Goal: Task Accomplishment & Management: Complete application form

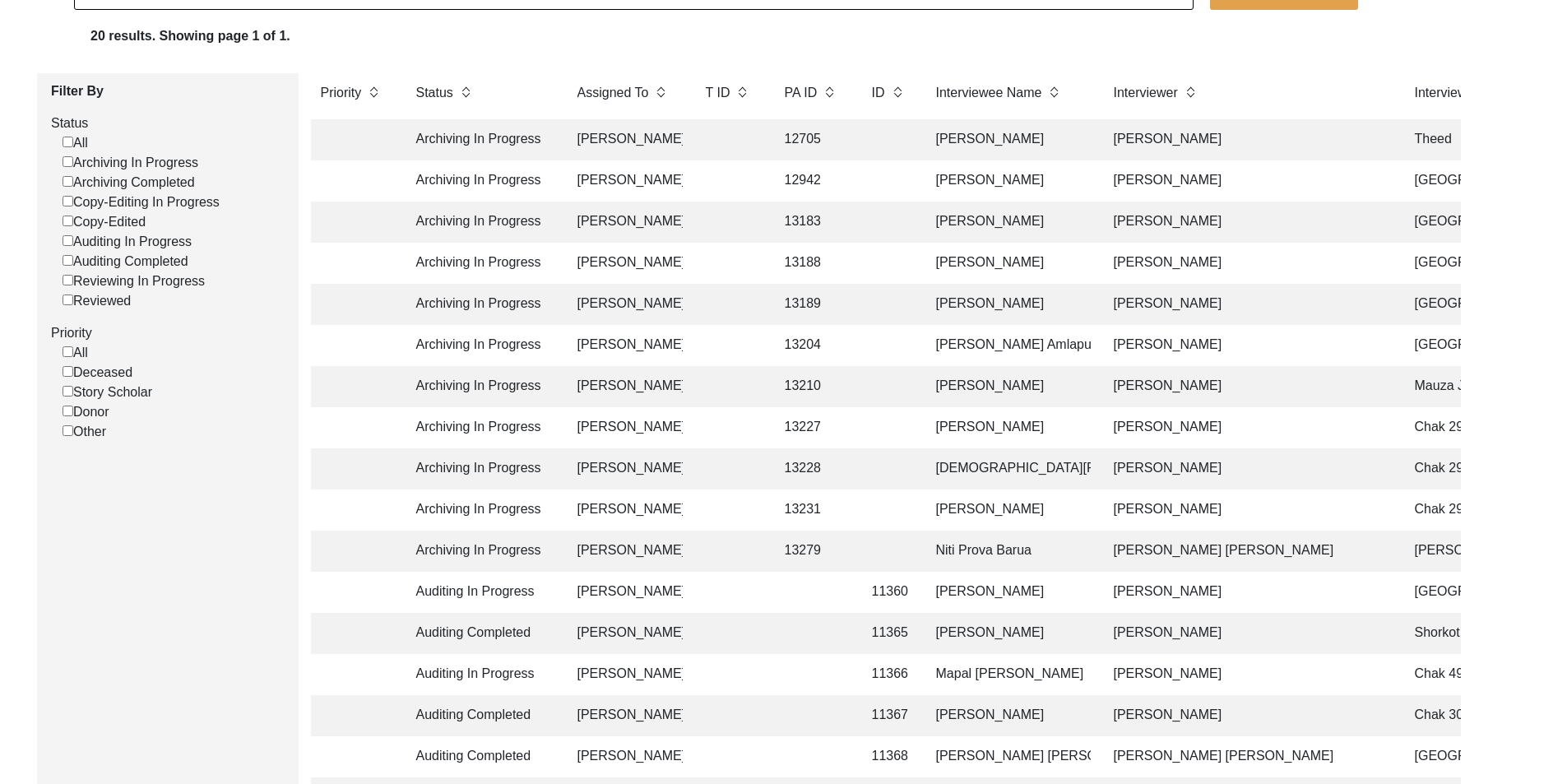
scroll to position [164, 0]
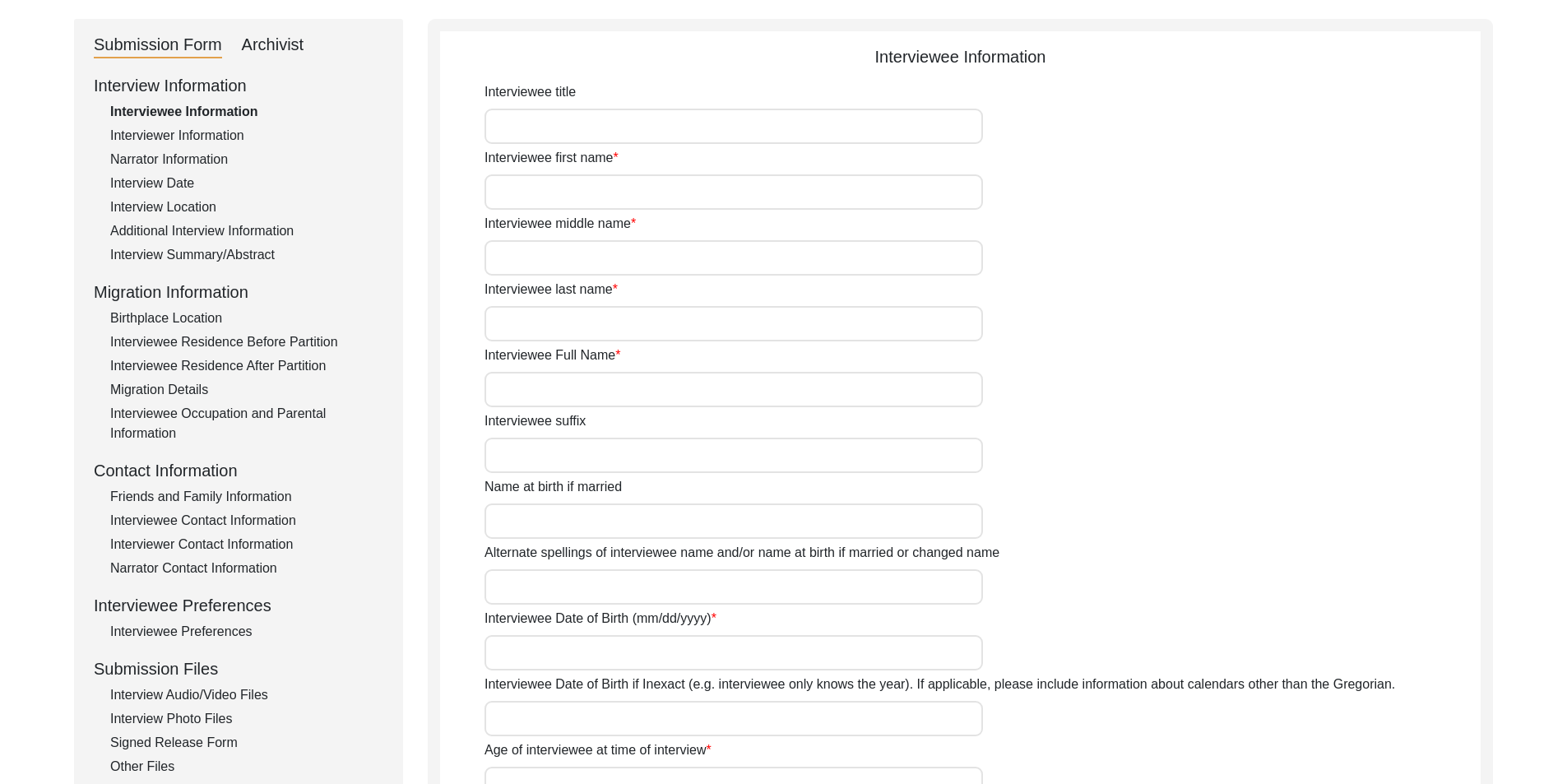
type input "Mr"
type input "Nisar"
type input "[PERSON_NAME]"
type input "Jut"
type input "[PERSON_NAME]"
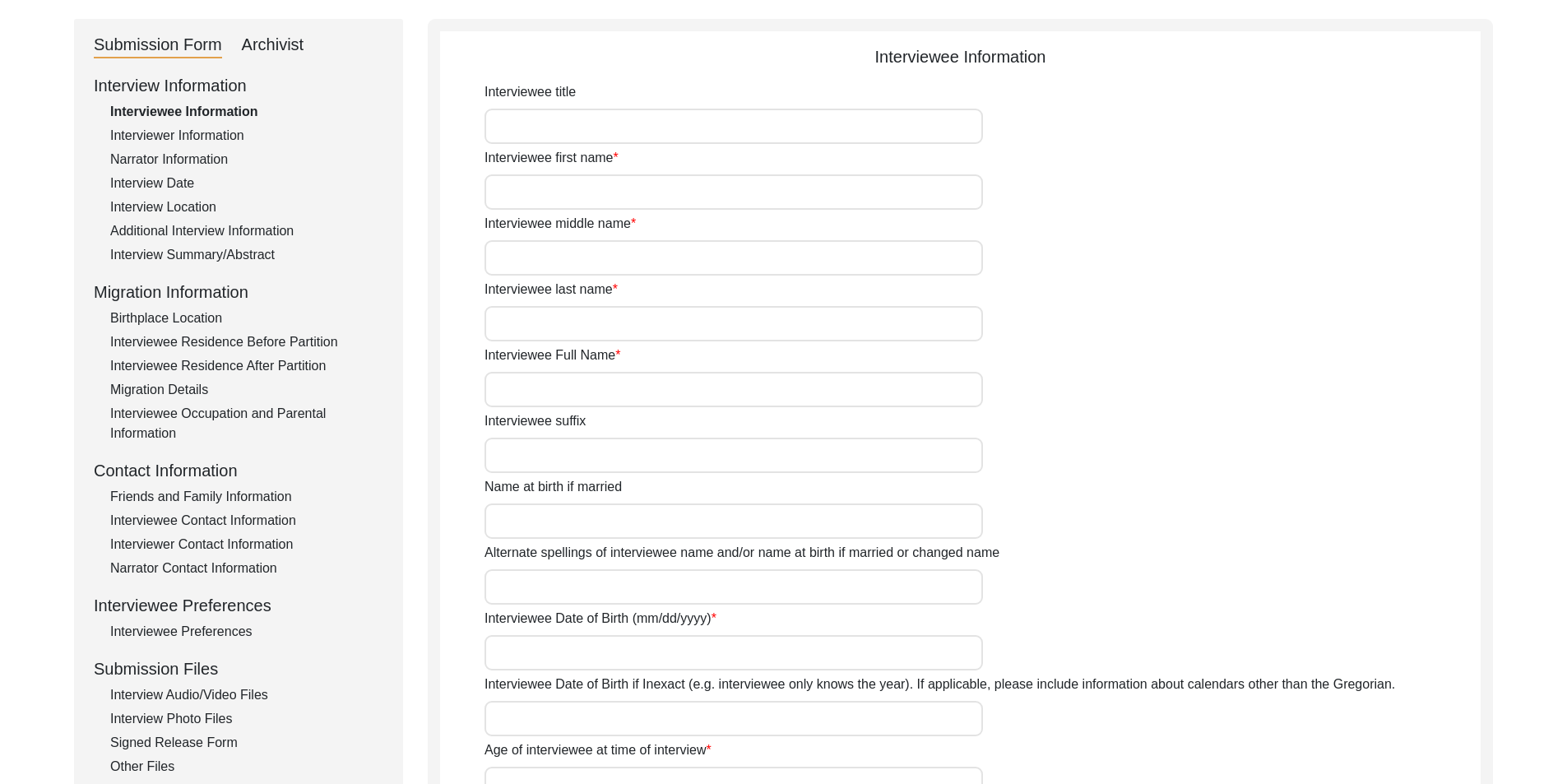
type input "N/A"
type input "[PERSON_NAME]"
type input "1937"
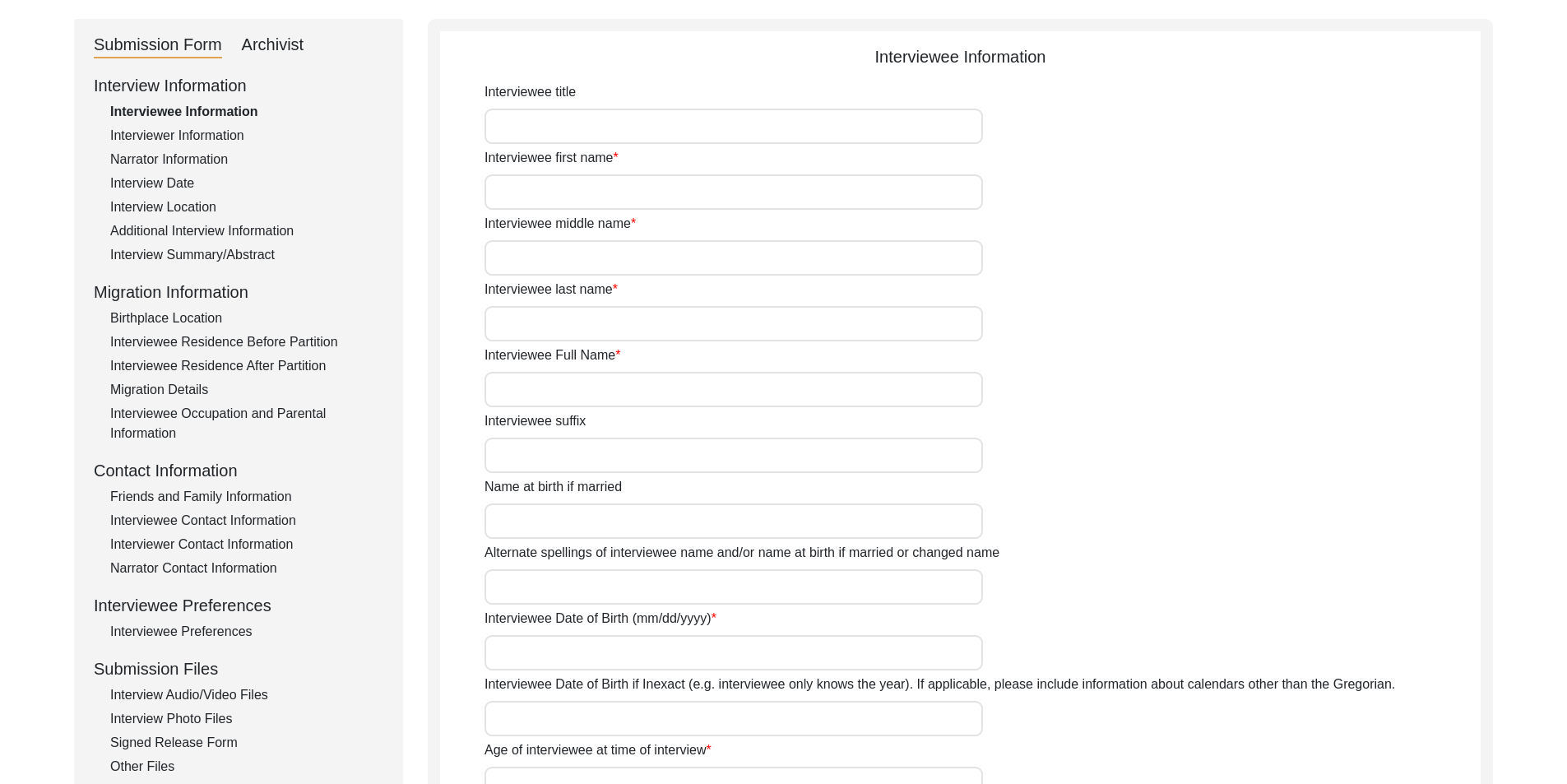
type input "88"
type input "[DEMOGRAPHIC_DATA]"
type input "N/A"
type textarea "N/A"
type input "Punjabi"
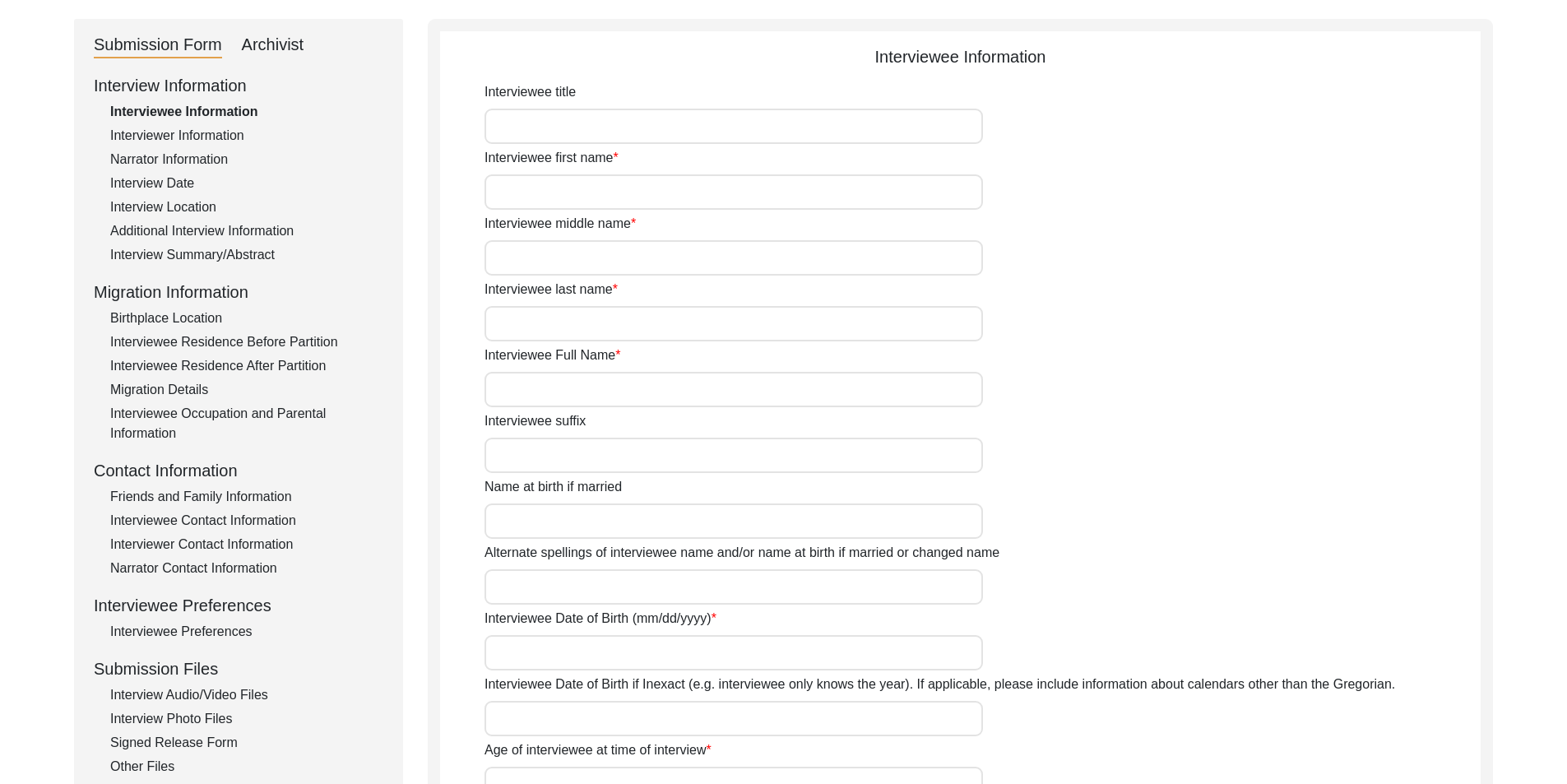
type input "Malwai"
type input "[DEMOGRAPHIC_DATA]"
type input "Jut (Salh is the gotra)"
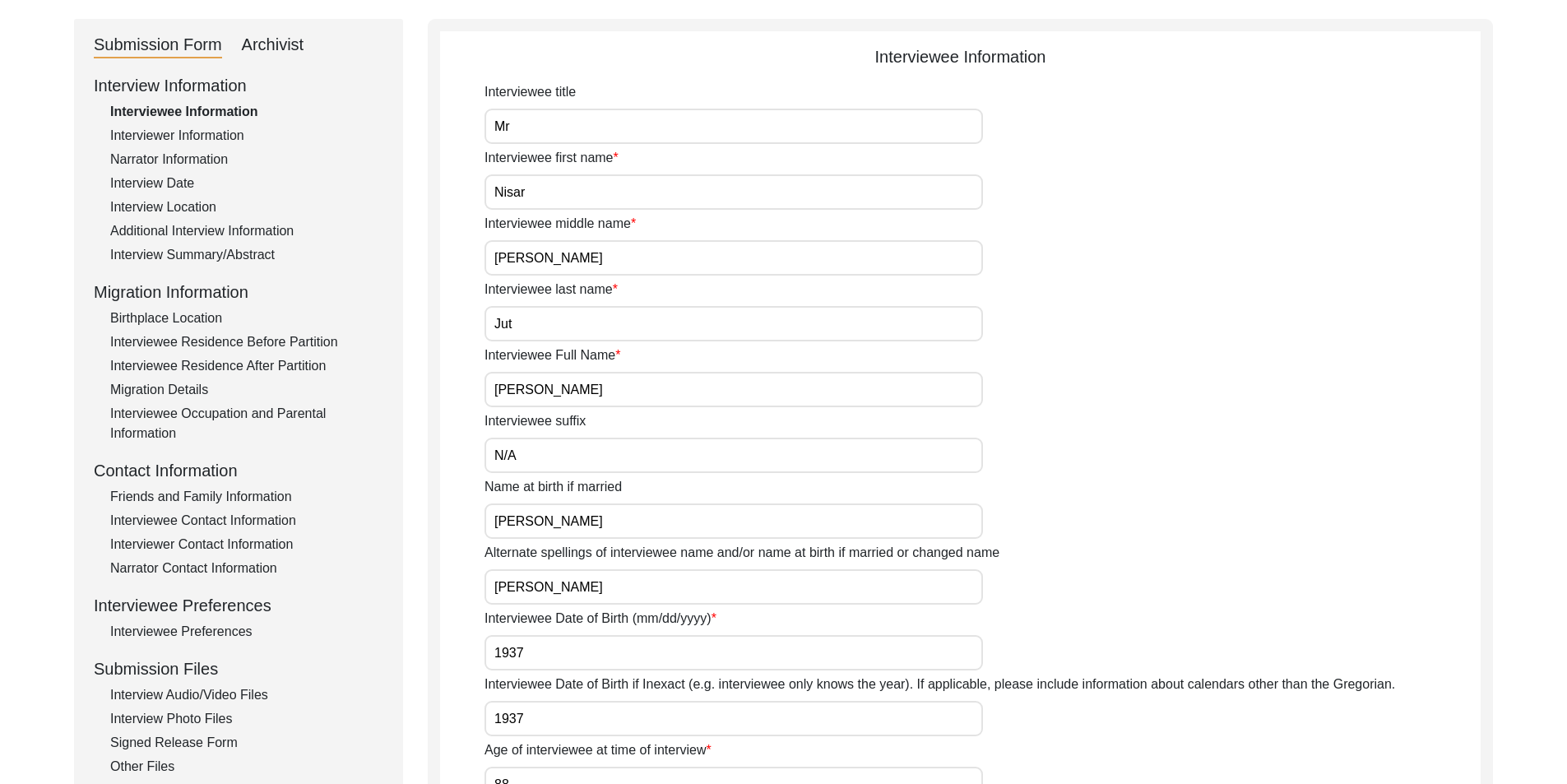
click at [287, 39] on div "Archivist" at bounding box center [273, 45] width 63 height 27
select select "442"
select select "Archiving In Progress"
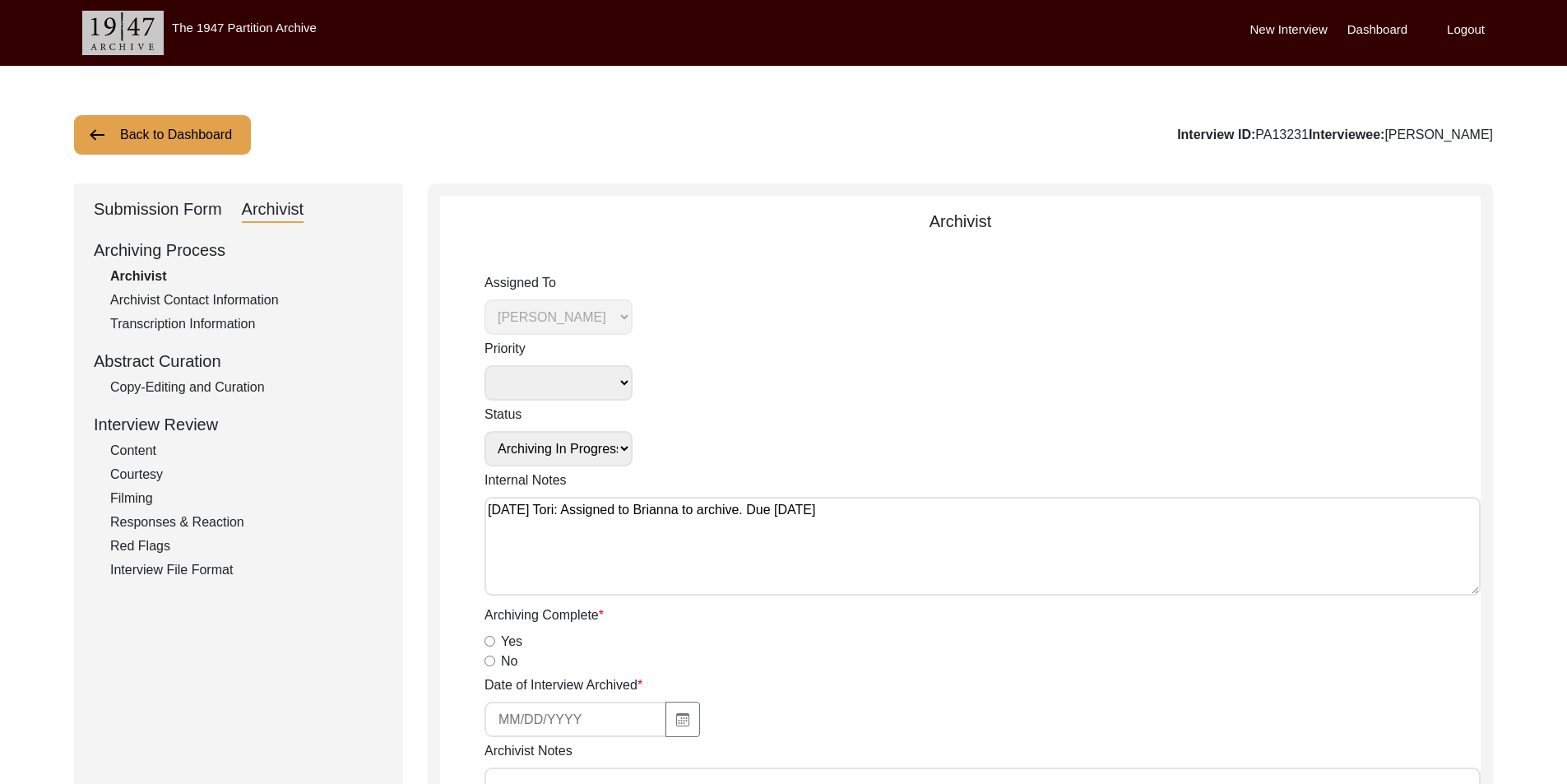
click at [105, 138] on img at bounding box center [96, 134] width 20 height 20
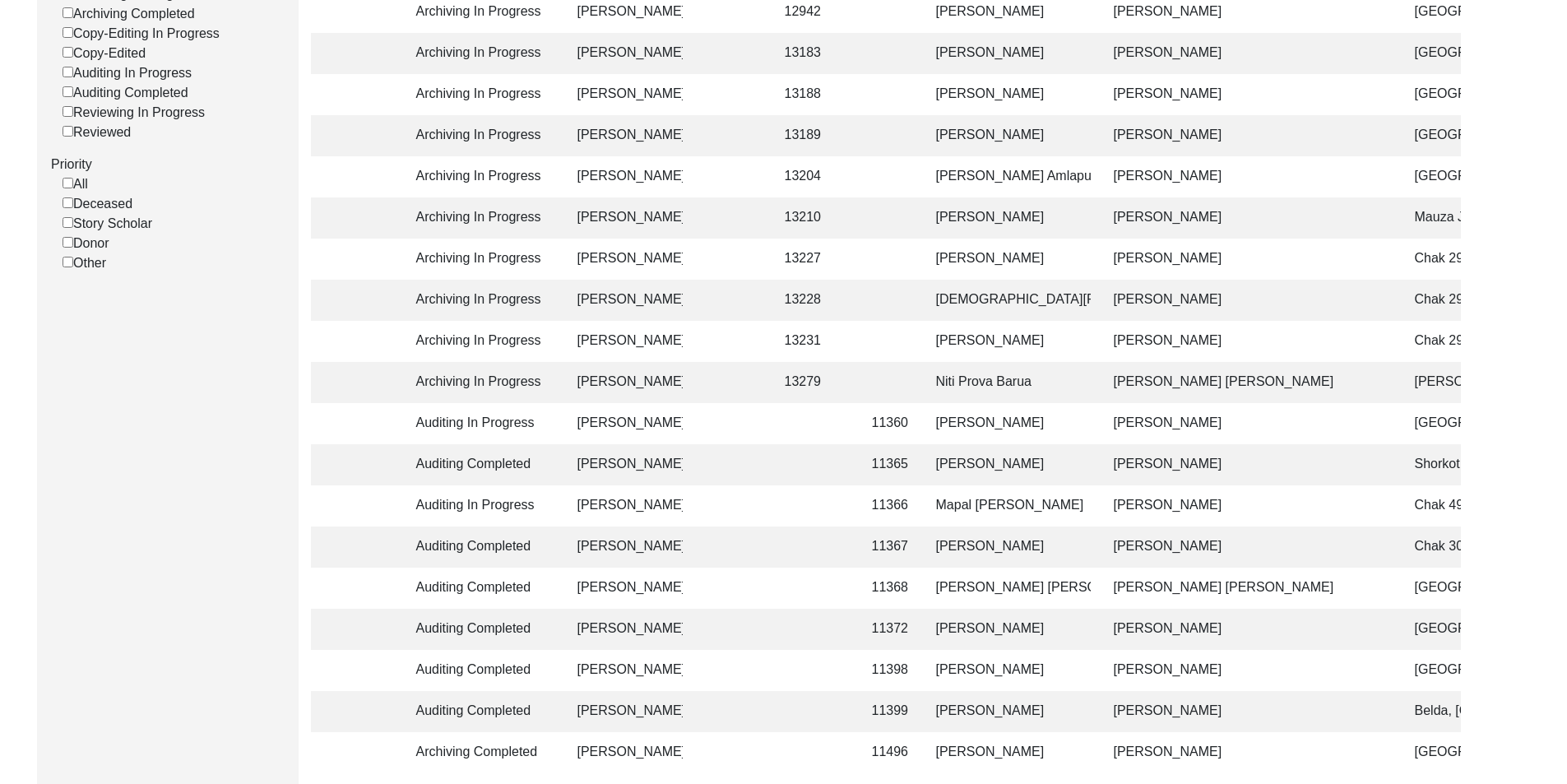
scroll to position [309, 0]
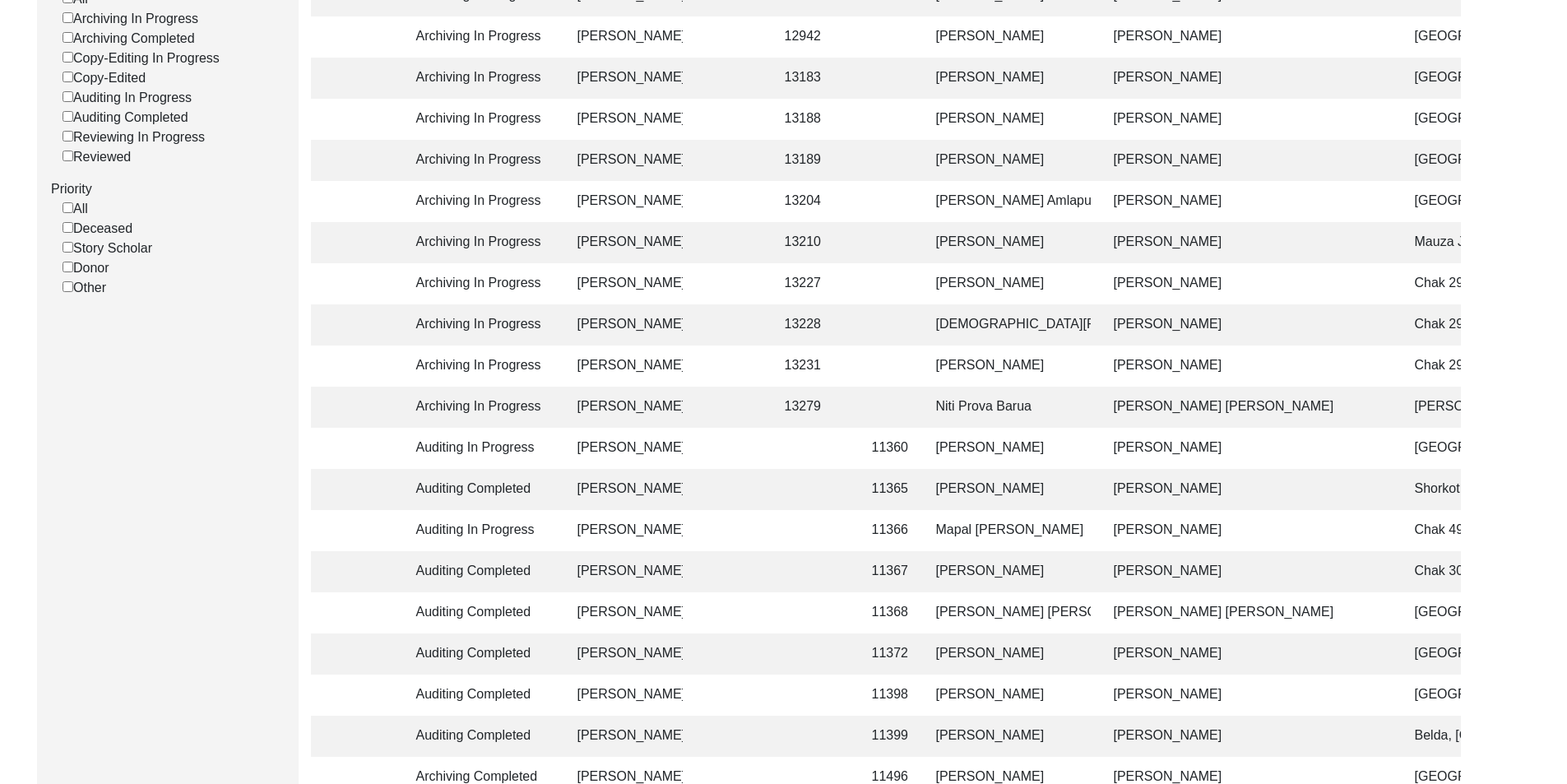
click at [518, 407] on td "Archiving In Progress" at bounding box center [480, 407] width 148 height 41
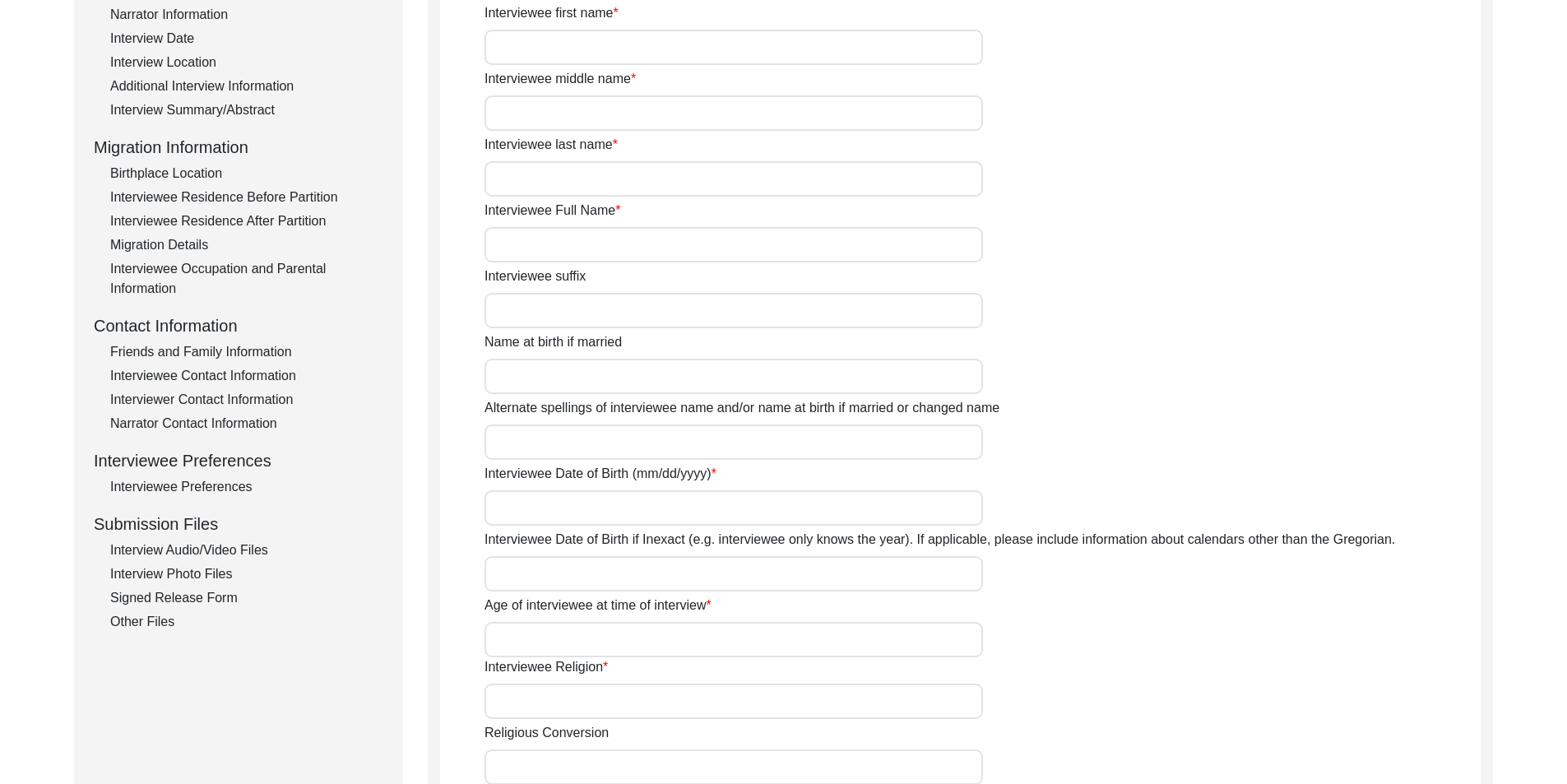
type input "Barua"
type input "Niti"
type input "Prova"
type input "Barua"
type input "Niti Prova Barua"
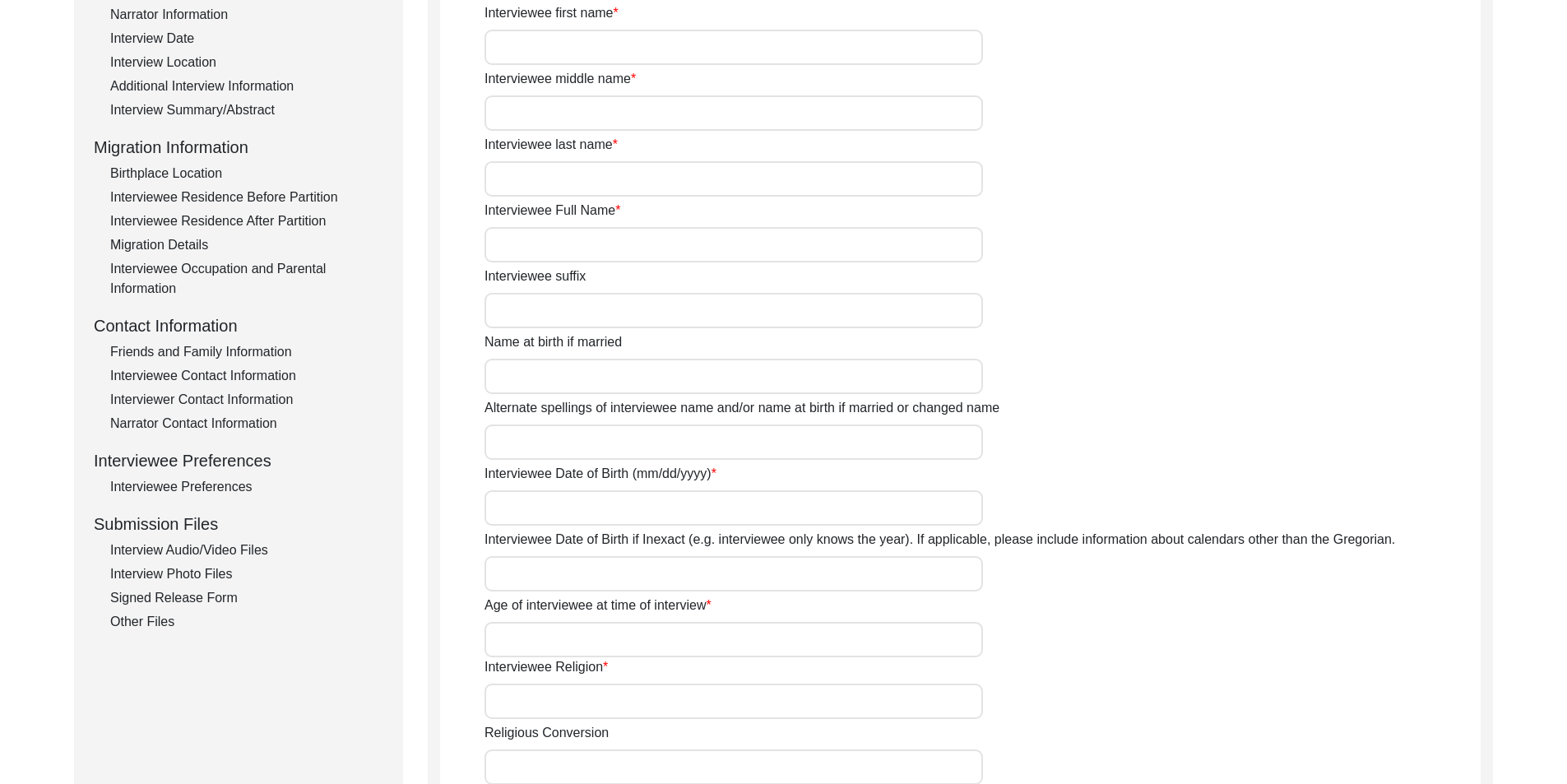
type input "[DATE]"
type input "90"
type input "[DEMOGRAPHIC_DATA]"
type input "Bangla"
type input "Chittagonian Dialect"
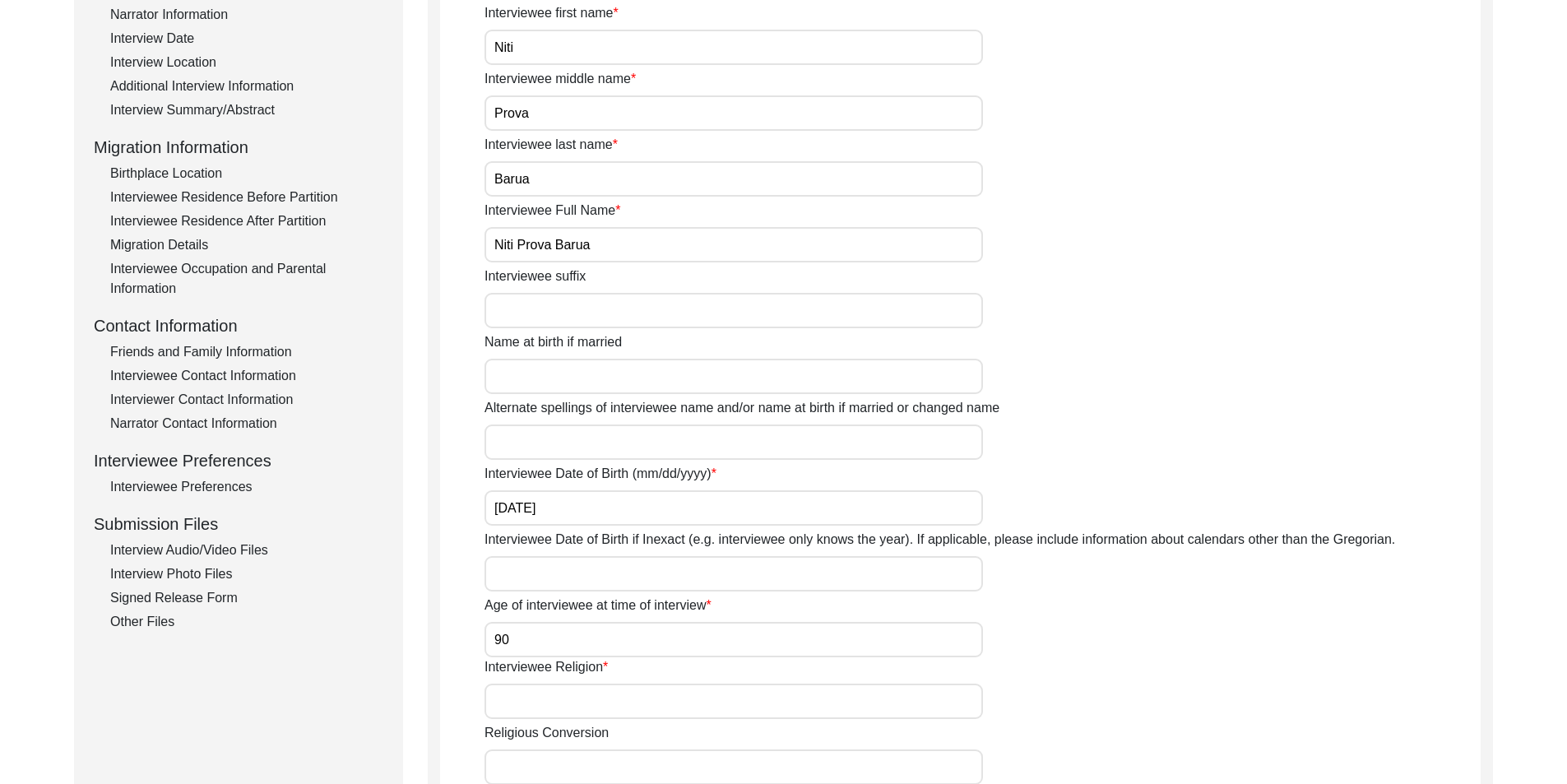
type input "[DEMOGRAPHIC_DATA]"
type input "South Asian"
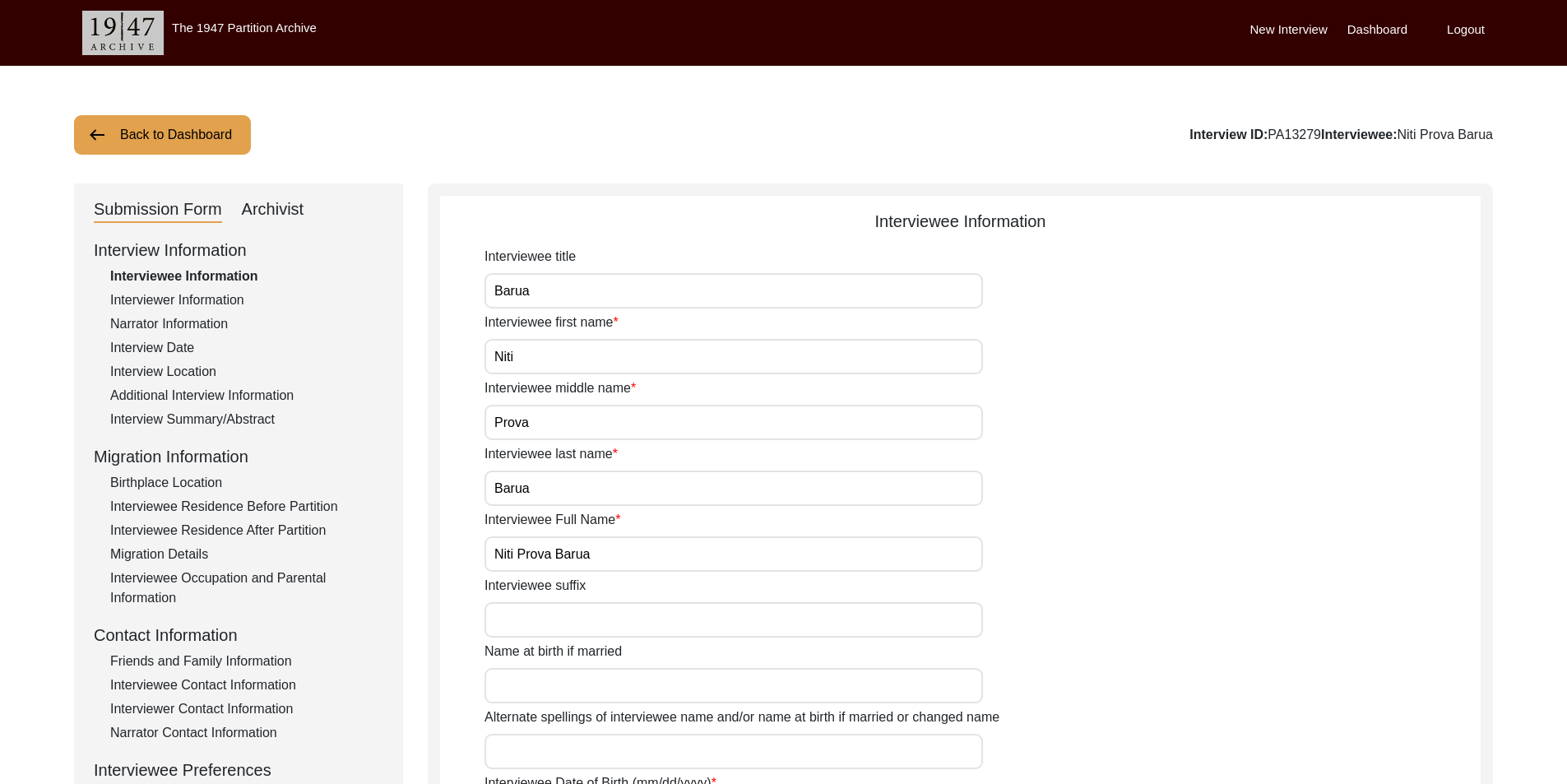
click at [273, 201] on div "Archivist" at bounding box center [273, 209] width 63 height 27
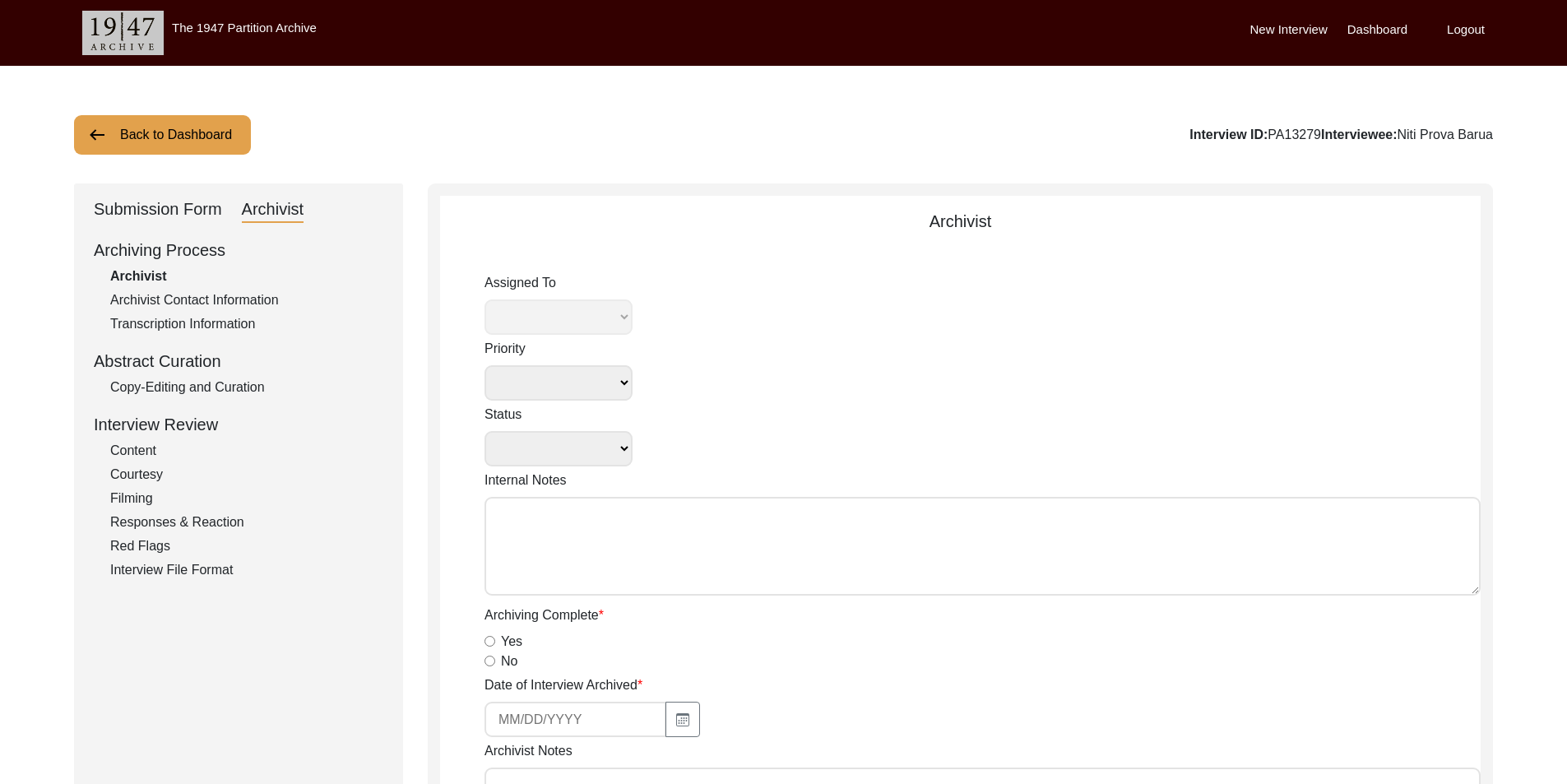
select select
select select "Archiving In Progress"
type textarea "[DATE] Tori: Assigned to Brianna to archive. Due [DATE]"
radio input "true"
select select "442"
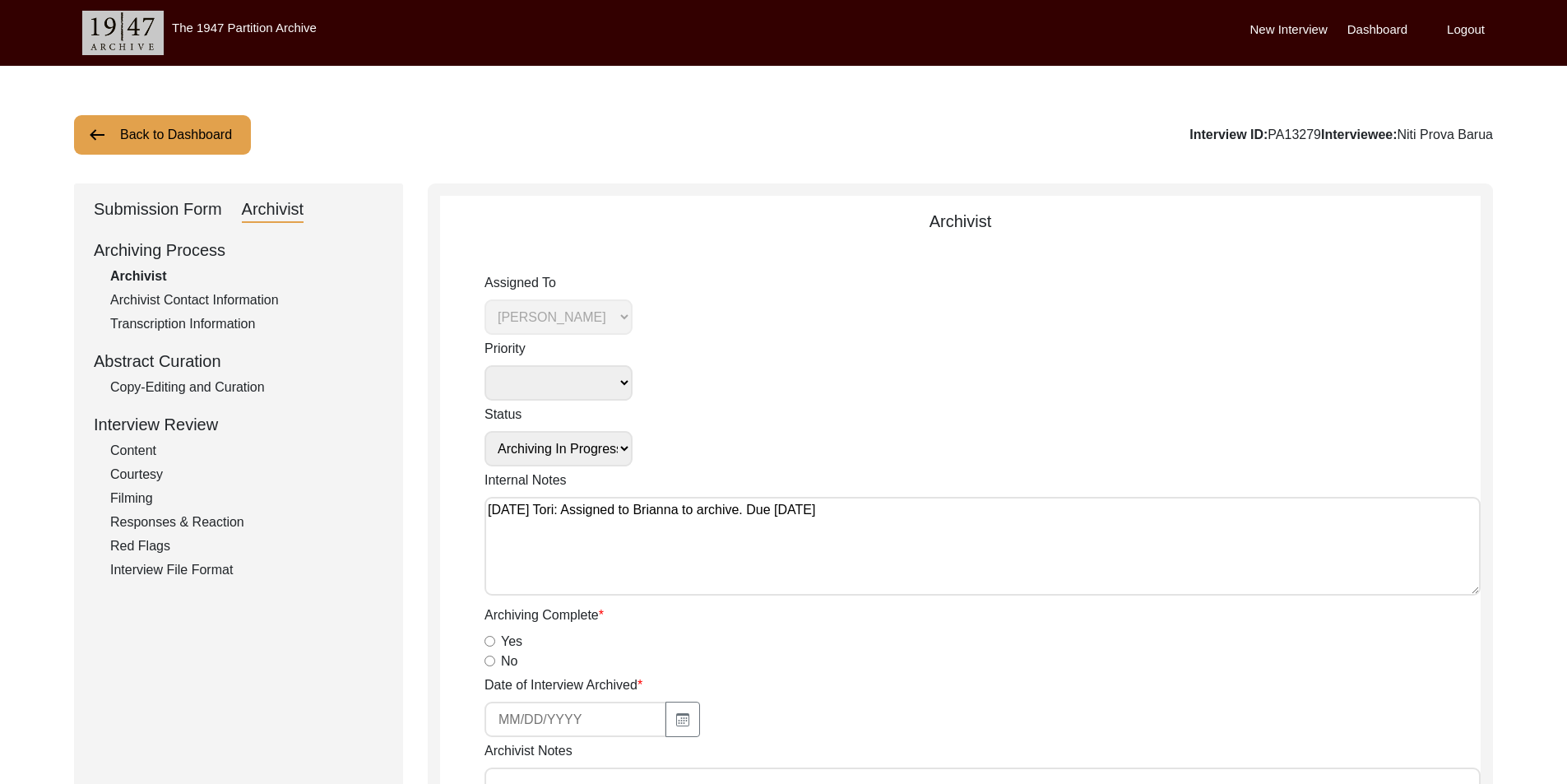
click at [207, 133] on button "Back to Dashboard" at bounding box center [162, 135] width 177 height 40
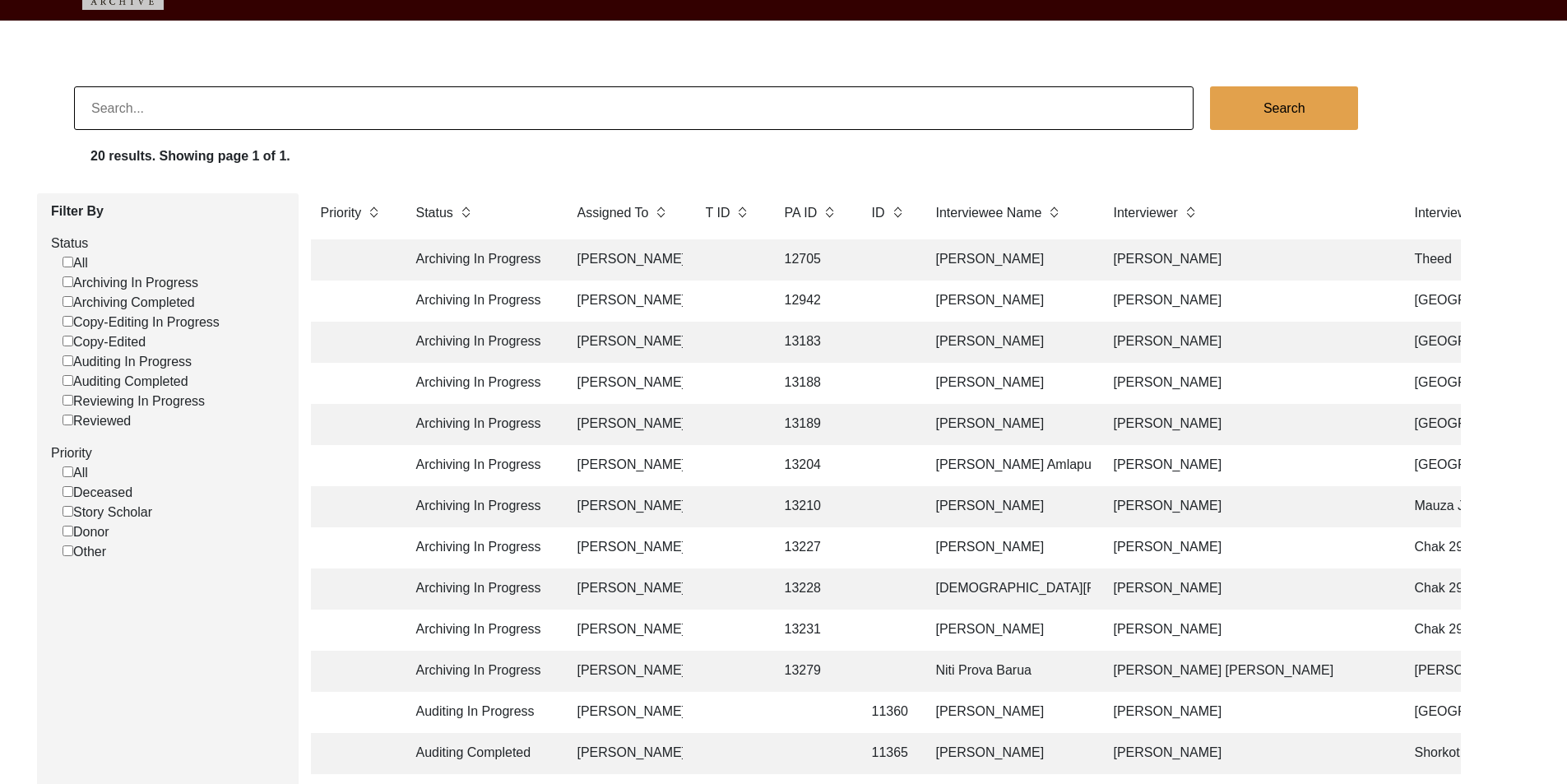
scroll to position [83, 0]
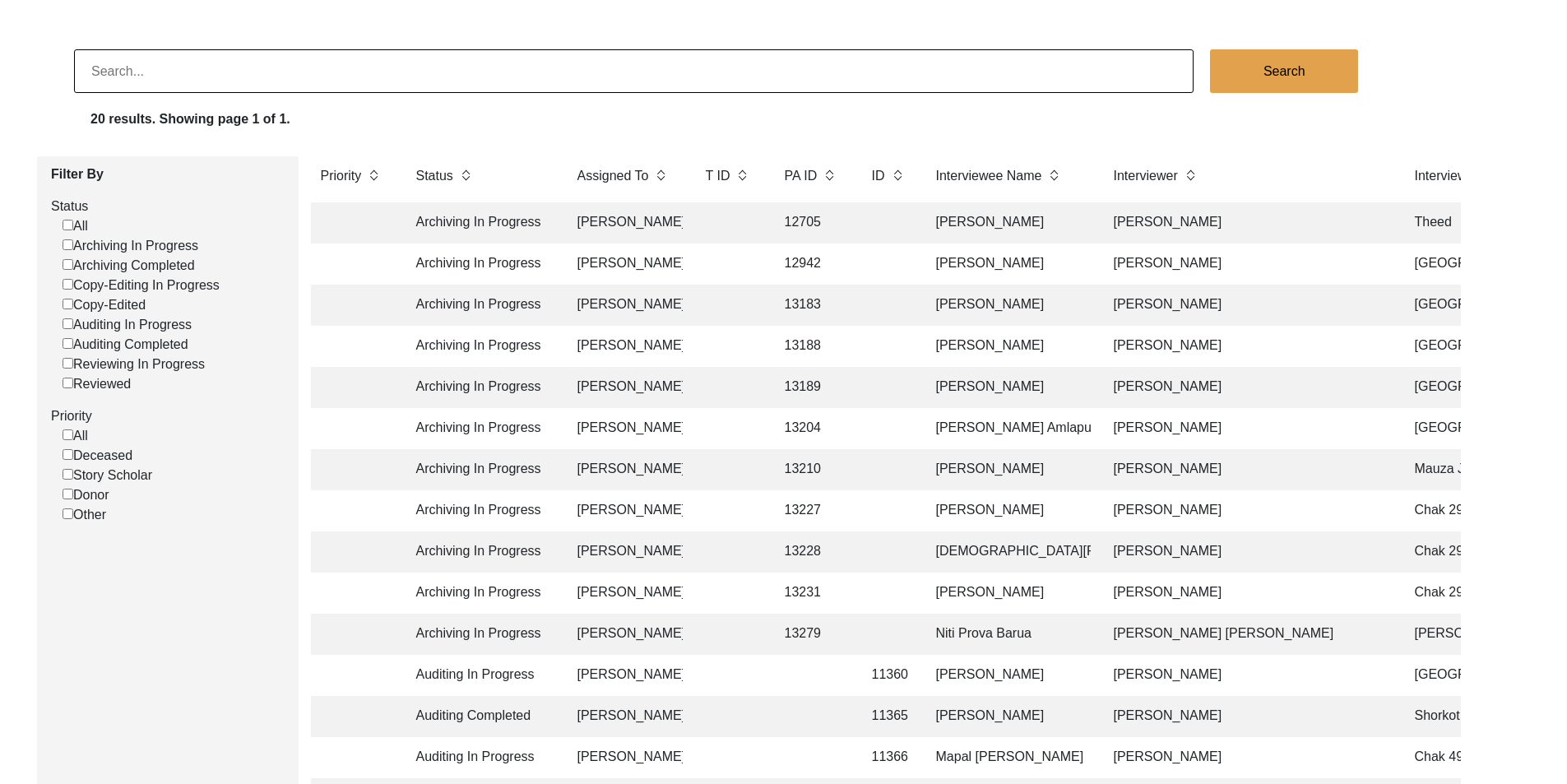
click at [514, 543] on td "Archiving In Progress" at bounding box center [480, 552] width 148 height 41
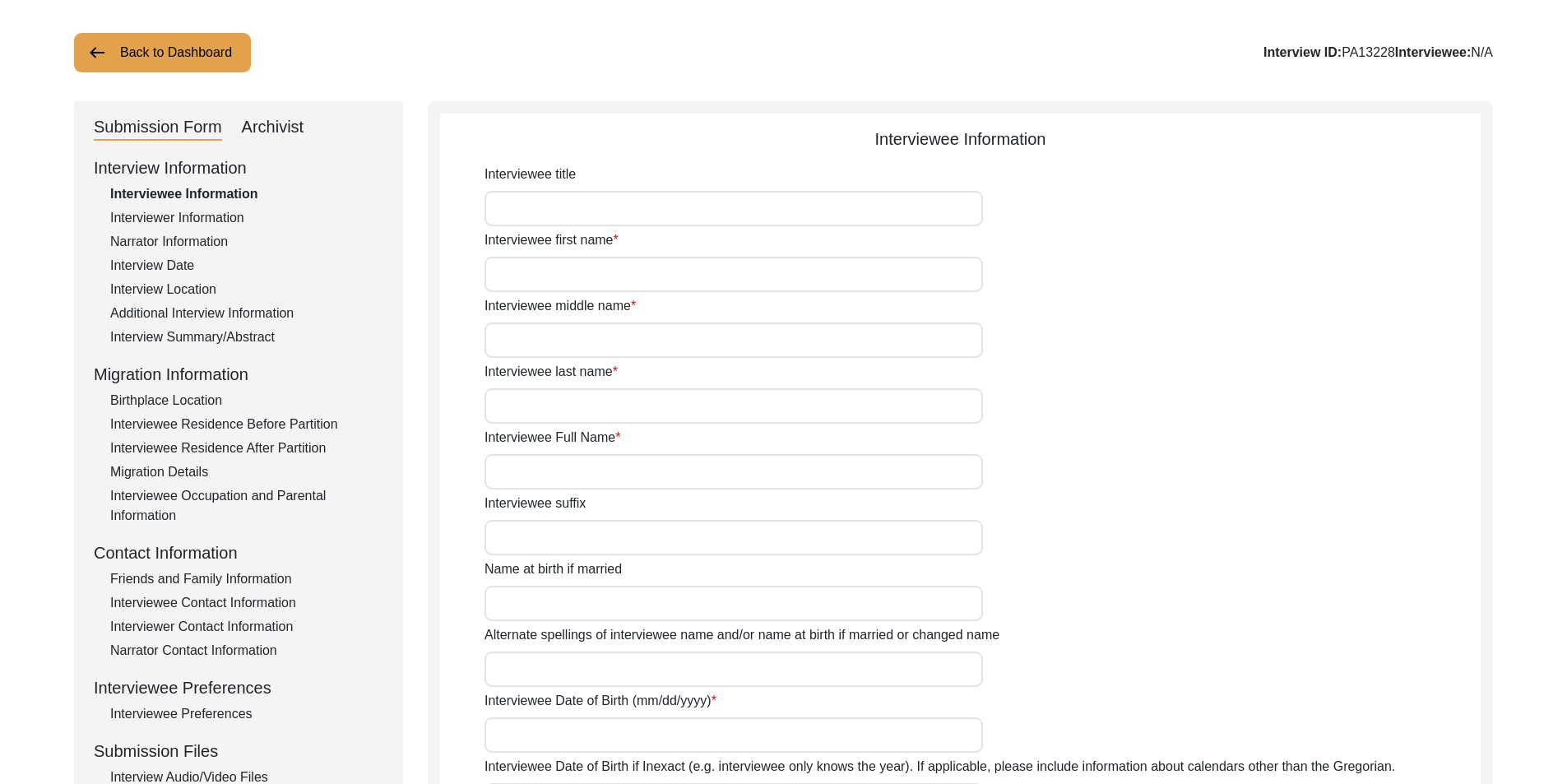
type input "Mr."
type input "[DEMOGRAPHIC_DATA]"
type input "Aslam"
type input "Gujar"
type input "[DEMOGRAPHIC_DATA][PERSON_NAME] [PERSON_NAME]"
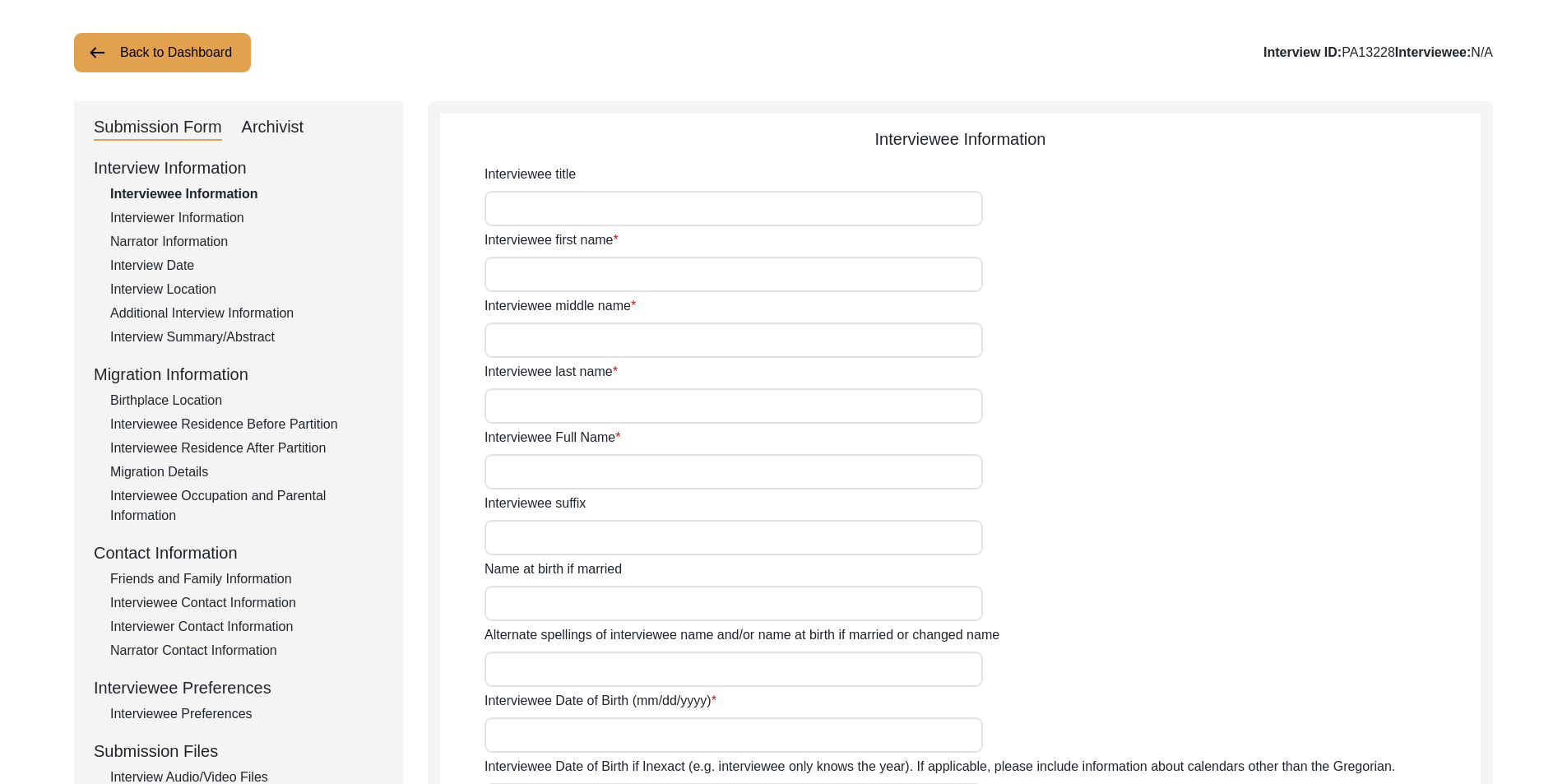
type input "Master"
type input "[PERSON_NAME]"
type input "1944"
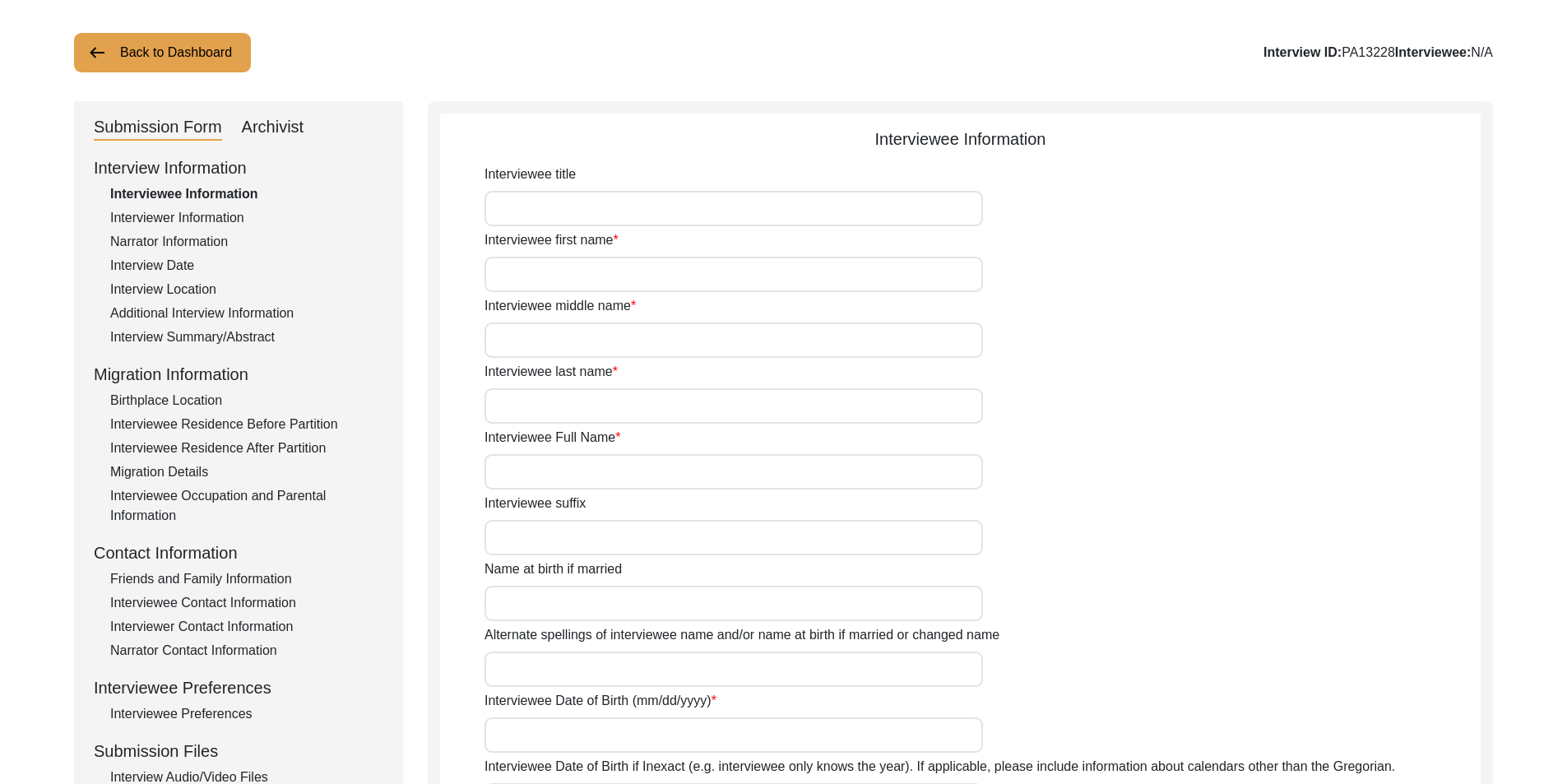
type input "80"
type input "[DEMOGRAPHIC_DATA]"
type input "N/A"
type textarea "N/A"
type input "Punjabi"
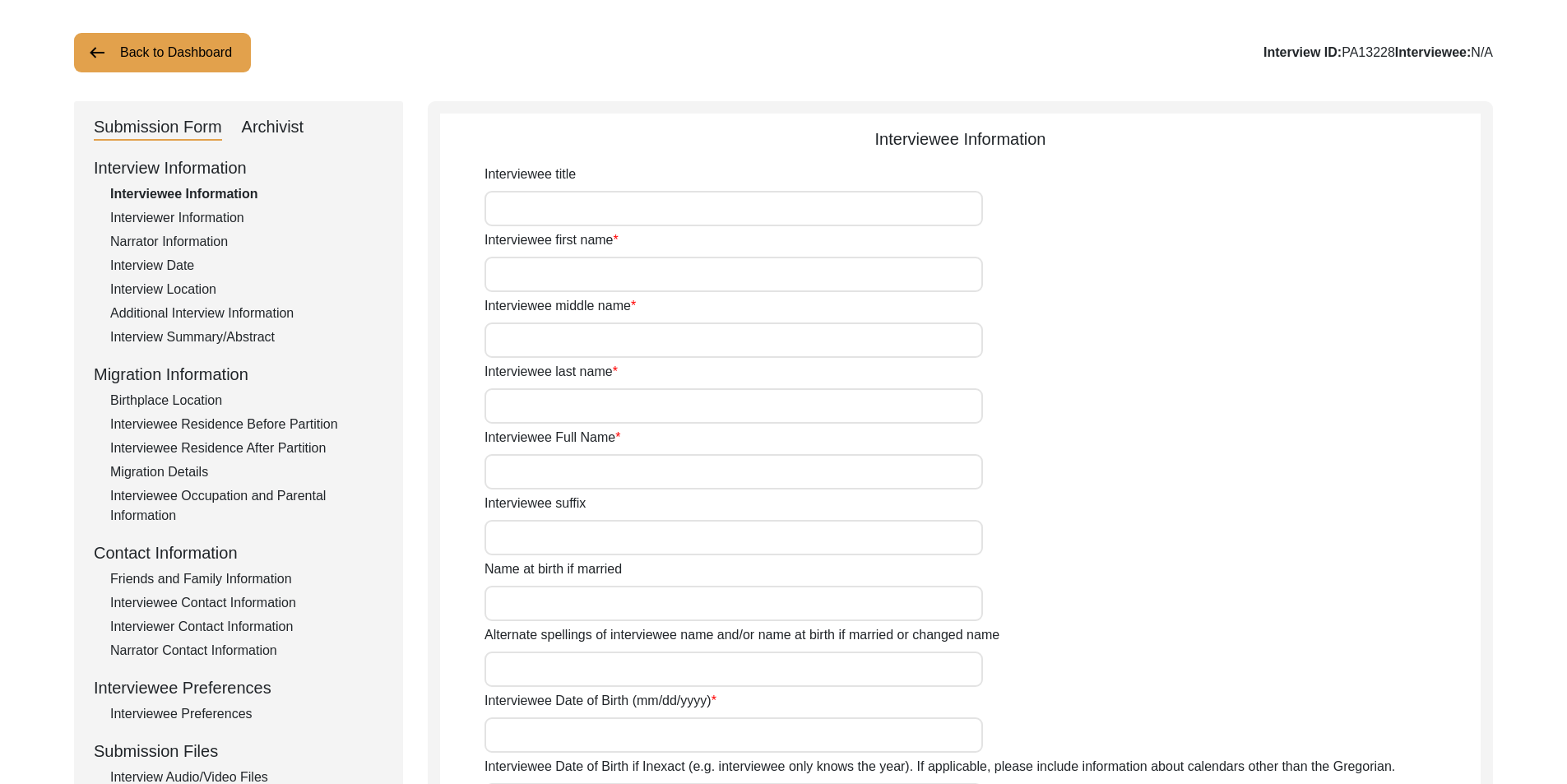
type input "Malwai"
type input "[DEMOGRAPHIC_DATA]"
type input "Gujar"
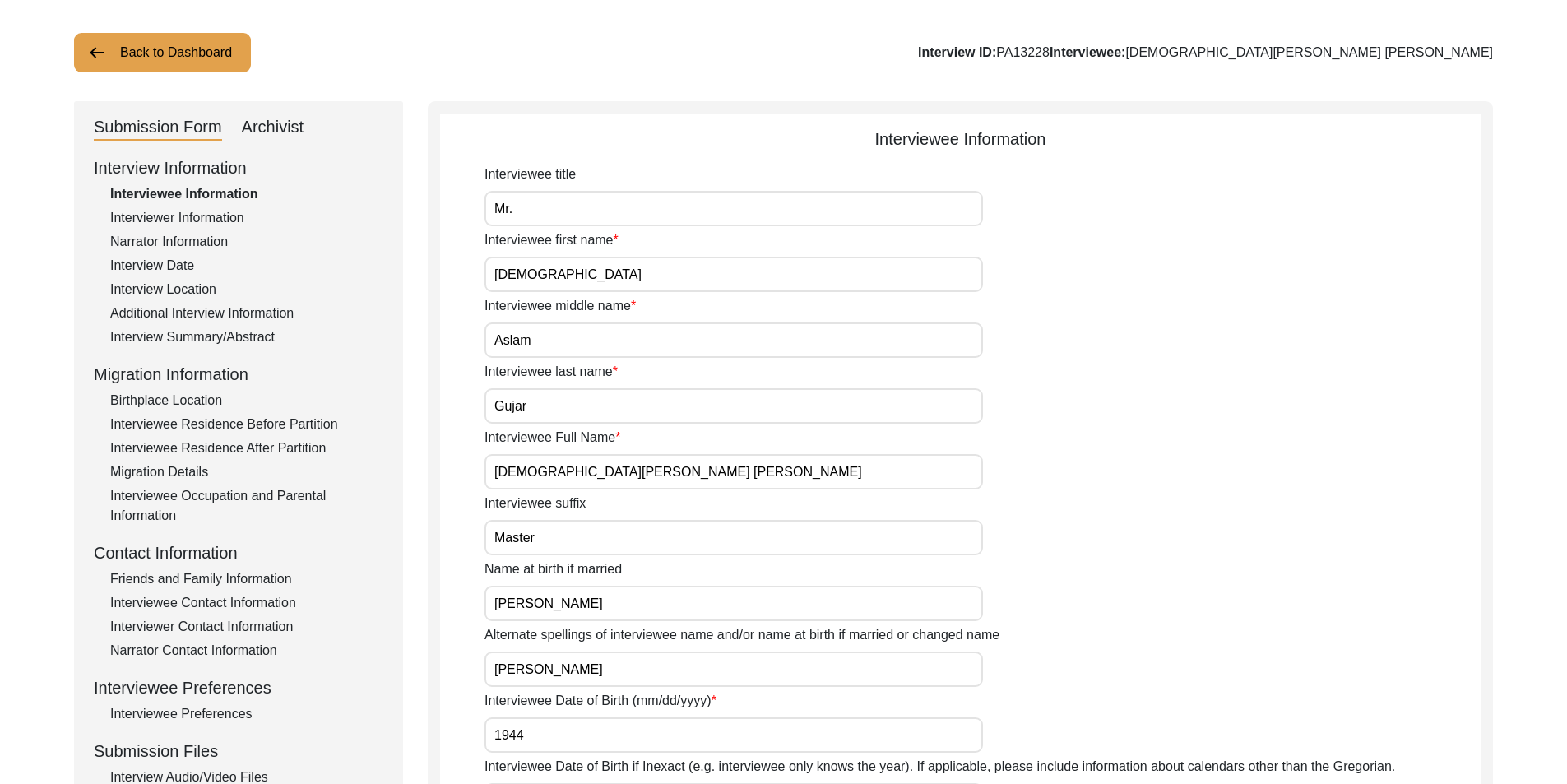
click at [189, 39] on button "Back to Dashboard" at bounding box center [162, 52] width 177 height 40
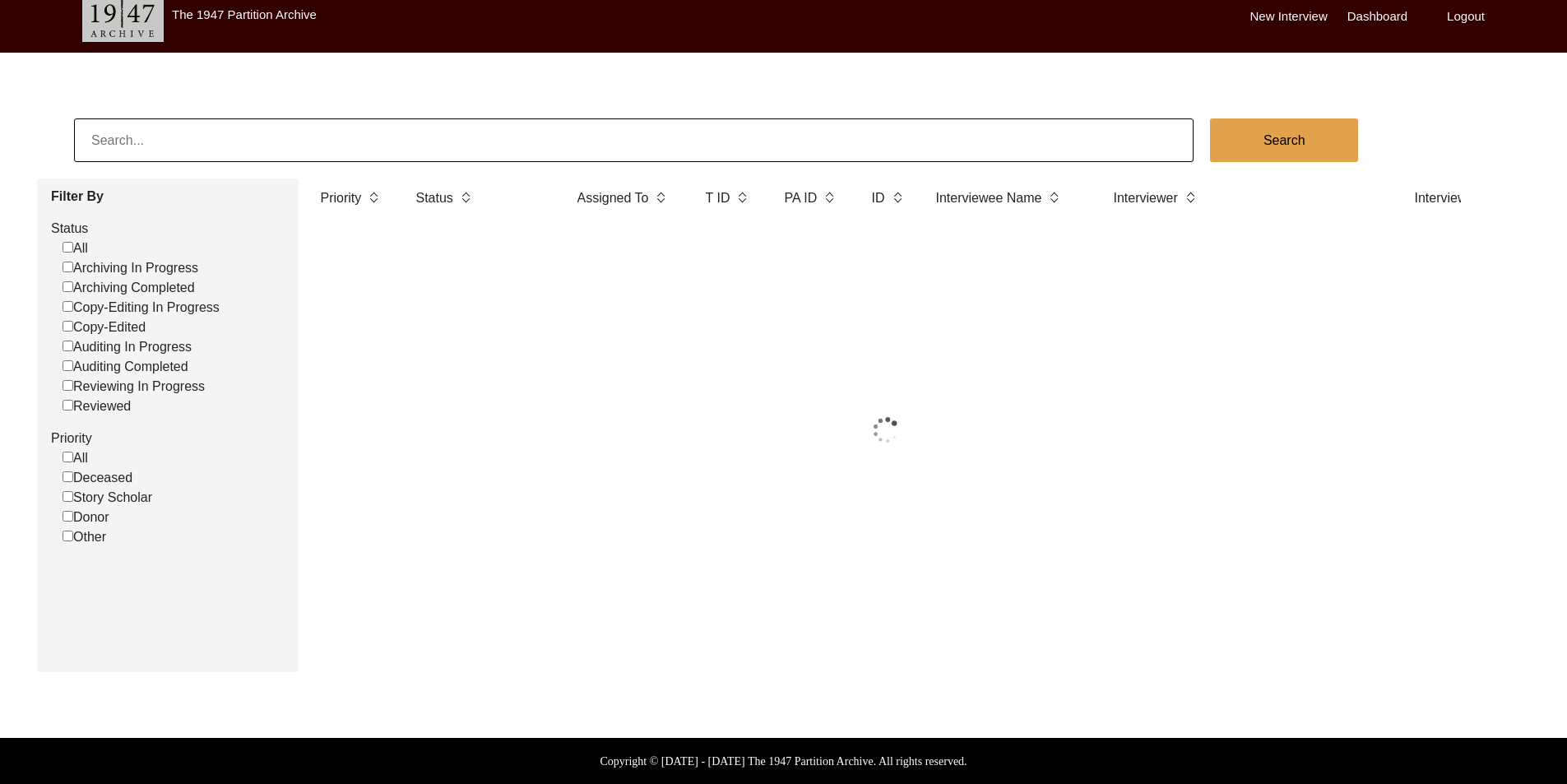
scroll to position [83, 0]
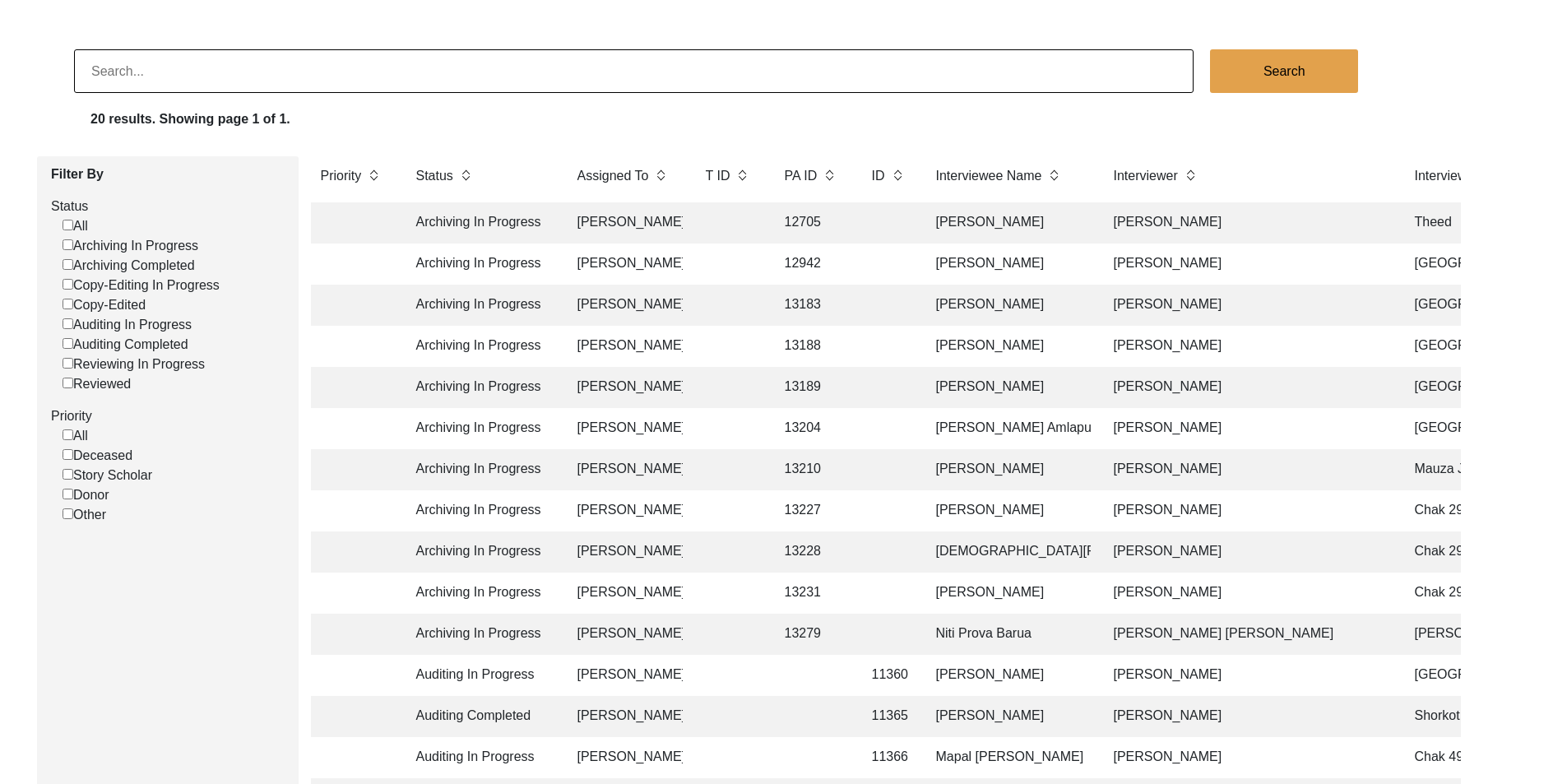
click at [590, 426] on td "[PERSON_NAME]" at bounding box center [625, 429] width 115 height 41
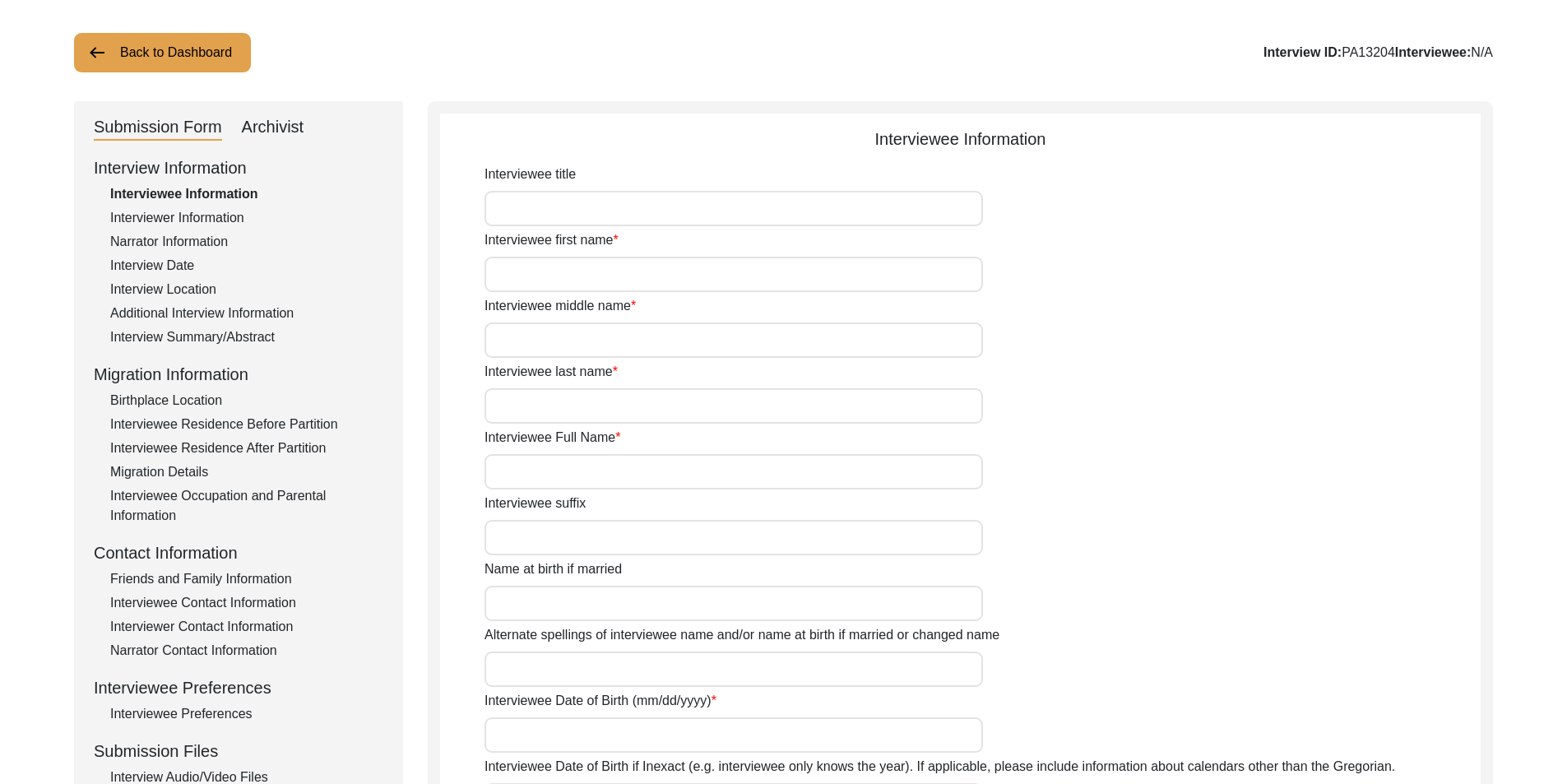
type input "[PERSON_NAME]"
type input "Jambgi"
type input "Amlapuri"
type input "[PERSON_NAME] Amlapuri (Jambgi)"
type input "[DATE]"
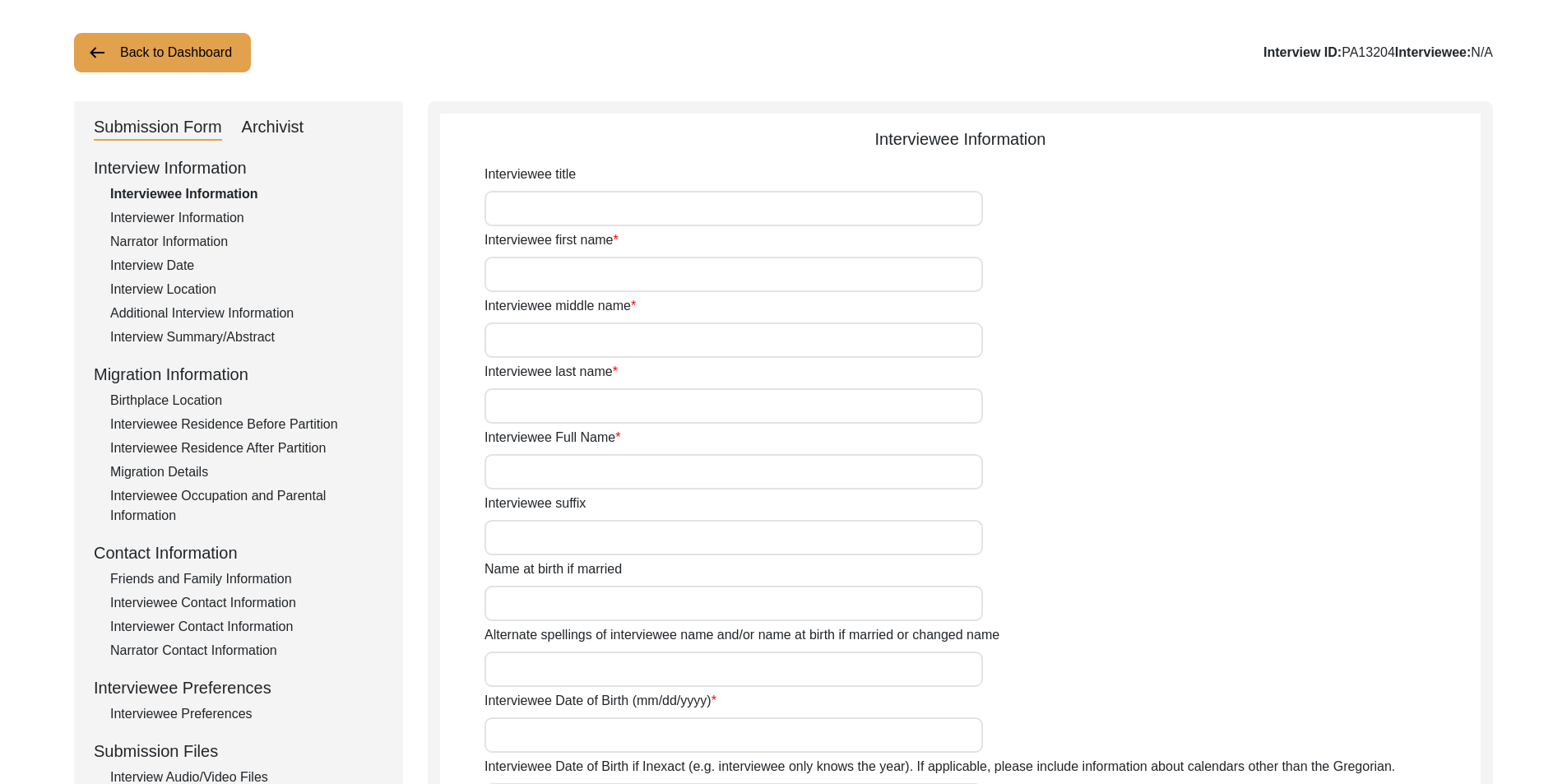
type input "89"
type input "[DEMOGRAPHIC_DATA]"
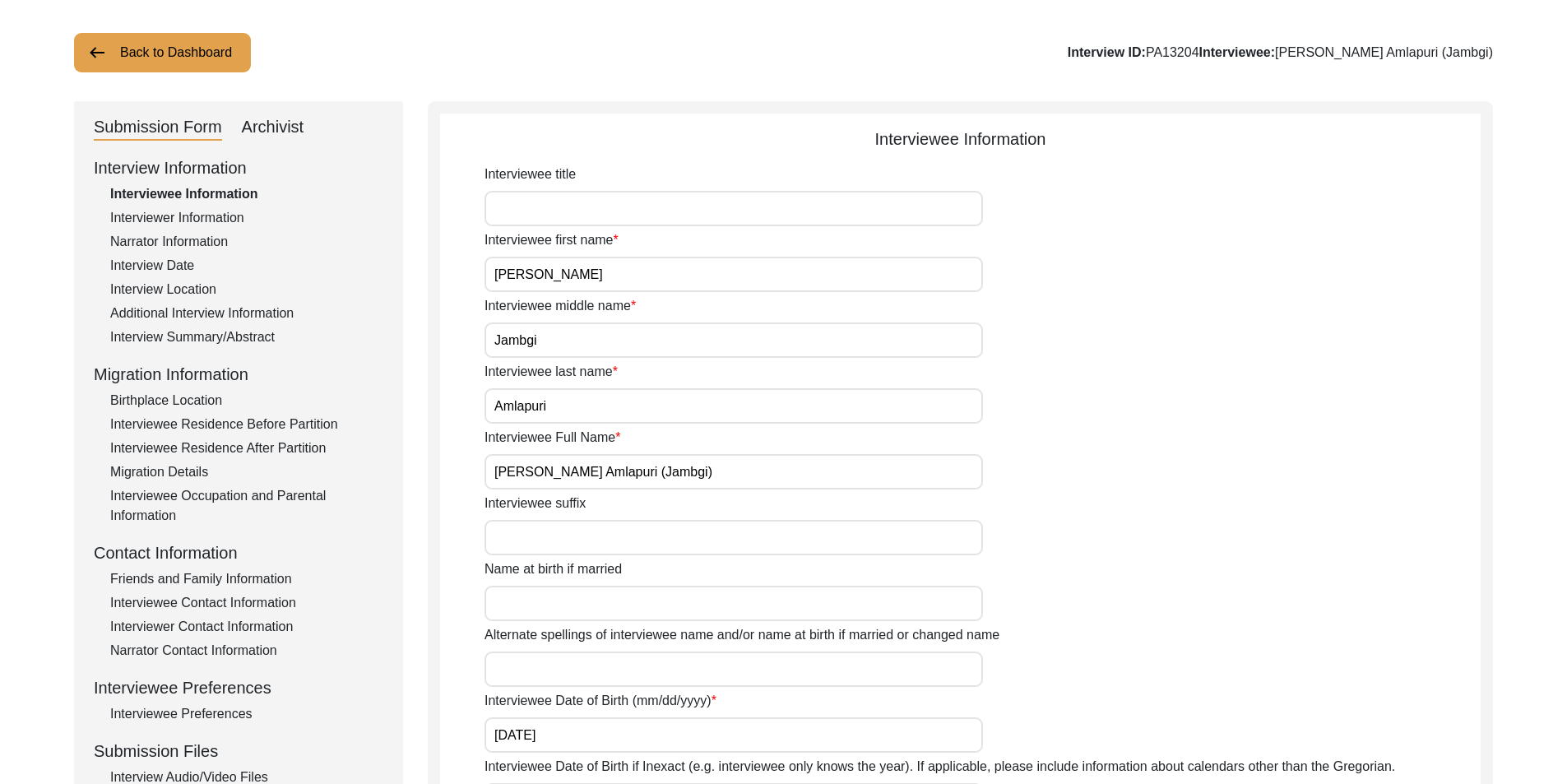
click at [301, 136] on div "Archivist" at bounding box center [273, 127] width 63 height 27
select select "442"
select select "Archiving In Progress"
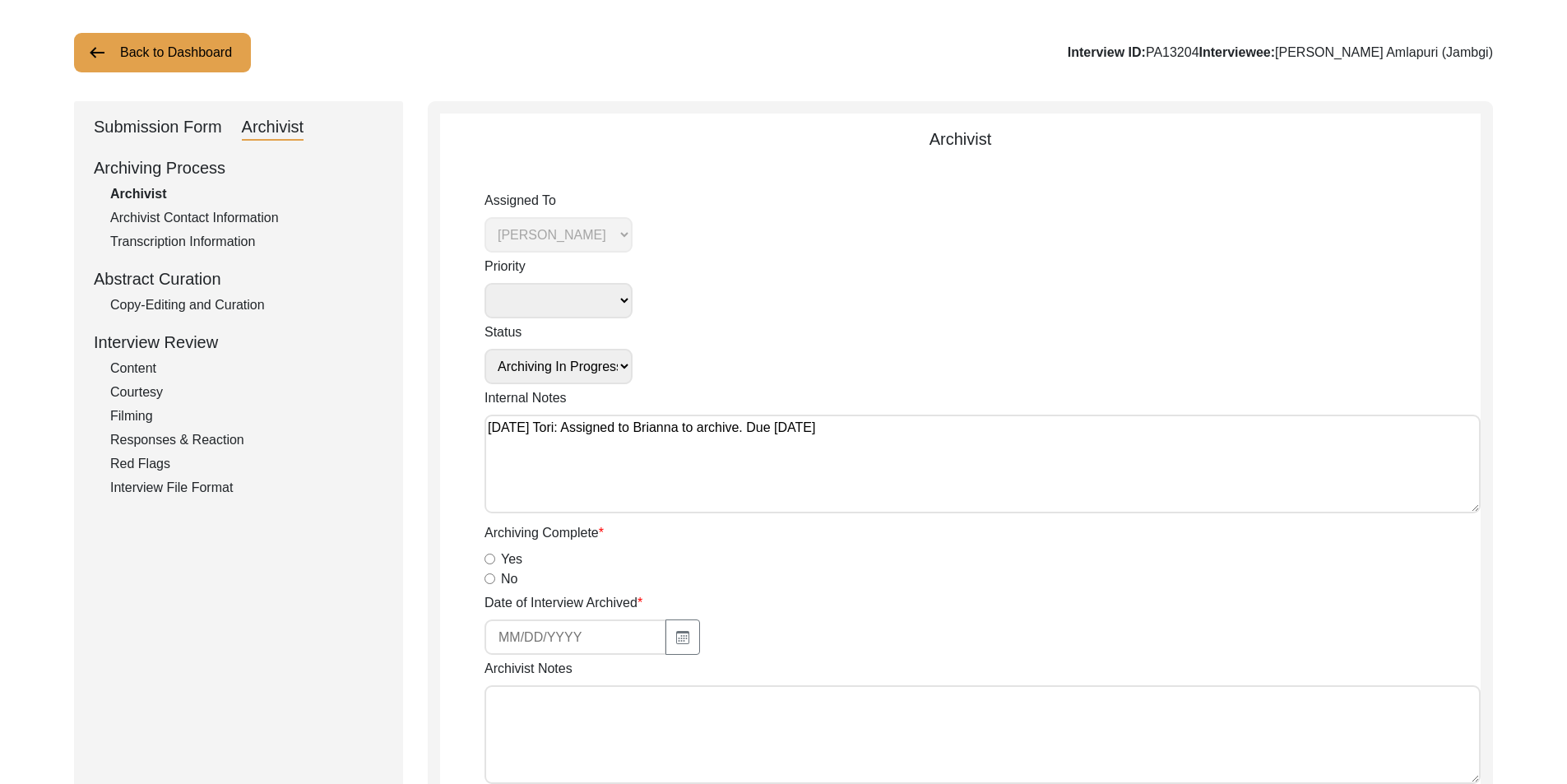
click at [179, 64] on button "Back to Dashboard" at bounding box center [162, 52] width 177 height 40
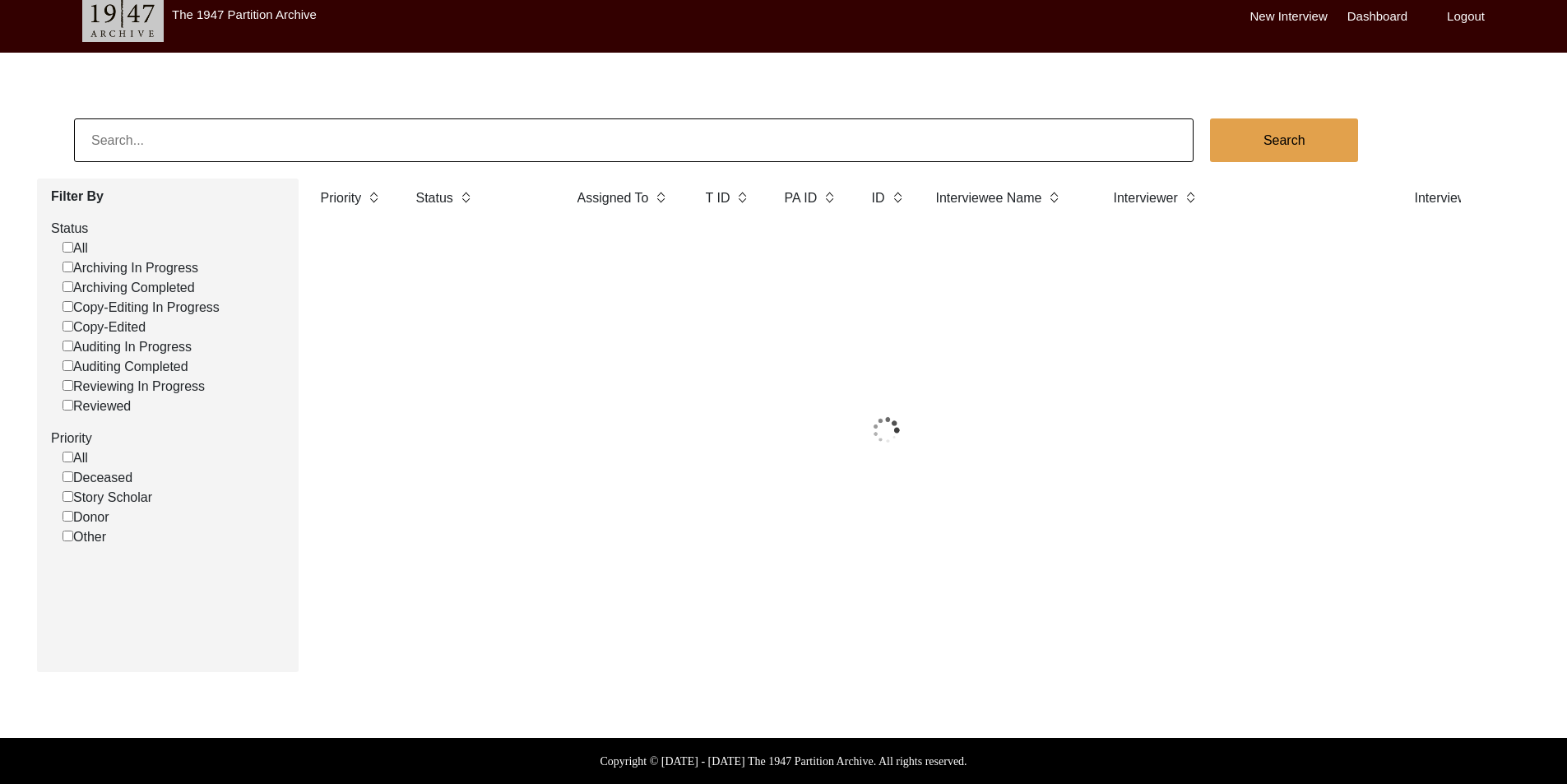
scroll to position [83, 0]
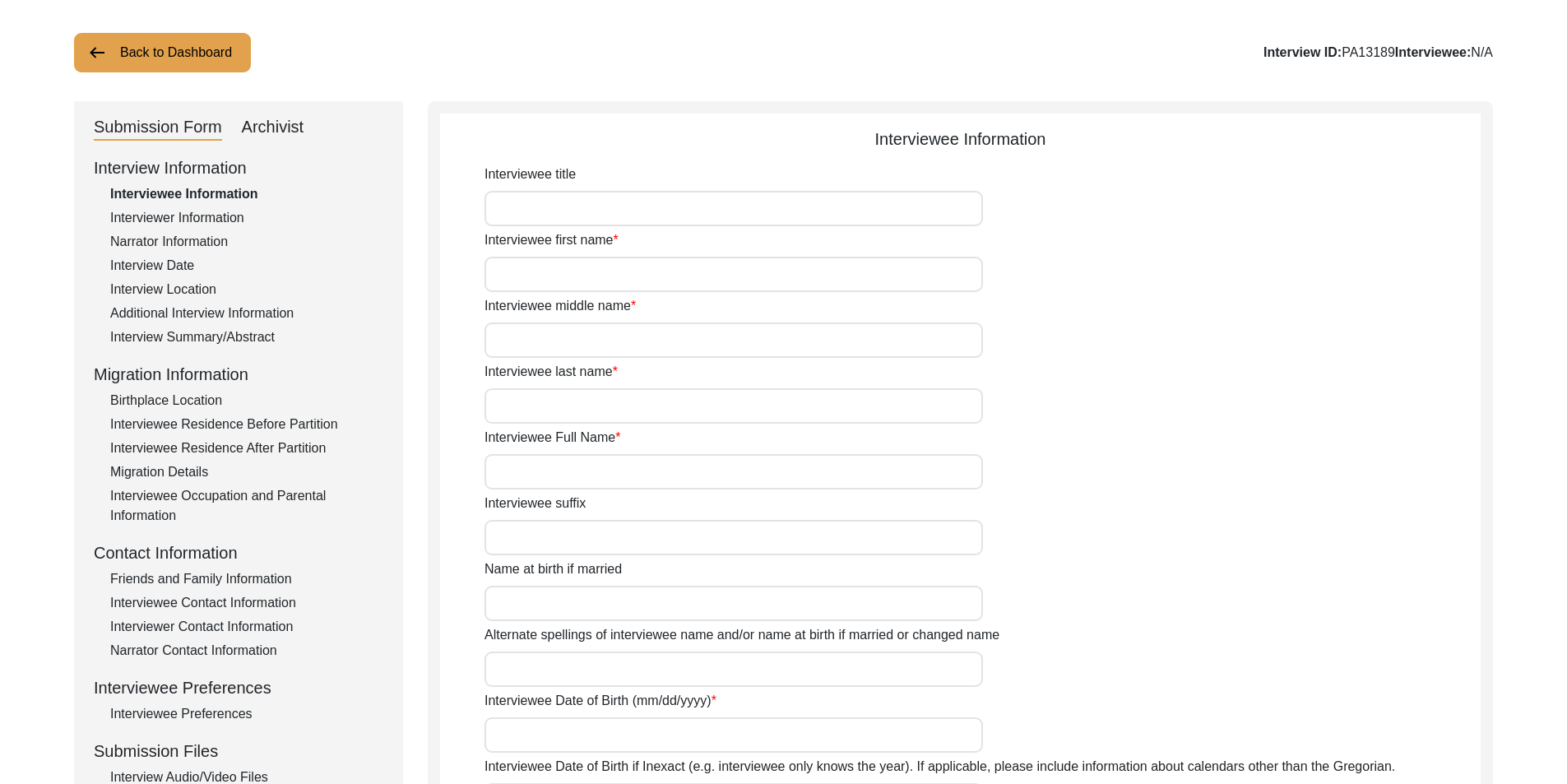
type input "Nand"
type input "N/A"
type input "Javeri"
type input "[PERSON_NAME]"
type input "[DATE]"
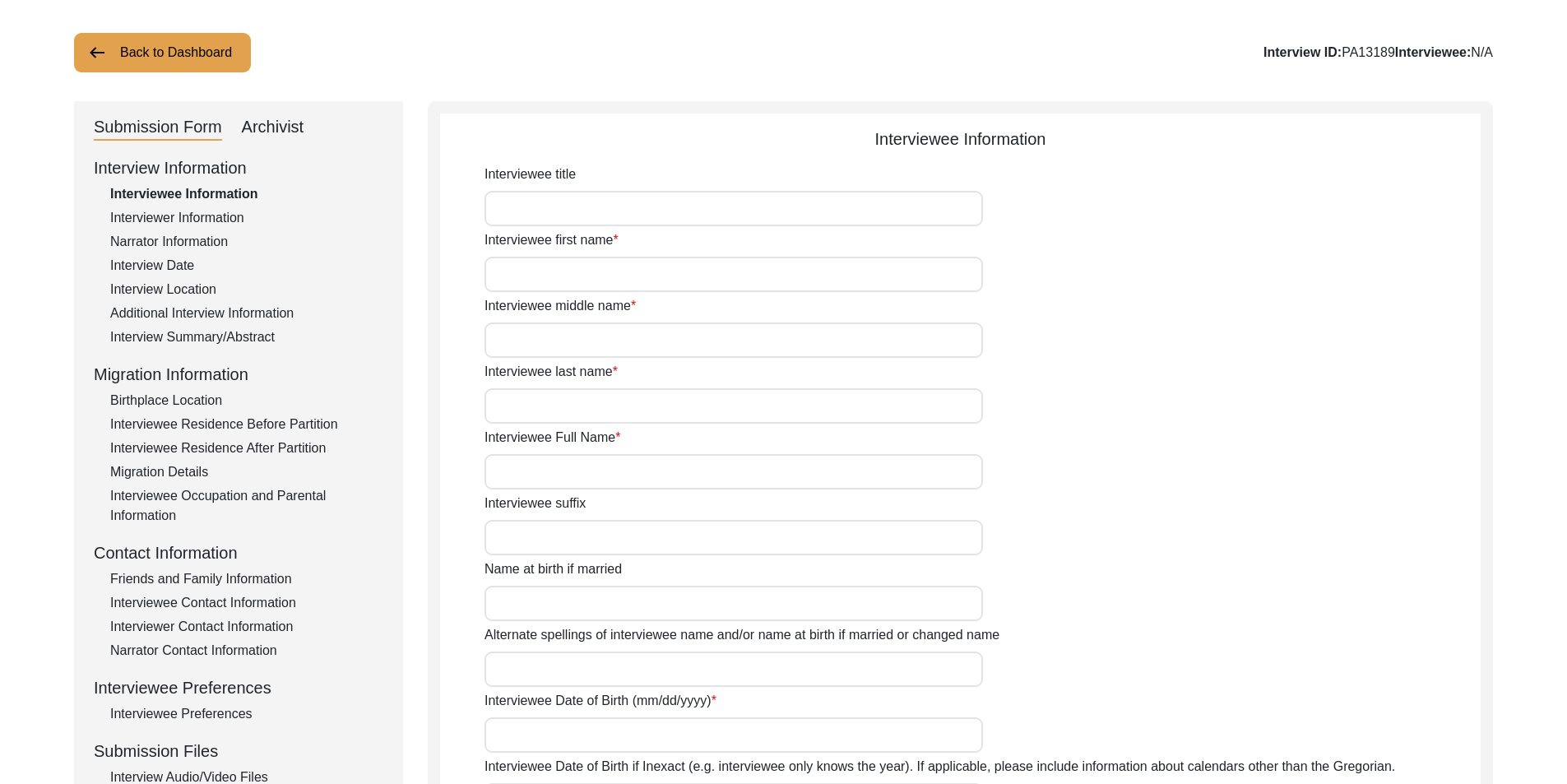
type input "87"
type input "[DEMOGRAPHIC_DATA]"
click at [303, 120] on div "Archivist" at bounding box center [273, 127] width 63 height 27
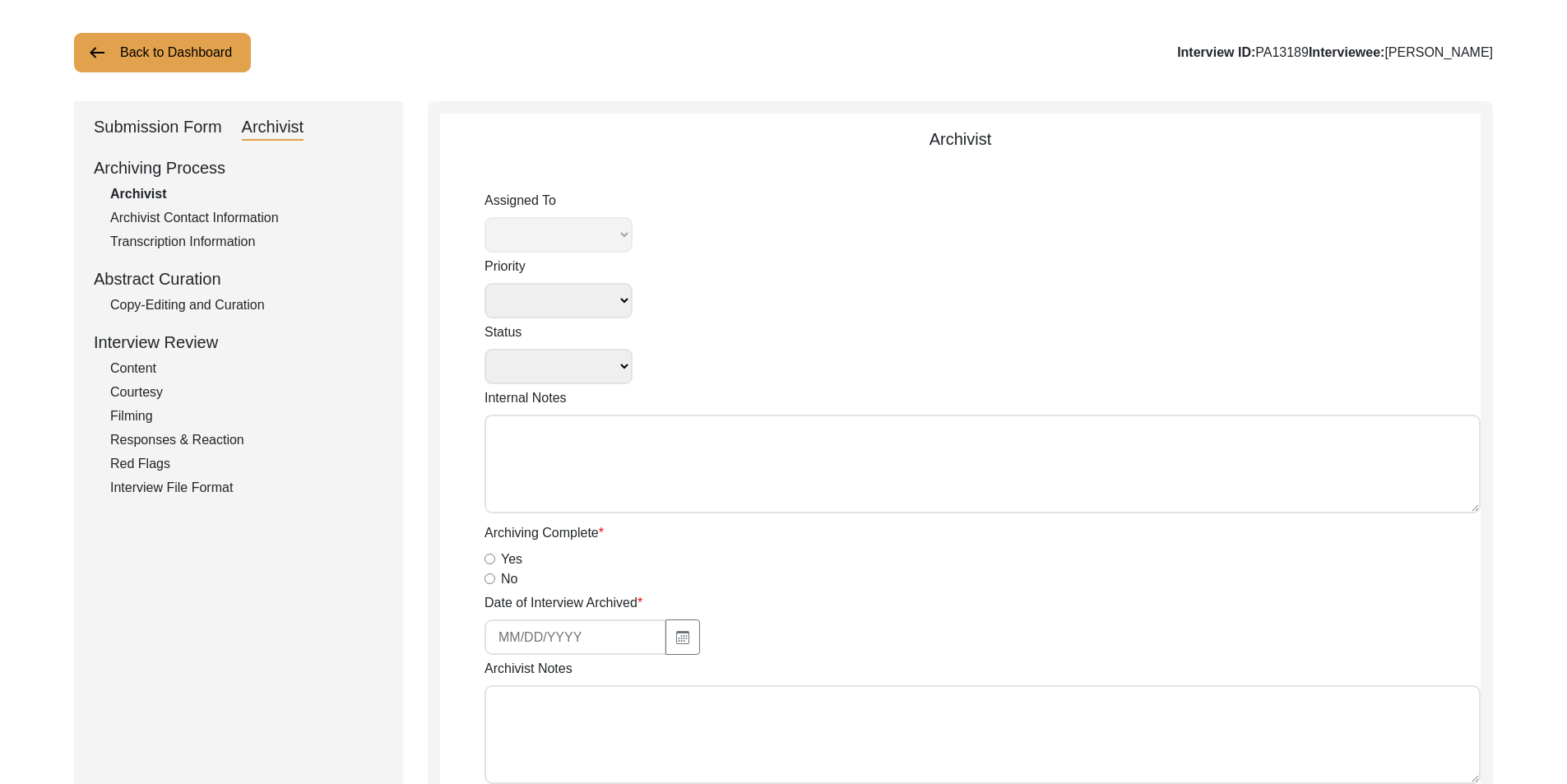
select select
select select "Archiving In Progress"
type textarea "[DATE] Tori: Assigned to Brianna to archive. Due [DATE]. When archiving is comp…"
radio input "true"
type input "[DATE]"
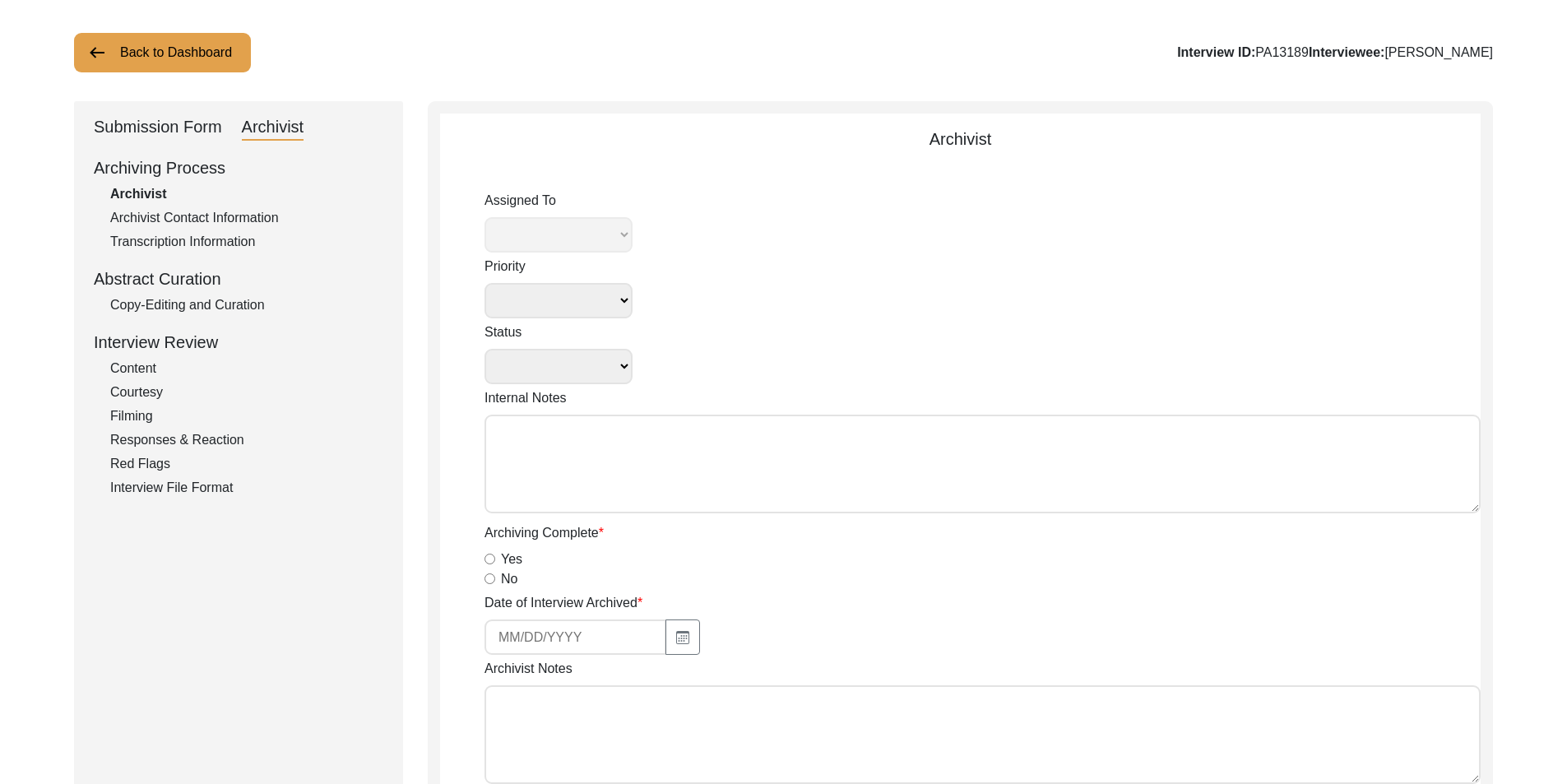
type textarea "Loremi 4, 1222 Dolorsi: Ametcons. Adip-elit seddo eiusm. Tempori utla etdolor m…"
radio input "true"
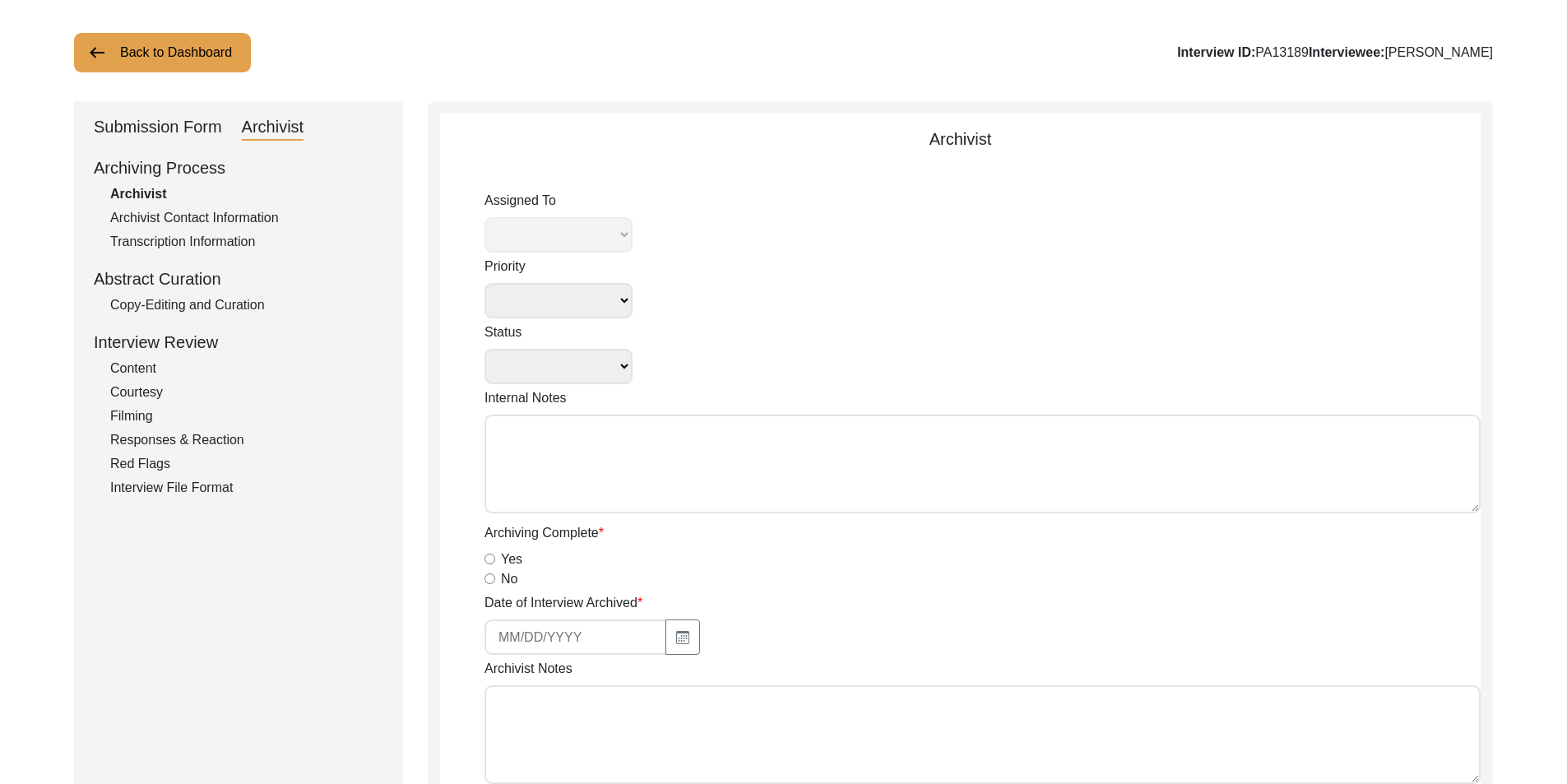
radio input "true"
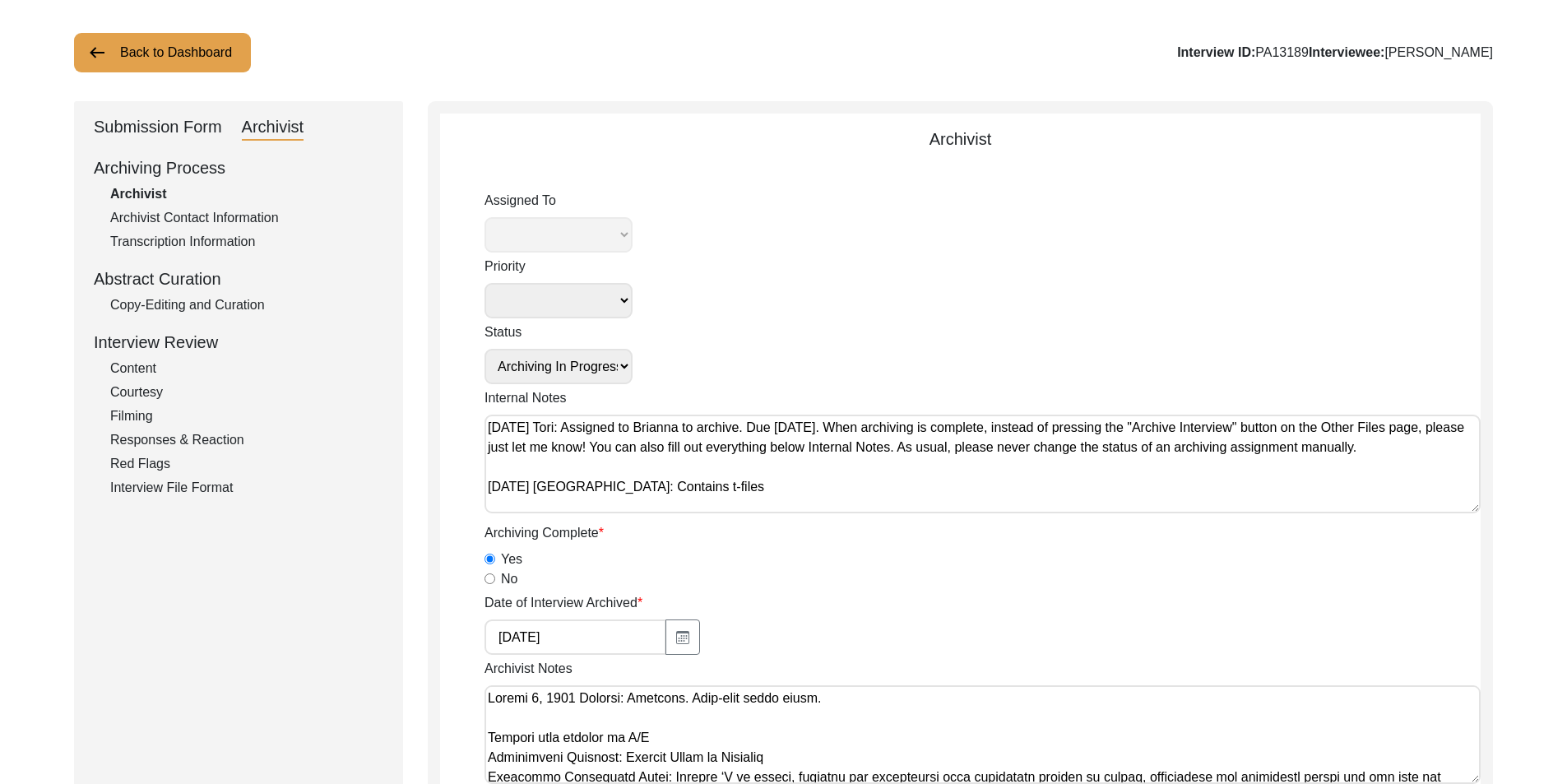
select select "442"
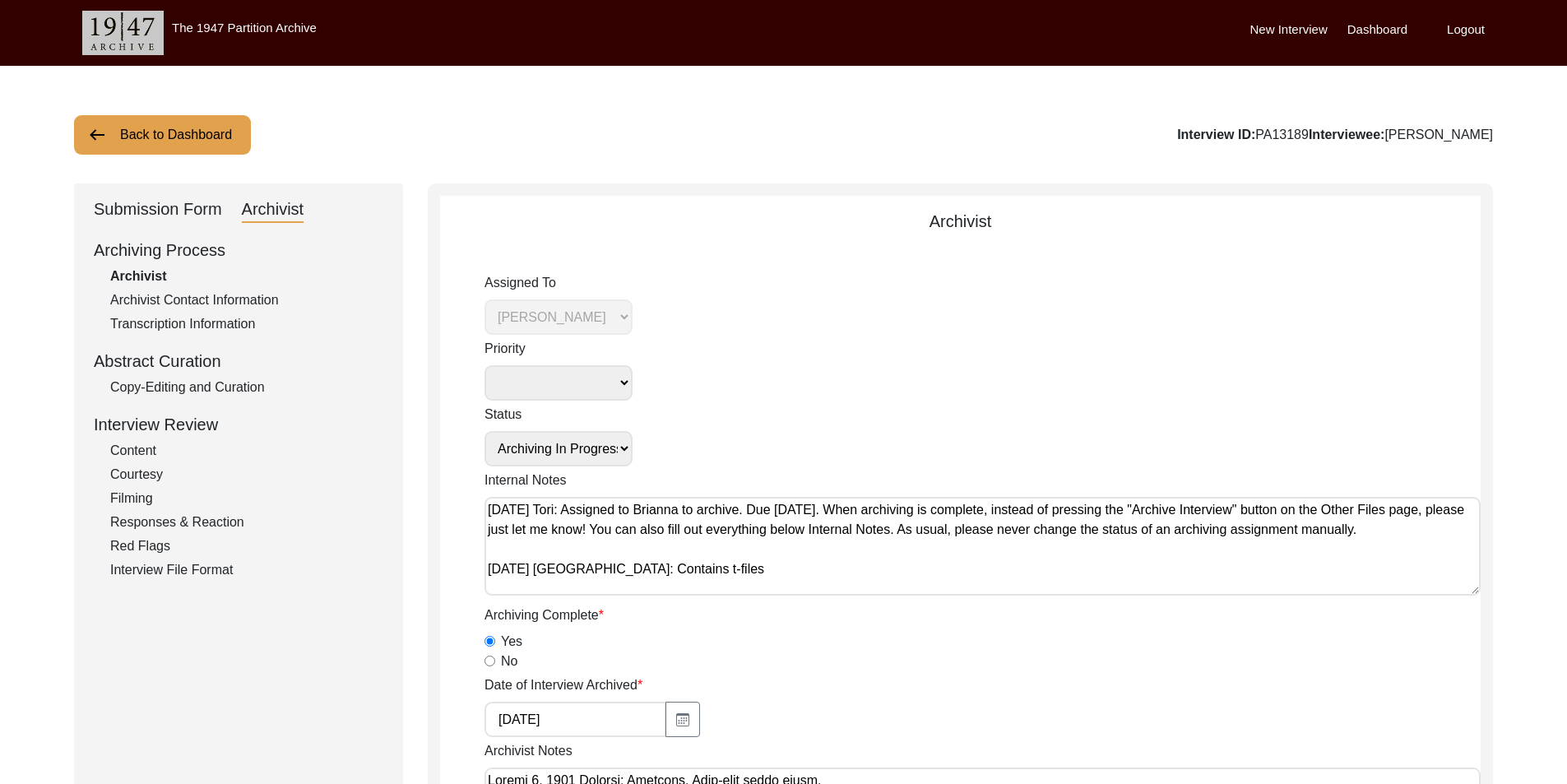
click at [199, 129] on button "Back to Dashboard" at bounding box center [162, 135] width 177 height 40
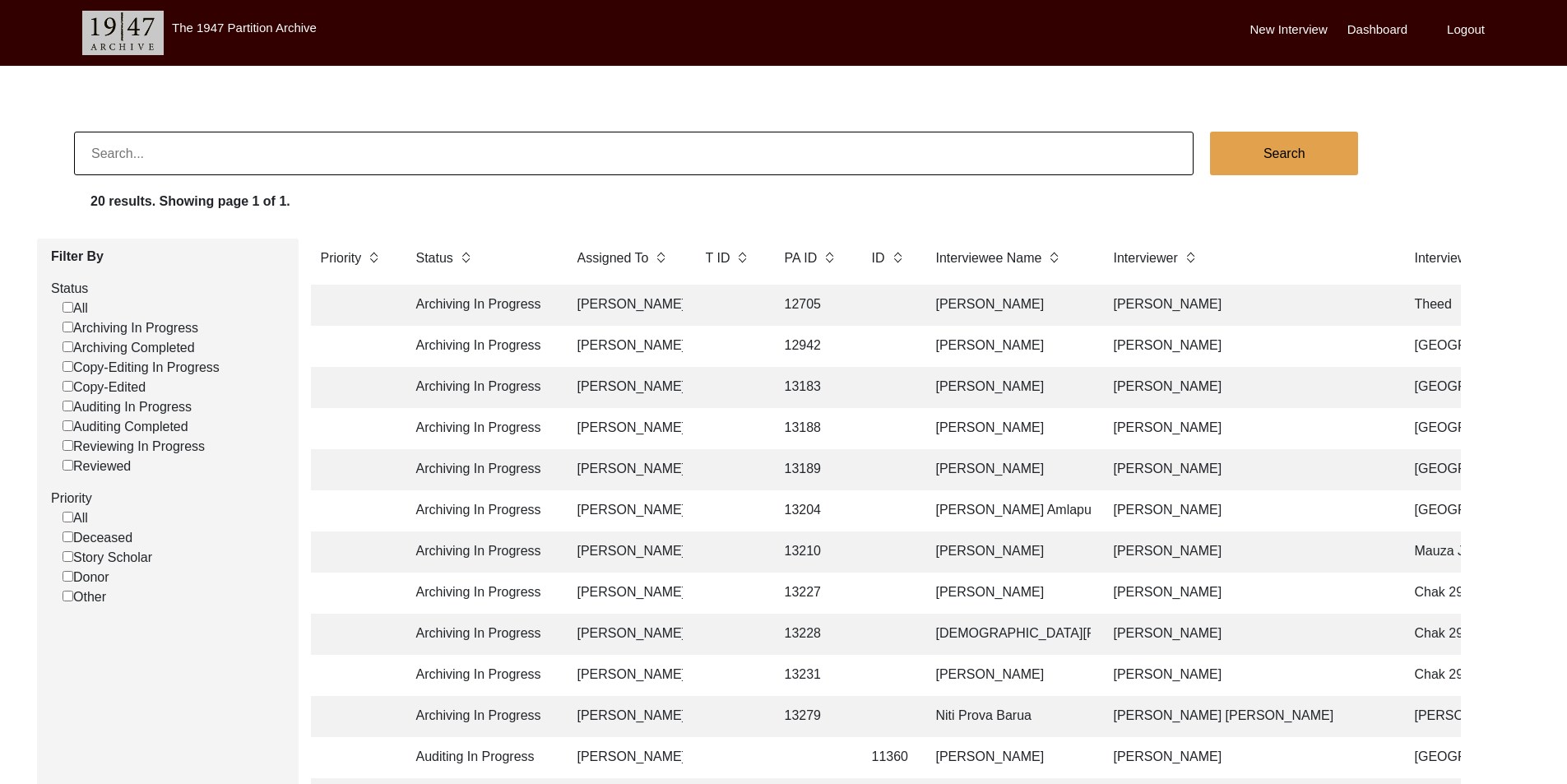
click at [701, 380] on td at bounding box center [728, 387] width 65 height 41
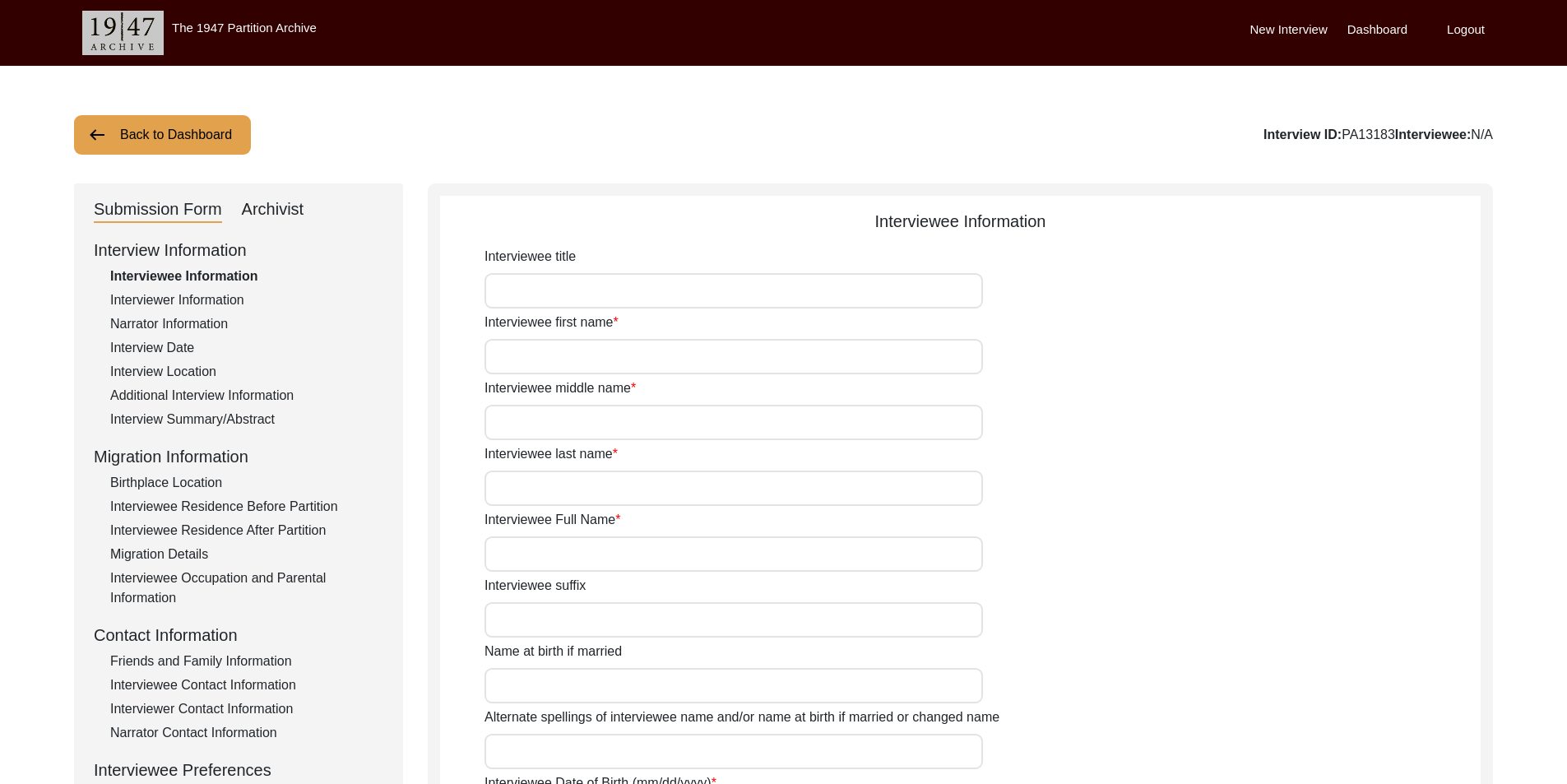
type input "Mrs."
type input "Anjali"
type input "N/A"
type input "[PERSON_NAME]"
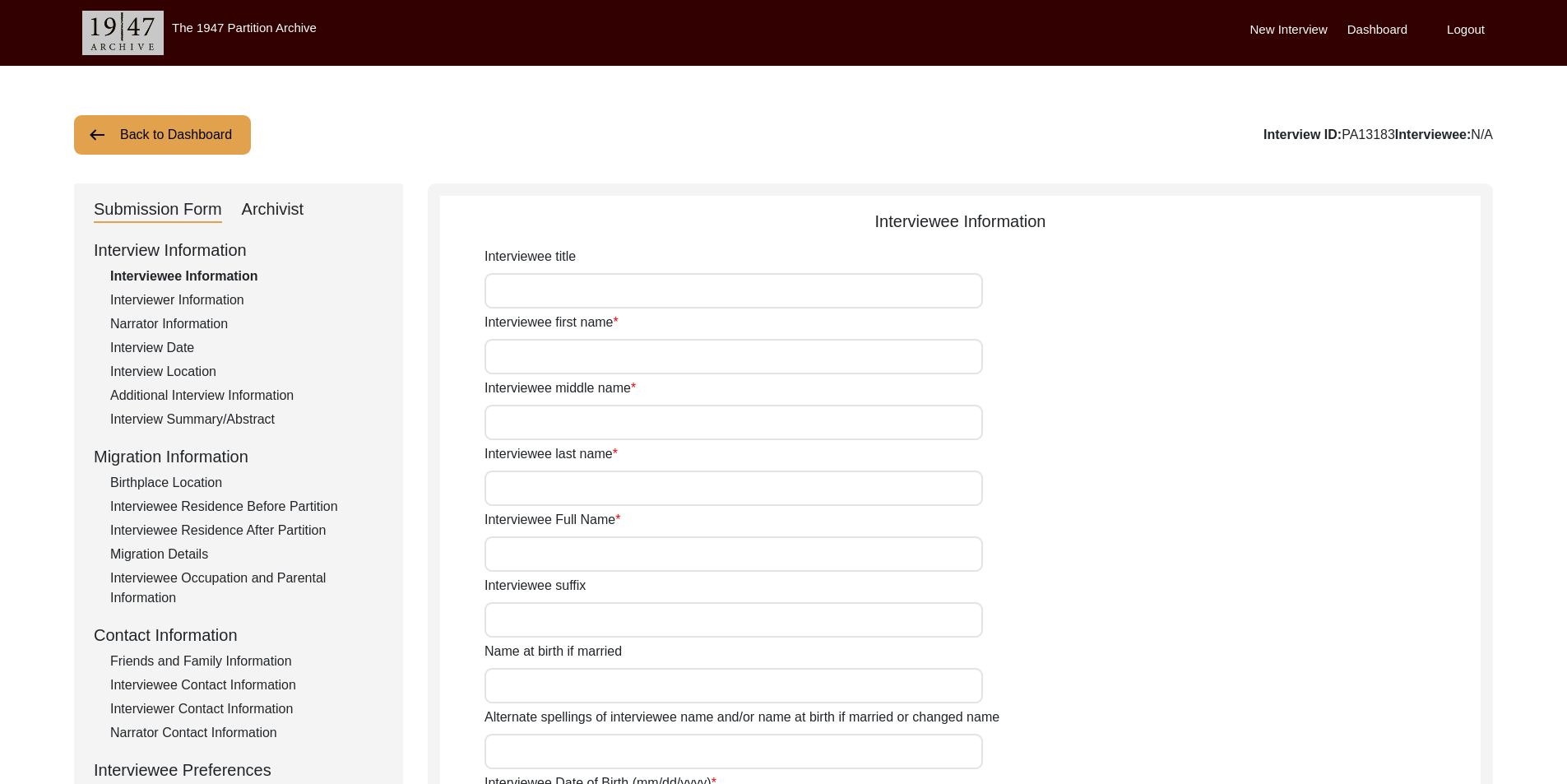
type input "[PERSON_NAME]"
type input "[DATE]"
type input "84"
type input "[DEMOGRAPHIC_DATA]"
type input "No"
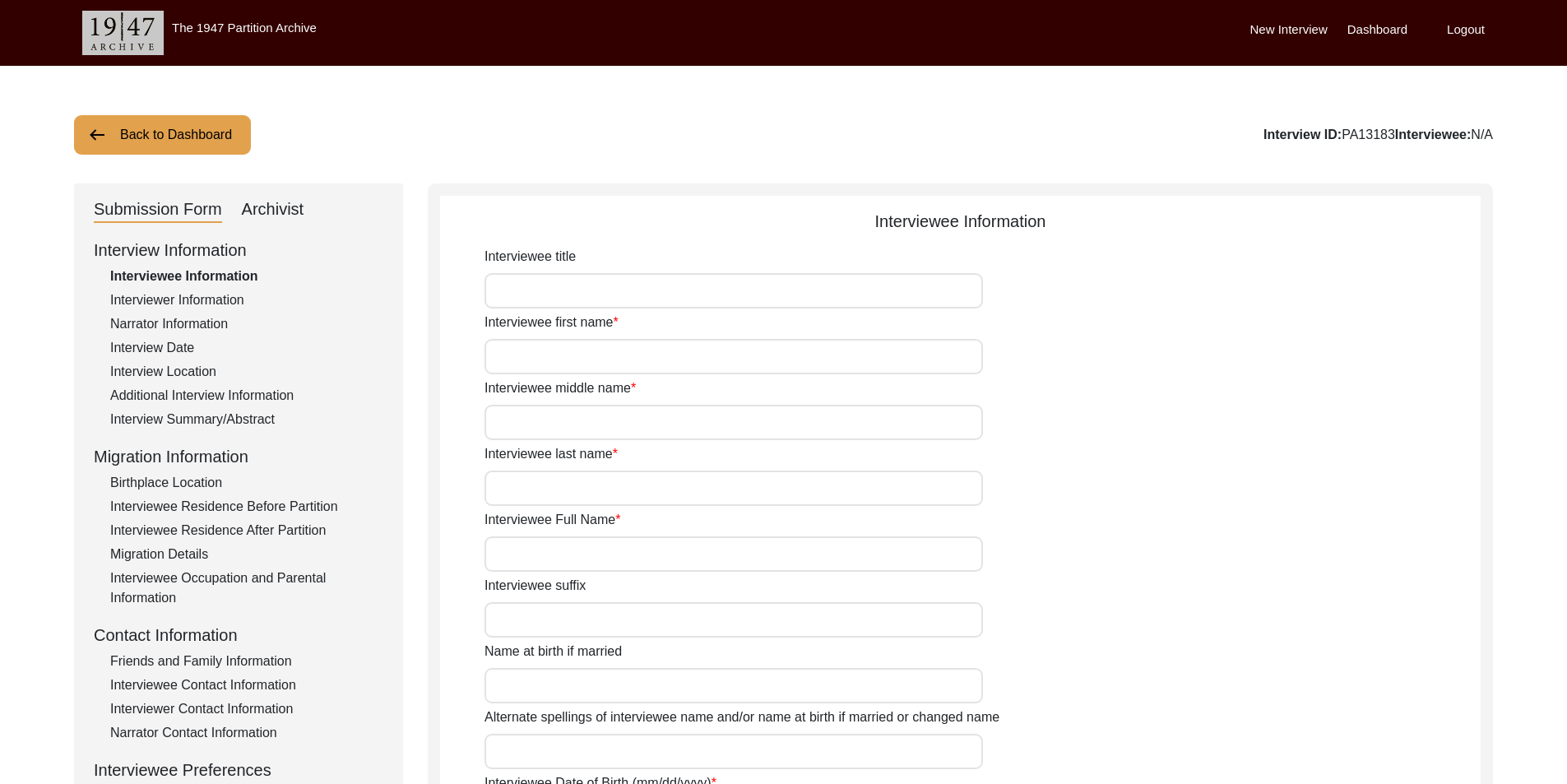
type input "Bengali"
type input "[DEMOGRAPHIC_DATA]"
type input "Bengali"
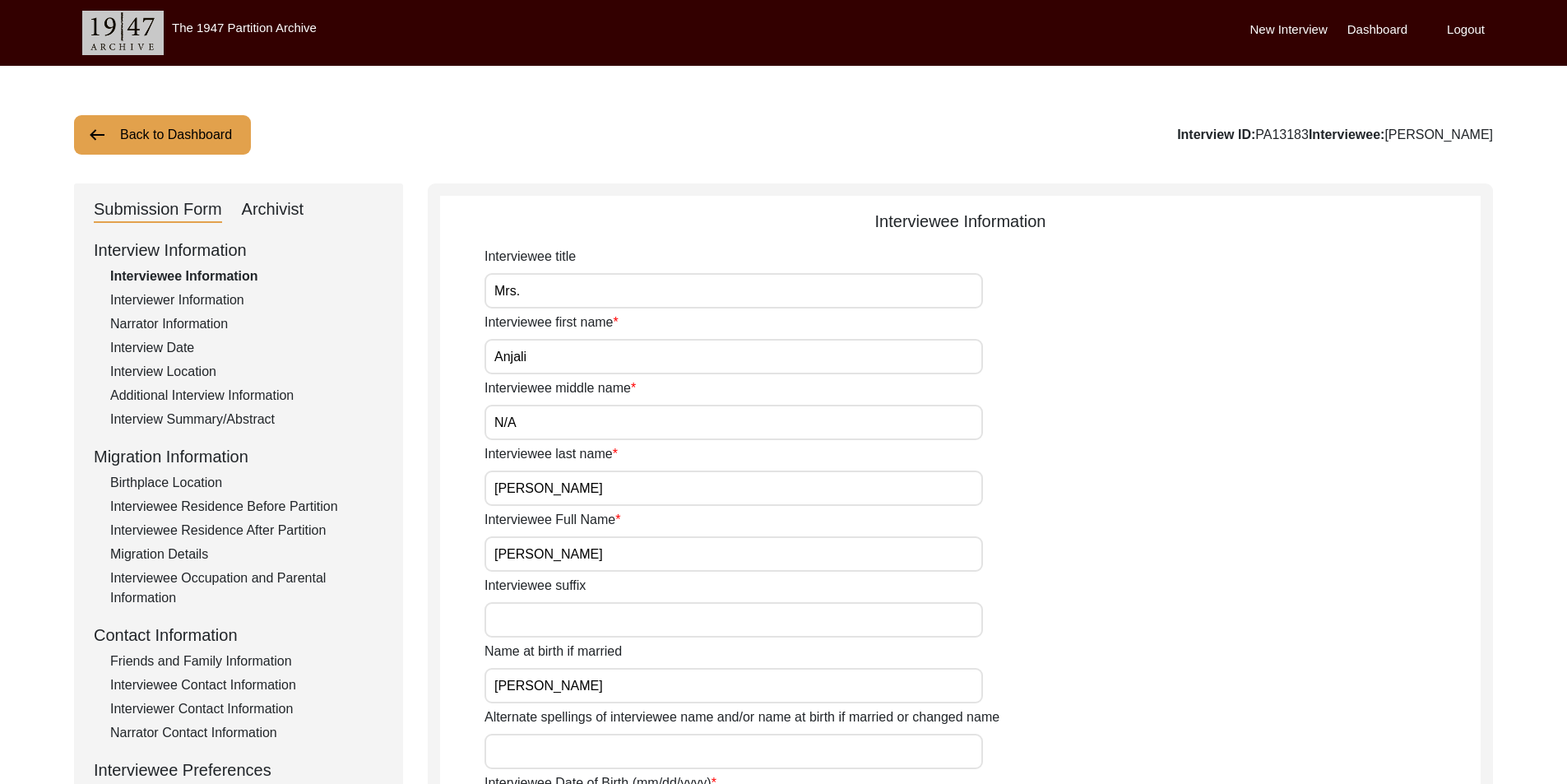
click at [195, 150] on button "Back to Dashboard" at bounding box center [162, 135] width 177 height 40
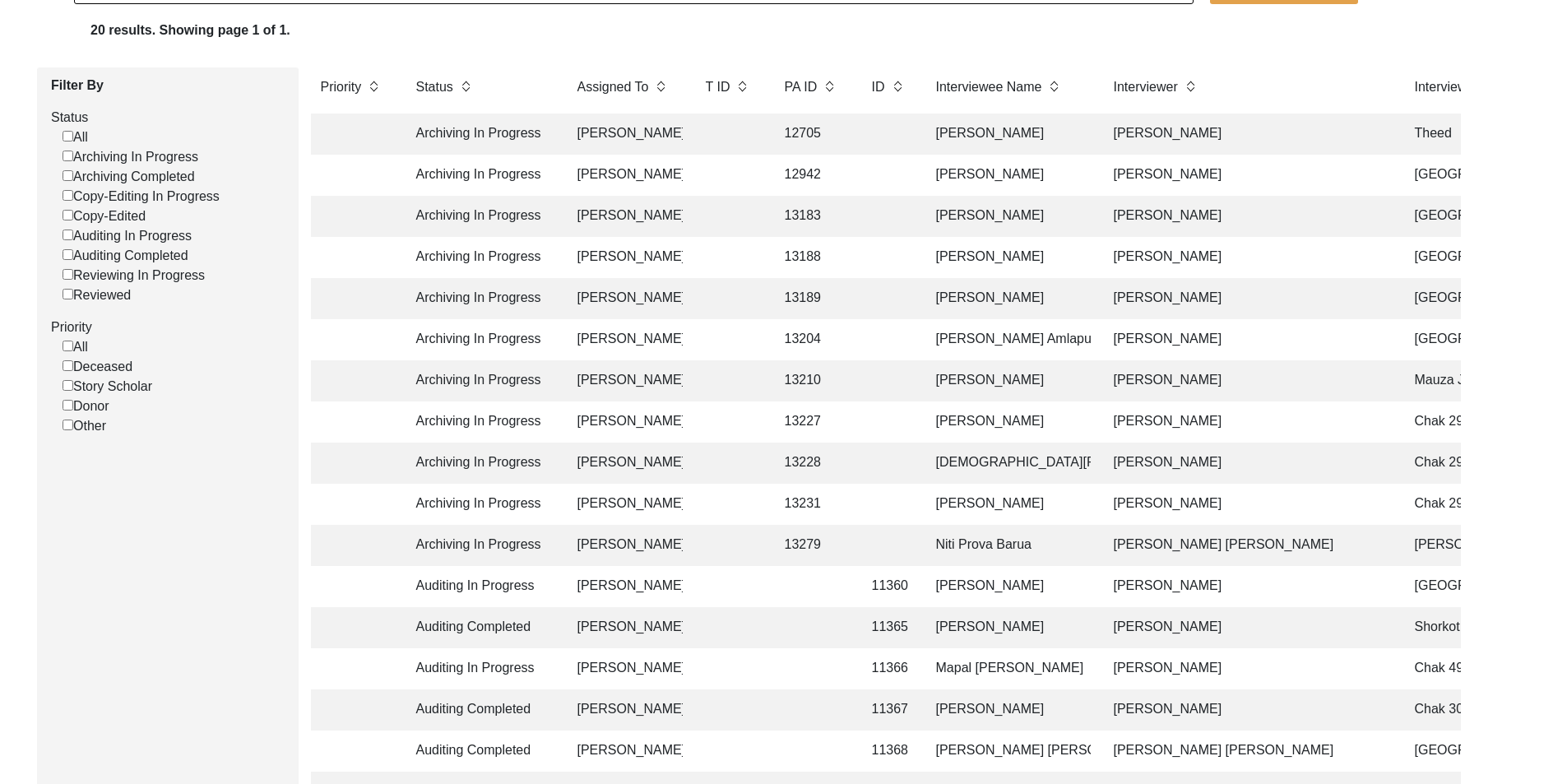
scroll to position [145, 0]
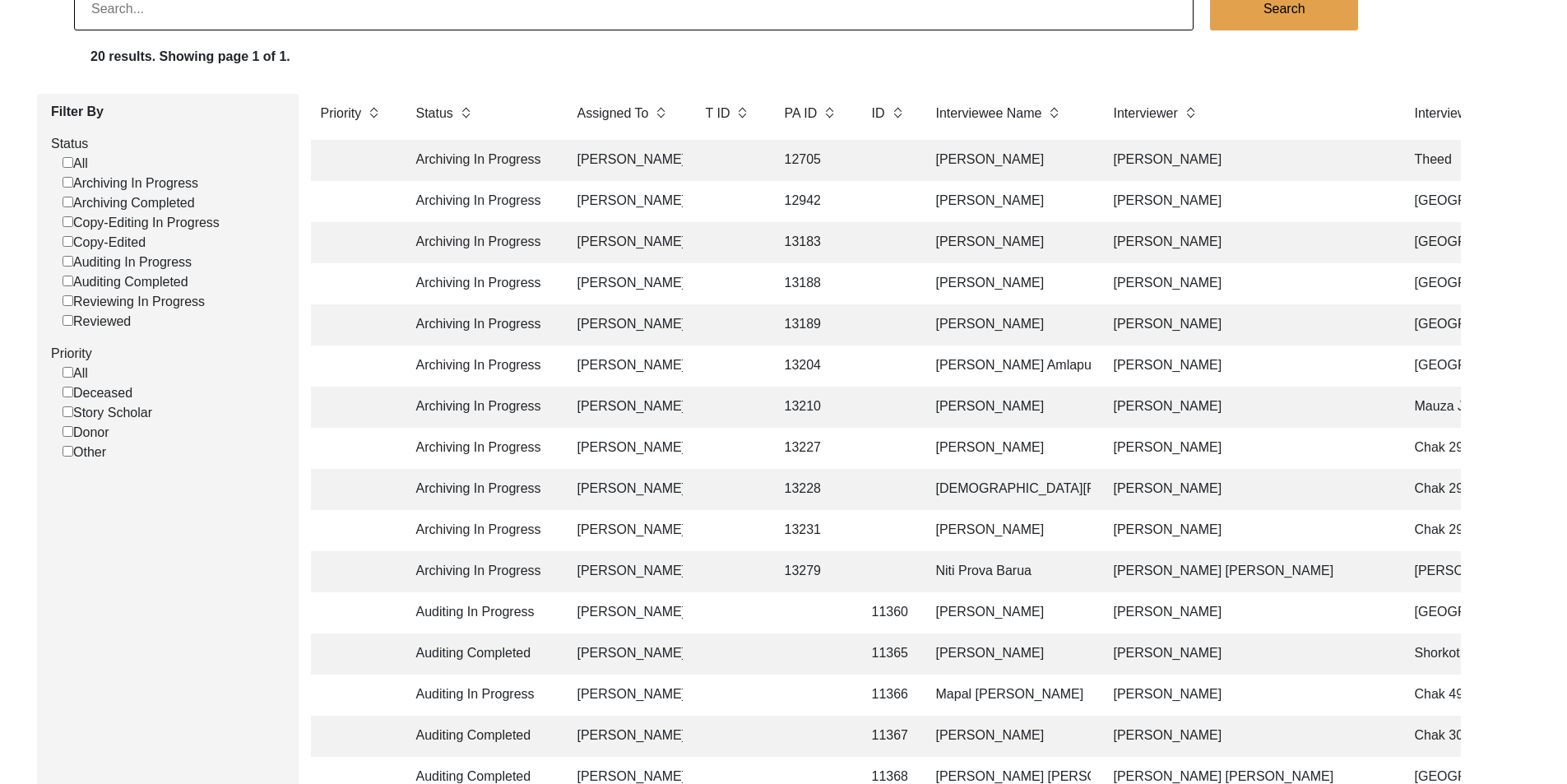
click at [501, 162] on td "Archiving In Progress" at bounding box center [480, 160] width 148 height 41
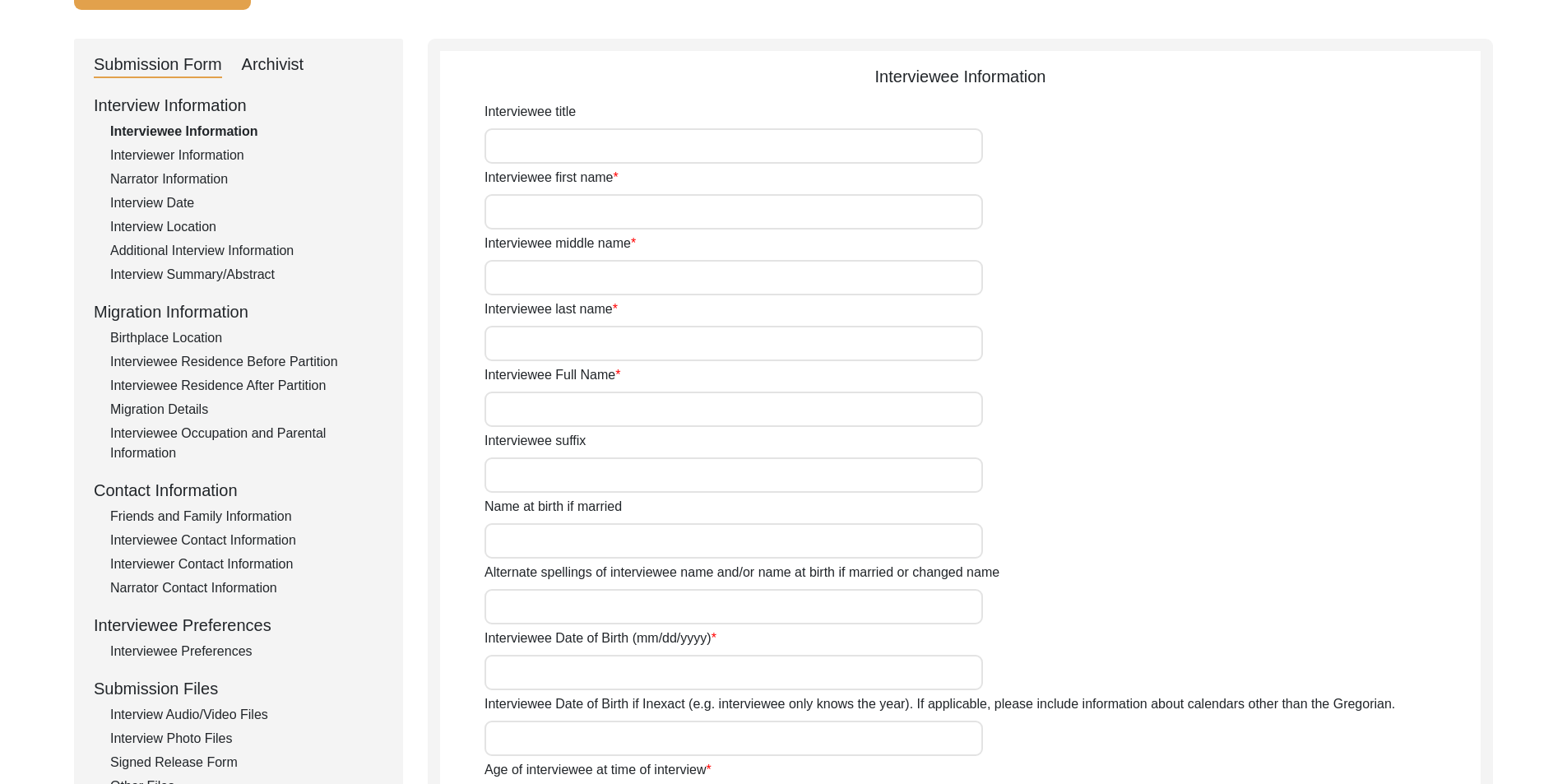
type input "[PERSON_NAME]"
type input "Qasim"
type input "[PERSON_NAME]"
type input "[DATE]"
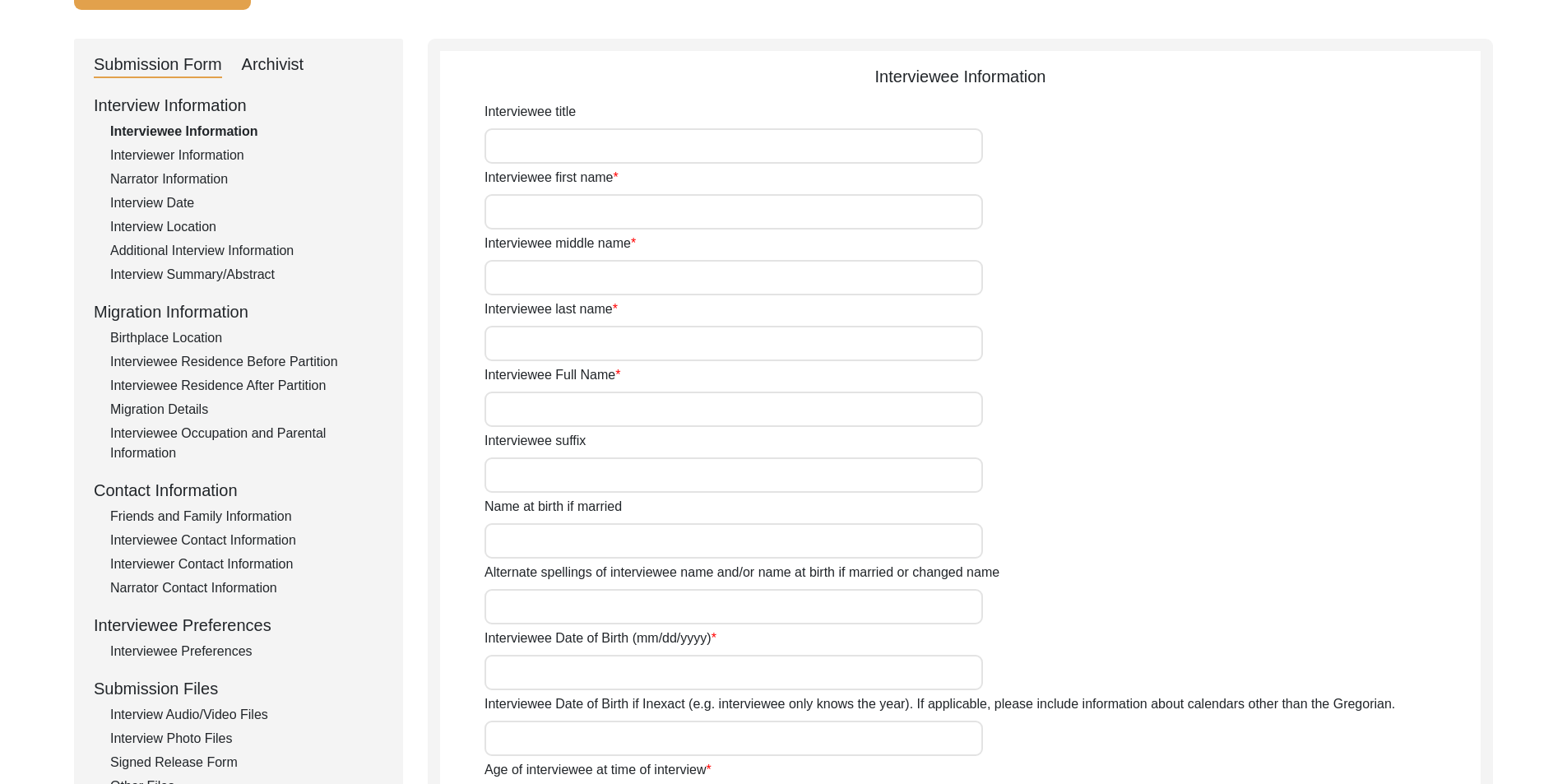
type input "79"
type input "[DEMOGRAPHIC_DATA]"
type input "[PERSON_NAME] Urdu"
type input "[PERSON_NAME]"
type input "Mala"
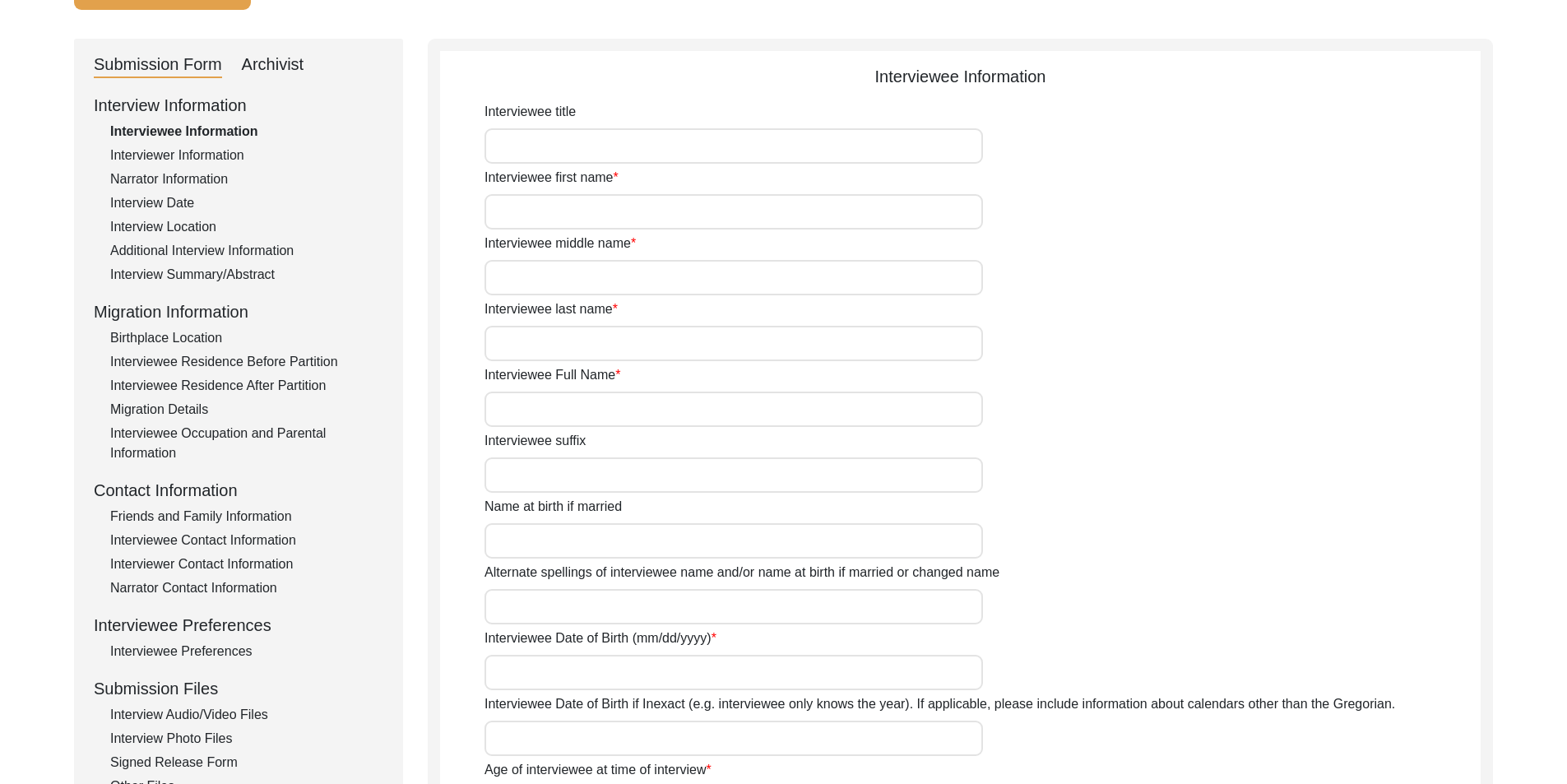
type input "BakerWal [PERSON_NAME]"
click at [289, 70] on div "Archivist" at bounding box center [273, 65] width 63 height 27
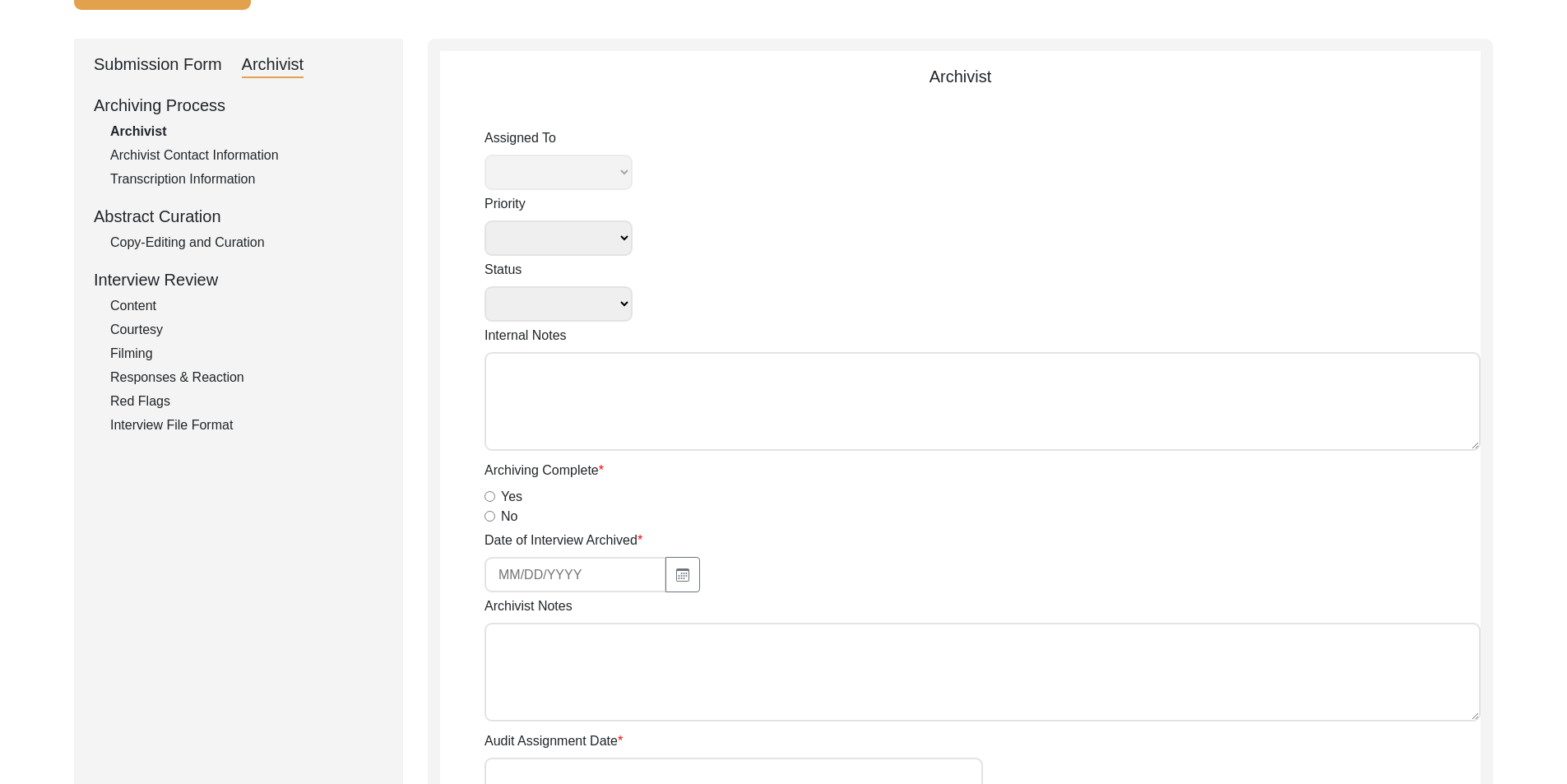
select select
select select "Archiving In Progress"
type textarea "[DATE] Tori: Assigned to Brianna to archive. Due [DATE] [DATE] Tori - T files: …"
radio input "true"
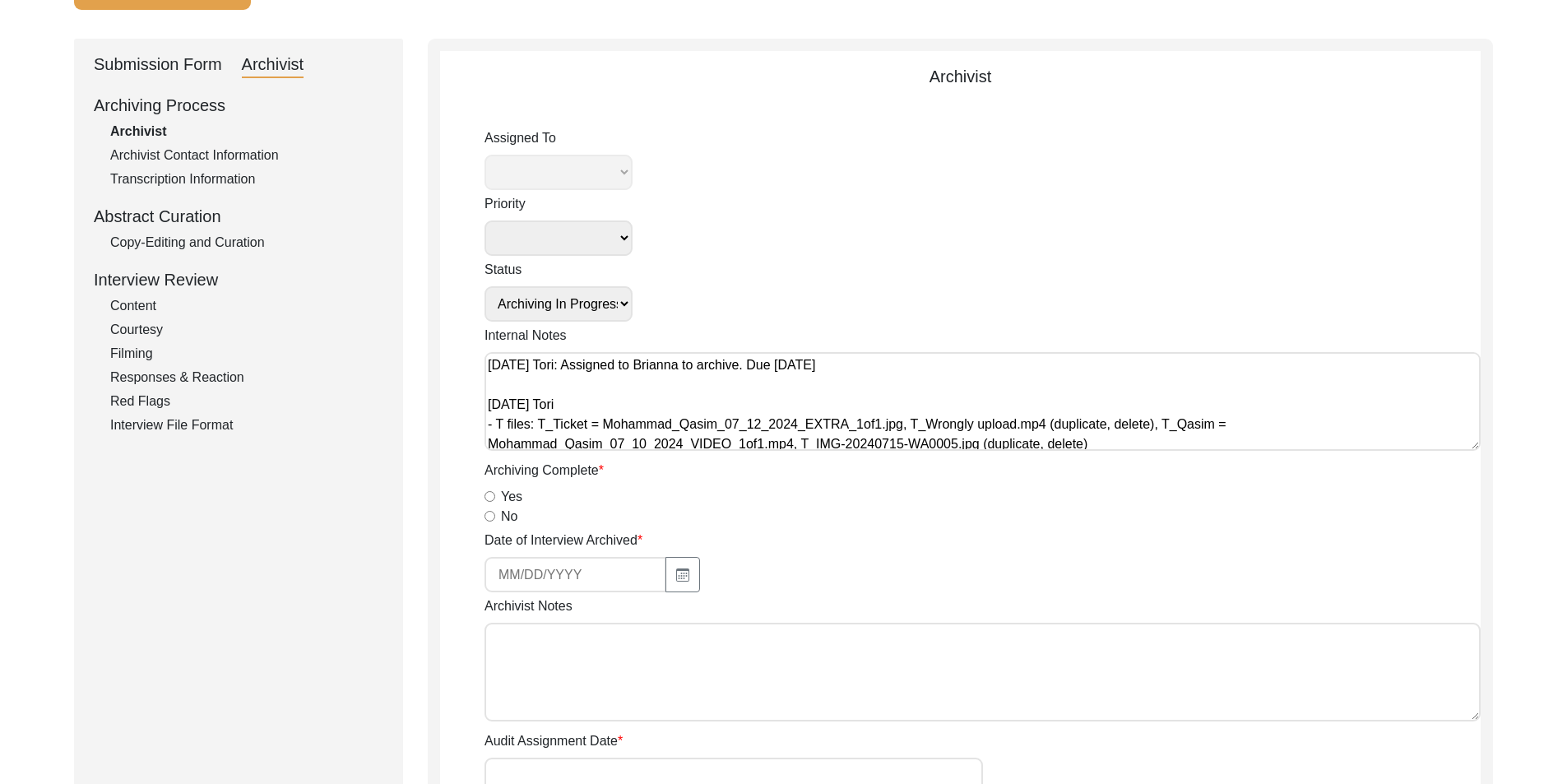
select select "442"
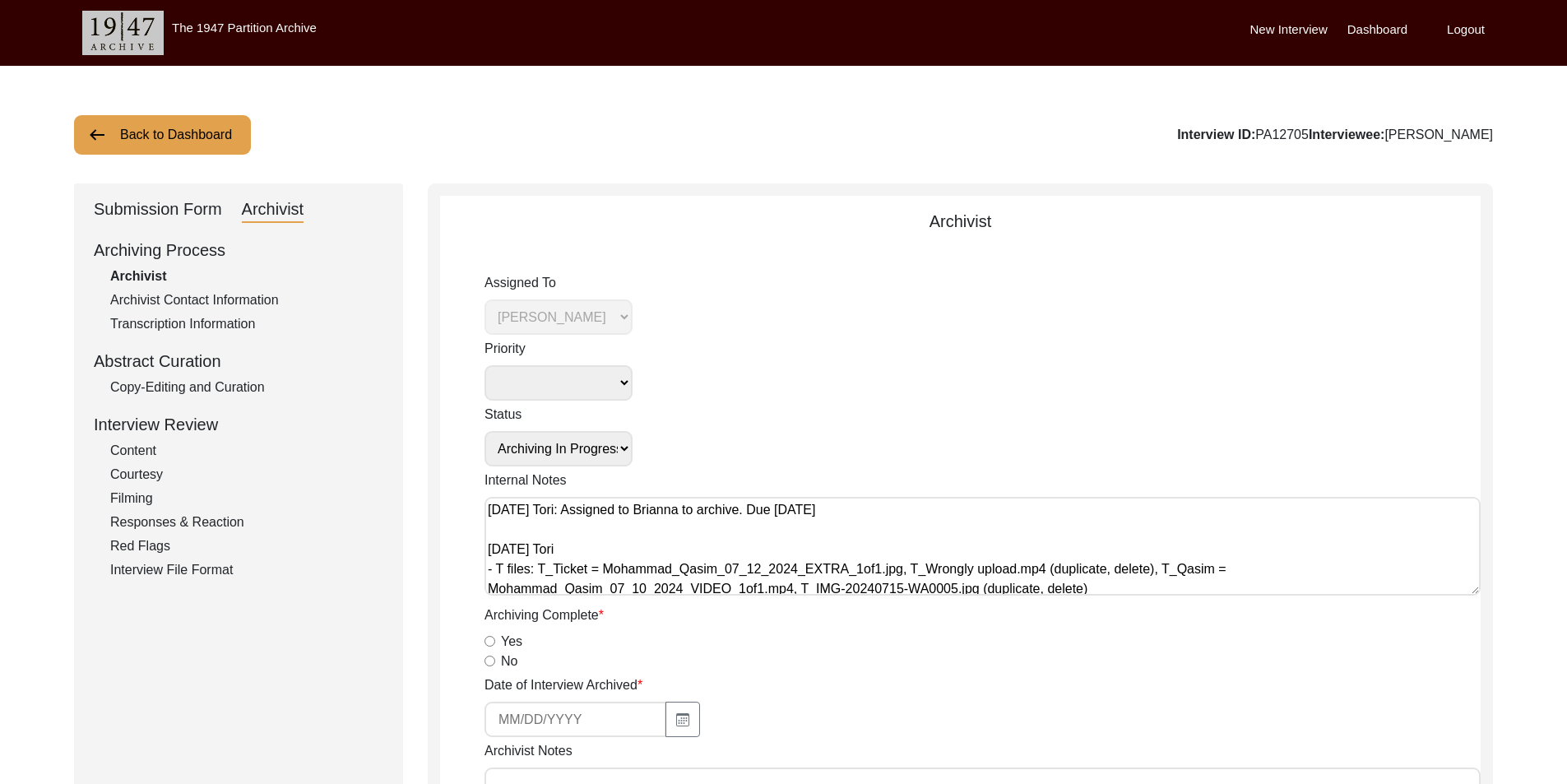
click at [182, 133] on button "Back to Dashboard" at bounding box center [162, 135] width 177 height 40
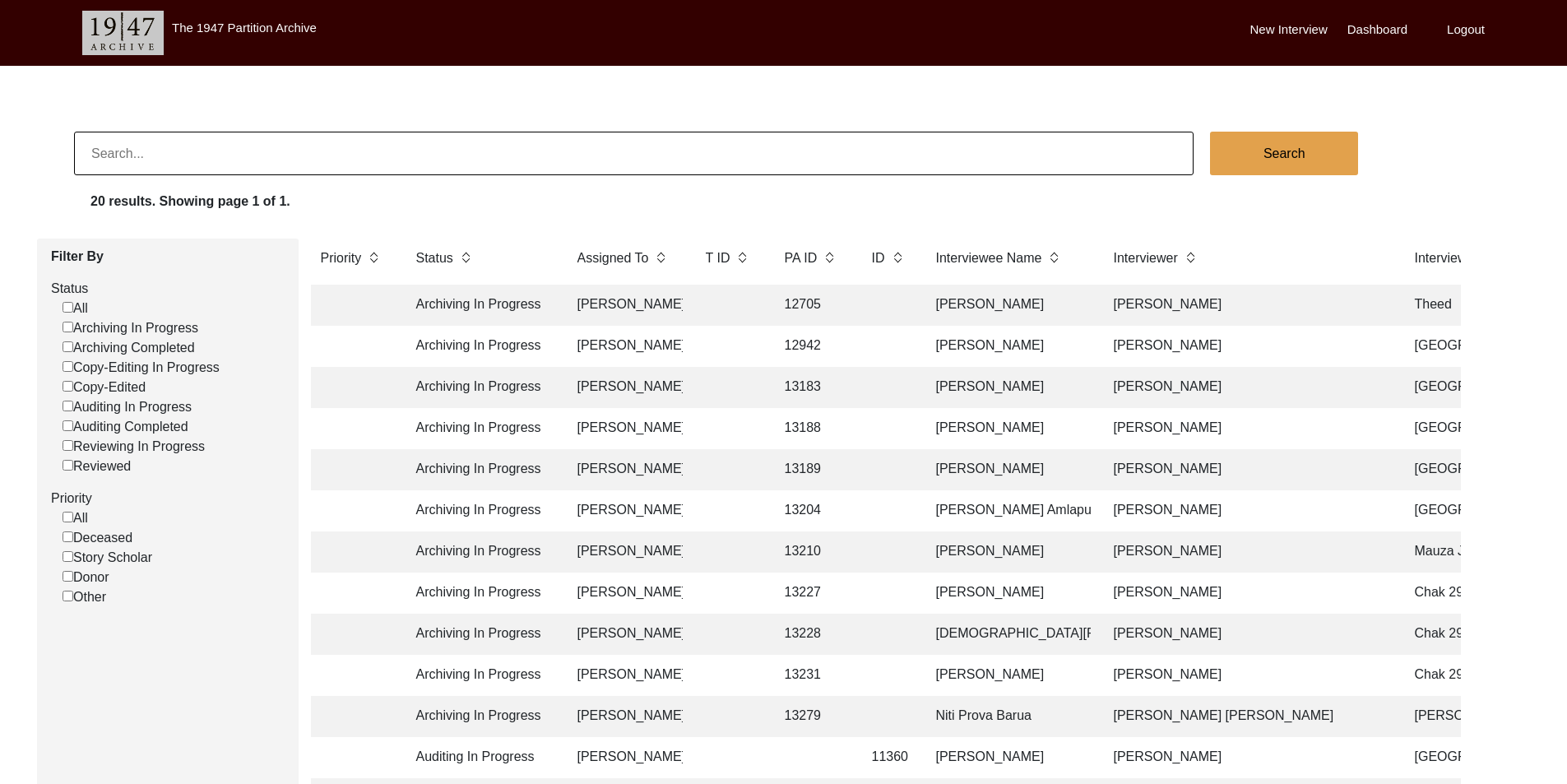
click at [791, 397] on td "13183" at bounding box center [812, 387] width 74 height 41
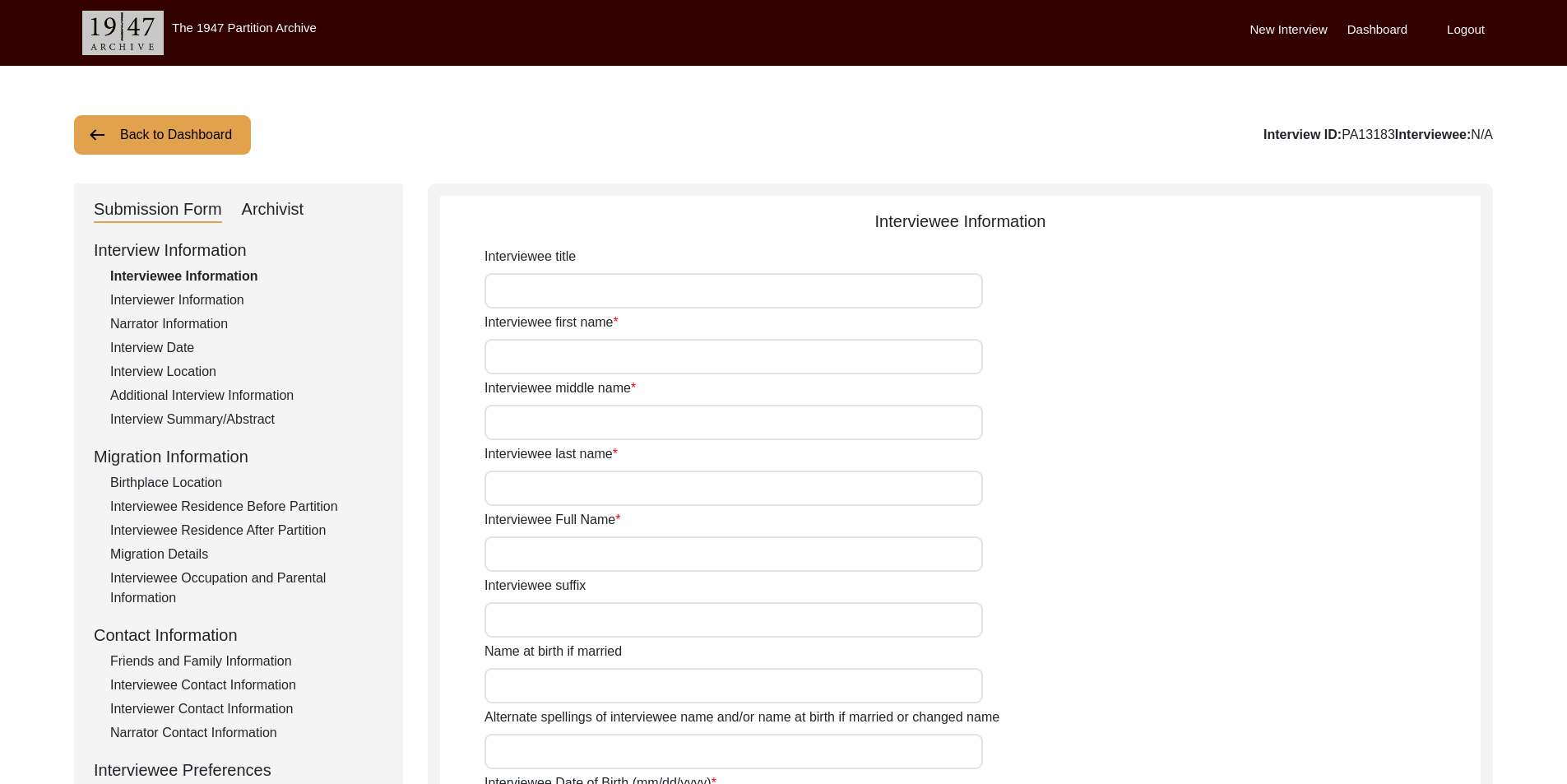
type input "Mrs."
type input "Anjali"
type input "N/A"
type input "[PERSON_NAME]"
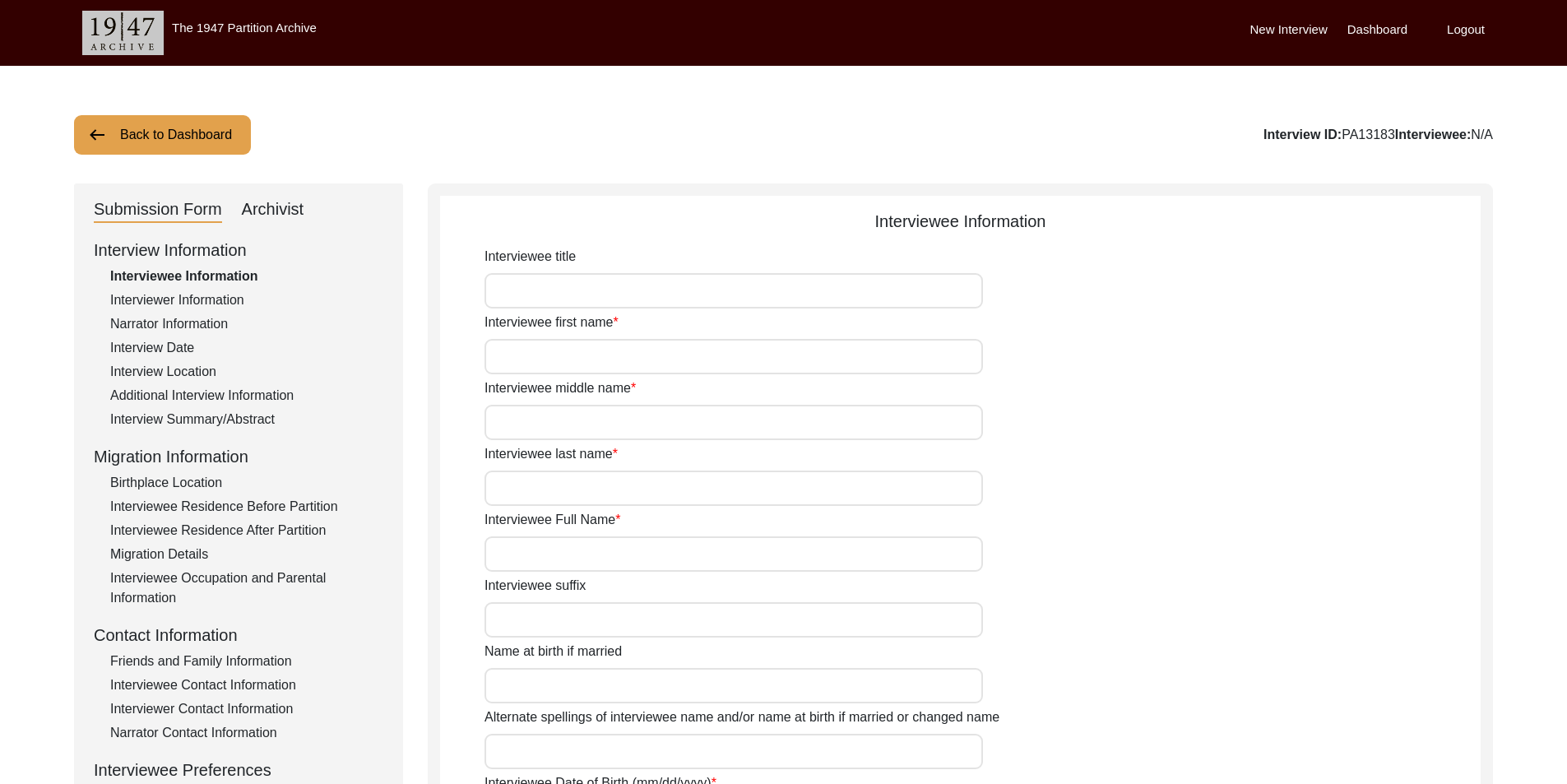
type input "[PERSON_NAME]"
type input "[DATE]"
type input "84"
type input "[DEMOGRAPHIC_DATA]"
type input "No"
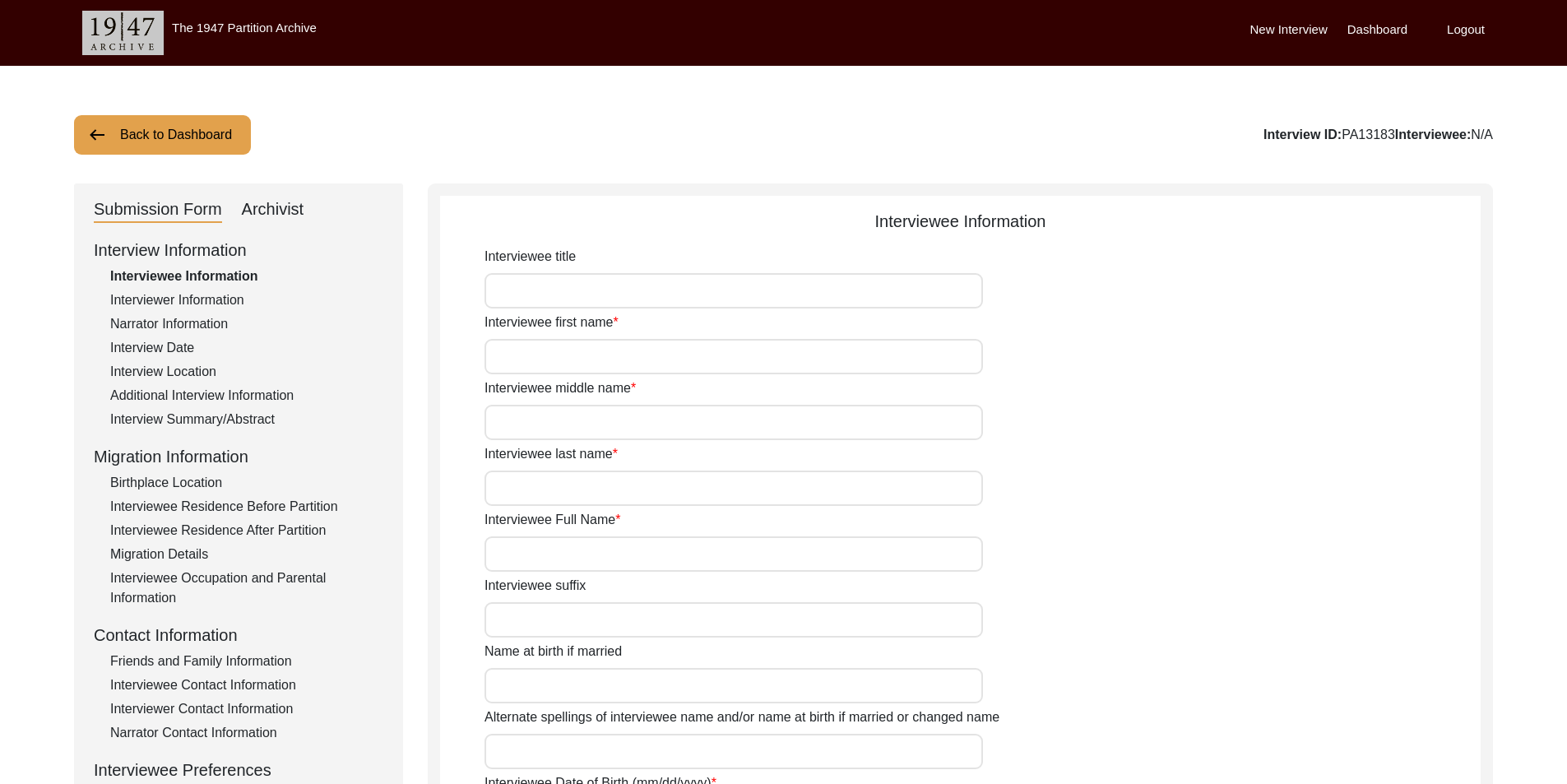
type input "Bengali"
type input "[DEMOGRAPHIC_DATA]"
type input "Bengali"
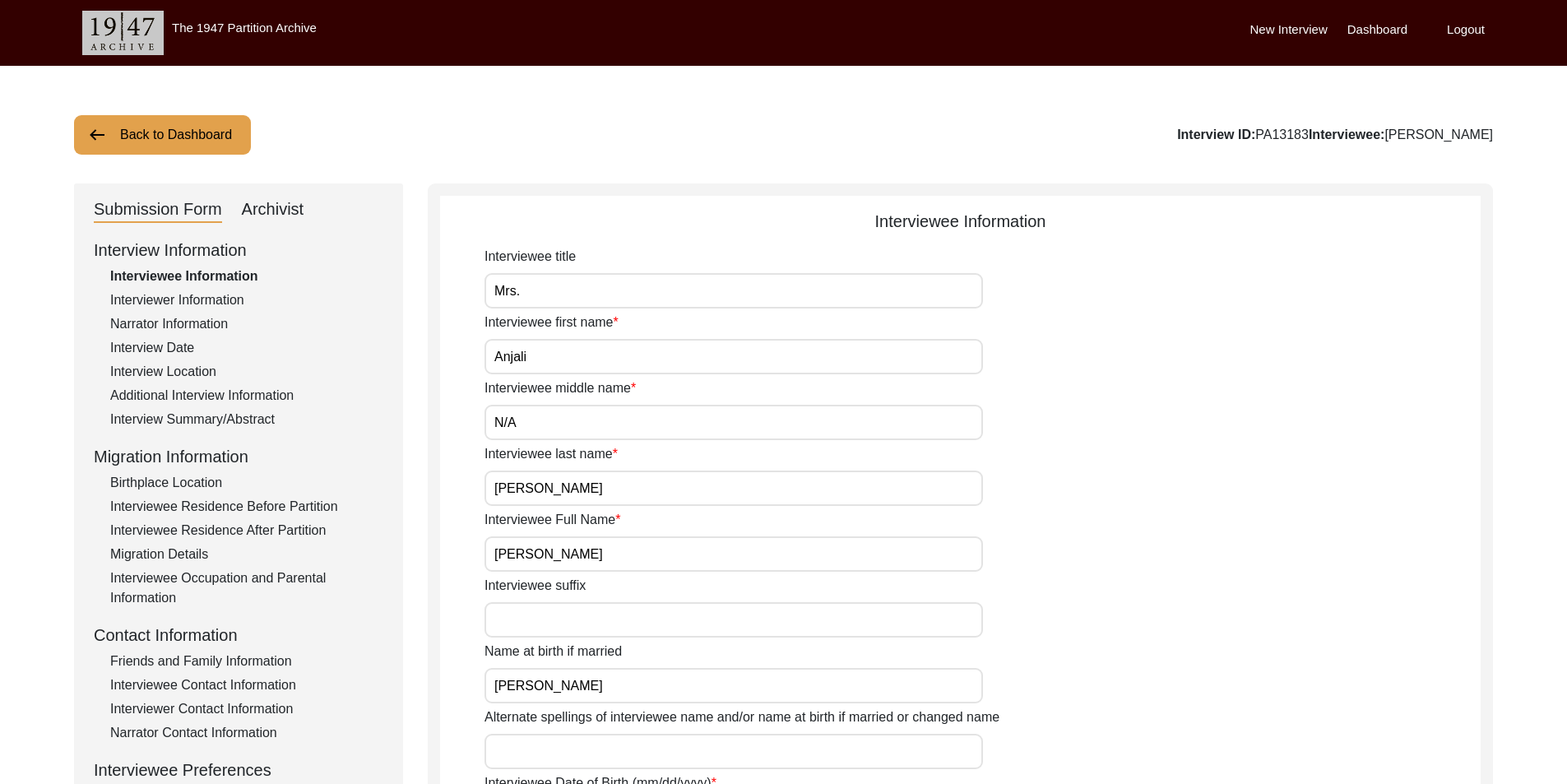
click at [301, 213] on div "Archivist" at bounding box center [273, 209] width 63 height 27
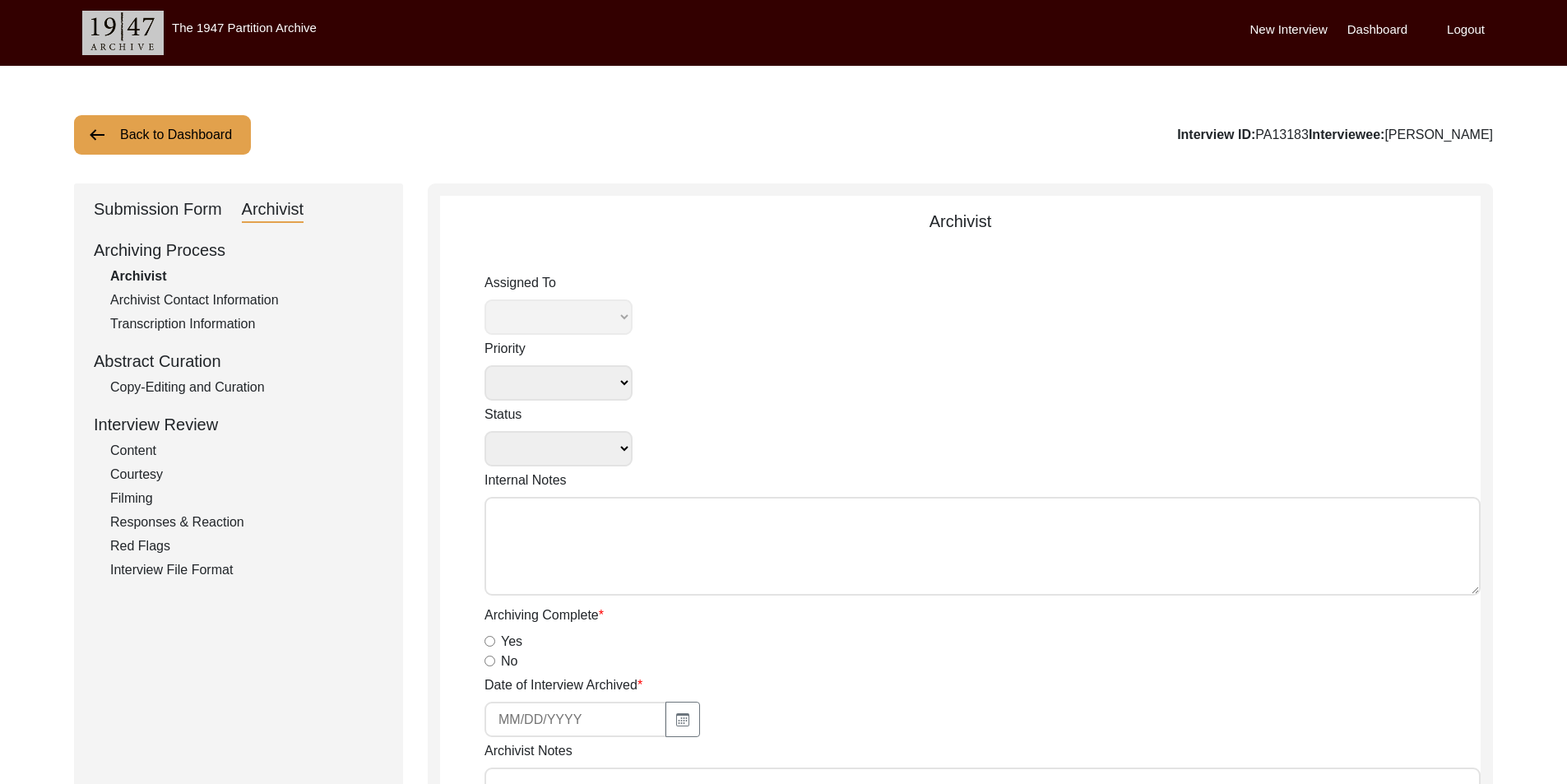
select select
select select "Archiving In Progress"
type textarea "[DATE] [GEOGRAPHIC_DATA]: Assigned to Brianna to archive. Due [DATE]. When arch…"
radio input "true"
type input "[DATE]"
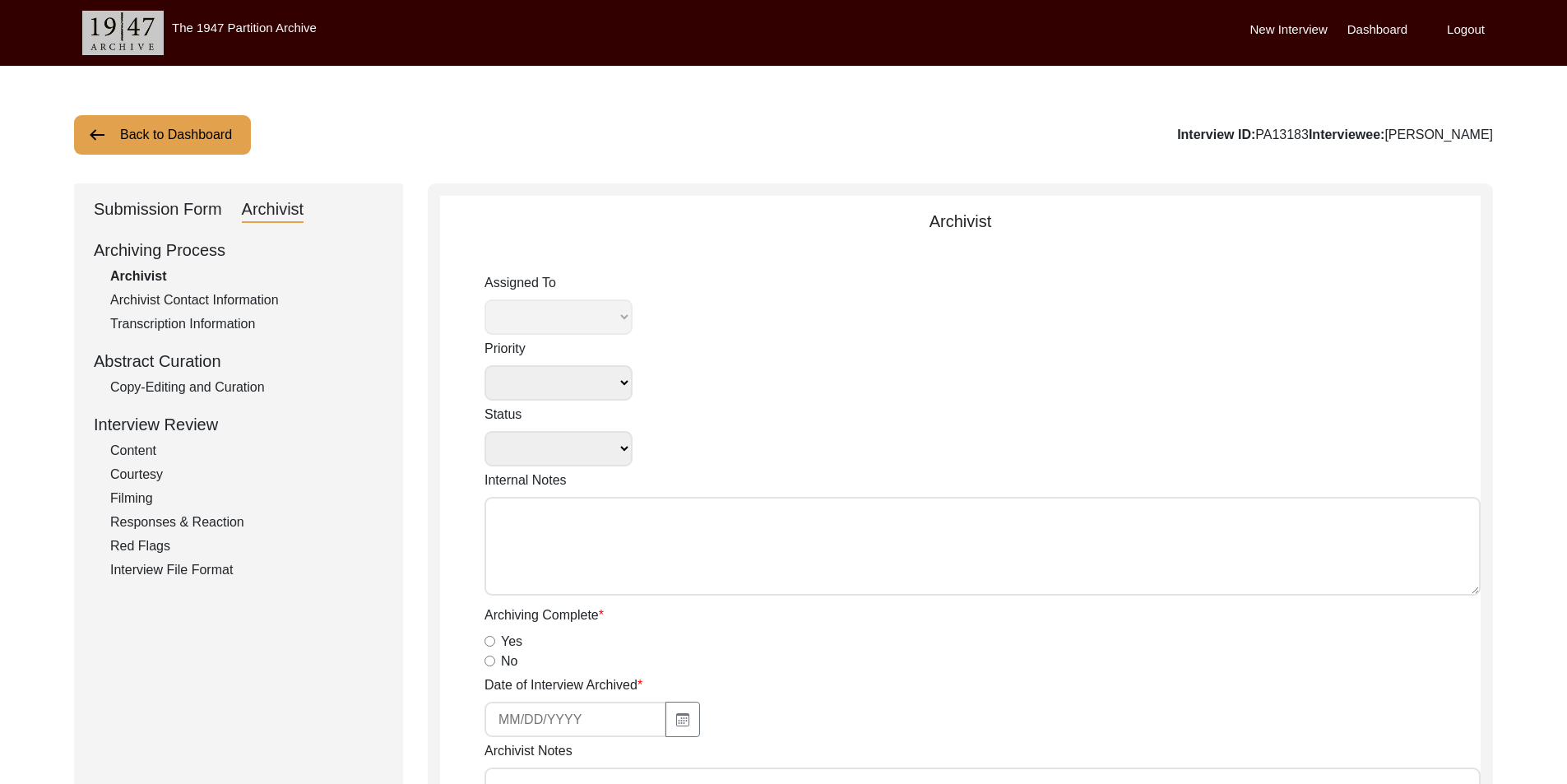
type textarea "Lore 92, 5116 Ipsumdo: Sitametc. A-elits doei te inci utla etdolor magnaa enima…"
radio input "true"
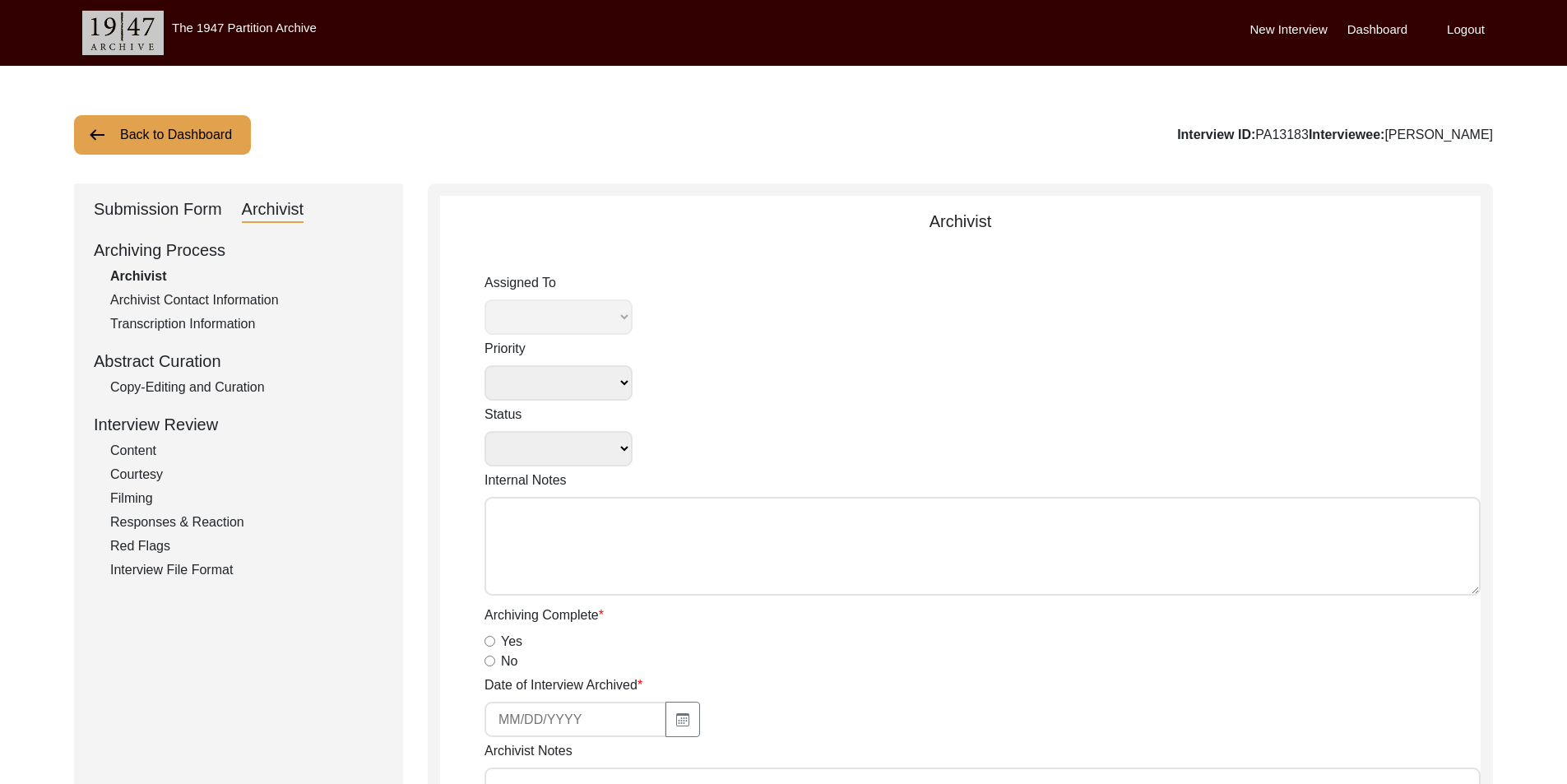
radio input "true"
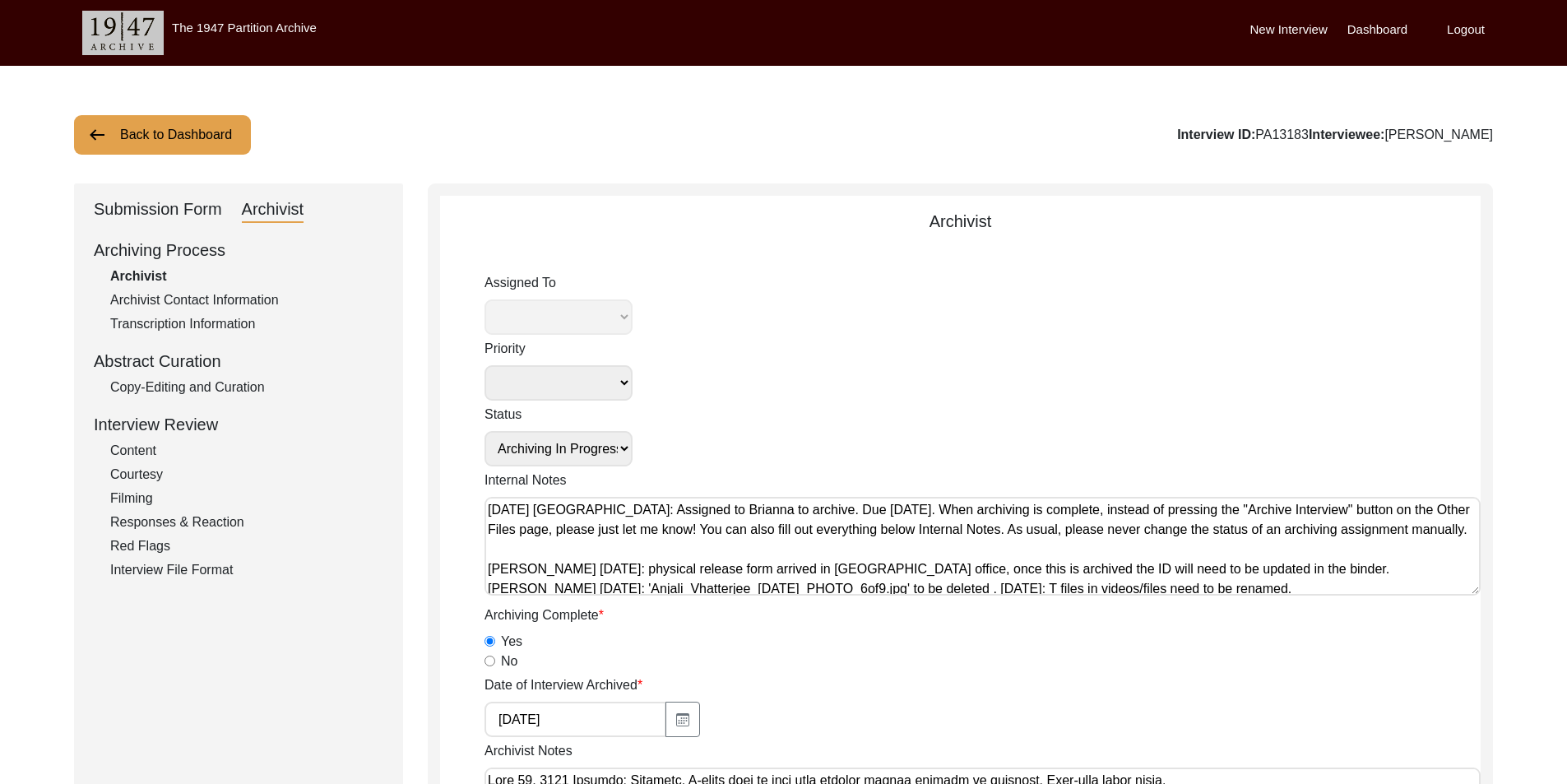
radio input "true"
select select "442"
click at [220, 147] on button "Back to Dashboard" at bounding box center [162, 135] width 177 height 40
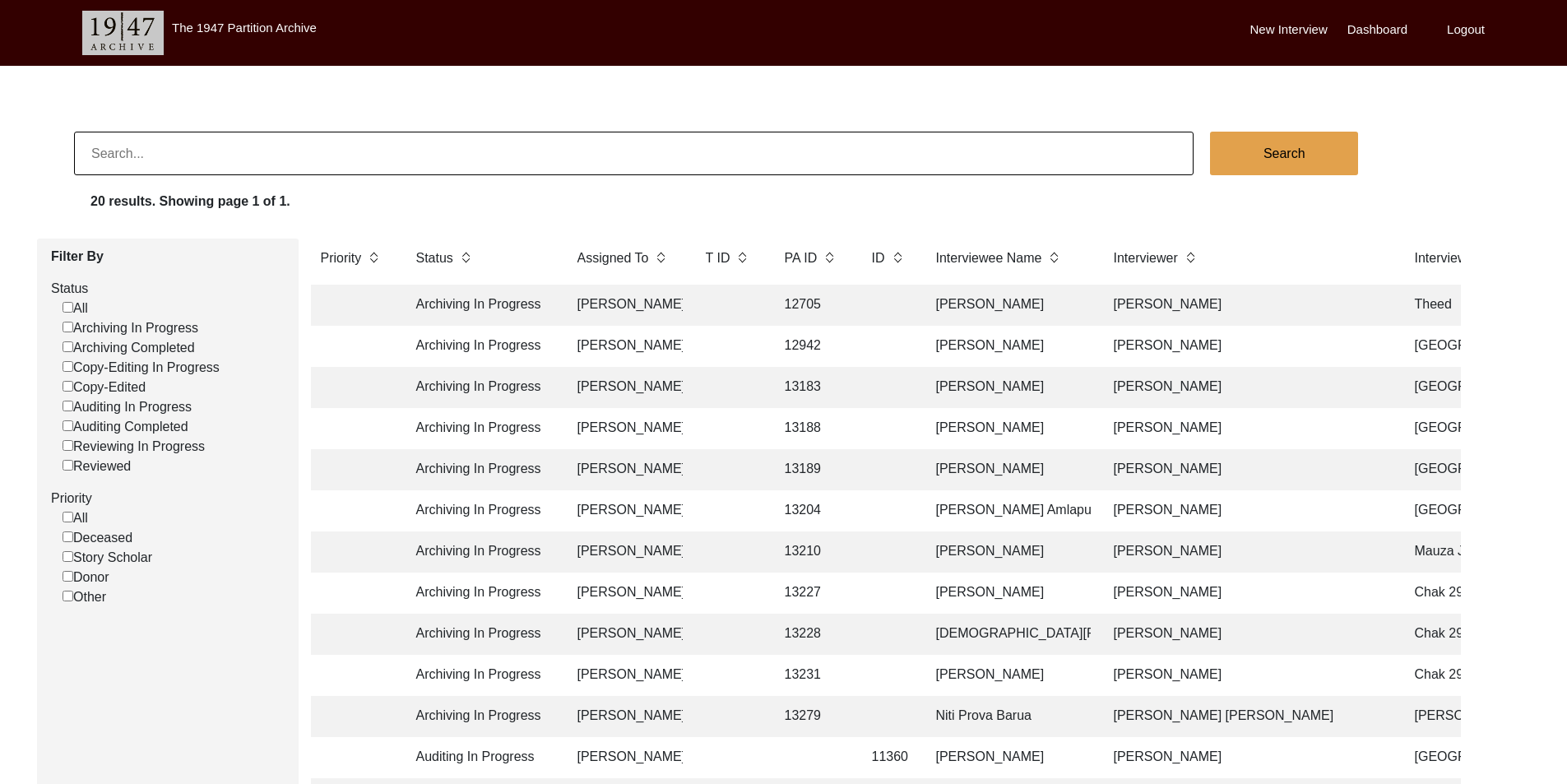
click at [509, 486] on td "Archiving In Progress" at bounding box center [480, 470] width 148 height 41
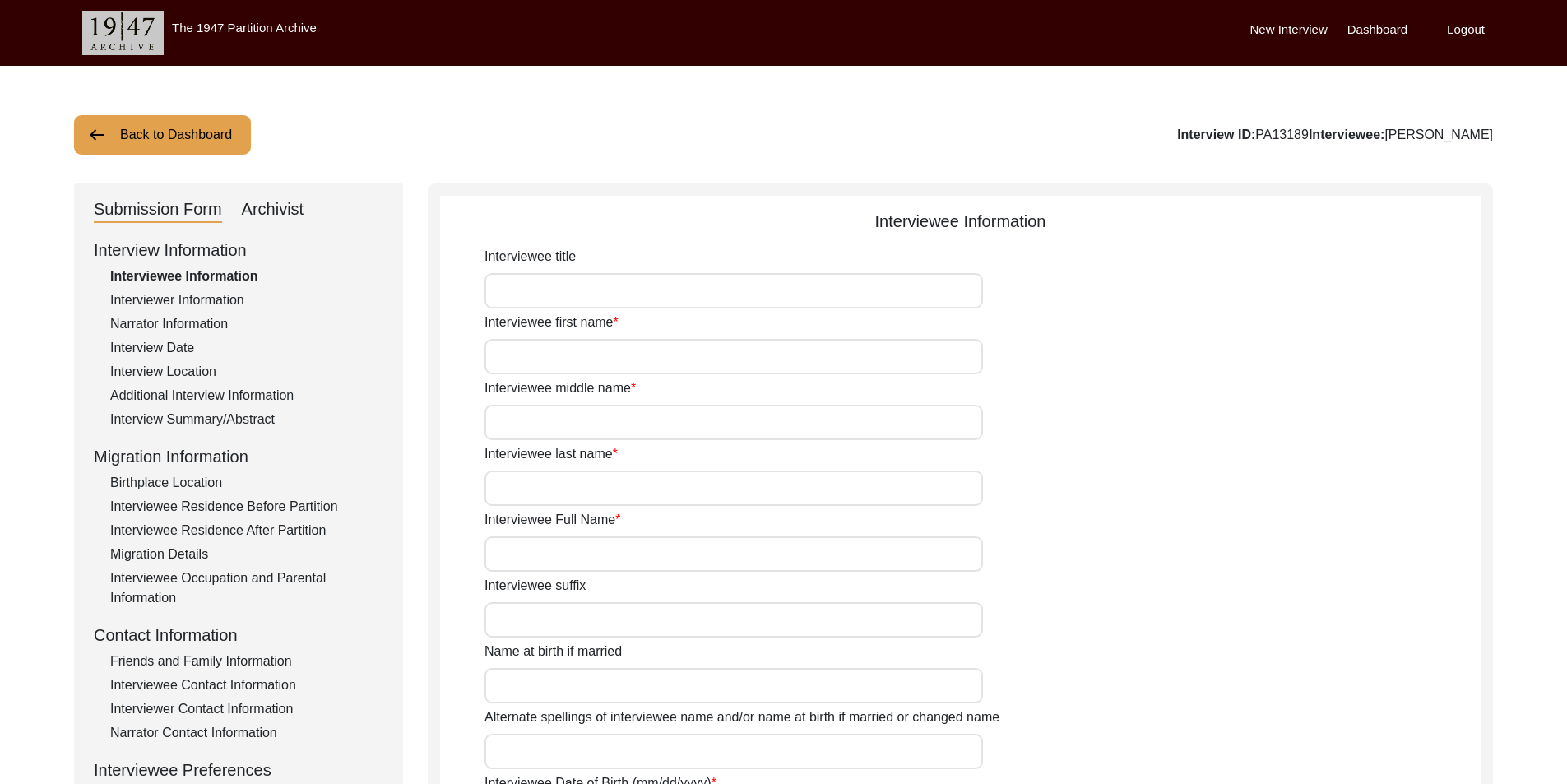
type input "Nand"
type input "N/A"
type input "Javeri"
type input "[PERSON_NAME]"
type input "[DATE]"
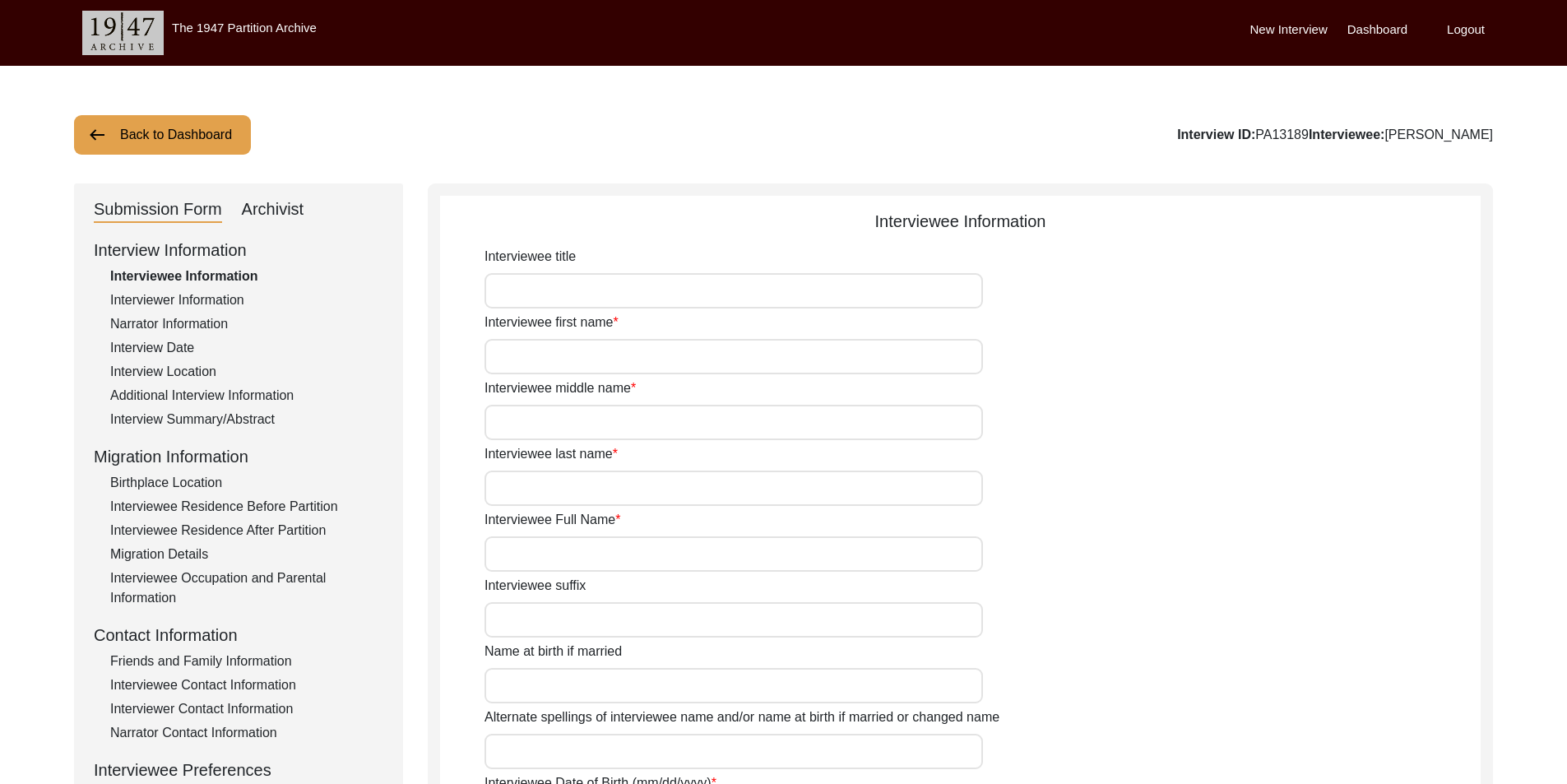
type input "87"
type input "[DEMOGRAPHIC_DATA]"
click at [193, 138] on button "Back to Dashboard" at bounding box center [162, 135] width 177 height 40
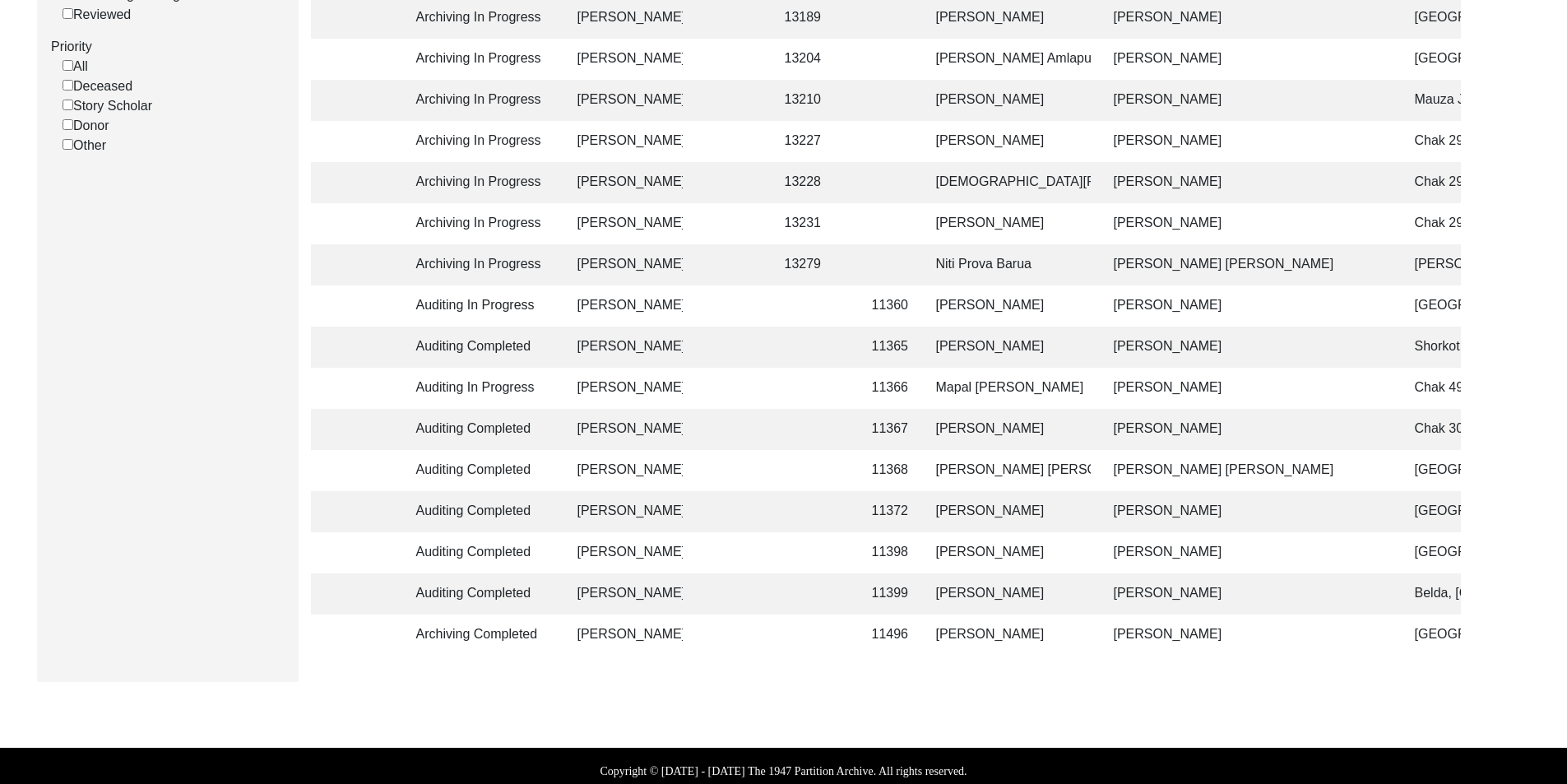
scroll to position [473, 0]
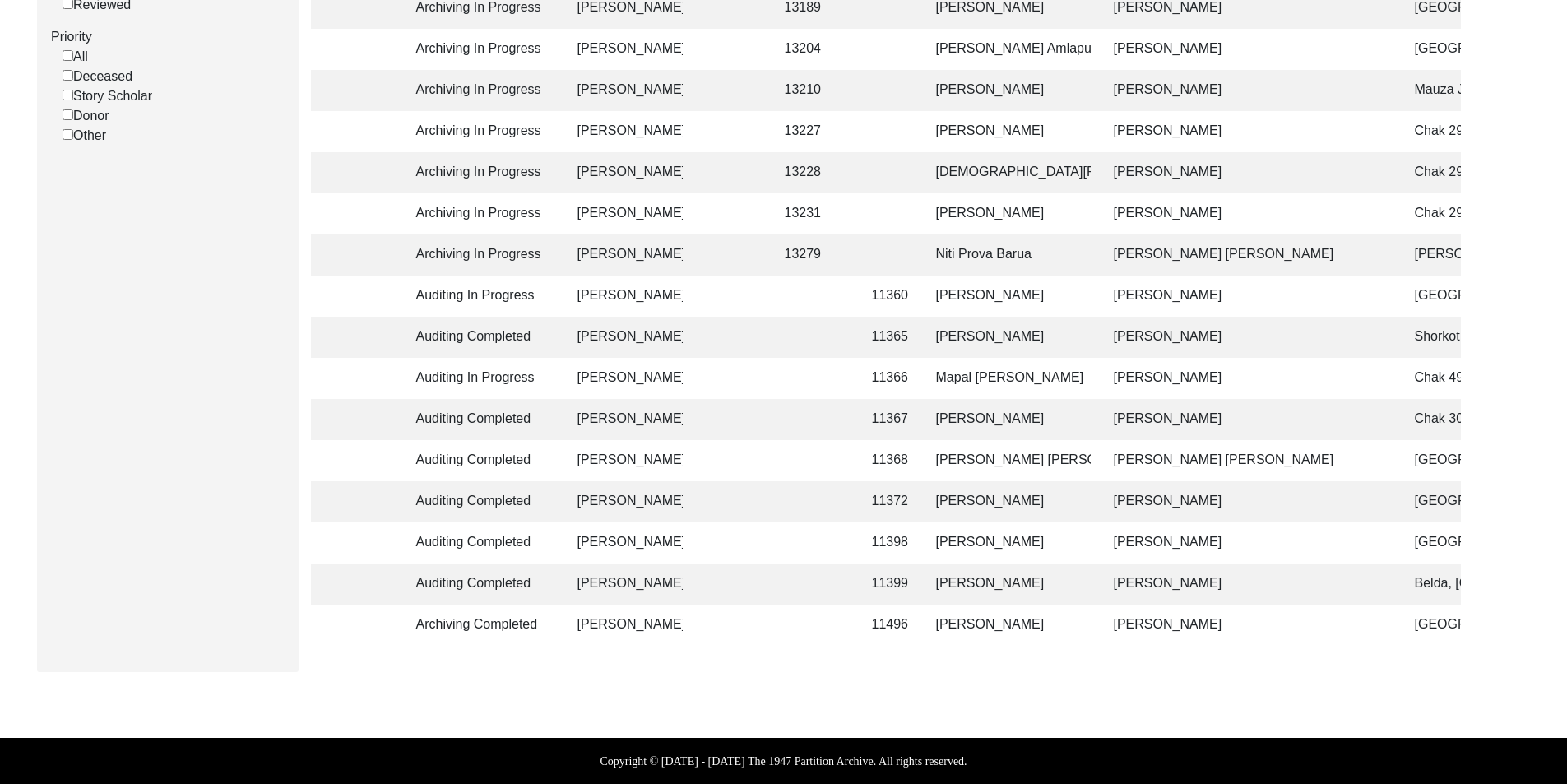
click at [513, 607] on td "Archiving Completed" at bounding box center [480, 625] width 148 height 41
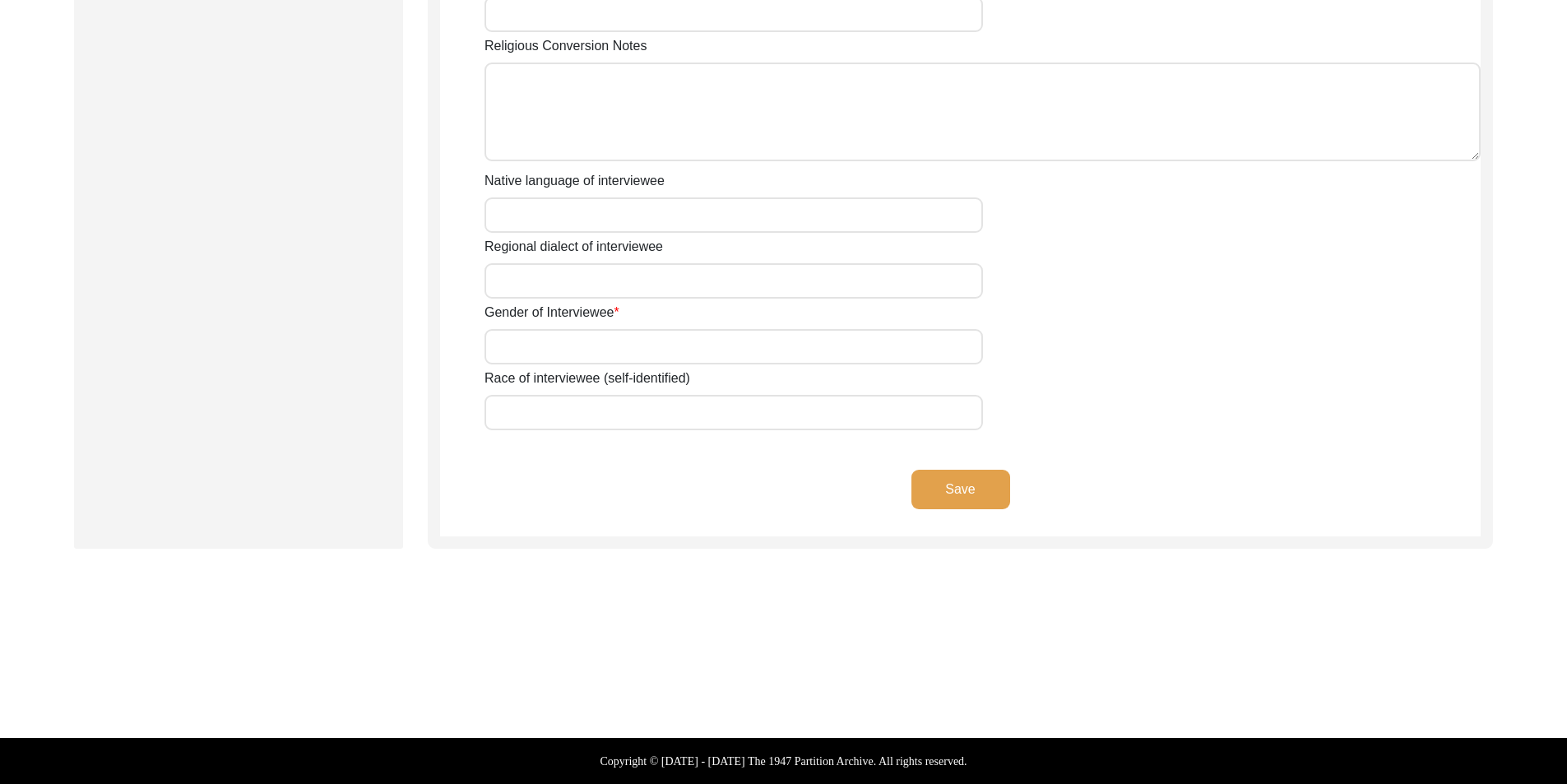
type input "Mrs."
type input "[PERSON_NAME]"
type input "N/A"
type input "Kaur"
type input "[PERSON_NAME]"
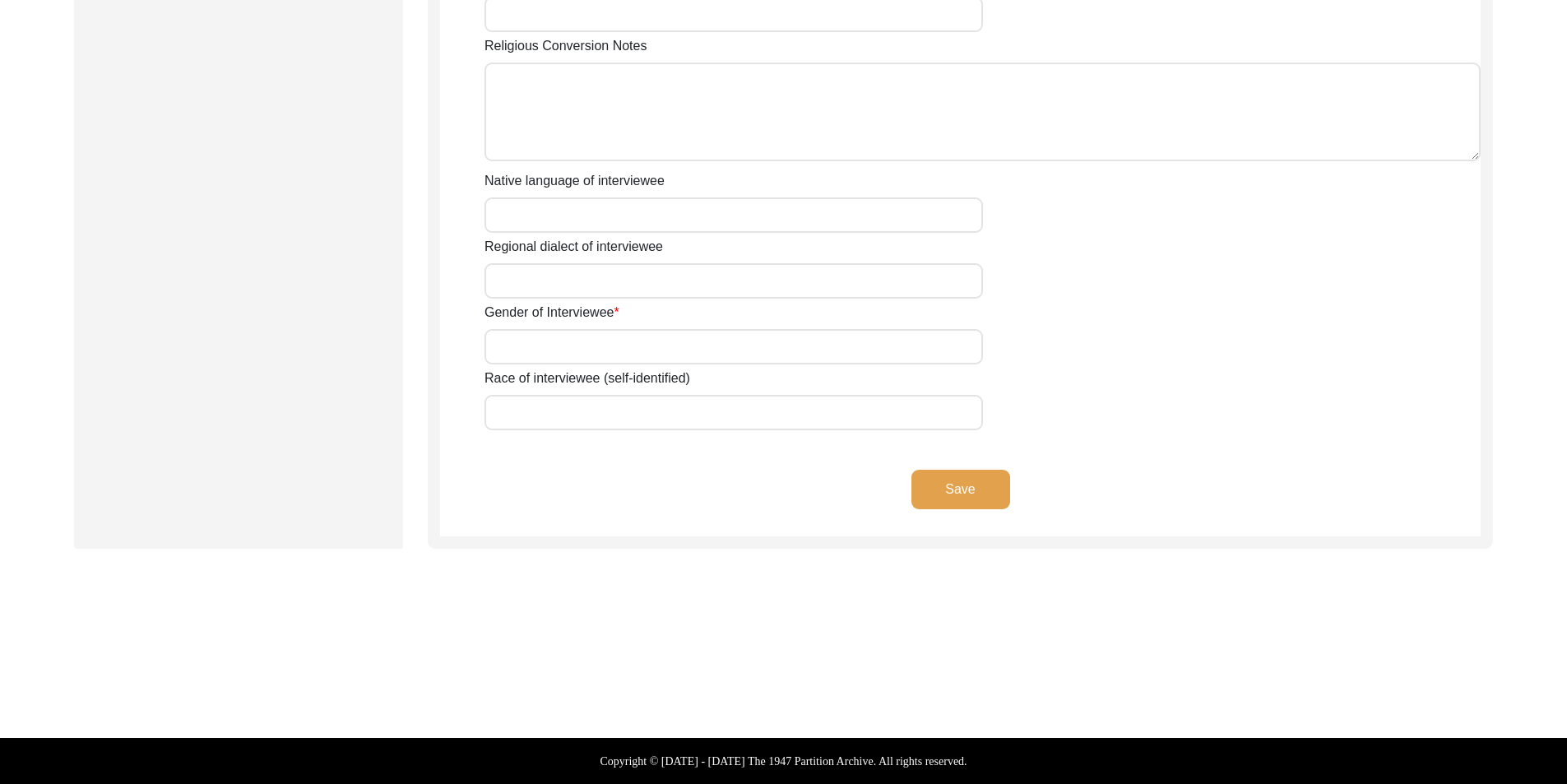
type input "1934-35"
type input "89-90"
type input "[DEMOGRAPHIC_DATA]"
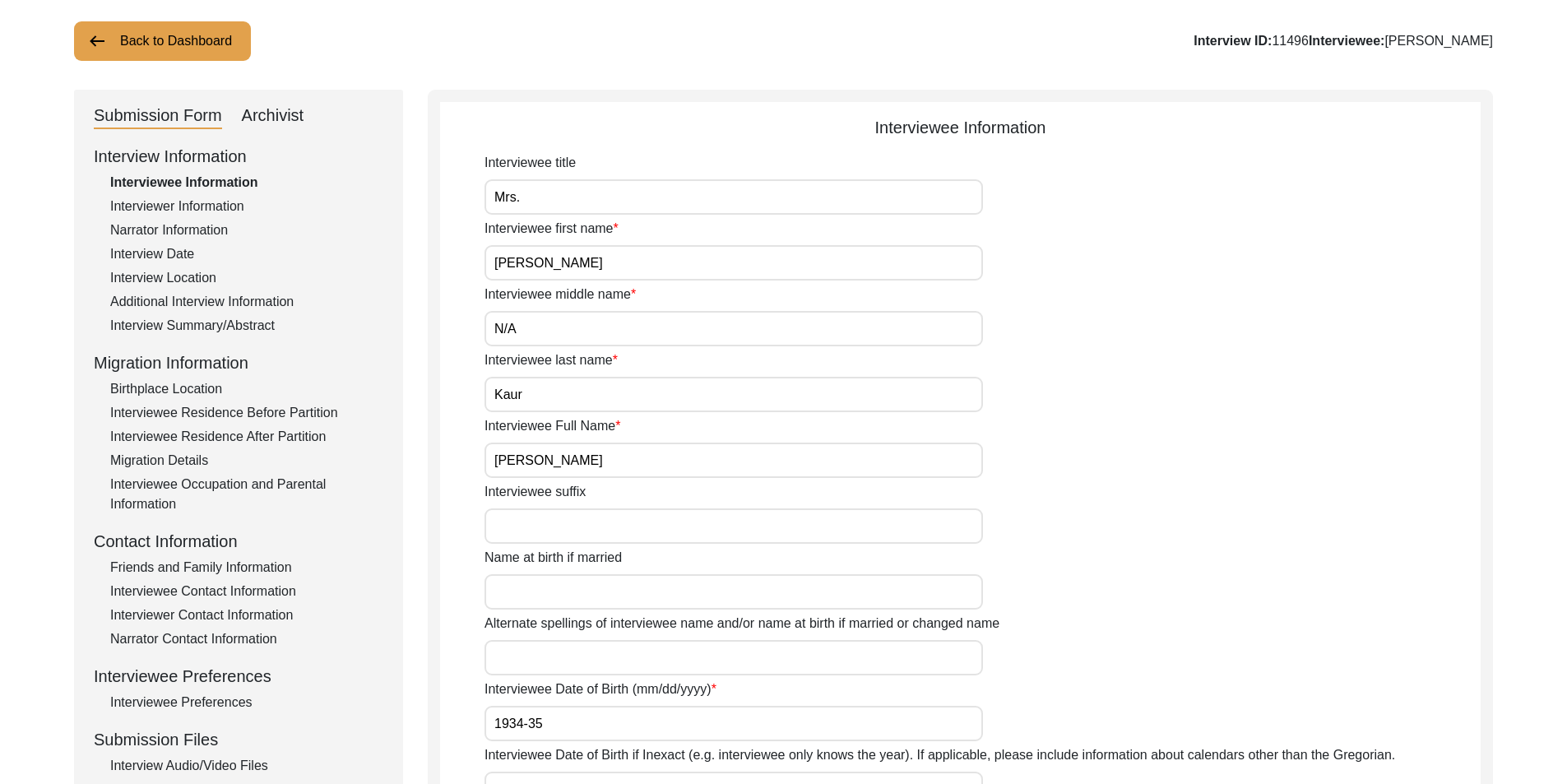
scroll to position [75, 0]
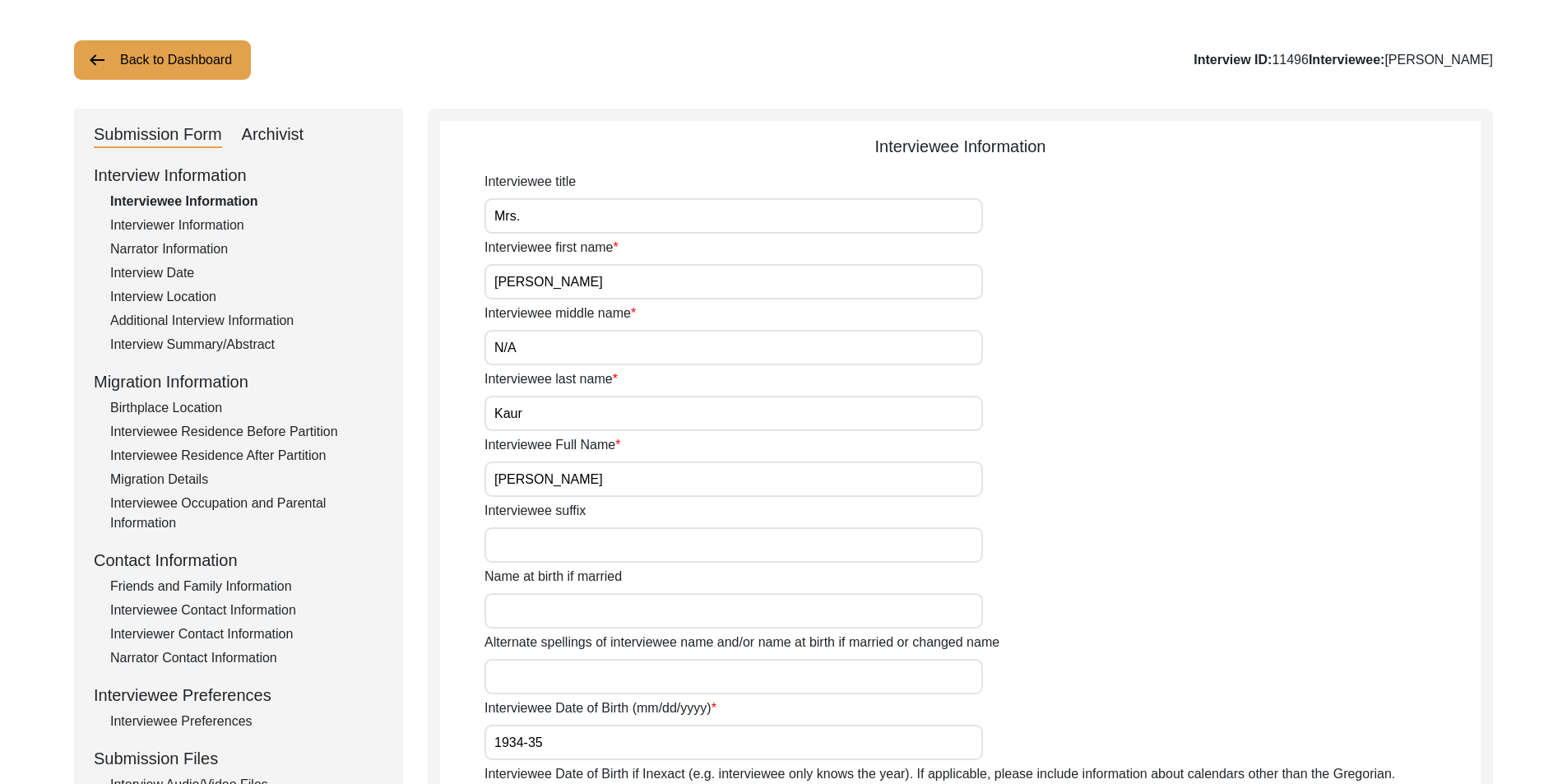
click at [302, 121] on div "Archivist" at bounding box center [273, 134] width 63 height 27
select select "442"
select select "Archiving Completed"
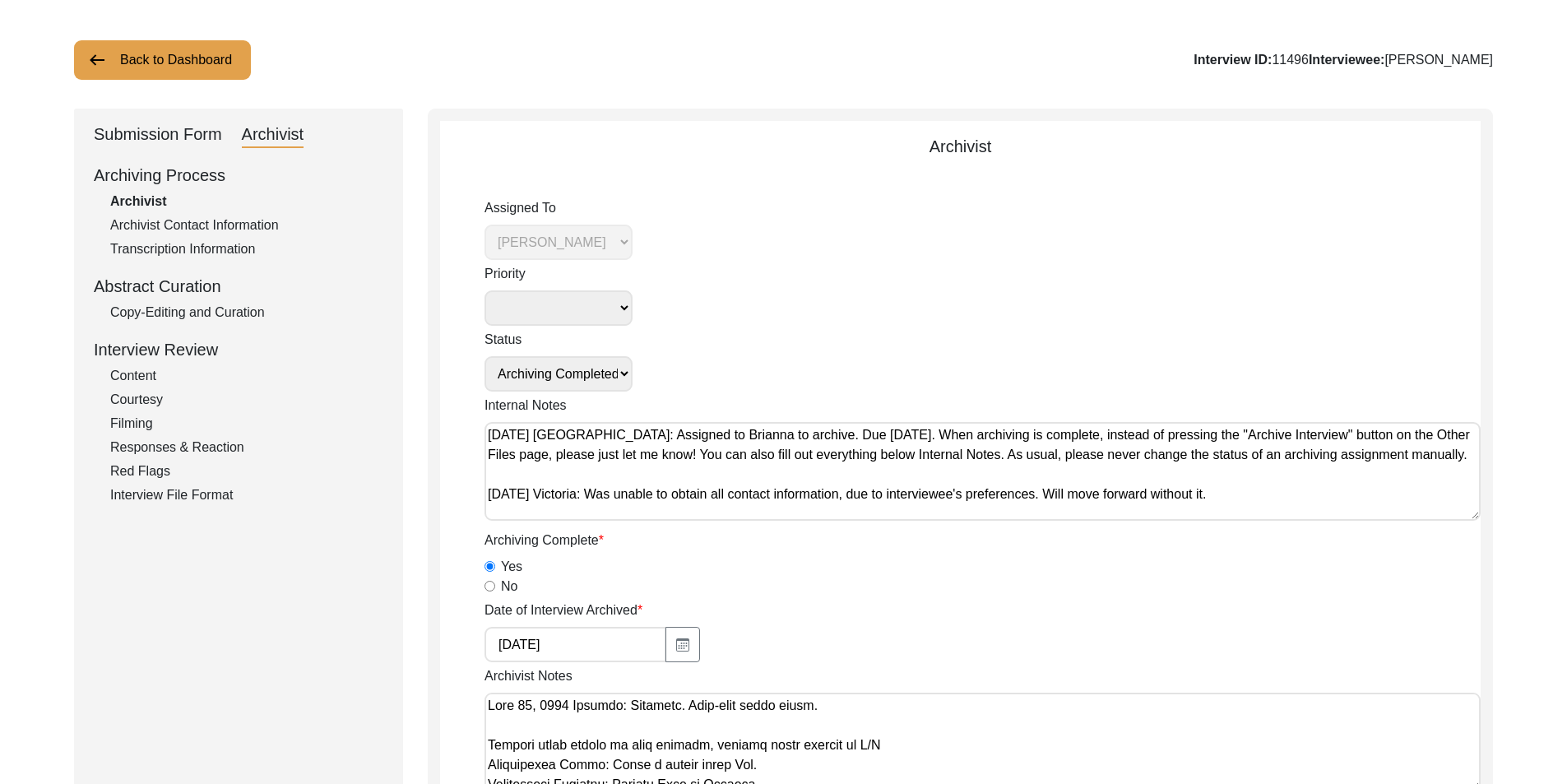
click at [194, 68] on button "Back to Dashboard" at bounding box center [162, 60] width 177 height 40
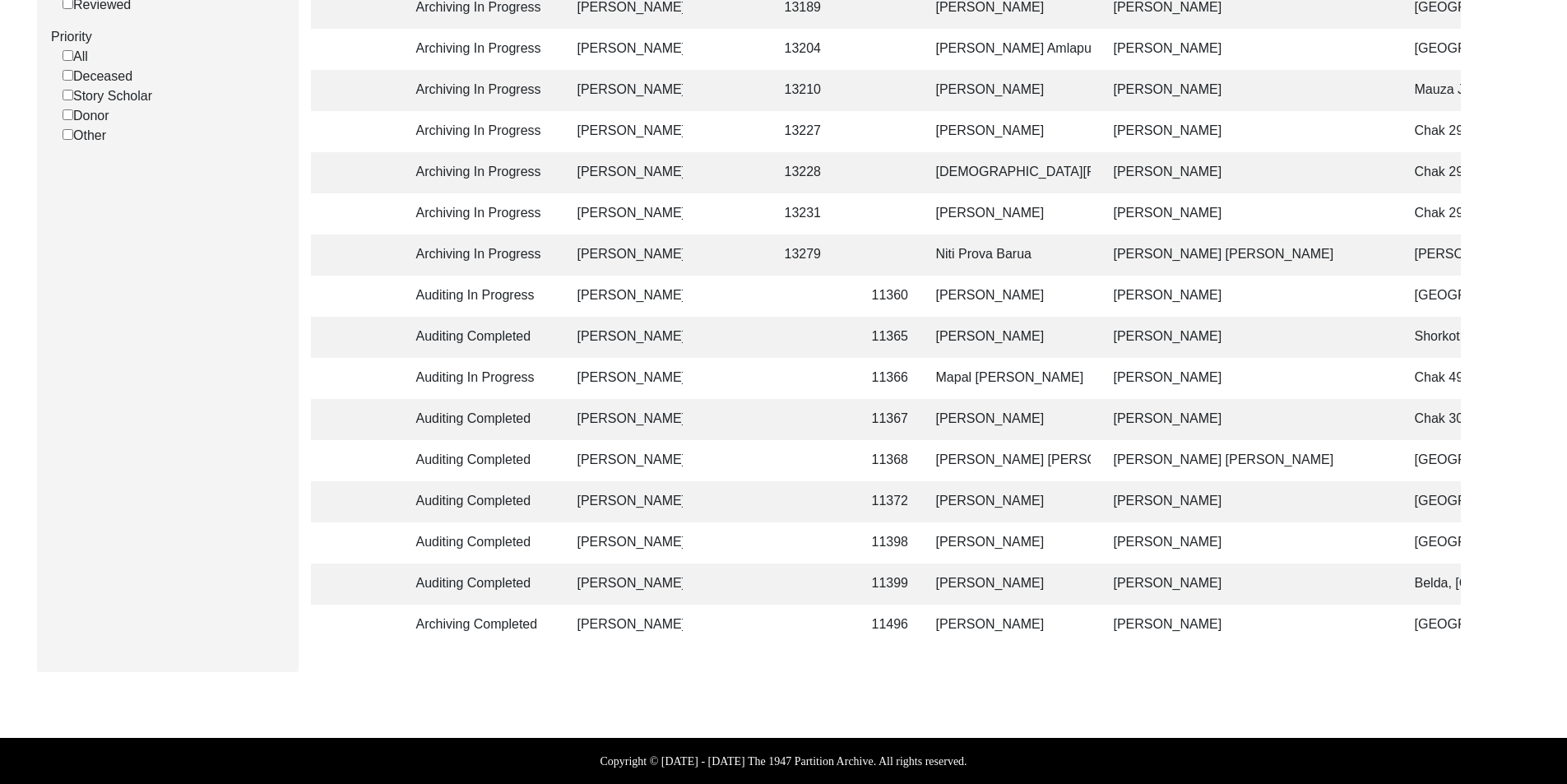
scroll to position [392, 0]
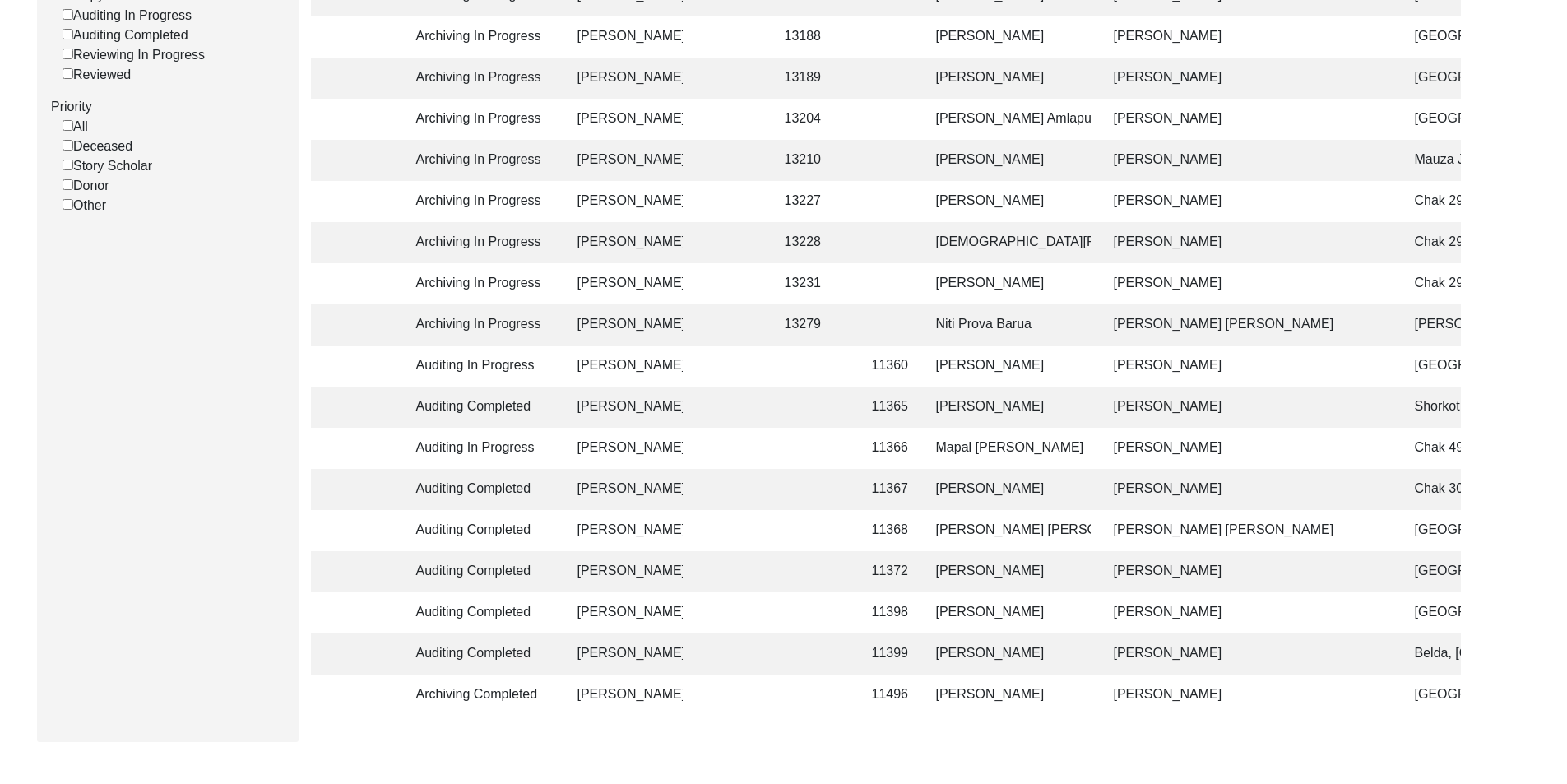
click at [573, 128] on td "[PERSON_NAME]" at bounding box center [625, 120] width 115 height 41
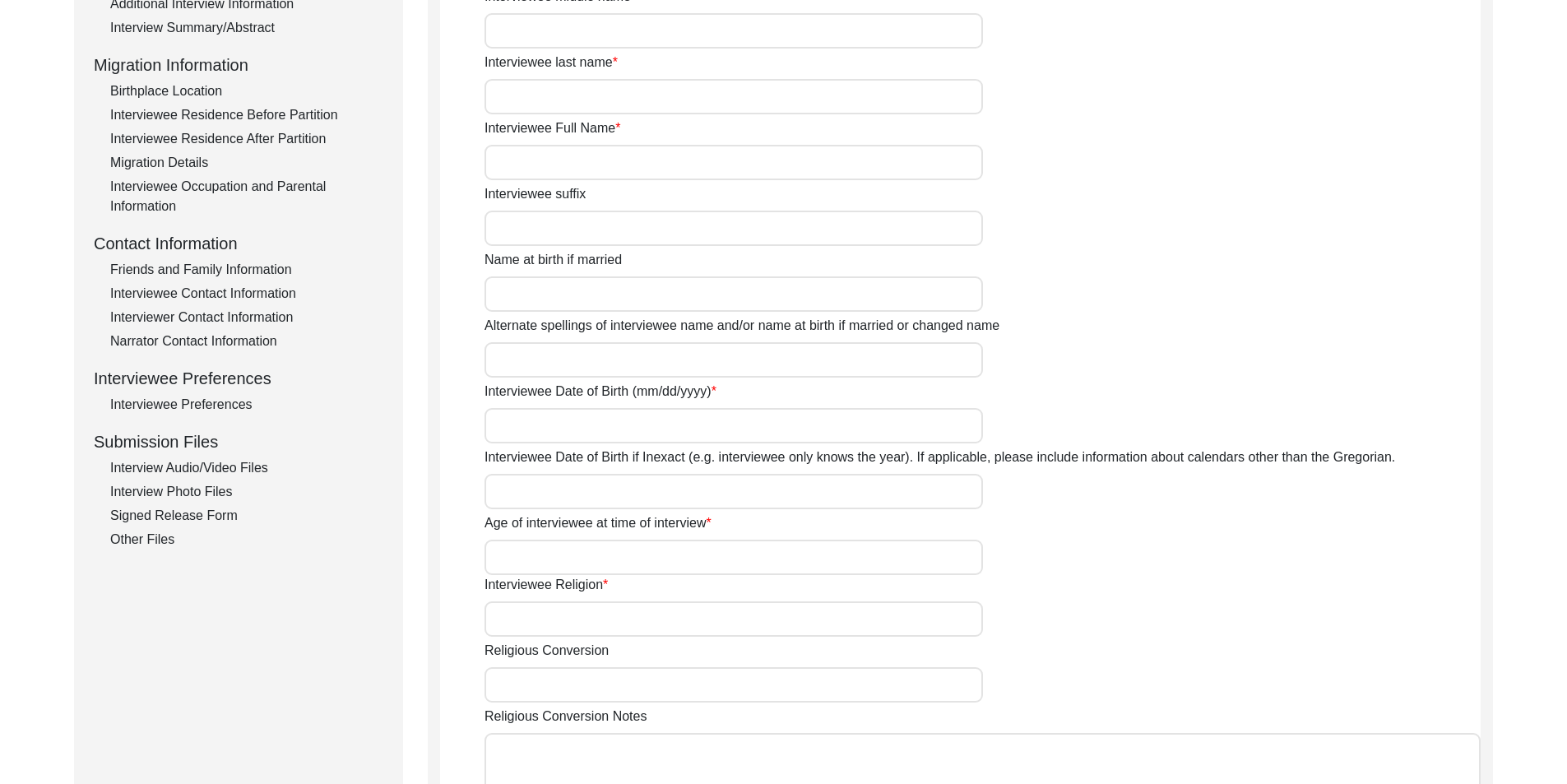
type input "[PERSON_NAME]"
type input "Jambgi"
type input "Amlapuri"
type input "[PERSON_NAME] Amlapuri (Jambgi)"
type input "[DATE]"
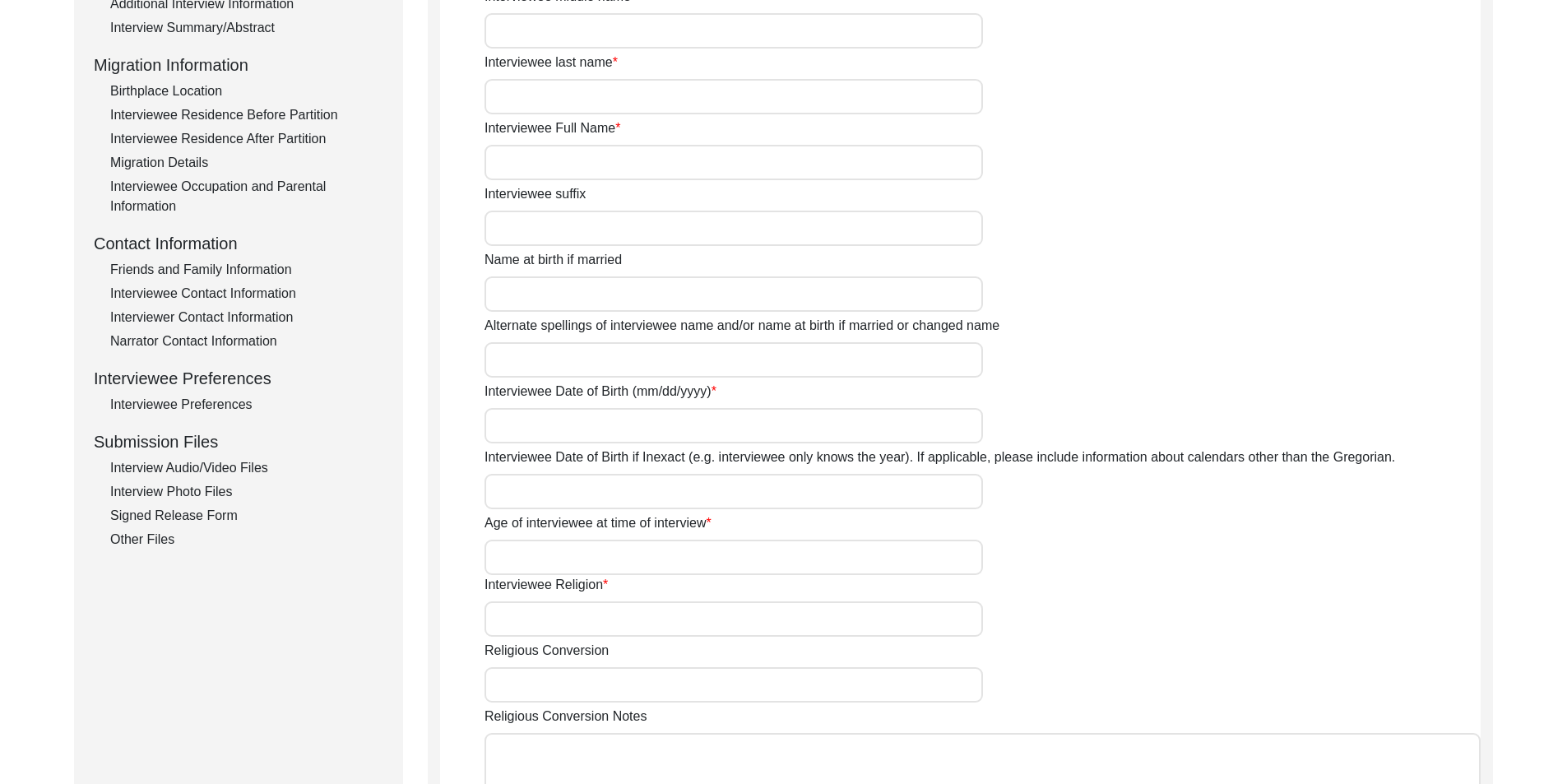
type input "89"
type input "[DEMOGRAPHIC_DATA]"
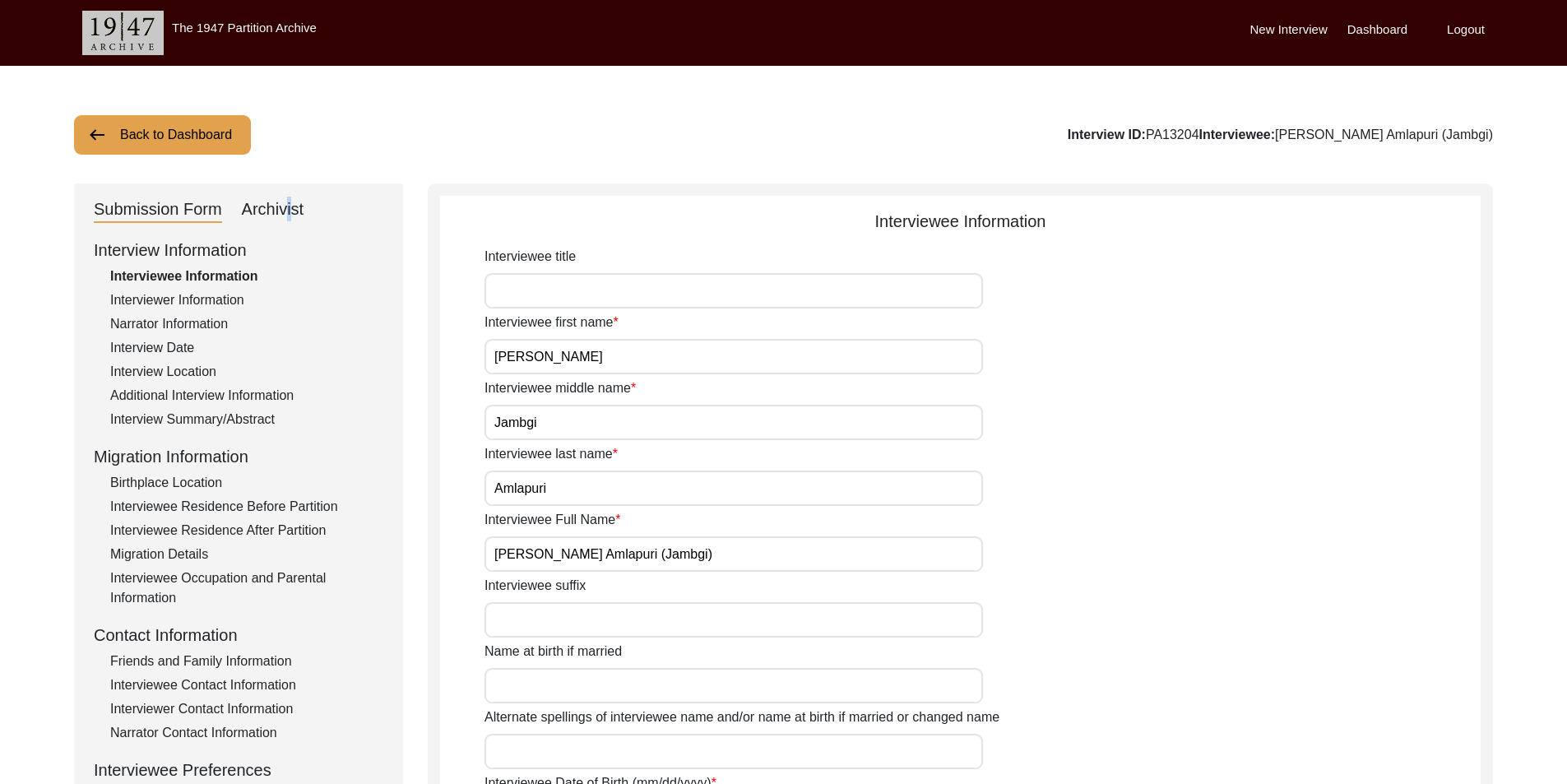
click at [283, 213] on div "Archivist" at bounding box center [273, 209] width 63 height 27
select select "442"
select select "Archiving In Progress"
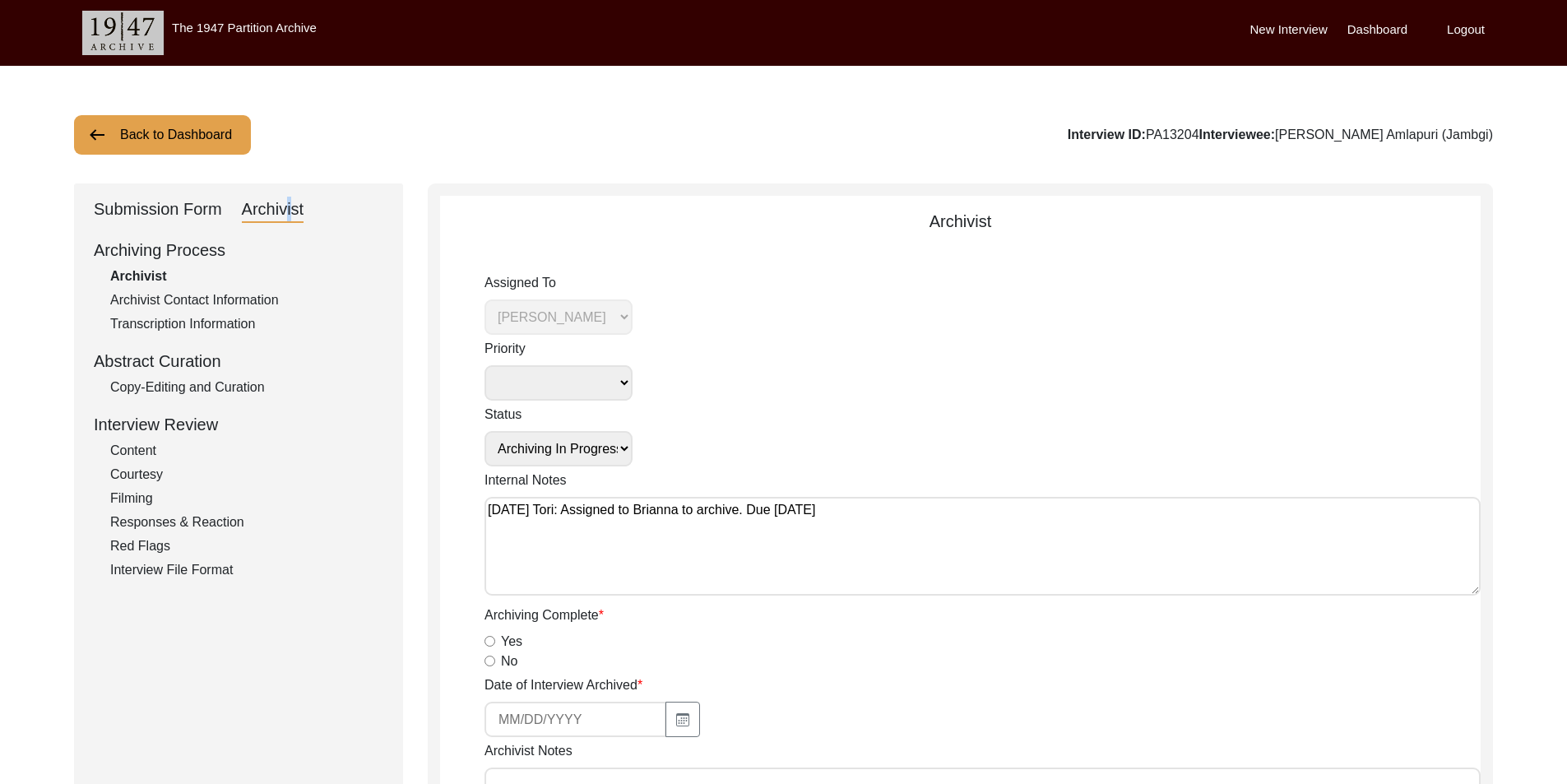
click at [178, 150] on button "Back to Dashboard" at bounding box center [162, 135] width 177 height 40
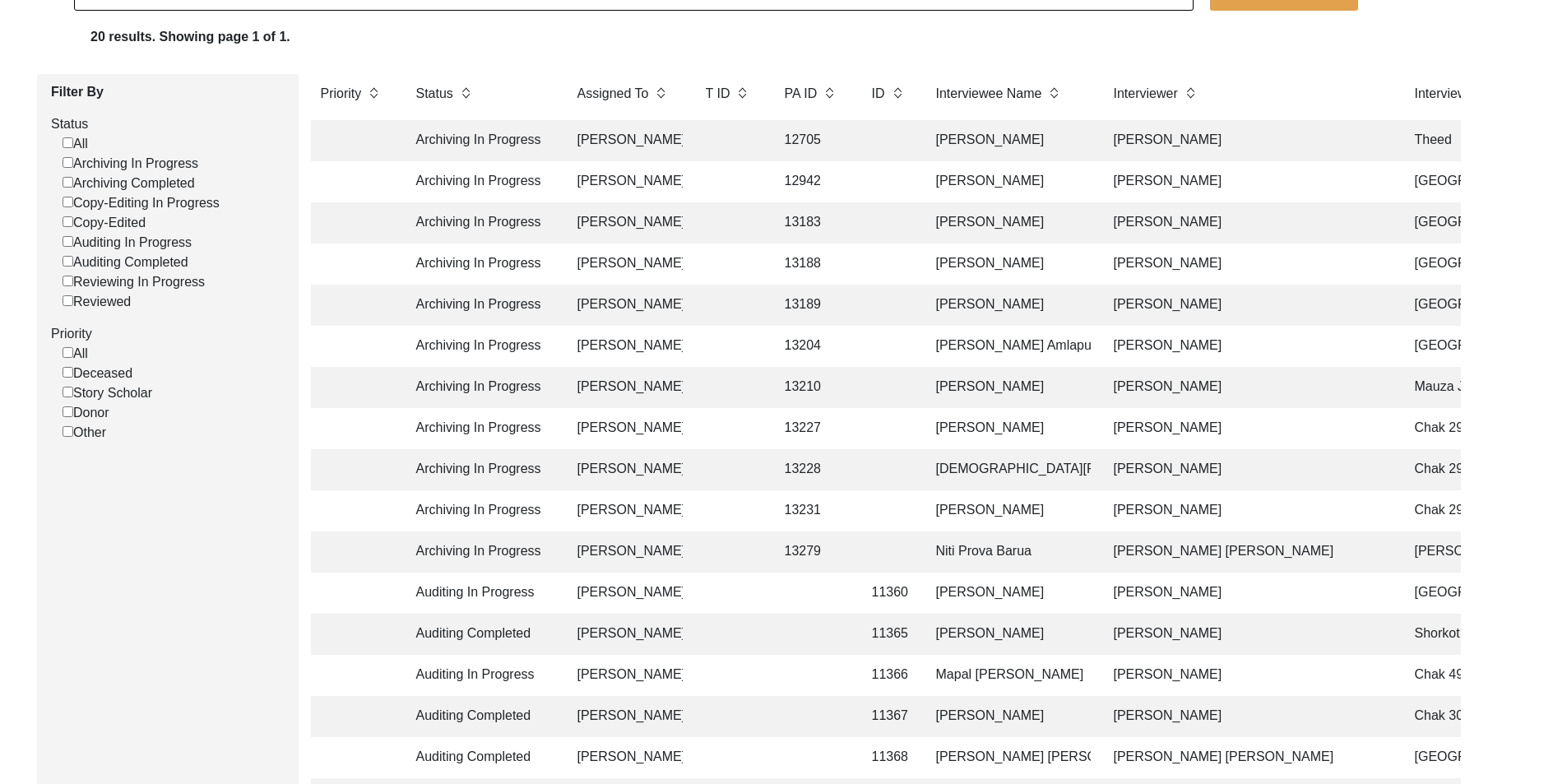
scroll to position [247, 0]
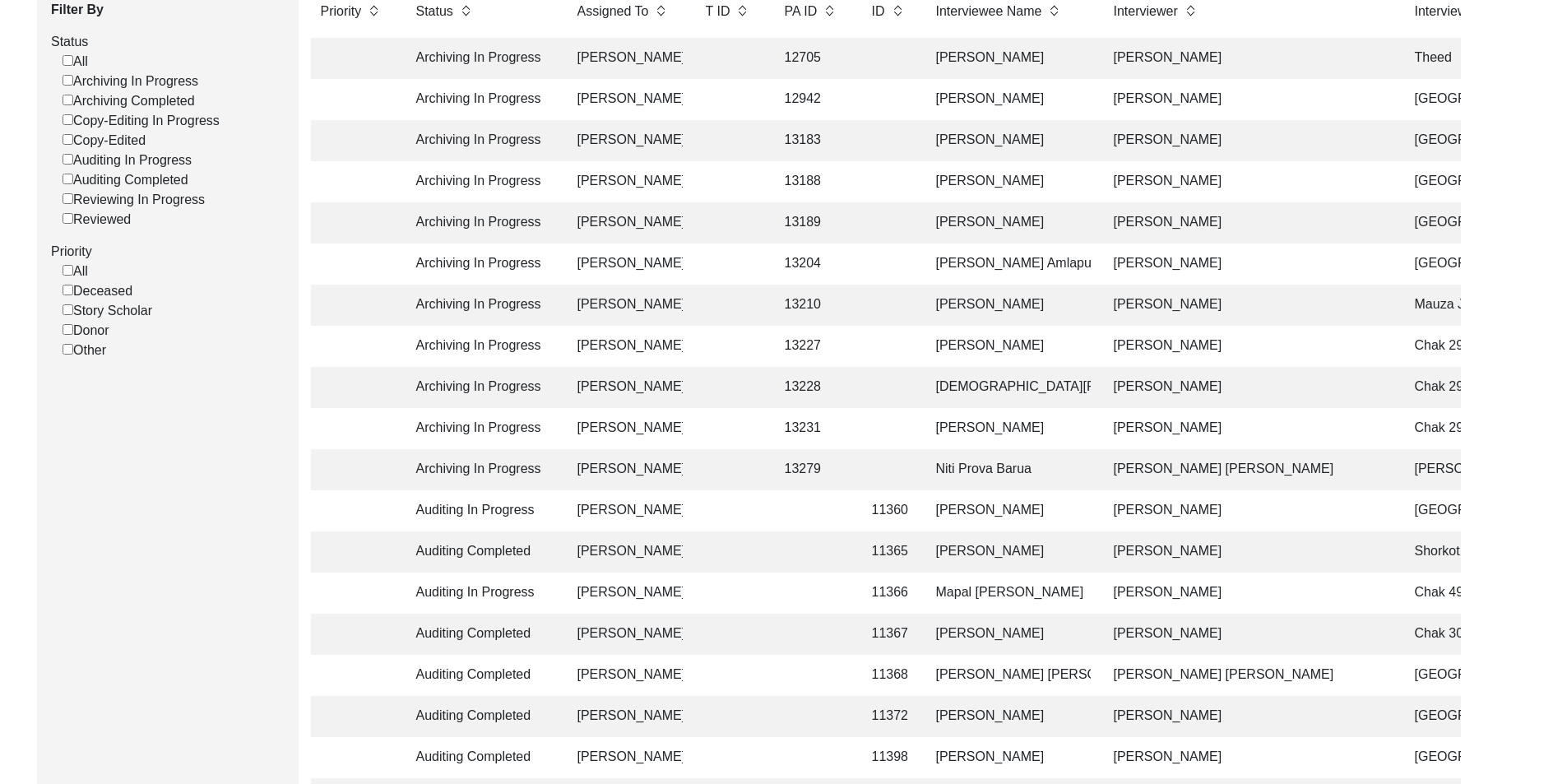
click at [595, 423] on td "[PERSON_NAME]" at bounding box center [625, 429] width 115 height 41
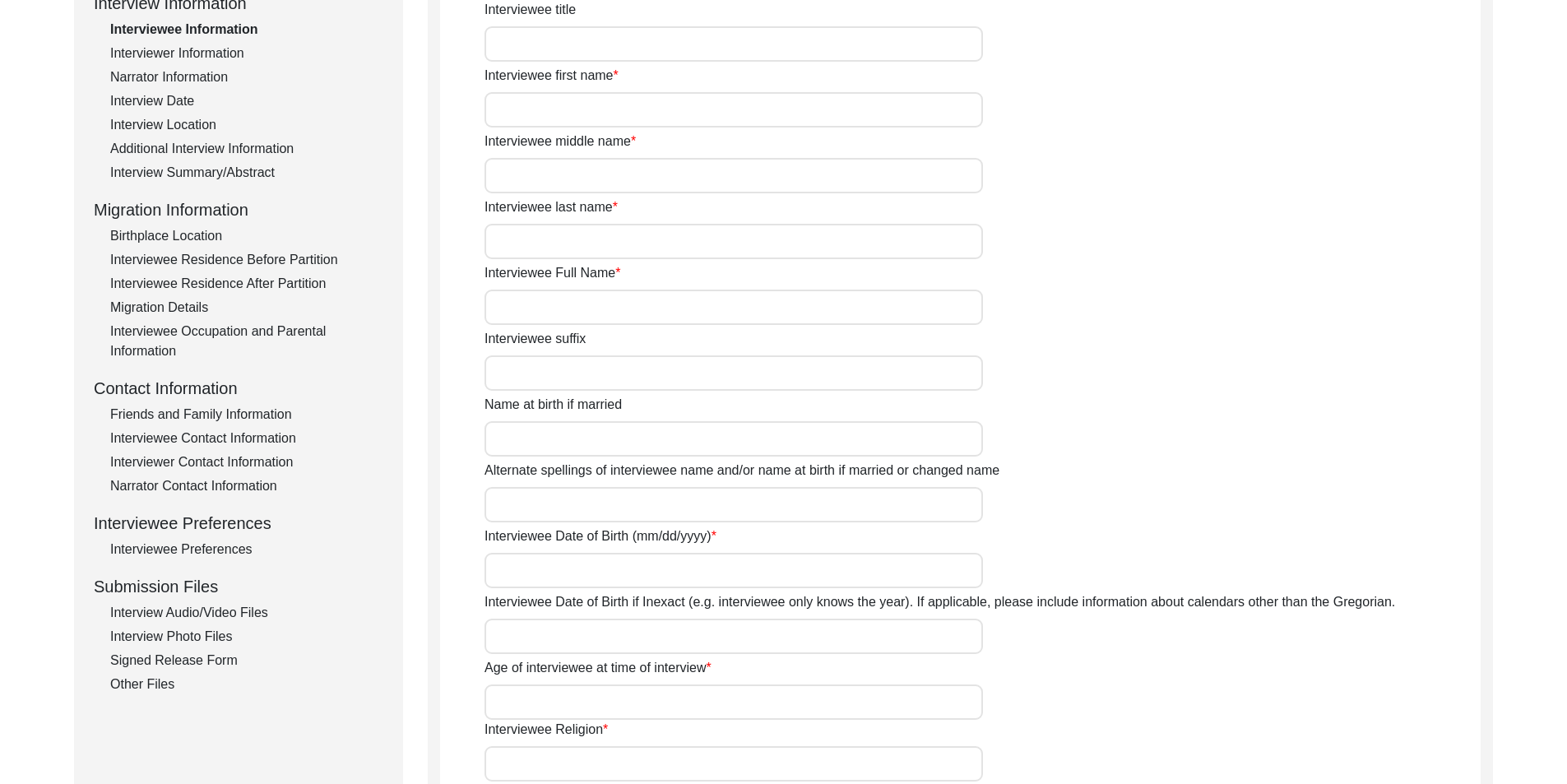
type input "Mr"
type input "Nisar"
type input "[PERSON_NAME]"
type input "Jut"
type input "[PERSON_NAME]"
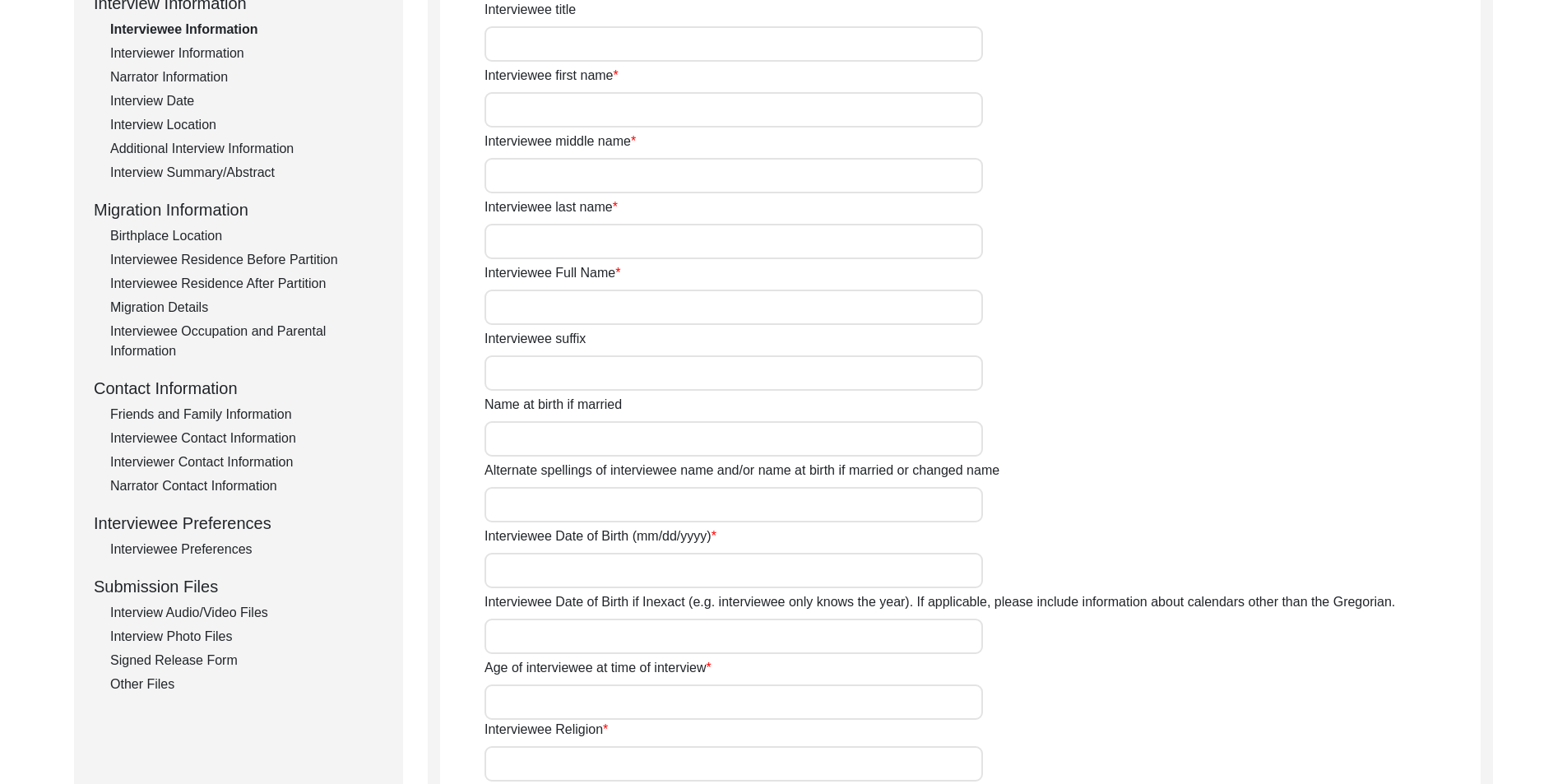
type input "N/A"
type input "[PERSON_NAME]"
type input "1937"
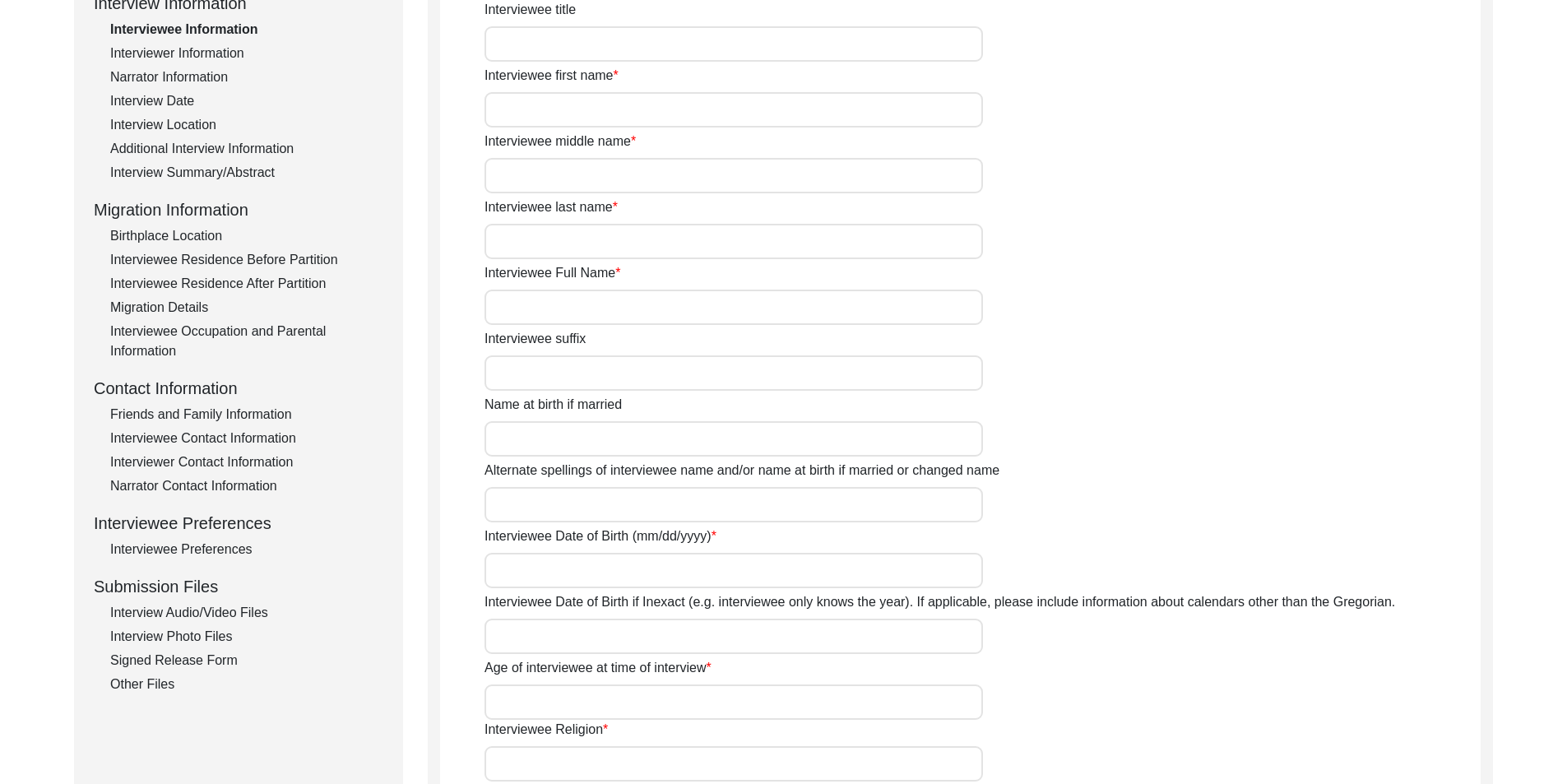
type input "88"
type input "[DEMOGRAPHIC_DATA]"
type input "N/A"
type textarea "N/A"
type input "Punjabi"
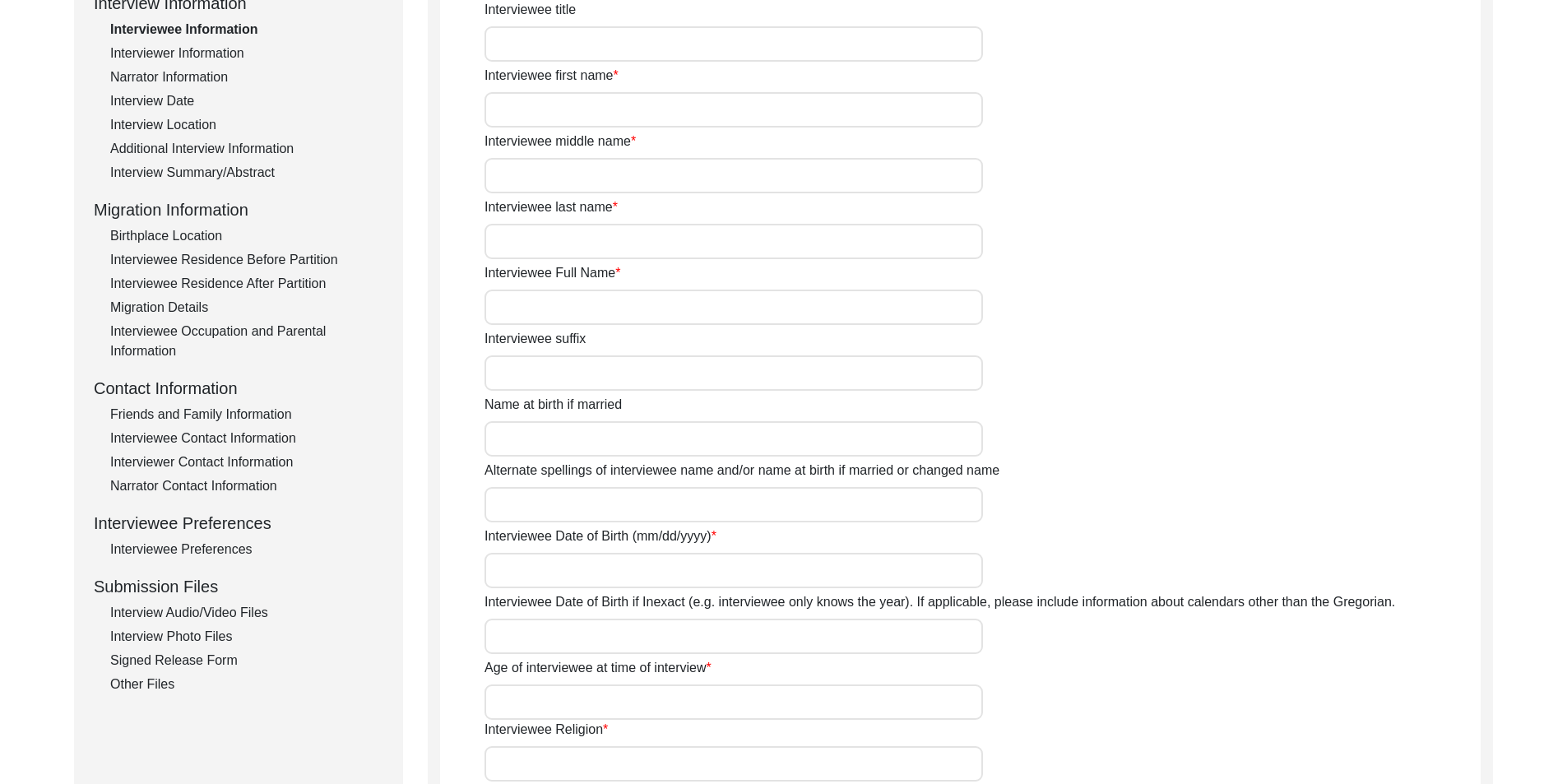
type input "Malwai"
type input "[DEMOGRAPHIC_DATA]"
type input "Jut (Salh is the gotra)"
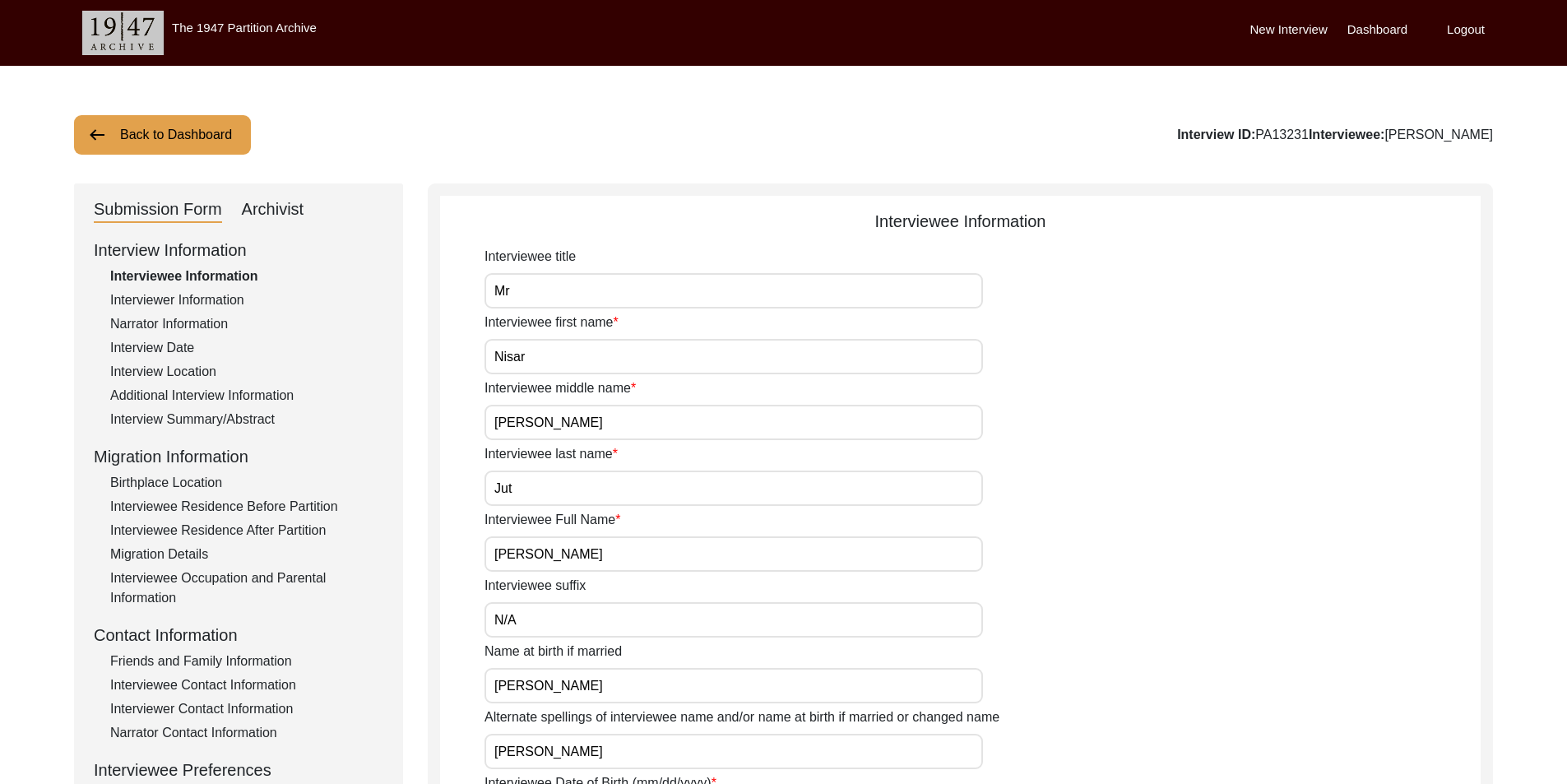
click at [328, 213] on div "Submission Form Archivist" at bounding box center [238, 209] width 289 height 27
click at [304, 207] on div "Submission Form Archivist" at bounding box center [238, 209] width 289 height 27
click at [300, 207] on div "Archivist" at bounding box center [273, 209] width 63 height 27
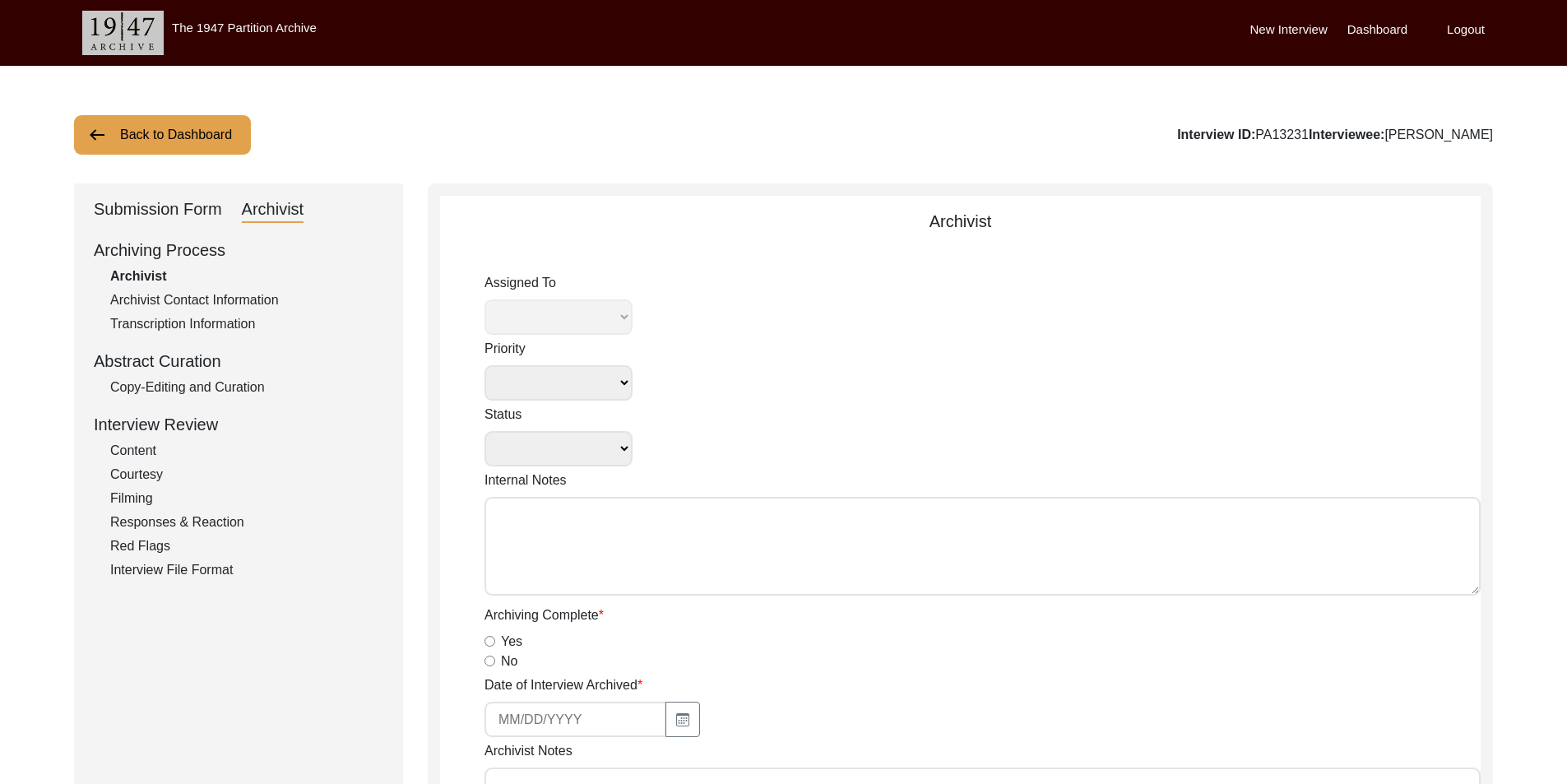
select select
select select "Archiving In Progress"
type textarea "[DATE] Tori: Assigned to Brianna to archive. Due [DATE]"
radio input "true"
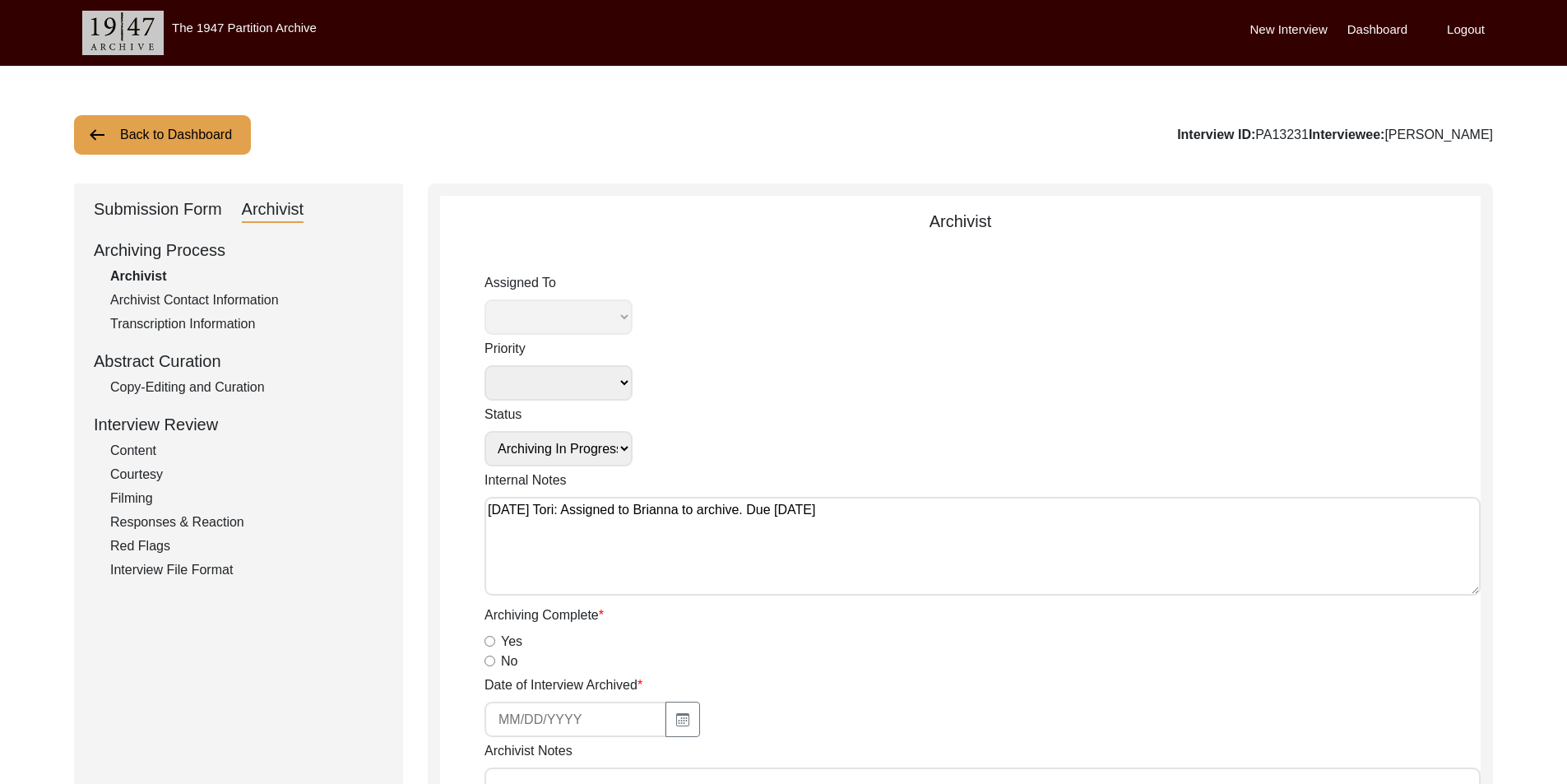
select select "442"
click at [198, 147] on button "Back to Dashboard" at bounding box center [162, 135] width 177 height 40
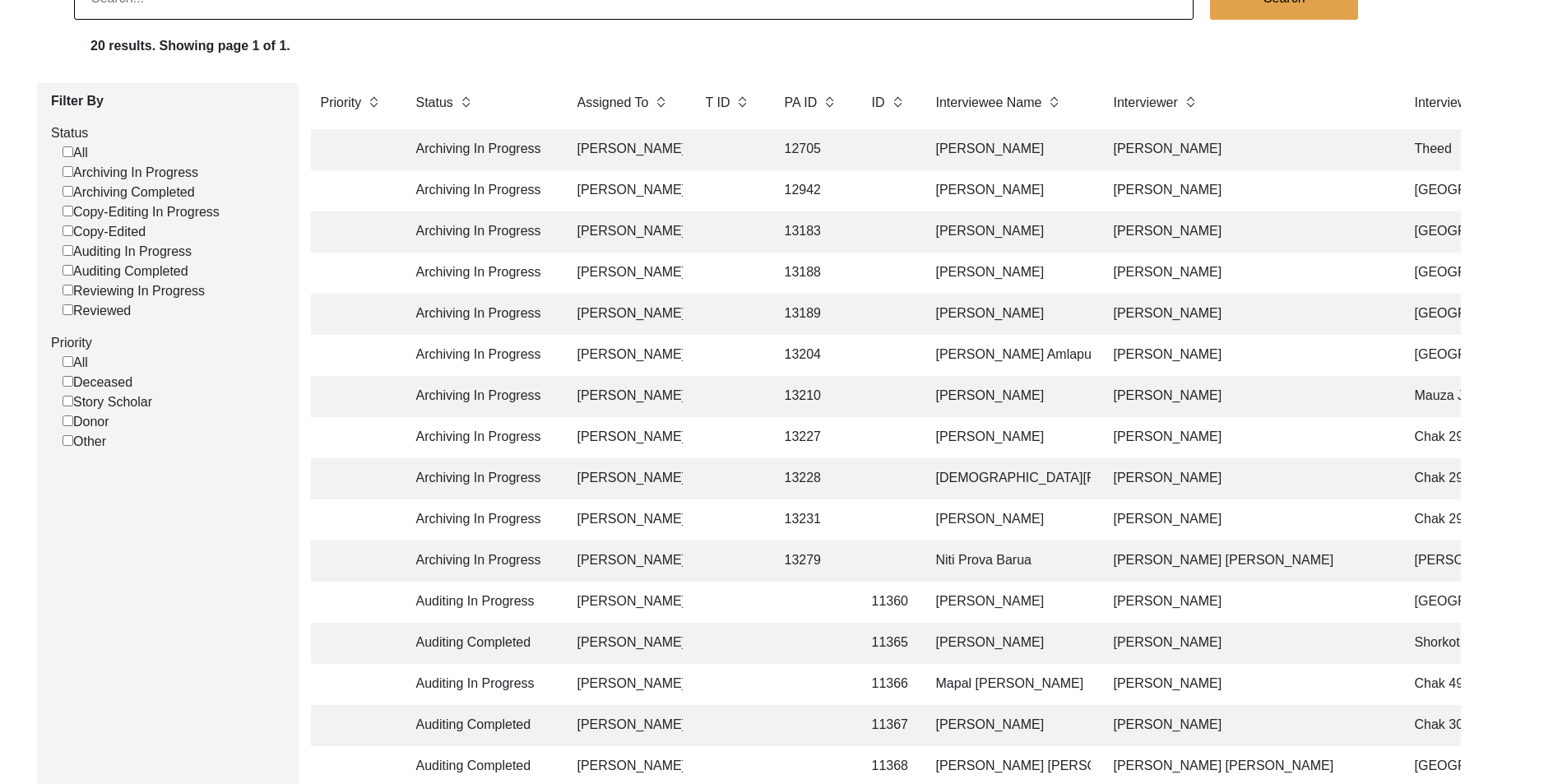
scroll to position [164, 0]
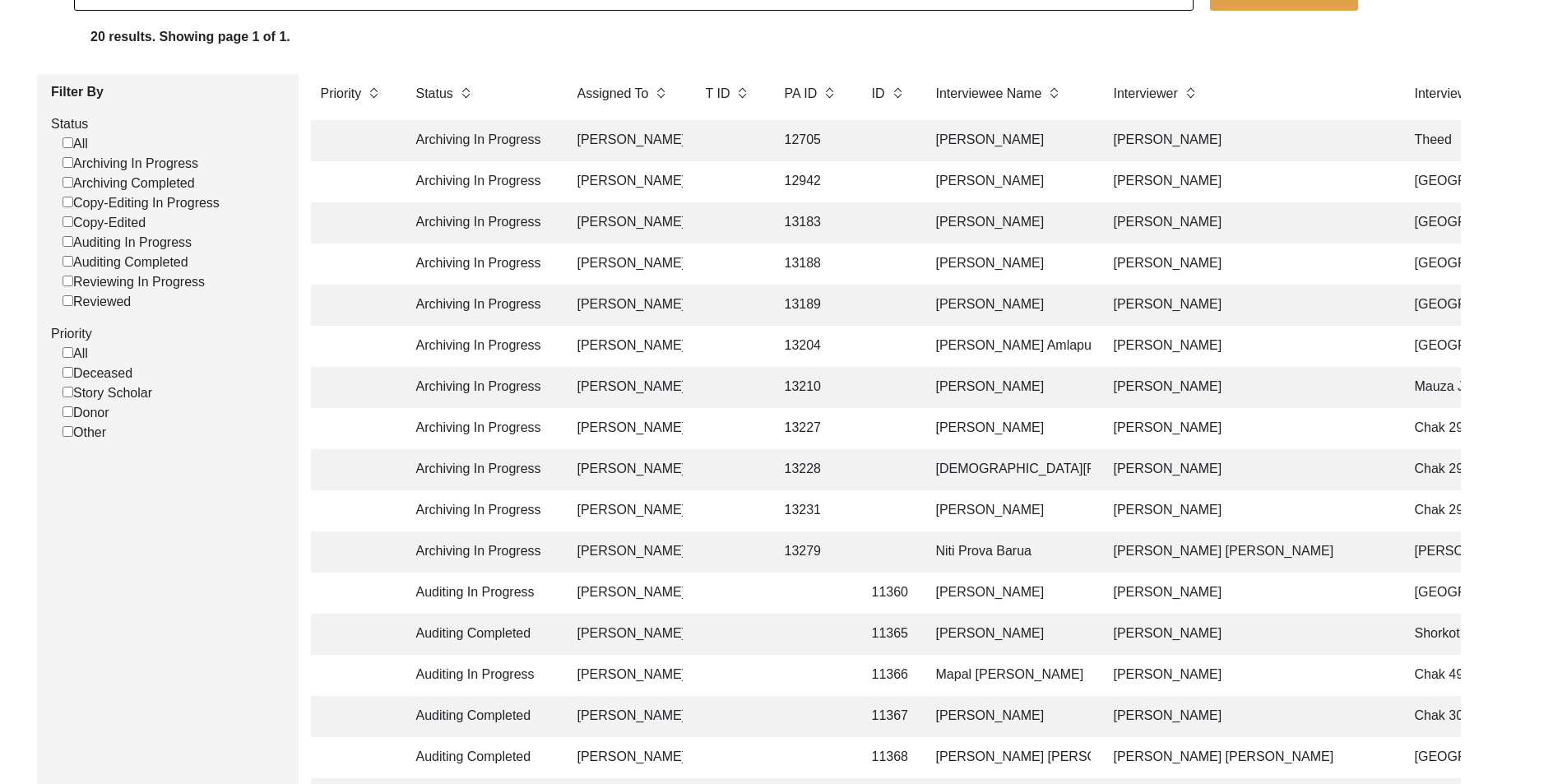
click at [739, 543] on td at bounding box center [728, 552] width 65 height 41
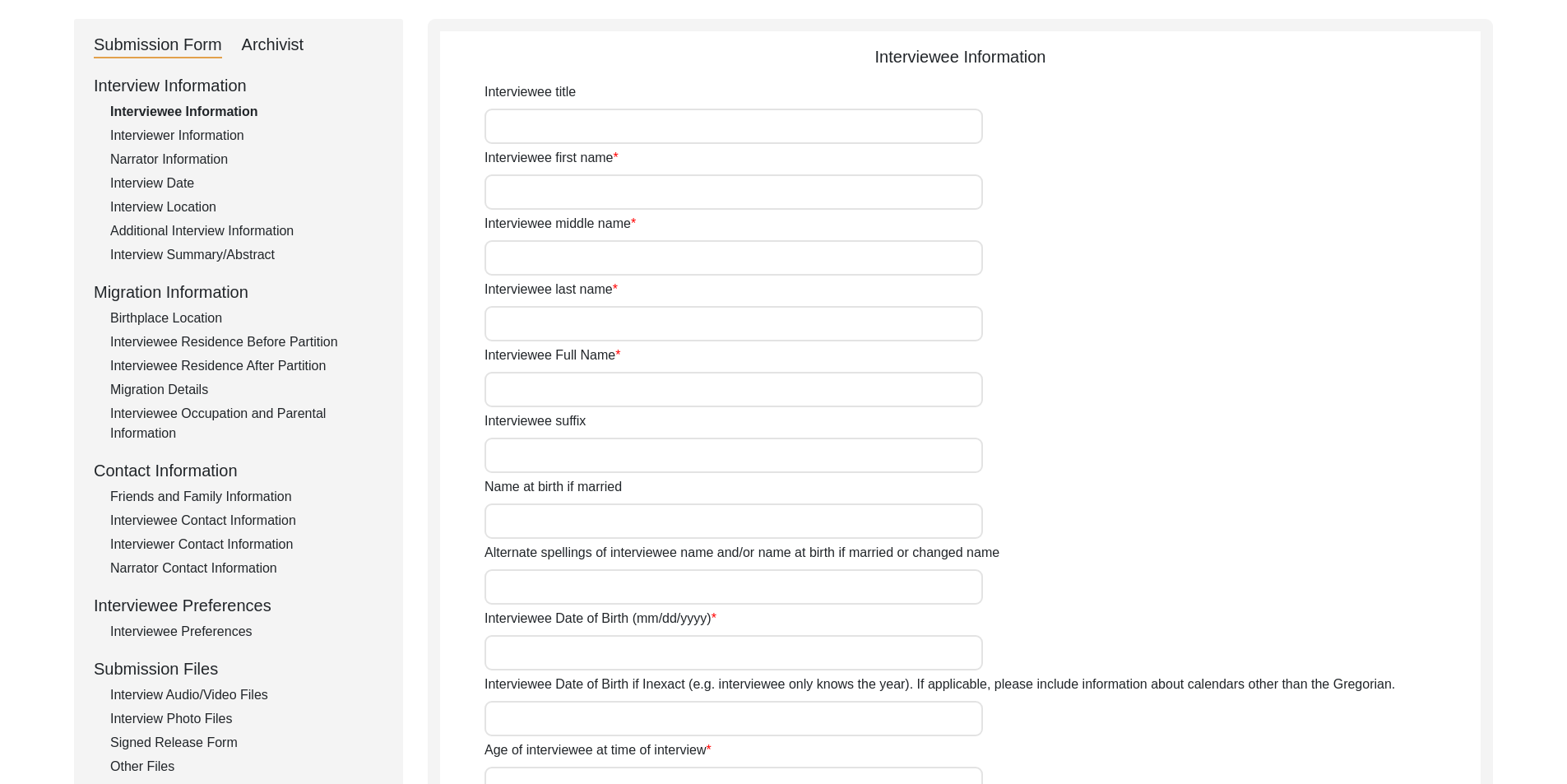
type input "Barua"
type input "Niti"
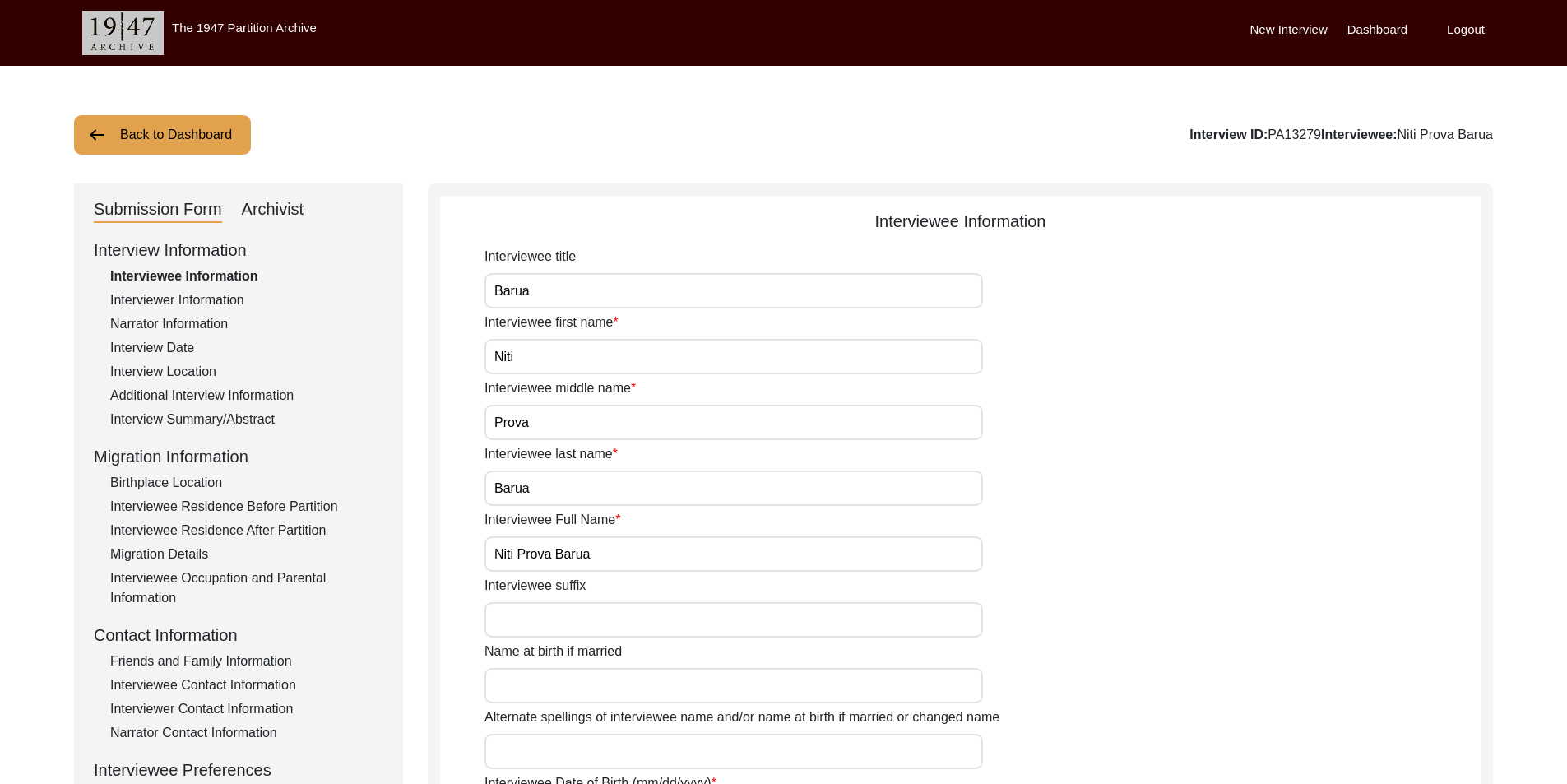
click at [273, 216] on div "Archivist" at bounding box center [273, 209] width 63 height 27
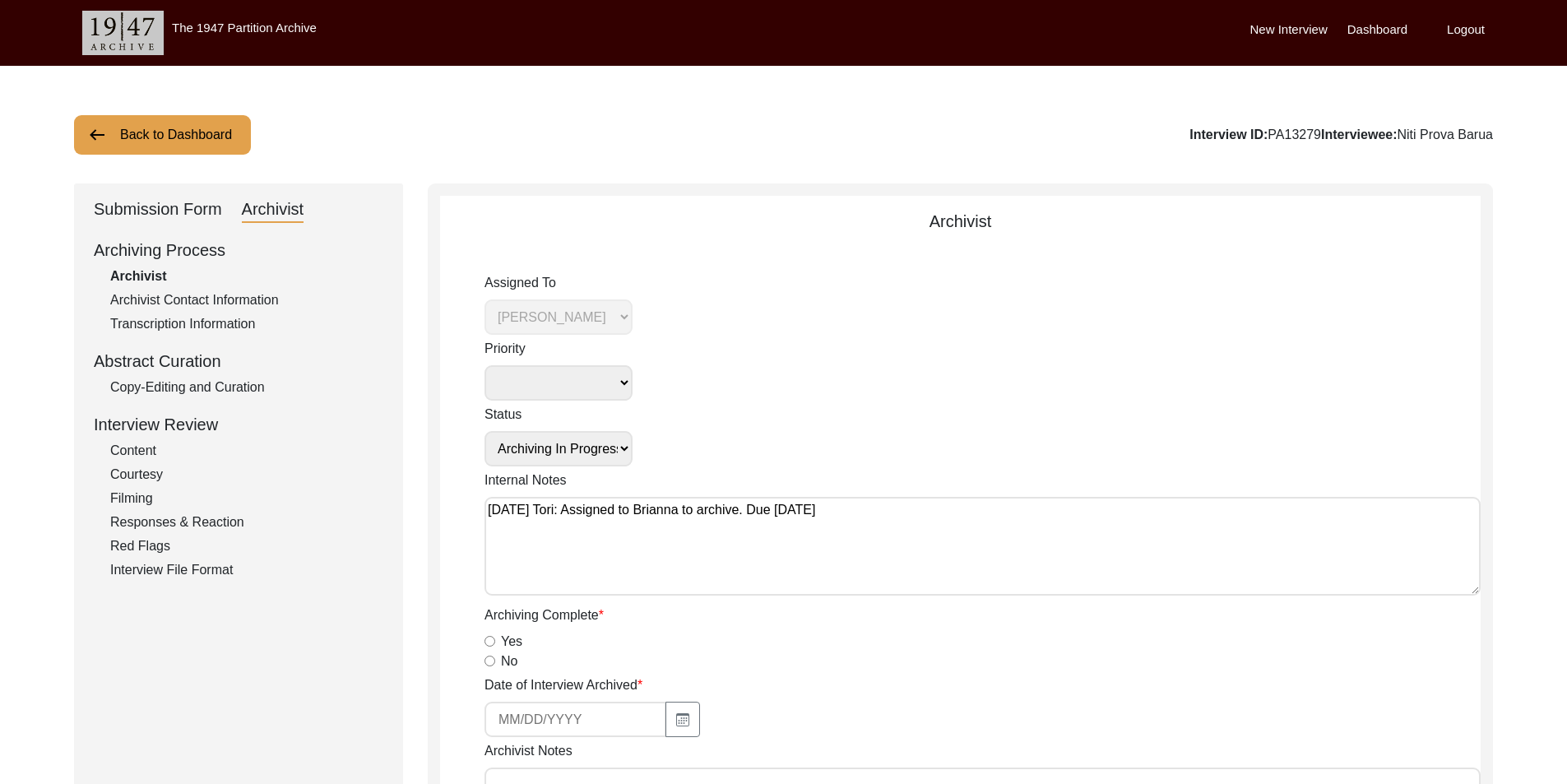
click at [216, 199] on div "Submission Form" at bounding box center [158, 209] width 128 height 27
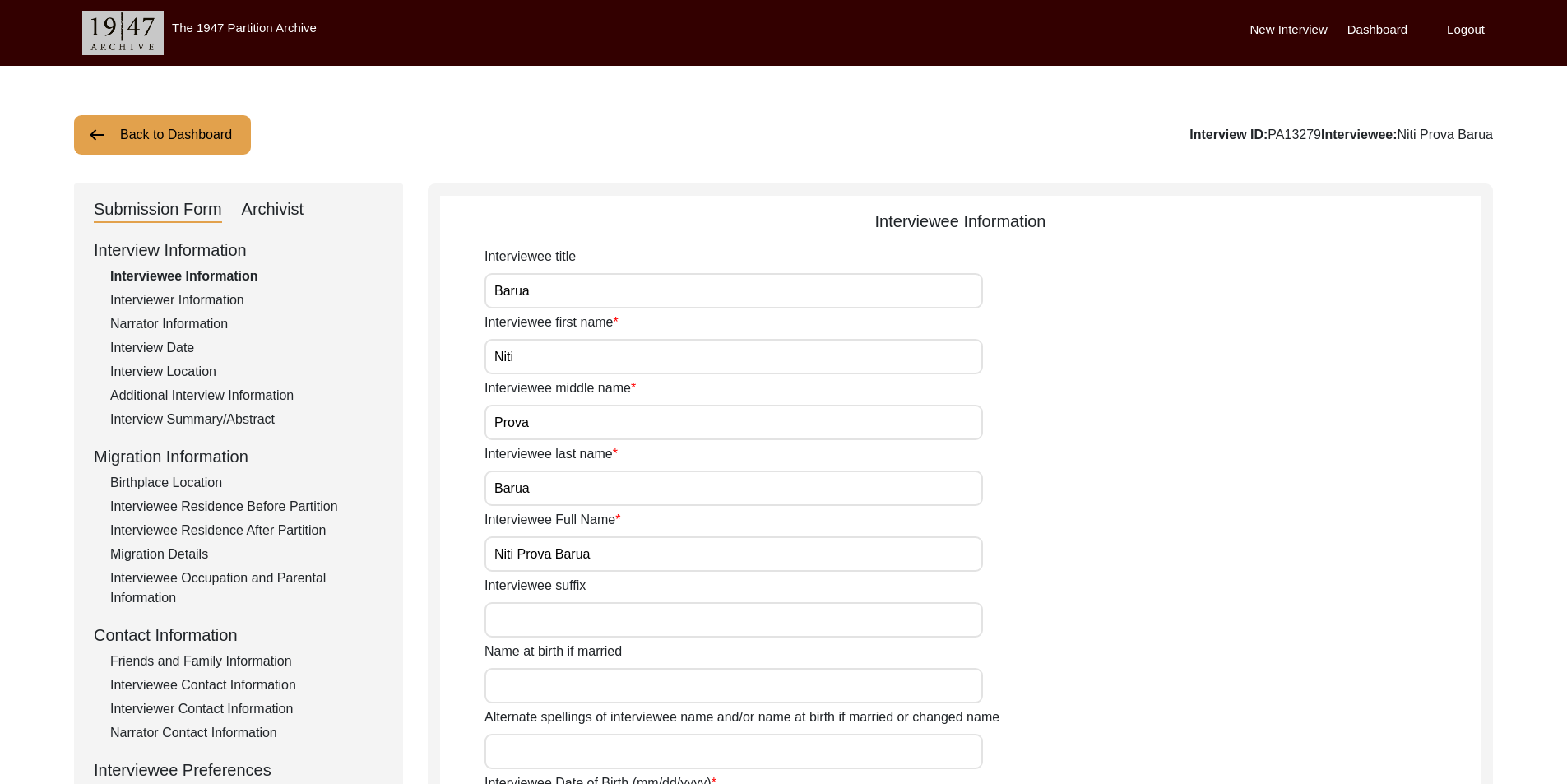
click at [207, 147] on button "Back to Dashboard" at bounding box center [162, 135] width 177 height 40
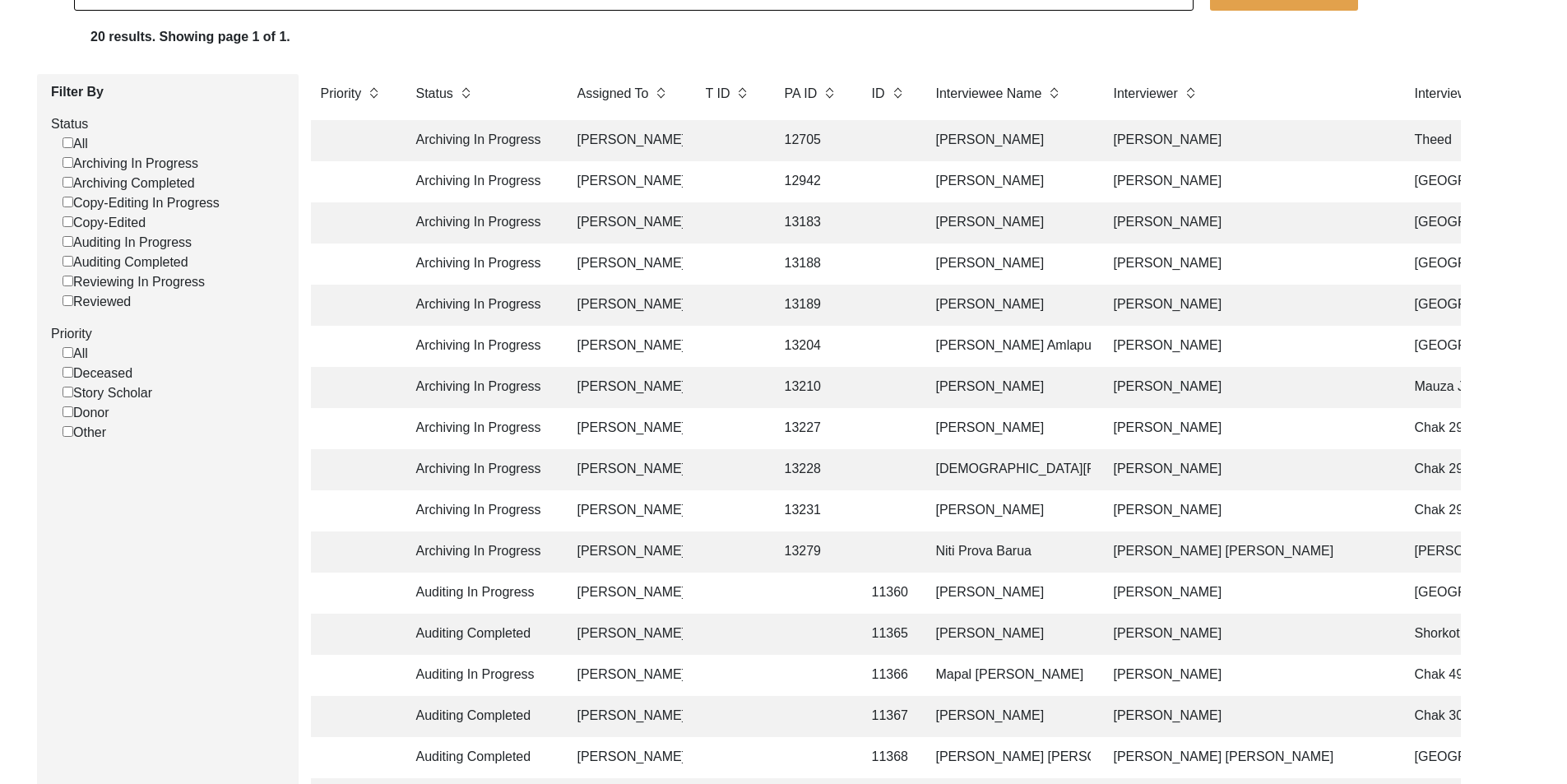
scroll to position [83, 0]
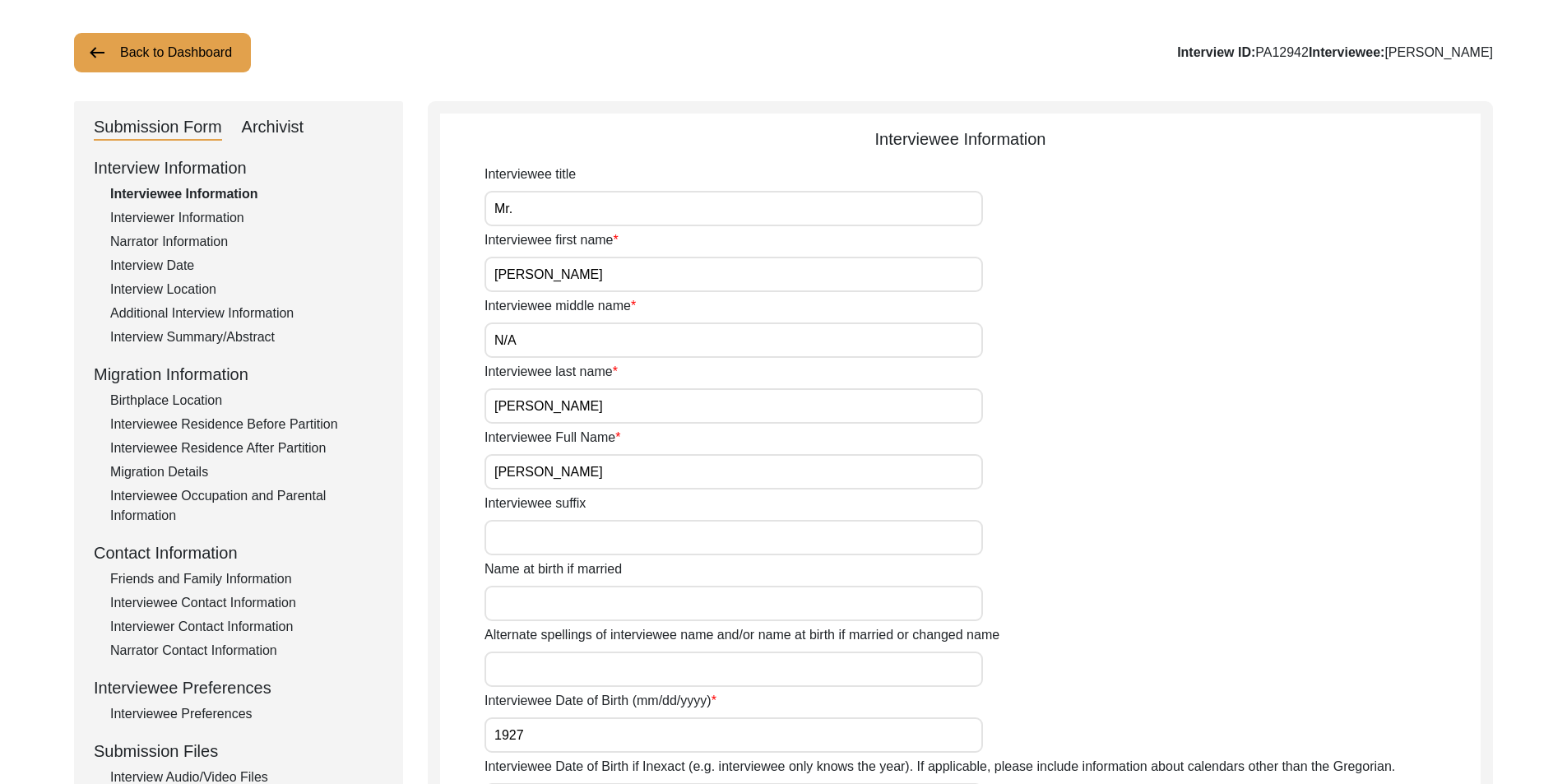
click at [257, 124] on div "Archivist" at bounding box center [273, 127] width 63 height 27
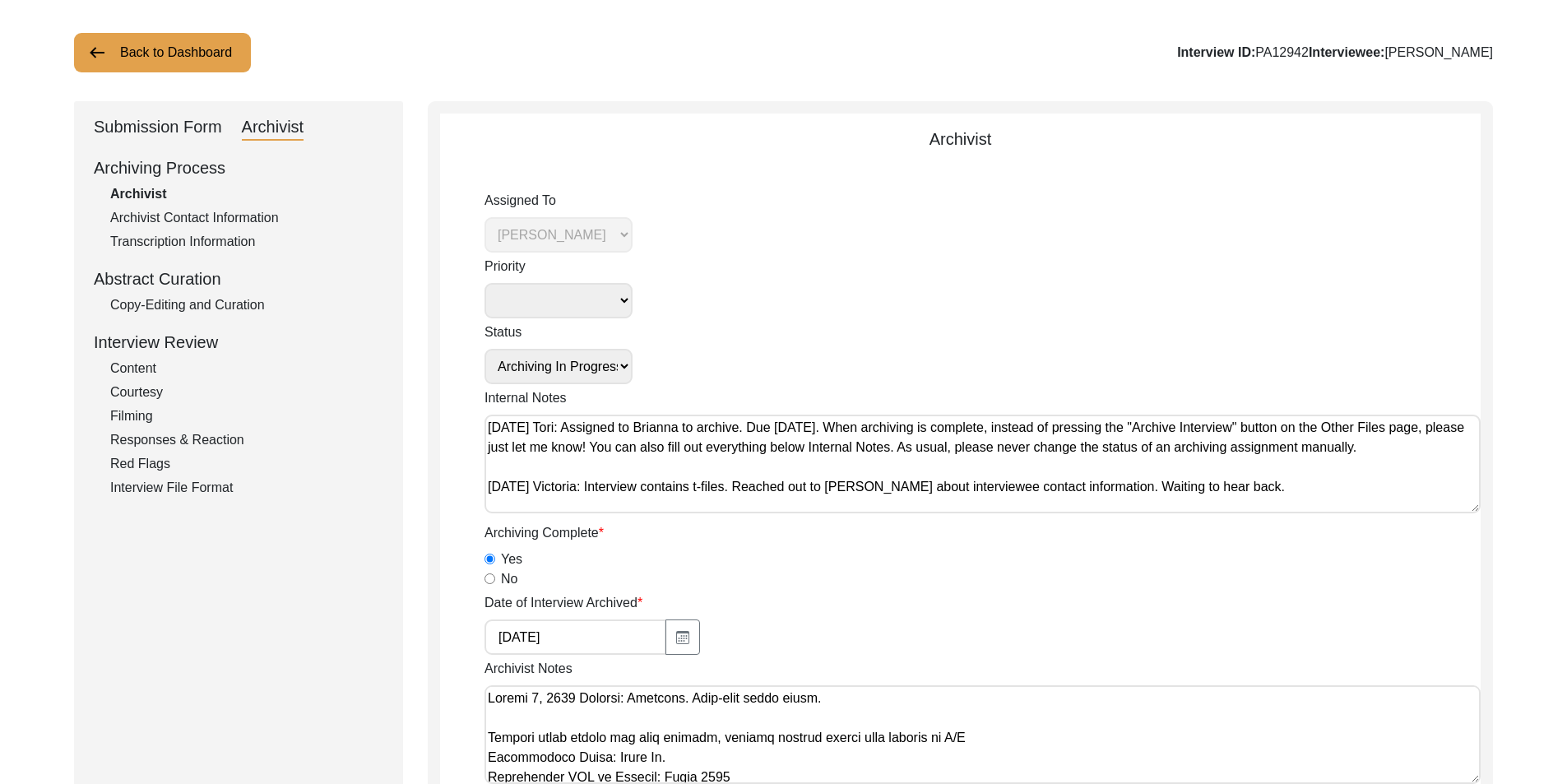
click at [160, 37] on button "Back to Dashboard" at bounding box center [162, 52] width 177 height 40
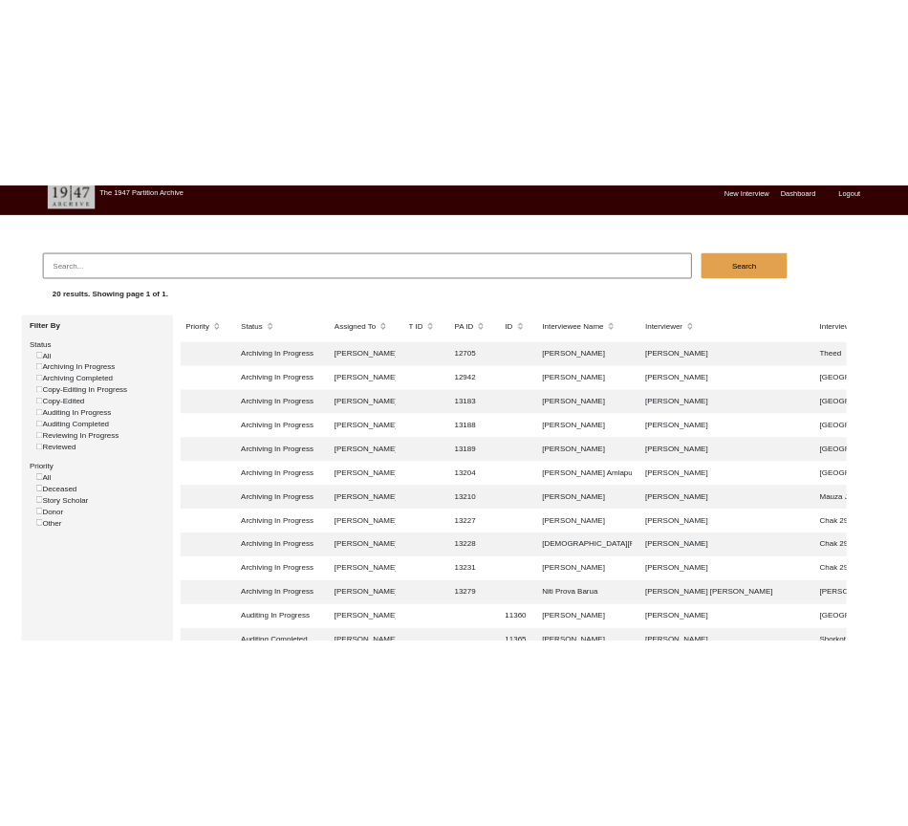
scroll to position [96, 0]
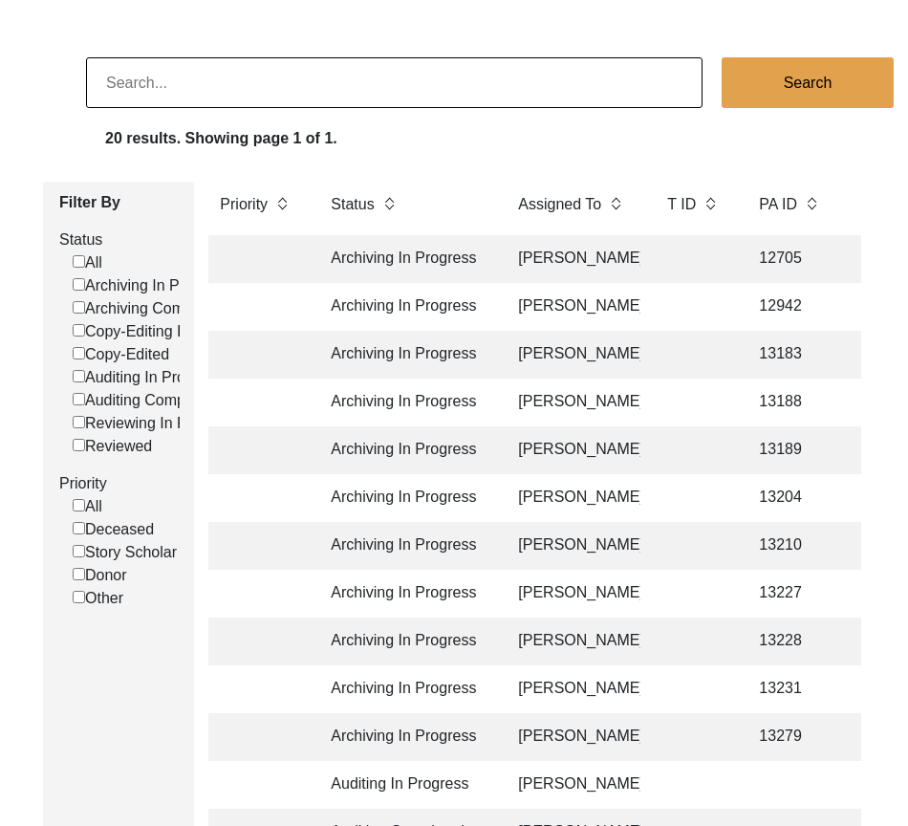
click at [696, 504] on td at bounding box center [694, 498] width 76 height 48
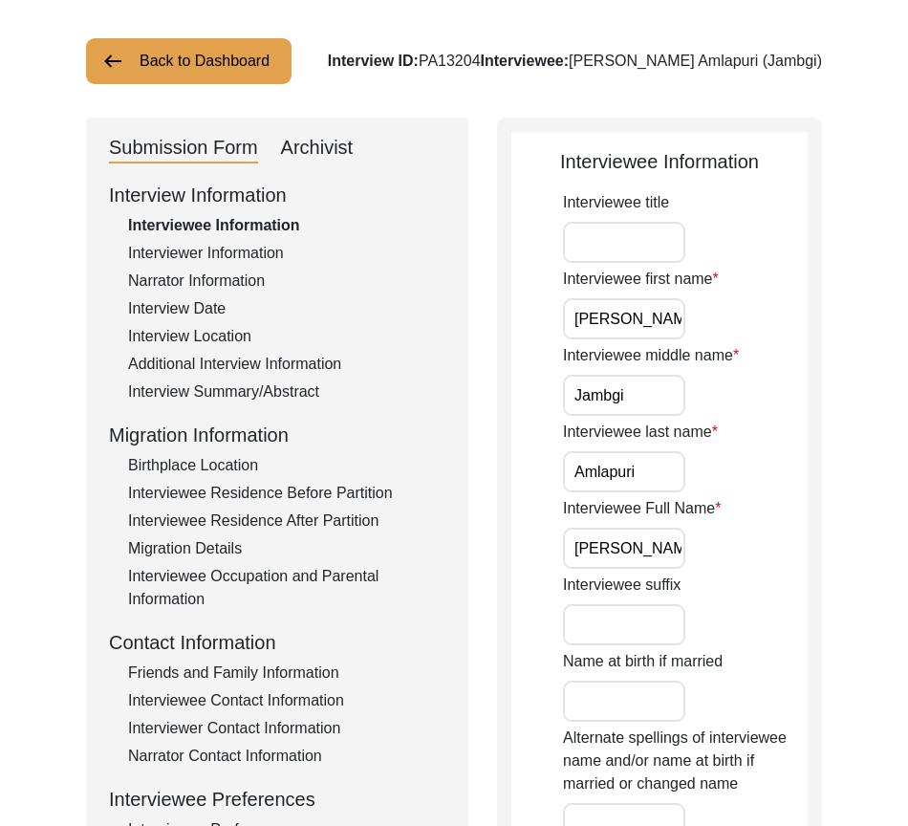
click at [309, 153] on div "Archivist" at bounding box center [317, 148] width 73 height 31
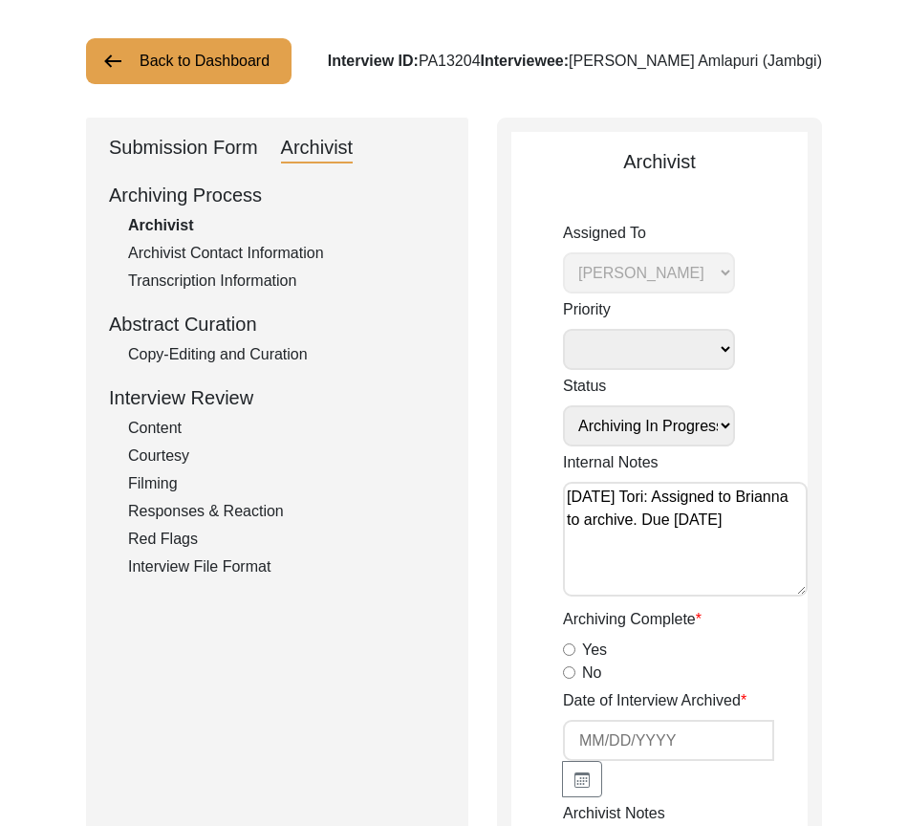
click at [212, 56] on button "Back to Dashboard" at bounding box center [188, 61] width 205 height 46
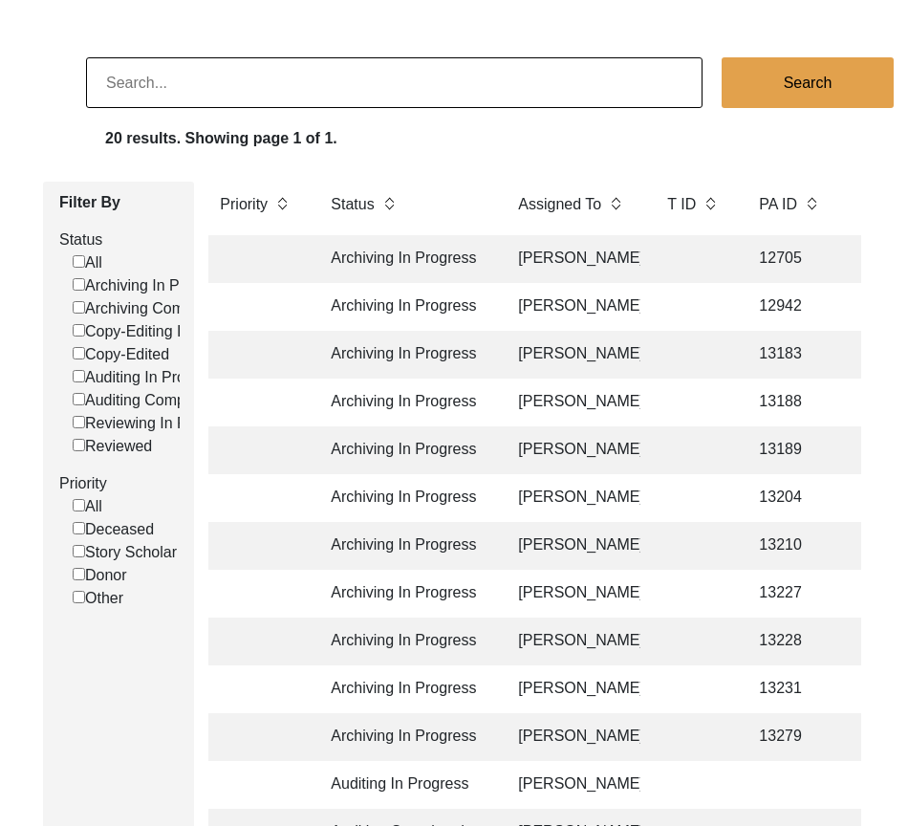
click at [572, 699] on td "[PERSON_NAME]" at bounding box center [573, 689] width 134 height 48
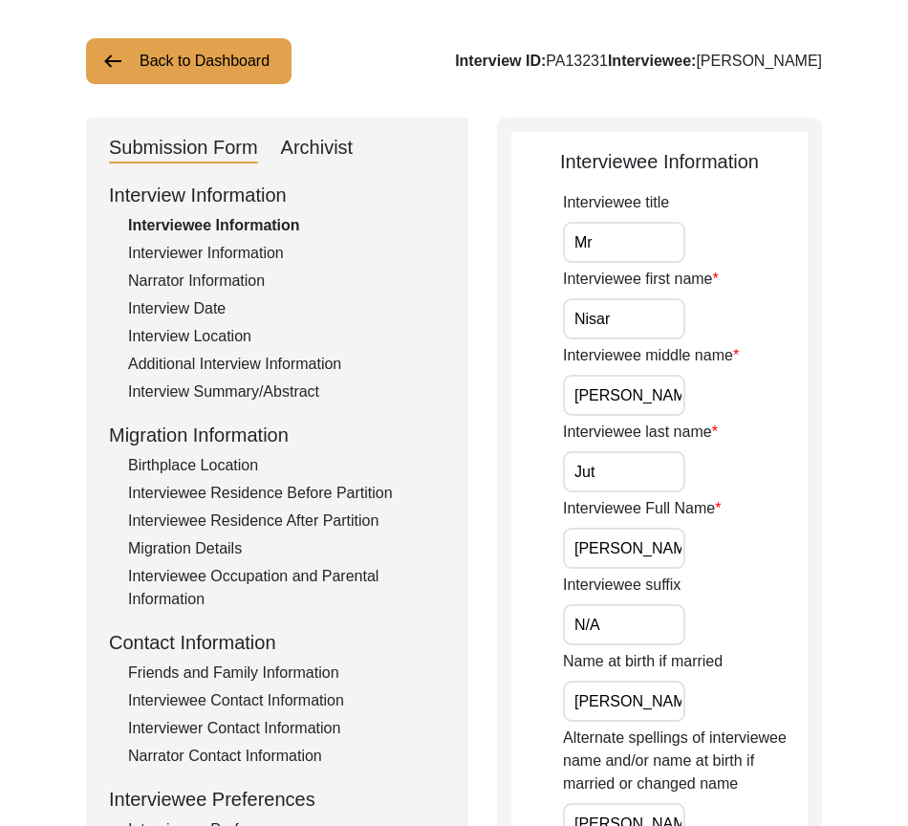
click at [317, 152] on div "Archivist" at bounding box center [317, 148] width 73 height 31
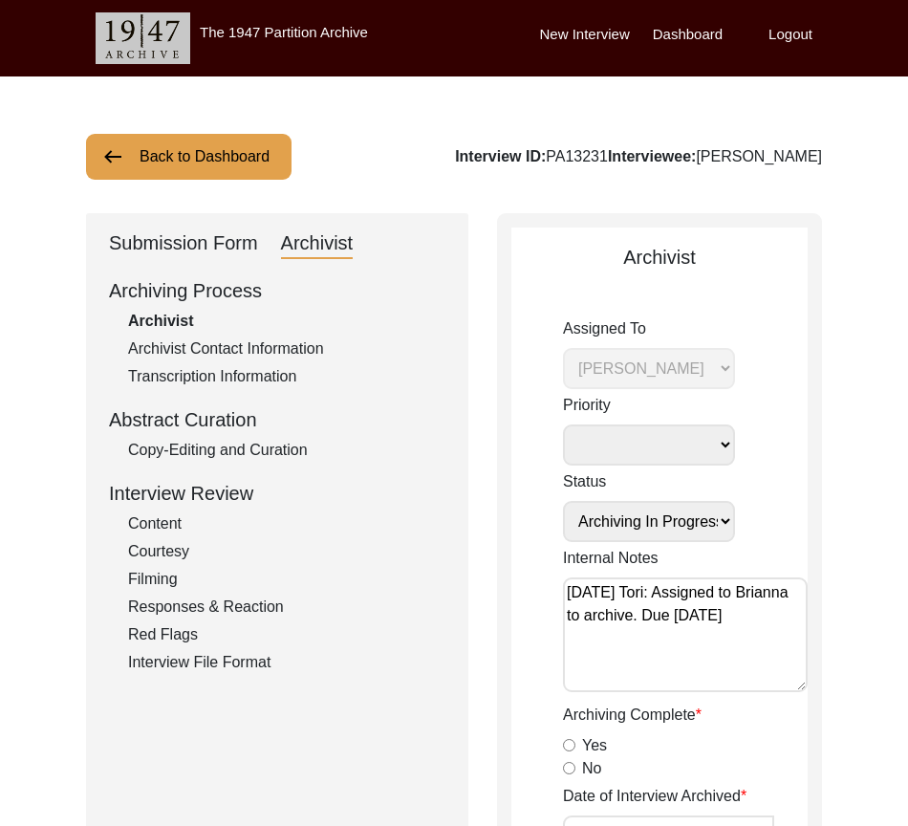
click at [265, 153] on button "Back to Dashboard" at bounding box center [188, 157] width 205 height 46
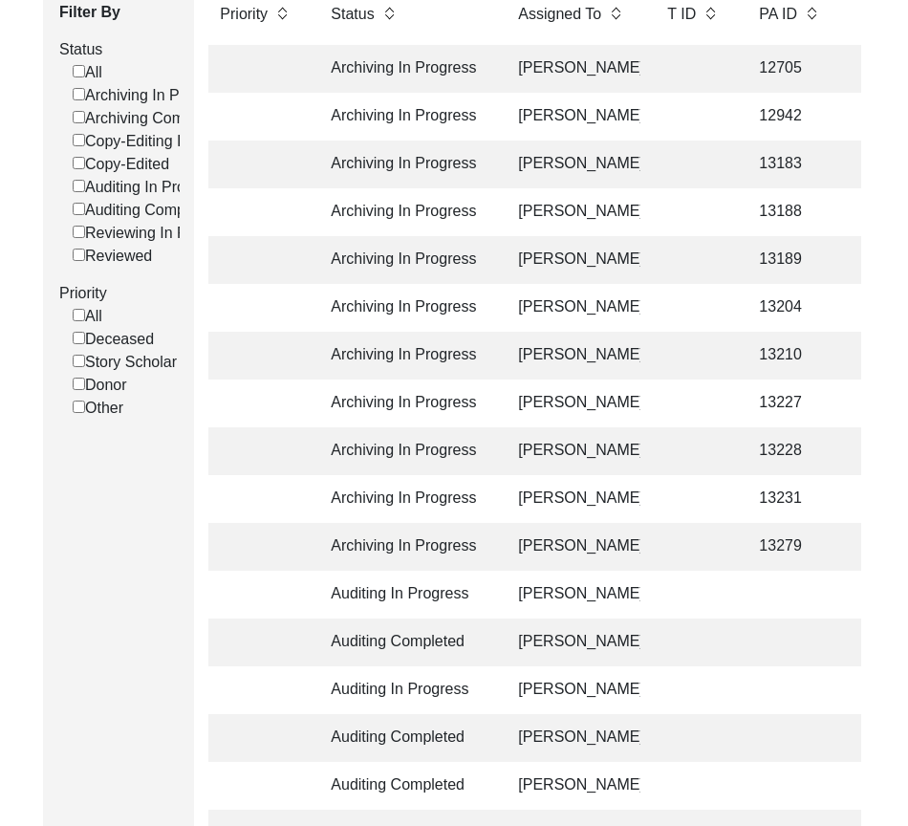
scroll to position [287, 0]
click at [488, 538] on td "Archiving In Progress" at bounding box center [405, 546] width 172 height 48
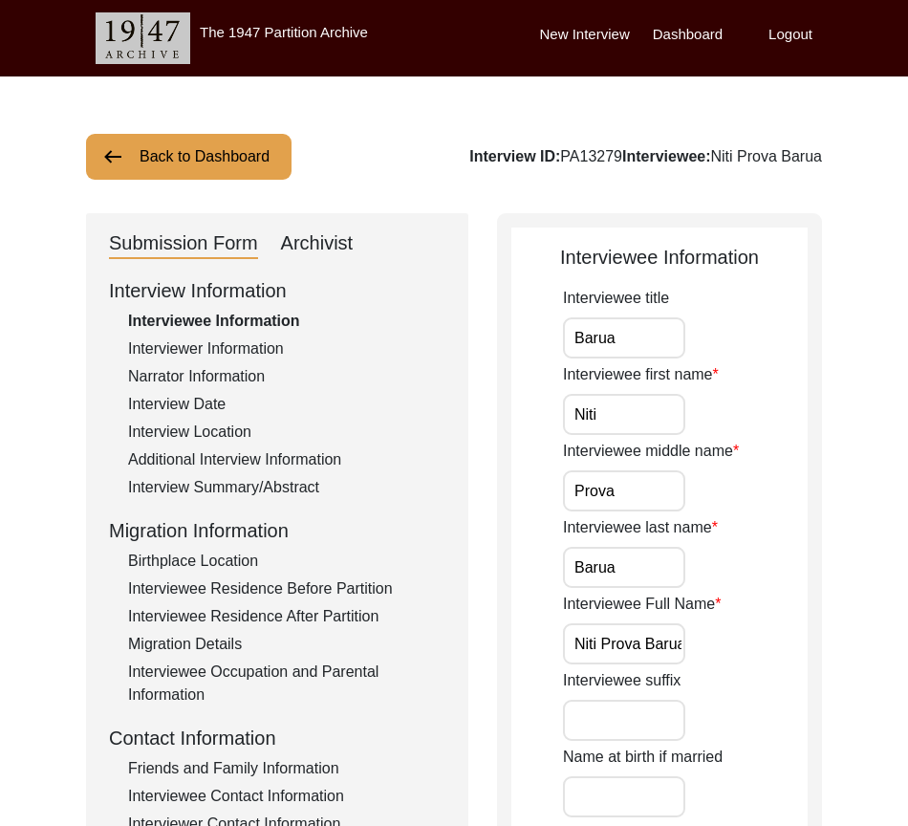
click at [338, 243] on div "Archivist" at bounding box center [317, 243] width 73 height 31
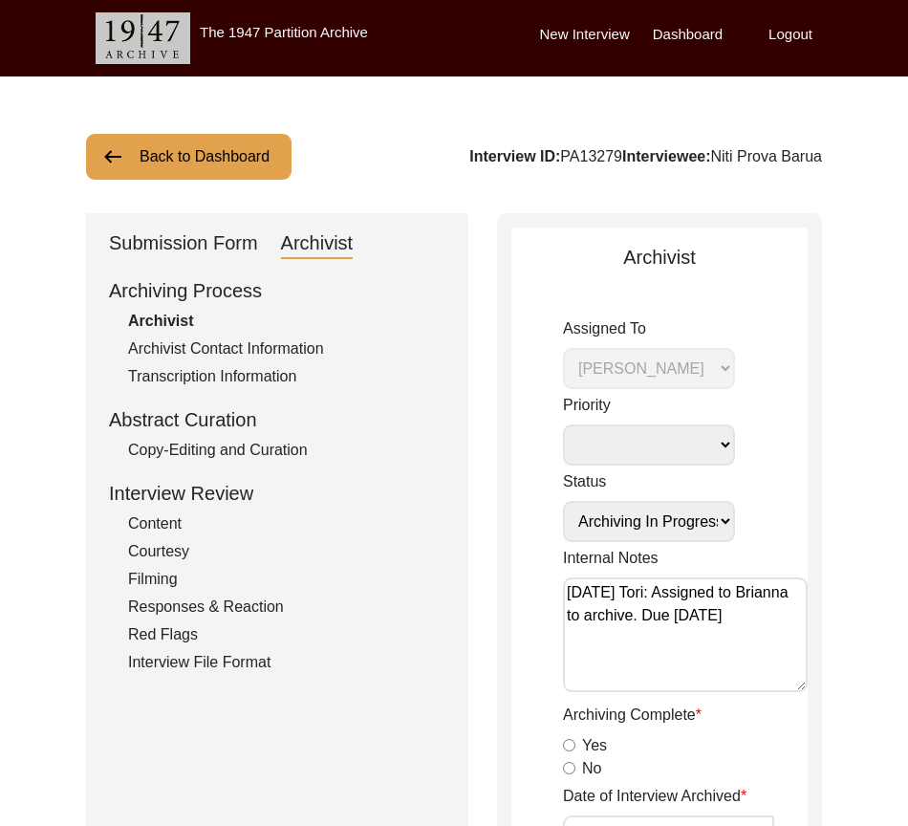
click at [235, 239] on div "Submission Form" at bounding box center [183, 243] width 149 height 31
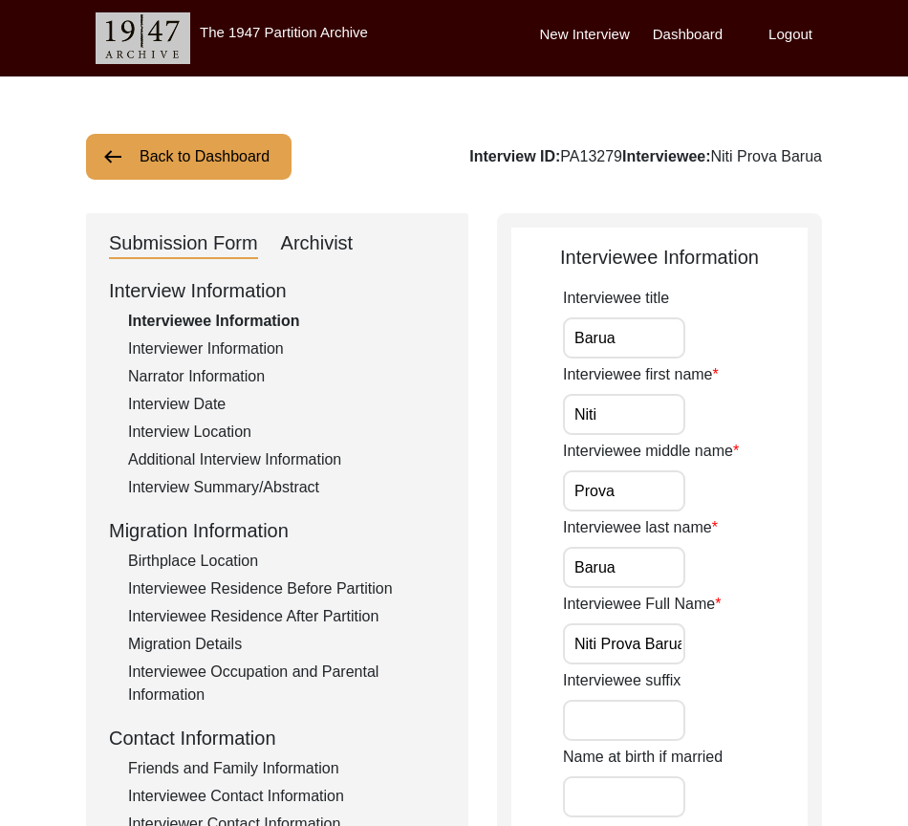
click at [218, 169] on button "Back to Dashboard" at bounding box center [188, 157] width 205 height 46
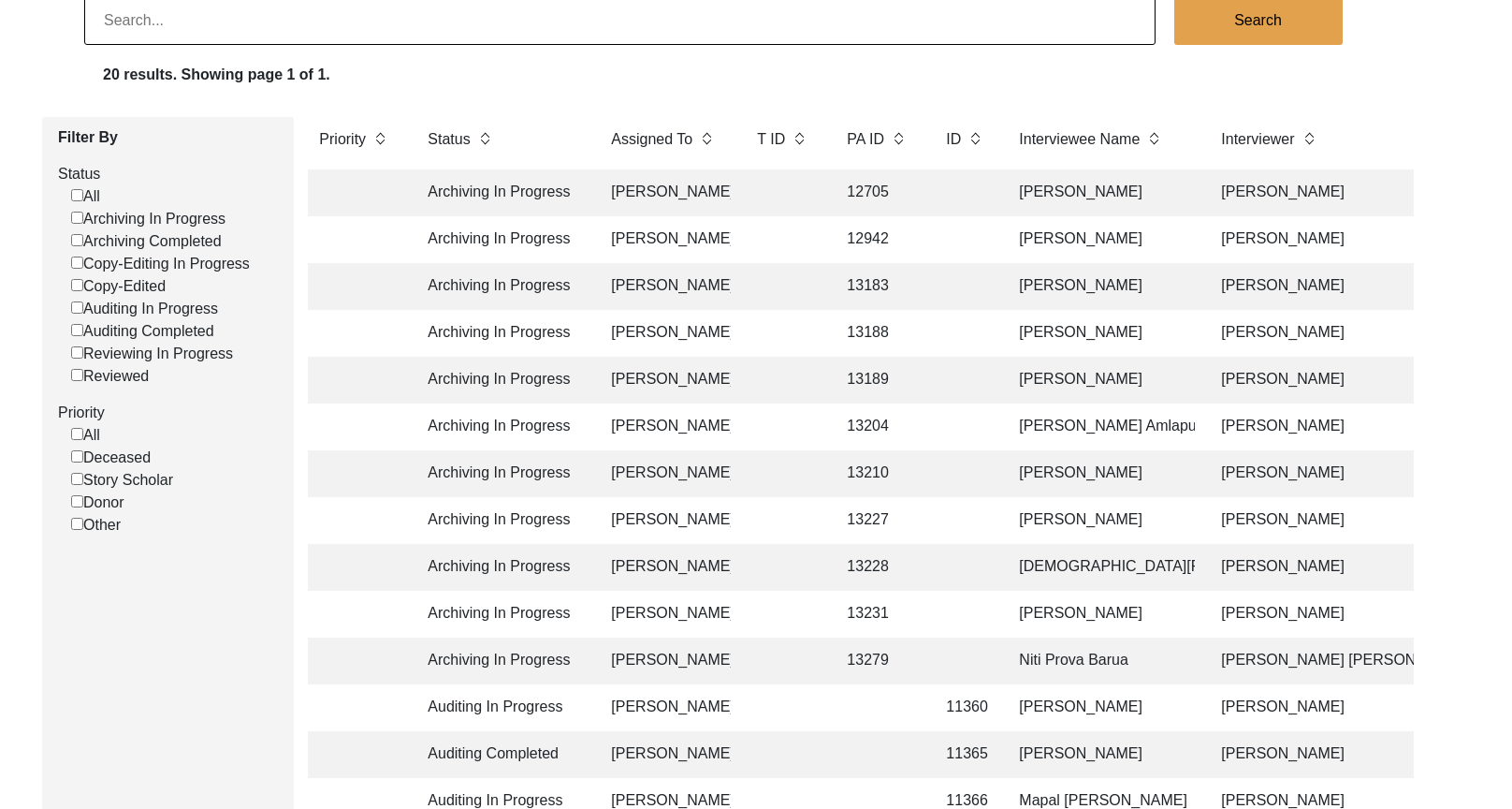
scroll to position [187, 0]
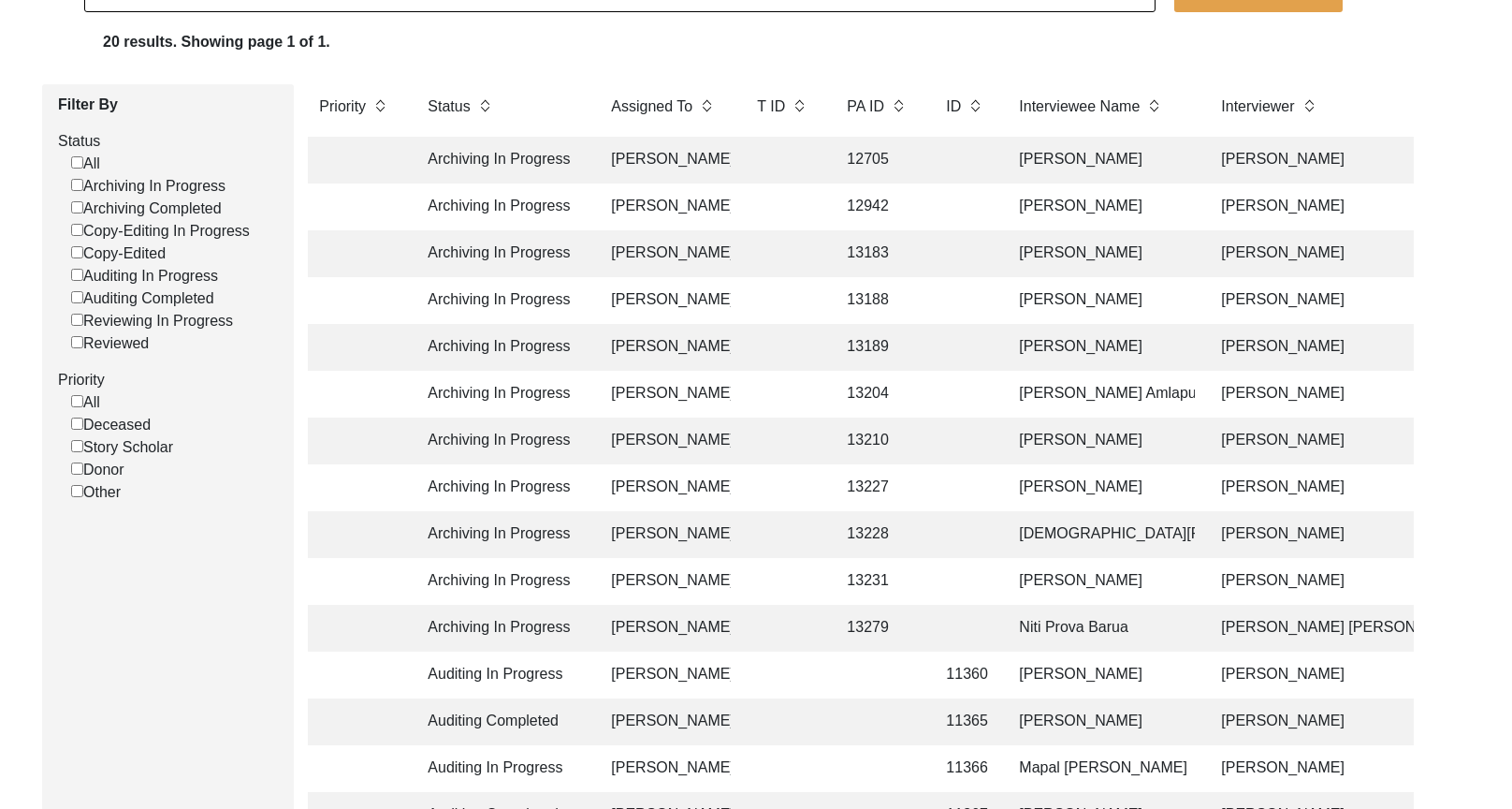
click at [1459, 599] on div "Filter By Status All Archiving In Progress Archiving Completed Copy-Editing In …" at bounding box center [756, 594] width 1512 height 1019
click at [792, 624] on td at bounding box center [783, 628] width 74 height 47
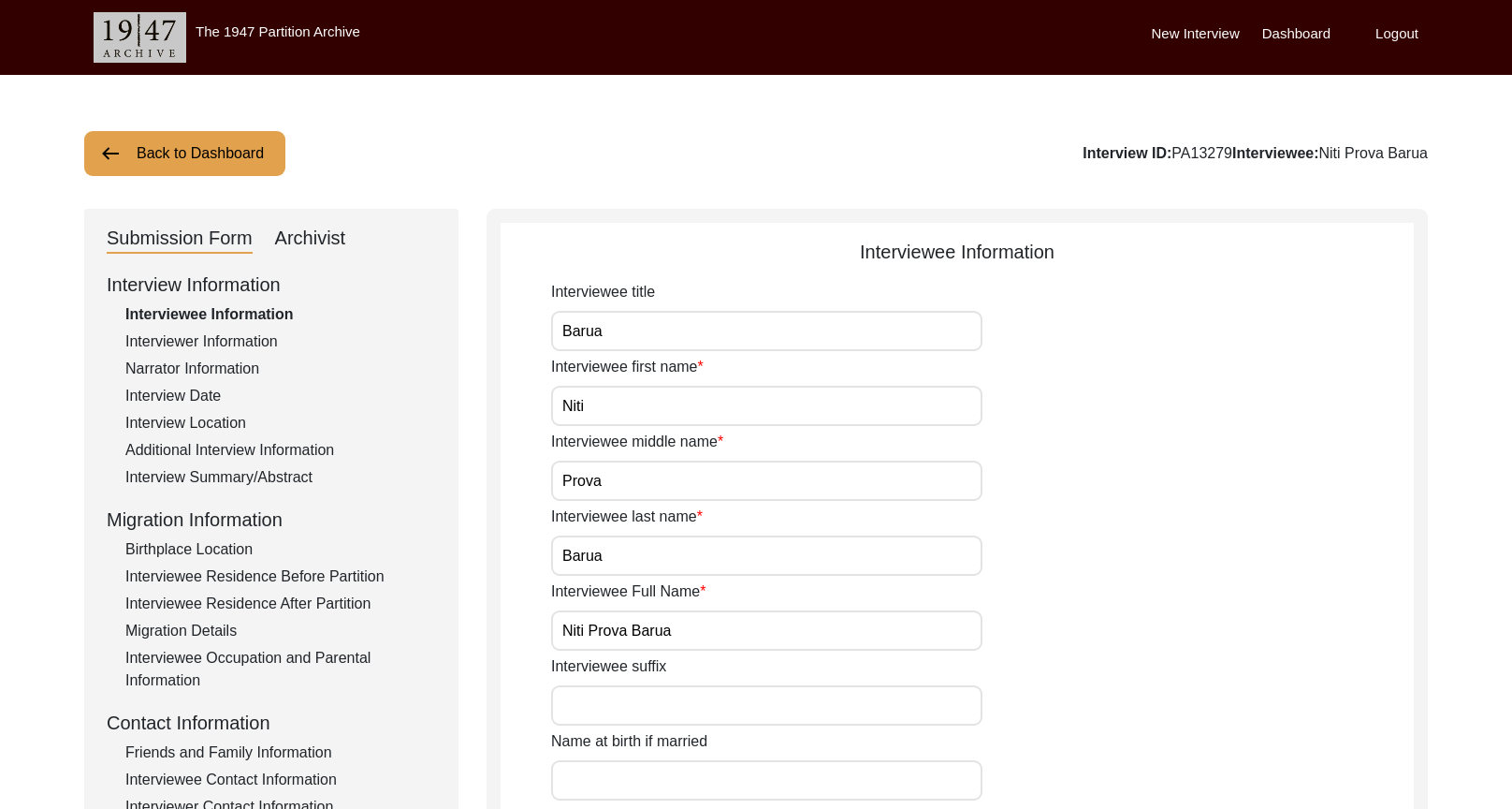
click at [172, 348] on div "Interviewer Information" at bounding box center [280, 341] width 310 height 23
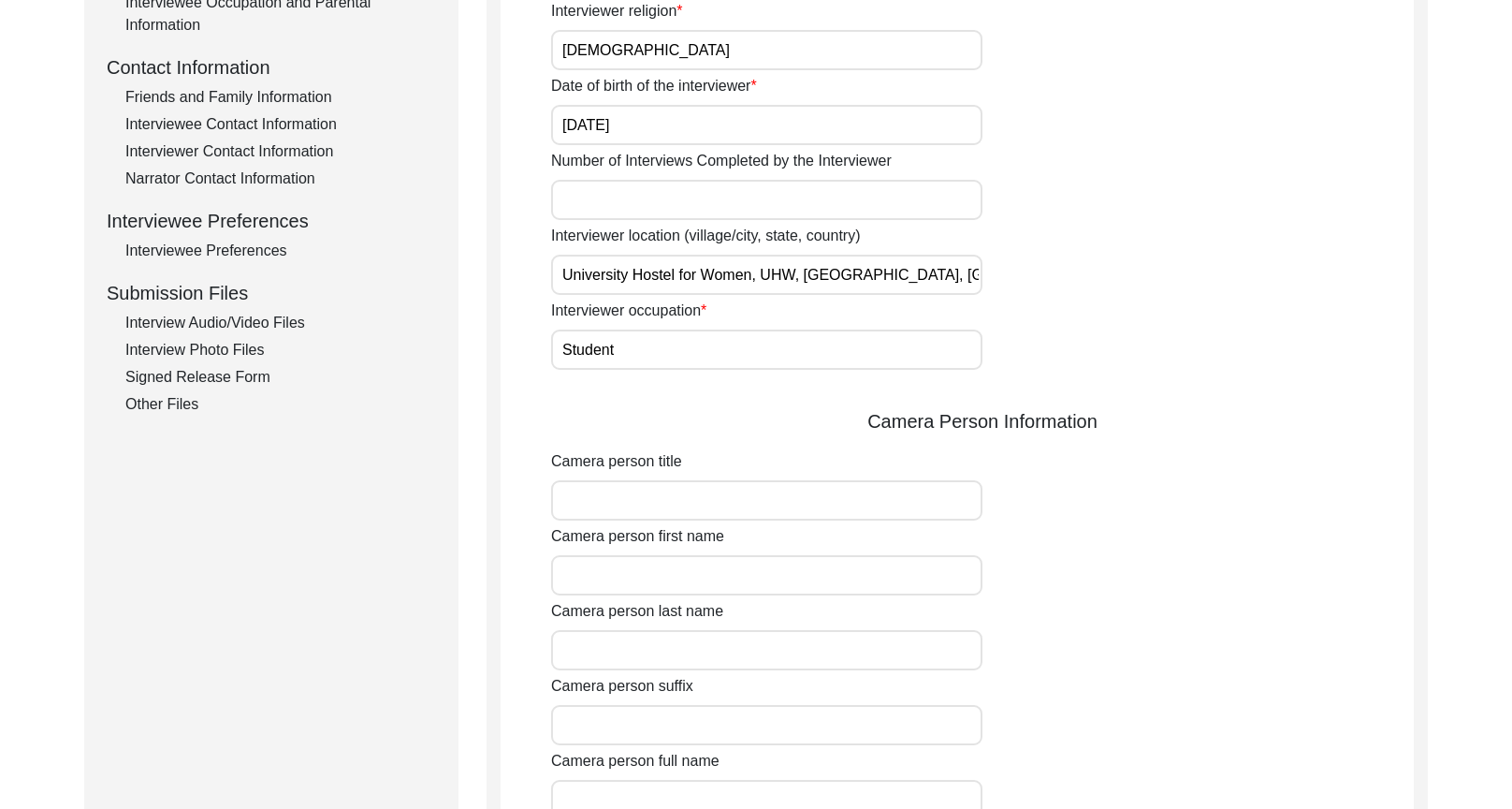
scroll to position [0, 164]
drag, startPoint x: 746, startPoint y: 273, endPoint x: 1045, endPoint y: 273, distance: 299.0
click at [1045, 273] on div "Interviewer location (village/city, state, country) University Hostel for Women…" at bounding box center [982, 260] width 863 height 71
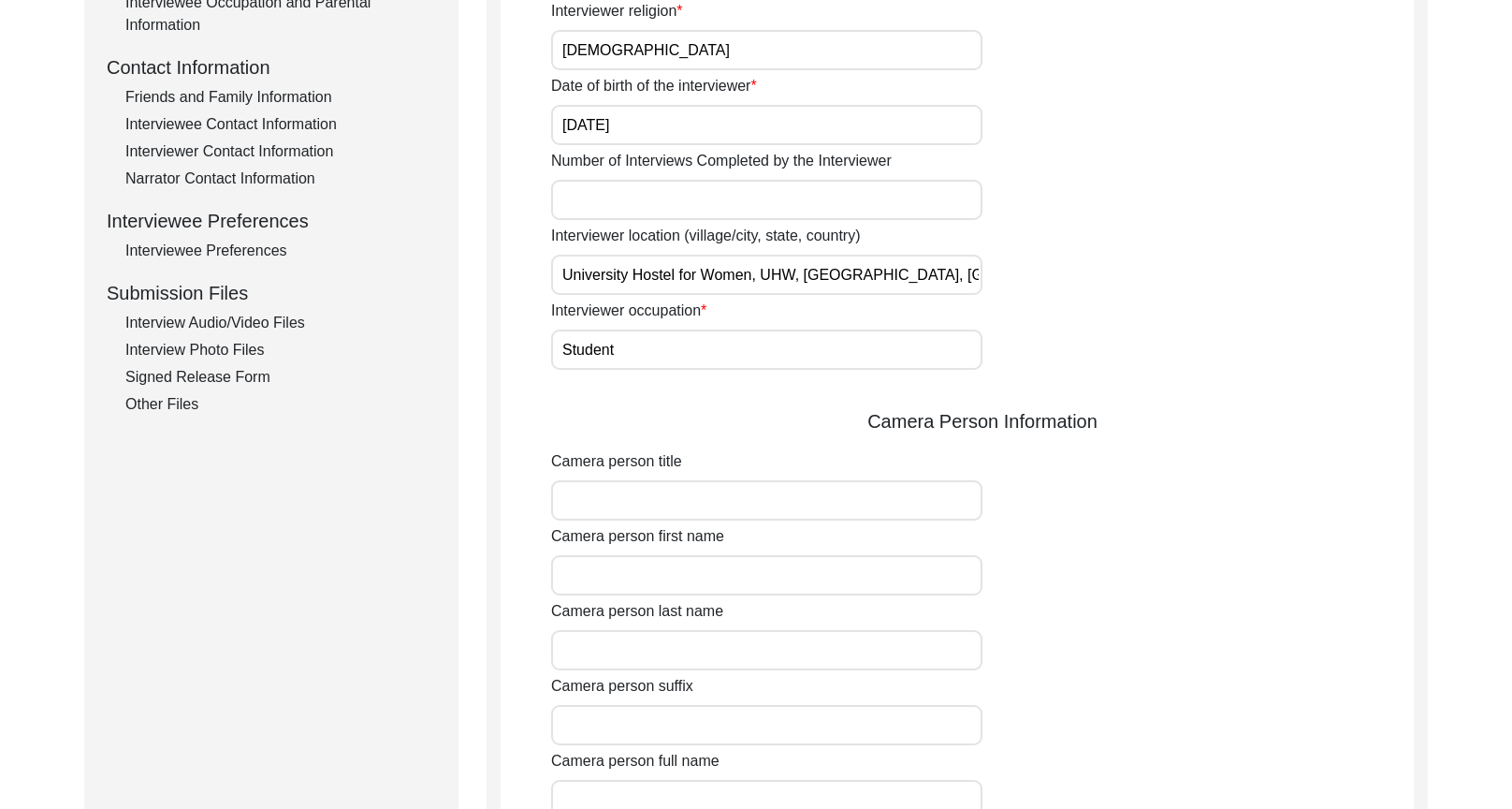
click at [1045, 273] on div "Interviewer location (village/city, state, country) University Hostel for Women…" at bounding box center [982, 260] width 863 height 71
click at [797, 390] on div "Interviewer title Interviewer first name [PERSON_NAME] Interviewer last name [P…" at bounding box center [982, 526] width 863 height 1800
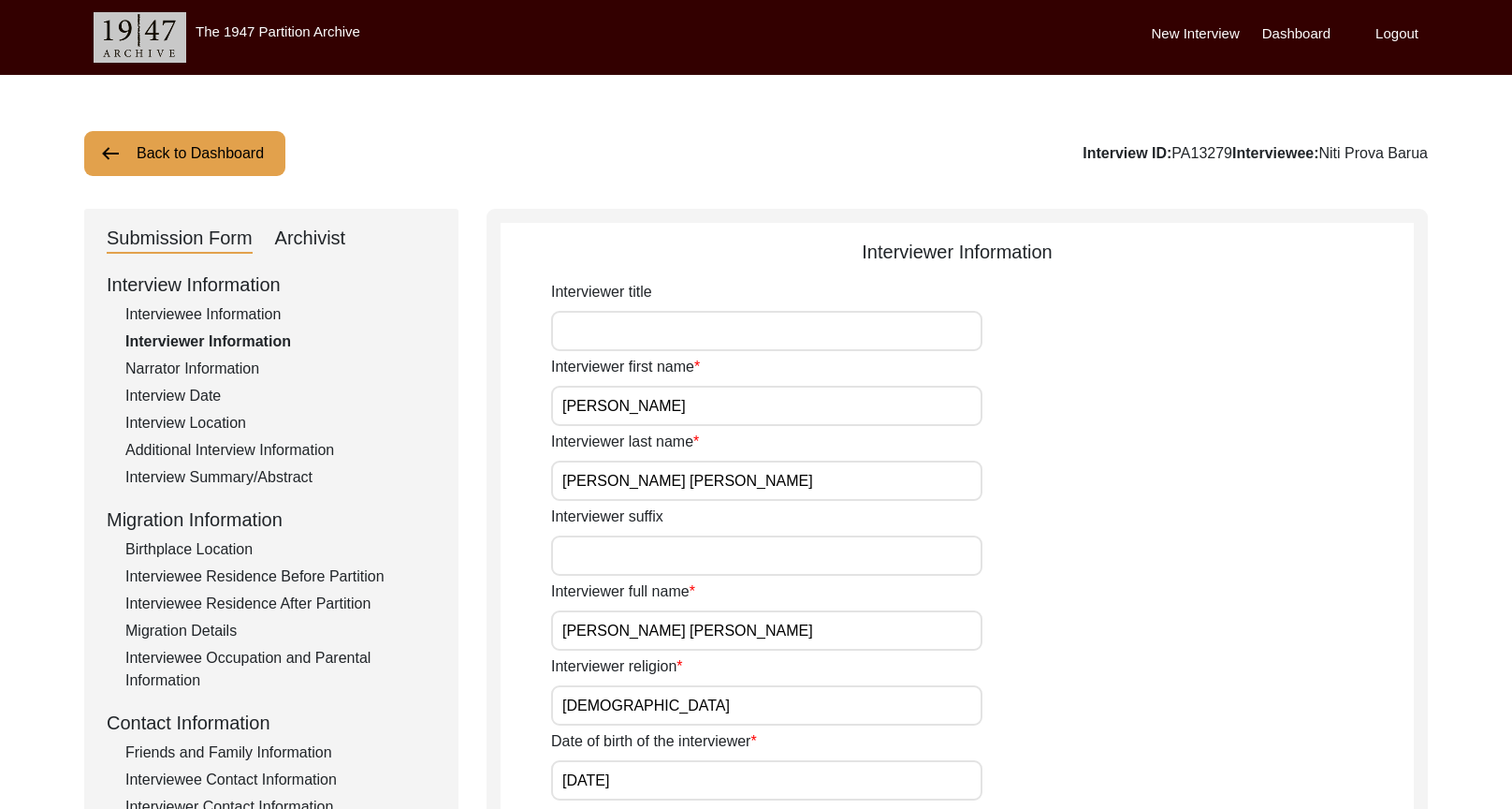
click at [216, 251] on div "Submission Form" at bounding box center [179, 238] width 146 height 30
click at [183, 307] on div "Interviewee Information" at bounding box center [280, 314] width 310 height 23
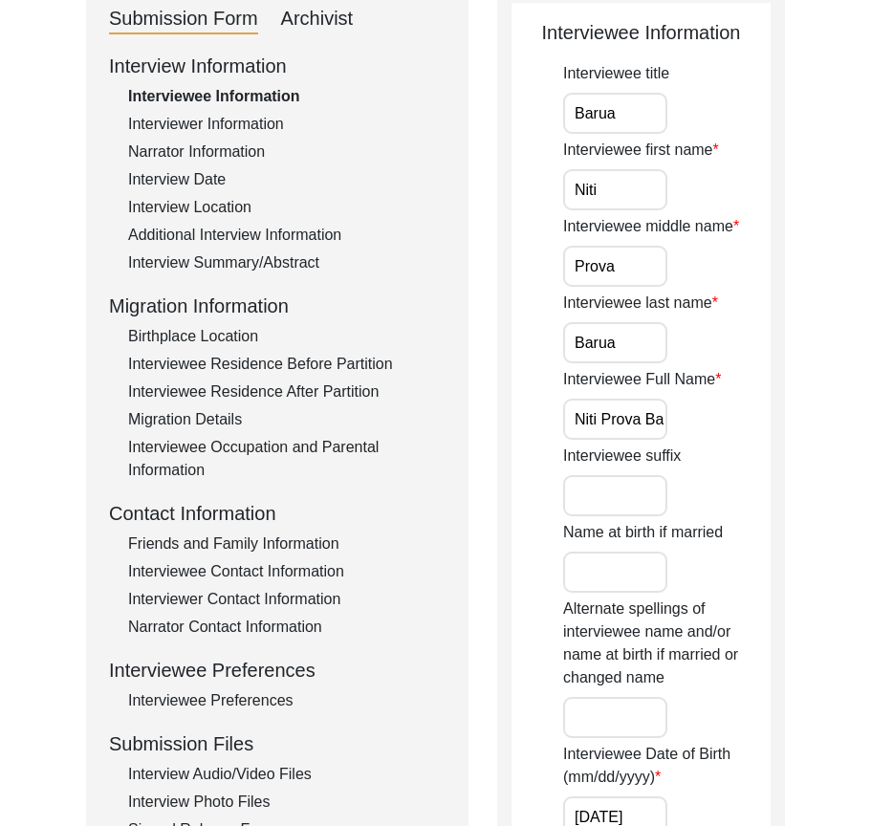
scroll to position [191, 0]
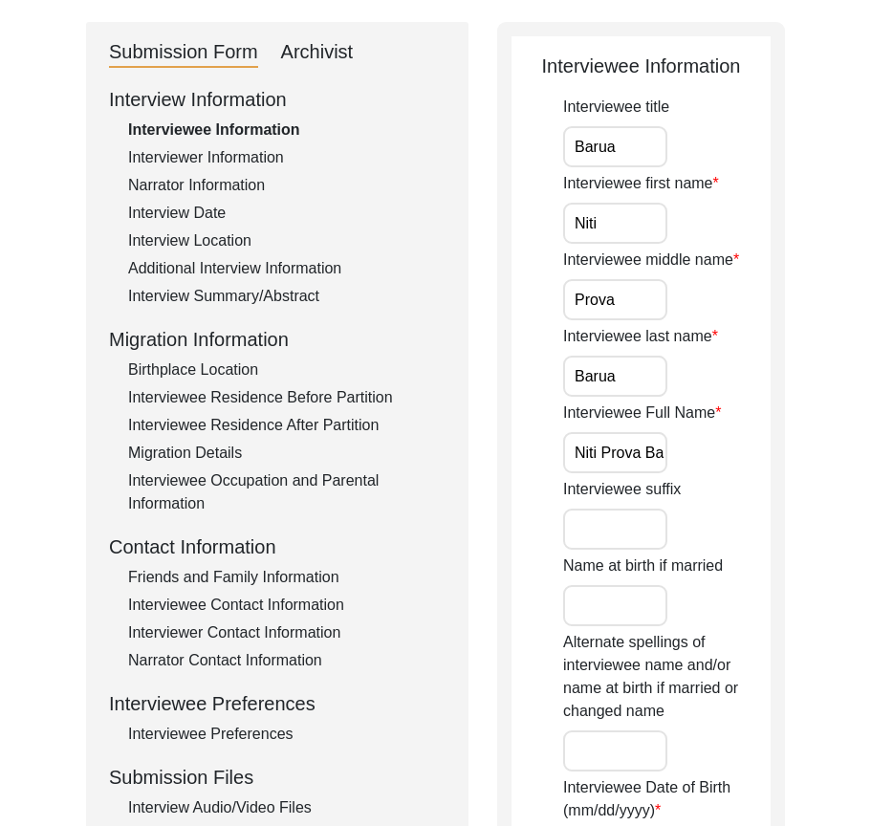
drag, startPoint x: 567, startPoint y: 140, endPoint x: 527, endPoint y: 141, distance: 40.1
paste input "Mrs."
click at [620, 214] on input "Niti" at bounding box center [615, 223] width 104 height 41
click at [630, 327] on label "Interviewee last name" at bounding box center [640, 336] width 155 height 23
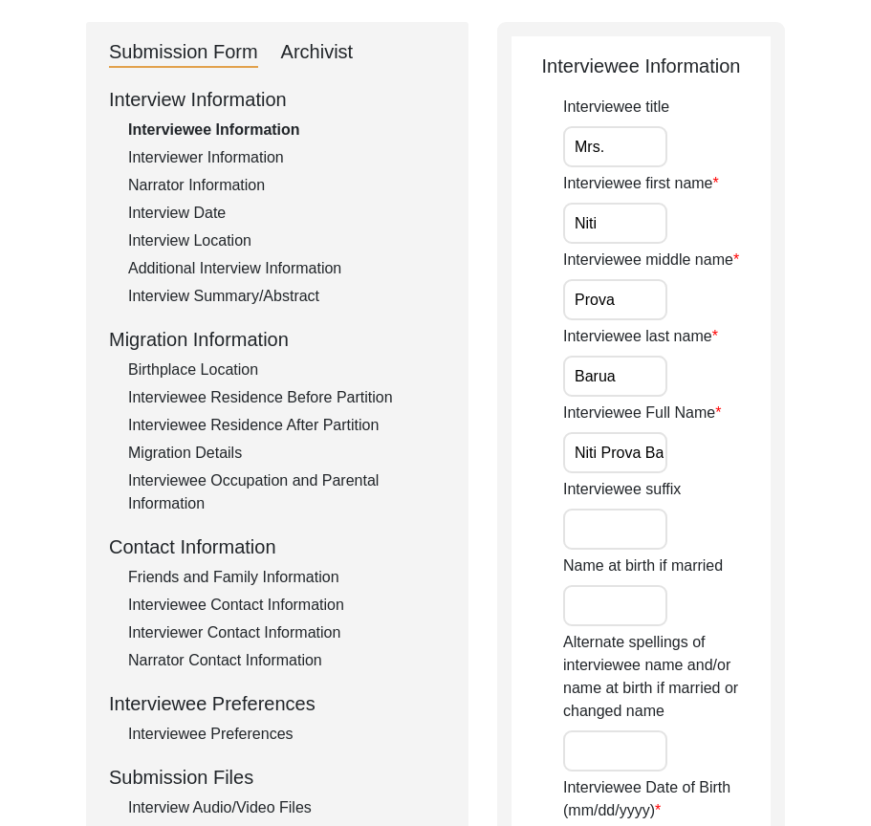
click at [630, 355] on input "Barua" at bounding box center [615, 375] width 104 height 41
click at [632, 305] on input "Prova" at bounding box center [615, 299] width 104 height 41
click at [632, 381] on input "Barua" at bounding box center [615, 375] width 104 height 41
drag, startPoint x: 571, startPoint y: 455, endPoint x: 734, endPoint y: 454, distance: 162.4
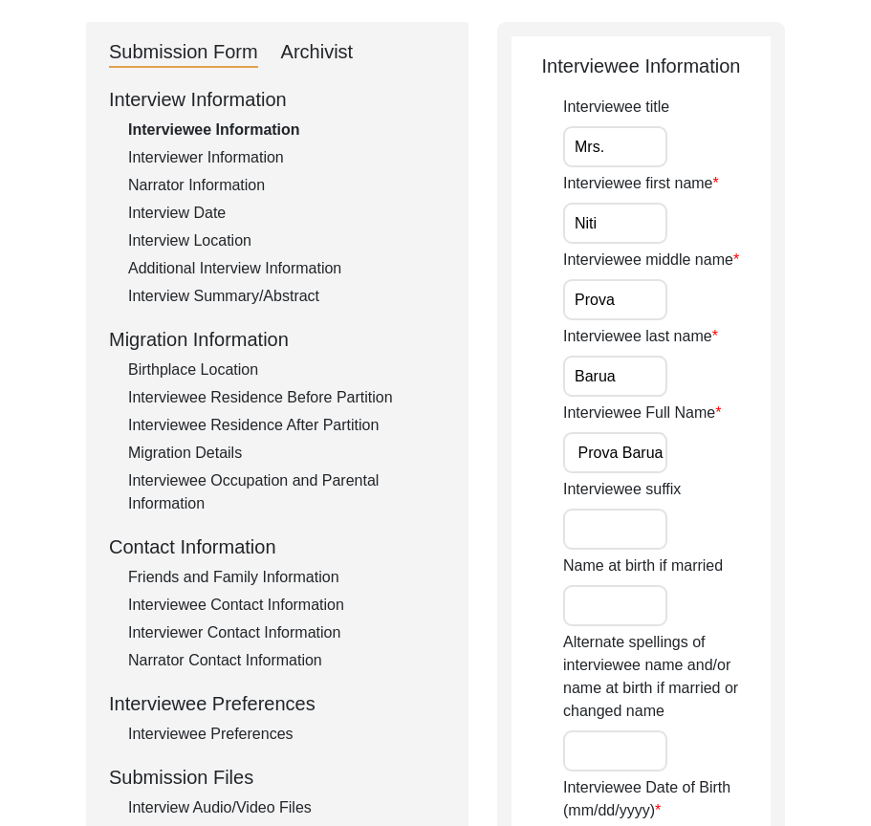
click at [734, 454] on div "Interviewee Full Name [PERSON_NAME]" at bounding box center [666, 437] width 207 height 72
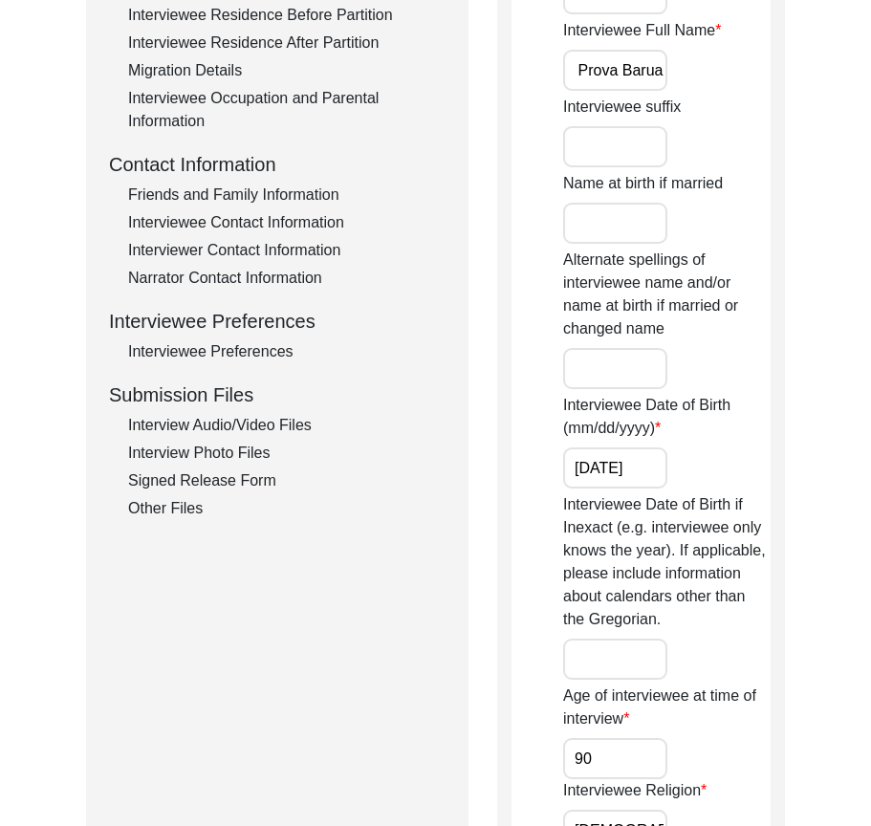
scroll to position [0, 0]
drag, startPoint x: 585, startPoint y: 463, endPoint x: 718, endPoint y: 463, distance: 132.8
click at [718, 463] on div "Interviewee Date of Birth (mm/dd/yyyy) [DEMOGRAPHIC_DATA]" at bounding box center [666, 441] width 207 height 95
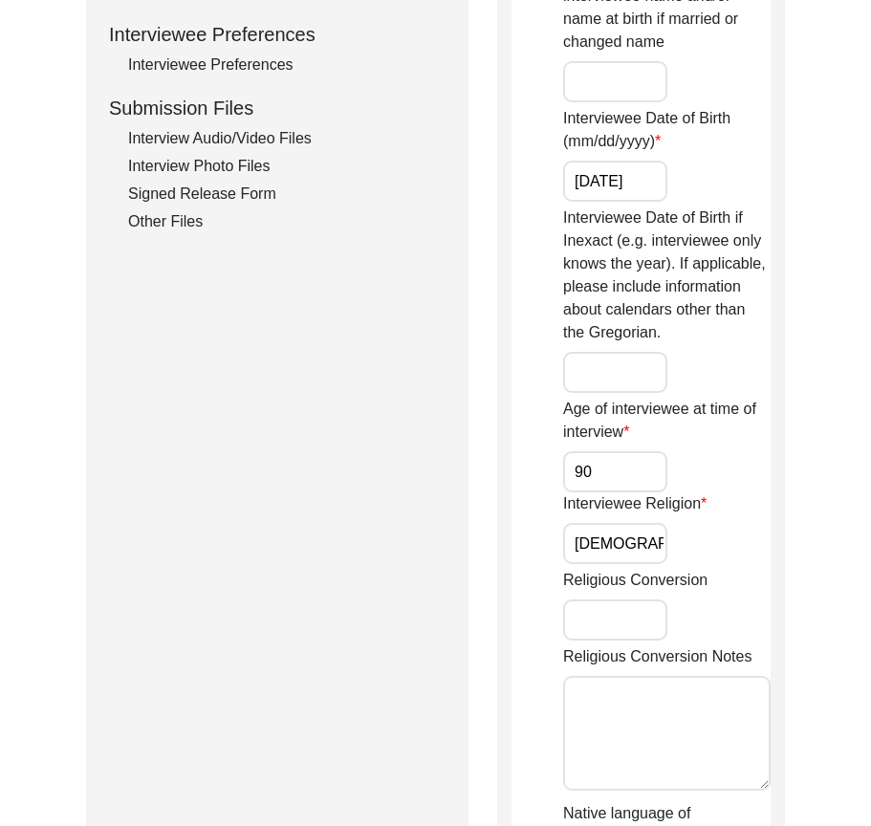
click at [618, 470] on input "90" at bounding box center [615, 471] width 104 height 41
click at [638, 532] on input "[DEMOGRAPHIC_DATA]" at bounding box center [615, 543] width 104 height 41
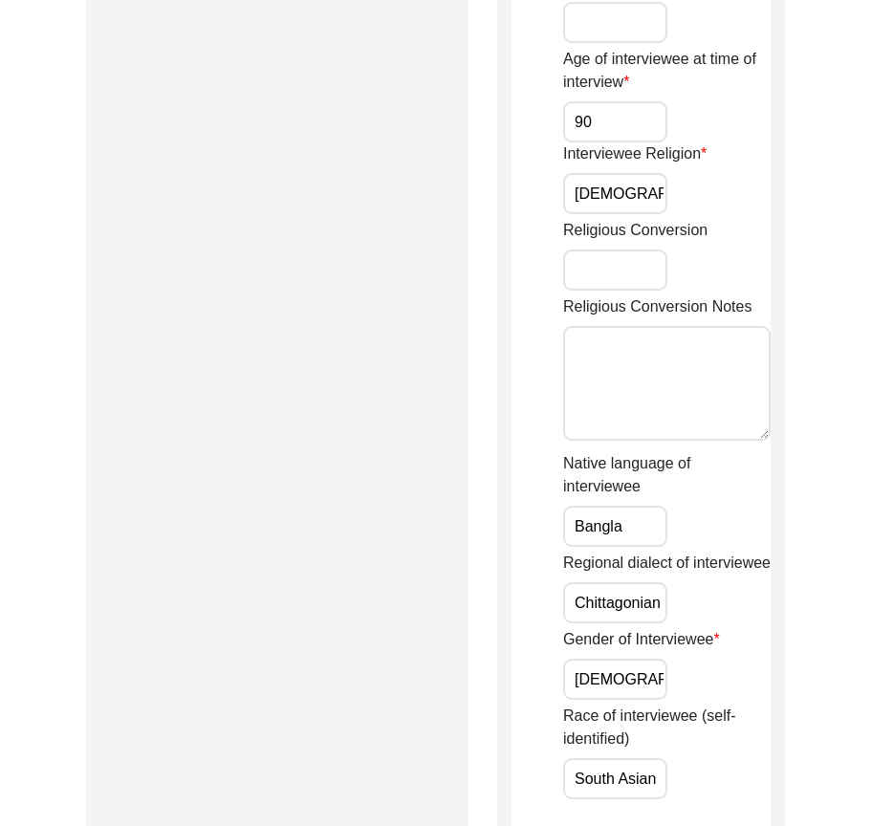
scroll to position [1242, 0]
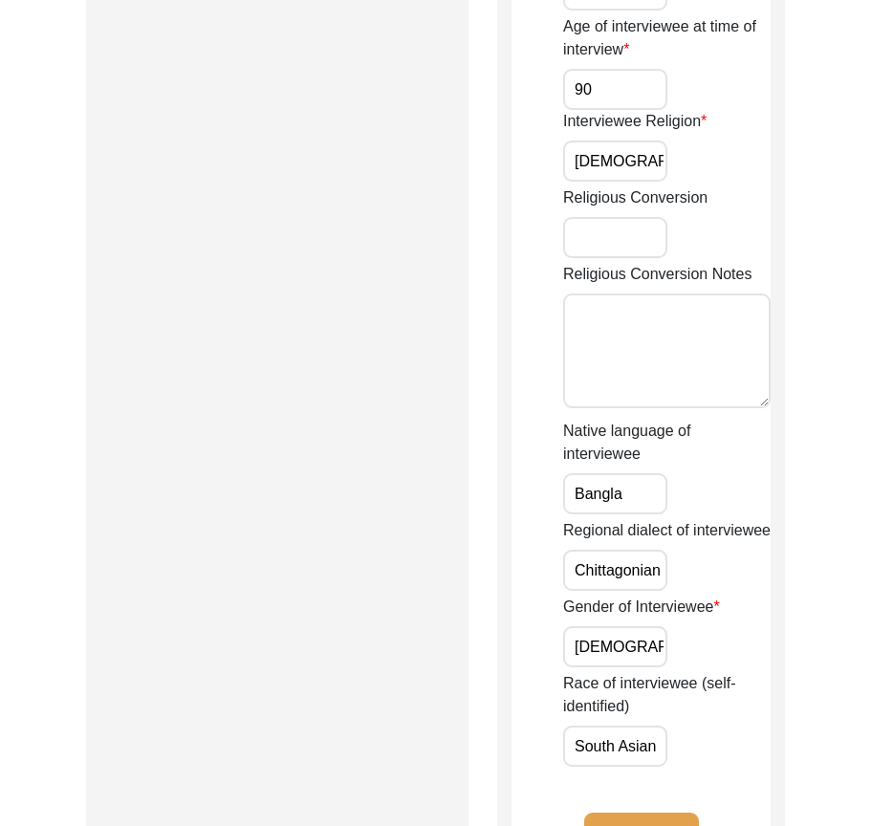
drag, startPoint x: 639, startPoint y: 497, endPoint x: 549, endPoint y: 492, distance: 89.9
drag, startPoint x: 577, startPoint y: 564, endPoint x: 716, endPoint y: 565, distance: 138.6
click at [716, 565] on div "Regional dialect of interviewee Chittagonian Dialect" at bounding box center [666, 555] width 207 height 72
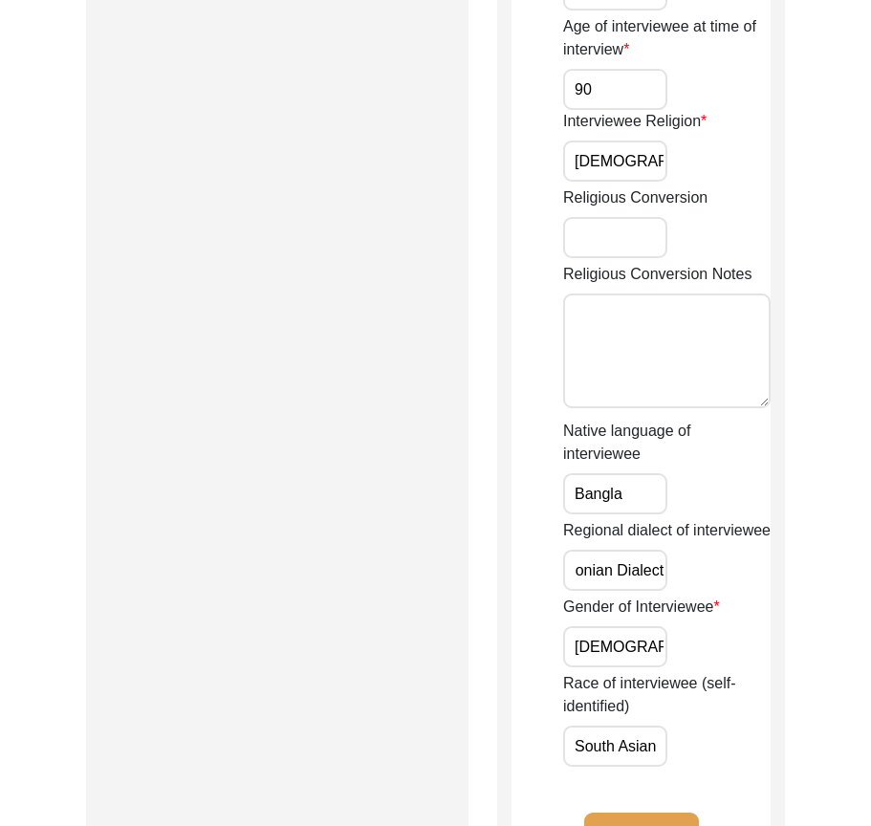
click at [716, 565] on div "Regional dialect of interviewee Chittagonian Dialect" at bounding box center [666, 555] width 207 height 72
click at [571, 570] on input "Chittagonian Dialect" at bounding box center [615, 569] width 104 height 41
click at [573, 570] on input "Chittagonian Dialect" at bounding box center [615, 569] width 104 height 41
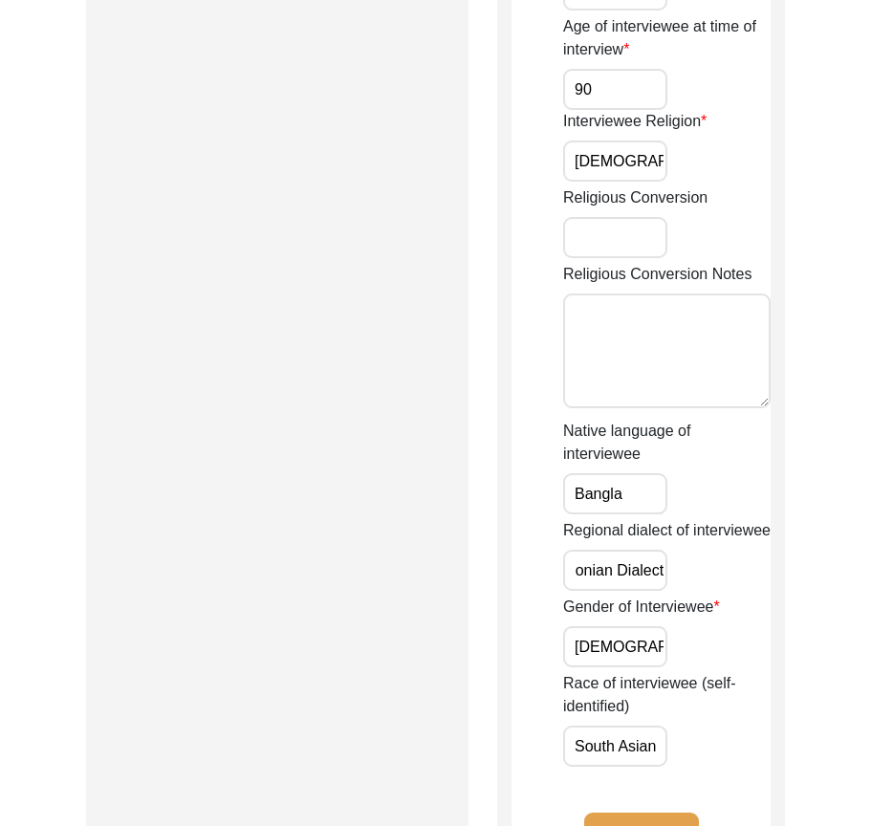
drag, startPoint x: 575, startPoint y: 569, endPoint x: 775, endPoint y: 567, distance: 199.7
click at [665, 568] on input "Chittagonian Dialect" at bounding box center [615, 569] width 104 height 41
drag, startPoint x: 639, startPoint y: 652, endPoint x: 500, endPoint y: 632, distance: 140.9
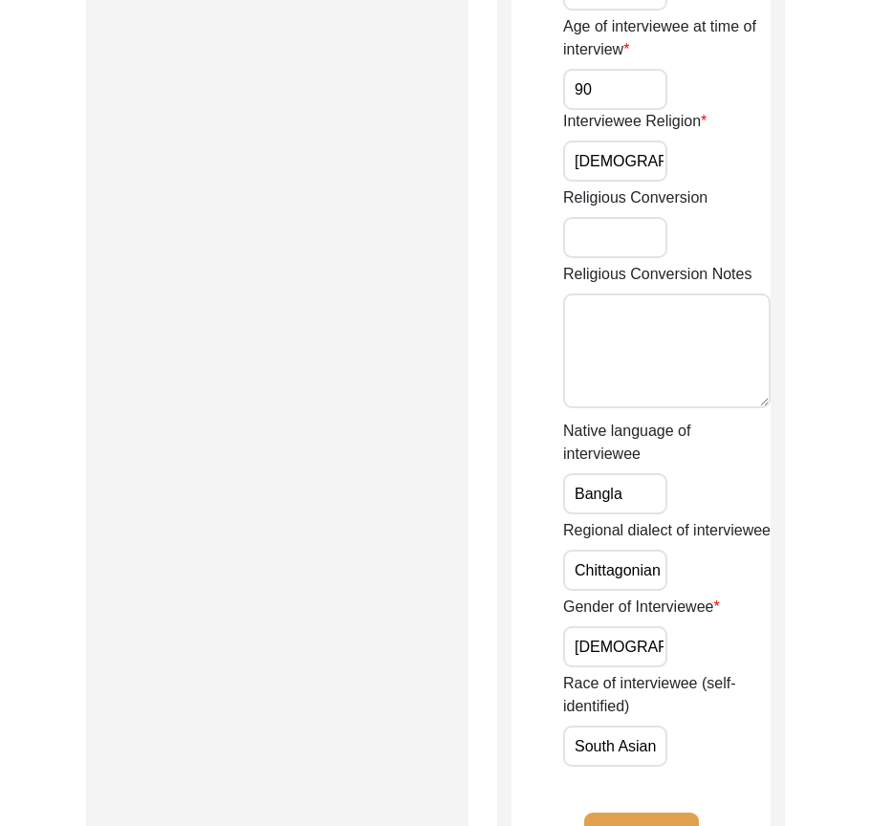
drag, startPoint x: 571, startPoint y: 745, endPoint x: 700, endPoint y: 763, distance: 130.1
click at [700, 763] on div "Race of interviewee (self-identified) [DEMOGRAPHIC_DATA]" at bounding box center [666, 719] width 207 height 95
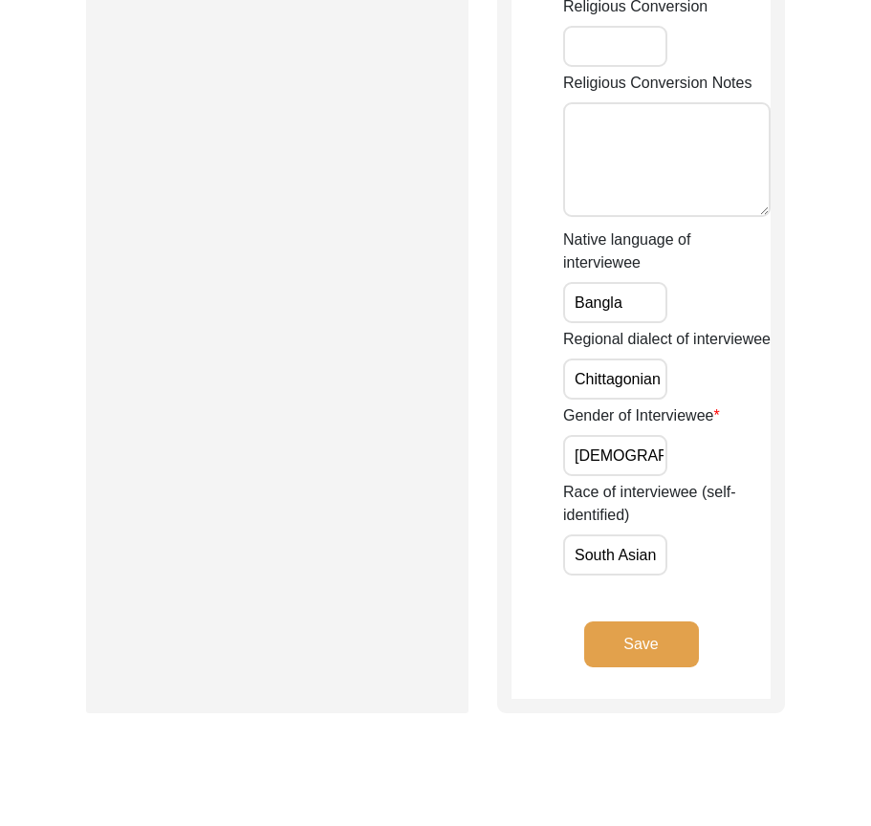
click at [658, 644] on button "Save" at bounding box center [641, 644] width 115 height 46
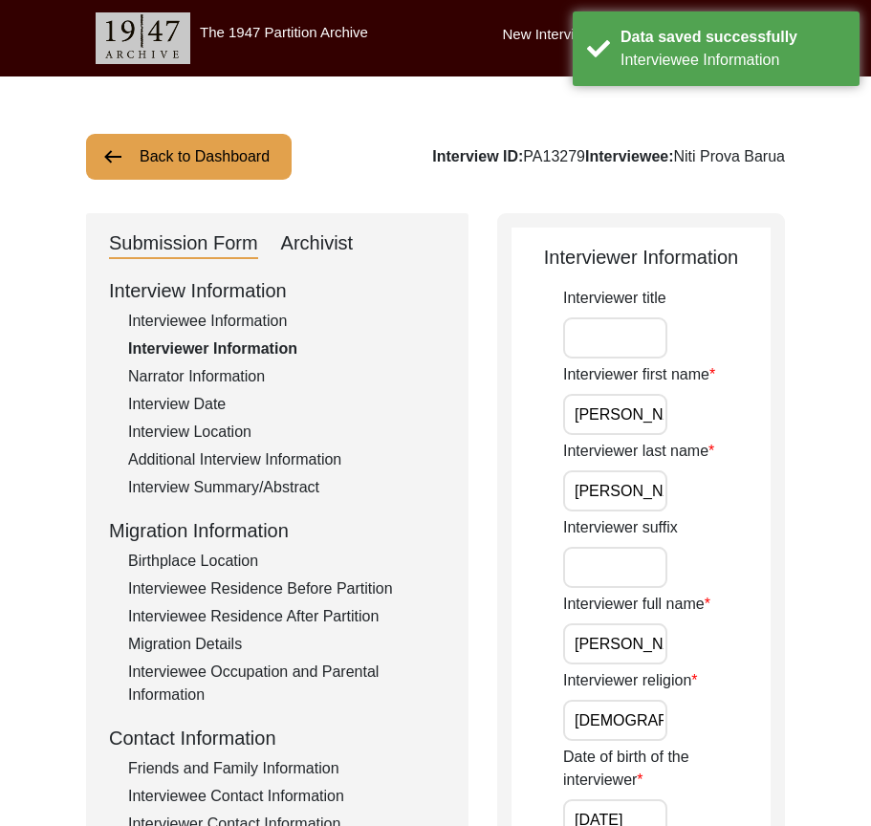
click at [637, 428] on input "[PERSON_NAME]" at bounding box center [615, 414] width 104 height 41
drag, startPoint x: 570, startPoint y: 491, endPoint x: 742, endPoint y: 493, distance: 171.1
click at [742, 493] on div "Interviewer last name [PERSON_NAME] [PERSON_NAME]" at bounding box center [666, 476] width 207 height 72
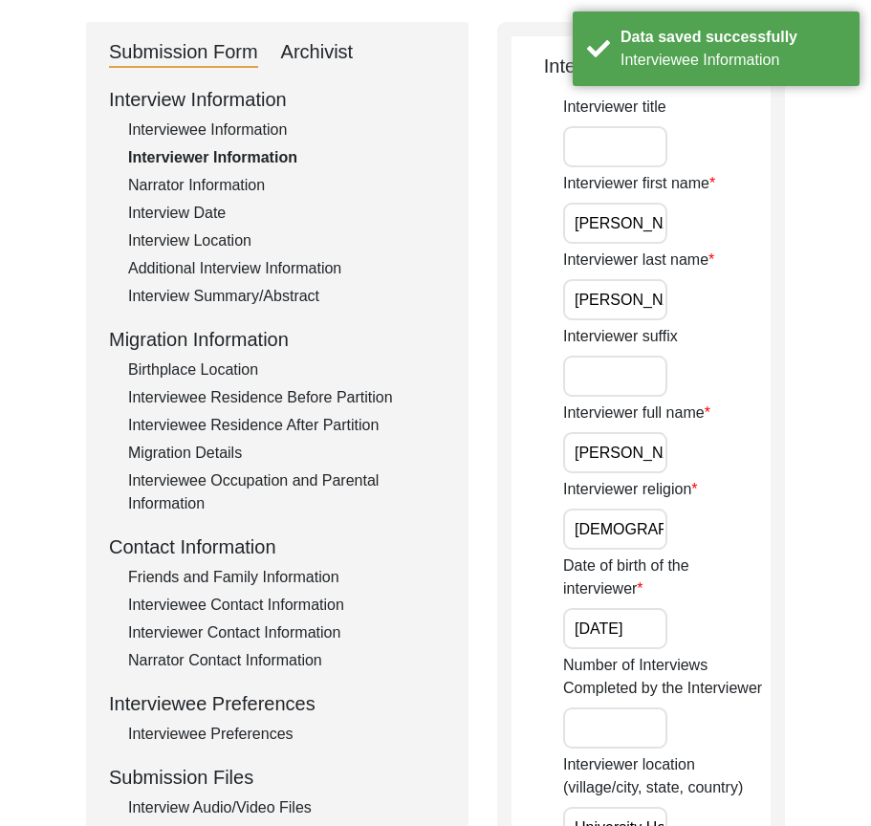
scroll to position [0, 54]
drag, startPoint x: 575, startPoint y: 448, endPoint x: 690, endPoint y: 448, distance: 114.7
click at [690, 448] on div "Interviewer full name [PERSON_NAME] [PERSON_NAME]" at bounding box center [666, 437] width 207 height 72
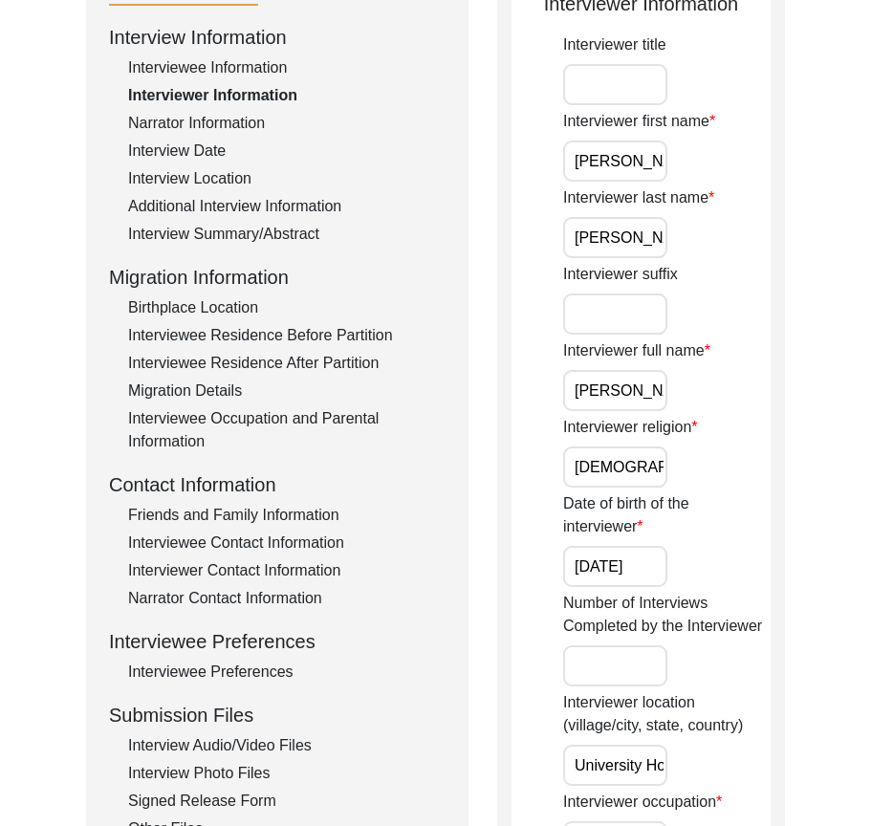
scroll to position [287, 0]
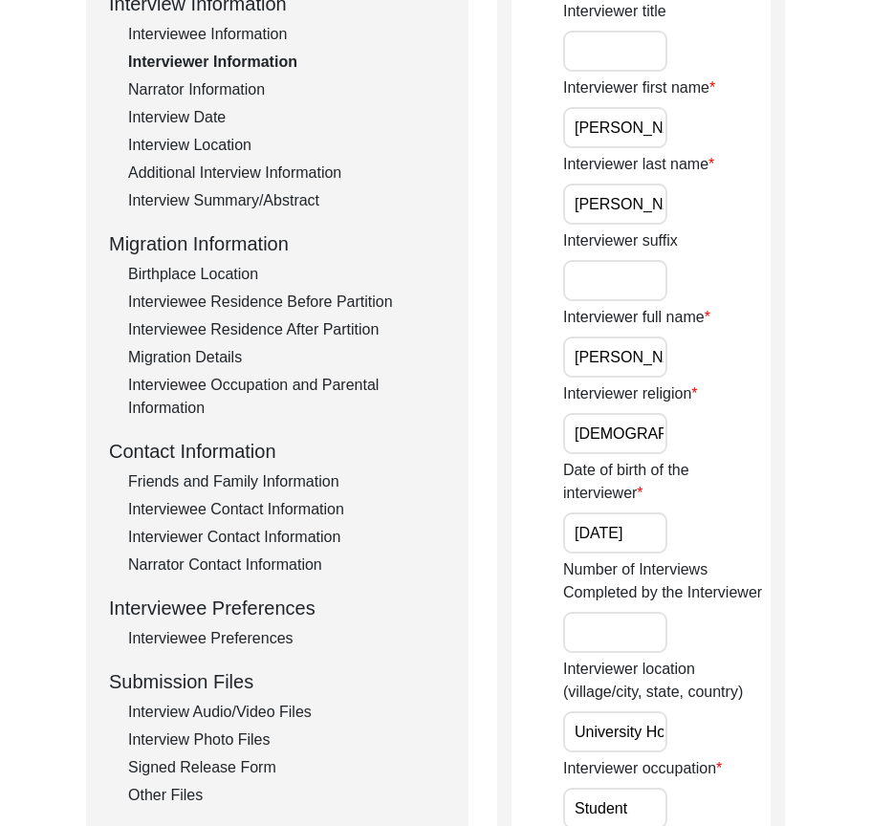
click at [633, 441] on input "[DEMOGRAPHIC_DATA]" at bounding box center [615, 433] width 104 height 41
click at [613, 432] on input "[DEMOGRAPHIC_DATA]" at bounding box center [615, 433] width 104 height 41
drag, startPoint x: 653, startPoint y: 538, endPoint x: 503, endPoint y: 538, distance: 150.0
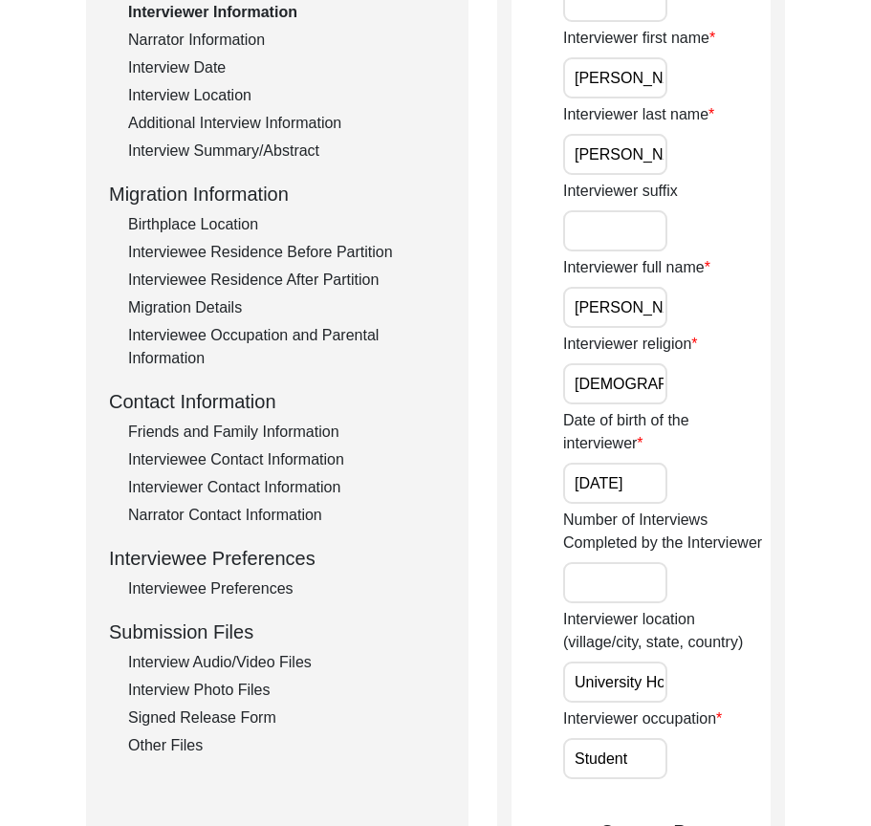
scroll to position [382, 0]
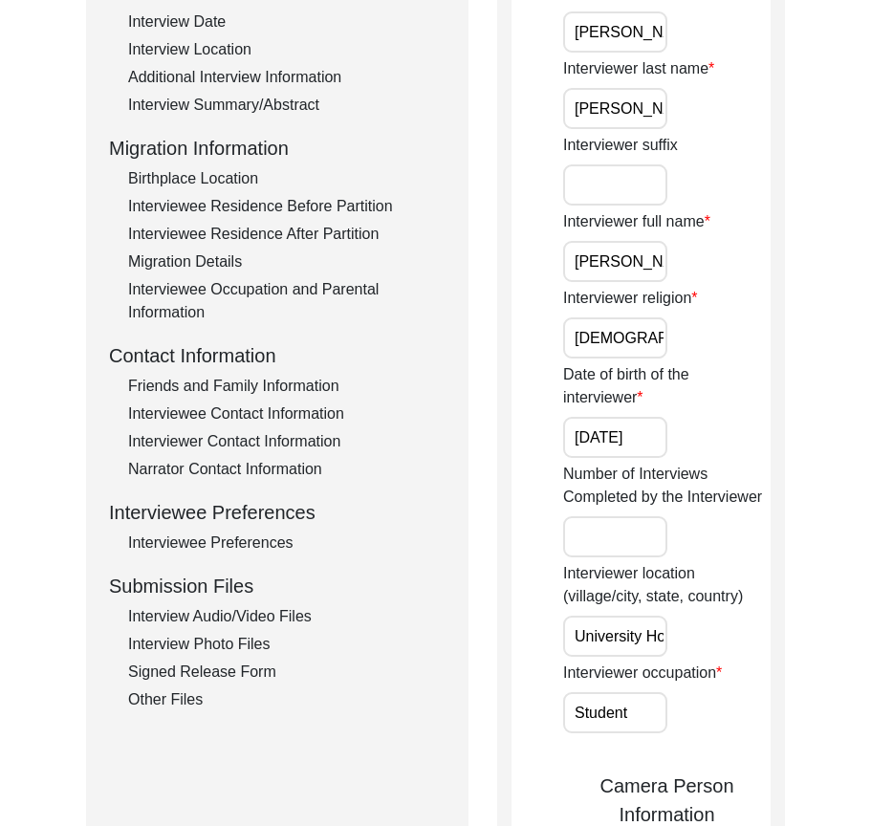
click at [620, 643] on input "University Hostel for Women, UHW, [GEOGRAPHIC_DATA], [GEOGRAPHIC_DATA], [GEOGRA…" at bounding box center [615, 635] width 104 height 41
click at [721, 638] on div "Interviewer location (village/city, state, country) University Hostel for Women…" at bounding box center [666, 609] width 207 height 95
click at [602, 632] on input "University Hostel for Women, UHW, [GEOGRAPHIC_DATA], [GEOGRAPHIC_DATA], [GEOGRA…" at bounding box center [615, 635] width 104 height 41
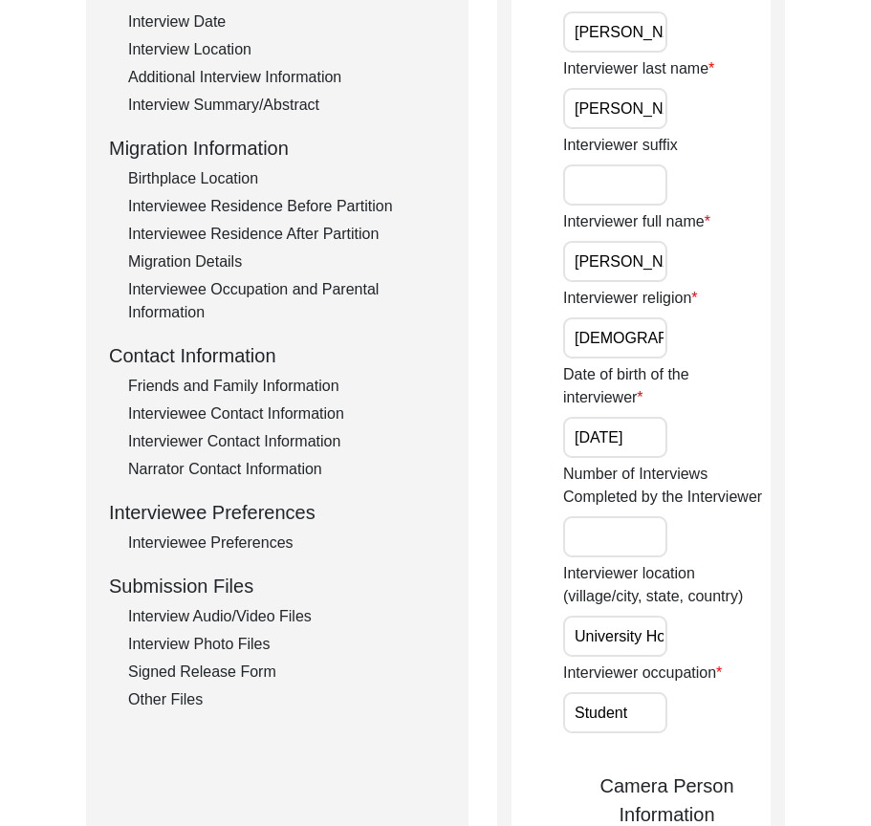
click at [602, 632] on input "University Hostel for Women, UHW, [GEOGRAPHIC_DATA], [GEOGRAPHIC_DATA], [GEOGRA…" at bounding box center [615, 635] width 104 height 41
paste input "[GEOGRAPHIC_DATA], [GEOGRAPHIC_DATA]"
click at [738, 626] on div "Interviewer location (village/city, state, country) [GEOGRAPHIC_DATA], [GEOGRAP…" at bounding box center [666, 609] width 207 height 95
drag, startPoint x: 649, startPoint y: 636, endPoint x: 515, endPoint y: 650, distance: 134.4
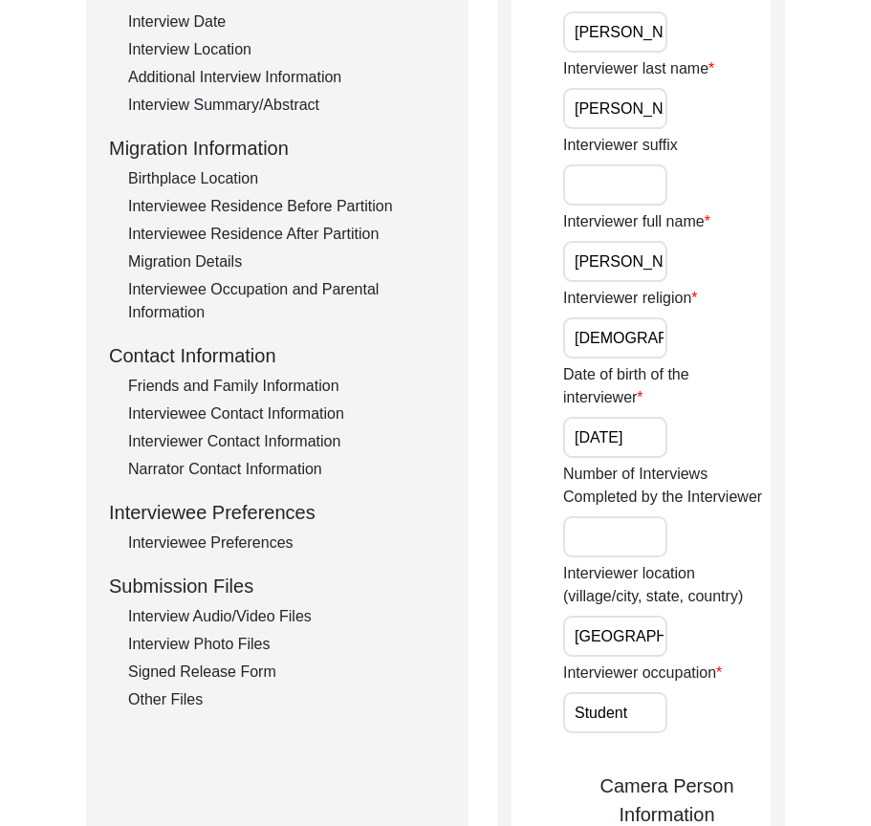
drag, startPoint x: 623, startPoint y: 708, endPoint x: 531, endPoint y: 708, distance: 91.7
click at [635, 710] on input "Student" at bounding box center [615, 712] width 104 height 41
drag, startPoint x: 642, startPoint y: 712, endPoint x: 591, endPoint y: 713, distance: 50.7
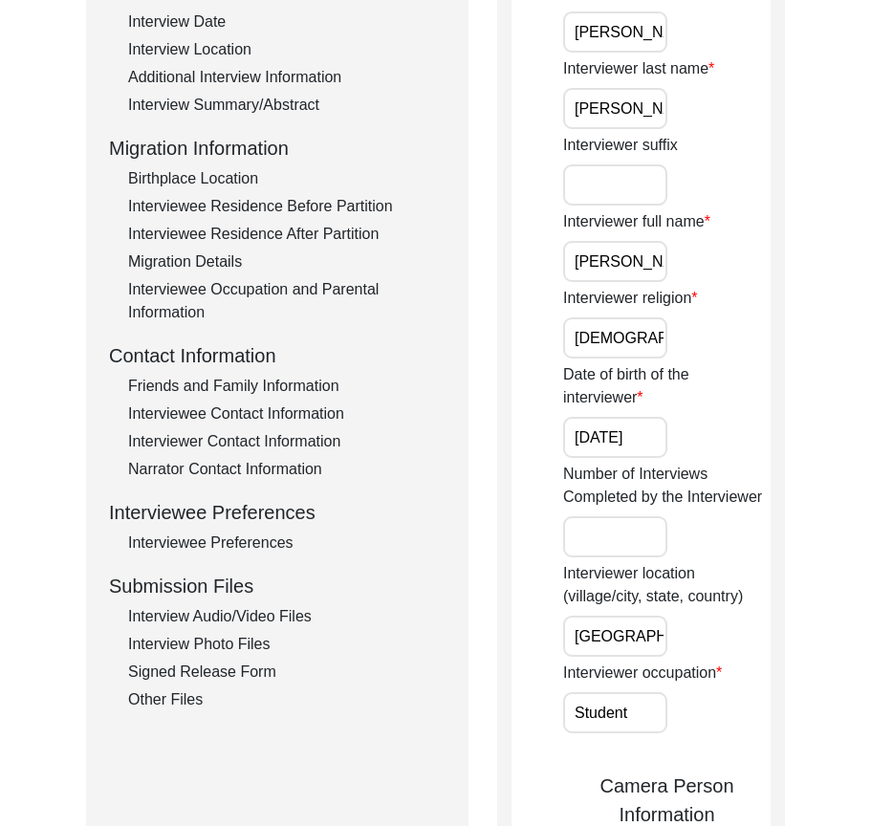
click at [591, 713] on input "Student" at bounding box center [615, 712] width 104 height 41
click at [656, 713] on input "Student" at bounding box center [615, 712] width 104 height 41
drag, startPoint x: 654, startPoint y: 644, endPoint x: 650, endPoint y: 675, distance: 30.8
click at [654, 644] on input "[GEOGRAPHIC_DATA], [GEOGRAPHIC_DATA]" at bounding box center [615, 635] width 104 height 41
click at [634, 716] on input "Student" at bounding box center [615, 712] width 104 height 41
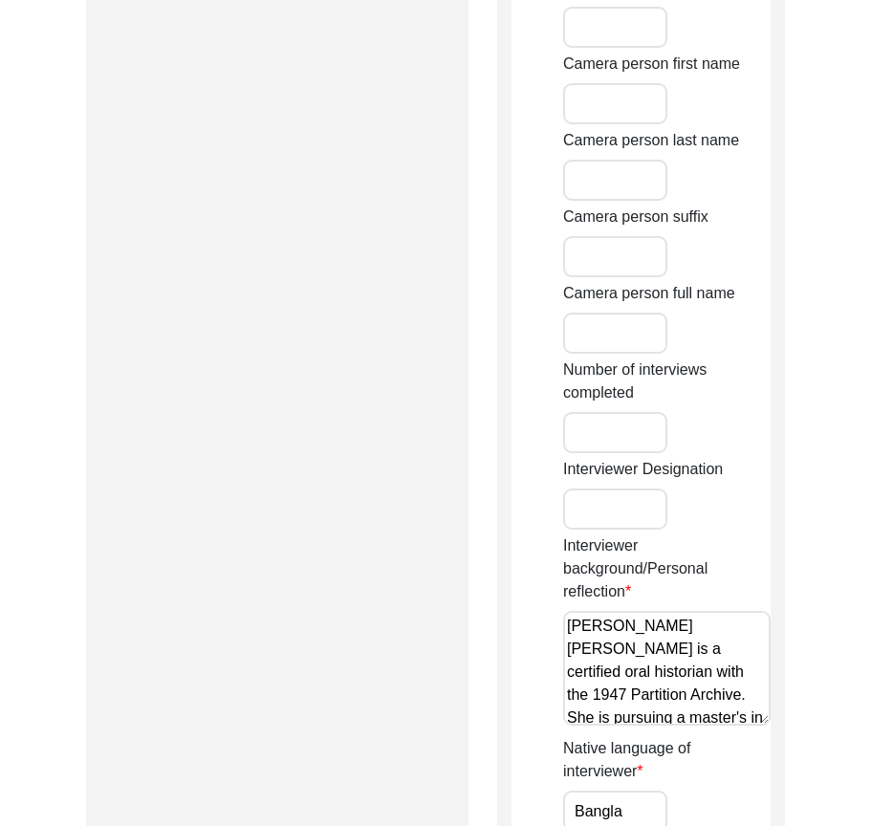
scroll to position [1338, 0]
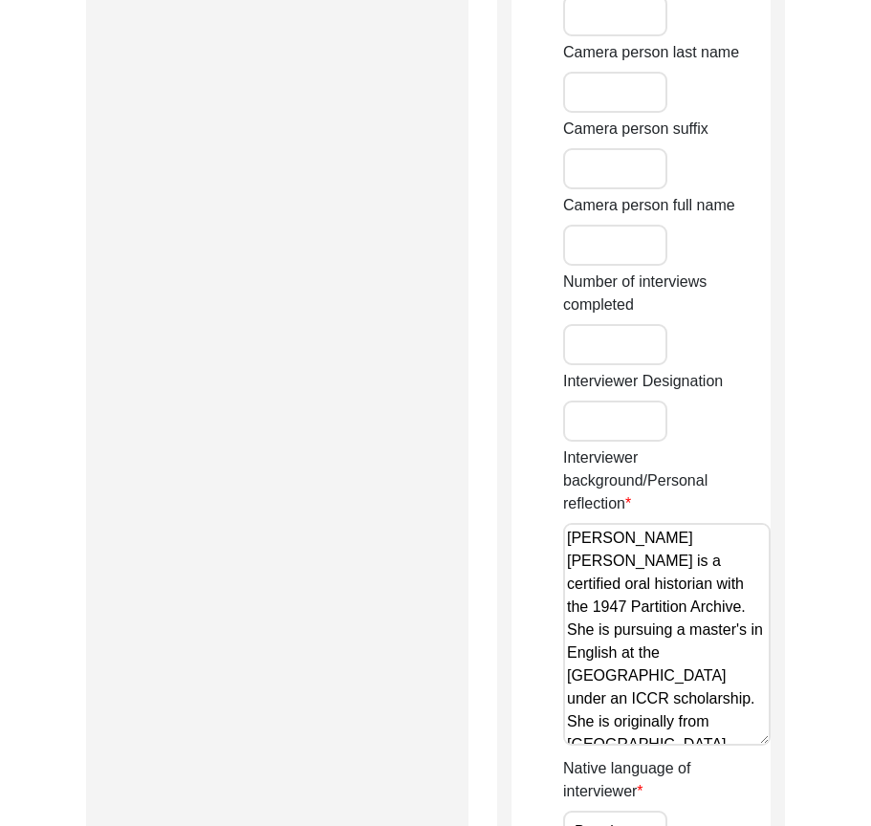
drag, startPoint x: 763, startPoint y: 634, endPoint x: 719, endPoint y: 682, distance: 65.6
click at [760, 742] on textarea "[PERSON_NAME] [PERSON_NAME] is a certified oral historian with the 1947 Partiti…" at bounding box center [666, 634] width 207 height 223
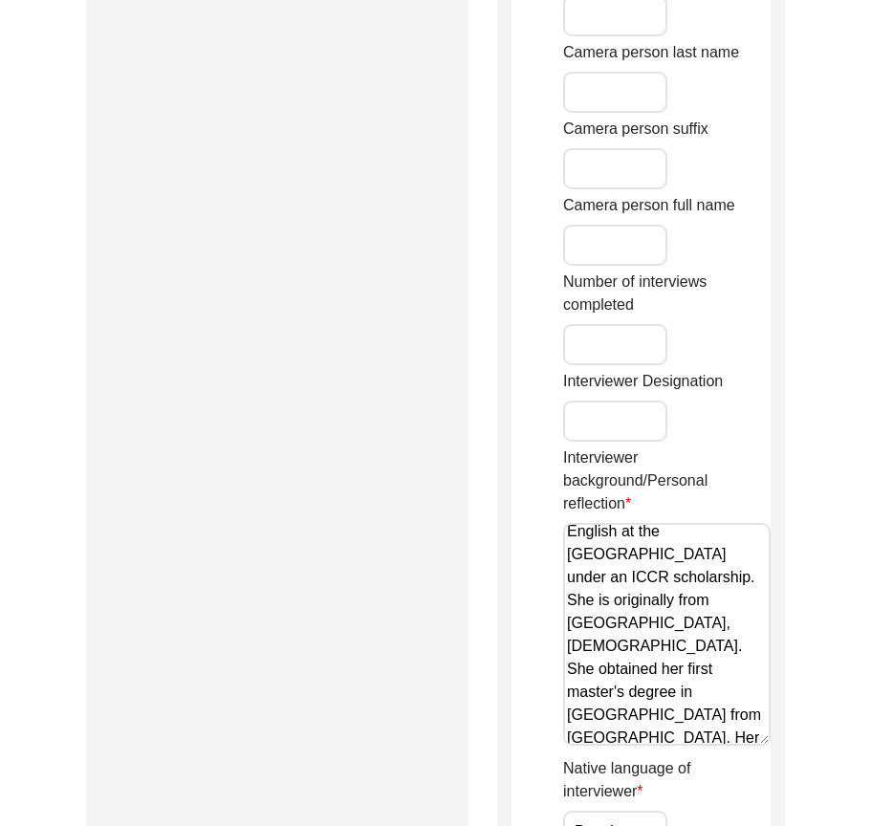
scroll to position [129, 0]
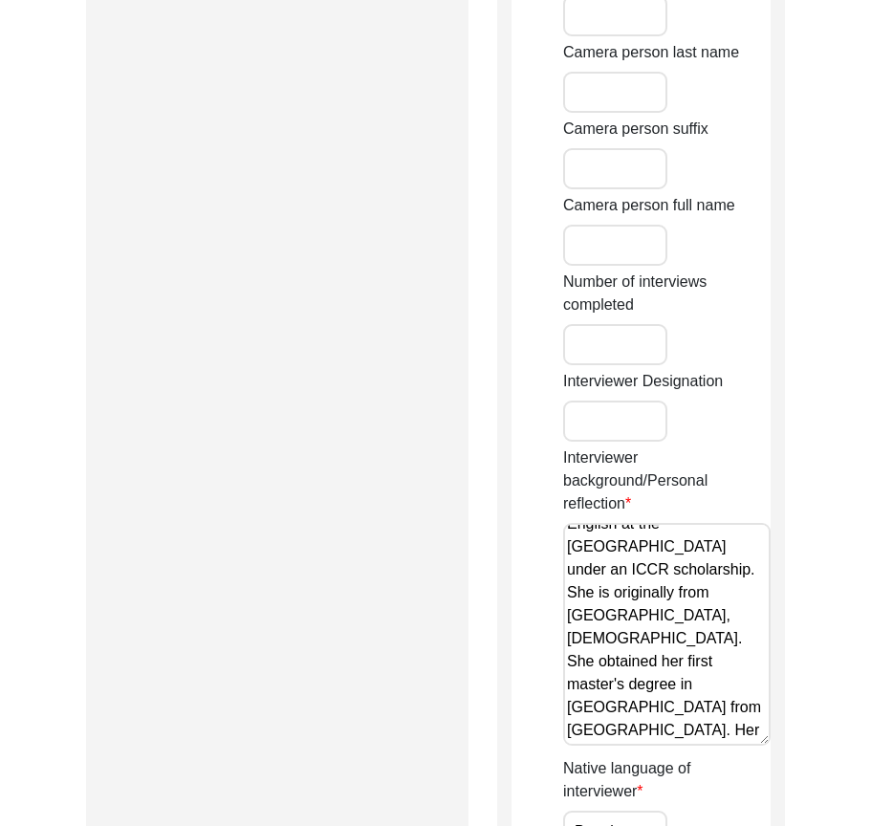
click at [725, 735] on textarea "[PERSON_NAME] [PERSON_NAME] is a certified oral historian with the 1947 Partiti…" at bounding box center [666, 634] width 207 height 223
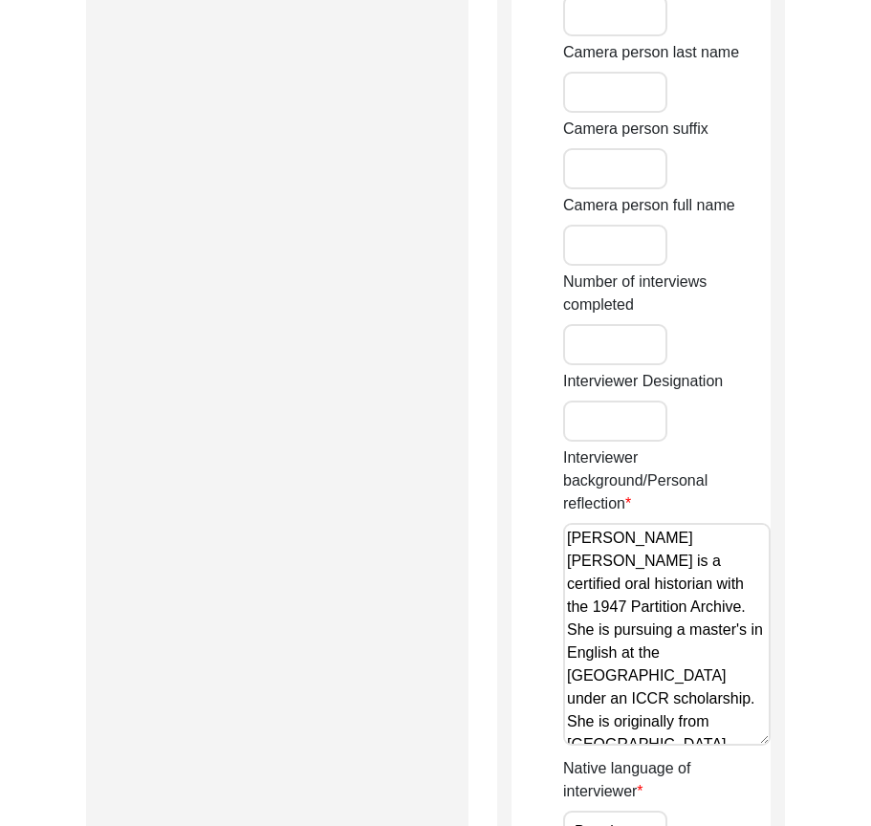
drag, startPoint x: 724, startPoint y: 734, endPoint x: 506, endPoint y: 503, distance: 317.7
click at [506, 503] on div "Interviewer Information Interviewer title Interviewer first name [PERSON_NAME] …" at bounding box center [641, 60] width 288 height 2370
click at [484, 526] on div "Submission Form Archivist Interview Information Interviewee Information Intervi…" at bounding box center [435, 60] width 699 height 2370
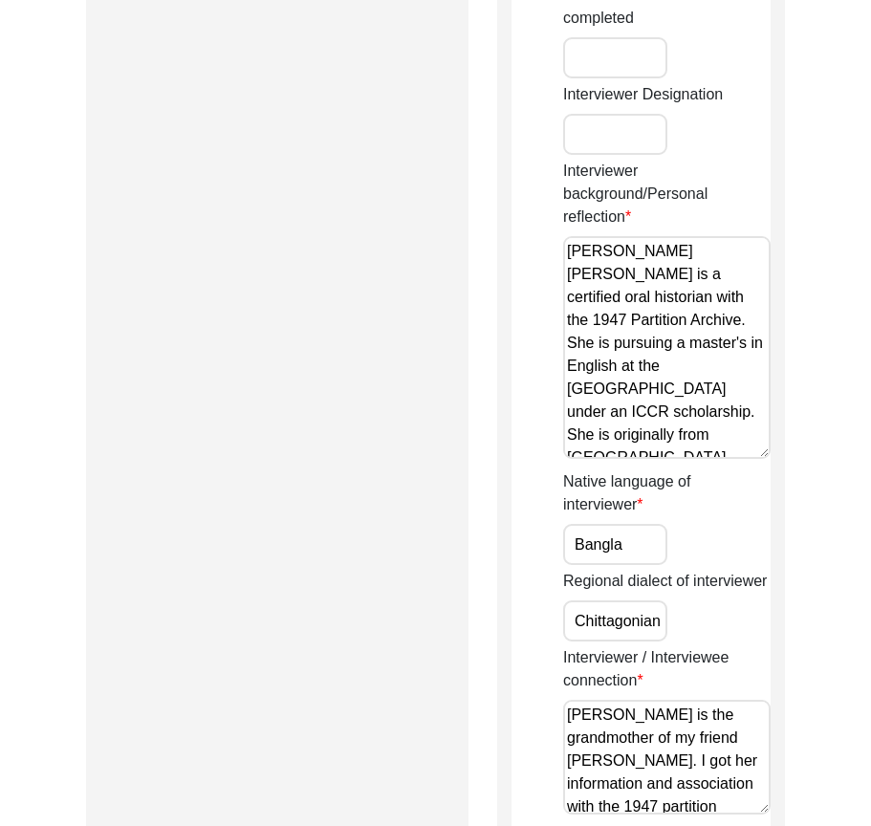
scroll to position [1816, 0]
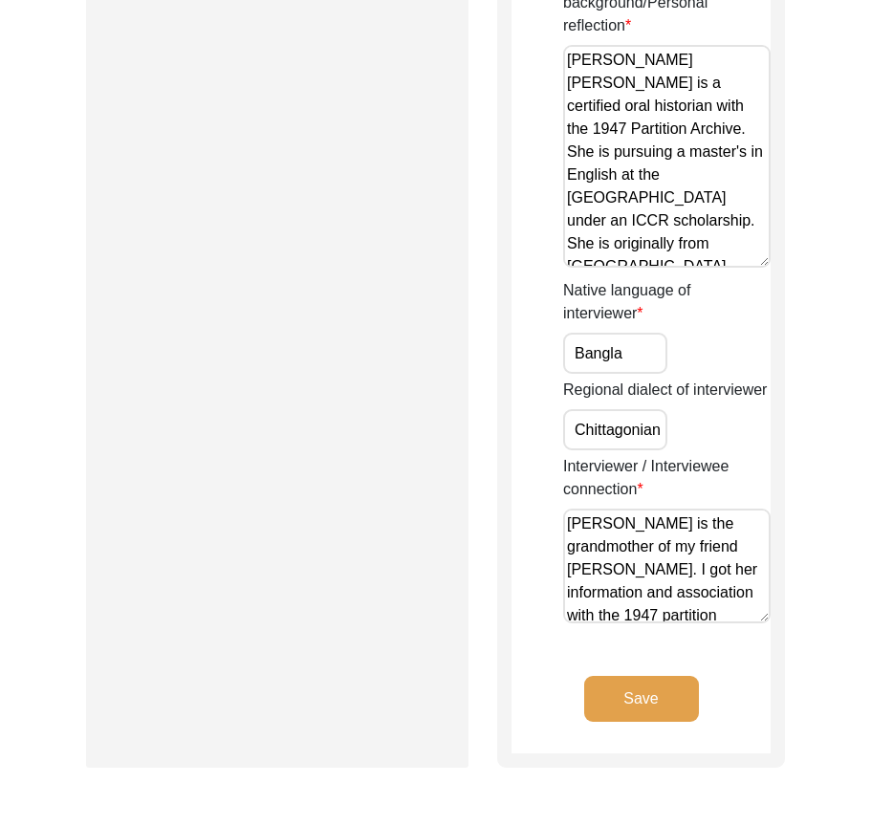
click at [623, 367] on input "Bangla" at bounding box center [615, 353] width 104 height 41
drag, startPoint x: 579, startPoint y: 419, endPoint x: 687, endPoint y: 432, distance: 108.8
click at [731, 432] on div "Regional dialect of interviewer Chittagonian Dialect" at bounding box center [666, 414] width 207 height 72
click at [664, 430] on input "Chittagonian Dialect" at bounding box center [615, 429] width 104 height 41
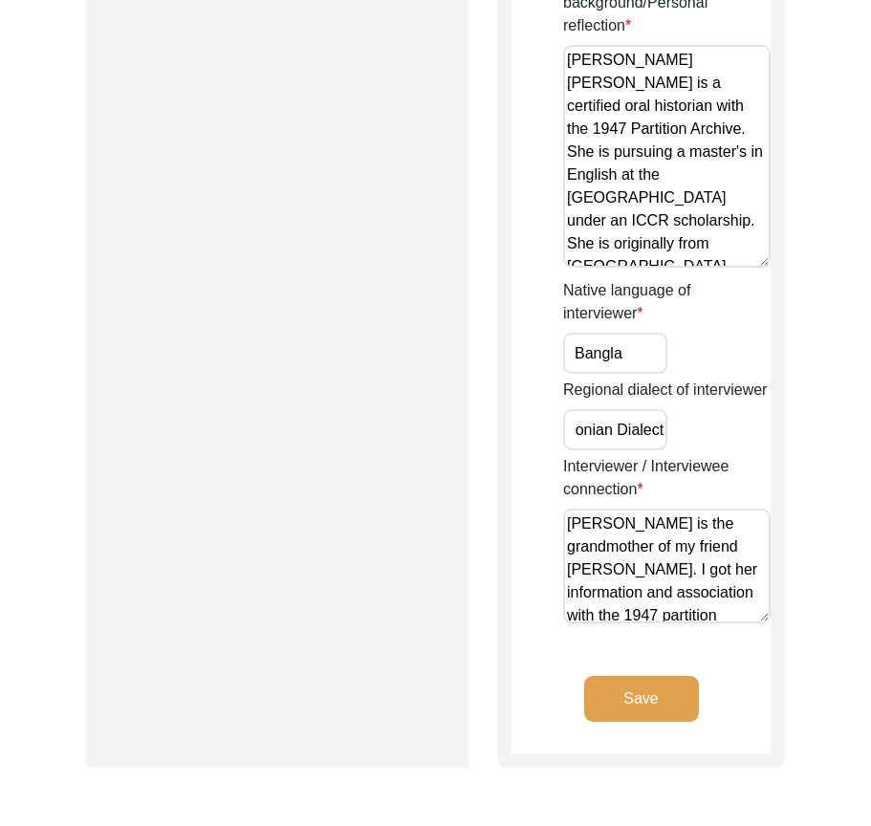
click at [662, 430] on input "Chittagonian Dialect" at bounding box center [615, 429] width 104 height 41
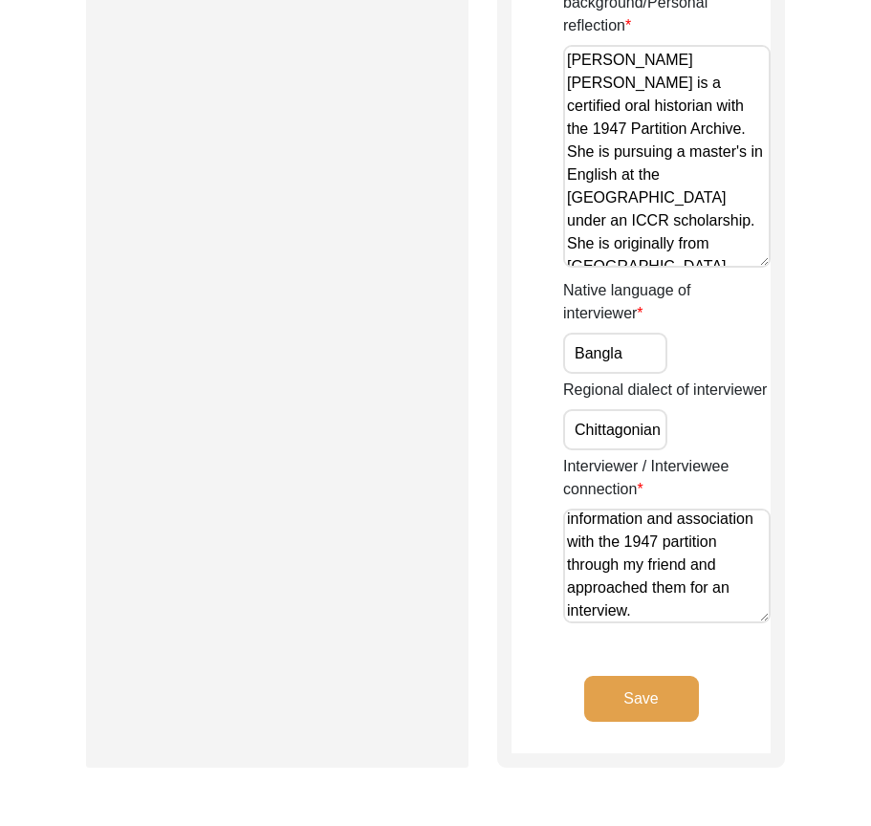
scroll to position [76, 0]
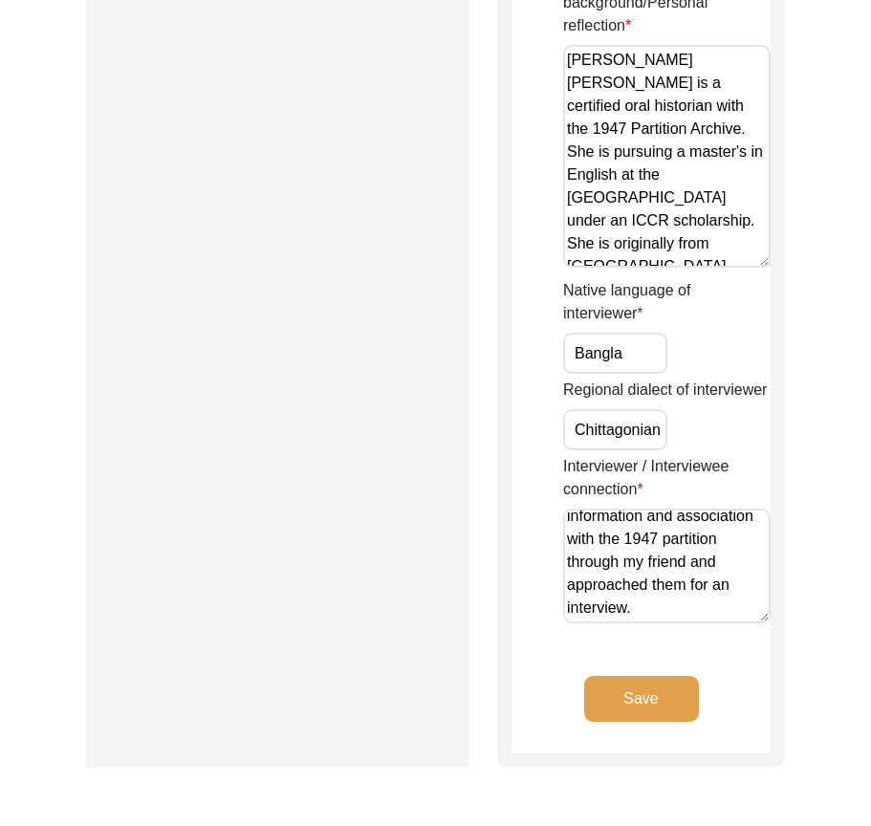
click at [722, 610] on textarea "[PERSON_NAME] is the grandmother of my friend [PERSON_NAME]. I got her informat…" at bounding box center [666, 565] width 207 height 115
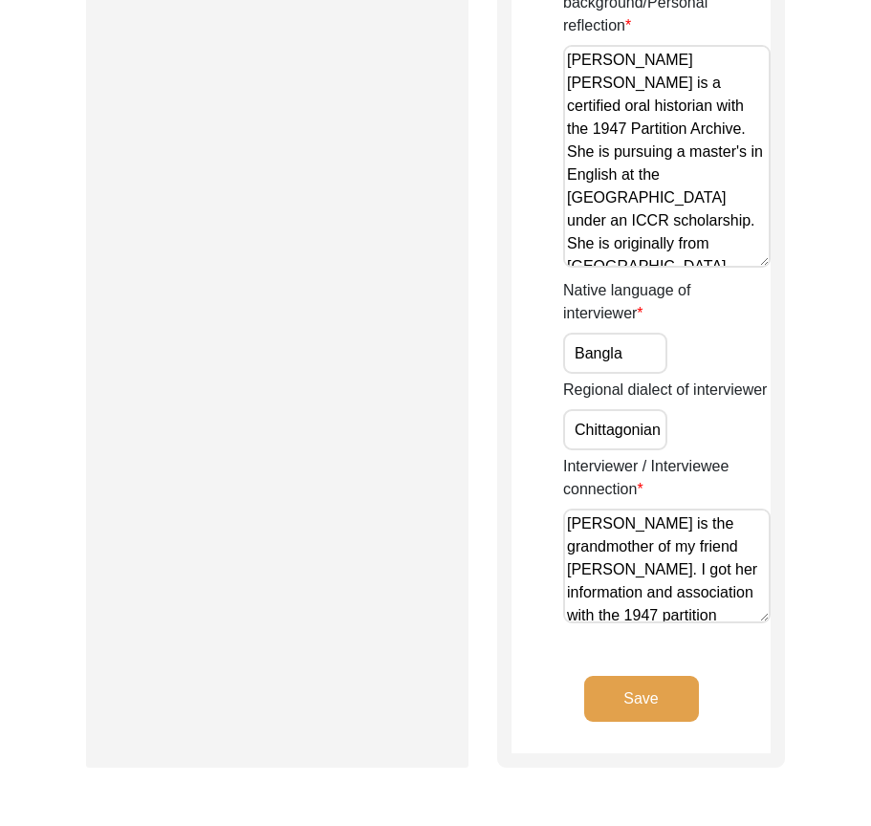
drag, startPoint x: 722, startPoint y: 610, endPoint x: 504, endPoint y: 495, distance: 247.0
click at [634, 688] on button "Save" at bounding box center [641, 699] width 115 height 46
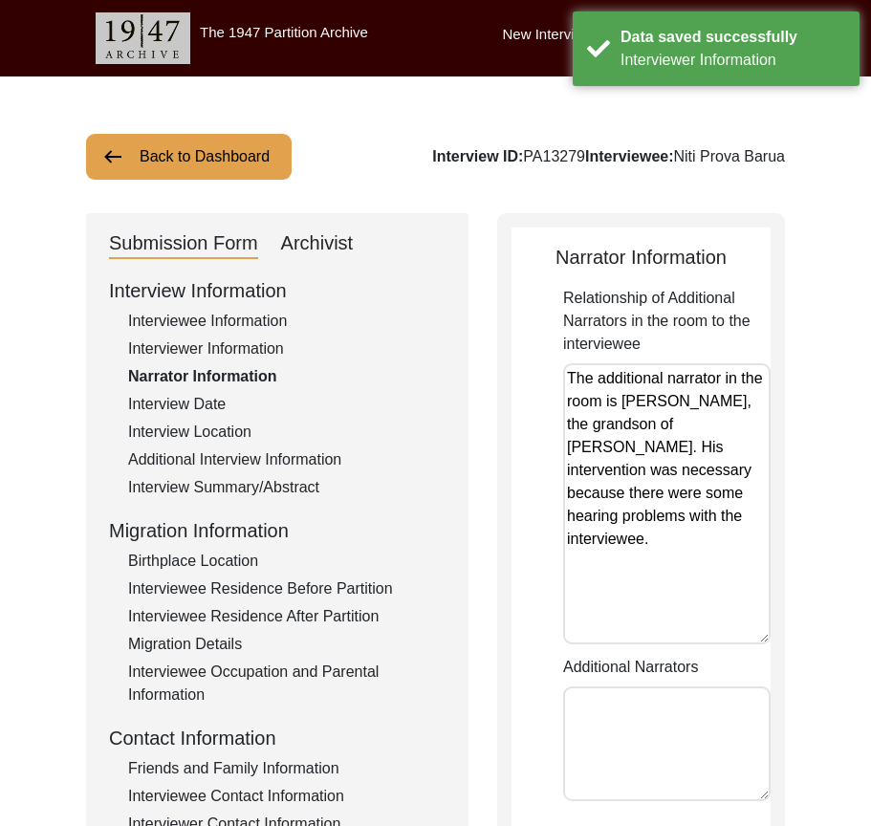
drag, startPoint x: 763, startPoint y: 466, endPoint x: 750, endPoint y: 605, distance: 139.2
click at [769, 632] on textarea "The additional narrator in the room is [PERSON_NAME], the grandson of [PERSON_N…" at bounding box center [666, 503] width 207 height 281
click at [676, 517] on textarea "The additional narrator in the room is [PERSON_NAME], the grandson of [PERSON_N…" at bounding box center [666, 503] width 207 height 280
click at [680, 540] on textarea "The additional narrator in the room is [PERSON_NAME], the grandson of [PERSON_N…" at bounding box center [666, 503] width 207 height 280
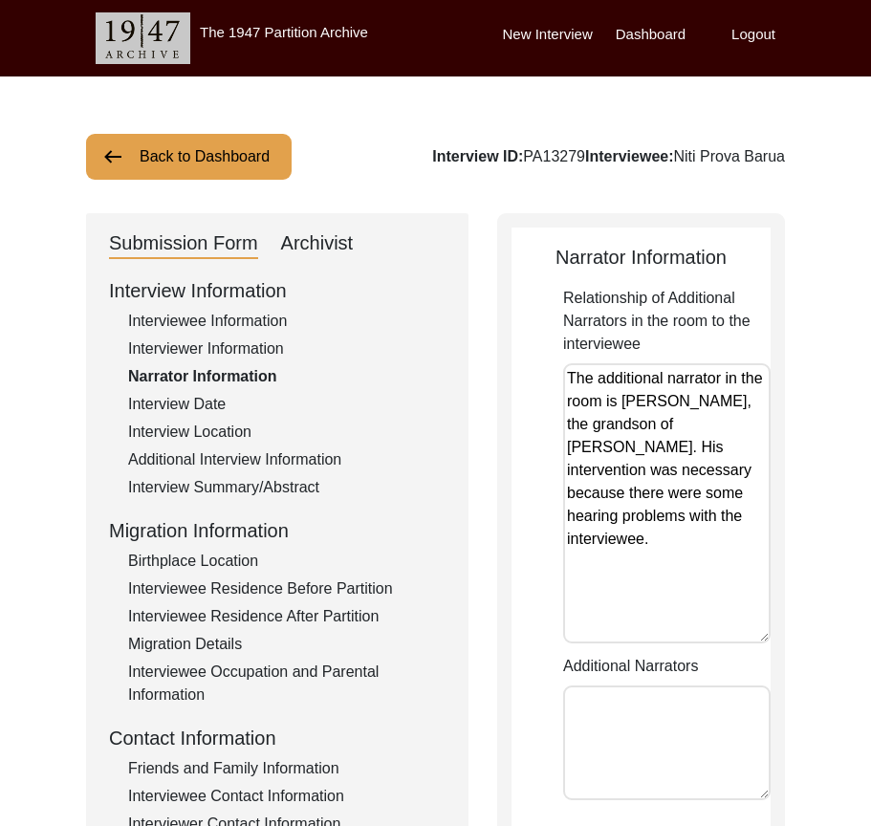
drag, startPoint x: 681, startPoint y: 547, endPoint x: 483, endPoint y: 377, distance: 261.0
click at [483, 377] on div "Submission Form Archivist Interview Information Interviewee Information Intervi…" at bounding box center [435, 660] width 699 height 895
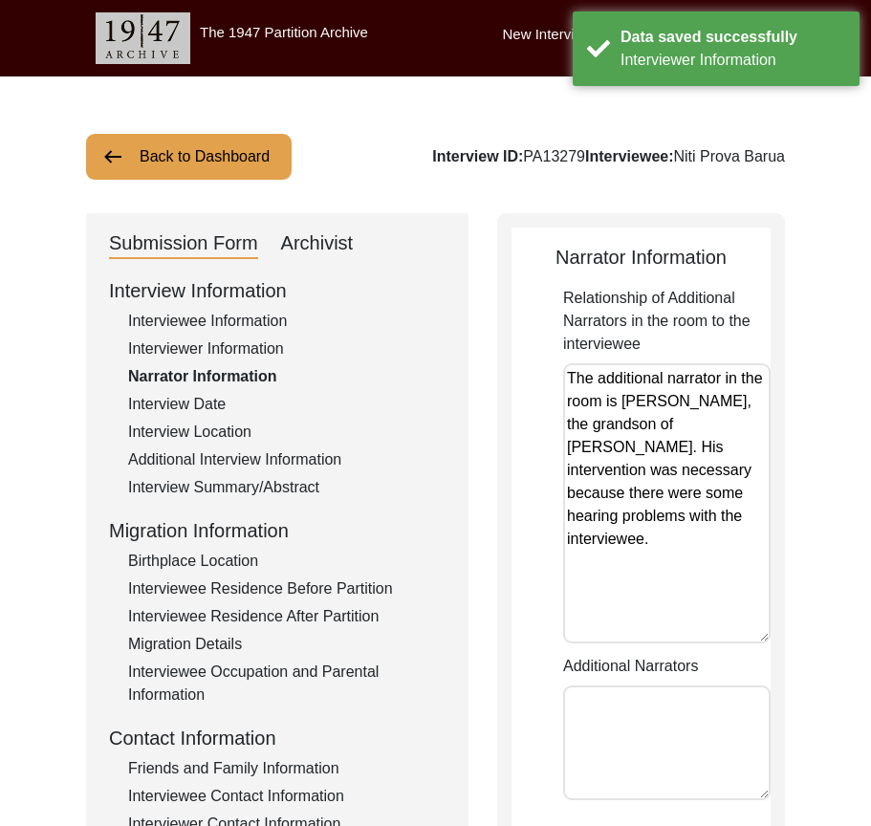
click at [483, 377] on div "Submission Form Archivist Interview Information Interviewee Information Intervi…" at bounding box center [435, 660] width 699 height 895
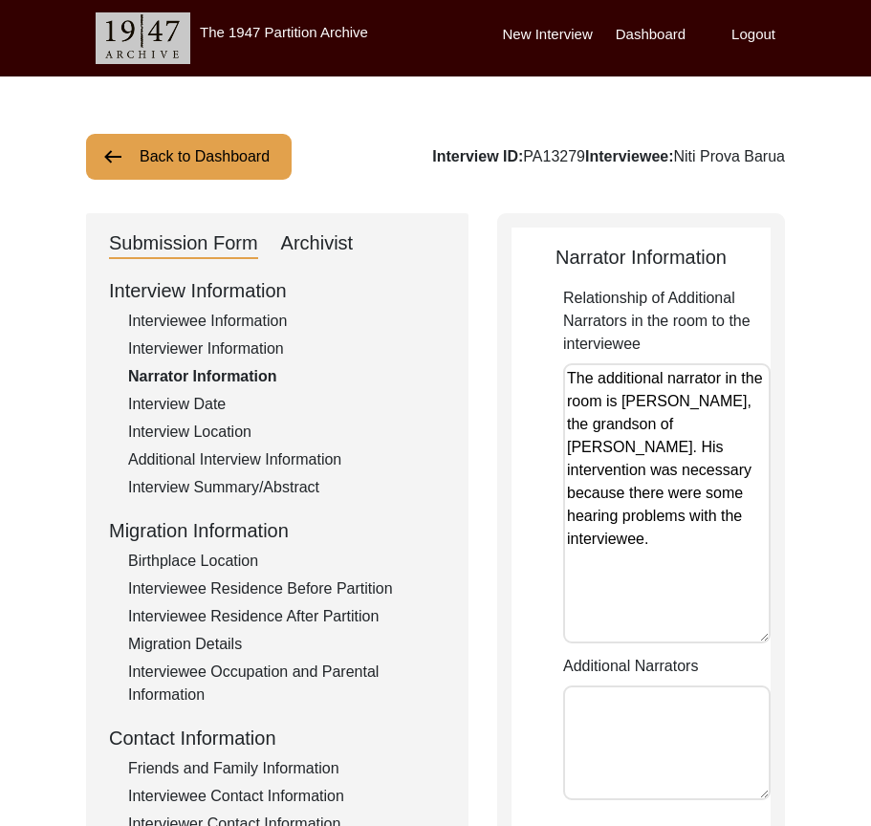
drag, startPoint x: 660, startPoint y: 519, endPoint x: 499, endPoint y: 390, distance: 206.7
click at [499, 390] on div "Narrator Information Relationship of Additional Narrators in the room to the in…" at bounding box center [641, 578] width 288 height 731
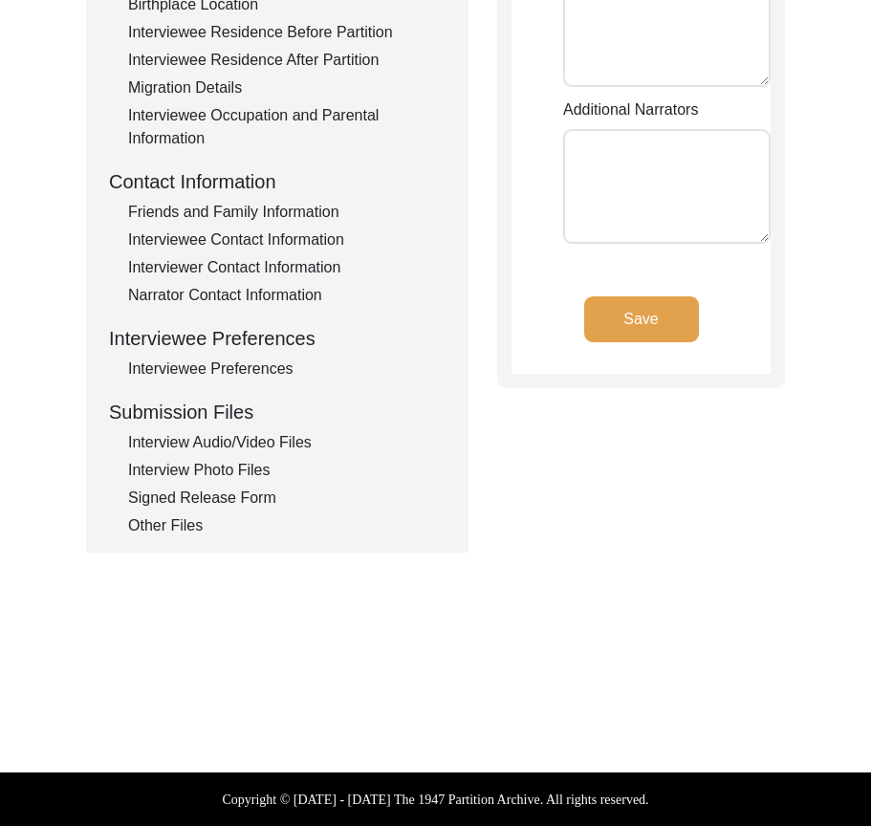
click at [628, 330] on button "Save" at bounding box center [641, 319] width 115 height 46
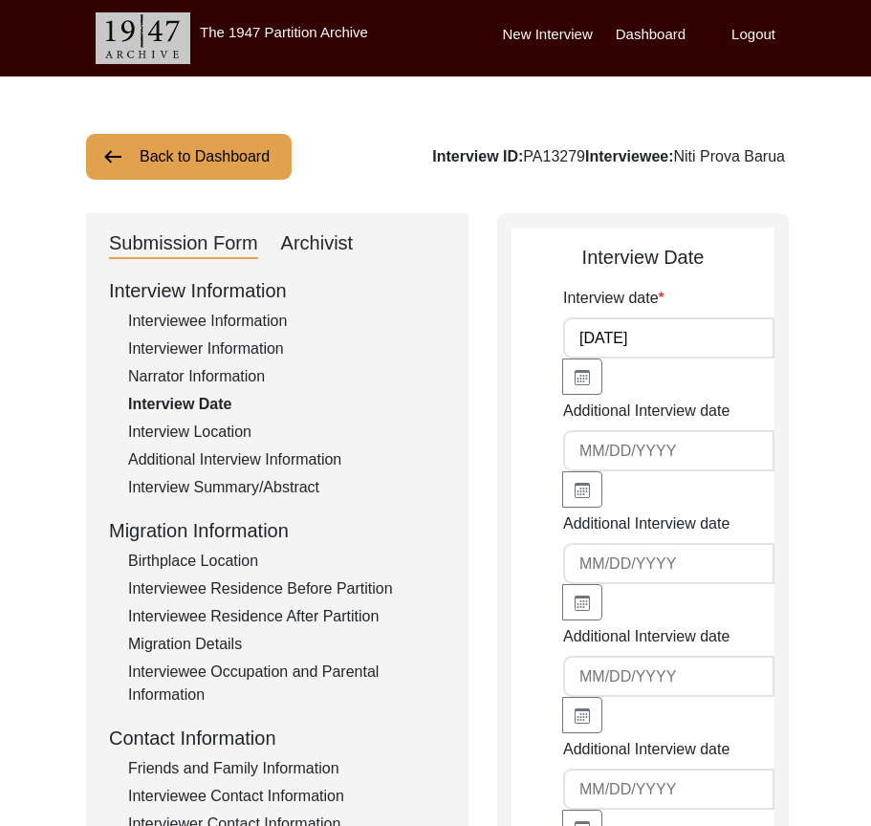
click at [661, 337] on input "[DATE]" at bounding box center [668, 337] width 211 height 41
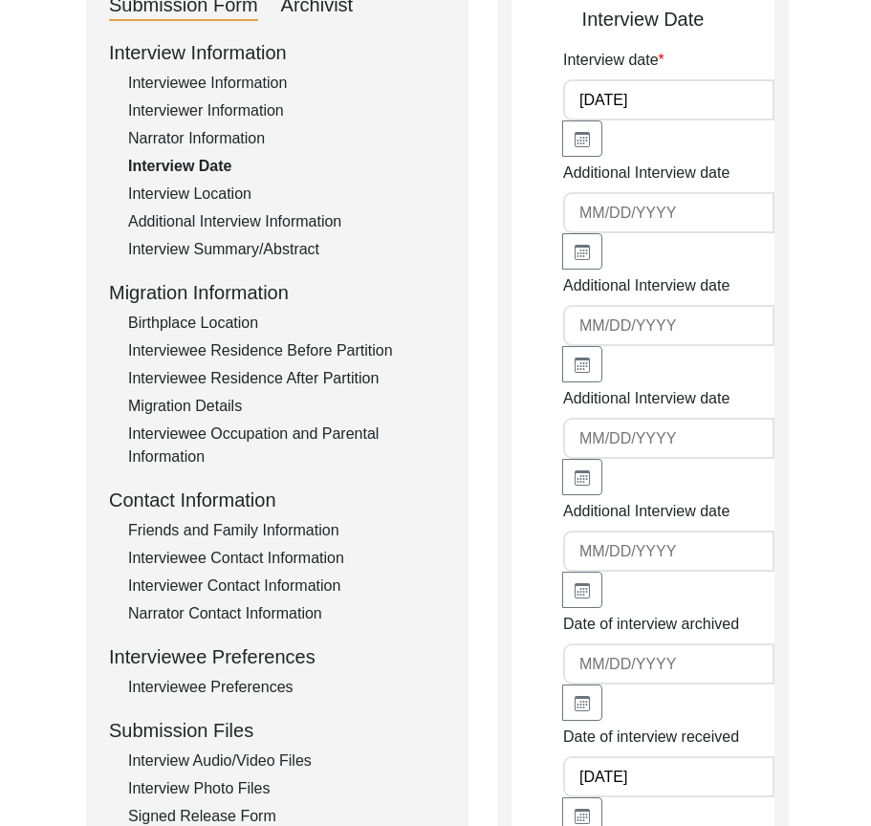
scroll to position [573, 0]
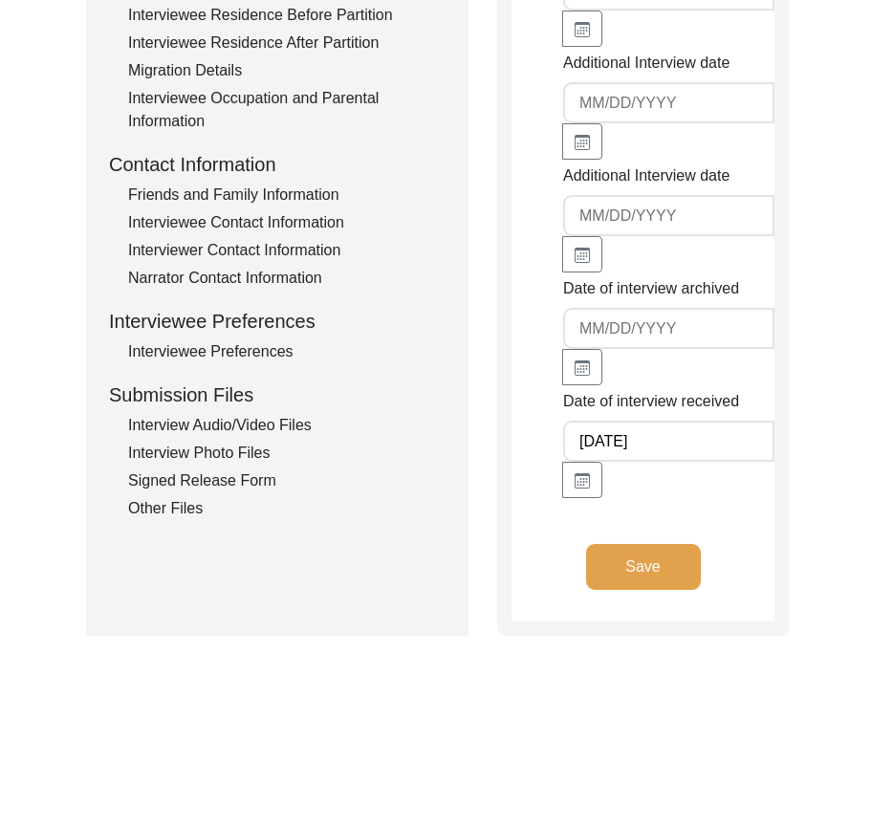
click at [659, 450] on input "[DATE]" at bounding box center [668, 440] width 211 height 41
click at [665, 568] on button "Save" at bounding box center [643, 567] width 115 height 46
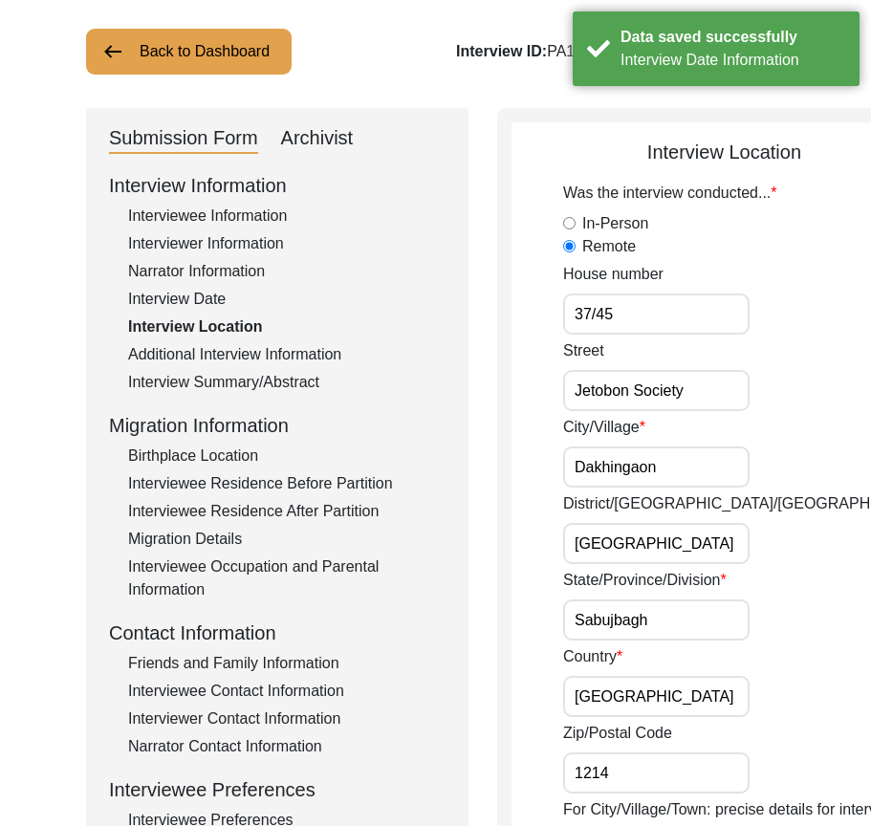
scroll to position [96, 0]
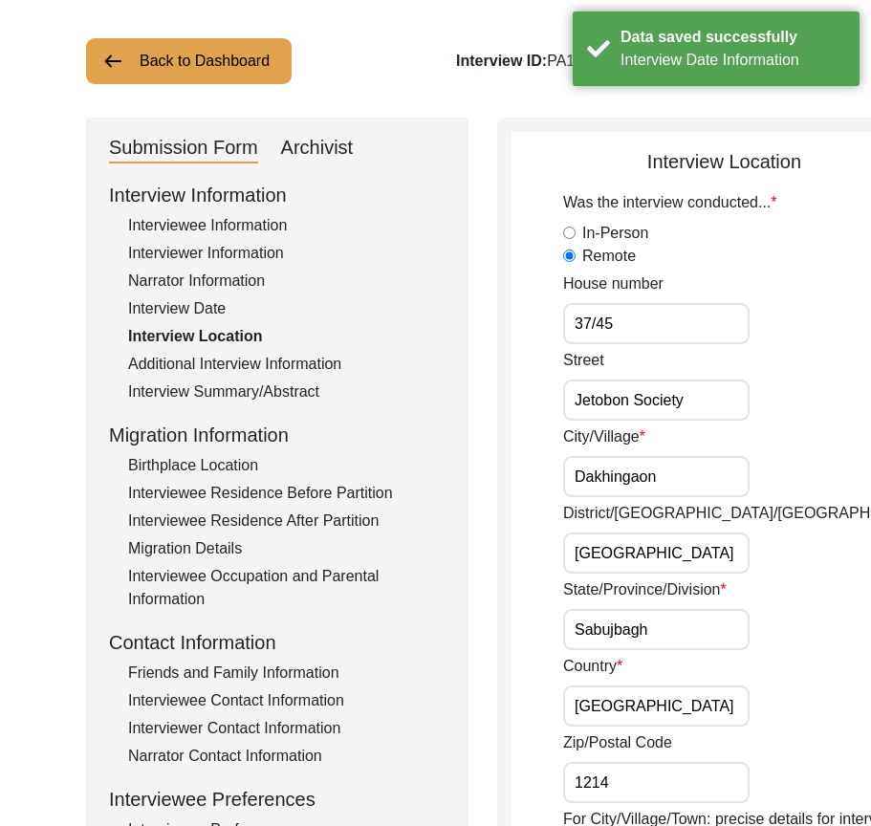
click at [630, 334] on input "37/45" at bounding box center [656, 323] width 186 height 41
drag, startPoint x: 581, startPoint y: 416, endPoint x: 738, endPoint y: 416, distance: 156.7
click at [738, 416] on div "Street Jetobon Society" at bounding box center [750, 385] width 374 height 72
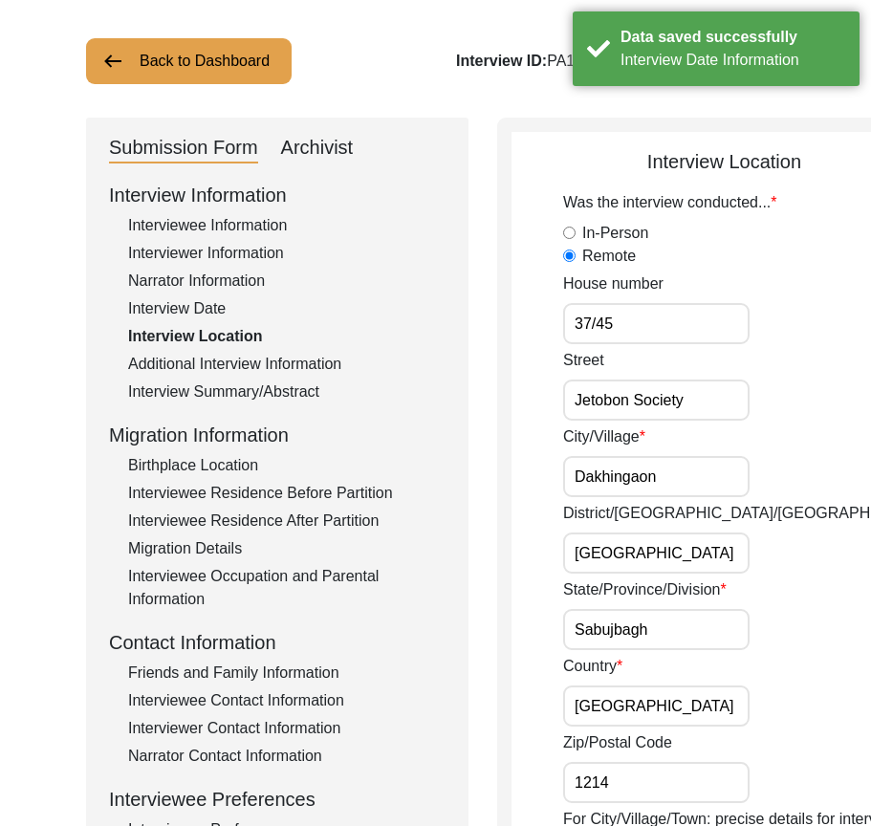
scroll to position [0, 0]
drag, startPoint x: 573, startPoint y: 507, endPoint x: 673, endPoint y: 514, distance: 99.6
click at [698, 497] on div "City/Village [GEOGRAPHIC_DATA]" at bounding box center [750, 461] width 374 height 72
click at [619, 567] on input "[GEOGRAPHIC_DATA]" at bounding box center [656, 552] width 186 height 41
drag, startPoint x: 654, startPoint y: 644, endPoint x: 487, endPoint y: 649, distance: 166.3
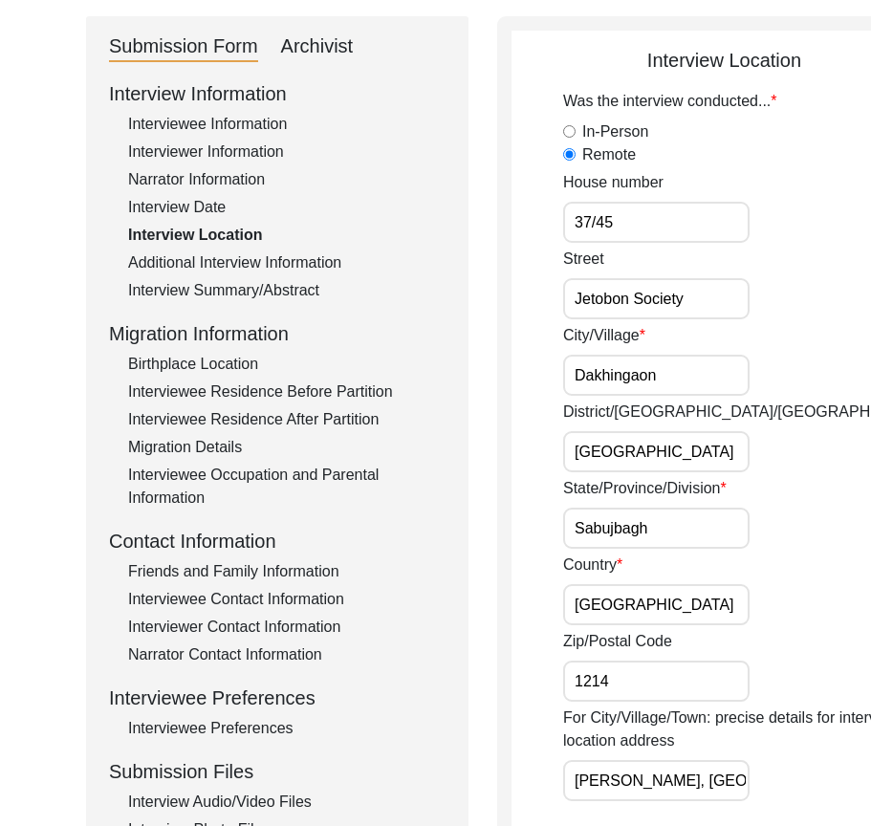
scroll to position [287, 0]
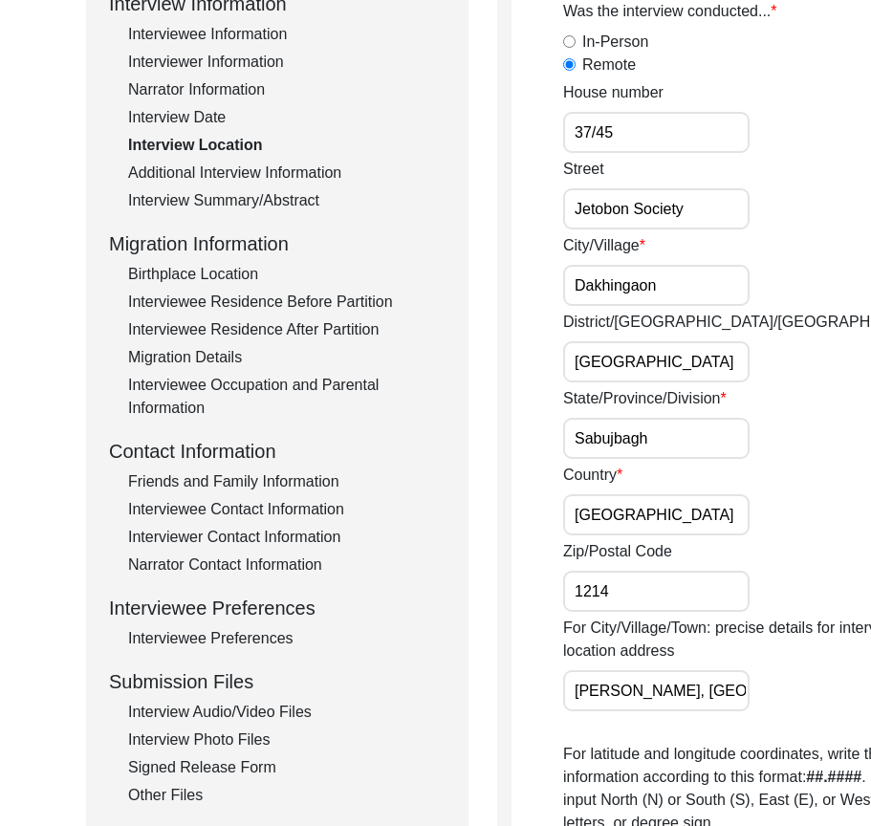
drag, startPoint x: 571, startPoint y: 536, endPoint x: 691, endPoint y: 553, distance: 120.7
click at [693, 535] on div "Country [GEOGRAPHIC_DATA]" at bounding box center [750, 499] width 374 height 72
click at [639, 601] on input "1214" at bounding box center [656, 590] width 186 height 41
drag, startPoint x: 568, startPoint y: 727, endPoint x: 744, endPoint y: 730, distance: 176.8
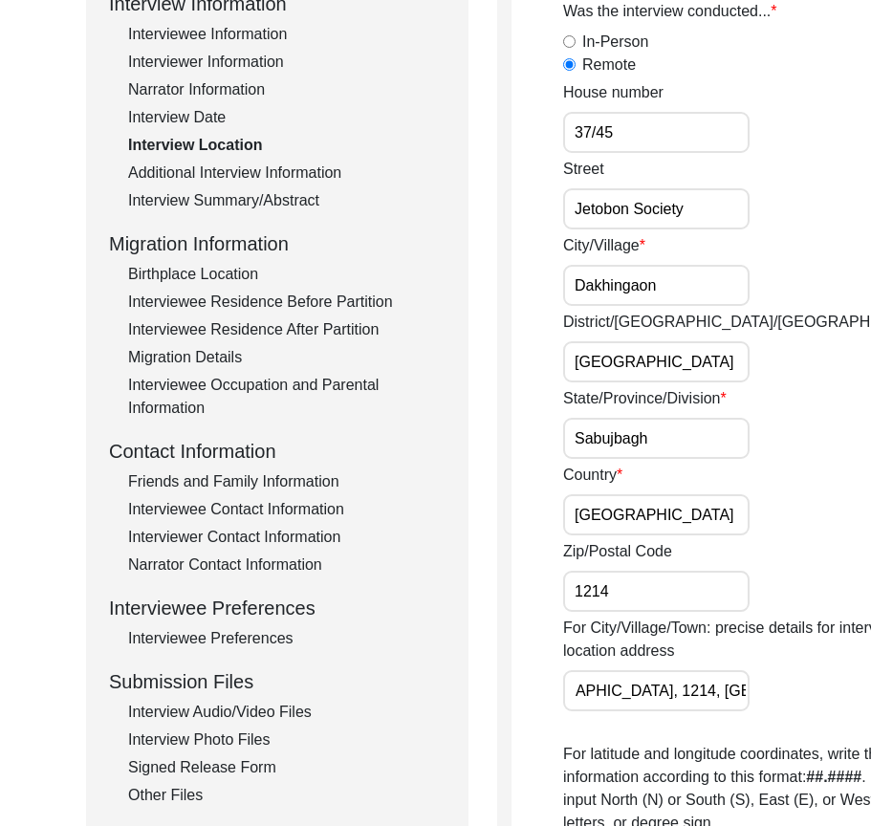
click at [744, 711] on div "For City/Village/Town: precise details for interview location address [PERSON_N…" at bounding box center [750, 663] width 374 height 95
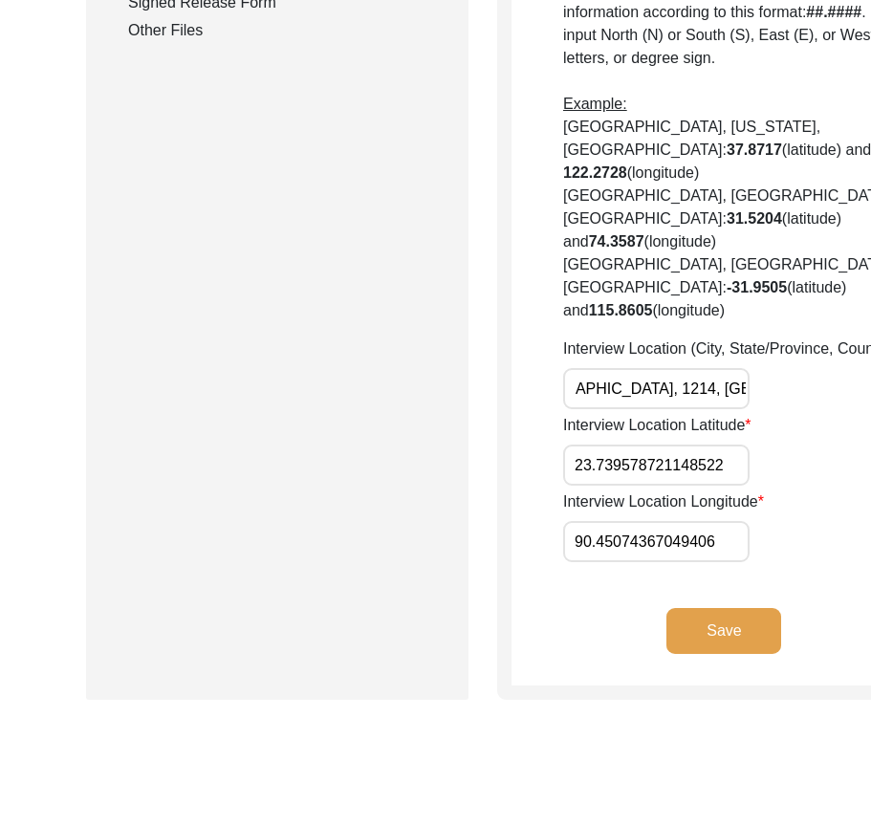
drag, startPoint x: 594, startPoint y: 529, endPoint x: 718, endPoint y: 533, distance: 123.3
click at [718, 409] on div "Interview Location (City, State/Province, Country) [GEOGRAPHIC_DATA], [GEOGRAPH…" at bounding box center [750, 373] width 374 height 72
click at [638, 409] on input "[PERSON_NAME], [GEOGRAPHIC_DATA], [GEOGRAPHIC_DATA], 1214, [GEOGRAPHIC_DATA]" at bounding box center [656, 388] width 186 height 41
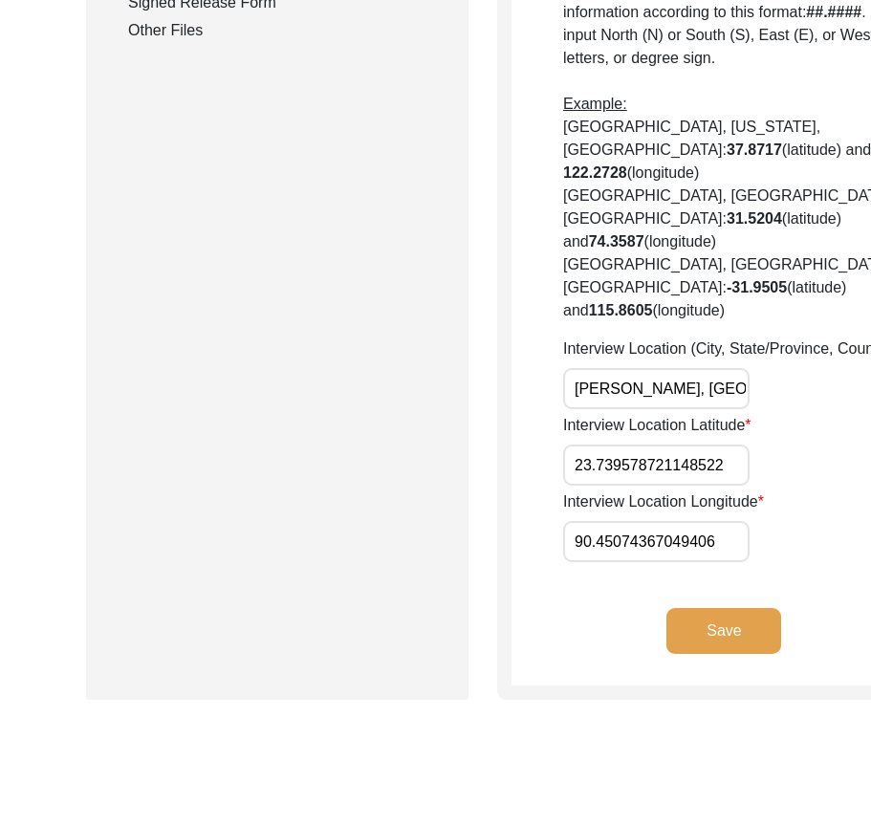
click at [638, 409] on input "[PERSON_NAME], [GEOGRAPHIC_DATA], [GEOGRAPHIC_DATA], 1214, [GEOGRAPHIC_DATA]" at bounding box center [656, 388] width 186 height 41
click at [731, 409] on div "Interview Location (City, State/Province, Country) [GEOGRAPHIC_DATA], [GEOGRAPH…" at bounding box center [750, 373] width 374 height 72
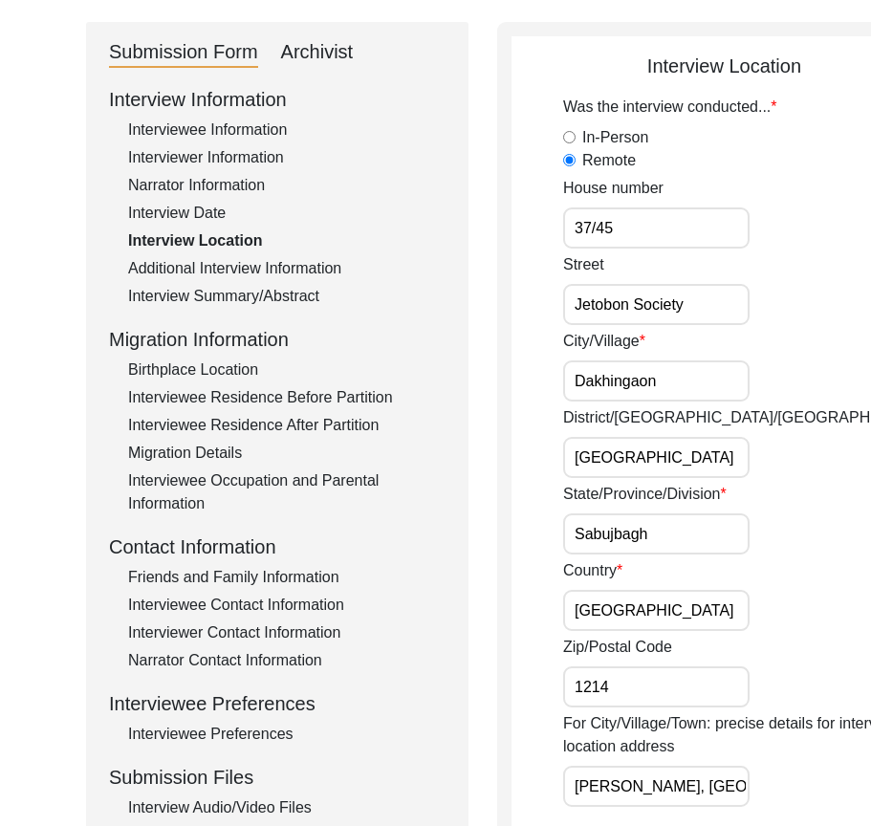
scroll to position [0, 20]
drag, startPoint x: 588, startPoint y: 319, endPoint x: 722, endPoint y: 321, distance: 134.7
click at [722, 321] on div "Street Jetobon Society" at bounding box center [750, 289] width 374 height 72
click at [670, 401] on div "City/Village [GEOGRAPHIC_DATA]" at bounding box center [750, 366] width 374 height 72
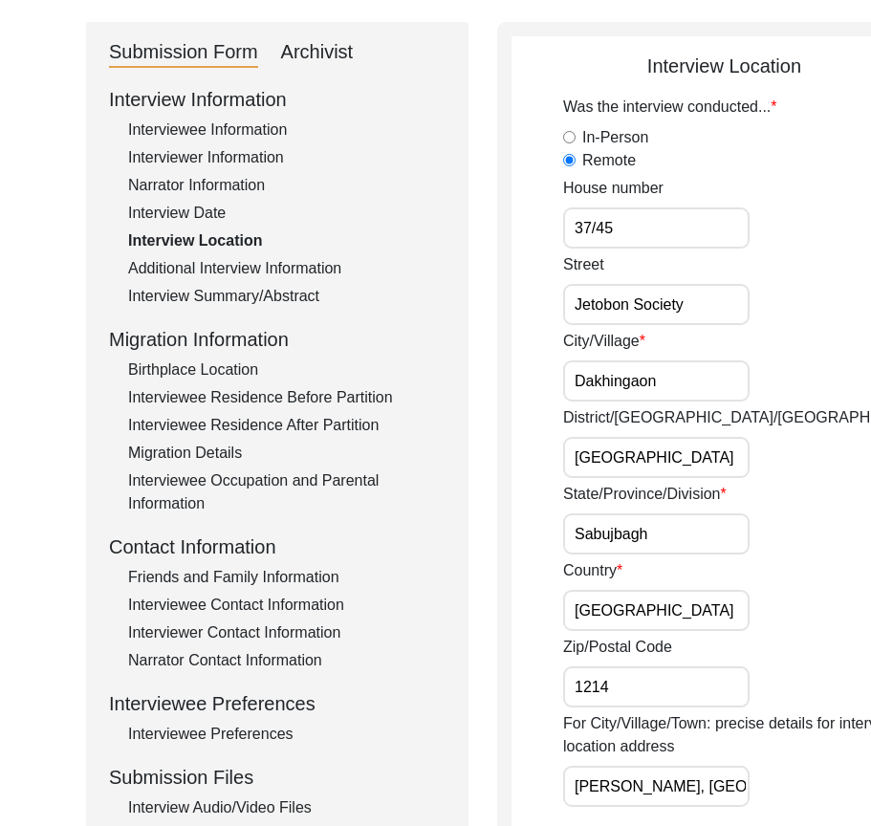
click at [665, 401] on input "Dakhingaon" at bounding box center [656, 380] width 186 height 41
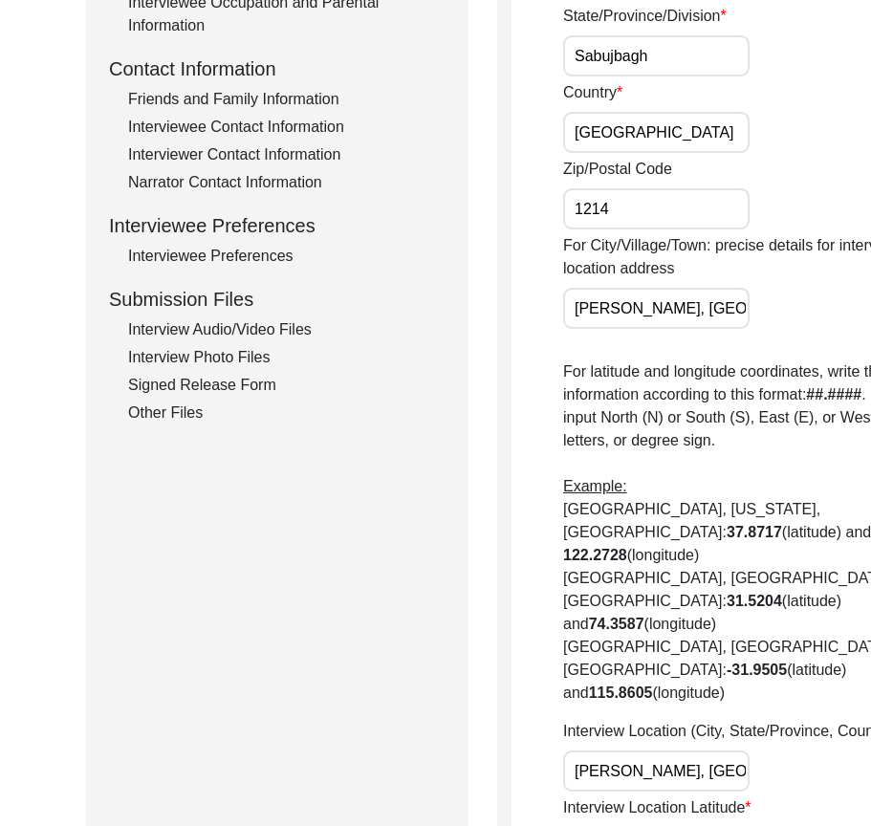
scroll to position [0, 362]
drag, startPoint x: 613, startPoint y: 336, endPoint x: 748, endPoint y: 336, distance: 134.7
click at [748, 329] on div "For City/Village/Town: precise details for interview location address [PERSON_N…" at bounding box center [750, 281] width 374 height 95
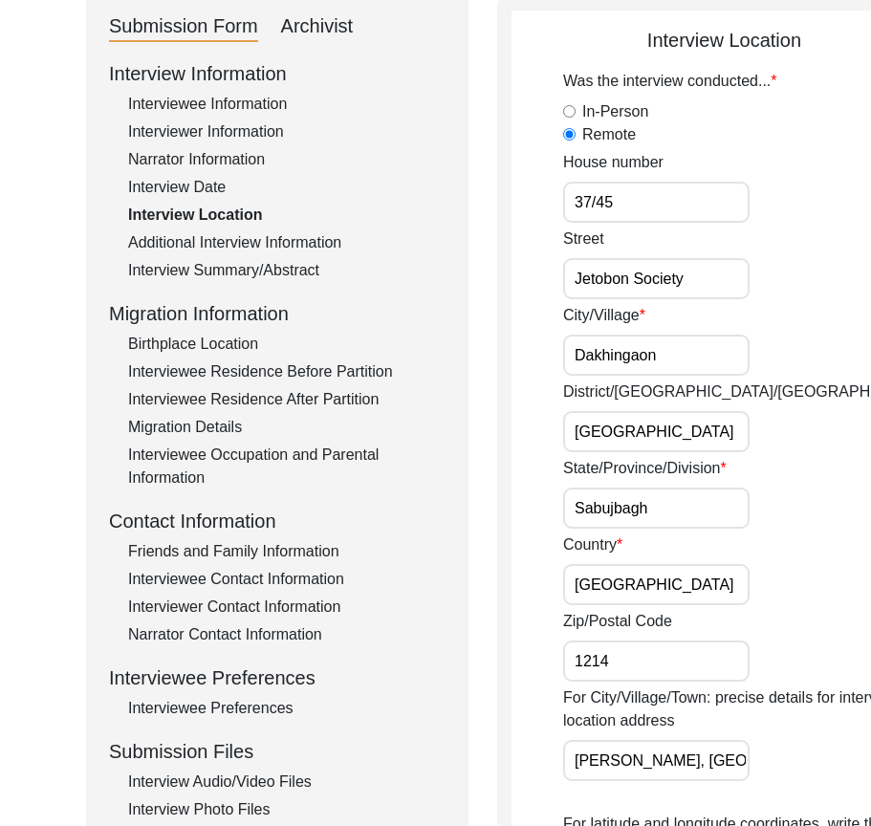
scroll to position [191, 0]
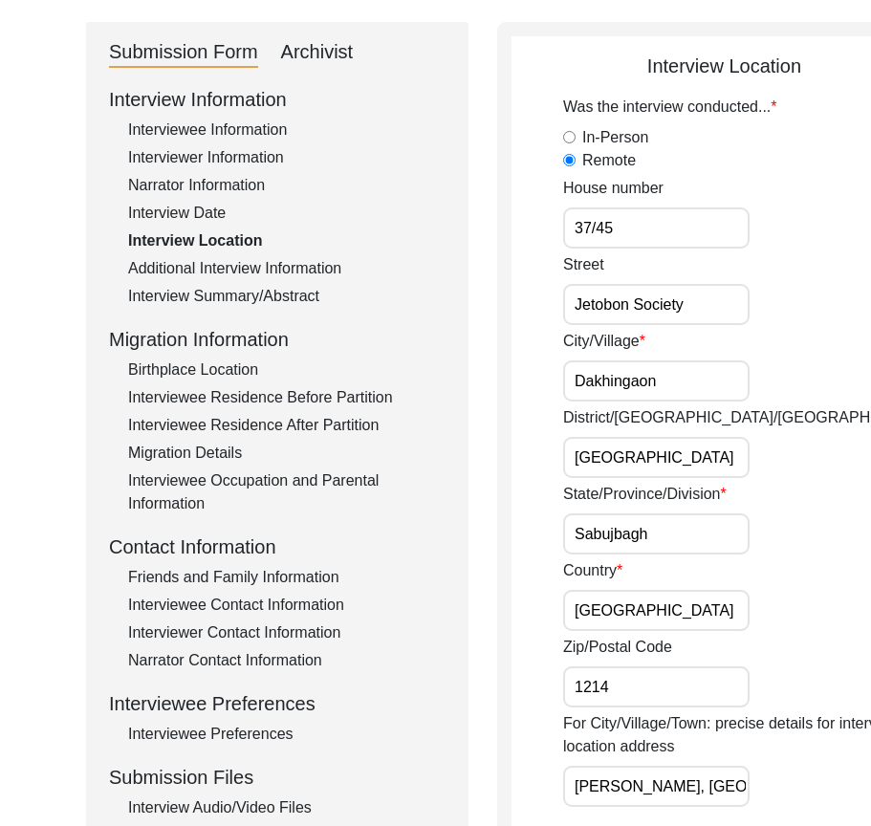
drag, startPoint x: 656, startPoint y: 403, endPoint x: 576, endPoint y: 392, distance: 81.1
click at [576, 392] on input "Dakhingaon" at bounding box center [656, 380] width 186 height 41
click at [695, 363] on div "City/Village [GEOGRAPHIC_DATA]" at bounding box center [750, 366] width 374 height 72
click at [484, 150] on div "Submission Form Archivist Interview Information Interviewee Information Intervi…" at bounding box center [447, 790] width 722 height 1537
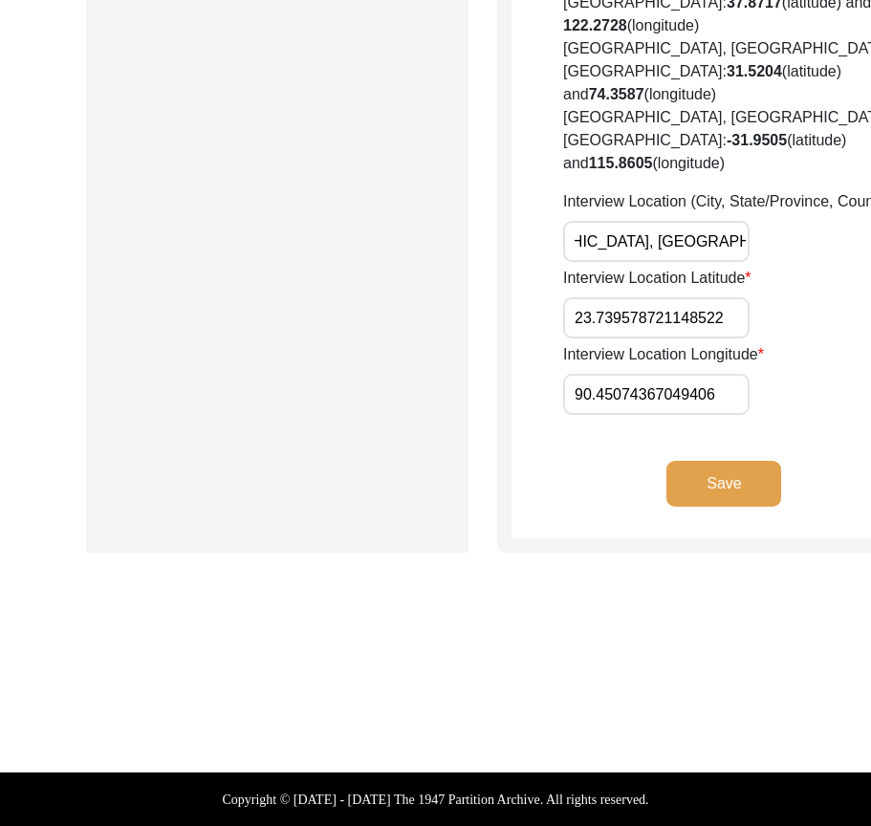
scroll to position [0, 362]
drag, startPoint x: 576, startPoint y: 339, endPoint x: 665, endPoint y: 335, distance: 88.9
click at [665, 262] on input "[PERSON_NAME], [GEOGRAPHIC_DATA], [GEOGRAPHIC_DATA], 1214, [GEOGRAPHIC_DATA]" at bounding box center [656, 241] width 186 height 41
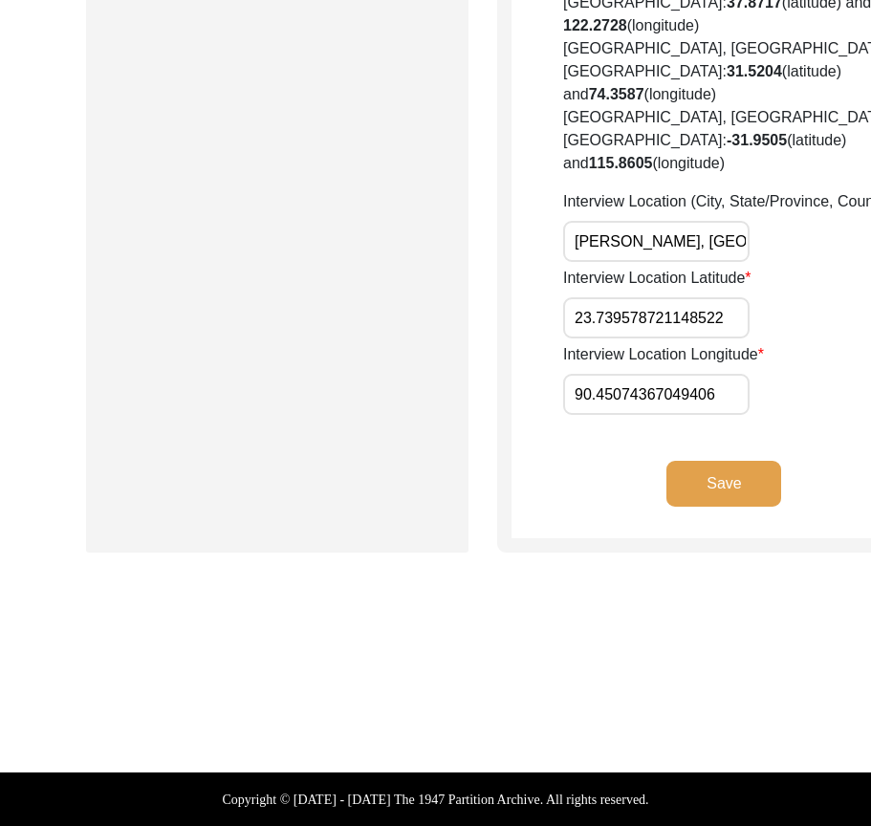
click at [600, 338] on input "23.739578721148522" at bounding box center [656, 317] width 186 height 41
drag, startPoint x: 599, startPoint y: 488, endPoint x: 633, endPoint y: 484, distance: 33.7
click at [633, 415] on input "90.45074367049406" at bounding box center [656, 394] width 186 height 41
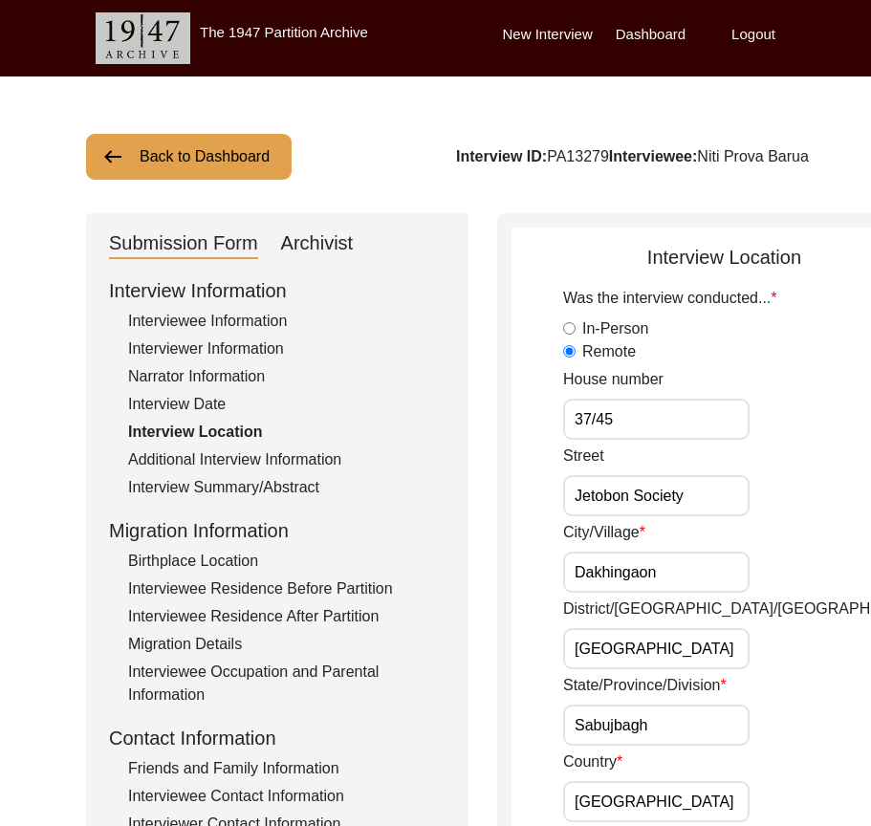
drag, startPoint x: 661, startPoint y: 598, endPoint x: 516, endPoint y: 597, distance: 145.2
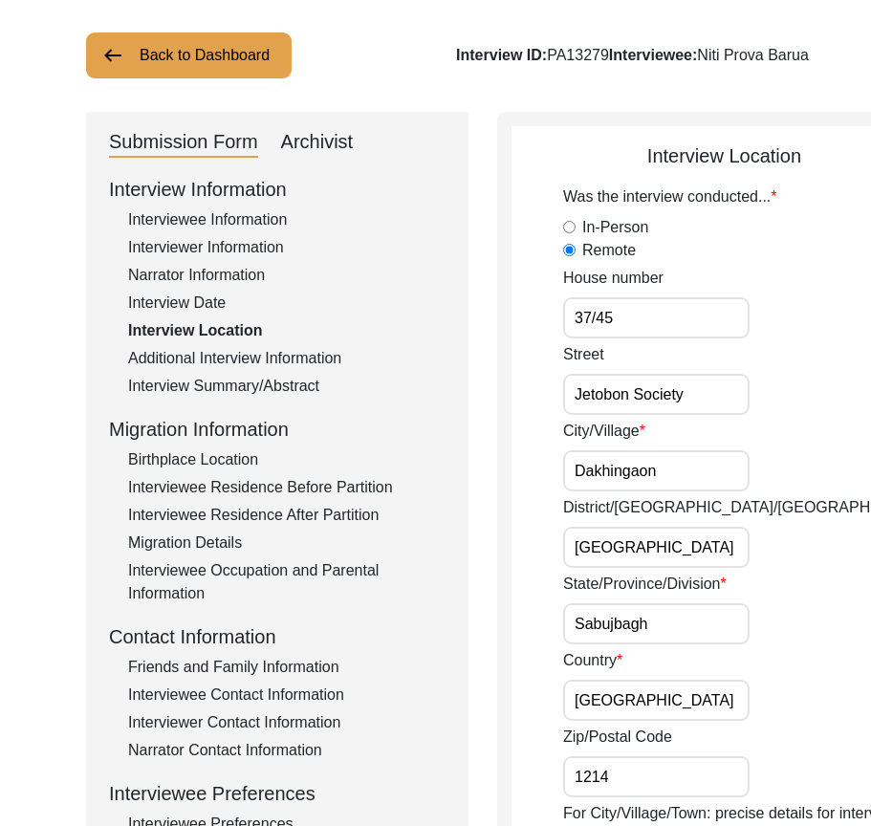
scroll to position [191, 0]
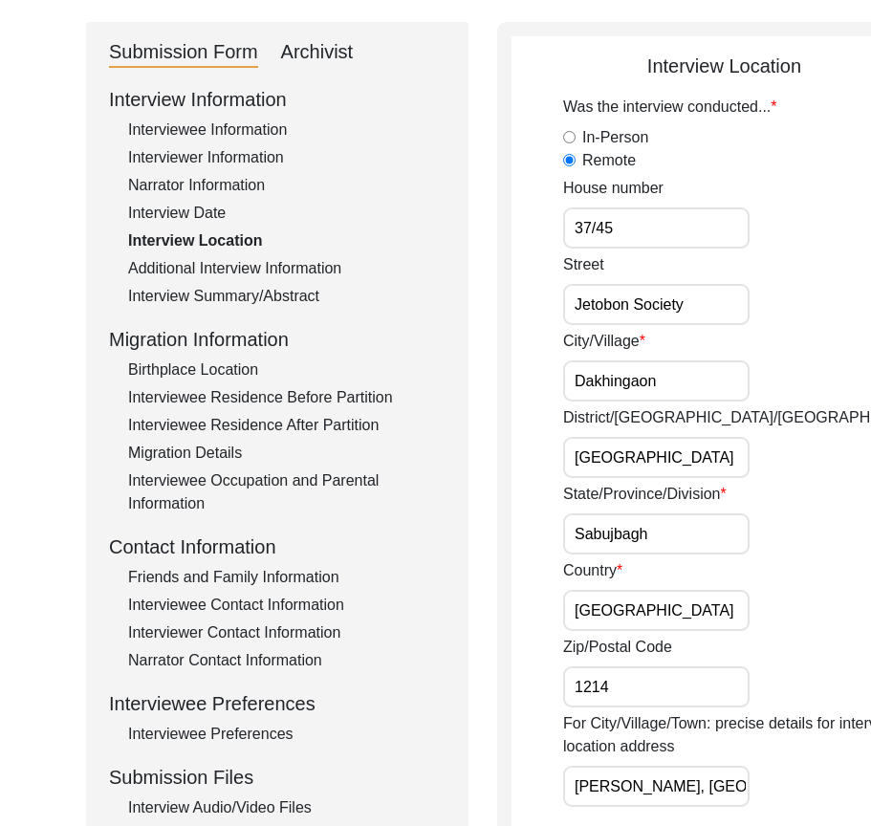
click at [623, 401] on input "Dakhingaon" at bounding box center [656, 380] width 186 height 41
click at [622, 401] on input "Dakhingaon" at bounding box center [656, 380] width 186 height 41
paste input "haka"
click at [638, 469] on input "[GEOGRAPHIC_DATA]" at bounding box center [656, 457] width 186 height 41
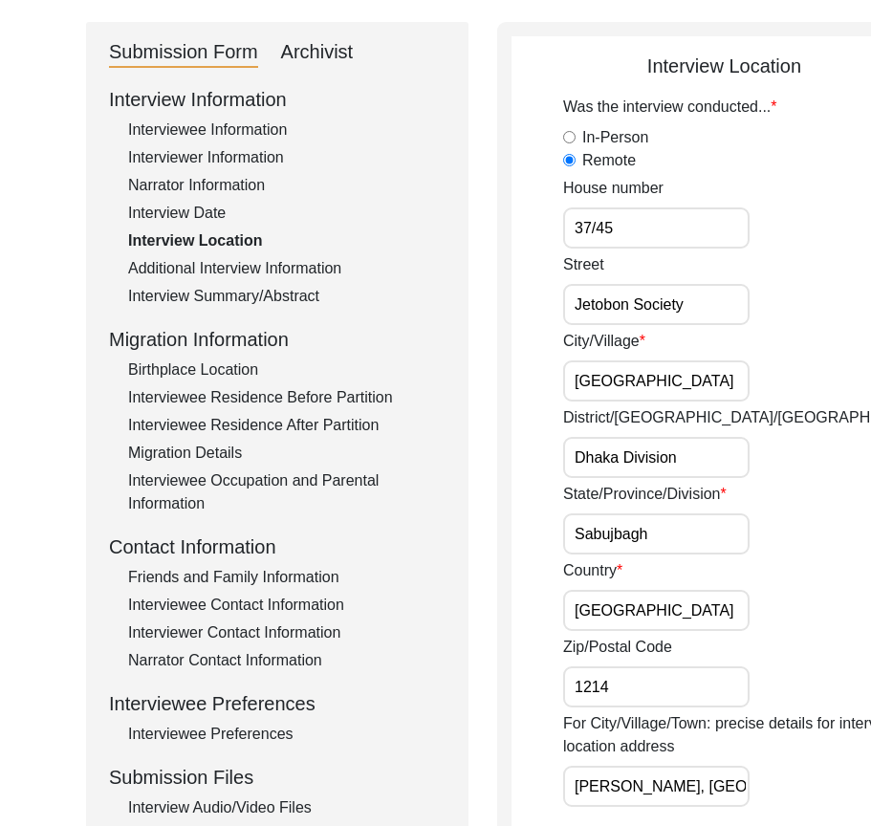
scroll to position [0, 13]
drag, startPoint x: 663, startPoint y: 481, endPoint x: 601, endPoint y: 469, distance: 63.2
click at [601, 469] on input "Dhaka Division" at bounding box center [656, 457] width 186 height 41
click at [723, 505] on label "State/Province/Division" at bounding box center [644, 494] width 163 height 23
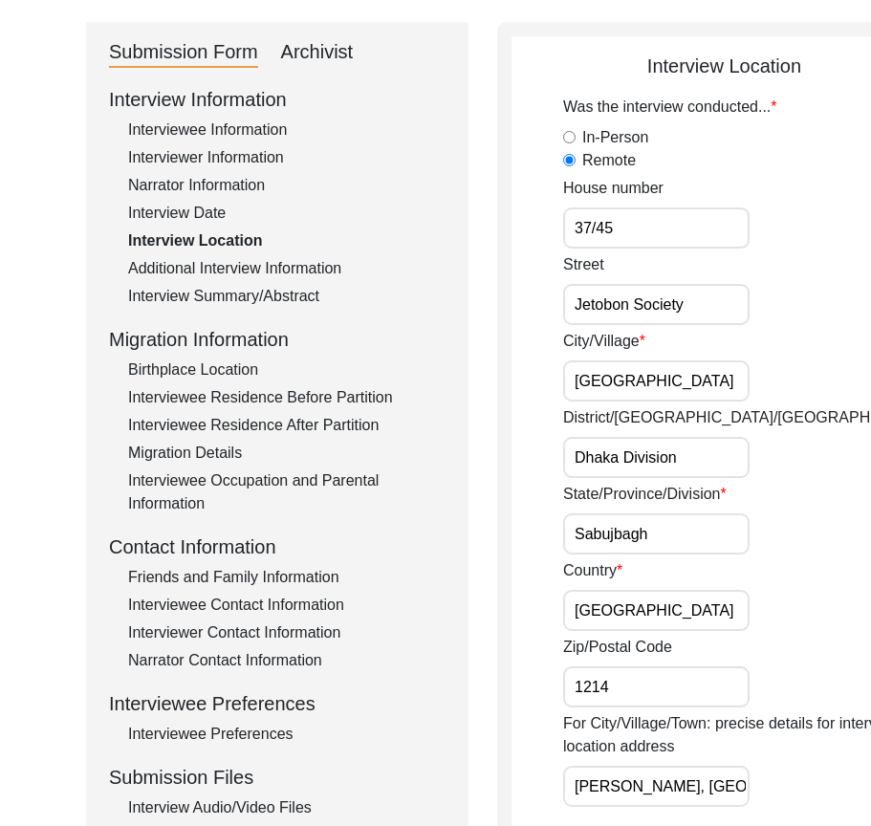
click at [723, 517] on input "Sabujbagh" at bounding box center [656, 533] width 186 height 41
click at [627, 477] on input "Dhaka Division" at bounding box center [656, 457] width 186 height 41
drag, startPoint x: 617, startPoint y: 477, endPoint x: 712, endPoint y: 491, distance: 95.7
click at [712, 478] on div "District/[GEOGRAPHIC_DATA]/Jilla Dhaka Division" at bounding box center [750, 442] width 374 height 72
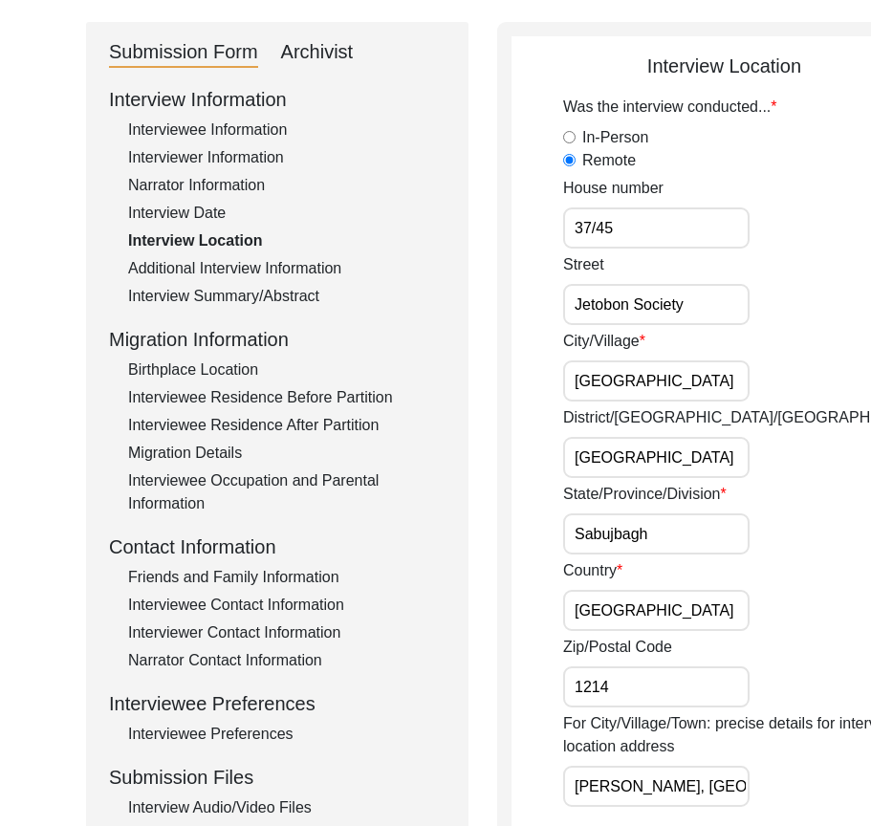
scroll to position [0, 0]
click at [712, 478] on div "District/[GEOGRAPHIC_DATA]/Jilla [GEOGRAPHIC_DATA]" at bounding box center [750, 442] width 374 height 72
drag, startPoint x: 648, startPoint y: 553, endPoint x: 518, endPoint y: 544, distance: 130.3
click at [518, 544] on app-interview-location "Interview Location Was the interview conducted... In-Person Remote House number…" at bounding box center [723, 799] width 425 height 1494
click at [702, 554] on div "State/Province/Division [GEOGRAPHIC_DATA]" at bounding box center [750, 519] width 374 height 72
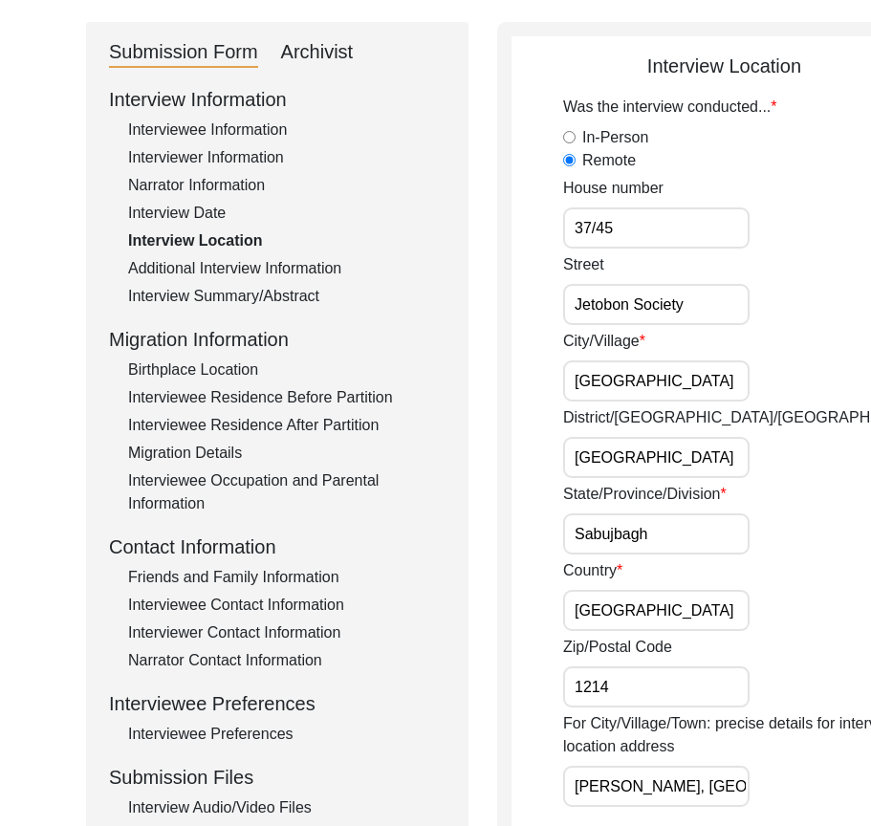
click at [635, 554] on input "Sabujbagh" at bounding box center [656, 533] width 186 height 41
click at [620, 554] on input "Sabujbagh" at bounding box center [656, 533] width 186 height 41
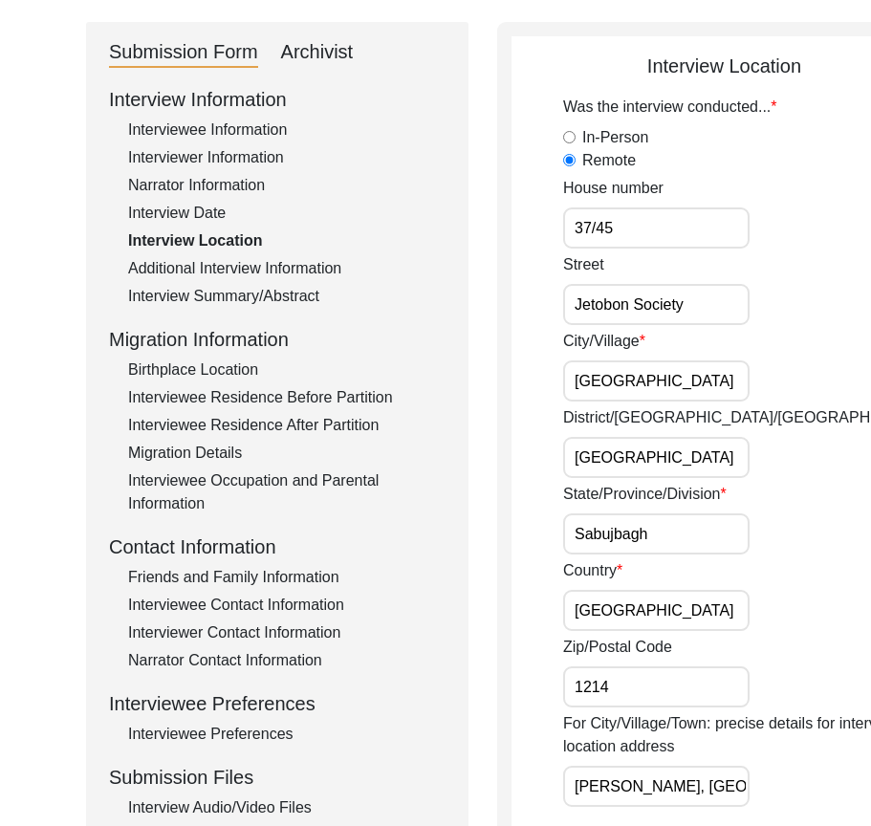
click at [620, 554] on input "Sabujbagh" at bounding box center [656, 533] width 186 height 41
click at [696, 554] on div "State/Province/Division [GEOGRAPHIC_DATA]" at bounding box center [750, 519] width 374 height 72
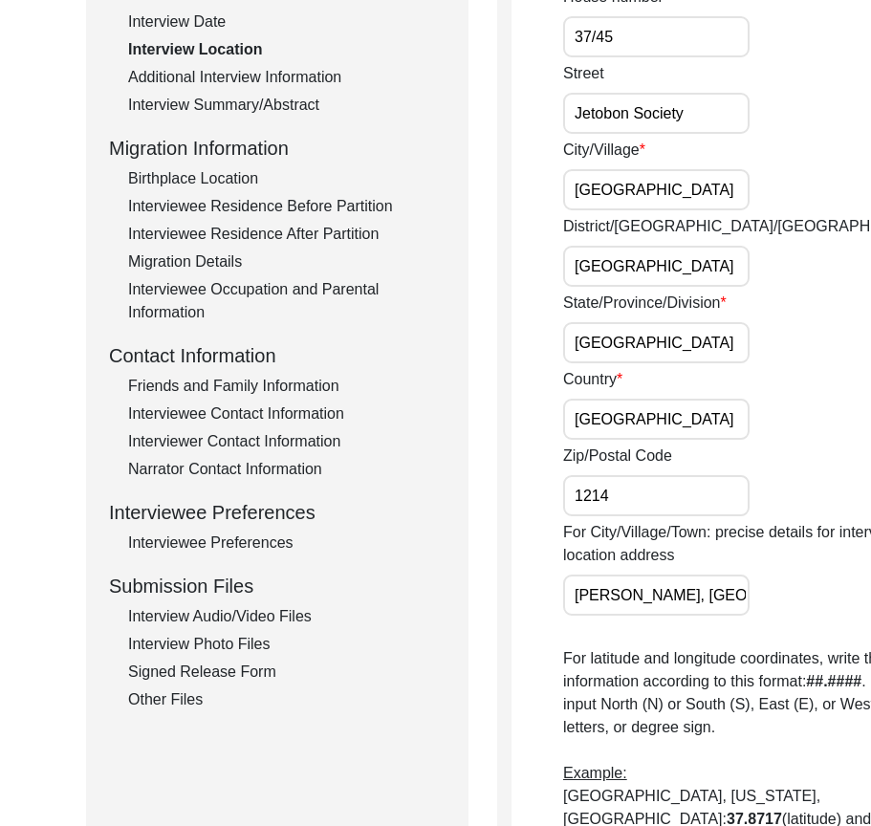
drag, startPoint x: 654, startPoint y: 449, endPoint x: 498, endPoint y: 454, distance: 155.8
click at [484, 448] on div "Submission Form Archivist Interview Information Interviewee Information Intervi…" at bounding box center [447, 599] width 722 height 1537
drag, startPoint x: 627, startPoint y: 512, endPoint x: 546, endPoint y: 505, distance: 81.6
click at [546, 505] on app-interview-location "Interview Location Was the interview conducted... In-Person Remote House number…" at bounding box center [723, 607] width 425 height 1494
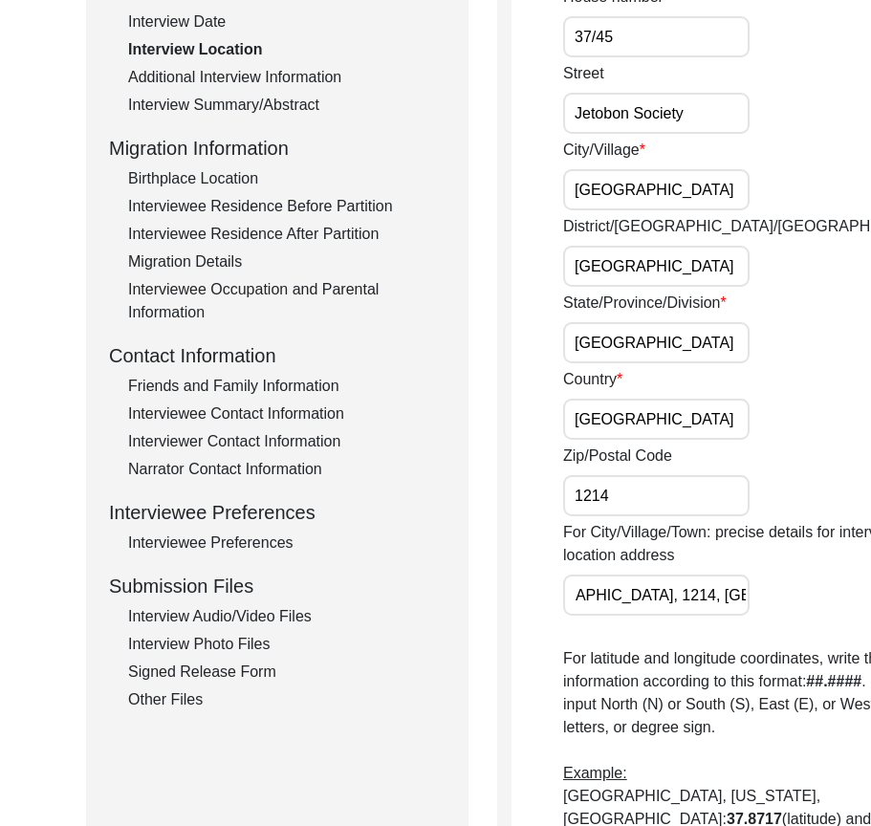
drag, startPoint x: 581, startPoint y: 633, endPoint x: 741, endPoint y: 632, distance: 159.6
click at [741, 615] on div "For City/Village/Town: precise details for interview location address [PERSON_N…" at bounding box center [750, 568] width 374 height 95
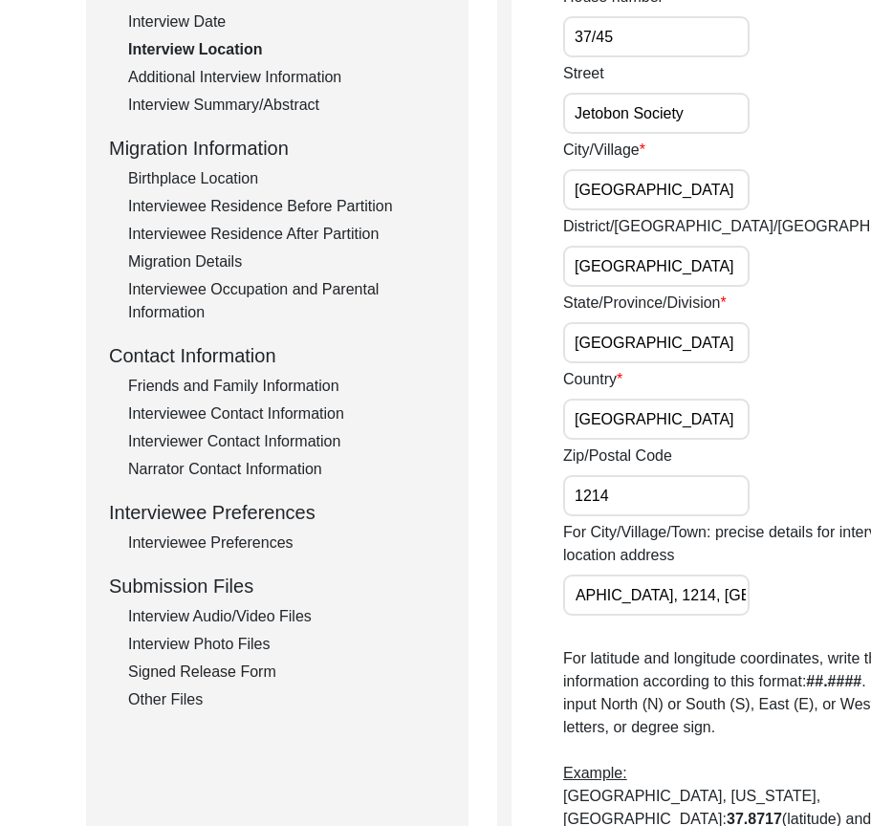
drag, startPoint x: 576, startPoint y: 636, endPoint x: 662, endPoint y: 629, distance: 86.3
click at [662, 615] on input "[PERSON_NAME], [GEOGRAPHIC_DATA], [GEOGRAPHIC_DATA], 1214, [GEOGRAPHIC_DATA]" at bounding box center [656, 594] width 186 height 41
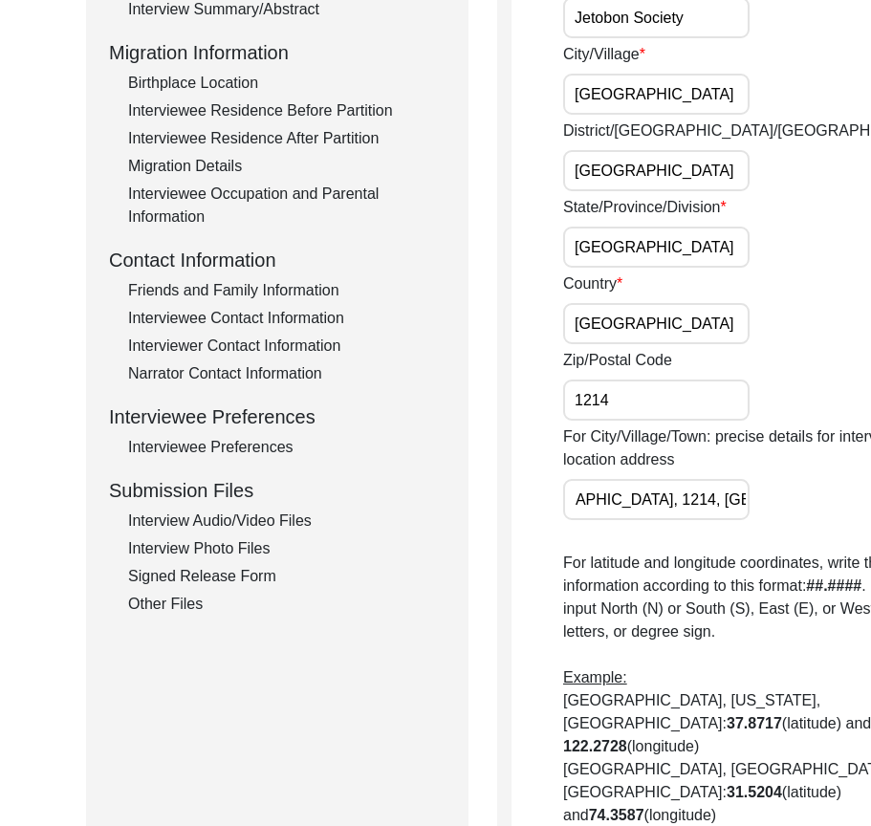
click at [714, 624] on p "For latitude and longitude coordinates, write the information according to this…" at bounding box center [750, 723] width 374 height 344
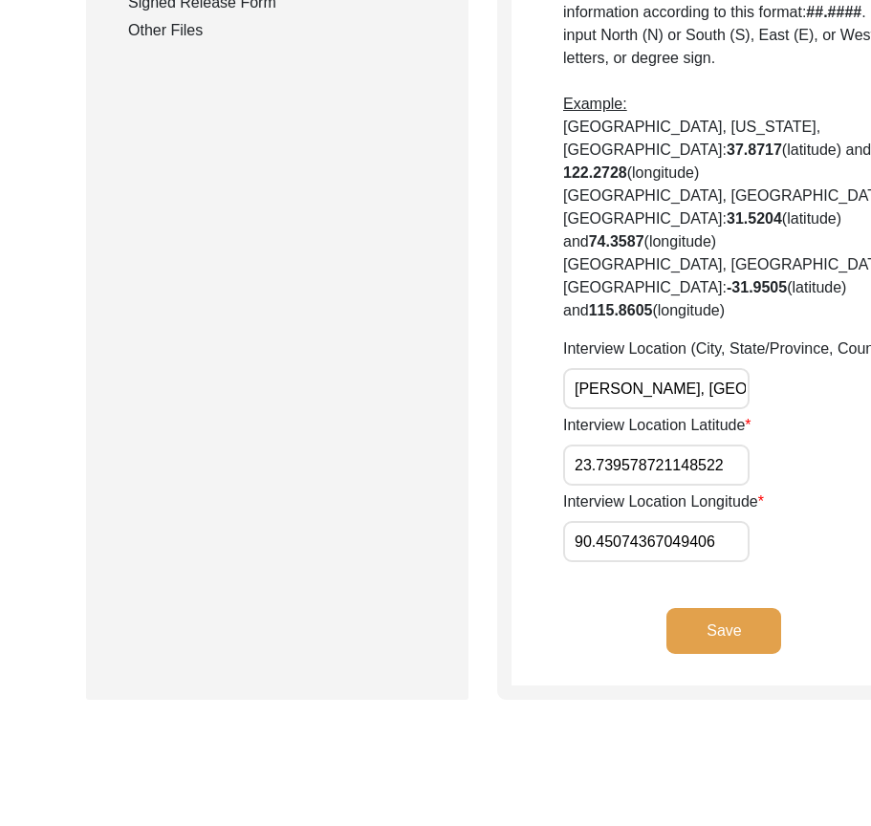
scroll to position [0, 362]
drag, startPoint x: 574, startPoint y: 531, endPoint x: 774, endPoint y: 536, distance: 199.8
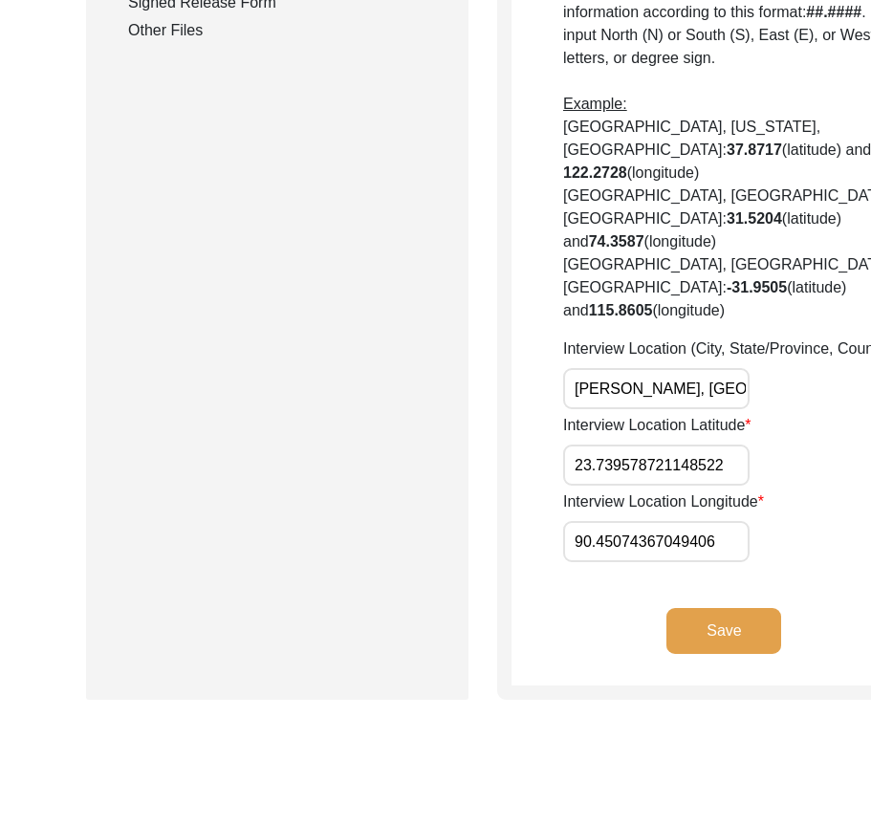
click at [609, 409] on input "[PERSON_NAME], [GEOGRAPHIC_DATA], [GEOGRAPHIC_DATA], 1214, [GEOGRAPHIC_DATA]" at bounding box center [656, 388] width 186 height 41
paste input "[GEOGRAPHIC_DATA], [GEOGRAPHIC_DATA] Division"
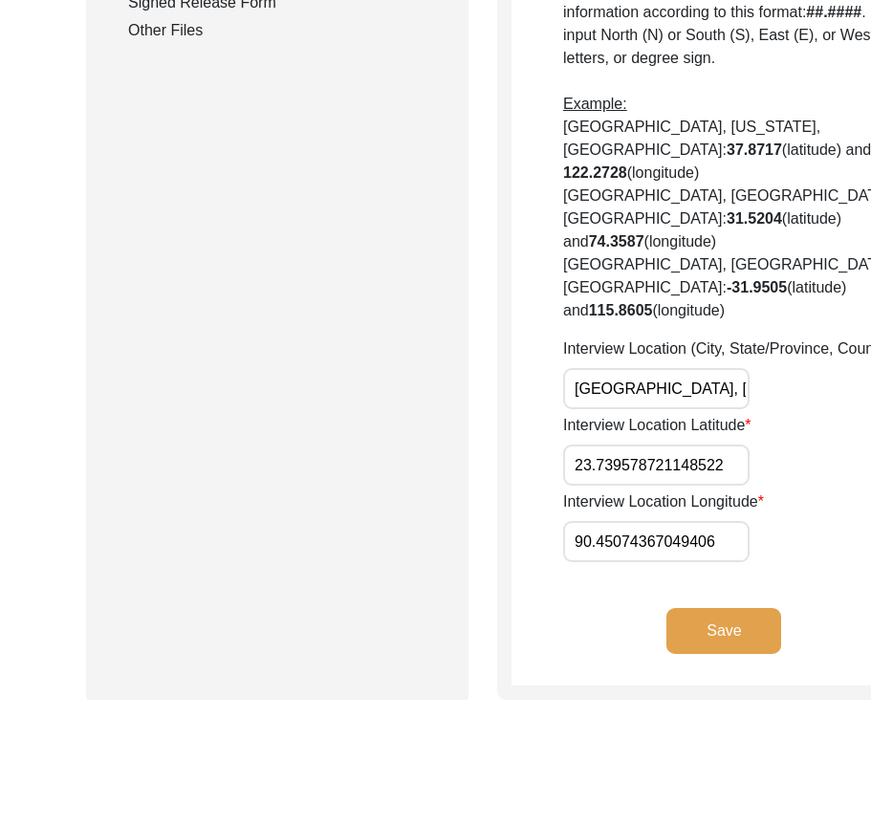
click at [758, 409] on div "Interview Location (City, State/Province, Country) [GEOGRAPHIC_DATA], [GEOGRAPH…" at bounding box center [750, 373] width 374 height 72
click at [615, 485] on input "23.739578721148522" at bounding box center [656, 464] width 186 height 41
click at [704, 485] on div "Interview Location Latitude 23.739578721148522" at bounding box center [750, 450] width 374 height 72
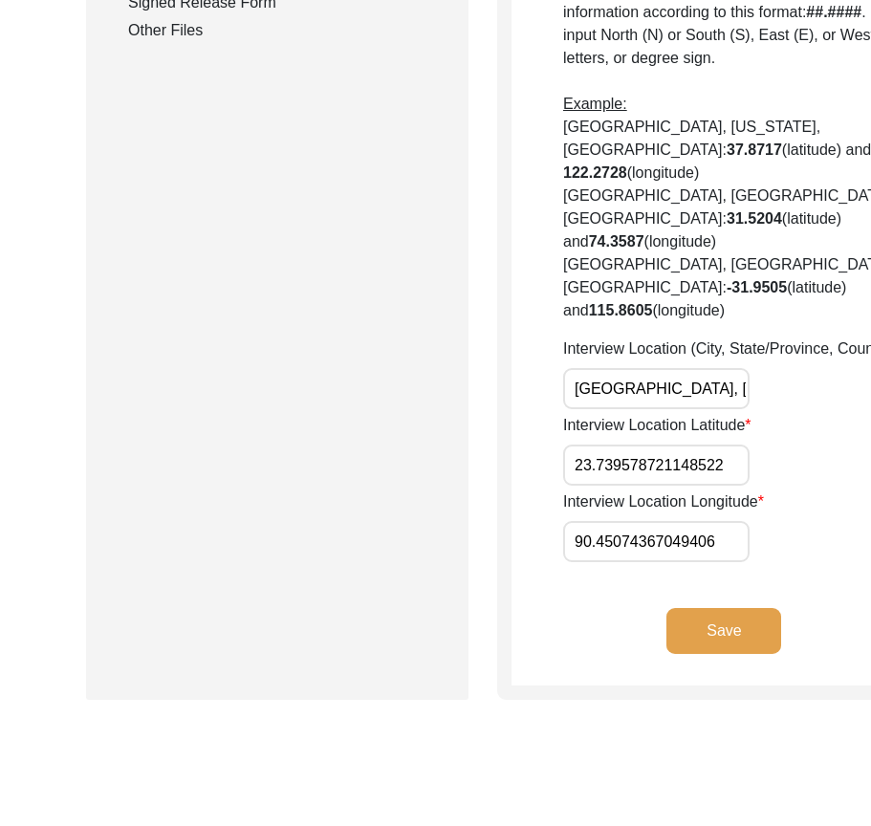
click at [601, 562] on input "90.45074367049406" at bounding box center [656, 541] width 186 height 41
click at [622, 485] on input "23.739578721148522" at bounding box center [656, 464] width 186 height 41
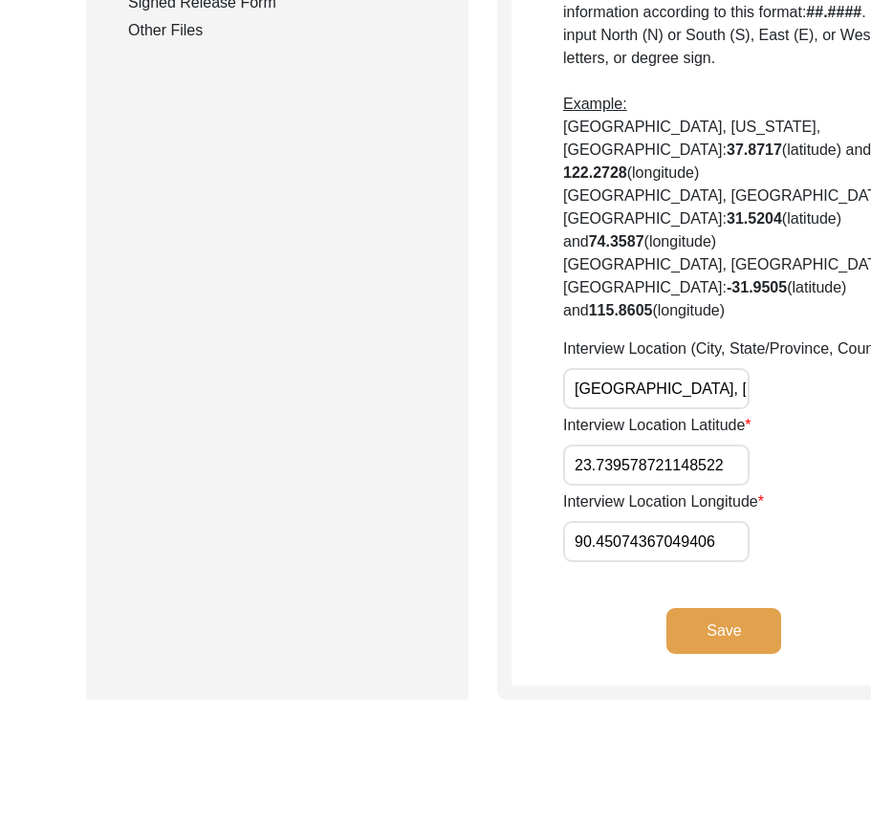
paste input "8103"
click at [708, 485] on div "Interview Location Latitude 23.8103" at bounding box center [750, 450] width 374 height 72
click at [639, 562] on input "90.45074367049406" at bounding box center [656, 541] width 186 height 41
click at [638, 562] on input "90.45074367049406" at bounding box center [656, 541] width 186 height 41
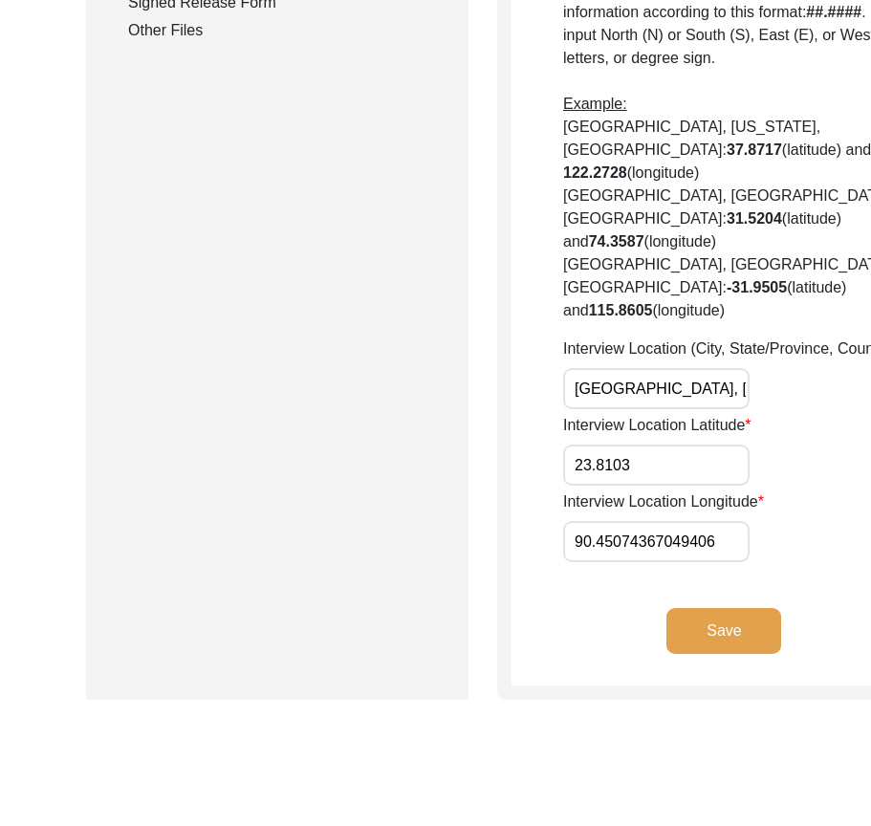
paste input "125"
click at [708, 562] on div "Interview Location Longitude 90.4125" at bounding box center [750, 526] width 374 height 72
drag, startPoint x: 636, startPoint y: 596, endPoint x: 483, endPoint y: 596, distance: 153.8
drag, startPoint x: 607, startPoint y: 674, endPoint x: 547, endPoint y: 674, distance: 60.2
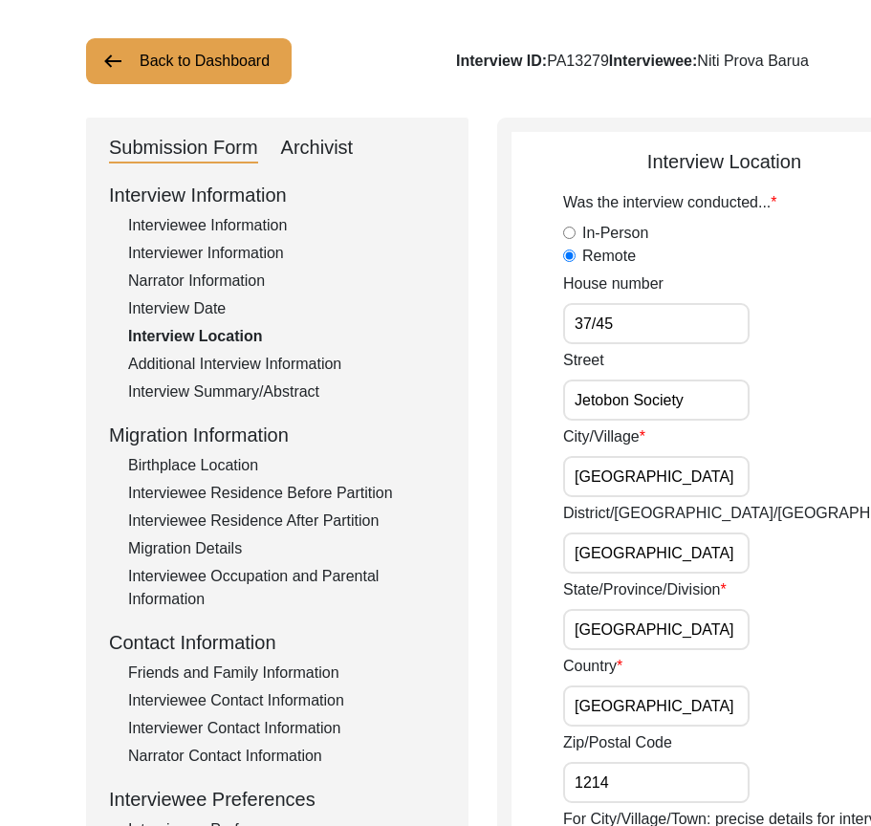
click at [699, 556] on div "District/[GEOGRAPHIC_DATA]/Jilla [GEOGRAPHIC_DATA]" at bounding box center [750, 538] width 374 height 72
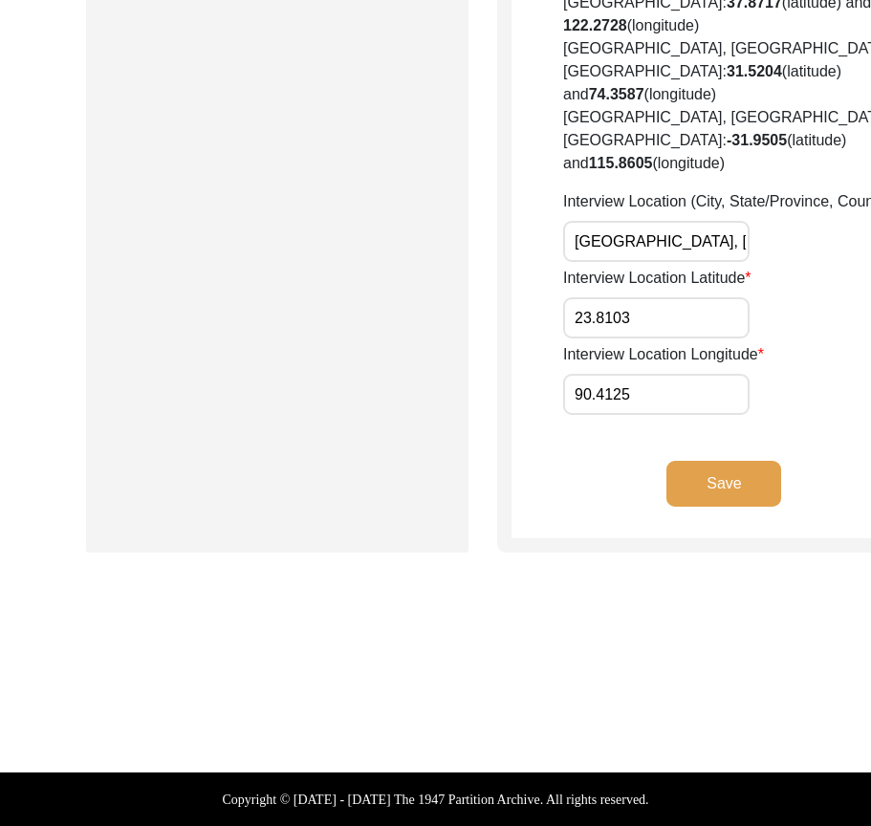
click at [666, 500] on button "Save" at bounding box center [723, 484] width 115 height 46
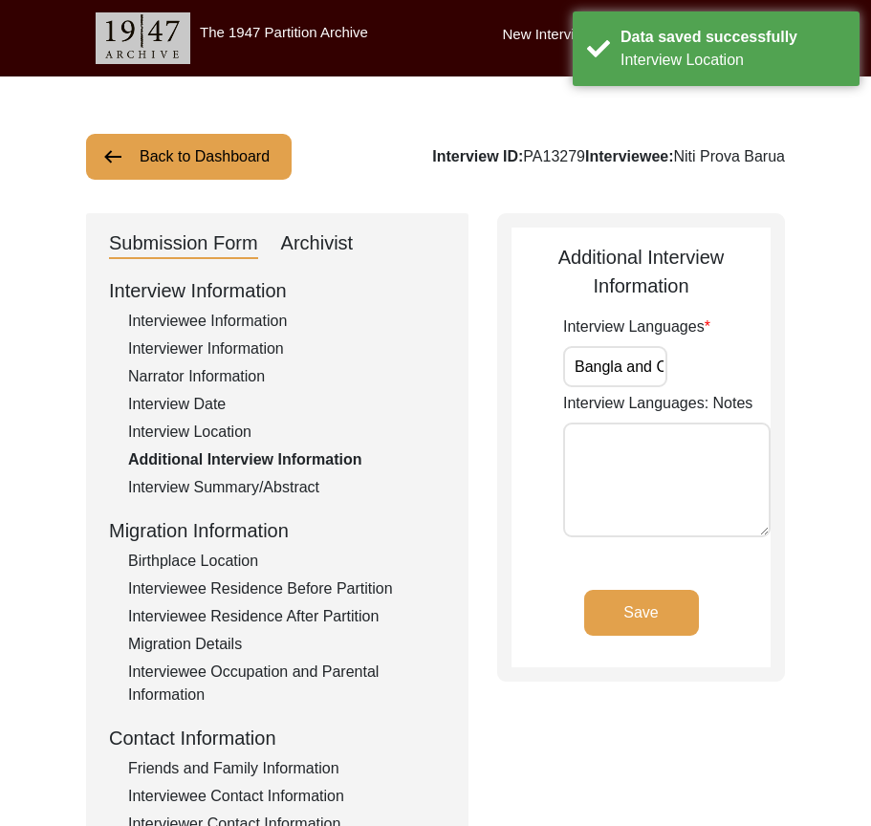
scroll to position [0, 134]
drag, startPoint x: 569, startPoint y: 364, endPoint x: 697, endPoint y: 366, distance: 128.1
click at [729, 366] on div "Interview Languages Bangla and Chittagonian Dialect" at bounding box center [666, 351] width 207 height 72
click at [659, 371] on input "Bangla and Chittagonian Dialect" at bounding box center [615, 366] width 104 height 41
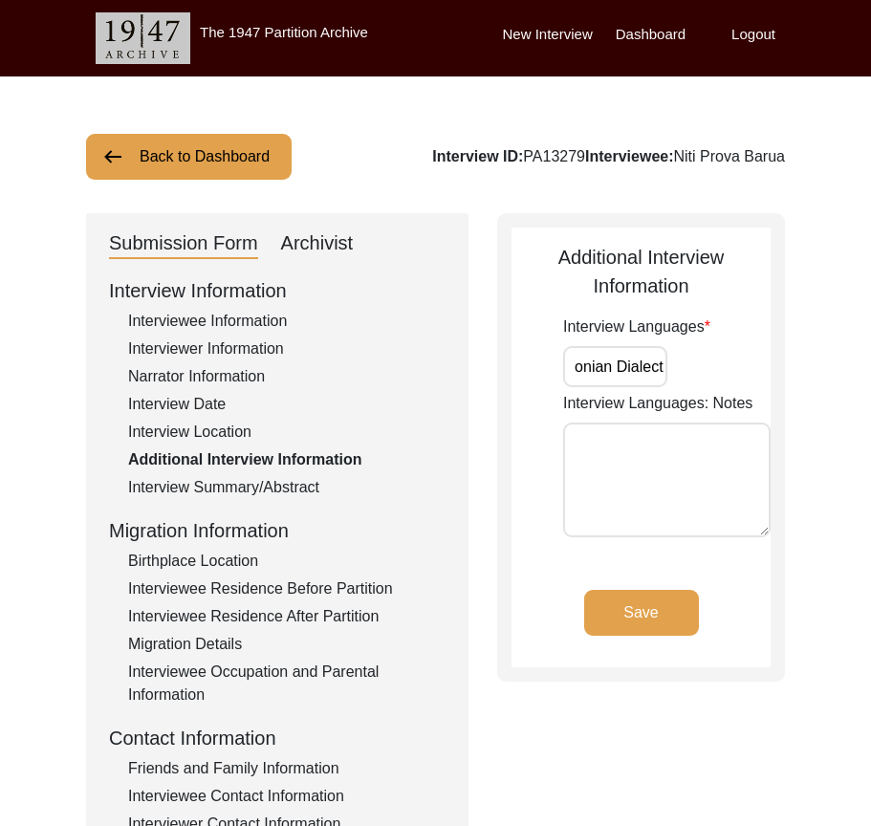
click at [776, 393] on div "Additional Interview Information Interview Languages Bangla and Chittagonian Di…" at bounding box center [641, 447] width 288 height 468
click at [645, 587] on app-additional-information "Additional Interview Information Interview Languages Bangla and Chittagonian Di…" at bounding box center [640, 455] width 259 height 424
click at [640, 612] on button "Save" at bounding box center [641, 613] width 115 height 46
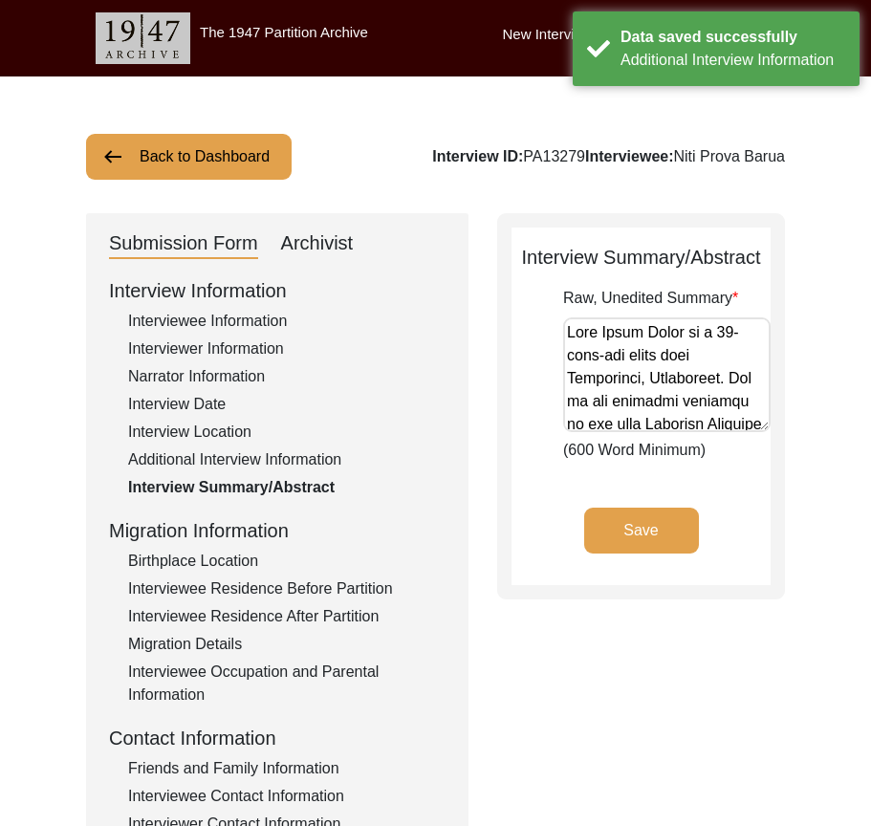
click at [632, 531] on button "Save" at bounding box center [641, 530] width 115 height 46
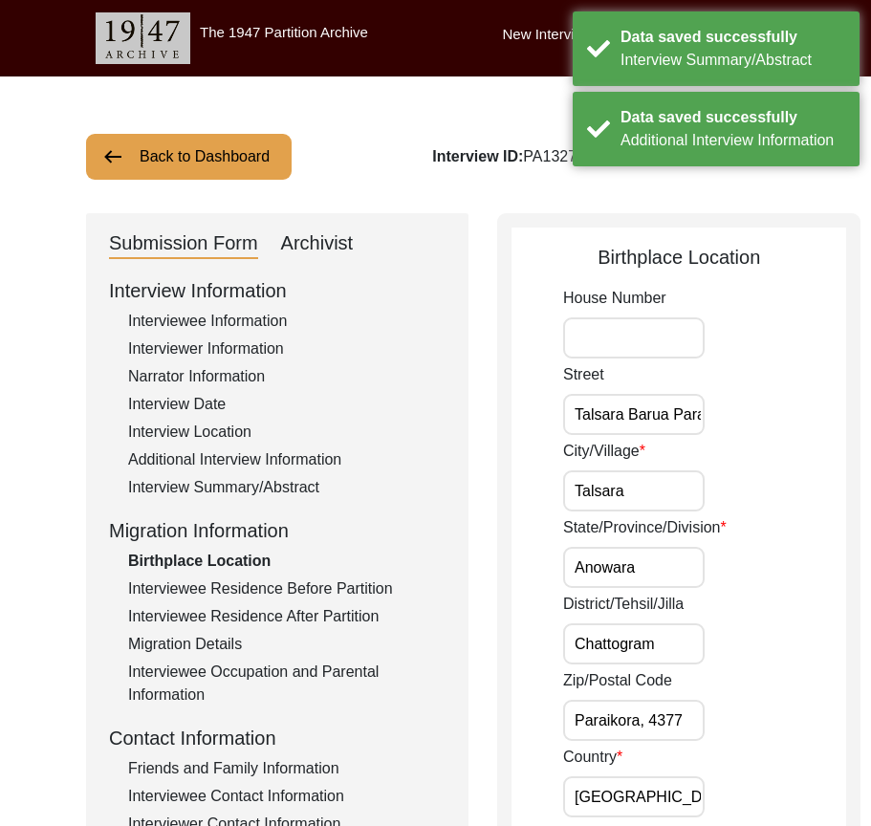
scroll to position [0, 140]
drag, startPoint x: 564, startPoint y: 411, endPoint x: 652, endPoint y: 475, distance: 108.8
click at [711, 413] on div "Street [GEOGRAPHIC_DATA], [PERSON_NAME][GEOGRAPHIC_DATA]" at bounding box center [704, 399] width 283 height 72
click at [638, 484] on input "Talsara" at bounding box center [633, 490] width 141 height 41
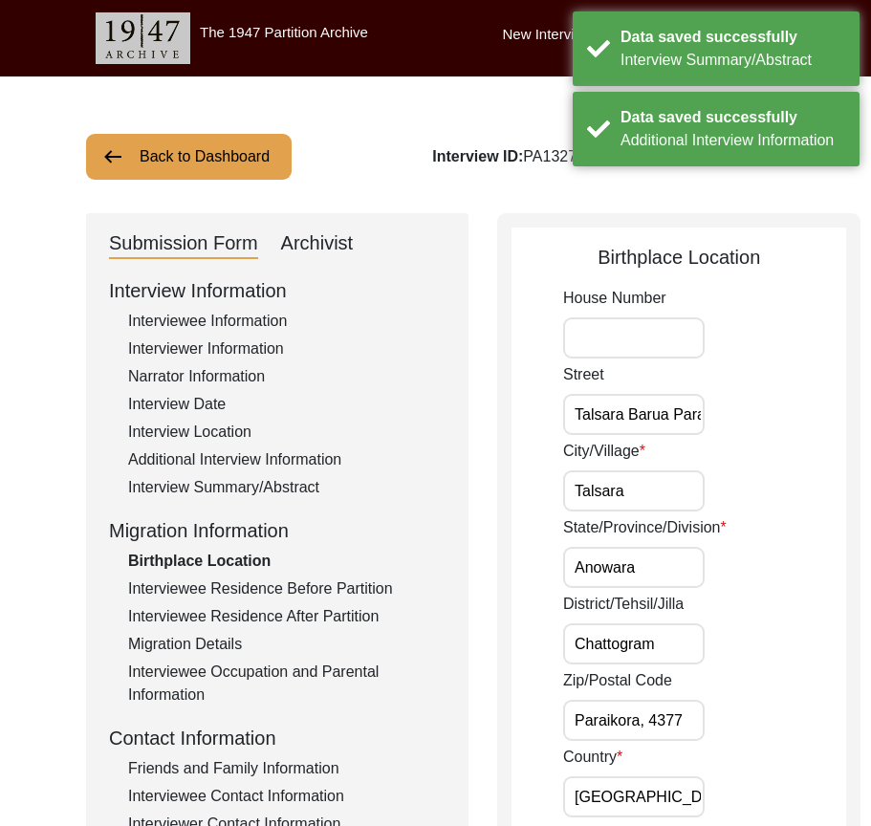
click at [647, 564] on input "Anowara" at bounding box center [633, 567] width 141 height 41
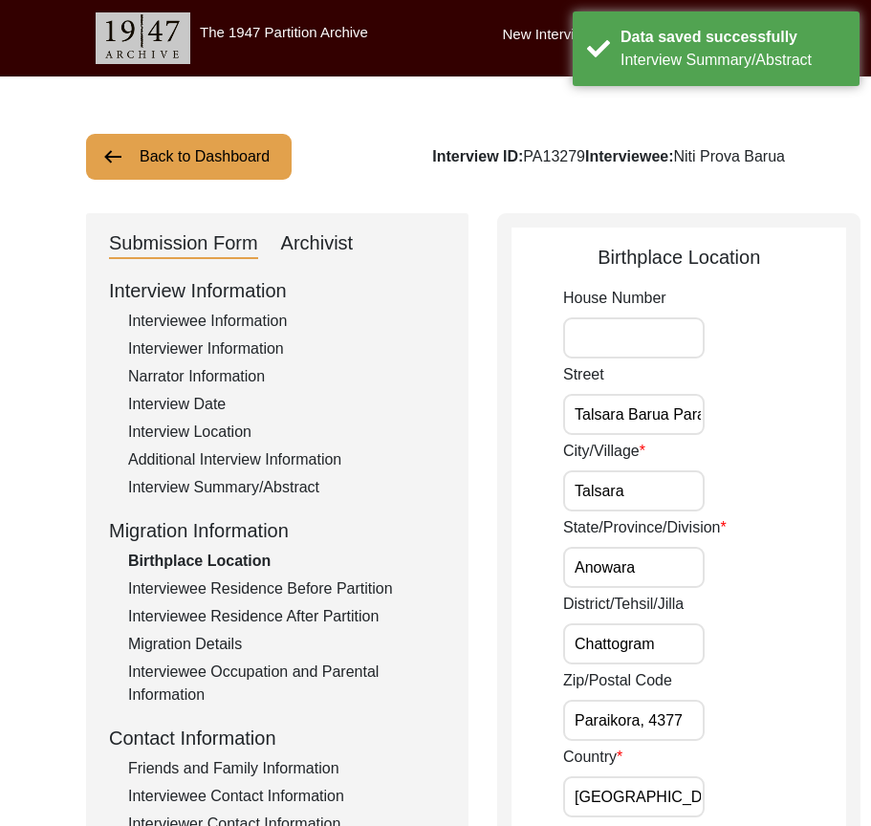
drag, startPoint x: 580, startPoint y: 647, endPoint x: 704, endPoint y: 658, distance: 124.8
click at [705, 657] on div "District/Tehsil/[PERSON_NAME]" at bounding box center [704, 628] width 283 height 72
drag, startPoint x: 567, startPoint y: 720, endPoint x: 736, endPoint y: 722, distance: 169.1
click at [736, 722] on div "Zip/Postal Code Paraikora, 4377" at bounding box center [704, 705] width 283 height 72
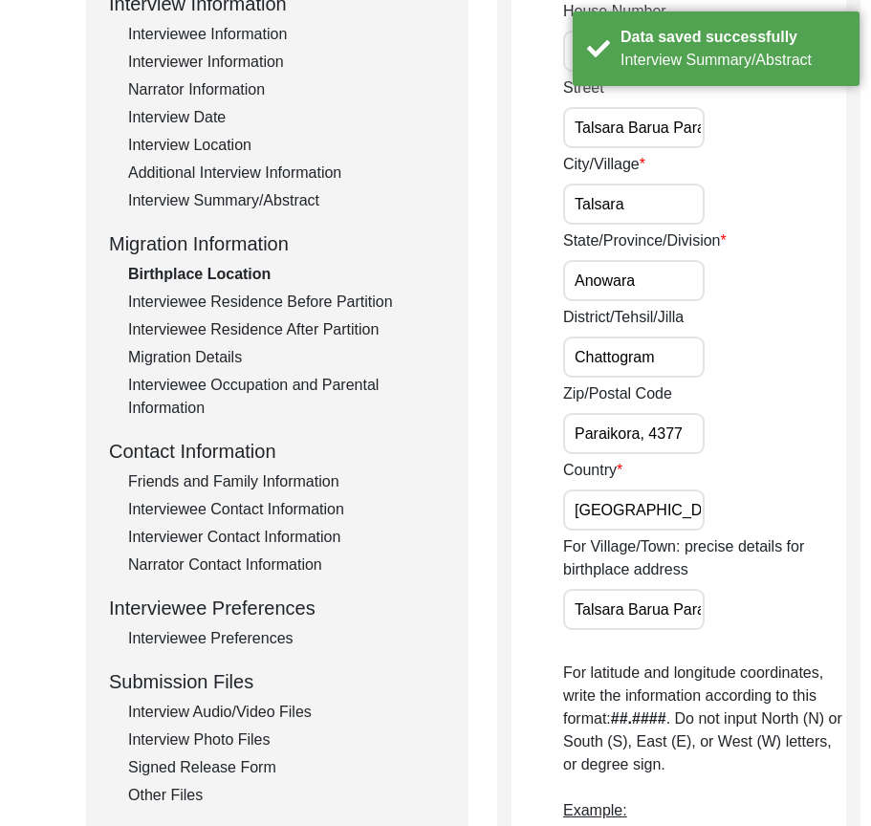
scroll to position [0, 0]
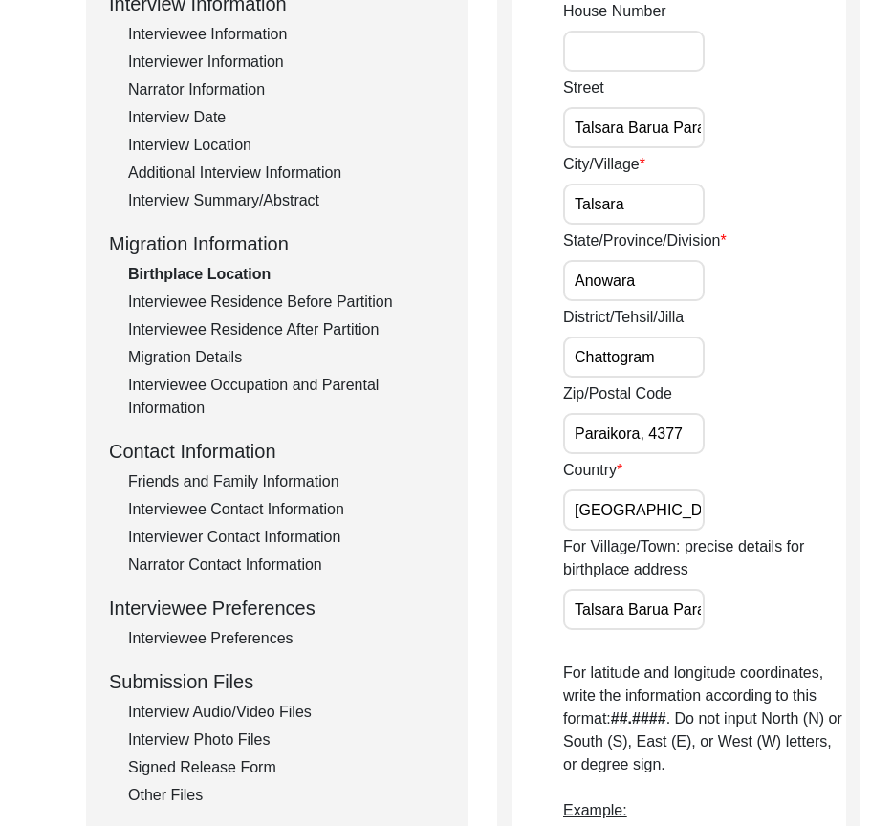
drag, startPoint x: 605, startPoint y: 515, endPoint x: 706, endPoint y: 516, distance: 101.3
click at [706, 515] on div "Country [GEOGRAPHIC_DATA]" at bounding box center [704, 495] width 283 height 72
drag, startPoint x: 566, startPoint y: 606, endPoint x: 764, endPoint y: 606, distance: 198.8
click at [763, 606] on div "For Village/Town: precise details for birthplace address [PERSON_NAME][GEOGRAPH…" at bounding box center [704, 582] width 283 height 95
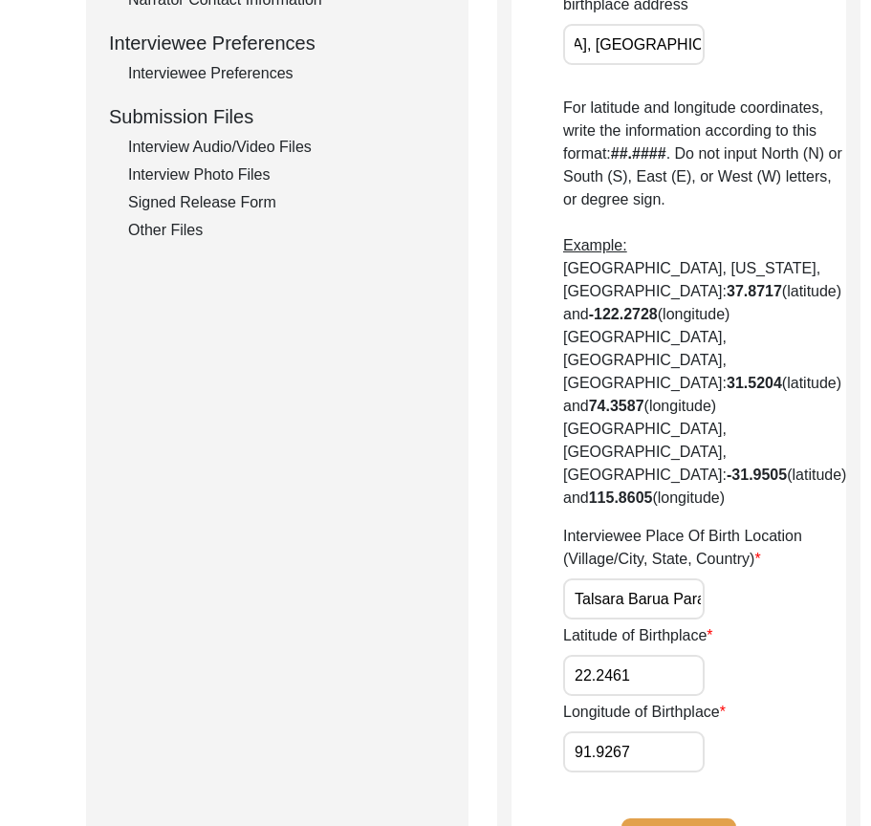
scroll to position [860, 0]
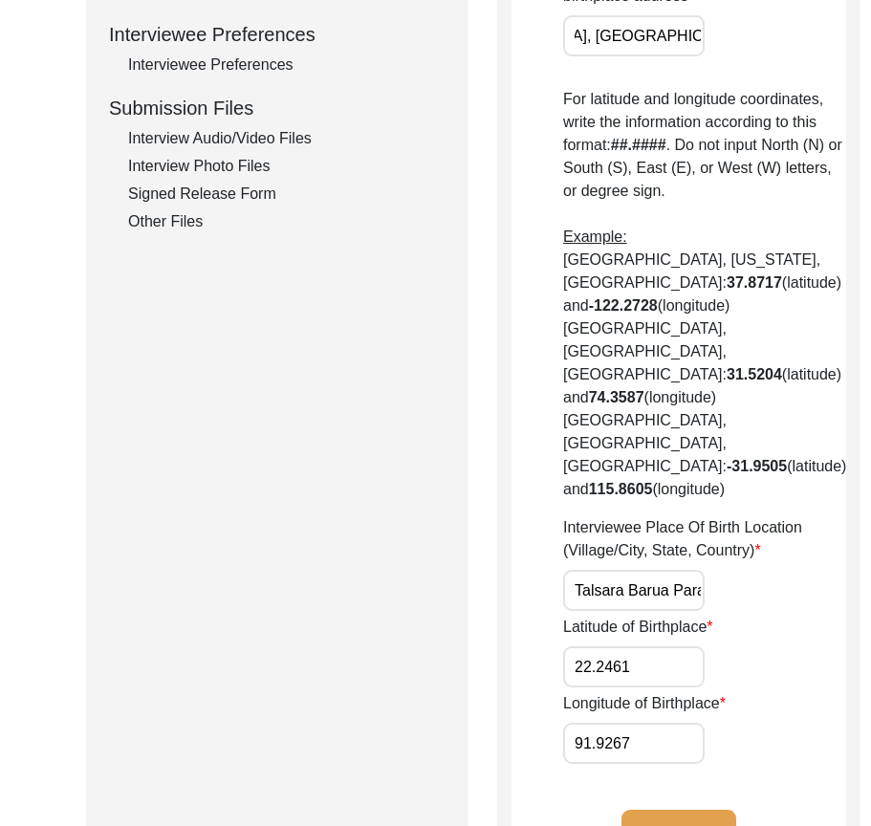
click at [765, 606] on div "Interviewee Place Of Birth Location (Village/City, State, Country) [GEOGRAPHIC_…" at bounding box center [704, 563] width 283 height 95
drag, startPoint x: 626, startPoint y: 604, endPoint x: 569, endPoint y: 604, distance: 57.3
click at [569, 604] on input "Talsara Barua Para, [PERSON_NAME], [GEOGRAPHIC_DATA], [GEOGRAPHIC_DATA], 4377, …" at bounding box center [633, 590] width 141 height 41
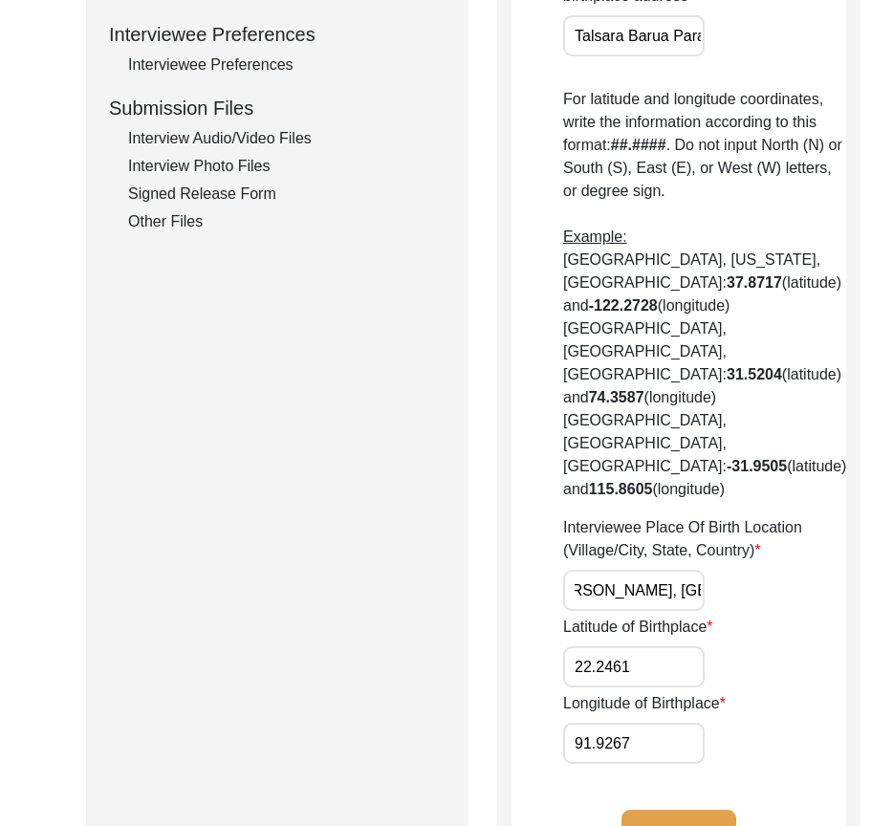
drag, startPoint x: 568, startPoint y: 605, endPoint x: 656, endPoint y: 612, distance: 89.1
click at [656, 611] on input "Talsara Barua Para, [PERSON_NAME], [GEOGRAPHIC_DATA], [GEOGRAPHIC_DATA], 4377, …" at bounding box center [633, 590] width 141 height 41
drag, startPoint x: 640, startPoint y: 679, endPoint x: 507, endPoint y: 688, distance: 133.1
click at [507, 688] on div "Birthplace Location House [GEOGRAPHIC_DATA] [GEOGRAPHIC_DATA], [PERSON_NAME][GE…" at bounding box center [678, 127] width 363 height 1548
click at [716, 611] on div "Interviewee Place Of Birth Location (Village/City, State, Country) [GEOGRAPHIC_…" at bounding box center [704, 563] width 283 height 95
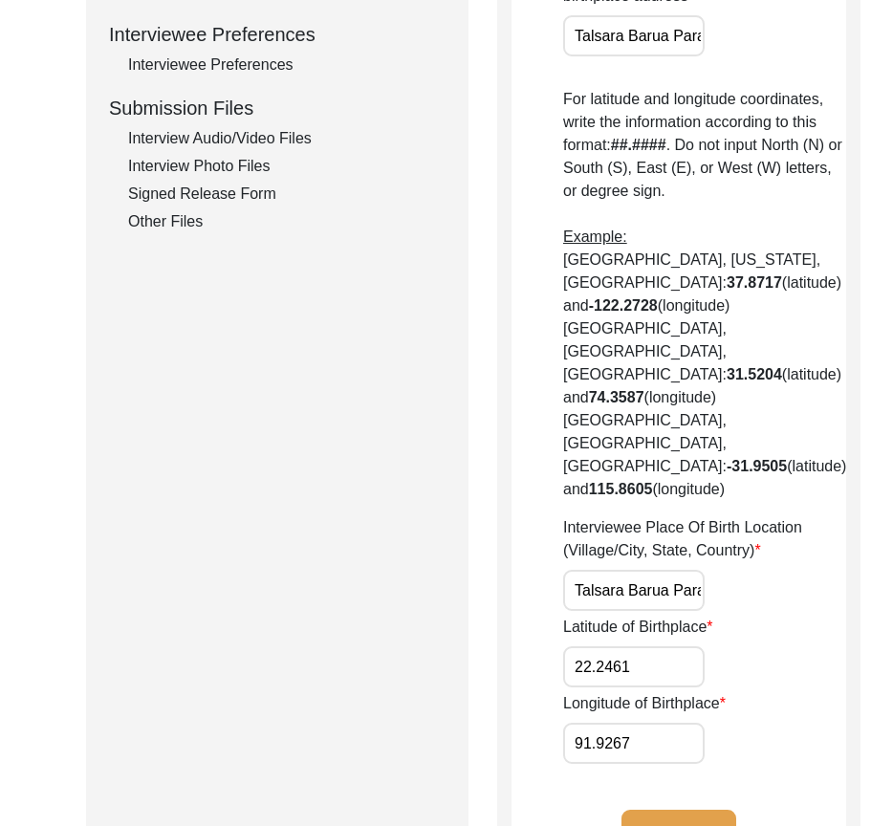
click at [632, 763] on input "91.9267" at bounding box center [633, 742] width 141 height 41
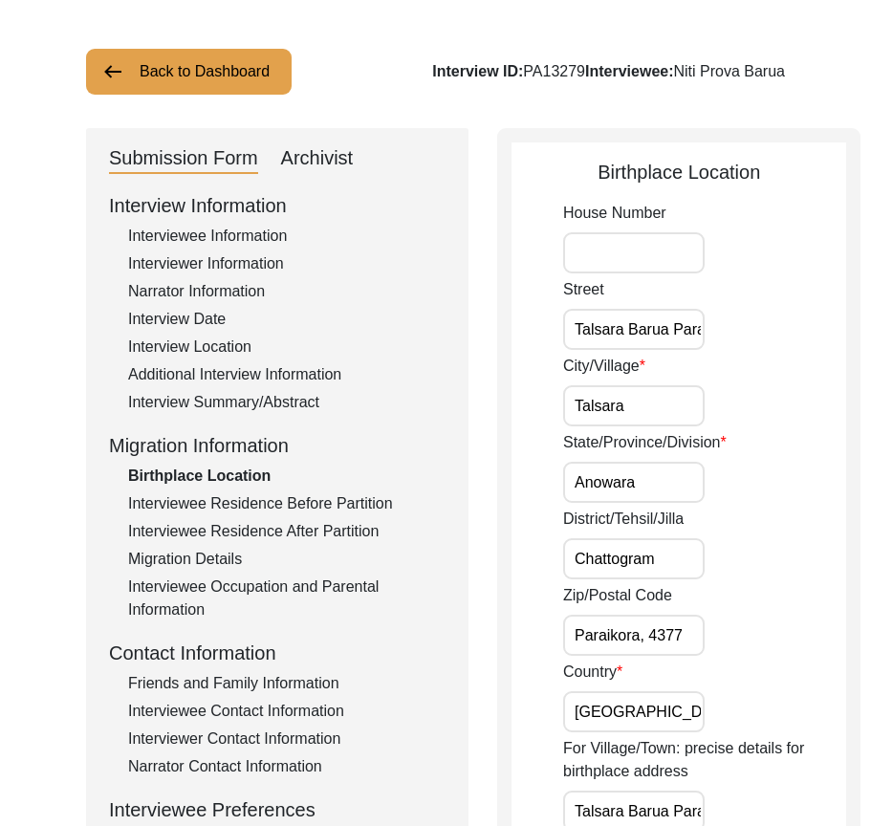
scroll to position [0, 140]
drag, startPoint x: 590, startPoint y: 323, endPoint x: 729, endPoint y: 330, distance: 139.7
click at [729, 330] on div "Street [GEOGRAPHIC_DATA], [PERSON_NAME][GEOGRAPHIC_DATA]" at bounding box center [704, 314] width 283 height 72
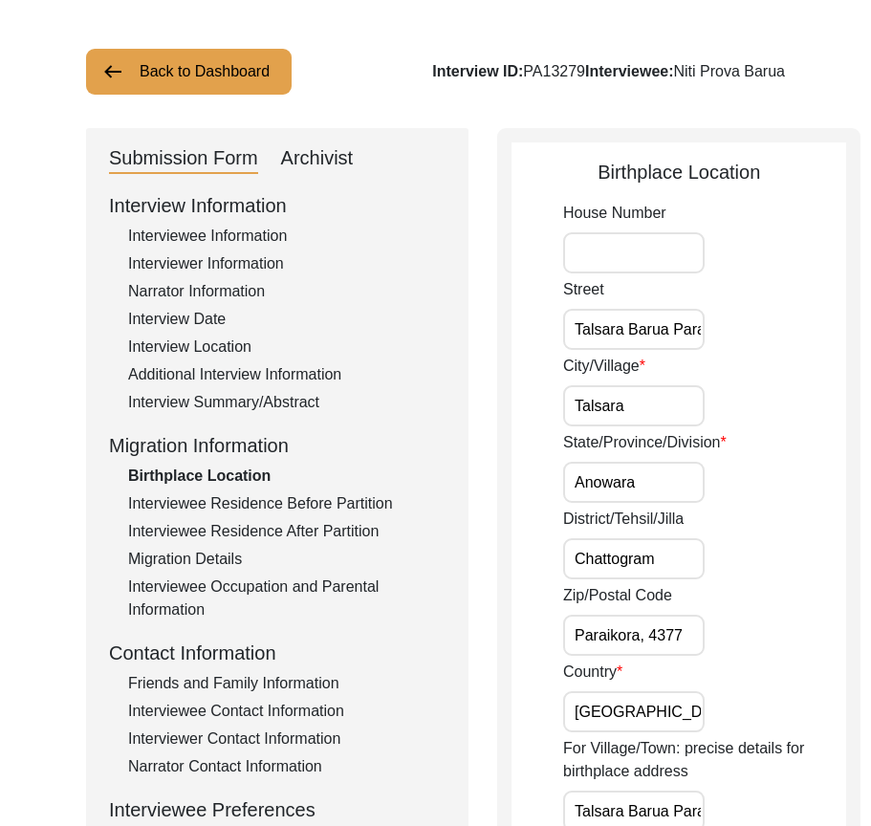
click at [656, 400] on input "Talsara" at bounding box center [633, 405] width 141 height 41
click at [736, 379] on div "City/[GEOGRAPHIC_DATA]" at bounding box center [704, 391] width 283 height 72
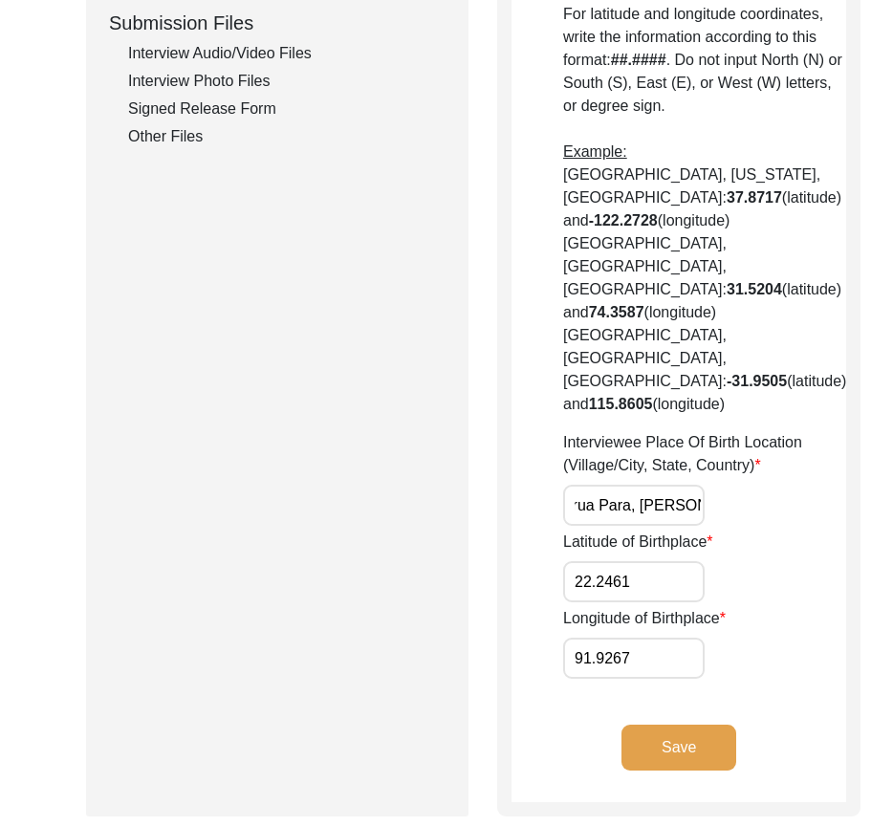
scroll to position [0, 420]
drag, startPoint x: 617, startPoint y: 527, endPoint x: 728, endPoint y: 528, distance: 110.9
click at [728, 526] on div "Interviewee Place Of Birth Location (Village/City, State, Country) [GEOGRAPHIC_…" at bounding box center [704, 478] width 283 height 95
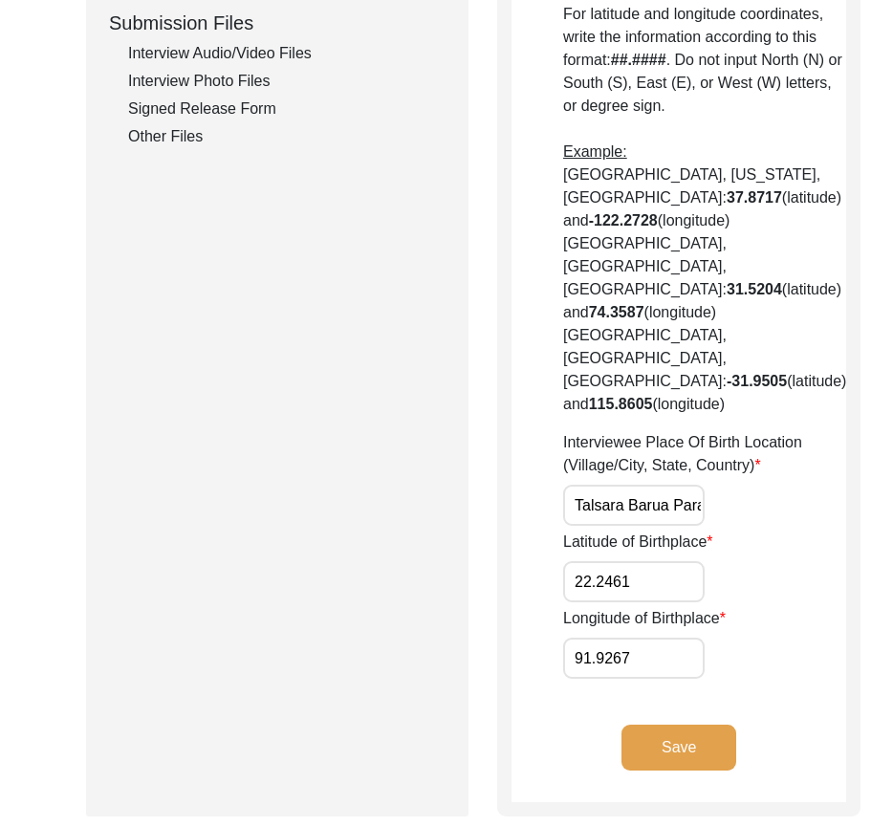
scroll to position [0, 420]
drag, startPoint x: 650, startPoint y: 523, endPoint x: 799, endPoint y: 528, distance: 149.2
click at [799, 528] on div "Back to Dashboard Interview ID: PA13279 Interviewee: [PERSON_NAME] Submission F…" at bounding box center [435, 45] width 871 height 1828
click at [631, 526] on input "Talsara Barua Para, [PERSON_NAME], [GEOGRAPHIC_DATA], [GEOGRAPHIC_DATA], 4377, …" at bounding box center [633, 504] width 141 height 41
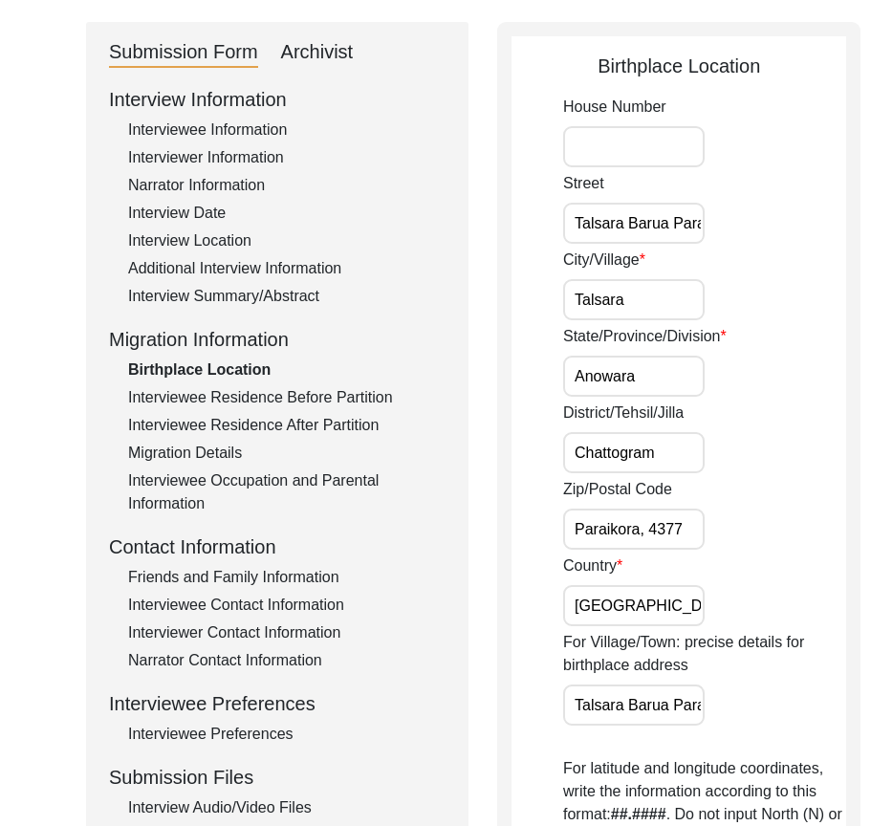
scroll to position [0, 140]
drag, startPoint x: 571, startPoint y: 214, endPoint x: 776, endPoint y: 219, distance: 204.5
click at [776, 219] on div "Birthplace Location House [GEOGRAPHIC_DATA] [GEOGRAPHIC_DATA], [PERSON_NAME][GE…" at bounding box center [678, 796] width 363 height 1548
drag, startPoint x: 697, startPoint y: 272, endPoint x: 666, endPoint y: 289, distance: 34.6
click at [696, 272] on div "City/[GEOGRAPHIC_DATA]" at bounding box center [704, 284] width 283 height 72
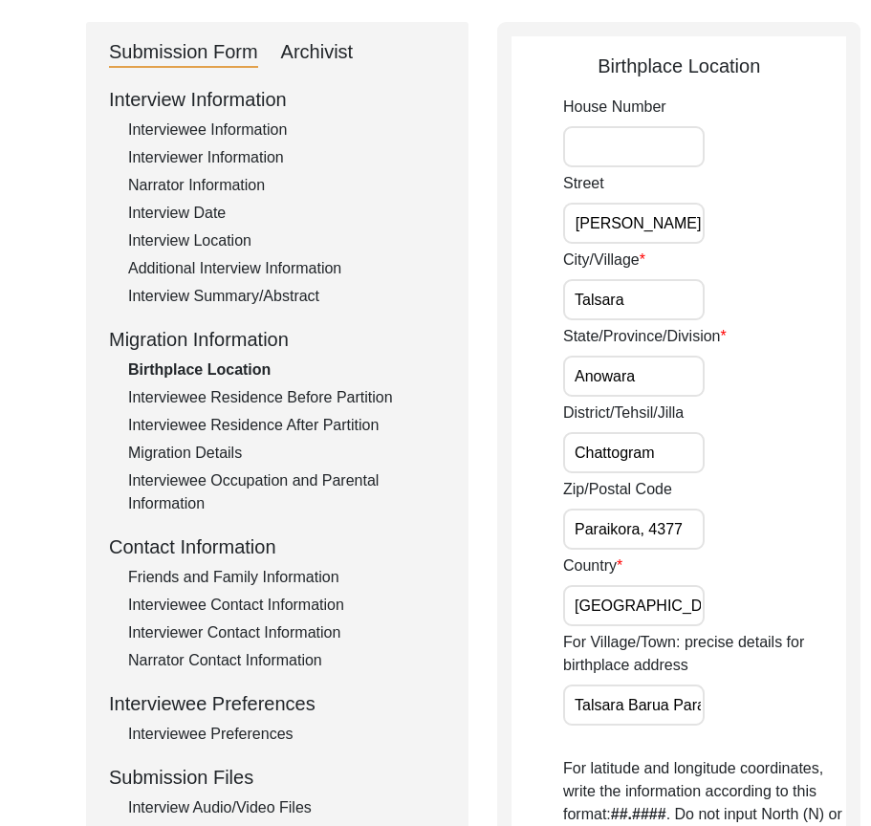
scroll to position [0, 0]
click at [661, 290] on input "Talsara" at bounding box center [633, 299] width 141 height 41
click at [711, 280] on div "City/[GEOGRAPHIC_DATA]" at bounding box center [704, 284] width 283 height 72
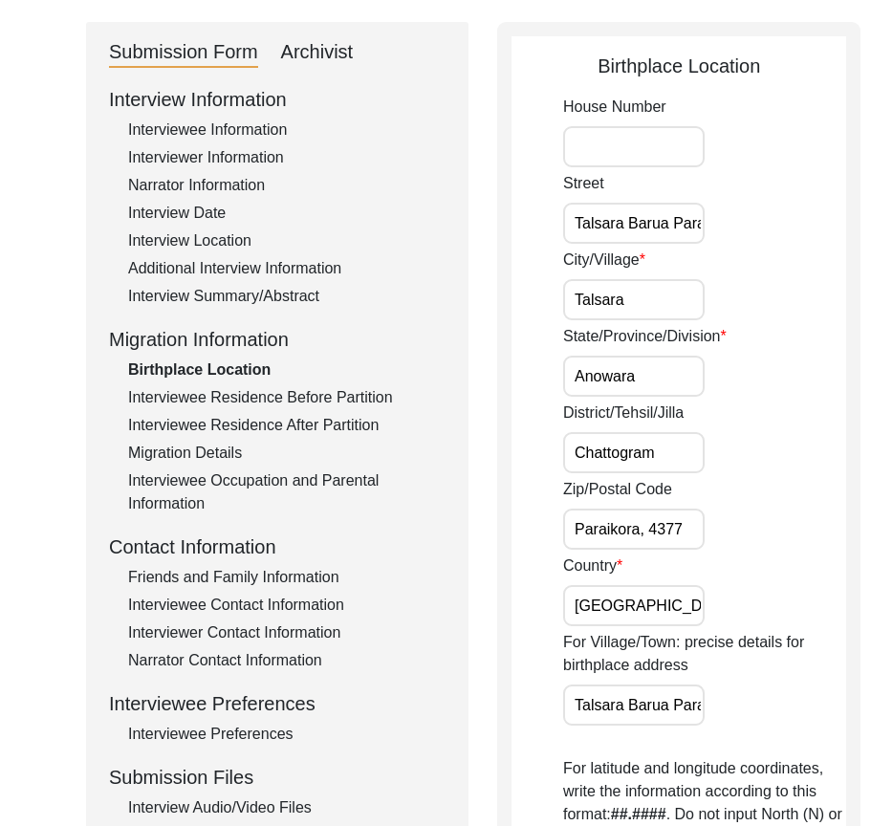
click at [645, 379] on input "Anowara" at bounding box center [633, 375] width 141 height 41
drag, startPoint x: 572, startPoint y: 530, endPoint x: 636, endPoint y: 527, distance: 64.1
click at [636, 527] on input "Paraikora, 4377" at bounding box center [633, 528] width 141 height 41
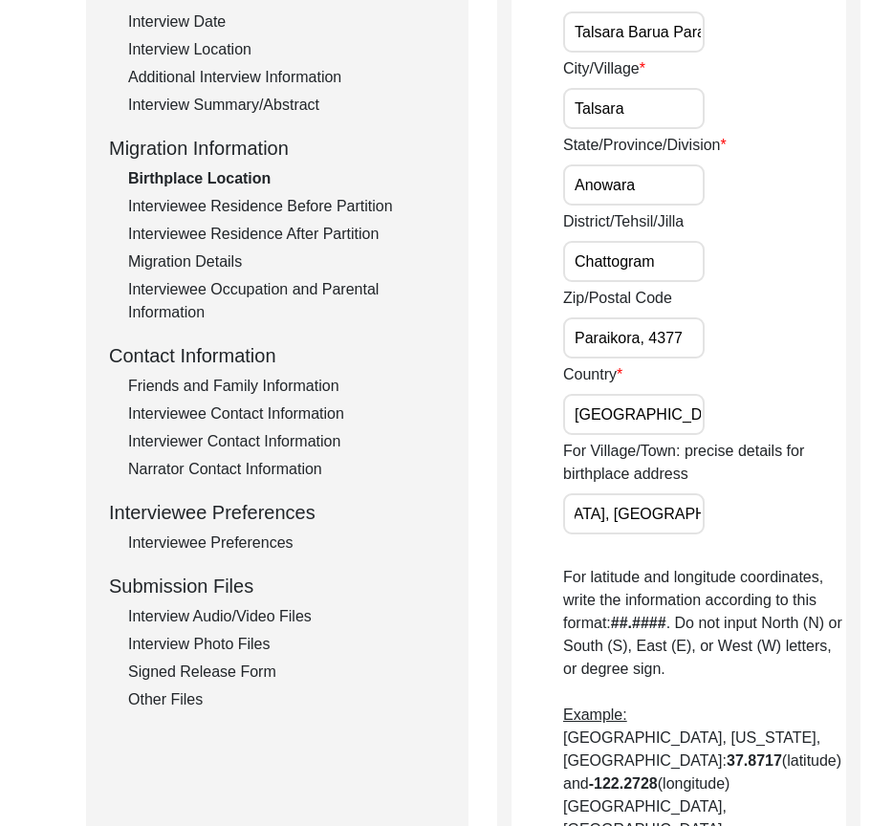
scroll to position [0, 420]
drag, startPoint x: 573, startPoint y: 518, endPoint x: 651, endPoint y: 527, distance: 77.9
click at [651, 527] on input "Talsara Barua Para, [PERSON_NAME], [GEOGRAPHIC_DATA], [GEOGRAPHIC_DATA], 4377, …" at bounding box center [633, 513] width 141 height 41
click at [720, 538] on div "House [GEOGRAPHIC_DATA] [GEOGRAPHIC_DATA], [PERSON_NAME][GEOGRAPHIC_DATA]/[GEOG…" at bounding box center [704, 572] width 283 height 1337
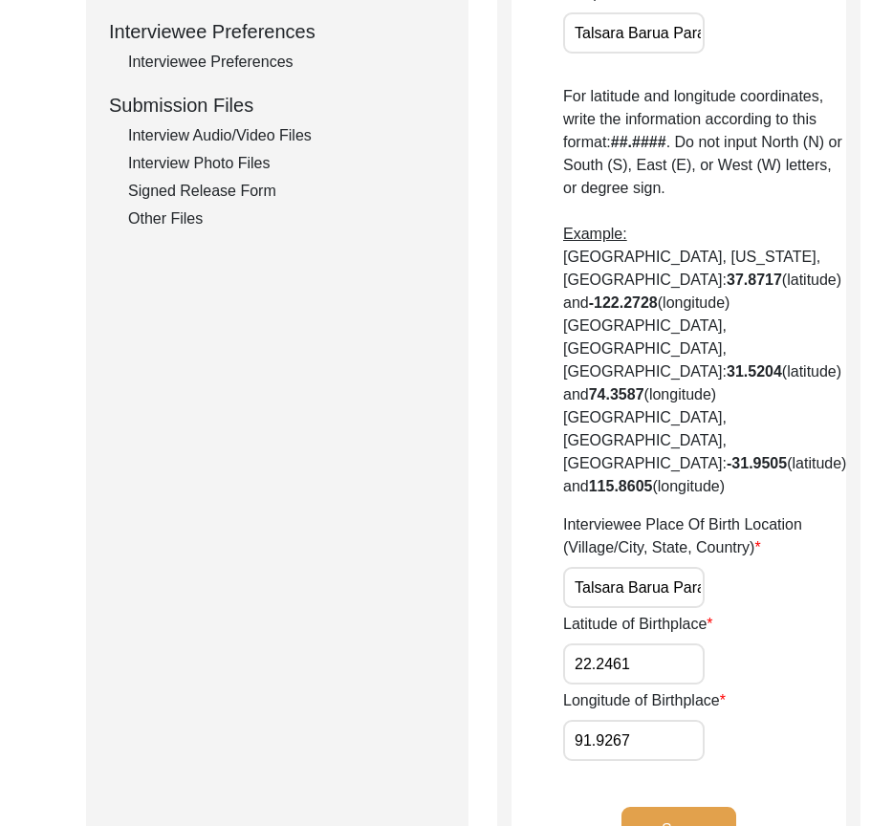
scroll to position [956, 0]
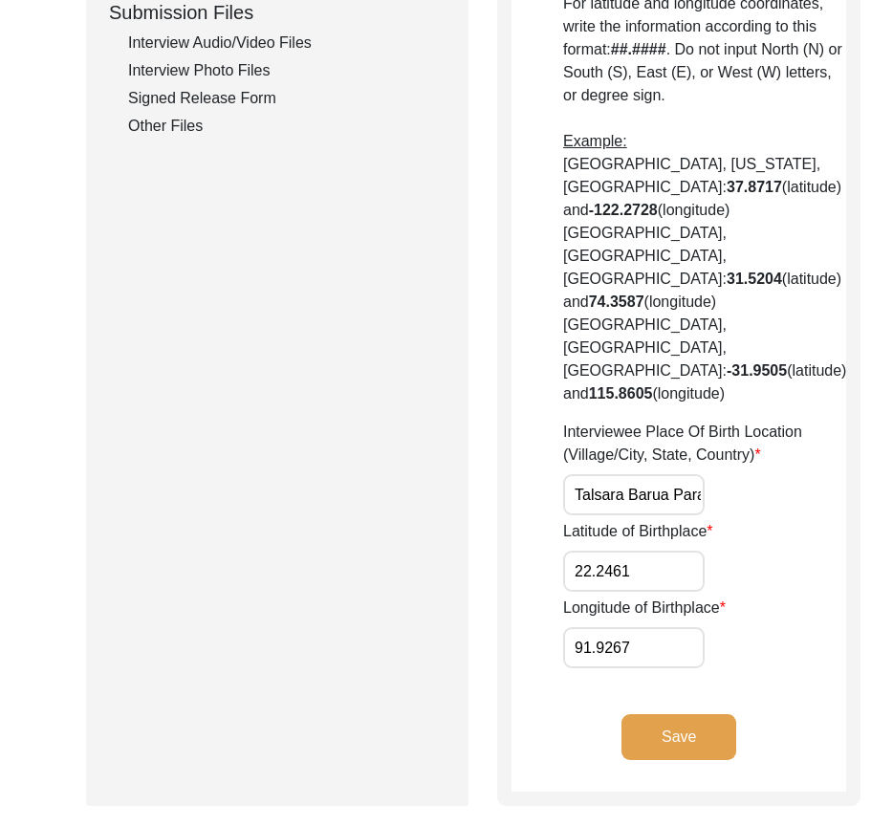
drag, startPoint x: 576, startPoint y: 591, endPoint x: 551, endPoint y: 591, distance: 24.8
click at [551, 591] on app-birthplace-location "Birthplace Location House [GEOGRAPHIC_DATA] [GEOGRAPHIC_DATA], [PERSON_NAME][GE…" at bounding box center [678, 39] width 334 height 1504
drag, startPoint x: 641, startPoint y: 666, endPoint x: 489, endPoint y: 655, distance: 152.4
click at [491, 656] on div "Submission Form Archivist Interview Information Interviewee Information Intervi…" at bounding box center [435, 32] width 699 height 1548
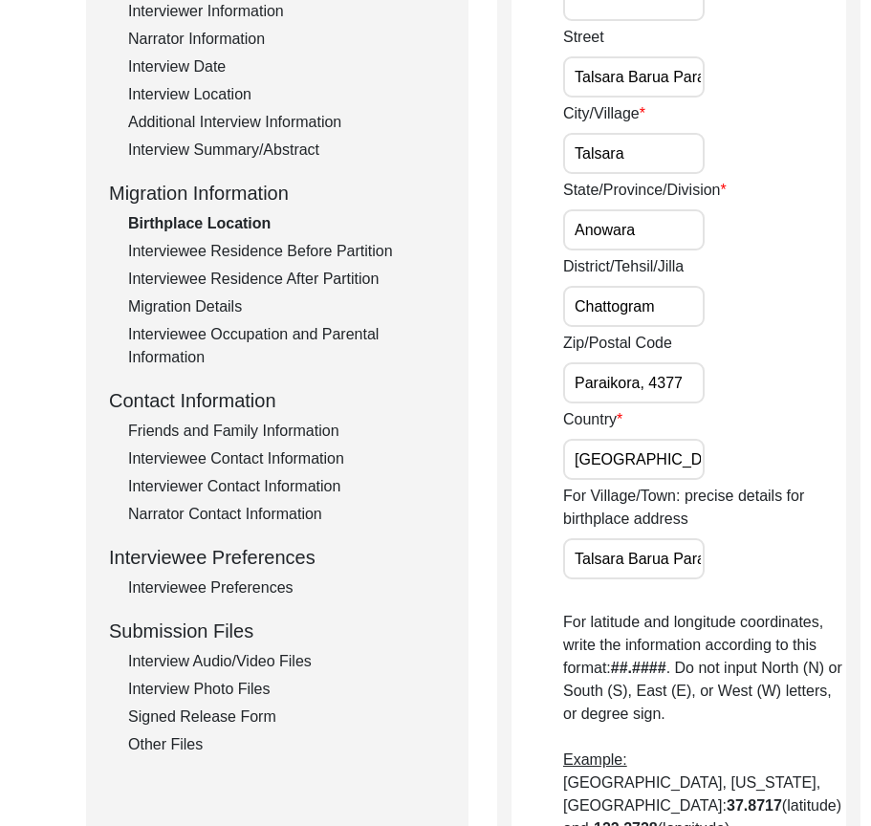
scroll to position [382, 0]
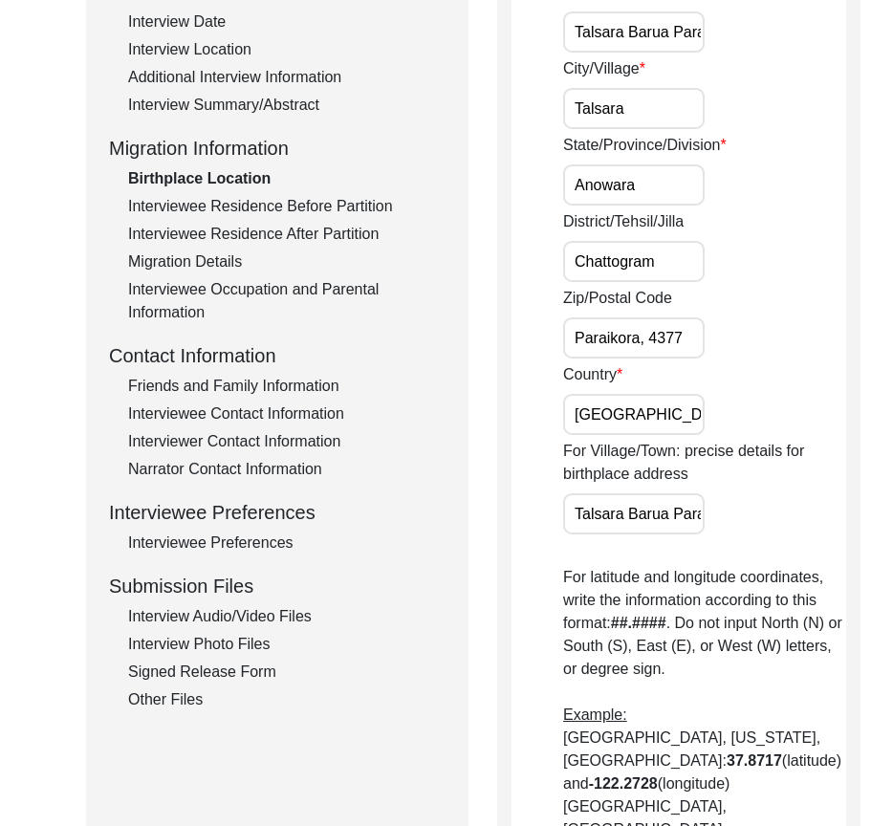
click at [655, 408] on input "[GEOGRAPHIC_DATA]" at bounding box center [633, 414] width 141 height 41
click at [333, 207] on div "Interviewee Residence Before Partition" at bounding box center [286, 206] width 317 height 23
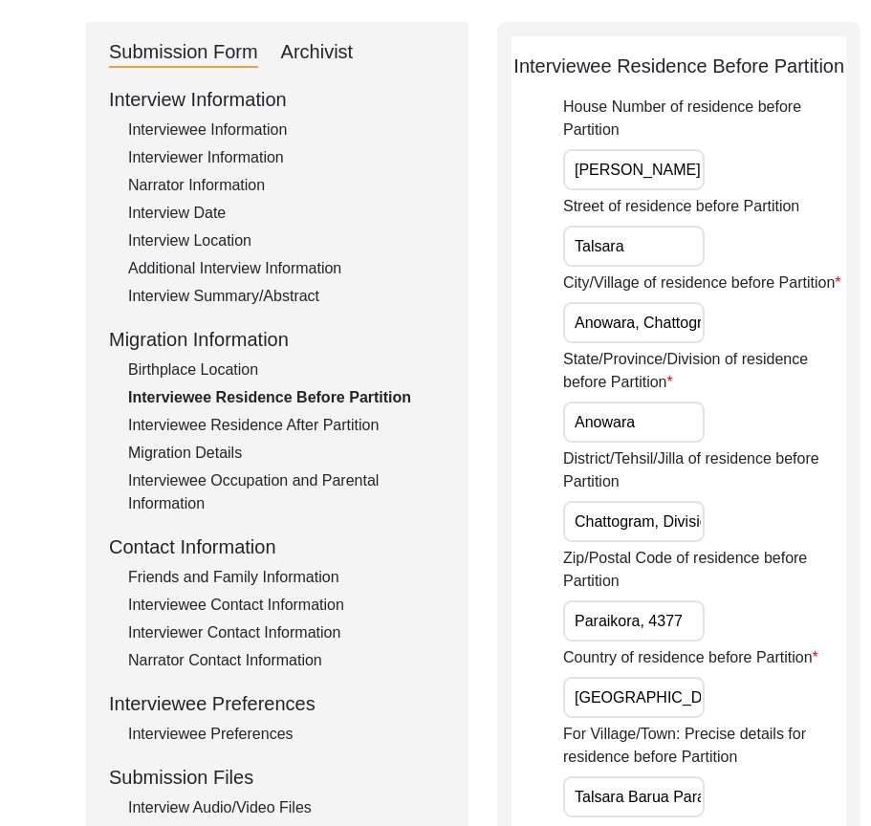
scroll to position [0, 60]
drag, startPoint x: 594, startPoint y: 390, endPoint x: 700, endPoint y: 390, distance: 106.1
click at [700, 343] on div "City/Village of residence before Partition Anowara, [GEOGRAPHIC_DATA]" at bounding box center [704, 307] width 283 height 72
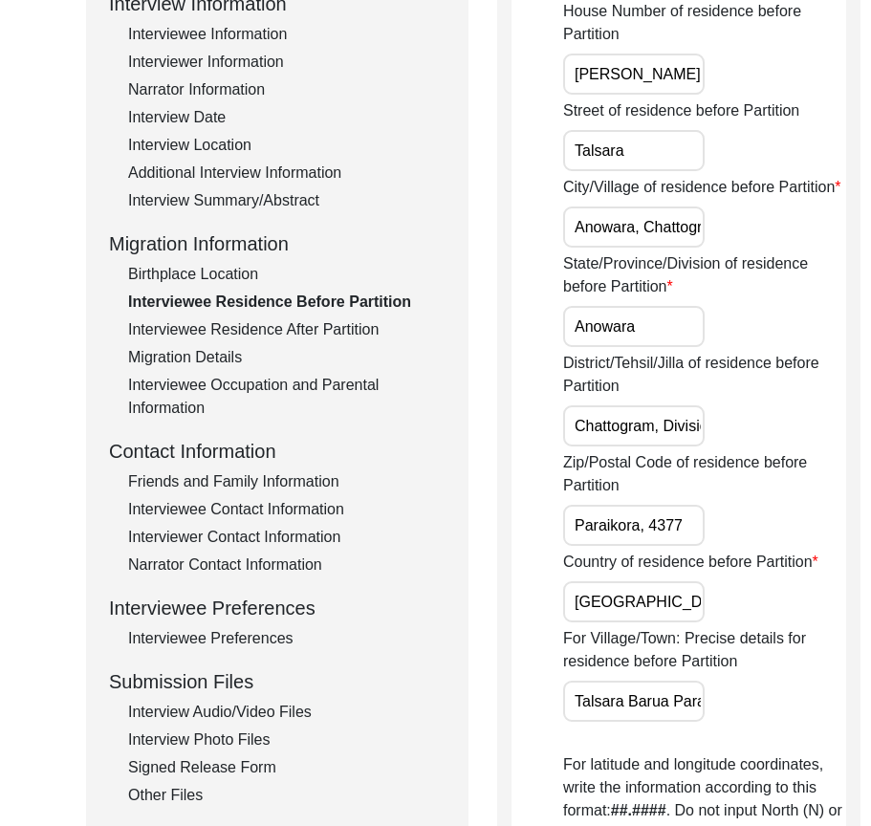
scroll to position [0, 54]
drag, startPoint x: 588, startPoint y: 499, endPoint x: 707, endPoint y: 499, distance: 119.4
click at [707, 446] on div "District/Tehsil/Jilla of residence before Partition Chattogram, Division" at bounding box center [704, 399] width 283 height 95
drag, startPoint x: 594, startPoint y: 612, endPoint x: 715, endPoint y: 610, distance: 120.4
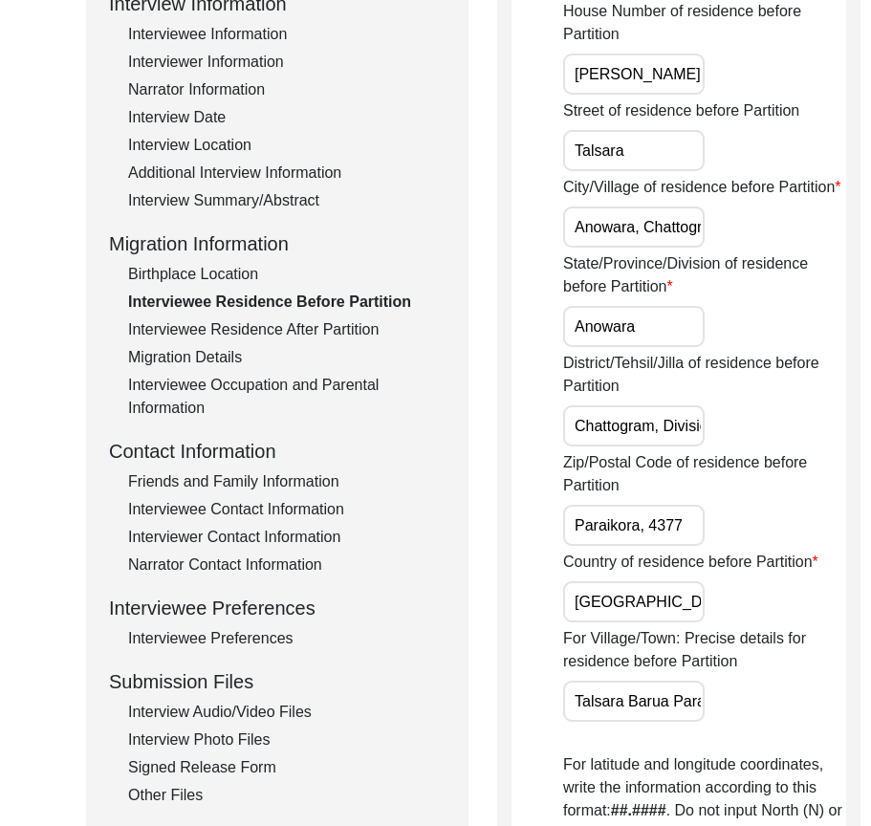
click at [715, 546] on div "Zip/Postal Code of residence before Partition Paraikora, 4377" at bounding box center [704, 498] width 283 height 95
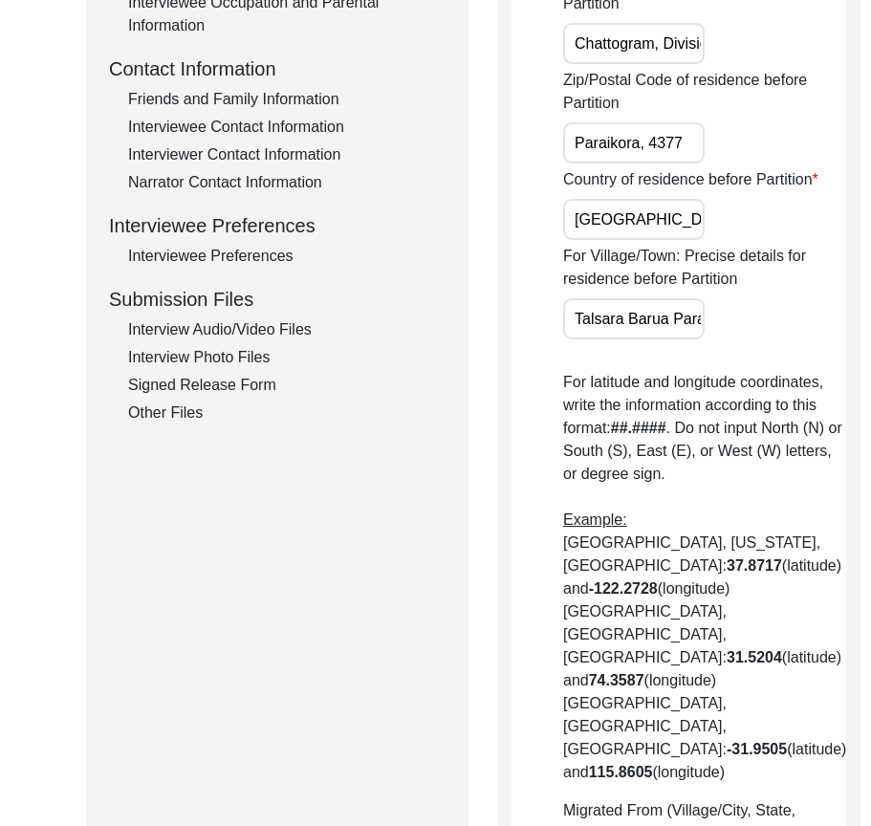
scroll to position [0, 0]
drag, startPoint x: 592, startPoint y: 321, endPoint x: 654, endPoint y: 371, distance: 78.8
click at [665, 240] on input "[GEOGRAPHIC_DATA]" at bounding box center [633, 219] width 141 height 41
drag, startPoint x: 590, startPoint y: 440, endPoint x: 778, endPoint y: 440, distance: 188.2
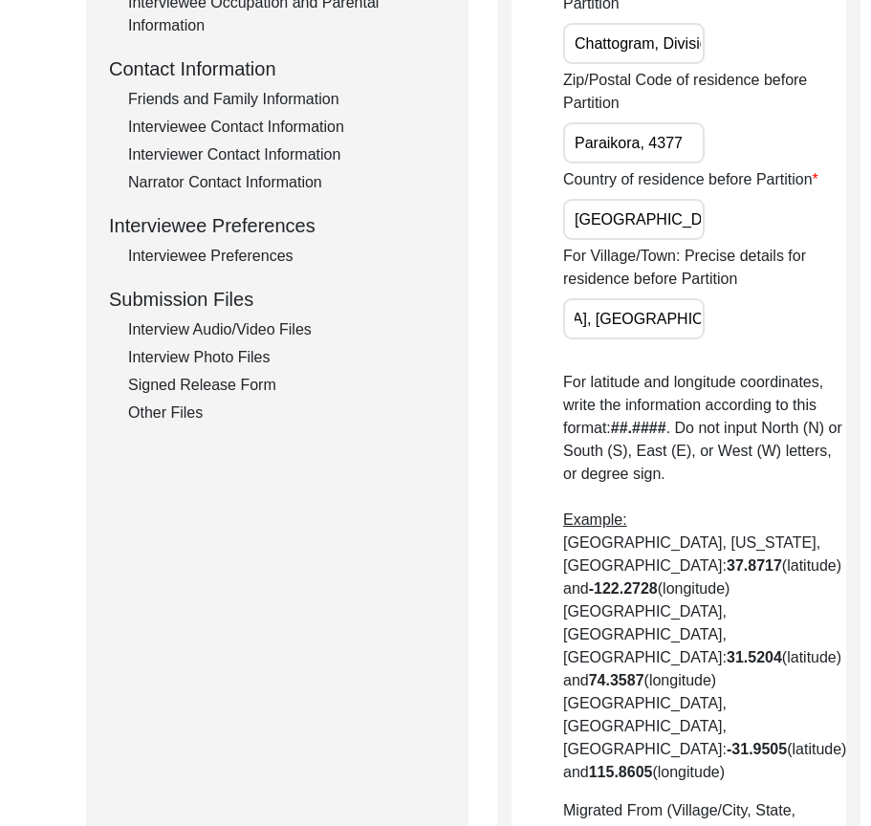
click at [778, 440] on div "Interviewee Residence Before Partition House Number of residence before Partiti…" at bounding box center [678, 364] width 363 height 1640
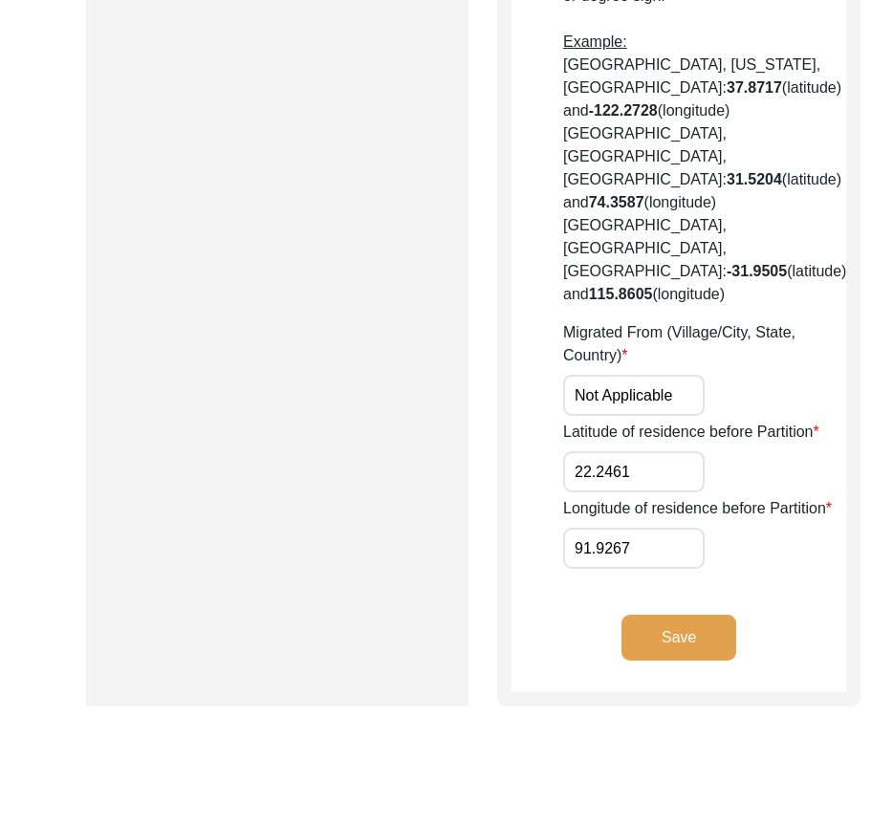
scroll to position [0, 9]
drag, startPoint x: 578, startPoint y: 520, endPoint x: 700, endPoint y: 520, distance: 122.3
click at [700, 416] on div "Migrated From (Village/City, State, Country) Not Applicable" at bounding box center [704, 368] width 283 height 95
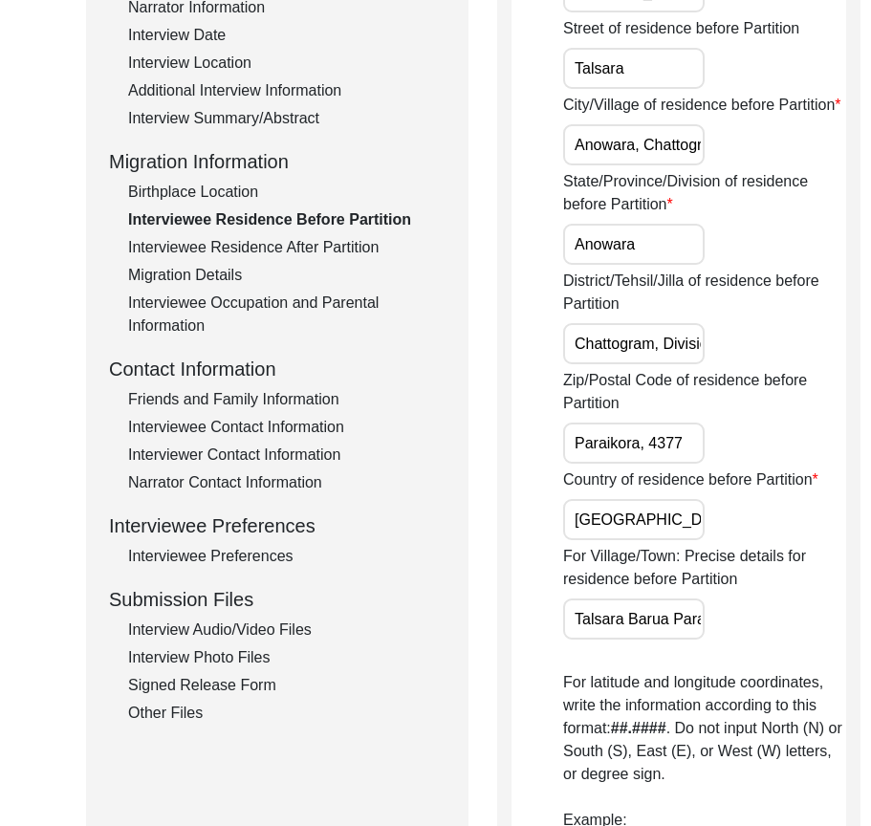
scroll to position [287, 0]
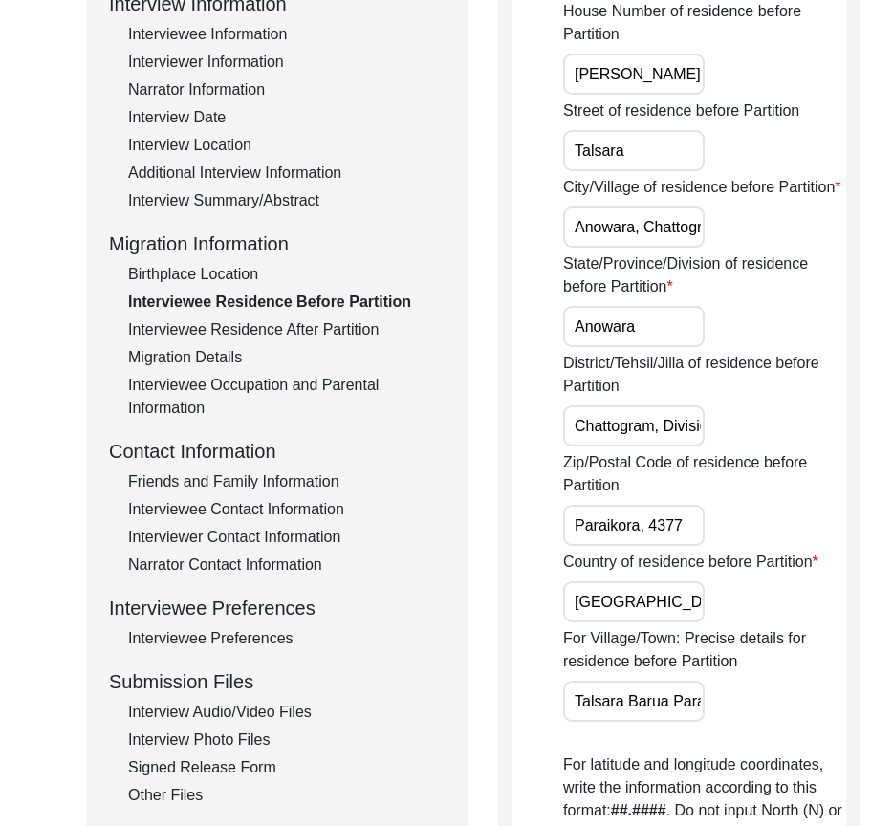
click at [276, 328] on div "Interviewee Residence After Partition" at bounding box center [286, 329] width 317 height 23
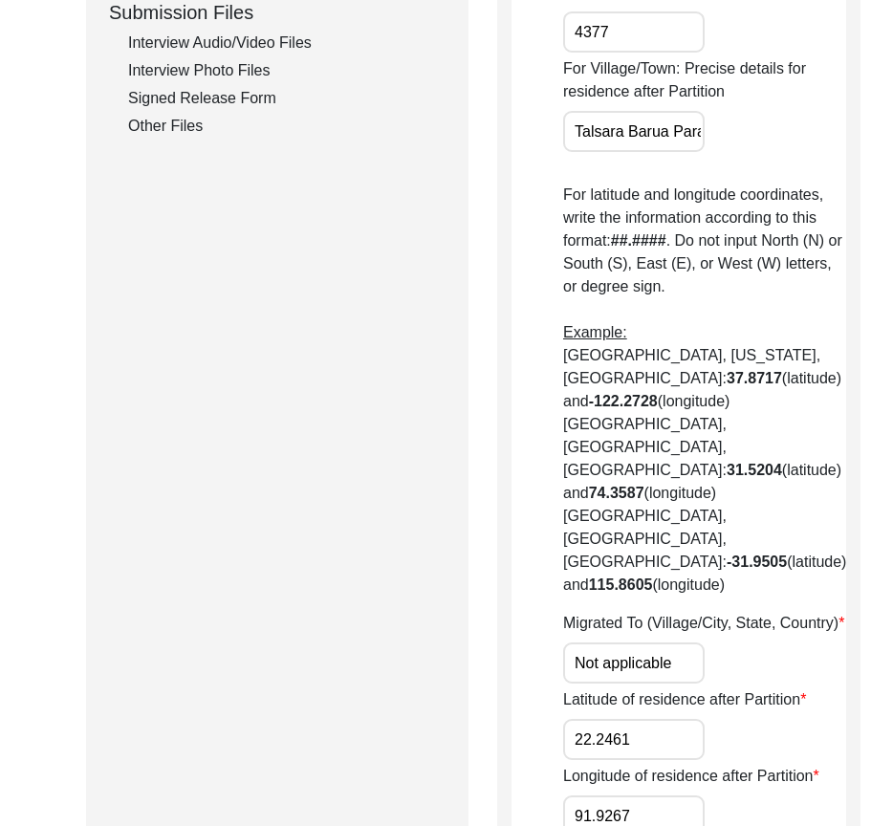
scroll to position [478, 0]
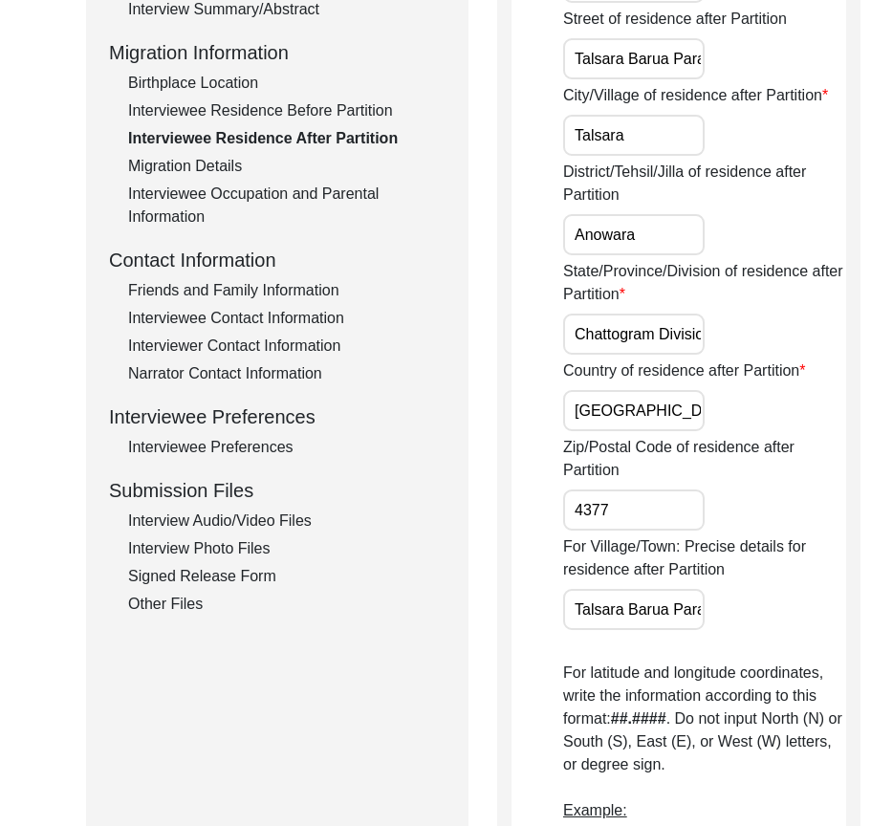
click at [202, 176] on div "Migration Details" at bounding box center [286, 166] width 317 height 23
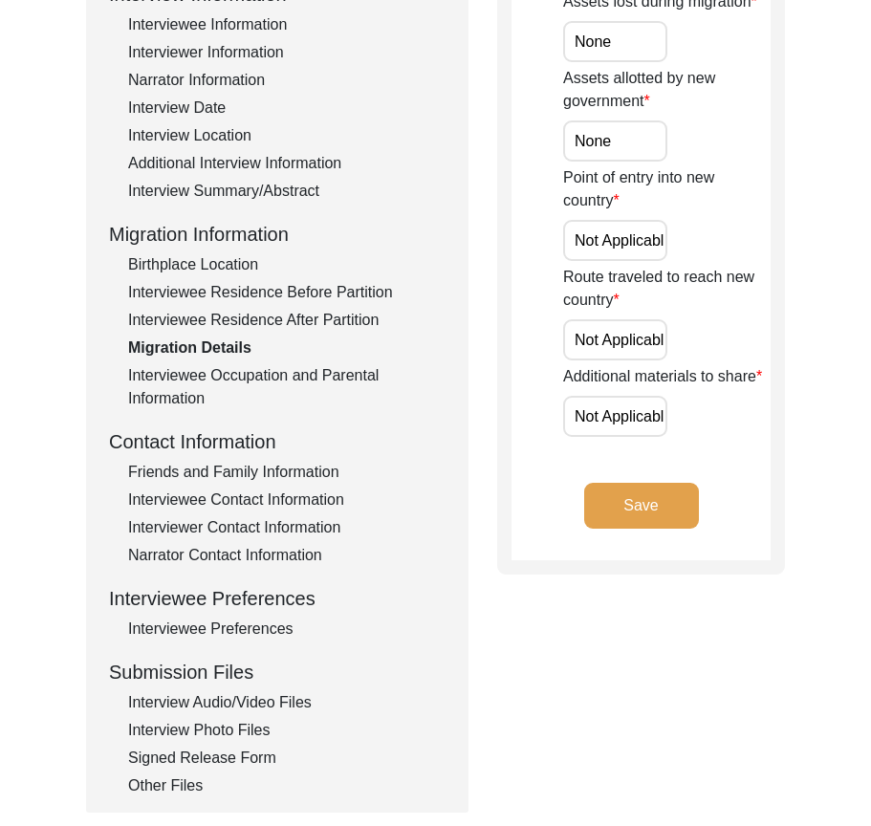
scroll to position [96, 0]
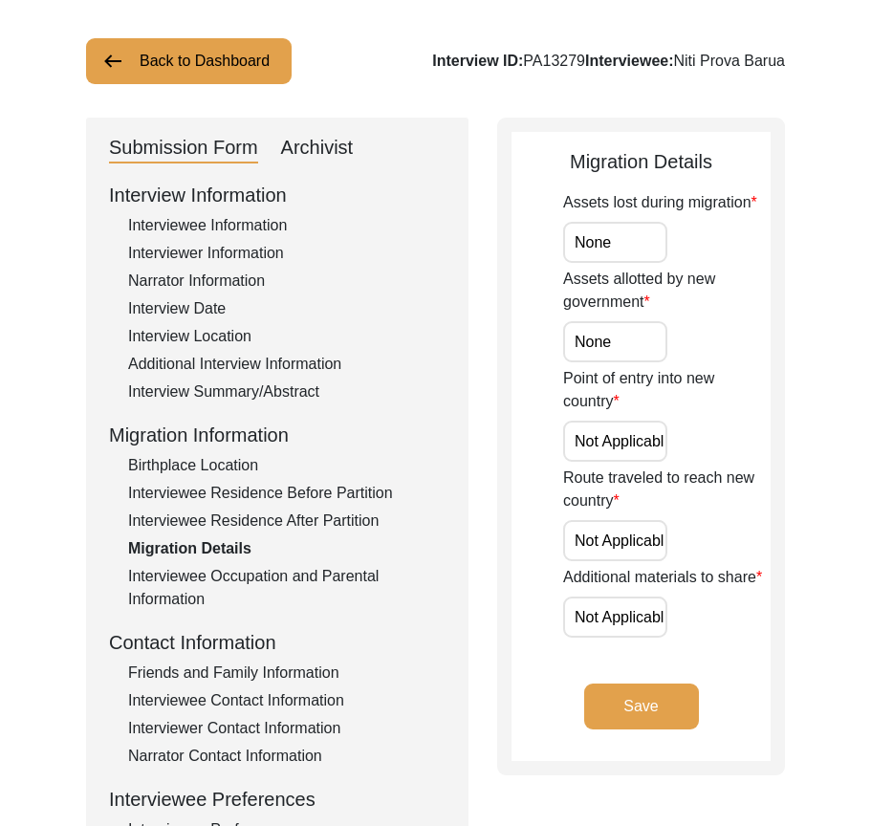
click at [615, 242] on input "None" at bounding box center [615, 242] width 104 height 41
paste input "/A"
click at [641, 349] on input "None" at bounding box center [615, 341] width 104 height 41
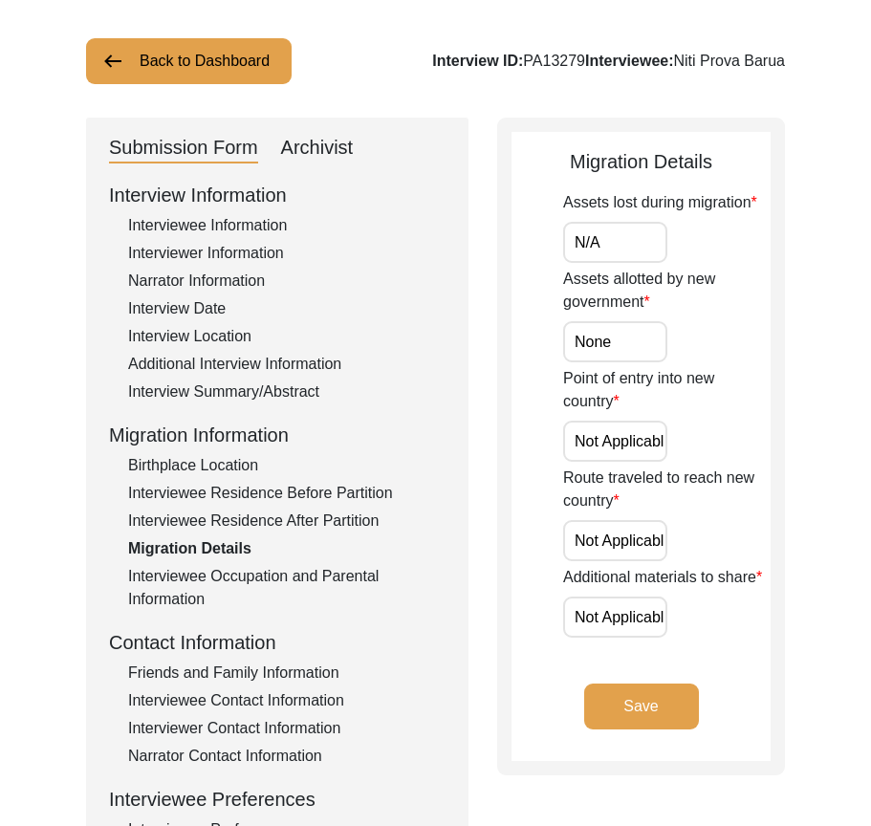
paste input "/A"
click at [584, 437] on input "Not Applicable" at bounding box center [615, 440] width 104 height 41
paste input "/A"
click at [610, 443] on input "N/AApplicable" at bounding box center [615, 440] width 104 height 41
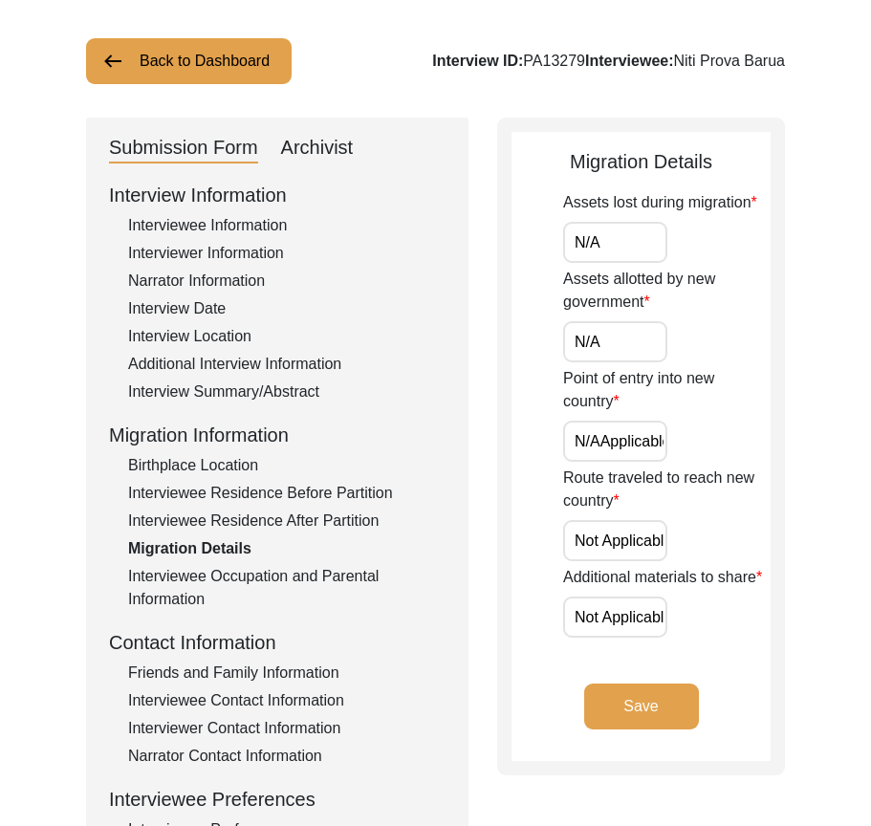
click at [610, 443] on input "N/AApplicable" at bounding box center [615, 440] width 104 height 41
paste input "text"
click at [602, 525] on input "Not Applicable" at bounding box center [615, 540] width 104 height 41
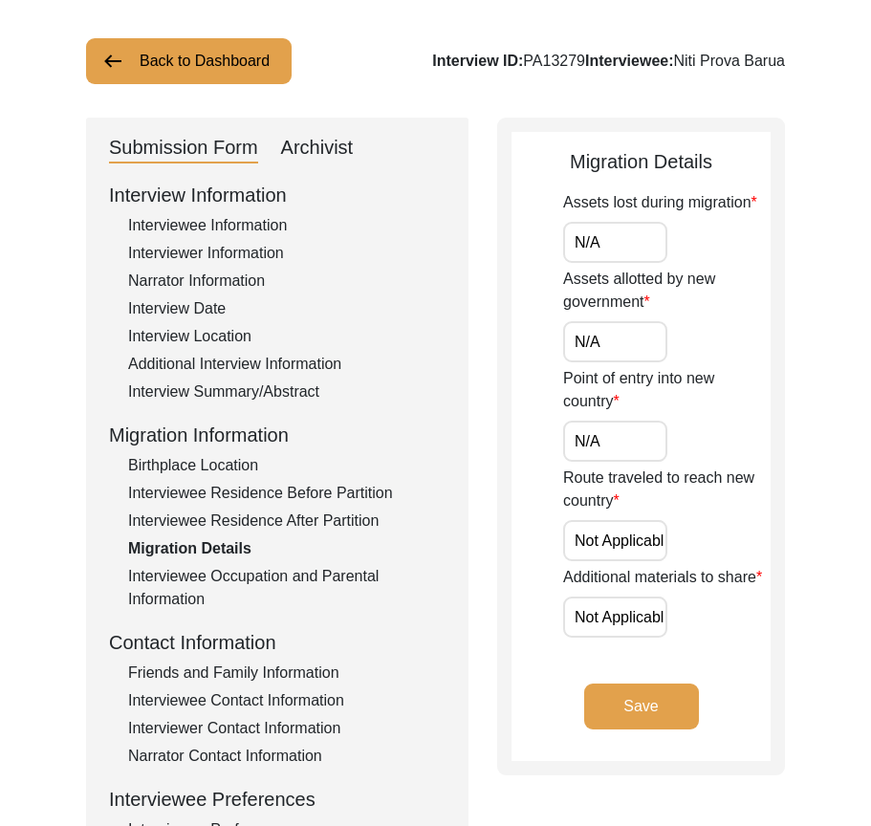
click at [602, 525] on input "Not Applicable" at bounding box center [615, 540] width 104 height 41
paste input "/A"
click at [591, 615] on input "Not Applicable" at bounding box center [615, 616] width 104 height 41
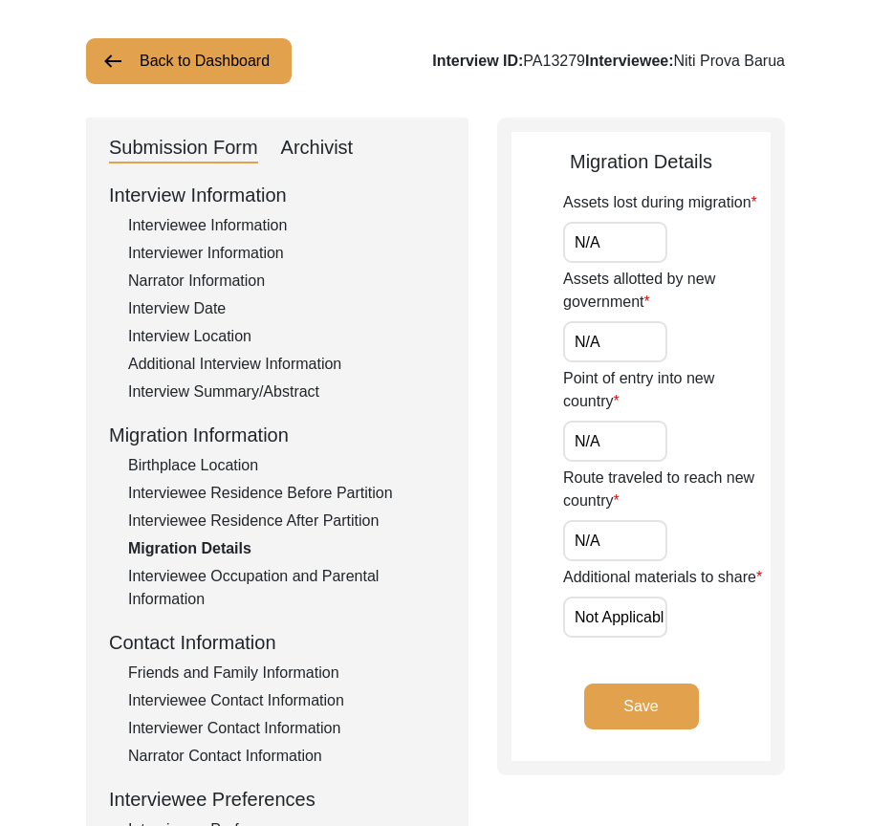
paste input "/A"
drag, startPoint x: 509, startPoint y: 672, endPoint x: 554, endPoint y: 696, distance: 50.9
click at [509, 672] on div "Migration Details Assets lost during migration N/A Assets allotted by new gover…" at bounding box center [641, 446] width 288 height 657
click at [627, 705] on button "Save" at bounding box center [641, 706] width 115 height 46
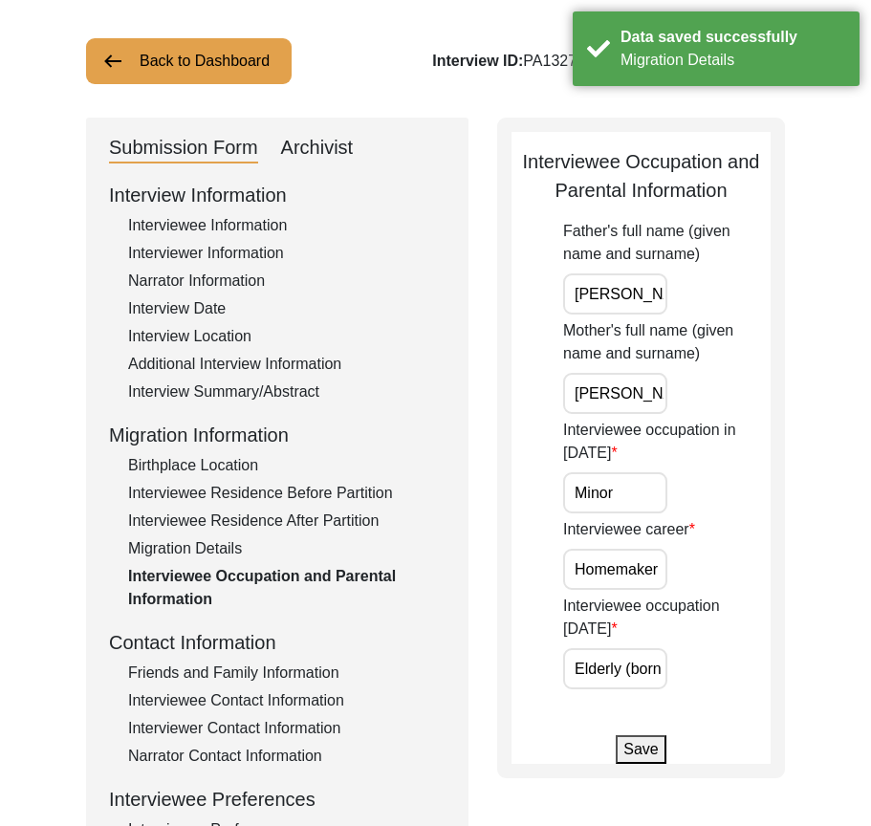
scroll to position [0, 30]
drag, startPoint x: 576, startPoint y: 285, endPoint x: 720, endPoint y: 287, distance: 144.3
click at [720, 287] on div "Father's full name (given name and surname) [PERSON_NAME]" at bounding box center [666, 267] width 207 height 95
drag, startPoint x: 582, startPoint y: 392, endPoint x: 737, endPoint y: 462, distance: 169.8
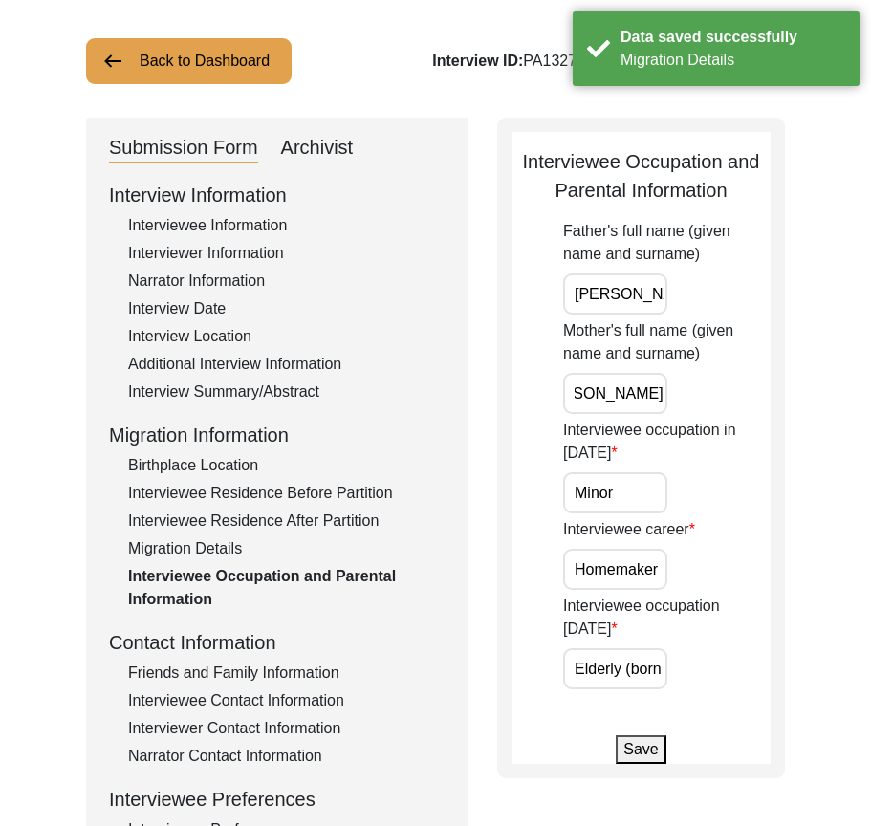
click at [806, 394] on div "Back to Dashboard Interview ID: PA13279 Interviewee: [PERSON_NAME] Submission F…" at bounding box center [435, 568] width 871 height 1175
click at [632, 500] on input "Minor" at bounding box center [615, 492] width 104 height 41
click at [564, 581] on input "Homemaker" at bounding box center [615, 568] width 104 height 41
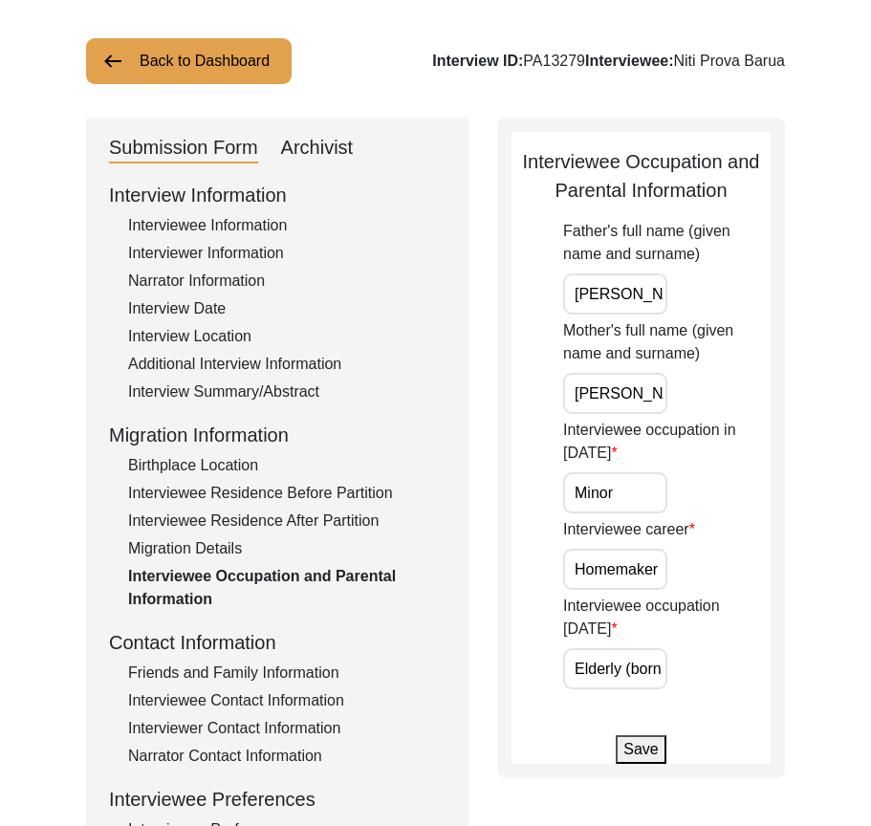
drag, startPoint x: 570, startPoint y: 578, endPoint x: 695, endPoint y: 600, distance: 127.1
click at [717, 576] on div "Interviewee career Homemaker" at bounding box center [666, 554] width 207 height 72
drag, startPoint x: 583, startPoint y: 648, endPoint x: 673, endPoint y: 647, distance: 89.8
click at [673, 647] on div "Interviewee occupation [DATE] Elderly (born in [DEMOGRAPHIC_DATA]), currently i…" at bounding box center [666, 641] width 207 height 95
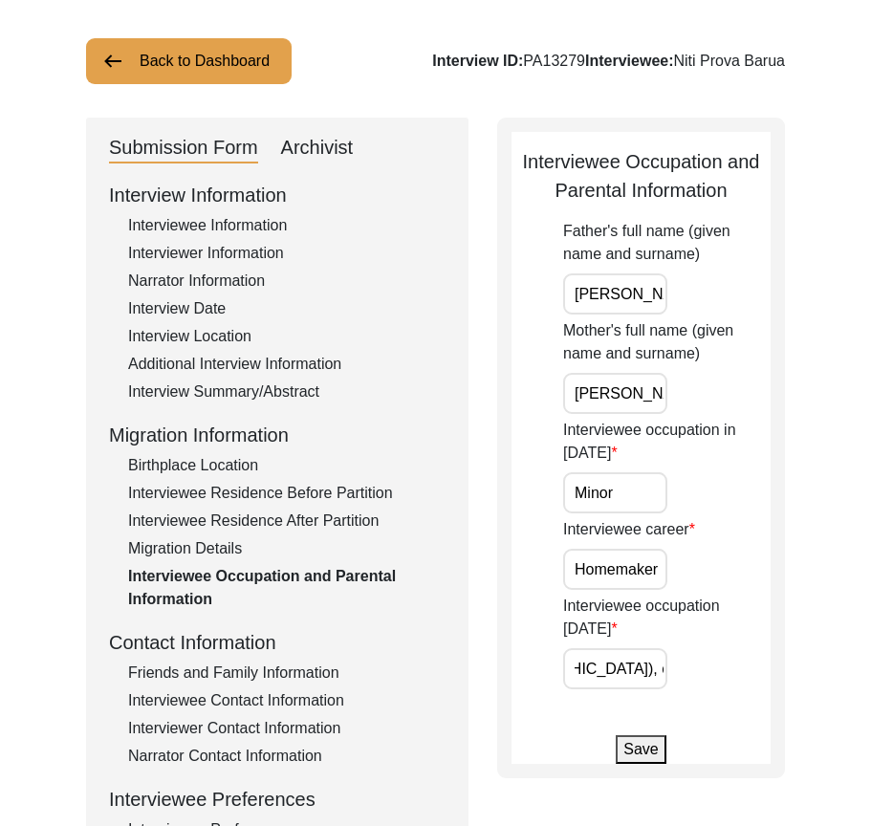
click at [664, 648] on input "Elderly (born in [DEMOGRAPHIC_DATA]), currently in her [DEMOGRAPHIC_DATA]." at bounding box center [615, 668] width 104 height 41
drag, startPoint x: 664, startPoint y: 647, endPoint x: 520, endPoint y: 646, distance: 144.3
click at [520, 646] on app-parental-information "Interviewee Occupation and Parental Information Father's full name (given name …" at bounding box center [640, 455] width 259 height 616
click at [649, 648] on input "Retired" at bounding box center [615, 668] width 104 height 41
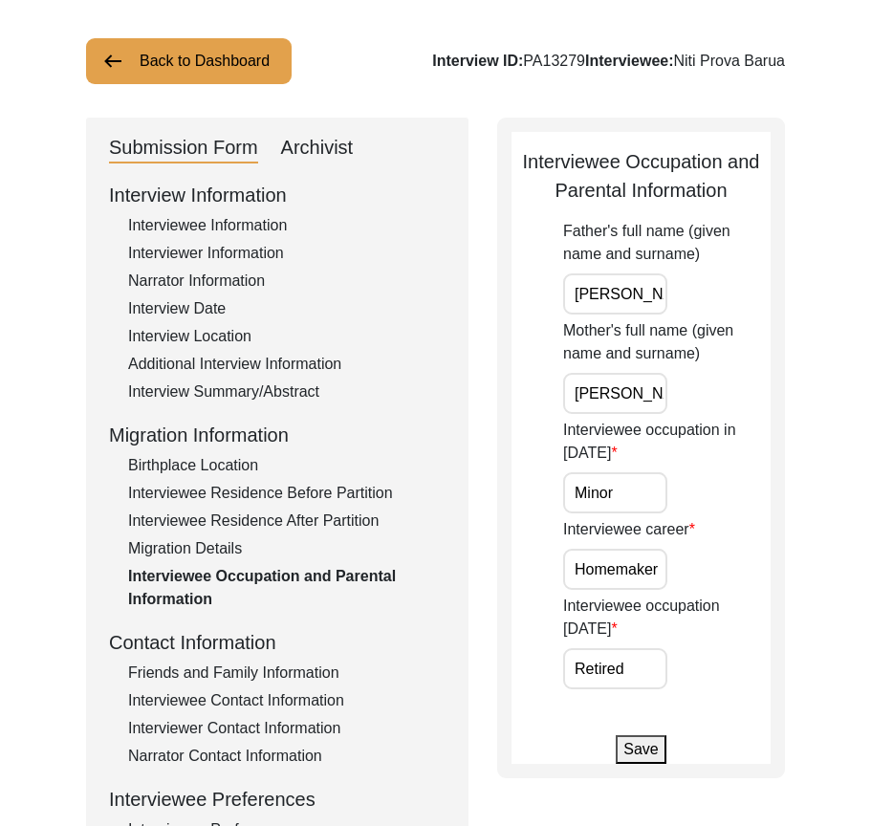
click at [634, 735] on button "Save" at bounding box center [640, 749] width 50 height 29
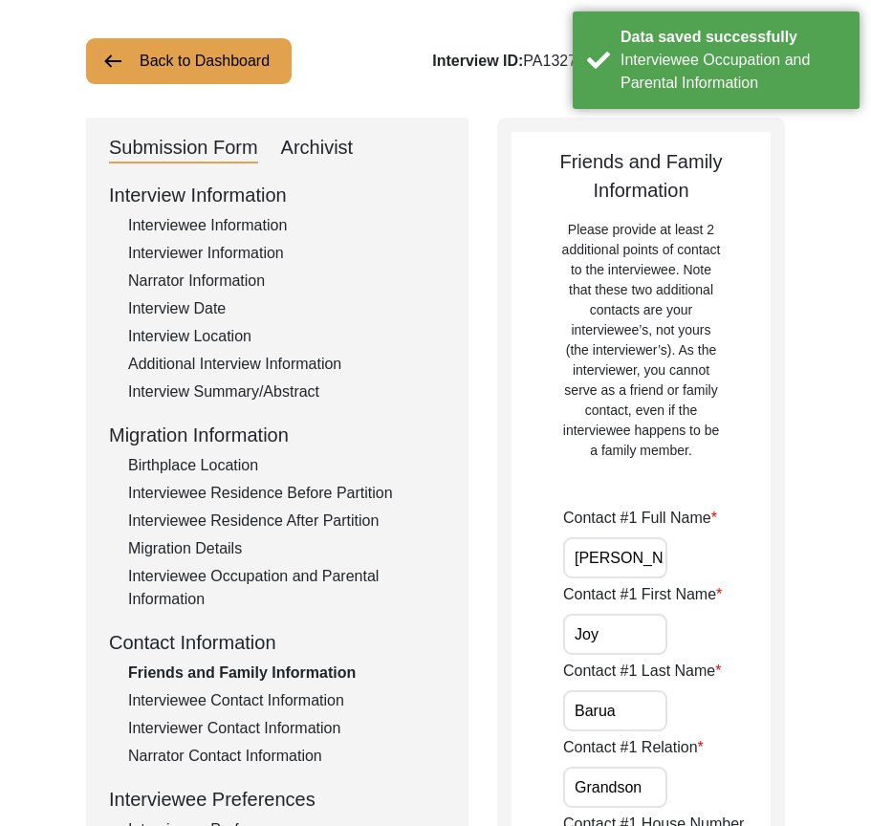
click at [651, 550] on input "[PERSON_NAME]" at bounding box center [615, 557] width 104 height 41
click at [639, 625] on input "Joy" at bounding box center [615, 633] width 104 height 41
click at [641, 704] on input "Barua" at bounding box center [615, 710] width 104 height 41
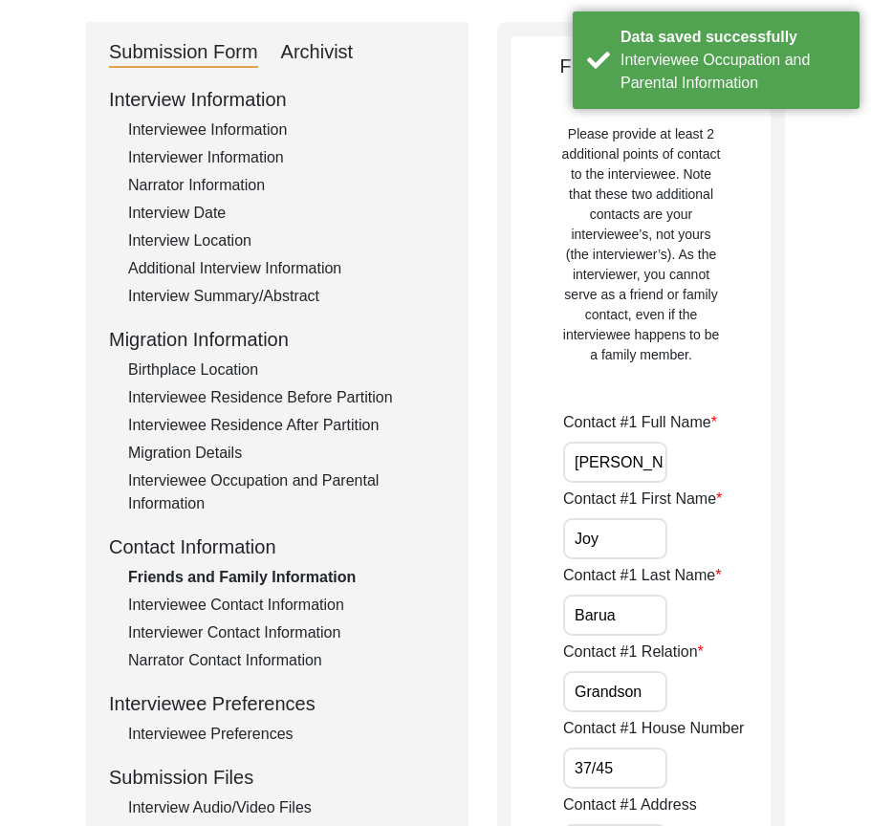
click at [645, 689] on input "Grandson" at bounding box center [615, 691] width 104 height 41
click at [646, 756] on input "37/45" at bounding box center [615, 767] width 104 height 41
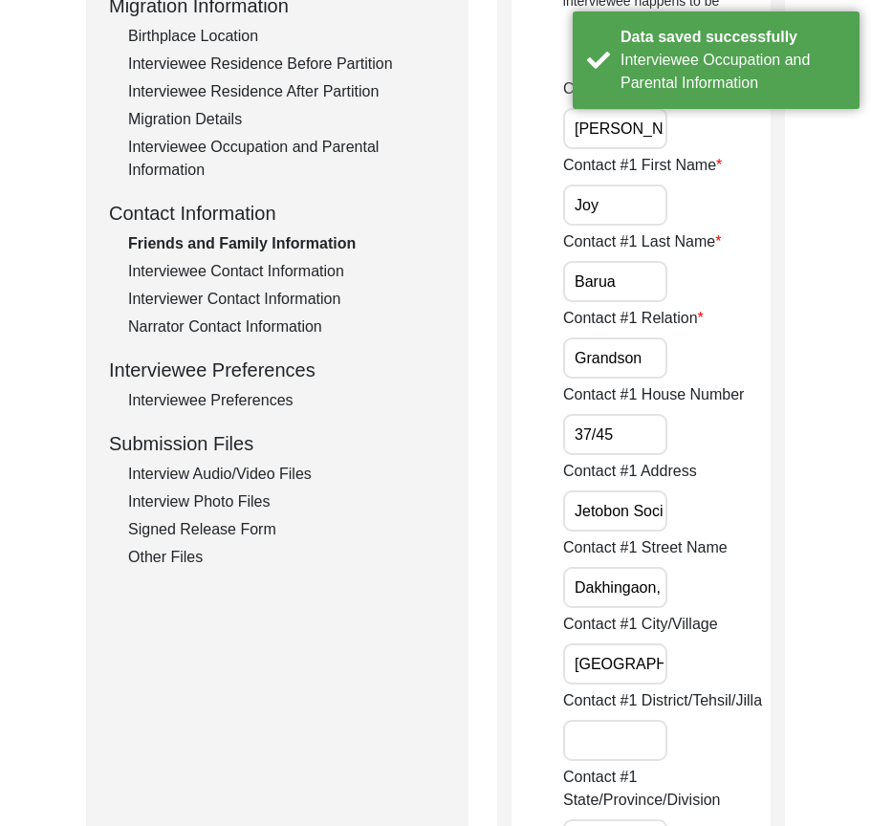
scroll to position [573, 0]
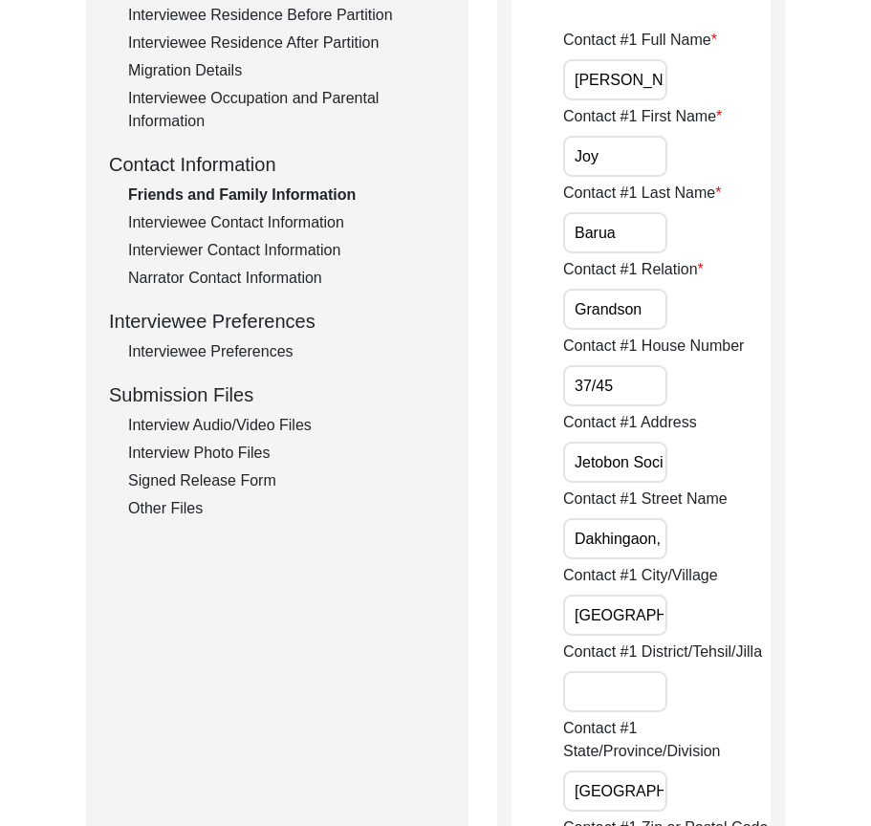
click at [575, 455] on input "Jetobon Society" at bounding box center [615, 461] width 104 height 41
drag, startPoint x: 573, startPoint y: 461, endPoint x: 777, endPoint y: 481, distance: 204.5
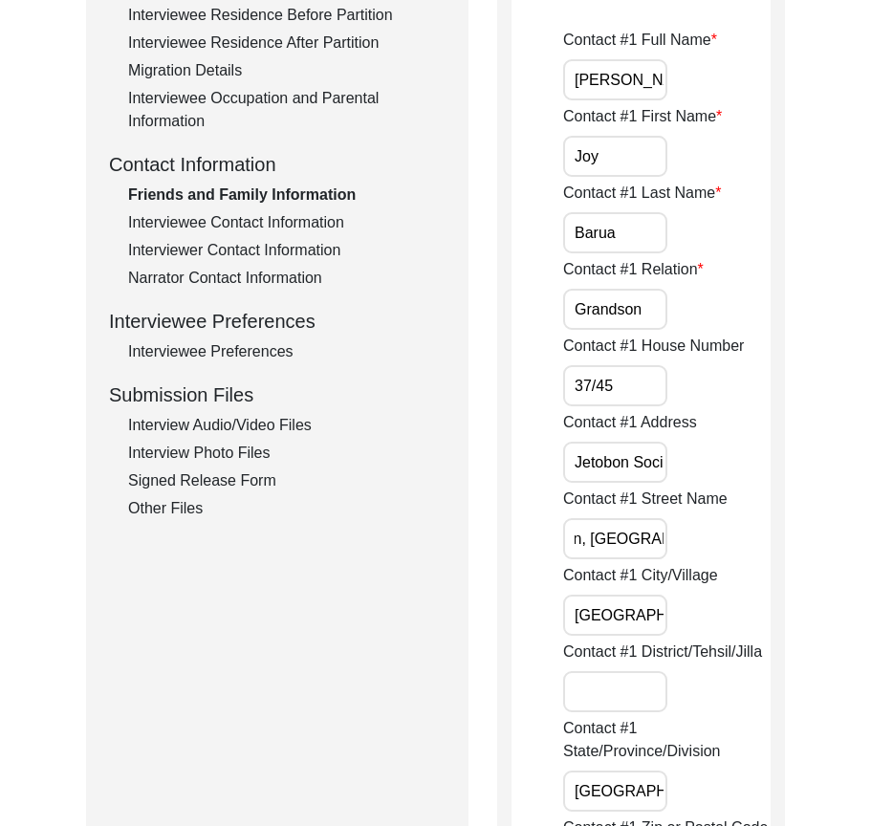
drag, startPoint x: 566, startPoint y: 539, endPoint x: 674, endPoint y: 540, distance: 108.0
click at [674, 540] on div "Contact #1 Street Name [GEOGRAPHIC_DATA], [GEOGRAPHIC_DATA]" at bounding box center [666, 523] width 207 height 72
drag, startPoint x: 563, startPoint y: 613, endPoint x: 701, endPoint y: 617, distance: 138.6
click at [701, 617] on div "Contact #1 City/[GEOGRAPHIC_DATA], [GEOGRAPHIC_DATA]" at bounding box center [666, 600] width 207 height 72
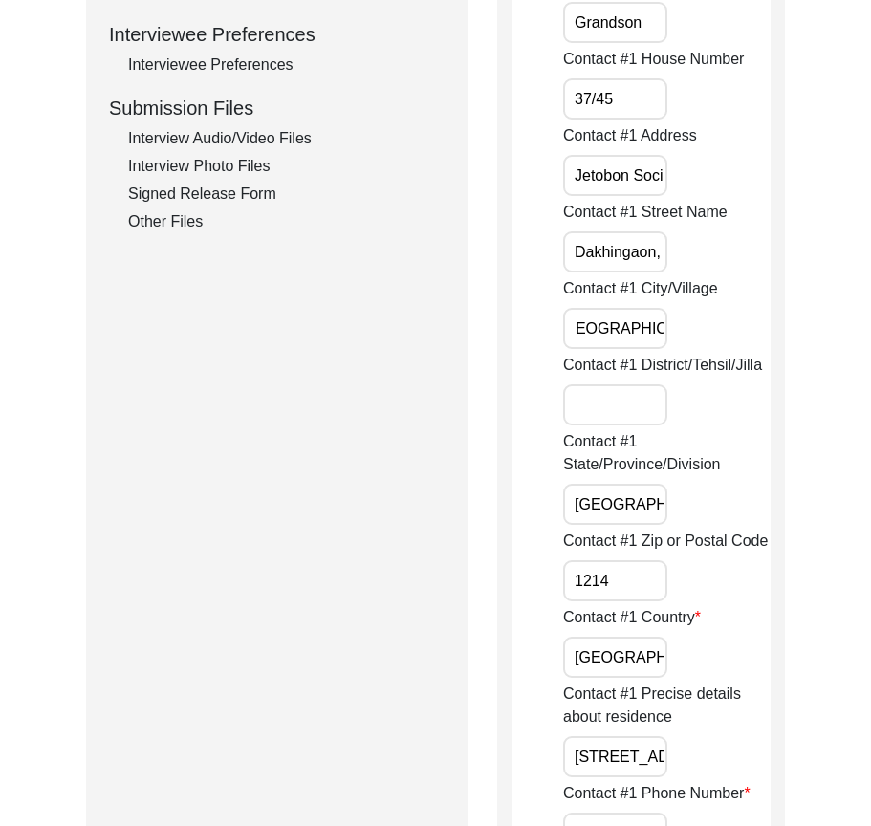
scroll to position [0, 0]
click at [701, 617] on div "Contact #1 Country [GEOGRAPHIC_DATA]" at bounding box center [666, 642] width 207 height 72
drag, startPoint x: 634, startPoint y: 325, endPoint x: 529, endPoint y: 325, distance: 105.1
click at [619, 405] on input "Contact #1 District/Tehsil/Jilla" at bounding box center [615, 404] width 104 height 41
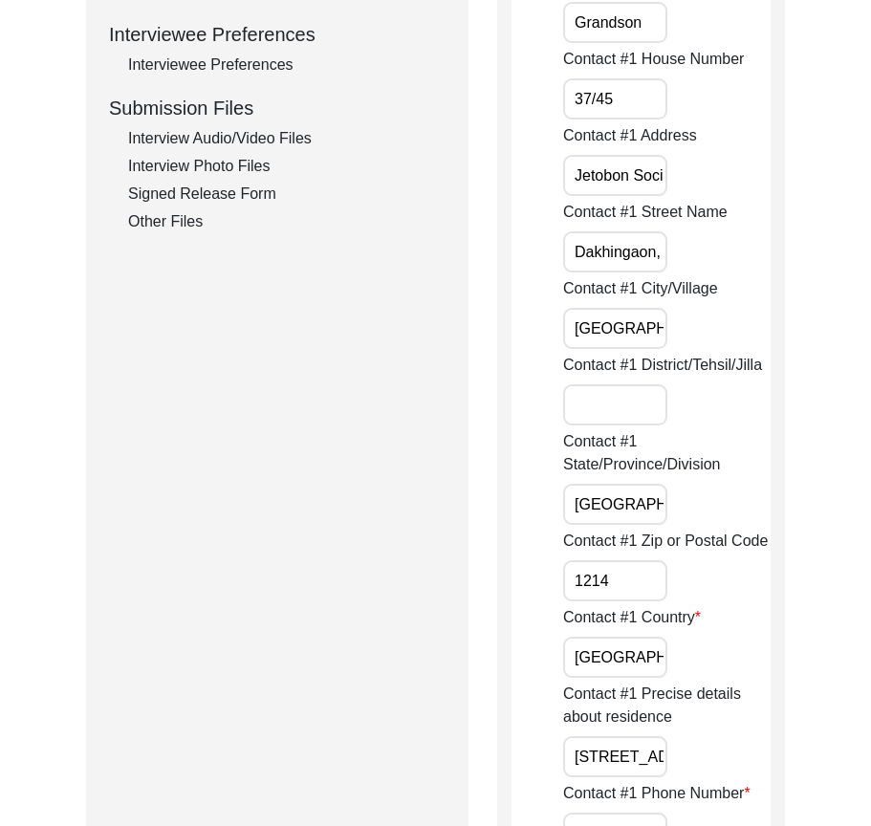
click at [617, 329] on input "[GEOGRAPHIC_DATA]" at bounding box center [615, 328] width 104 height 41
click at [635, 506] on input "[GEOGRAPHIC_DATA]" at bounding box center [615, 504] width 104 height 41
click at [626, 595] on input "1214" at bounding box center [615, 580] width 104 height 41
drag, startPoint x: 656, startPoint y: 649, endPoint x: 463, endPoint y: 648, distance: 193.0
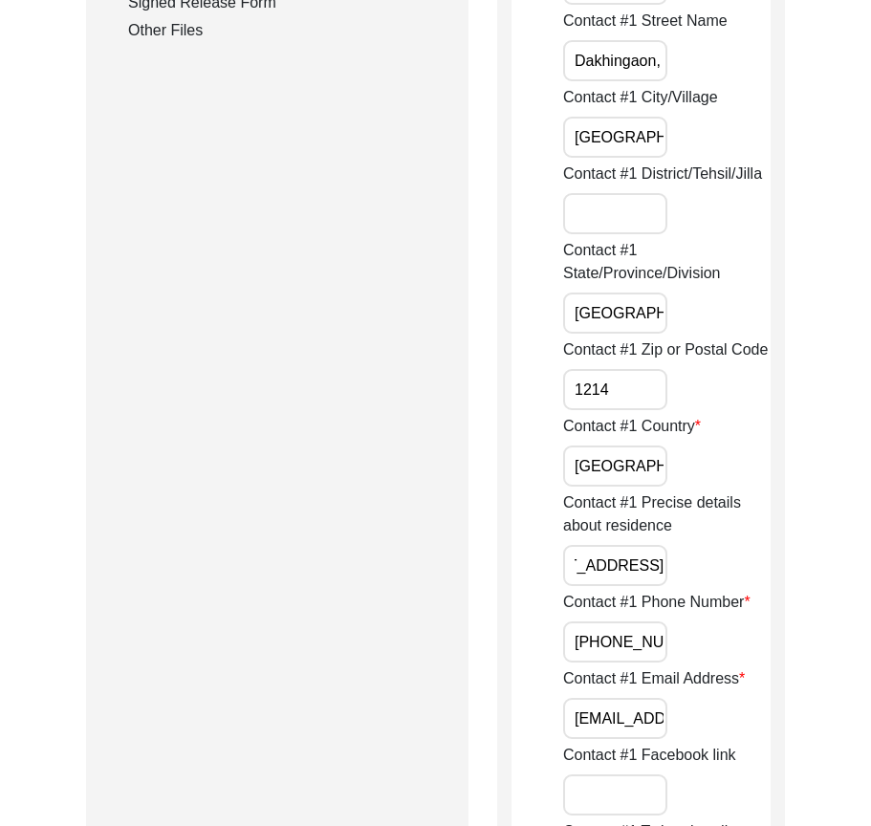
scroll to position [0, 486]
drag, startPoint x: 580, startPoint y: 568, endPoint x: 720, endPoint y: 605, distance: 145.3
click at [767, 581] on div "Contact #1 Precise details about residence [STREET_ADDRESS]" at bounding box center [666, 538] width 207 height 95
drag, startPoint x: 571, startPoint y: 639, endPoint x: 761, endPoint y: 642, distance: 189.2
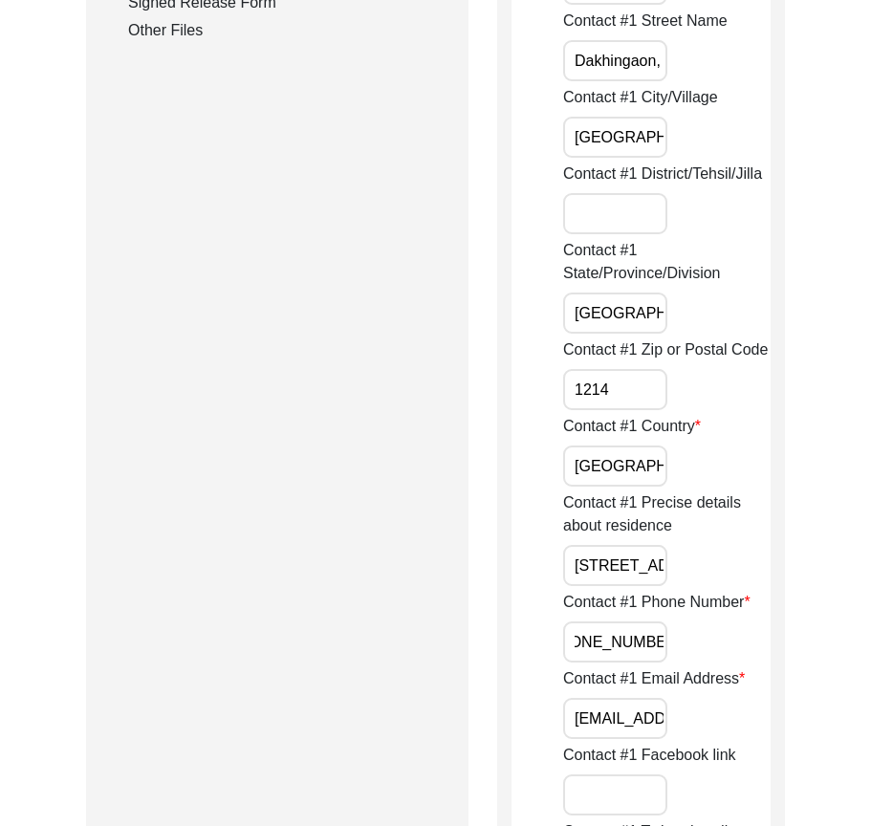
click at [761, 642] on div "Contact #1 Phone Number [PHONE_NUMBER]" at bounding box center [666, 627] width 207 height 72
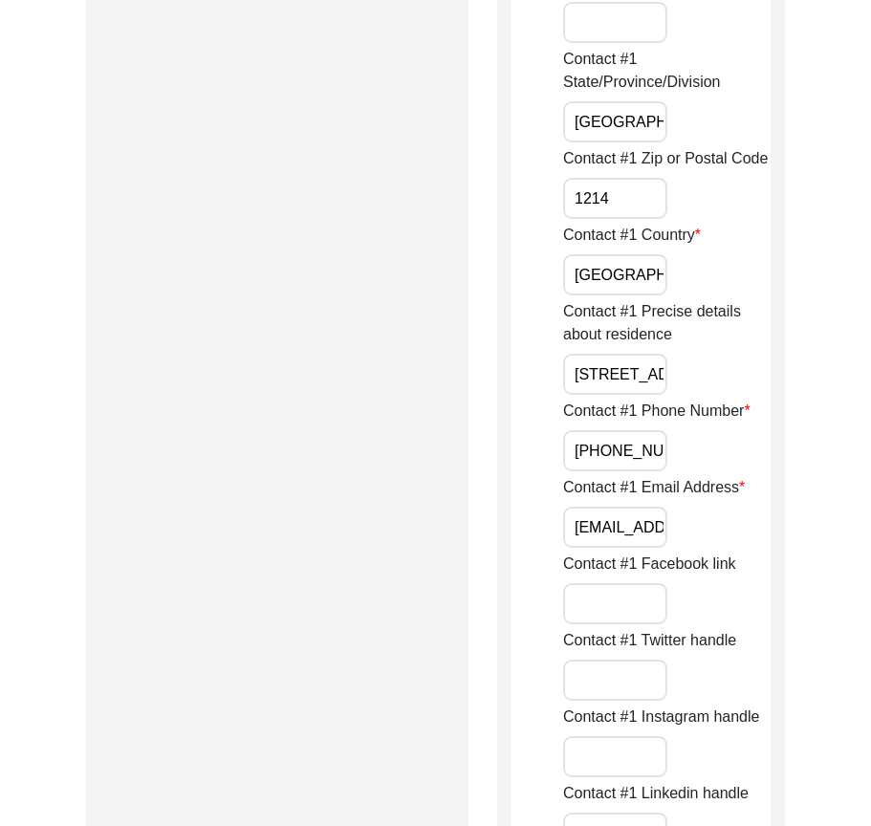
scroll to position [0, 80]
drag, startPoint x: 568, startPoint y: 527, endPoint x: 817, endPoint y: 527, distance: 249.4
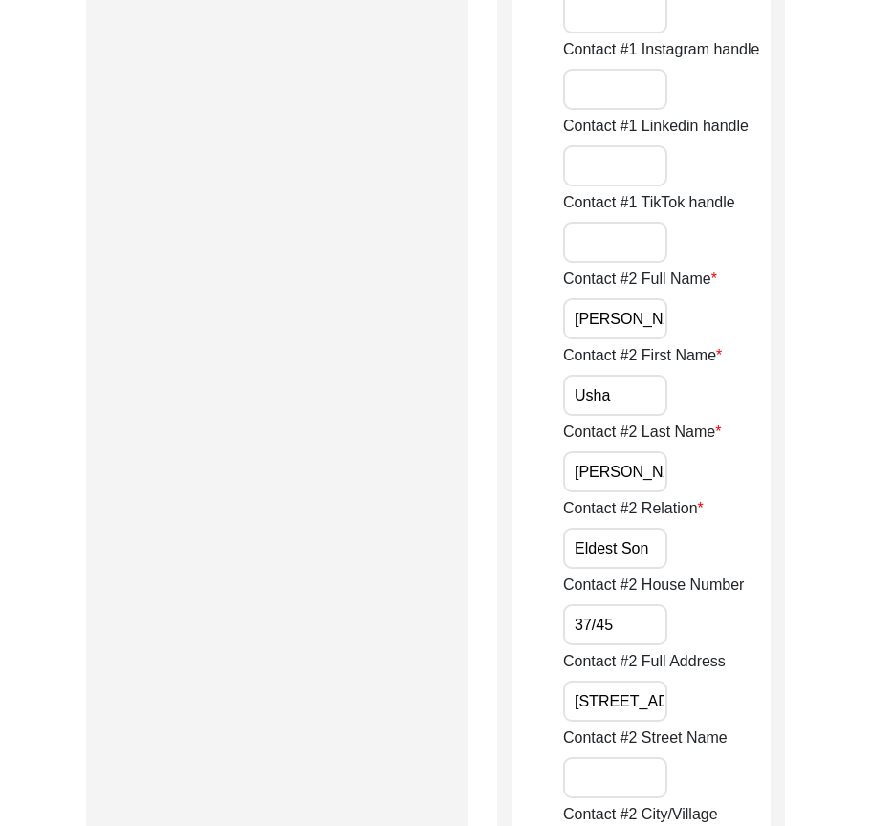
scroll to position [1911, 0]
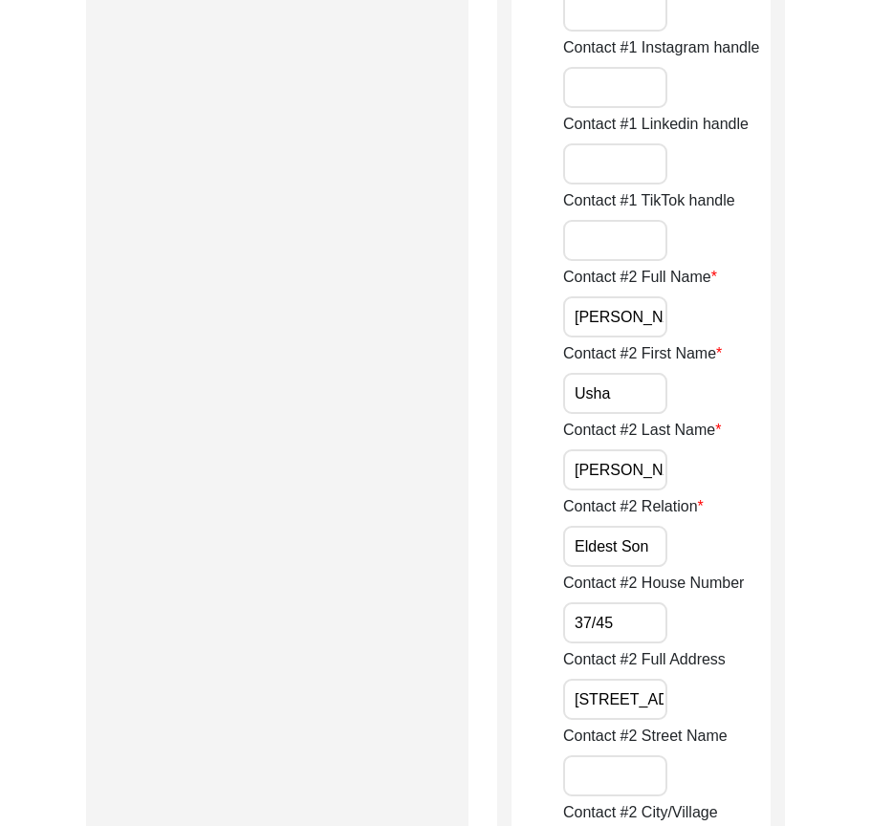
drag, startPoint x: 662, startPoint y: 408, endPoint x: 647, endPoint y: 403, distance: 16.0
click at [661, 408] on input "Usha" at bounding box center [615, 393] width 104 height 41
click at [660, 468] on input "[PERSON_NAME]" at bounding box center [615, 469] width 104 height 41
drag, startPoint x: 655, startPoint y: 532, endPoint x: 533, endPoint y: 538, distance: 121.5
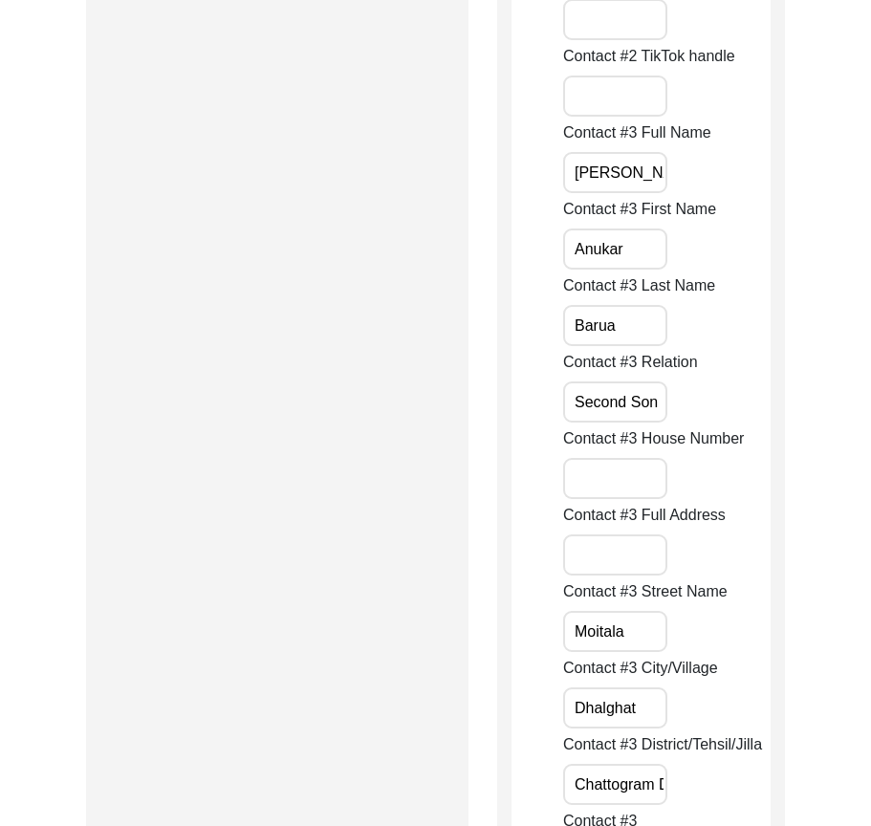
scroll to position [3631, 0]
drag, startPoint x: 656, startPoint y: 405, endPoint x: 526, endPoint y: 407, distance: 130.9
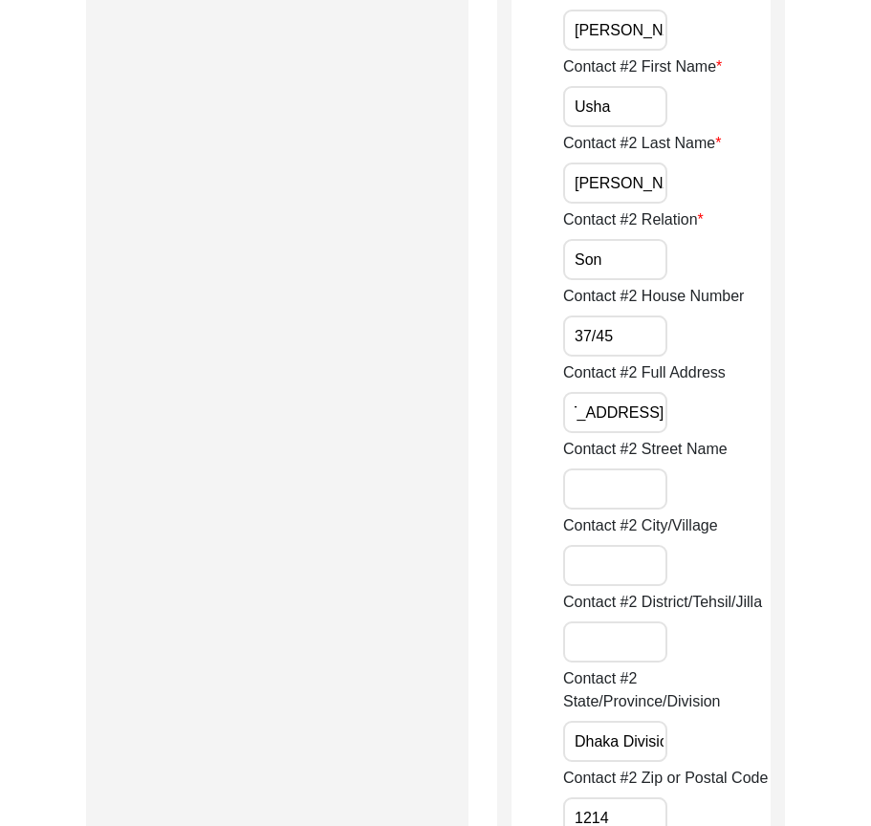
scroll to position [0, 486]
drag, startPoint x: 624, startPoint y: 413, endPoint x: 745, endPoint y: 413, distance: 121.4
click at [745, 413] on div "Contact #2 Full Address [STREET_ADDRESS]" at bounding box center [666, 397] width 207 height 72
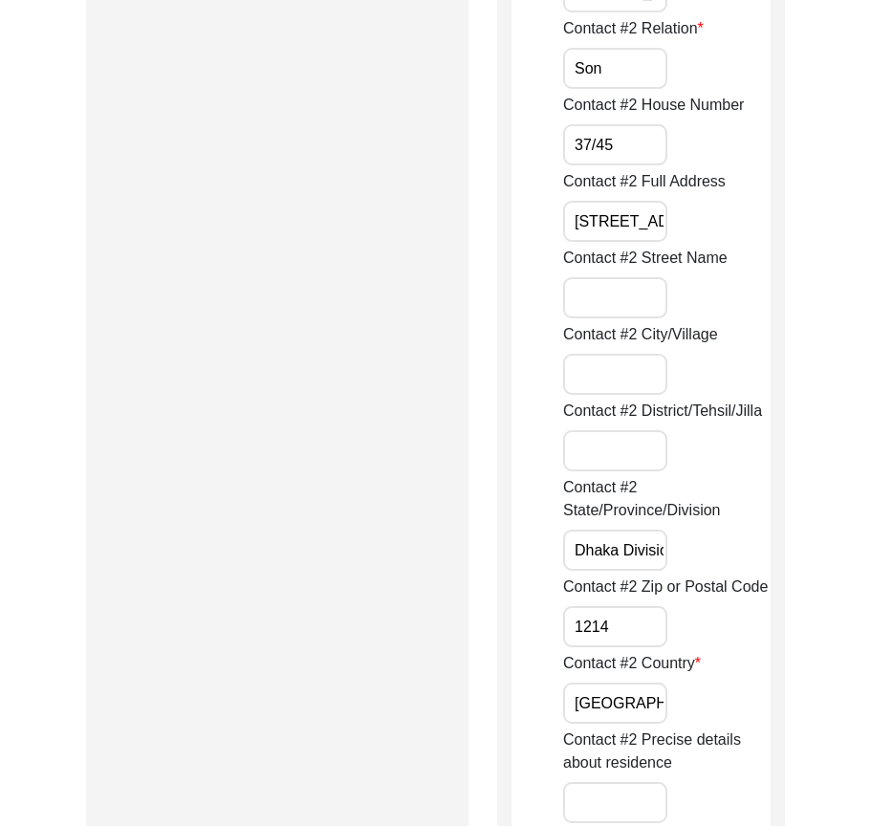
scroll to position [0, 13]
drag, startPoint x: 574, startPoint y: 550, endPoint x: 720, endPoint y: 573, distance: 148.0
click at [757, 550] on div "Contact #2 State/Province/Division [GEOGRAPHIC_DATA] Division" at bounding box center [666, 523] width 207 height 95
drag, startPoint x: 649, startPoint y: 610, endPoint x: 635, endPoint y: 650, distance: 42.3
click at [649, 611] on input "1214" at bounding box center [615, 626] width 104 height 41
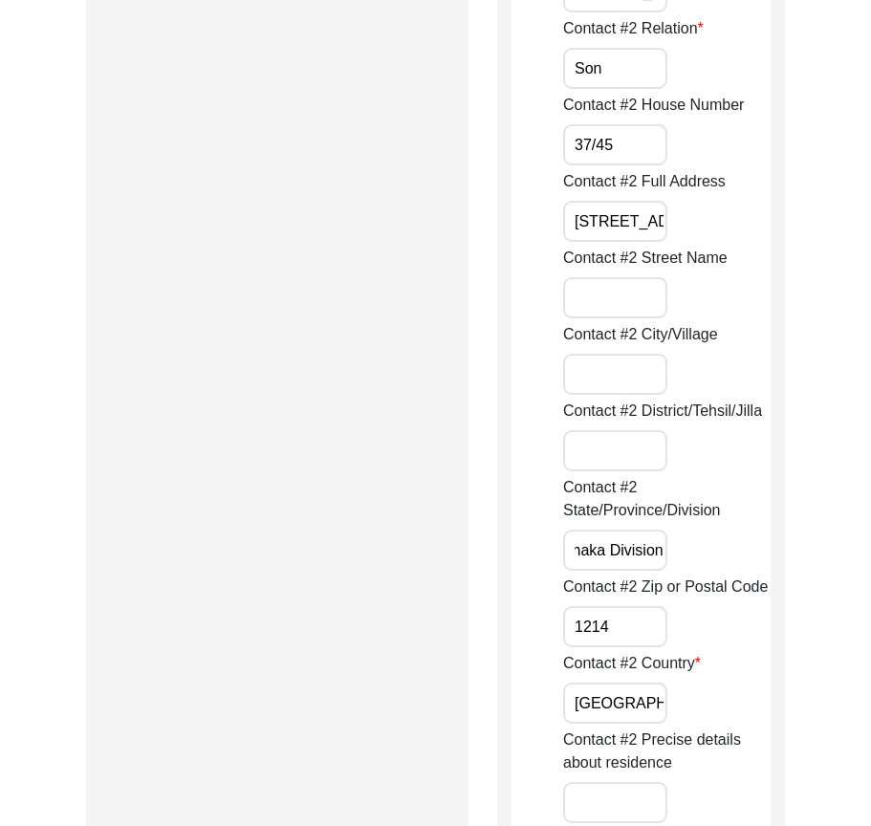
scroll to position [0, 0]
drag, startPoint x: 656, startPoint y: 703, endPoint x: 493, endPoint y: 701, distance: 162.5
click at [628, 364] on input "Contact #2 City/Village" at bounding box center [615, 374] width 104 height 41
click at [682, 370] on div "Contact #[GEOGRAPHIC_DATA]" at bounding box center [666, 359] width 207 height 72
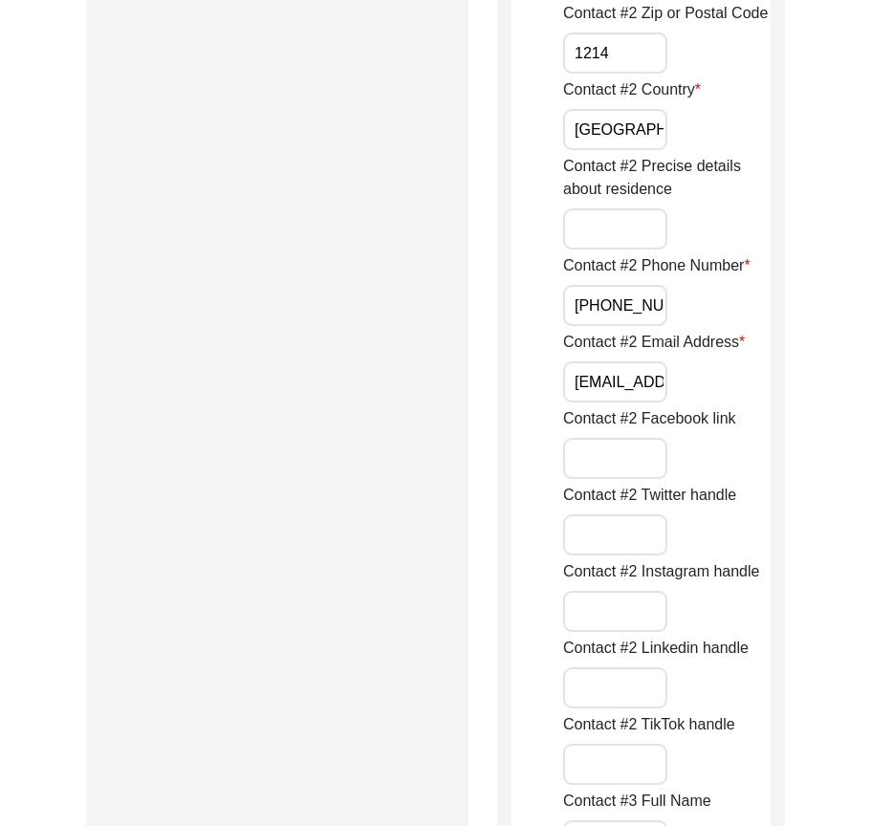
scroll to position [0, 77]
drag, startPoint x: 570, startPoint y: 379, endPoint x: 790, endPoint y: 383, distance: 220.8
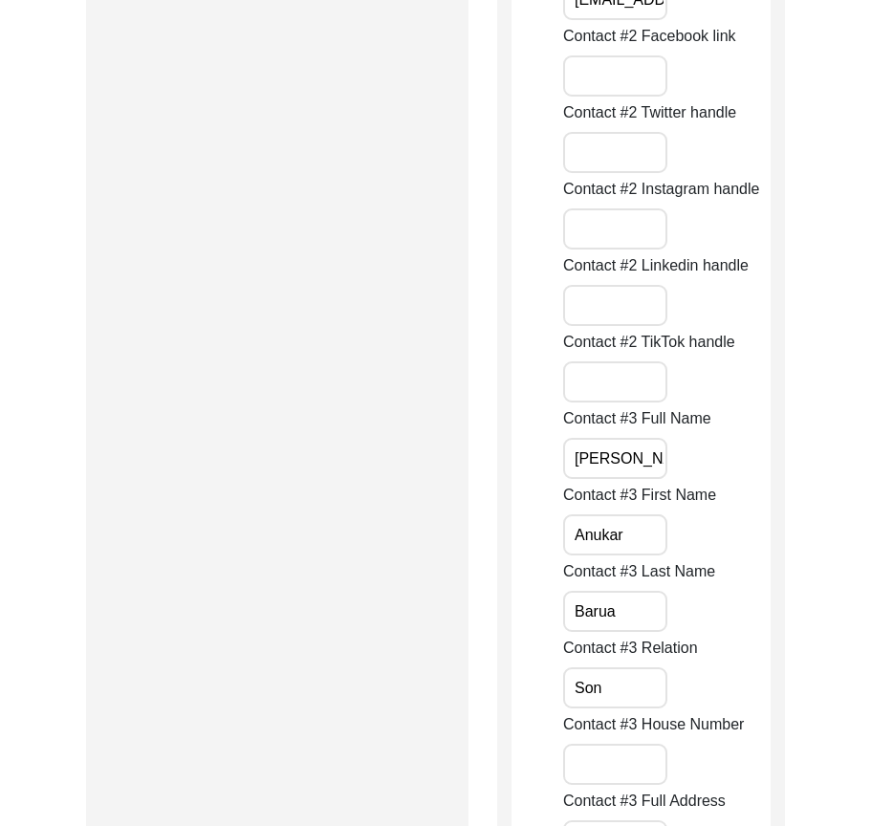
scroll to position [0, 0]
drag, startPoint x: 579, startPoint y: 452, endPoint x: 707, endPoint y: 501, distance: 137.0
click at [644, 531] on input "Anukar" at bounding box center [615, 534] width 104 height 41
click at [639, 604] on input "Barua" at bounding box center [615, 611] width 104 height 41
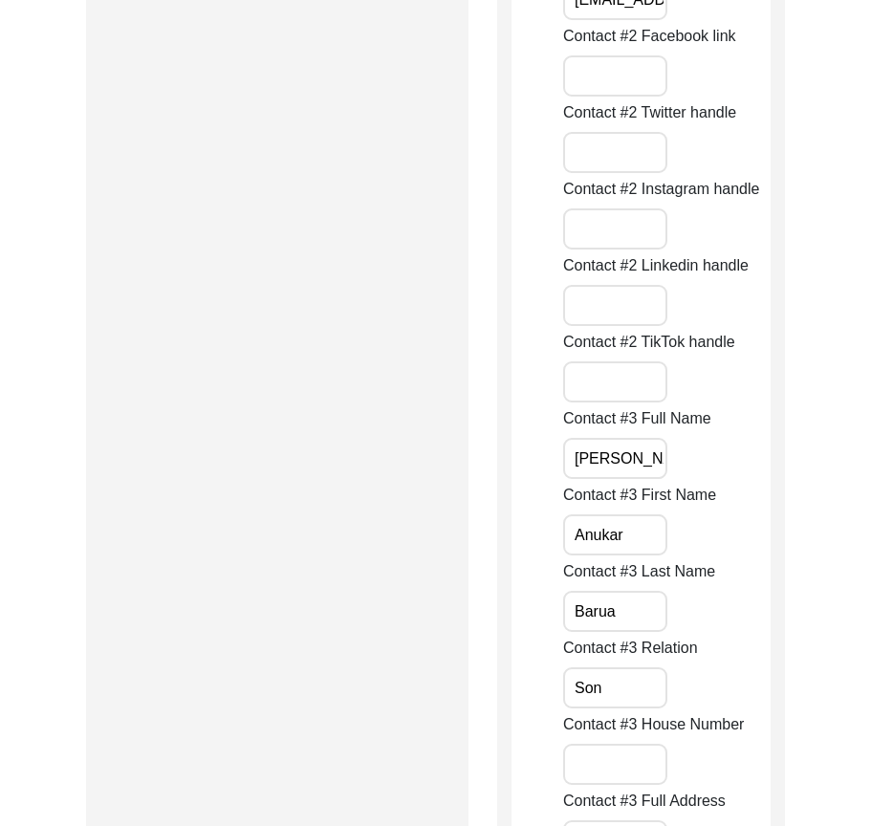
click at [627, 678] on input "Son" at bounding box center [615, 687] width 104 height 41
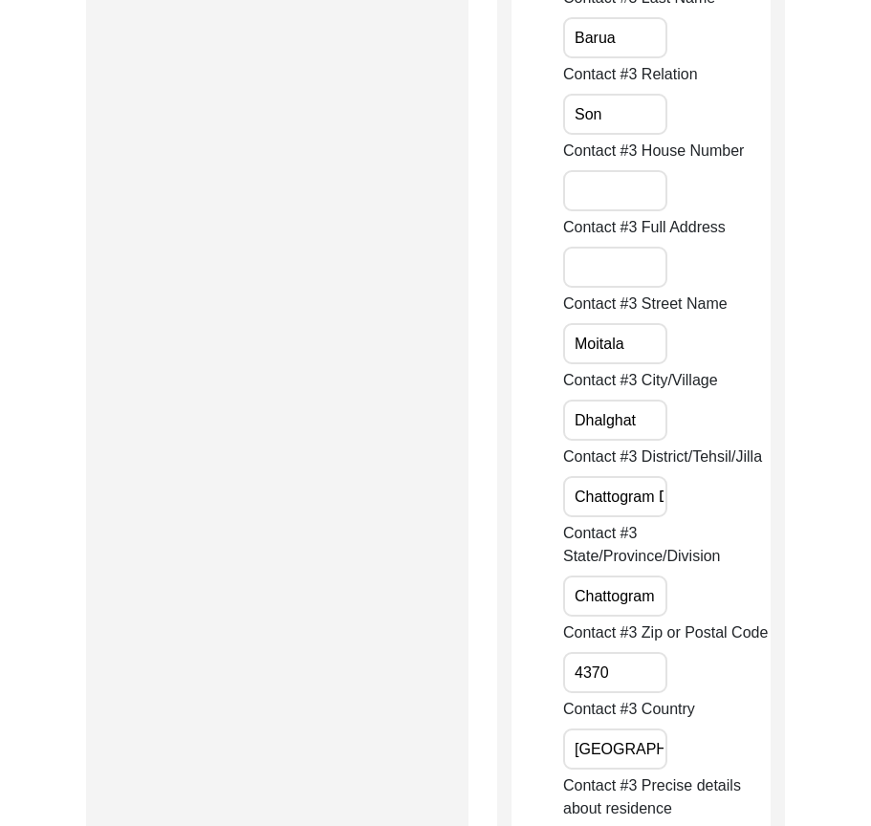
drag, startPoint x: 638, startPoint y: 348, endPoint x: 644, endPoint y: 405, distance: 57.6
click at [638, 349] on input "Moitala" at bounding box center [615, 343] width 104 height 41
click at [644, 423] on input "Dhalghat" at bounding box center [615, 419] width 104 height 41
drag, startPoint x: 570, startPoint y: 504, endPoint x: 758, endPoint y: 507, distance: 188.3
click at [758, 507] on div "Contact #3 District/Tehsil/[PERSON_NAME] Division" at bounding box center [666, 481] width 207 height 72
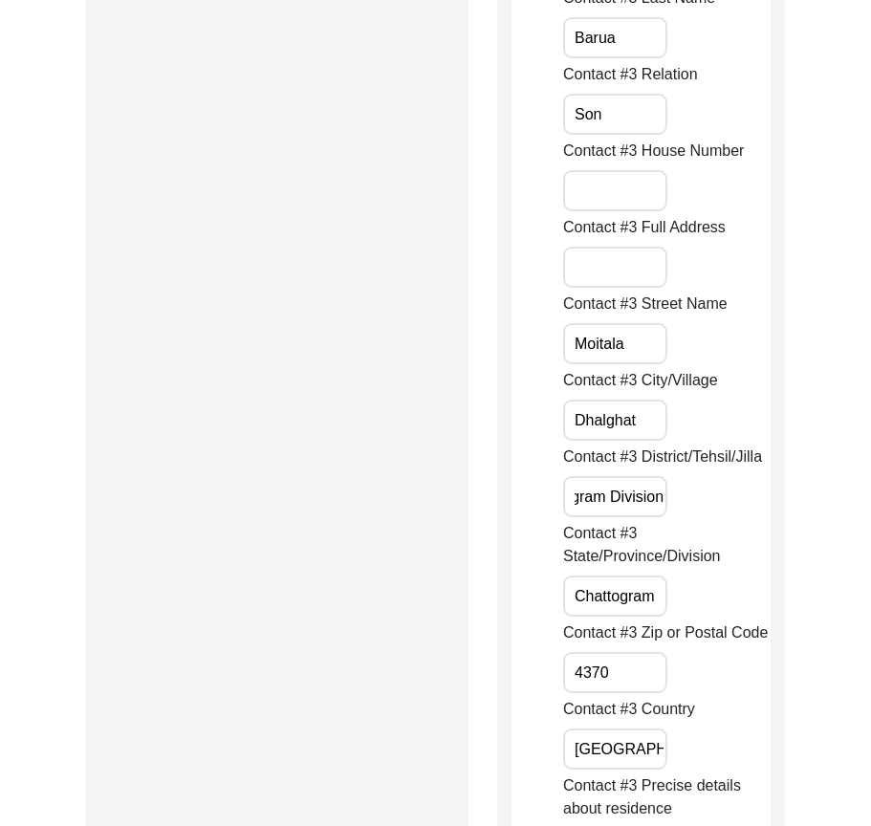
click at [758, 507] on div "Contact #3 District/Tehsil/[PERSON_NAME] Division" at bounding box center [666, 481] width 207 height 72
drag, startPoint x: 578, startPoint y: 503, endPoint x: 545, endPoint y: 500, distance: 33.6
drag, startPoint x: 572, startPoint y: 587, endPoint x: 677, endPoint y: 611, distance: 106.9
click at [691, 605] on div "Contact #3 State/Province/Division Chattogram" at bounding box center [666, 569] width 207 height 95
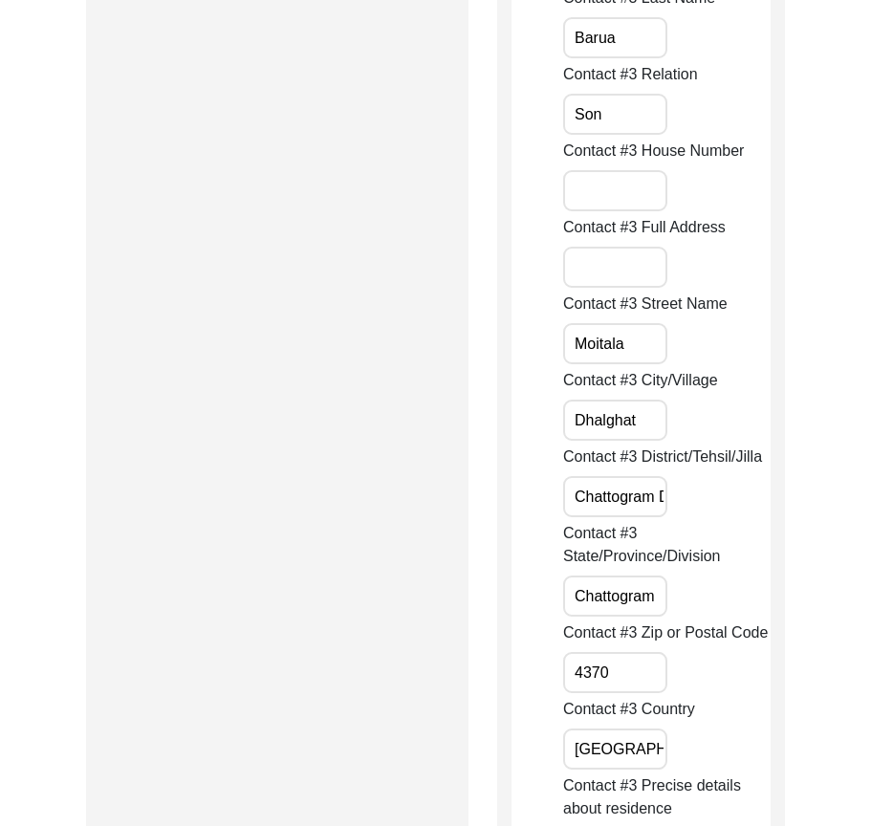
click at [632, 669] on input "4370" at bounding box center [615, 672] width 104 height 41
drag, startPoint x: 565, startPoint y: 760, endPoint x: 708, endPoint y: 757, distance: 143.4
click at [707, 747] on div "Contact #3 Country [GEOGRAPHIC_DATA]" at bounding box center [666, 734] width 207 height 72
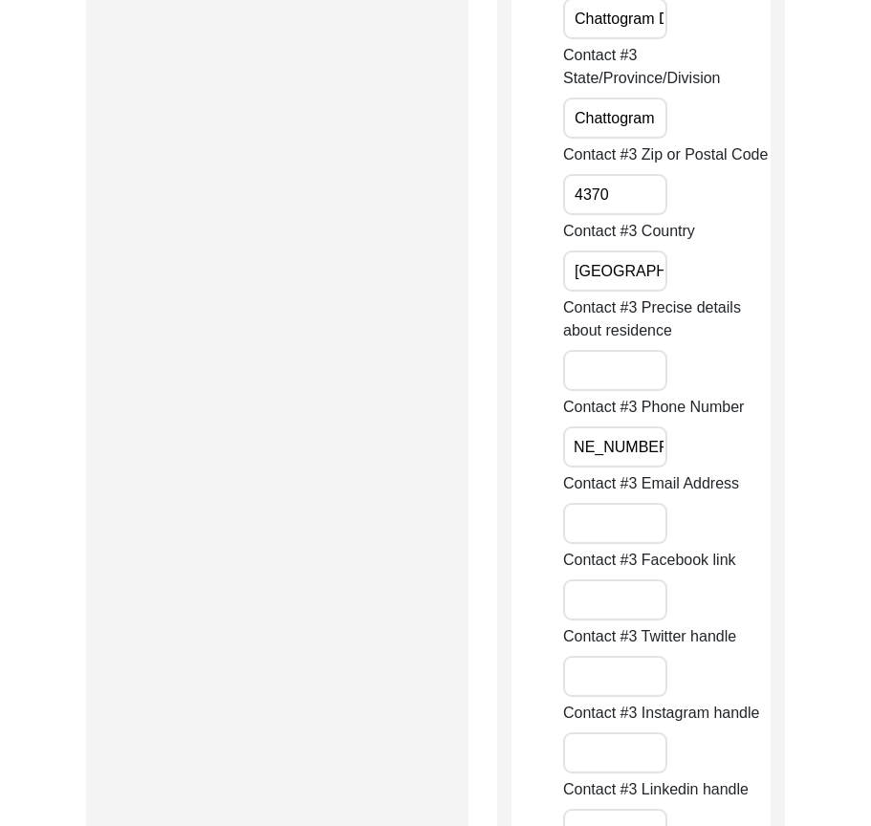
drag, startPoint x: 567, startPoint y: 445, endPoint x: 820, endPoint y: 454, distance: 253.4
click at [820, 454] on div "Back to Dashboard Interview ID: PA13279 Interviewee: [PERSON_NAME] Submission F…" at bounding box center [435, 477] width 871 height 9593
click at [777, 462] on div "Friends and Family Information Please provide at least 2 additional points of c…" at bounding box center [641, 474] width 288 height 9313
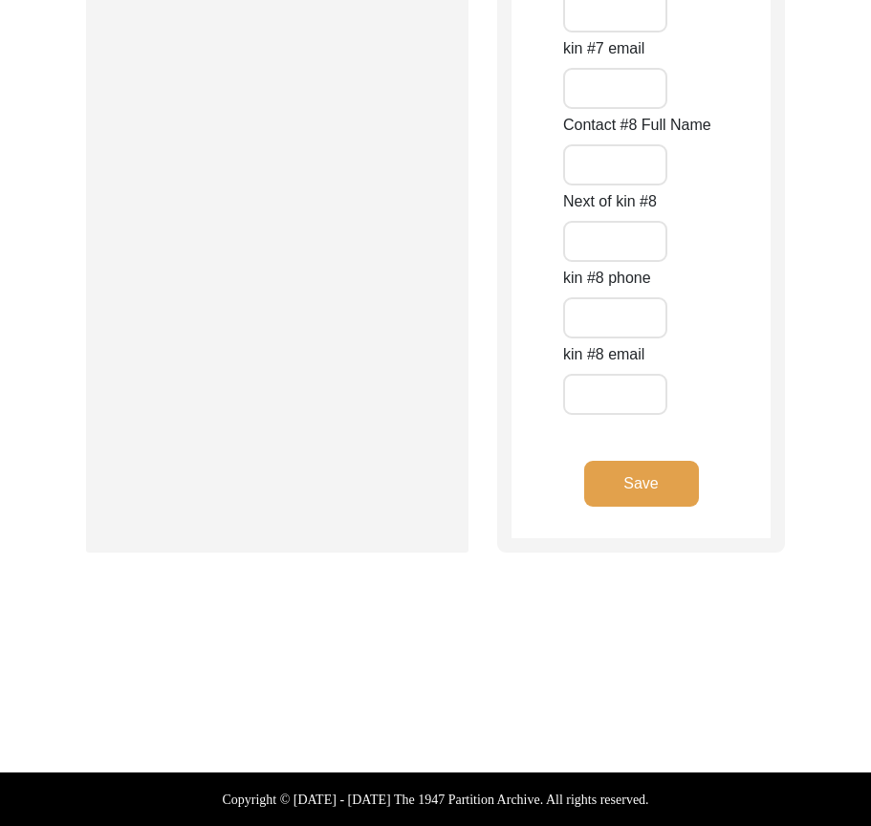
click at [623, 499] on button "Save" at bounding box center [641, 484] width 115 height 46
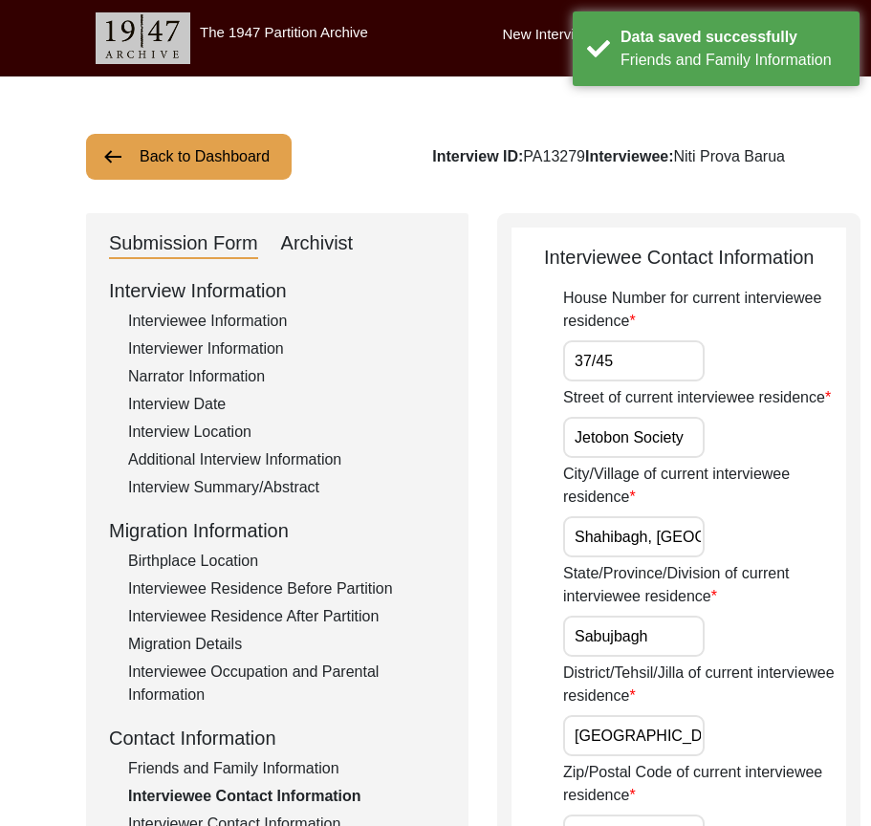
drag, startPoint x: 573, startPoint y: 484, endPoint x: 738, endPoint y: 490, distance: 164.5
click at [738, 458] on div "Street of current interviewee residence Jetobon Society" at bounding box center [704, 422] width 283 height 72
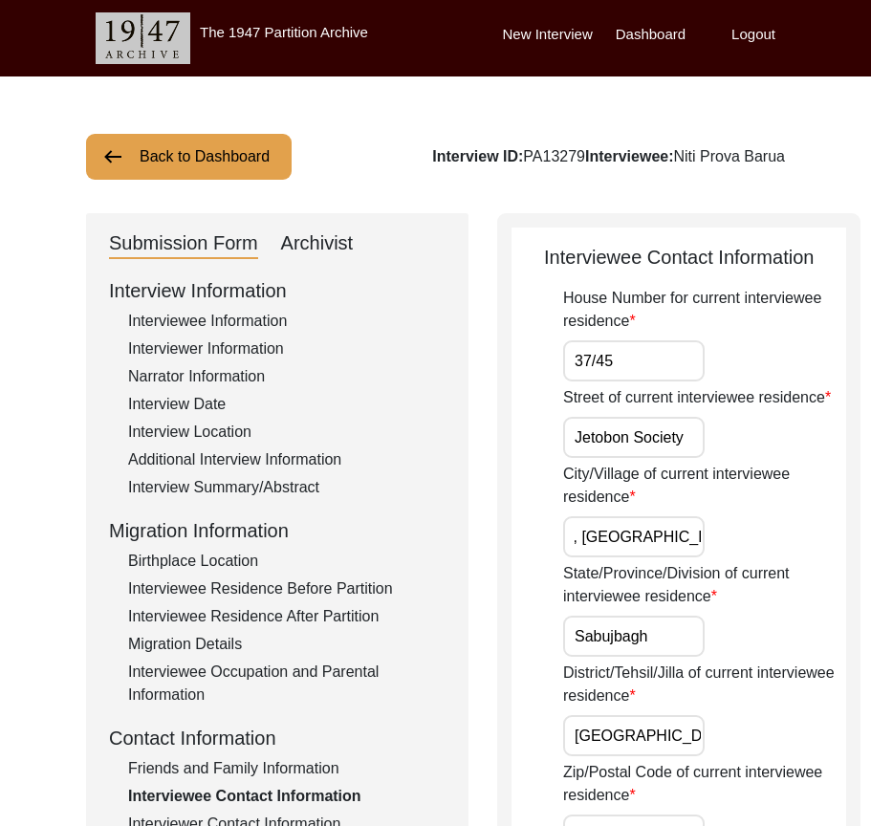
drag, startPoint x: 571, startPoint y: 591, endPoint x: 750, endPoint y: 588, distance: 178.7
click at [750, 557] on div "City/Village of current interviewee residence [GEOGRAPHIC_DATA], [GEOGRAPHIC_DA…" at bounding box center [704, 509] width 283 height 95
click at [622, 557] on input "Shahibagh, [GEOGRAPHIC_DATA]" at bounding box center [633, 536] width 141 height 41
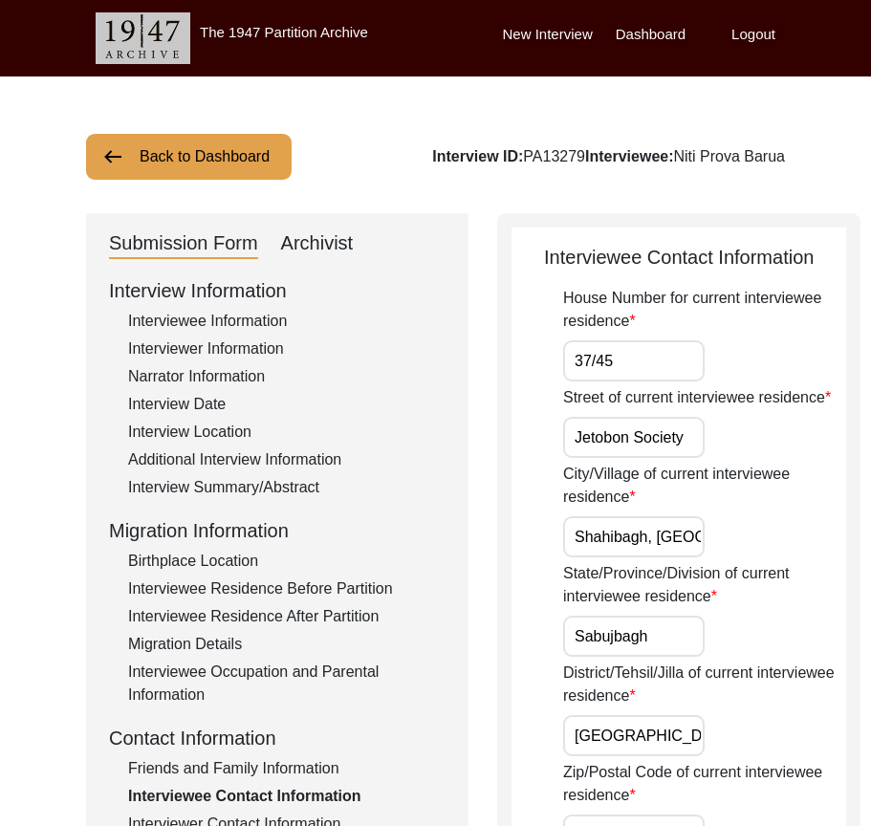
click at [622, 557] on input "Shahibagh, [GEOGRAPHIC_DATA]" at bounding box center [633, 536] width 141 height 41
click at [600, 557] on input "Shahibagh, [GEOGRAPHIC_DATA]" at bounding box center [633, 536] width 141 height 41
paste input "[GEOGRAPHIC_DATA]"
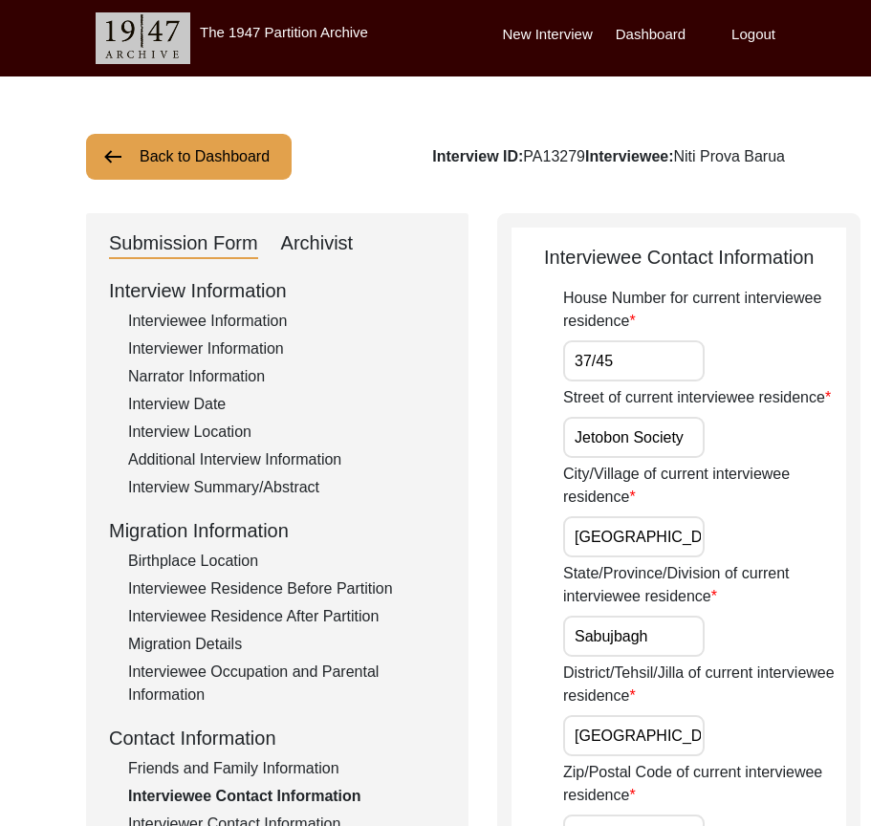
click at [735, 557] on div "City/Village of current interviewee residence [GEOGRAPHIC_DATA]" at bounding box center [704, 509] width 283 height 95
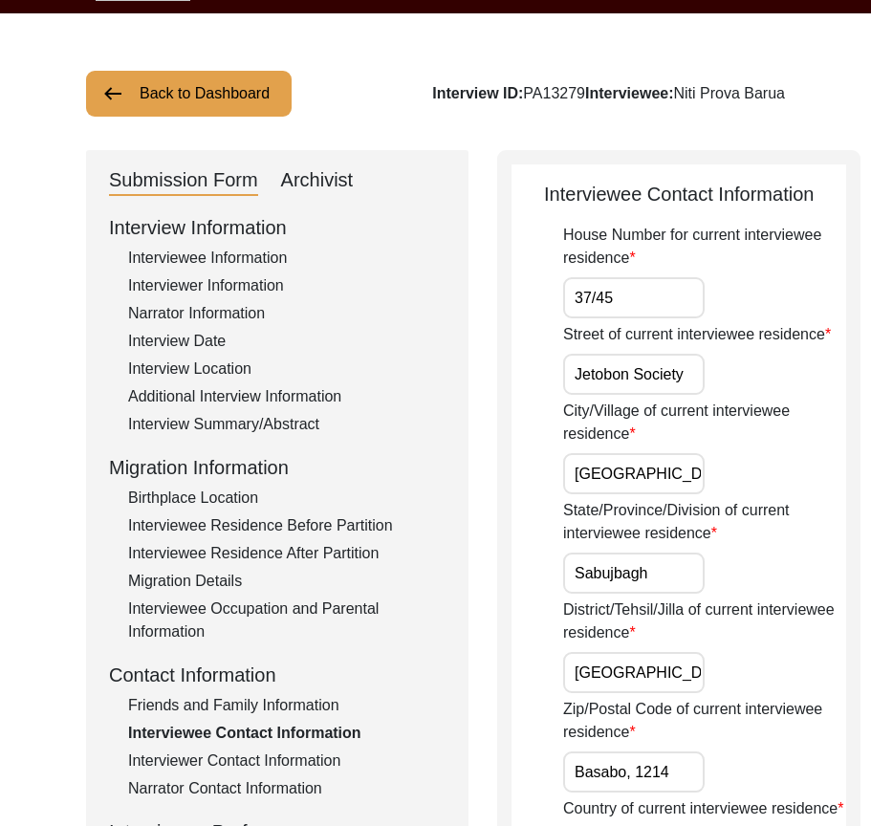
scroll to position [96, 0]
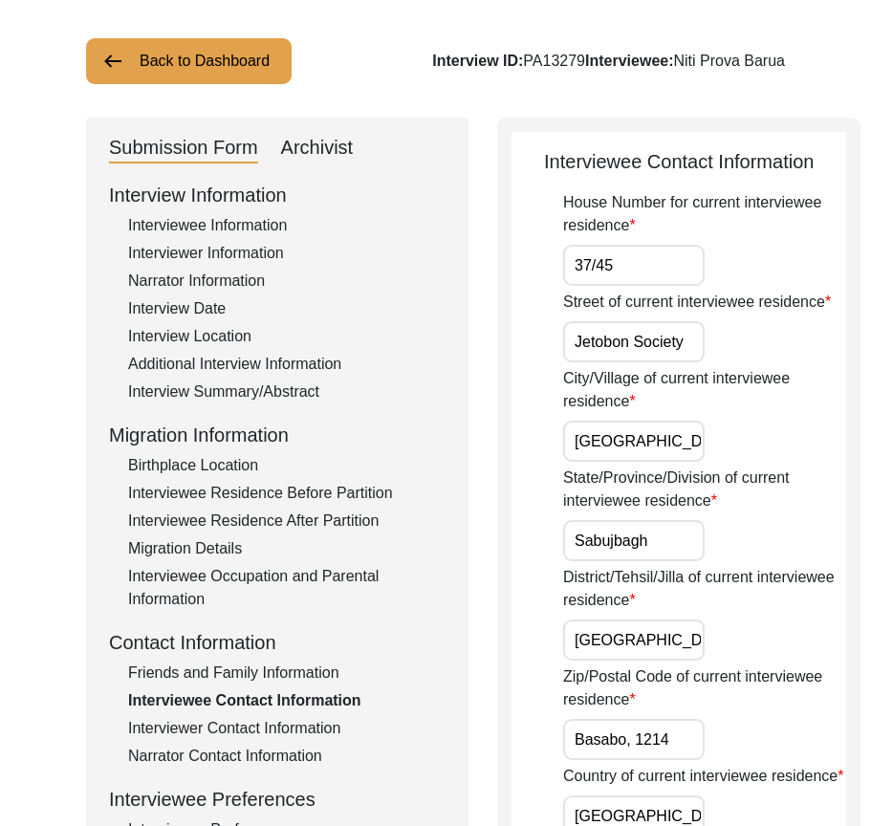
click at [642, 561] on input "Sabujbagh" at bounding box center [633, 540] width 141 height 41
paste input "[GEOGRAPHIC_DATA]"
click at [646, 660] on input "[GEOGRAPHIC_DATA]" at bounding box center [633, 639] width 141 height 41
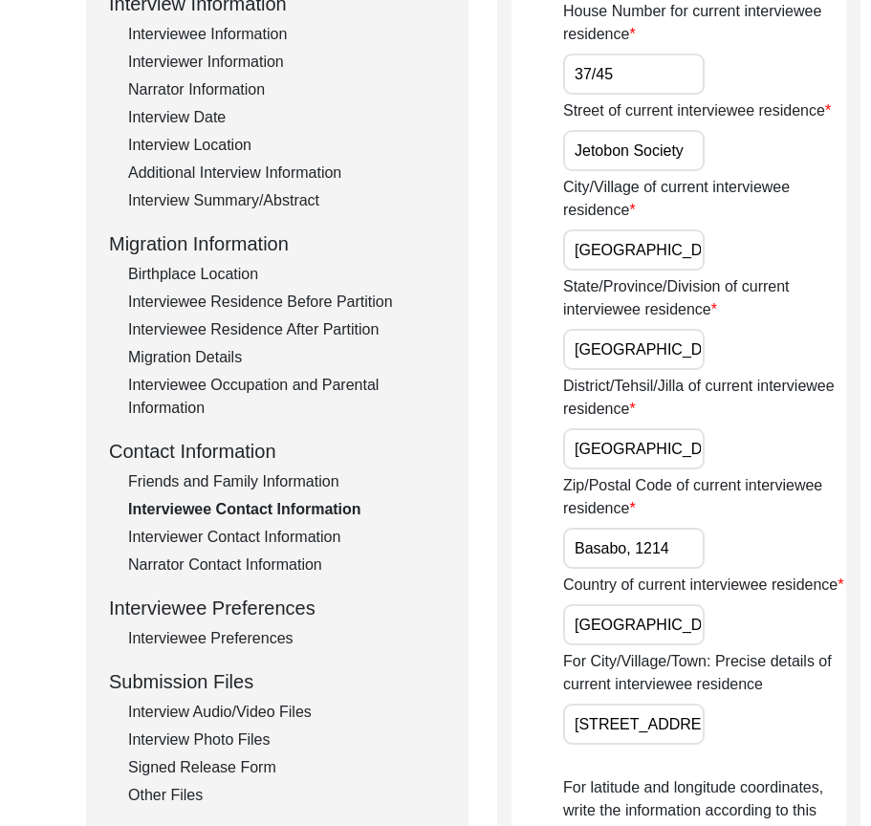
scroll to position [0, 6]
drag, startPoint x: 570, startPoint y: 595, endPoint x: 810, endPoint y: 617, distance: 241.8
click at [657, 645] on input "[GEOGRAPHIC_DATA]" at bounding box center [633, 624] width 141 height 41
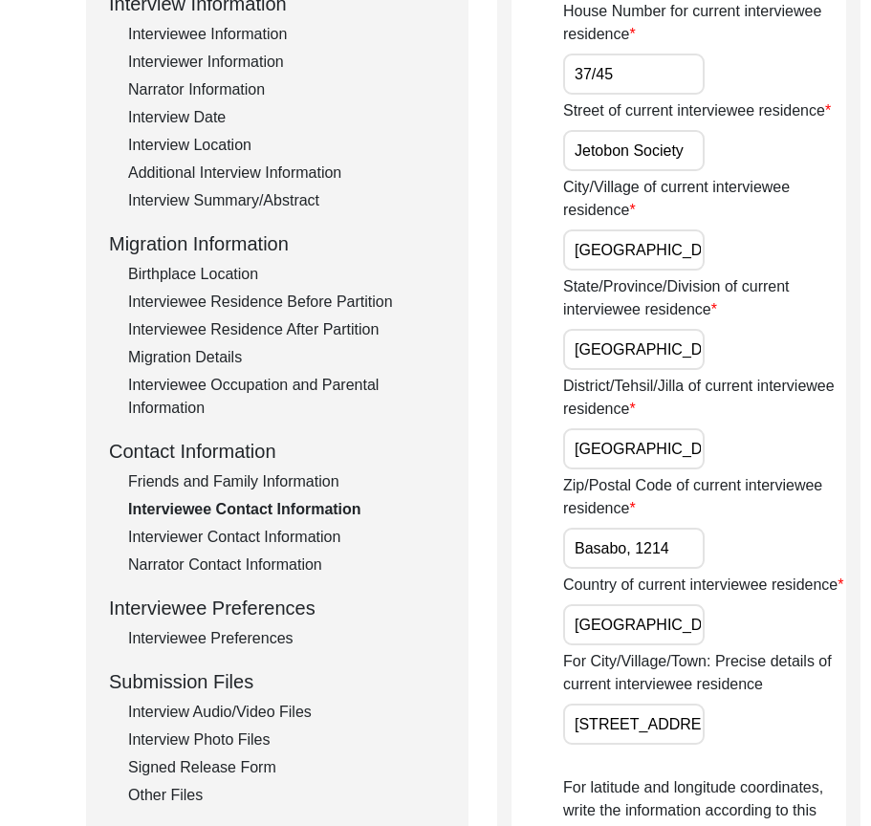
drag, startPoint x: 657, startPoint y: 700, endPoint x: 489, endPoint y: 696, distance: 168.2
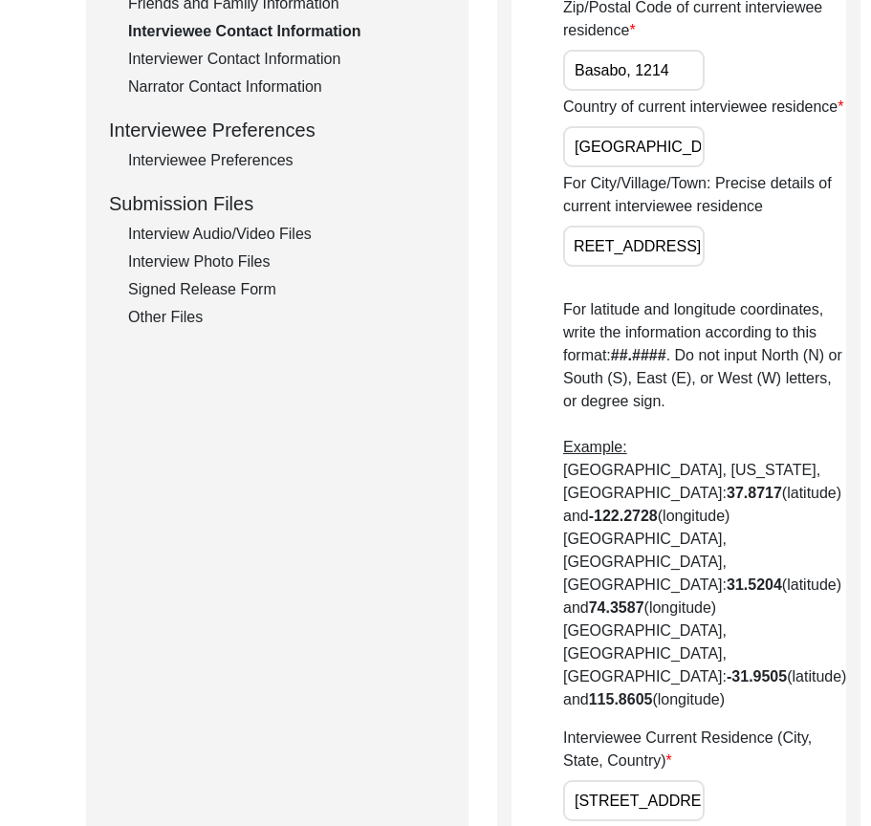
scroll to position [0, 564]
drag, startPoint x: 572, startPoint y: 344, endPoint x: 782, endPoint y: 344, distance: 209.3
click at [782, 344] on div "Interviewee Contact Information House Number for current interviewee residence …" at bounding box center [678, 626] width 363 height 2355
click at [750, 267] on div "For City/Village/Town: Precise details of current interviewee residence [STREET…" at bounding box center [704, 219] width 283 height 95
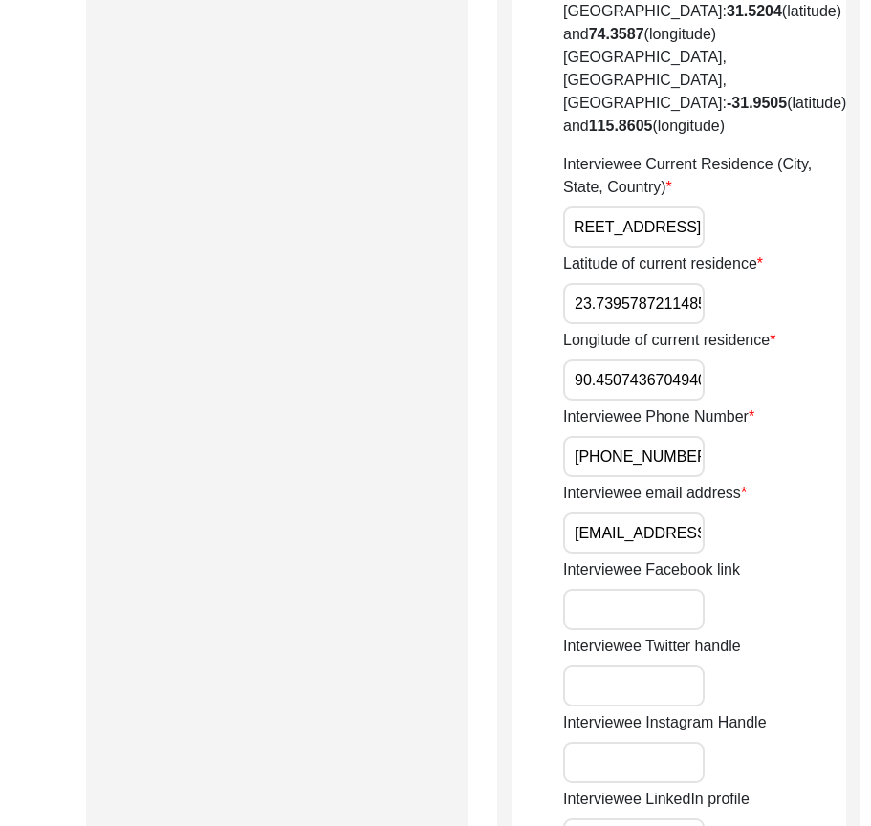
drag, startPoint x: 573, startPoint y: 351, endPoint x: 906, endPoint y: 352, distance: 332.5
click at [871, 352] on html "The 1947 Partition Archive New Interview Dashboard Logout Back to Dashboard Int…" at bounding box center [435, 82] width 871 height 2841
click at [604, 247] on input "[STREET_ADDRESS]" at bounding box center [633, 226] width 141 height 41
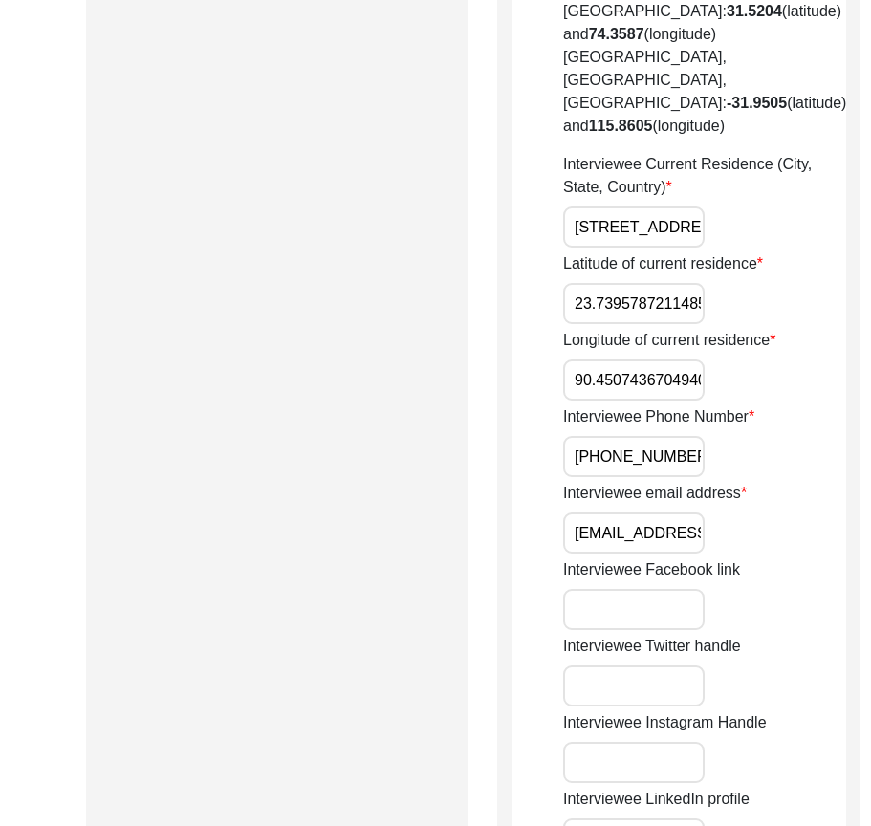
click at [604, 247] on input "[STREET_ADDRESS]" at bounding box center [633, 226] width 141 height 41
paste input "[GEOGRAPHIC_DATA], [GEOGRAPHIC_DATA] Division"
click at [708, 324] on div "Latitude of current residence 23.739578721148522" at bounding box center [704, 288] width 283 height 72
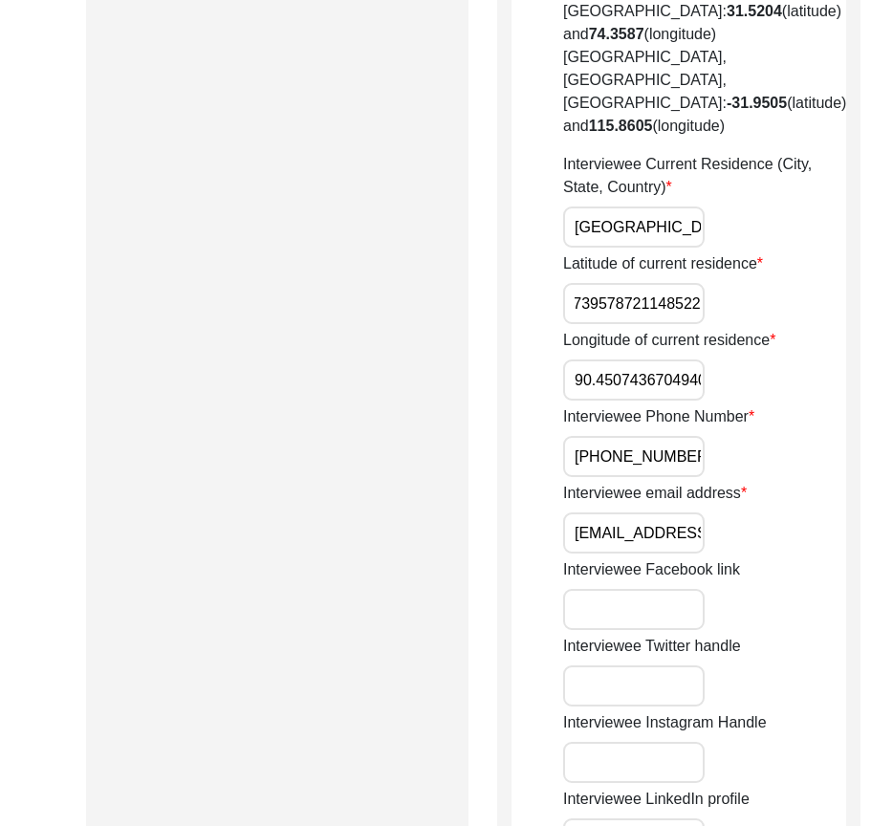
drag, startPoint x: 580, startPoint y: 421, endPoint x: 837, endPoint y: 420, distance: 257.0
click at [837, 420] on div "Back to Dashboard Interview ID: PA13279 Interviewee: [PERSON_NAME] Submission F…" at bounding box center [435, 56] width 871 height 2634
click at [806, 415] on div "Back to Dashboard Interview ID: PA13279 Interviewee: [PERSON_NAME] Submission F…" at bounding box center [435, 56] width 871 height 2634
click at [612, 324] on input "23.739578721148522" at bounding box center [633, 303] width 141 height 41
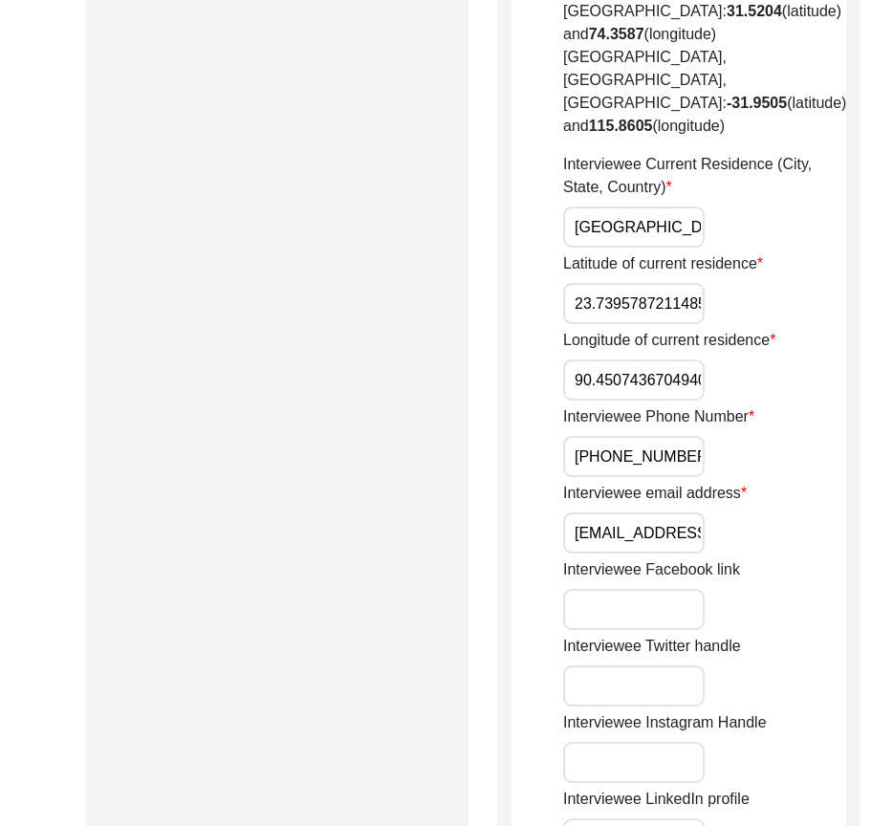
click at [612, 324] on input "23.739578721148522" at bounding box center [633, 303] width 141 height 41
paste input "8103"
click at [748, 448] on div "House Number for current interviewee residence [STREET_ADDRESS] of current inte…" at bounding box center [704, 20] width 283 height 2143
click at [621, 400] on input "90.45074367049406" at bounding box center [633, 379] width 141 height 41
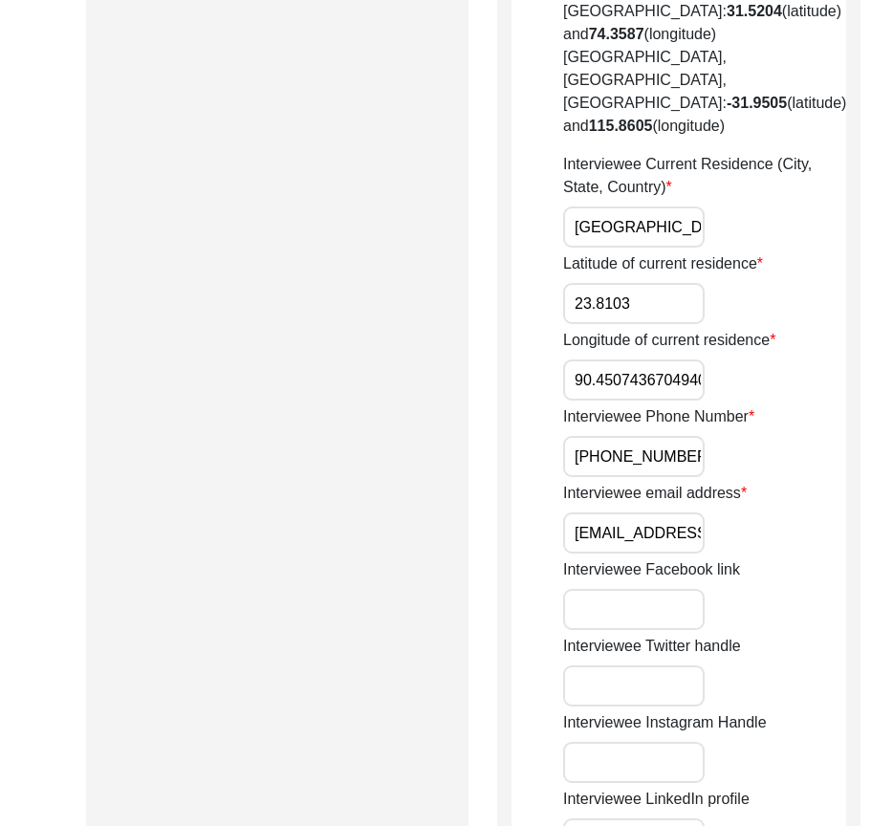
paste input "125"
click at [729, 400] on div "Longitude of current residence 90.4125" at bounding box center [704, 365] width 283 height 72
drag, startPoint x: 629, startPoint y: 606, endPoint x: 792, endPoint y: 617, distance: 163.8
click at [807, 611] on div "Back to Dashboard Interview ID: PA13279 Interviewee: [PERSON_NAME] Submission F…" at bounding box center [435, 56] width 871 height 2634
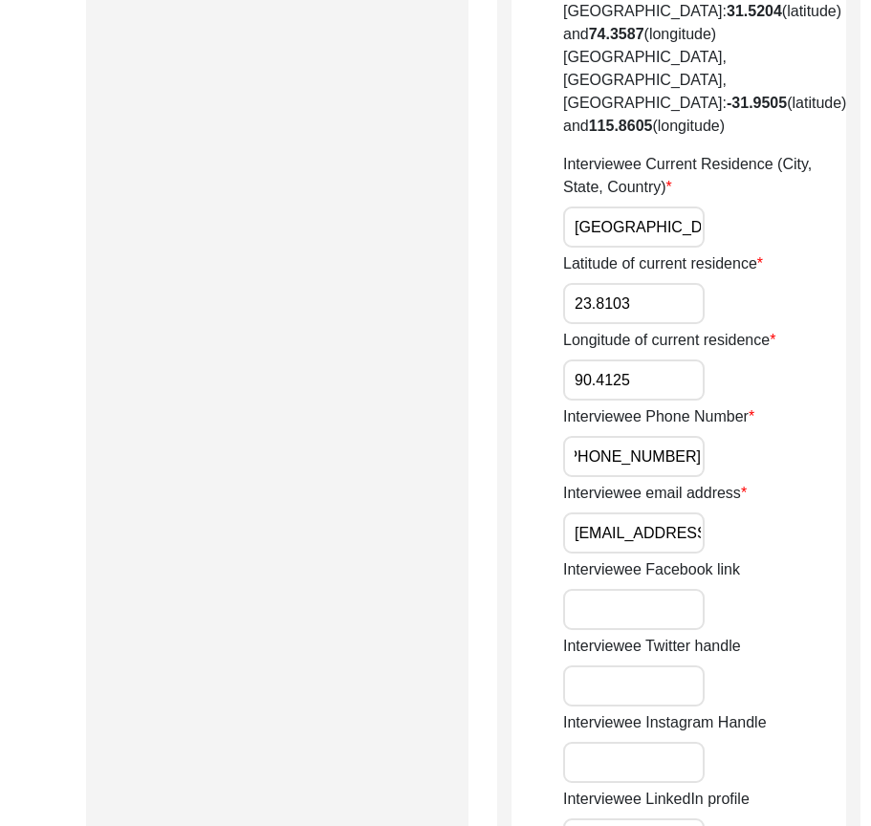
scroll to position [0, 0]
drag, startPoint x: 561, startPoint y: 676, endPoint x: 690, endPoint y: 670, distance: 129.1
click at [721, 669] on app-contact-information "Interviewee Contact Information House Number for current interviewee residence …" at bounding box center [678, 60] width 334 height 2311
click at [680, 553] on div "Interviewee email address [EMAIL_ADDRESS][DOMAIN_NAME] (on behalf of the interv…" at bounding box center [704, 518] width 283 height 72
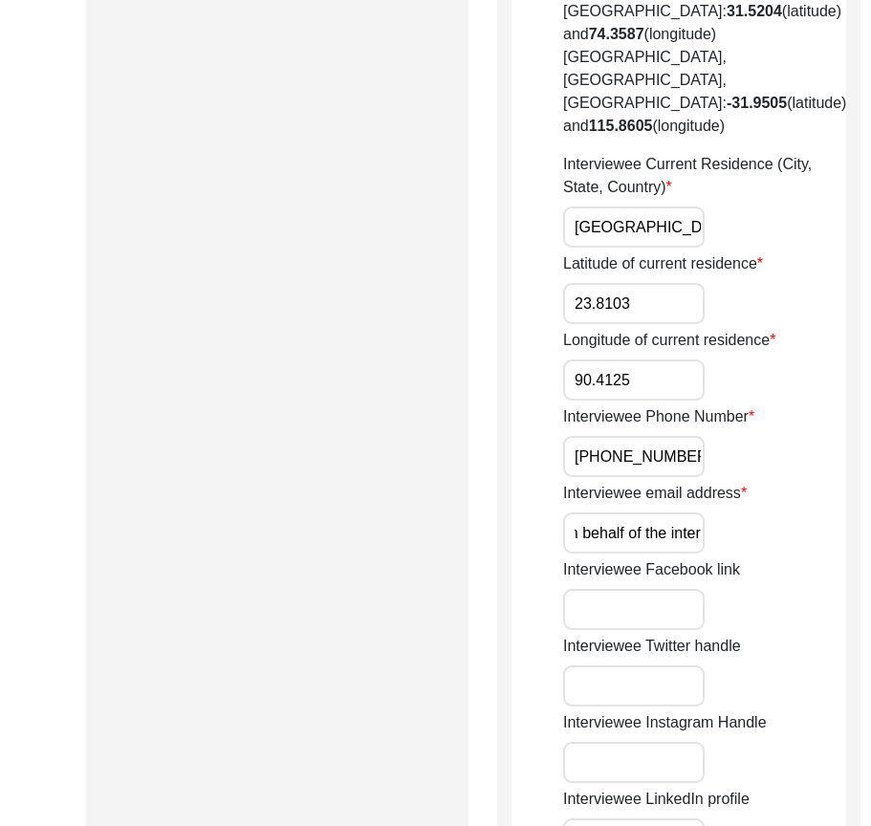
drag, startPoint x: 643, startPoint y: 673, endPoint x: 835, endPoint y: 663, distance: 192.3
click at [865, 673] on div "Back to Dashboard Interview ID: PA13279 Interviewee: [PERSON_NAME] Submission F…" at bounding box center [435, 56] width 871 height 2634
click at [813, 660] on div "Back to Dashboard Interview ID: PA13279 Interviewee: [PERSON_NAME] Submission F…" at bounding box center [435, 56] width 871 height 2634
drag, startPoint x: 619, startPoint y: 671, endPoint x: 799, endPoint y: 672, distance: 179.6
click at [799, 672] on div "Back to Dashboard Interview ID: PA13279 Interviewee: [PERSON_NAME] Submission F…" at bounding box center [435, 56] width 871 height 2634
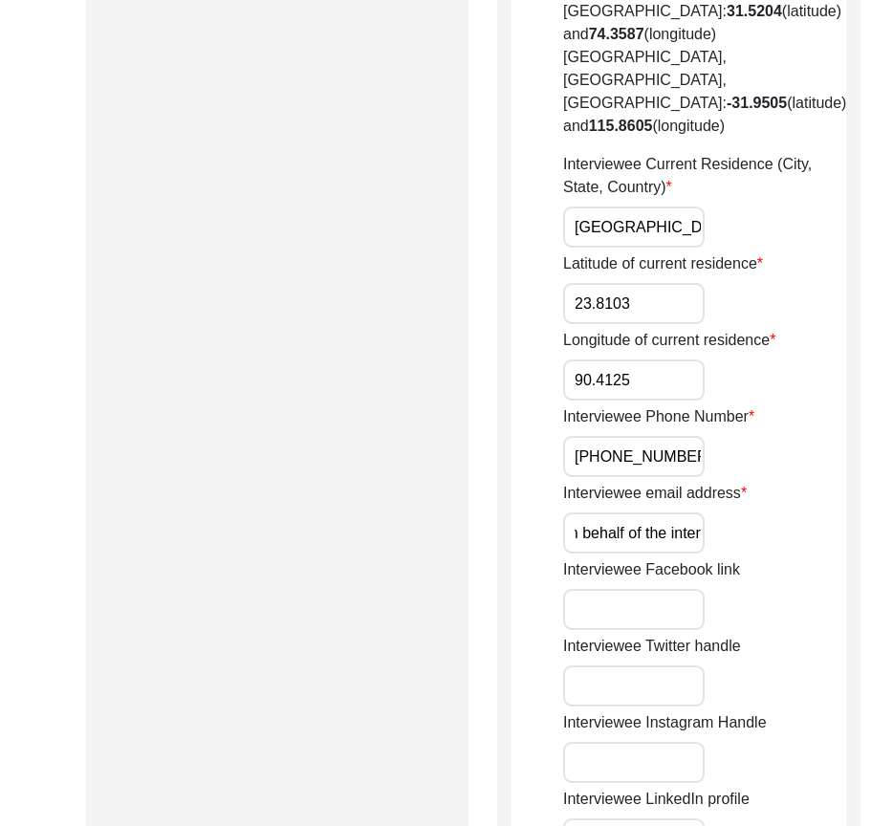
click at [663, 553] on input "[EMAIL_ADDRESS][DOMAIN_NAME] (on behalf of the interviewee)" at bounding box center [633, 532] width 141 height 41
click at [719, 553] on div "Interviewee email address [EMAIL_ADDRESS][DOMAIN_NAME]" at bounding box center [704, 518] width 283 height 72
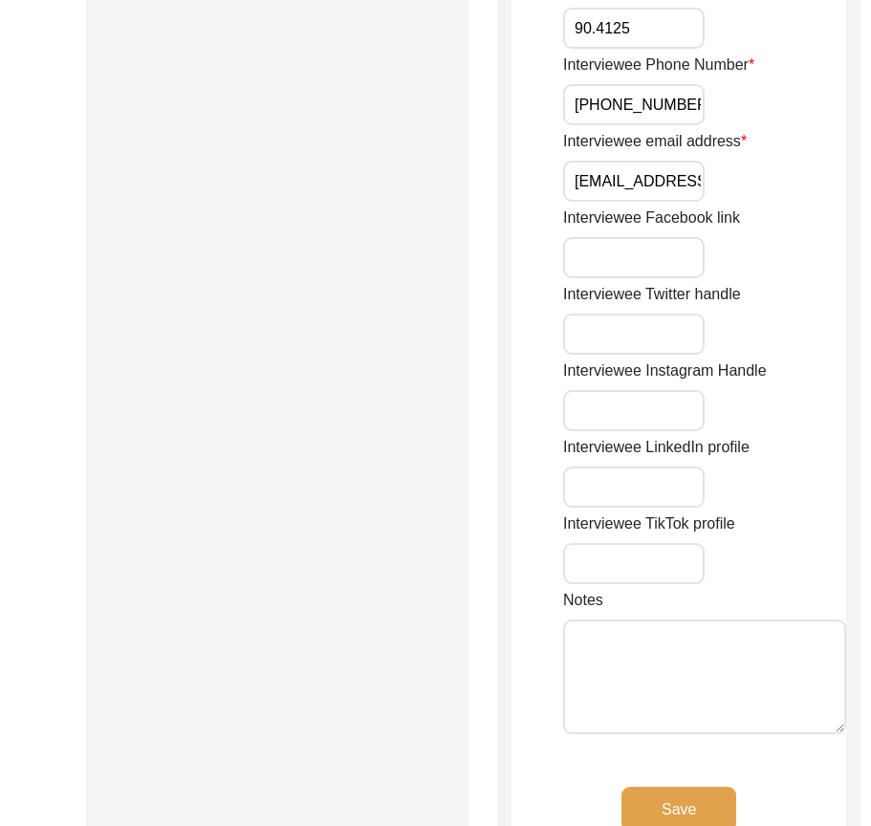
scroll to position [2102, 0]
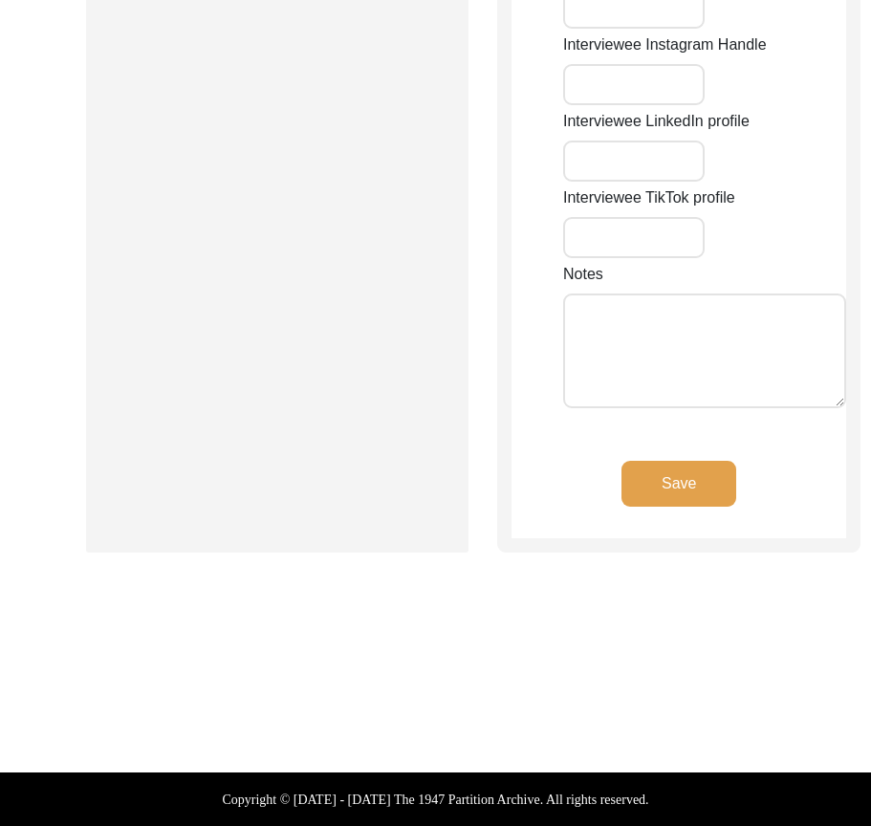
click at [686, 506] on button "Save" at bounding box center [678, 484] width 115 height 46
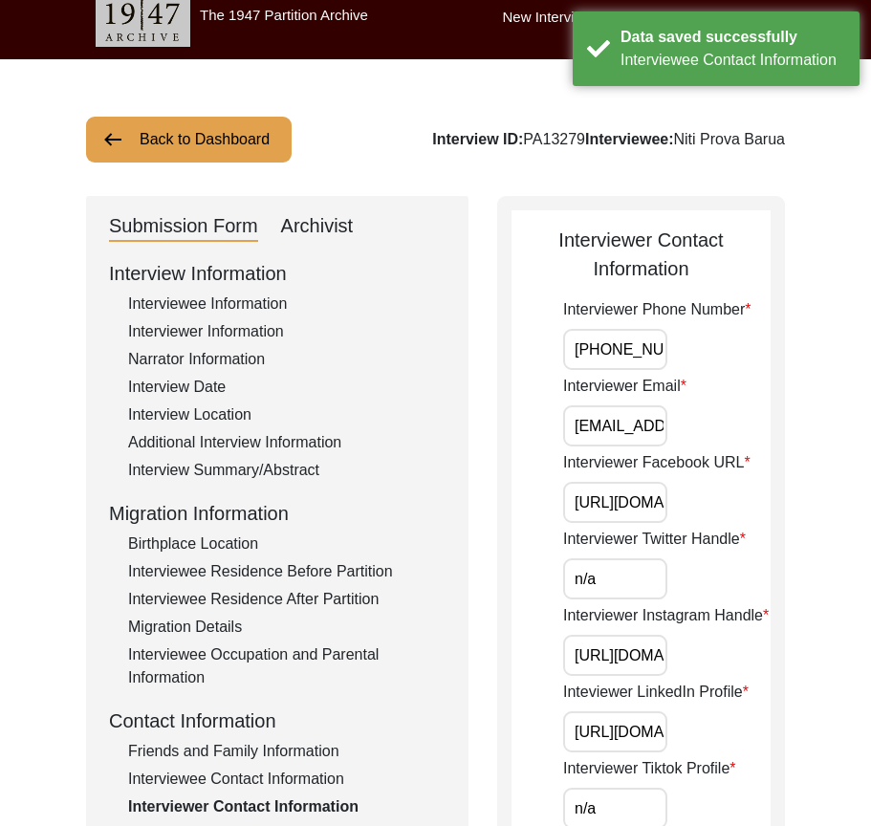
scroll to position [0, 13]
drag, startPoint x: 579, startPoint y: 350, endPoint x: 773, endPoint y: 350, distance: 194.0
click at [767, 362] on div "Interviewer Phone Number [PHONE_NUMBER]" at bounding box center [666, 334] width 207 height 72
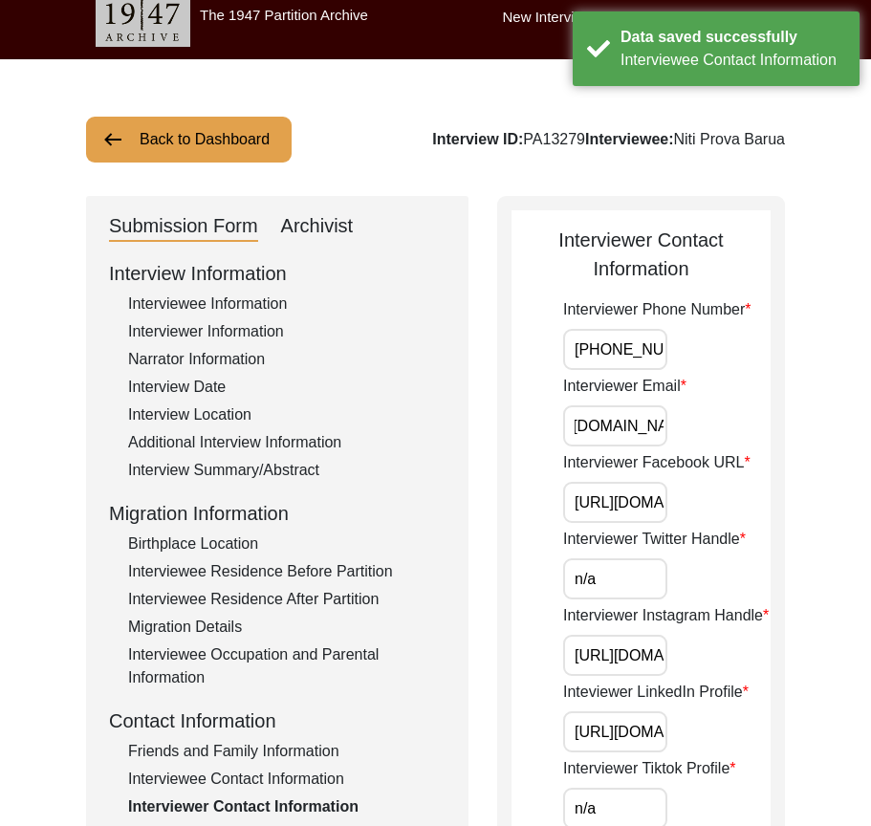
drag, startPoint x: 567, startPoint y: 427, endPoint x: 677, endPoint y: 488, distance: 126.6
drag, startPoint x: 606, startPoint y: 501, endPoint x: 659, endPoint y: 570, distance: 87.9
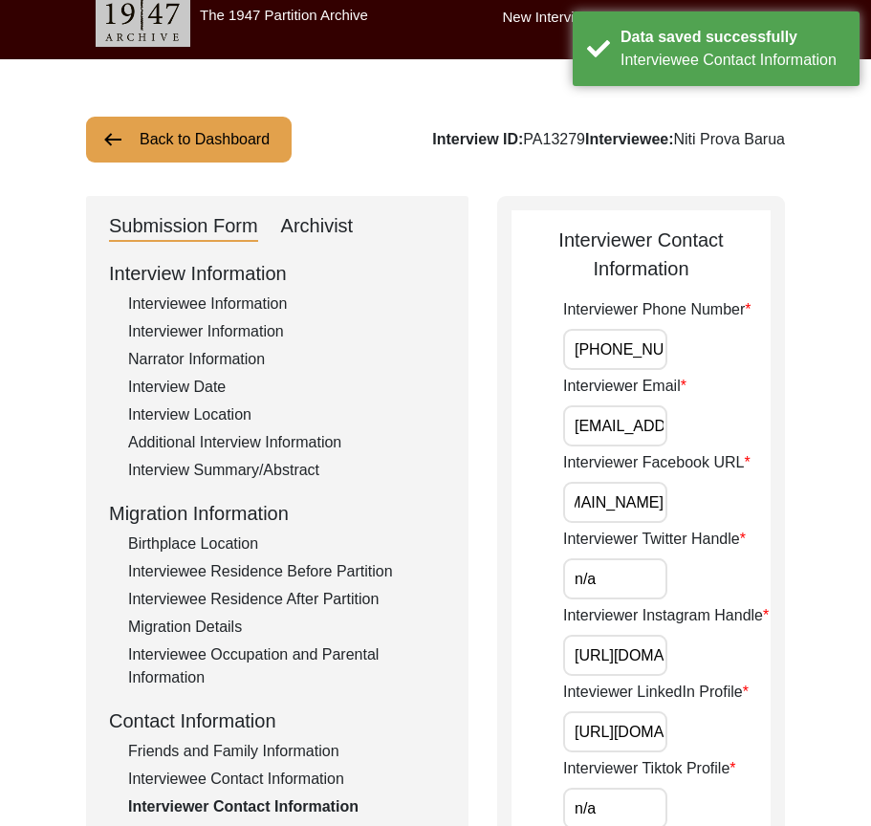
scroll to position [0, 0]
click at [609, 584] on input "n/a" at bounding box center [615, 578] width 104 height 41
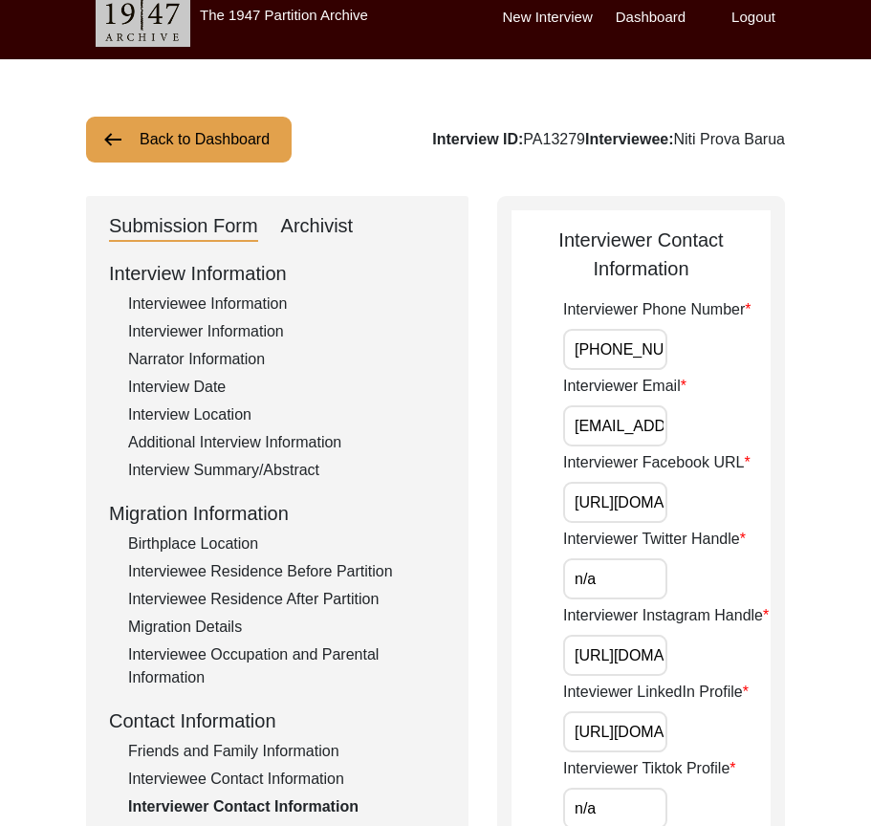
drag, startPoint x: 545, startPoint y: 486, endPoint x: 533, endPoint y: 494, distance: 13.8
drag, startPoint x: 569, startPoint y: 651, endPoint x: 792, endPoint y: 692, distance: 227.3
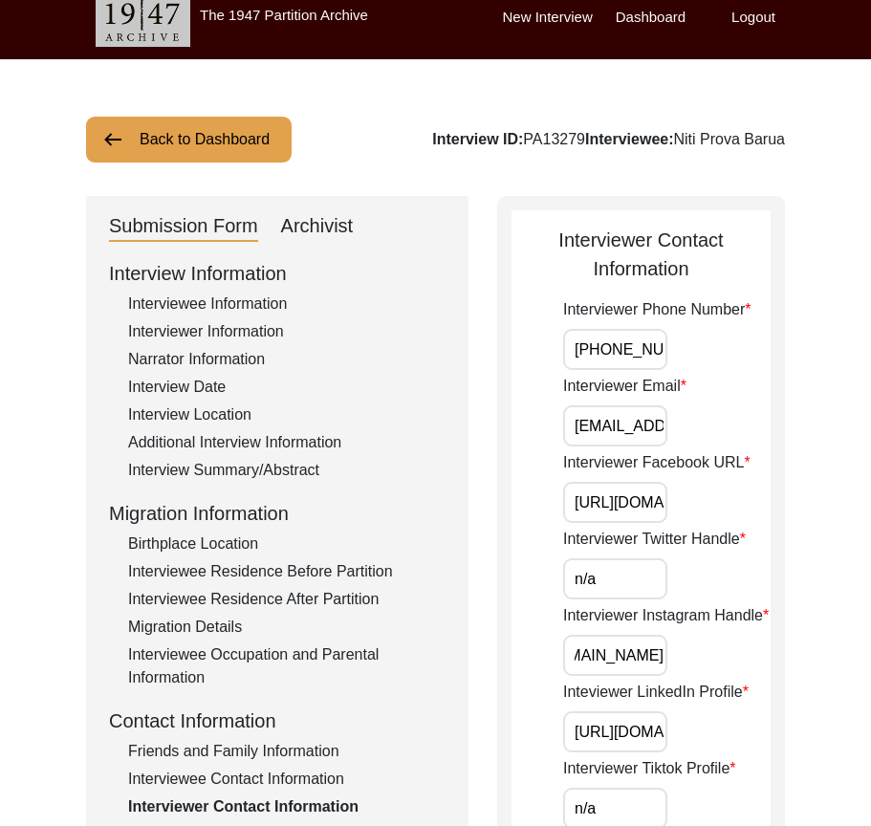
scroll to position [0, 0]
drag, startPoint x: 571, startPoint y: 732, endPoint x: 785, endPoint y: 731, distance: 214.0
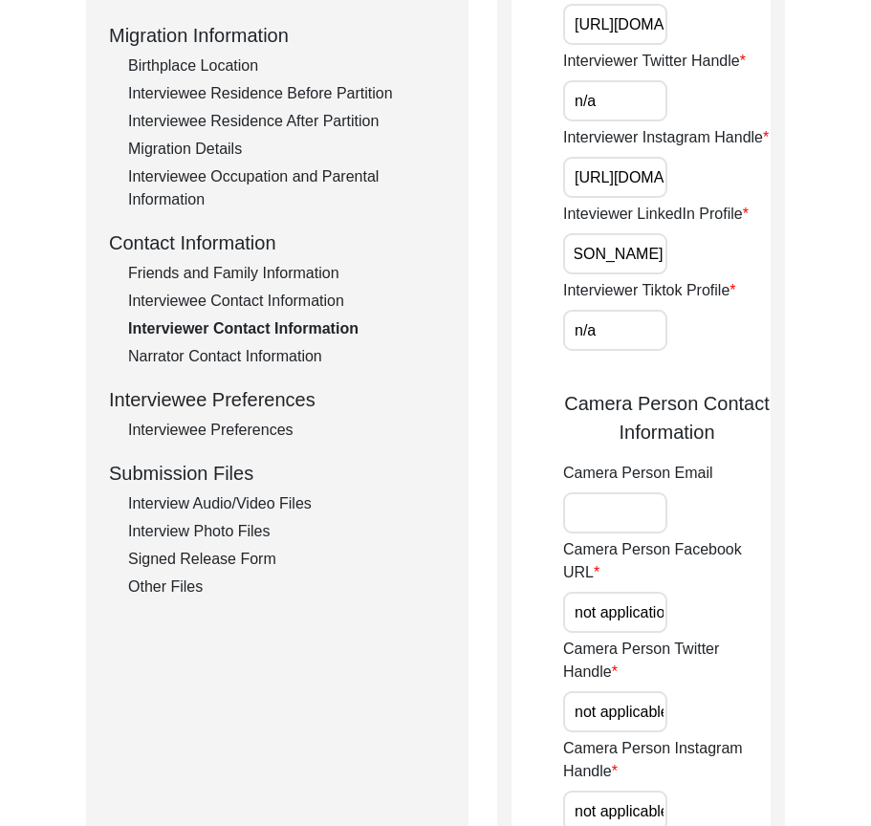
scroll to position [0, 0]
click at [645, 327] on input "n/a" at bounding box center [615, 330] width 104 height 41
click at [603, 601] on input "not application" at bounding box center [615, 611] width 104 height 41
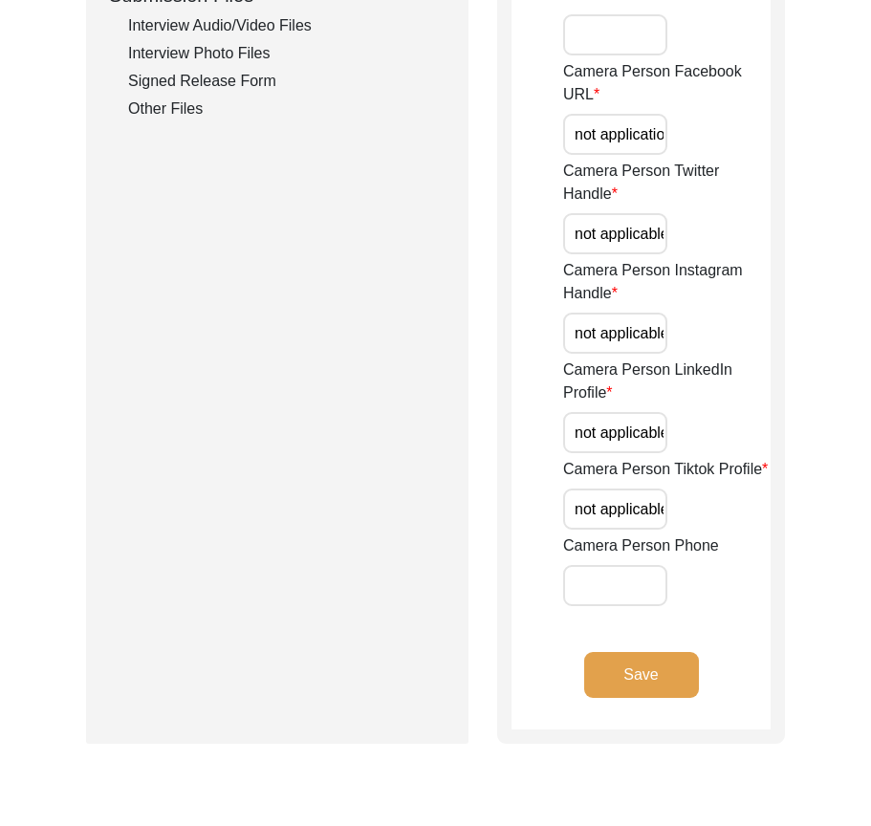
scroll to position [591, 0]
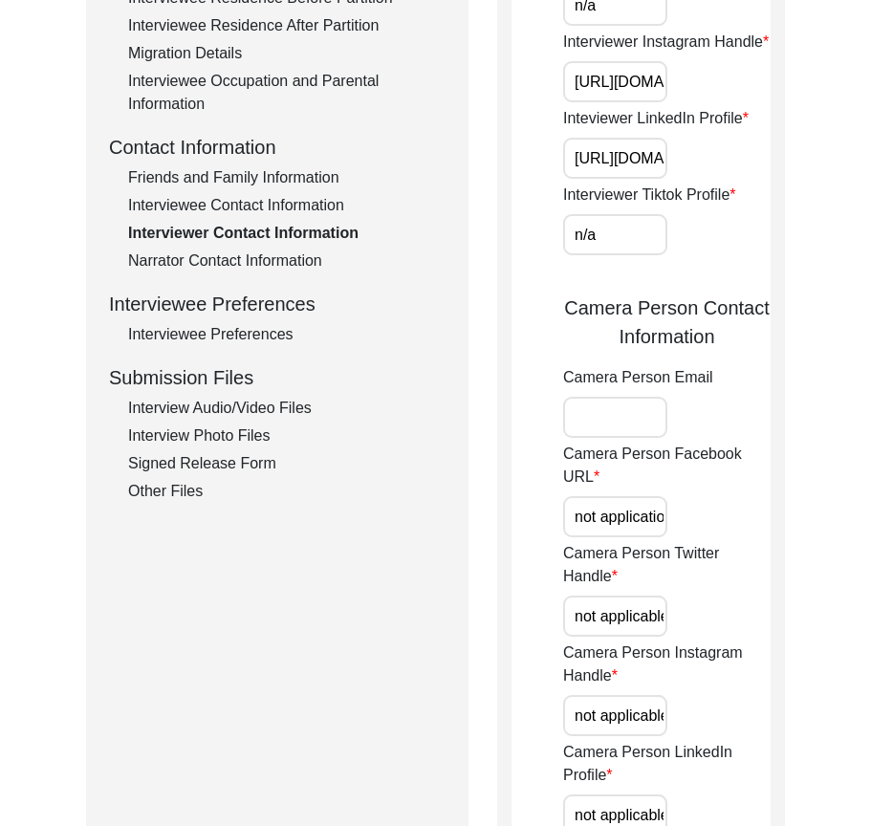
click at [602, 531] on input "not application" at bounding box center [615, 516] width 104 height 41
paste input "N/A"
click at [559, 601] on app-interviewer-contact-information "Interviewer Contact Information Interviewer Phone Number [PHONE_NUMBER] Intervi…" at bounding box center [640, 381] width 259 height 1459
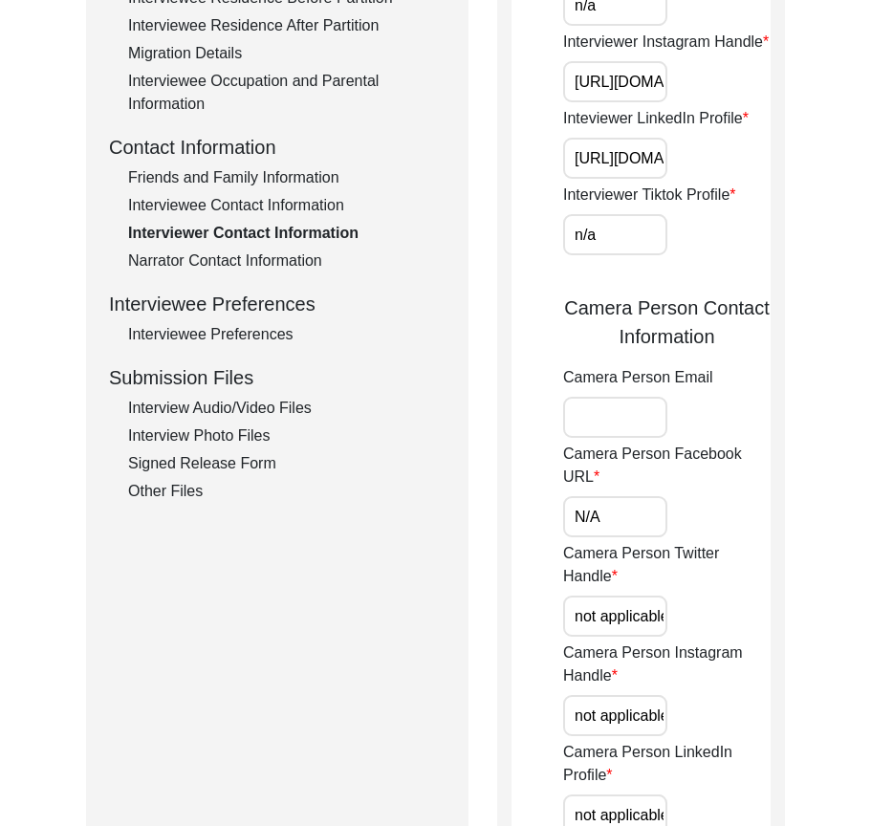
click at [617, 613] on input "not applicable" at bounding box center [615, 615] width 104 height 41
paste input "N/A"
click at [498, 609] on div "Interviewer Contact Information Interviewer Phone Number [PHONE_NUMBER] Intervi…" at bounding box center [641, 374] width 288 height 1503
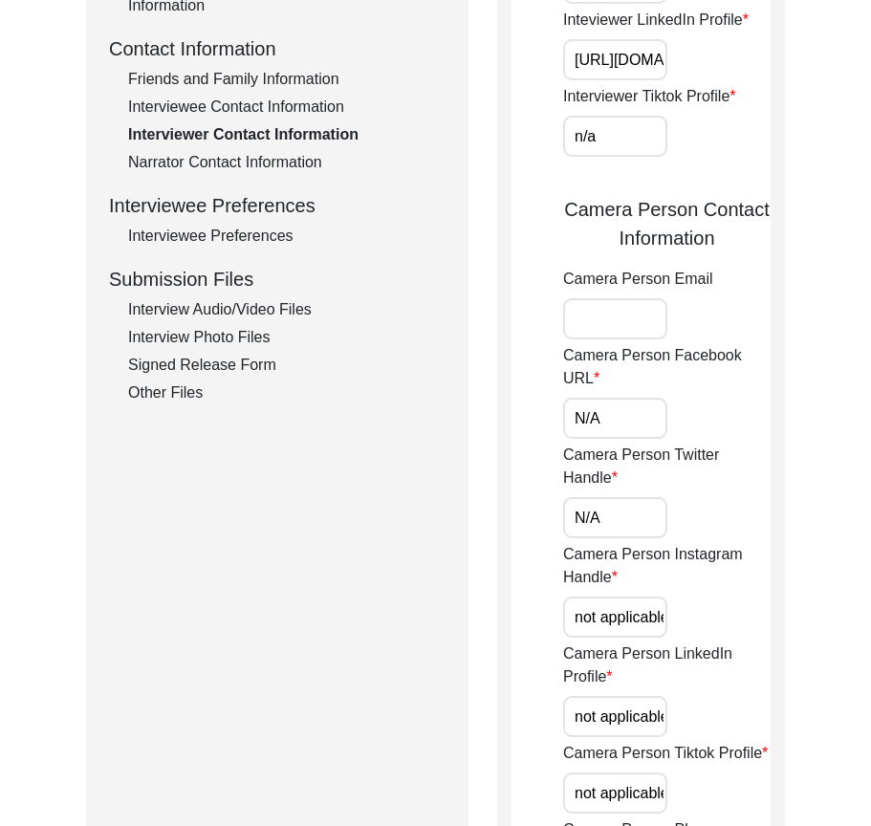
scroll to position [877, 0]
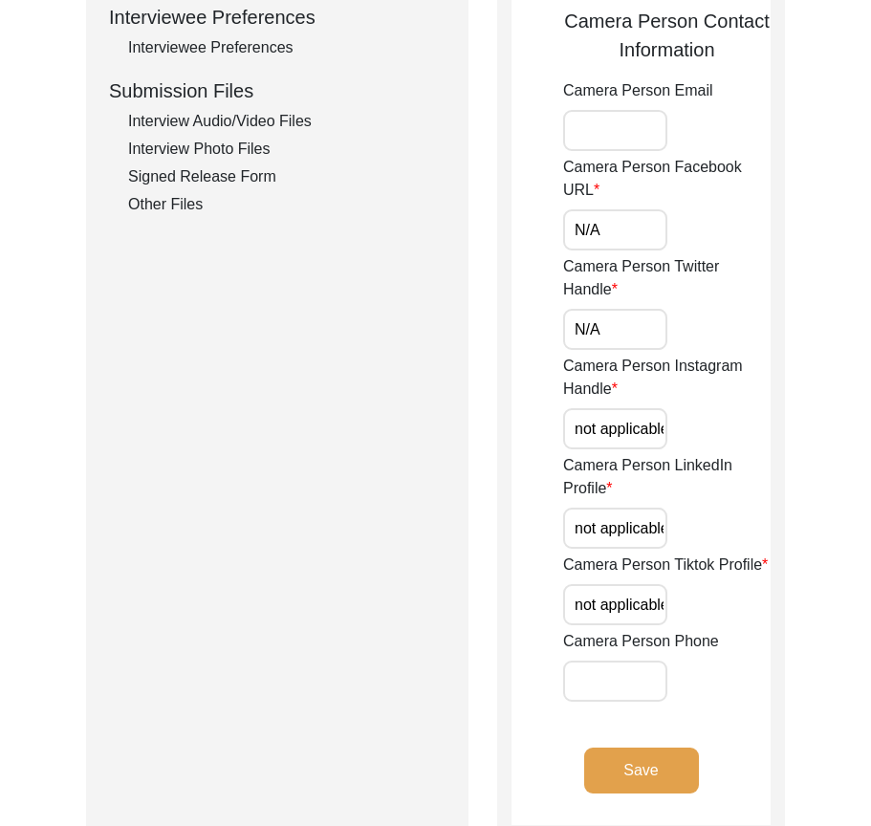
click at [607, 434] on input "not applicable" at bounding box center [615, 428] width 104 height 41
paste input "N/A"
click at [626, 333] on input "N/A" at bounding box center [615, 329] width 104 height 41
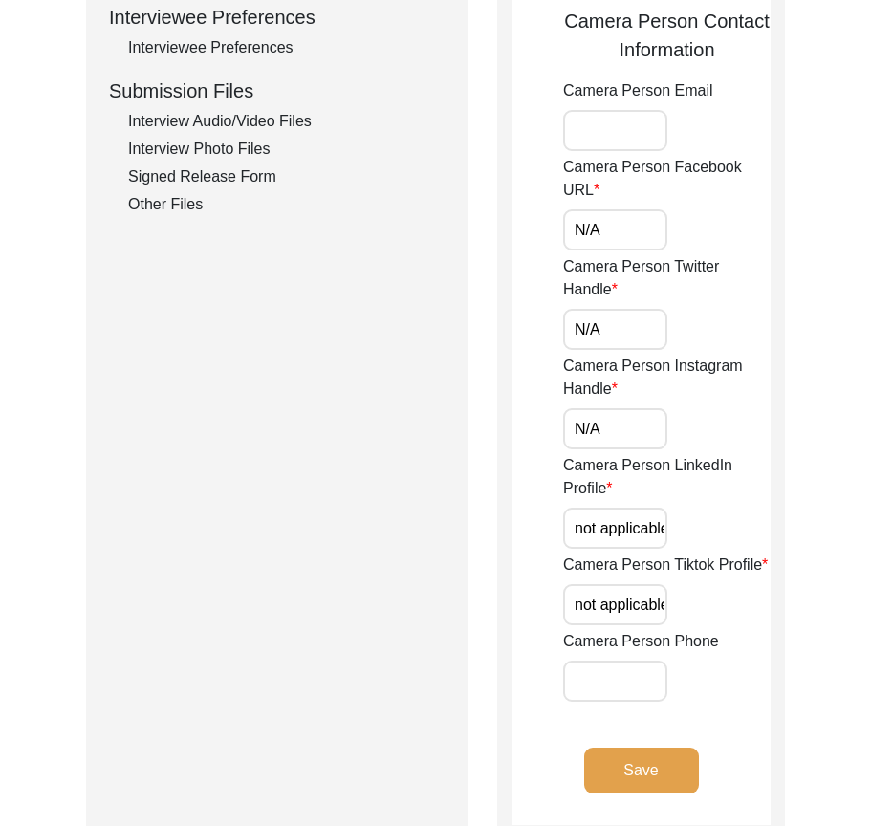
drag, startPoint x: 612, startPoint y: 233, endPoint x: 621, endPoint y: 240, distance: 11.7
click at [612, 233] on input "N/A" at bounding box center [615, 229] width 104 height 41
click at [612, 527] on input "not applicable" at bounding box center [615, 527] width 104 height 41
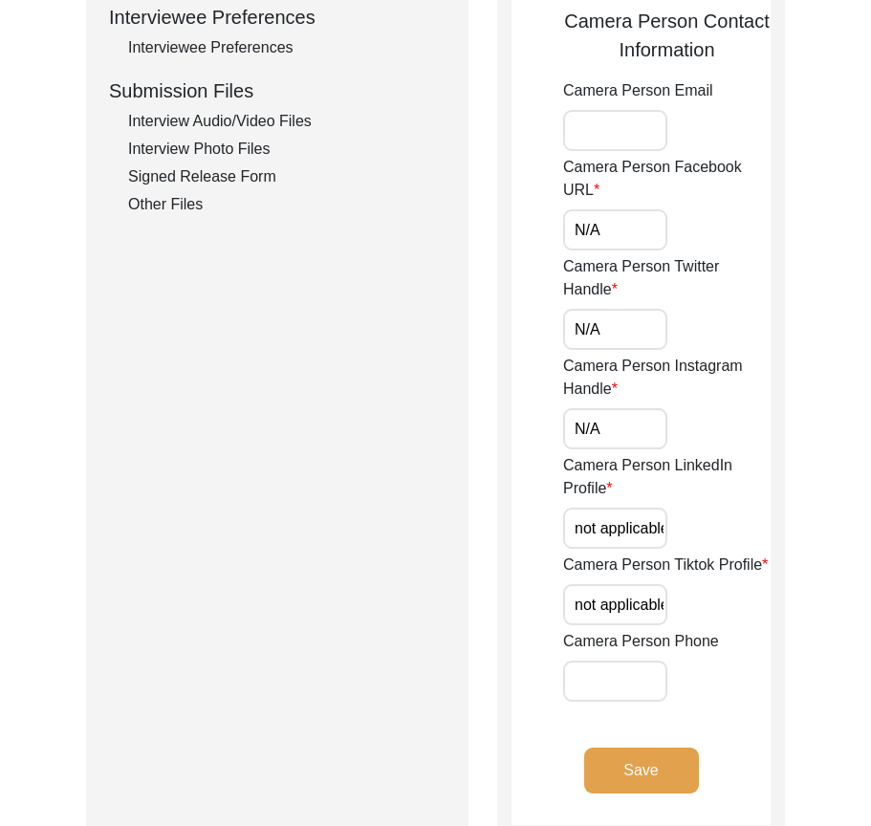
paste input "N/A"
click at [617, 613] on input "not applicable" at bounding box center [615, 604] width 104 height 41
paste input "N/A"
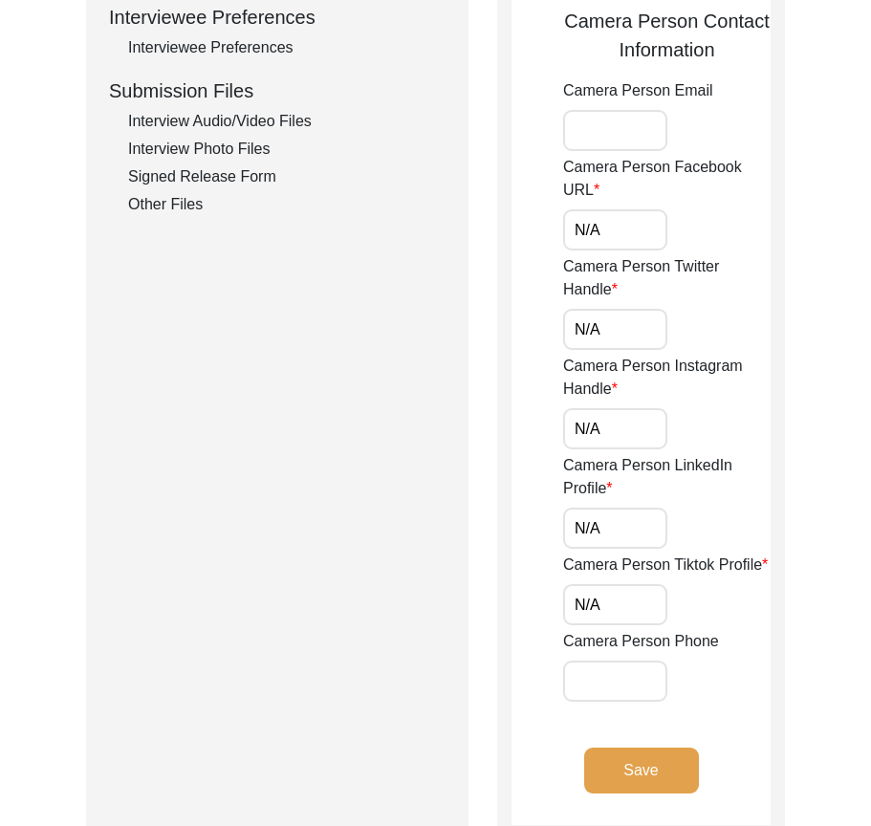
click at [679, 765] on button "Save" at bounding box center [641, 770] width 115 height 46
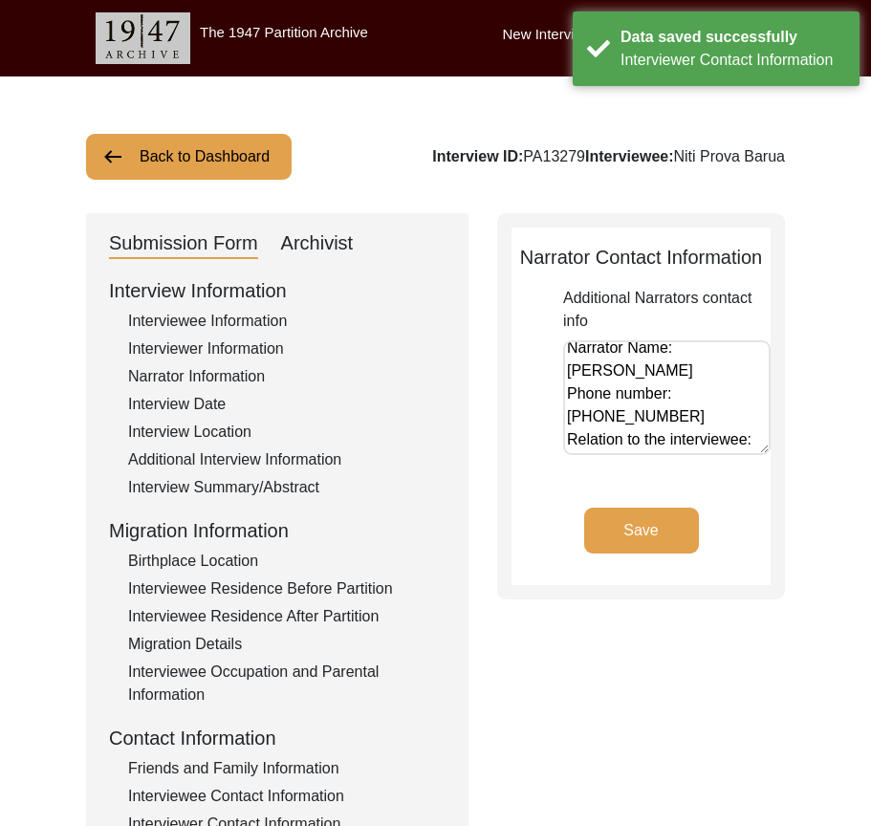
scroll to position [0, 0]
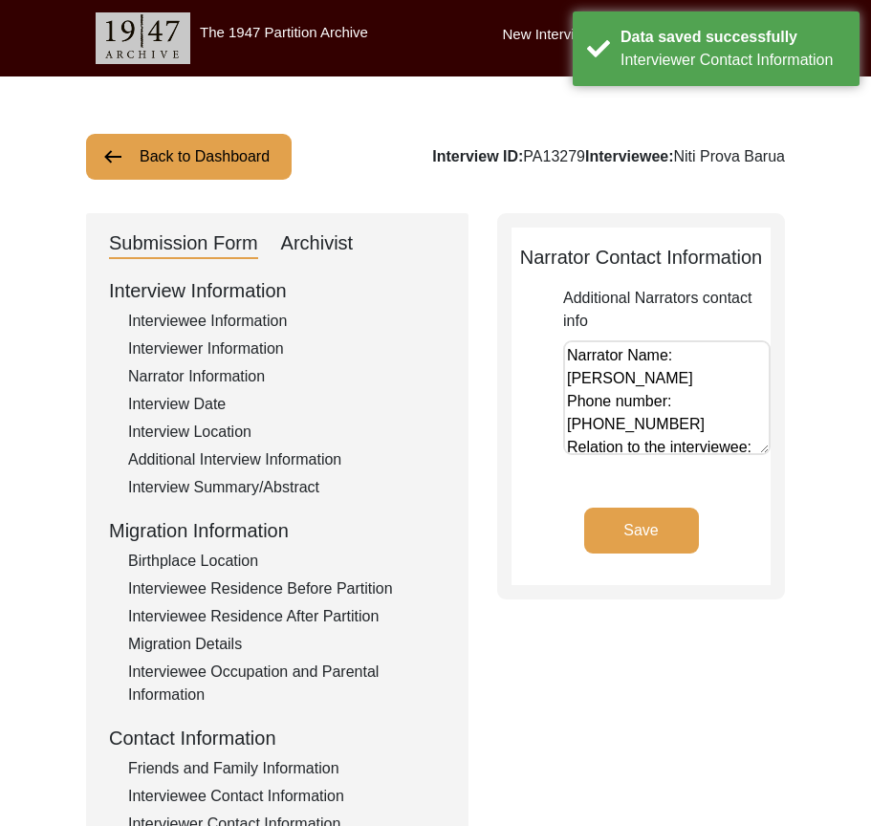
drag, startPoint x: 609, startPoint y: 417, endPoint x: 527, endPoint y: 335, distance: 115.5
click at [527, 335] on app-narrator-contact-information "Narrator Contact Information Additional Narrators contact info Narrator Name: […" at bounding box center [640, 414] width 259 height 342
click at [682, 450] on textarea "Narrator Name: [PERSON_NAME] Phone number: [PHONE_NUMBER] Relation to the inter…" at bounding box center [666, 397] width 207 height 115
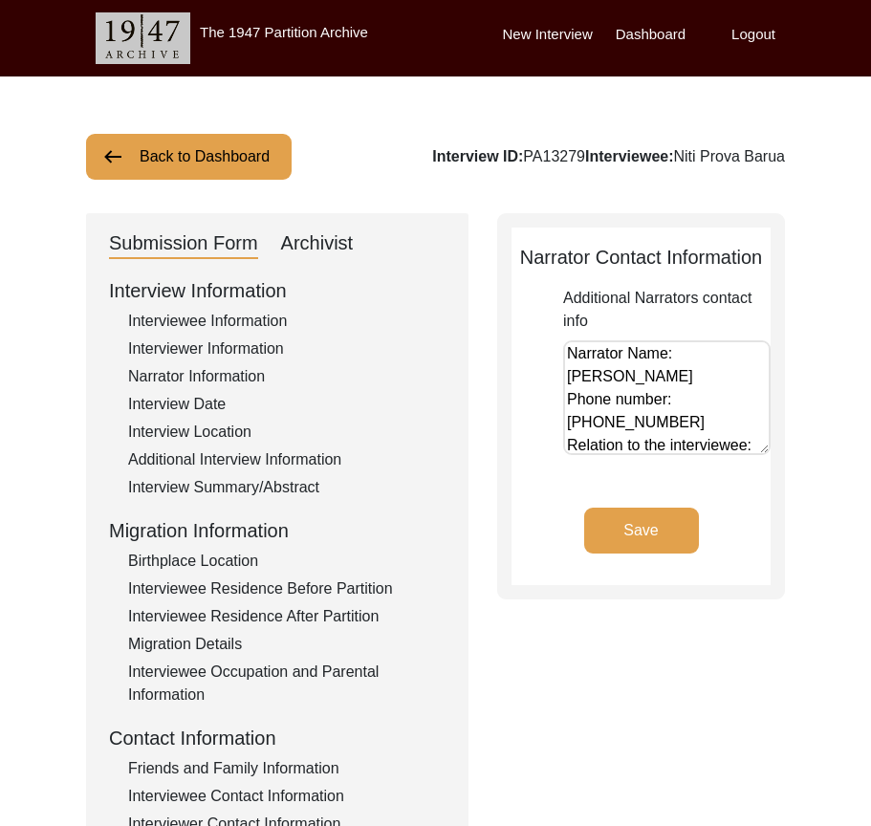
click at [668, 516] on button "Save" at bounding box center [641, 530] width 115 height 46
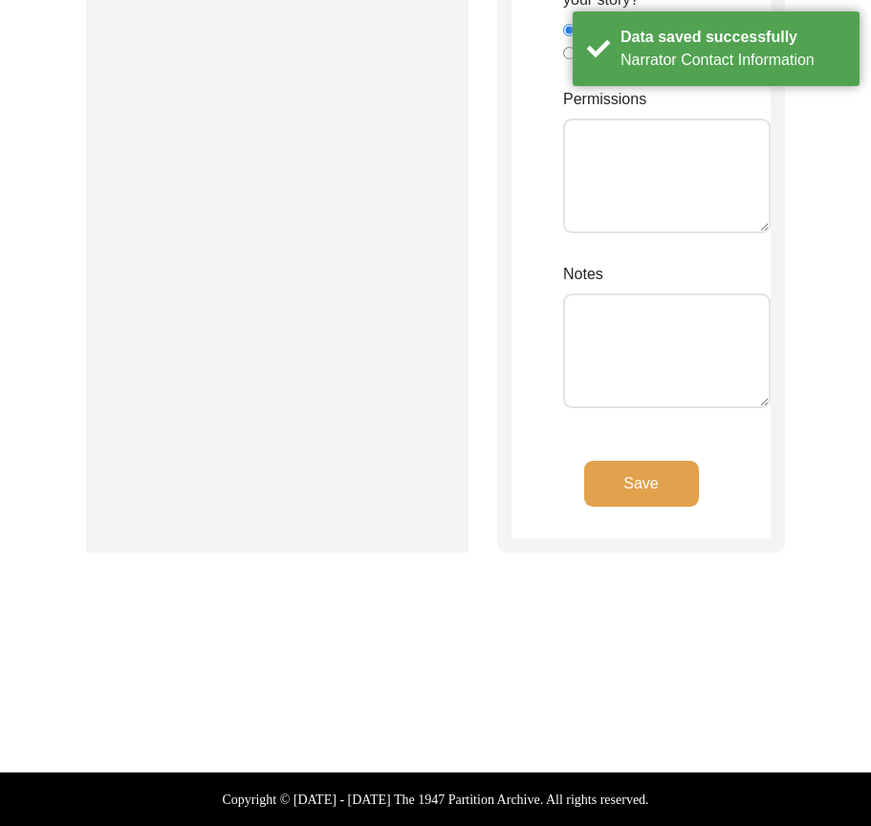
click at [651, 491] on button "Save" at bounding box center [641, 484] width 115 height 46
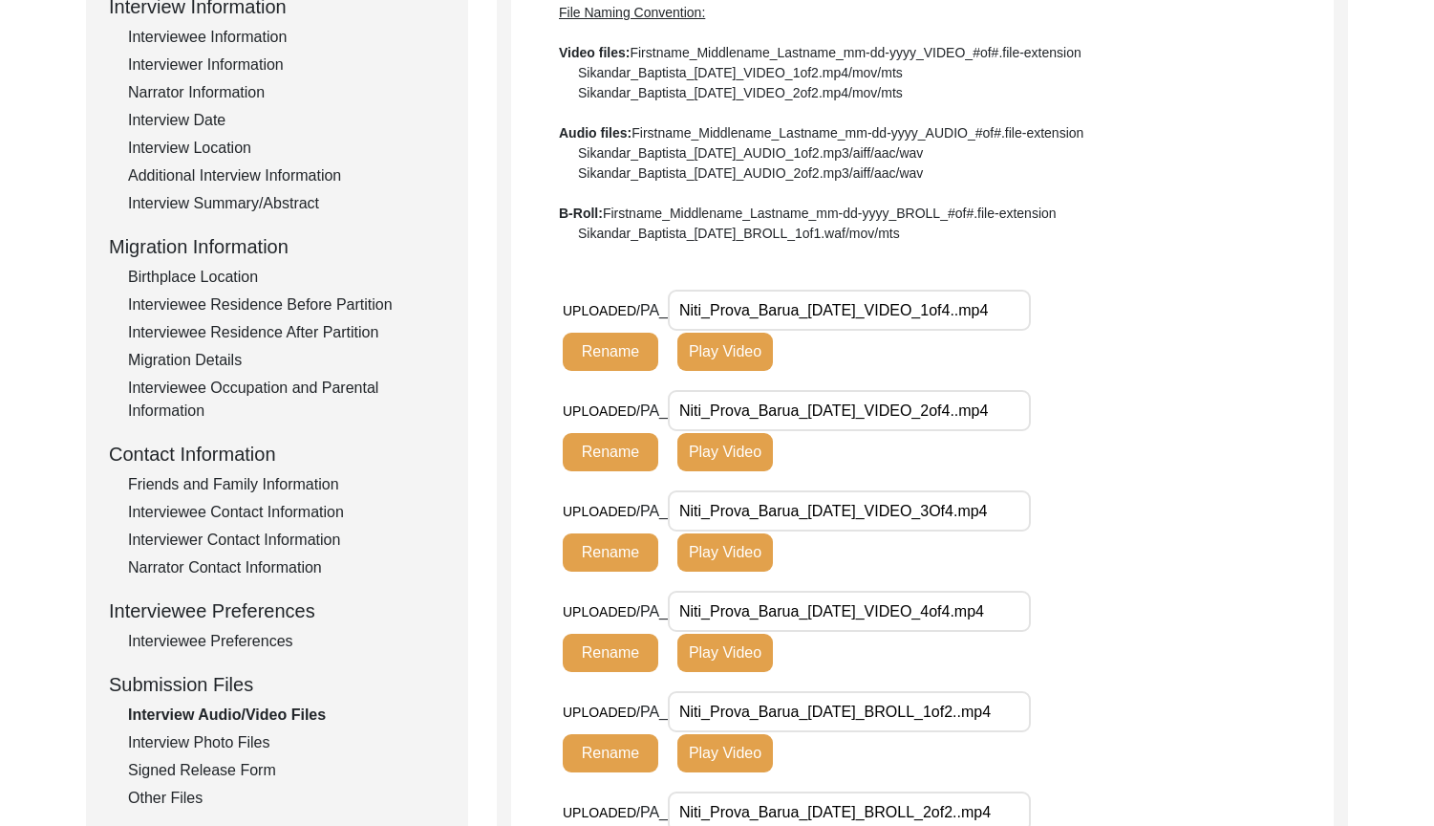
scroll to position [379, 0]
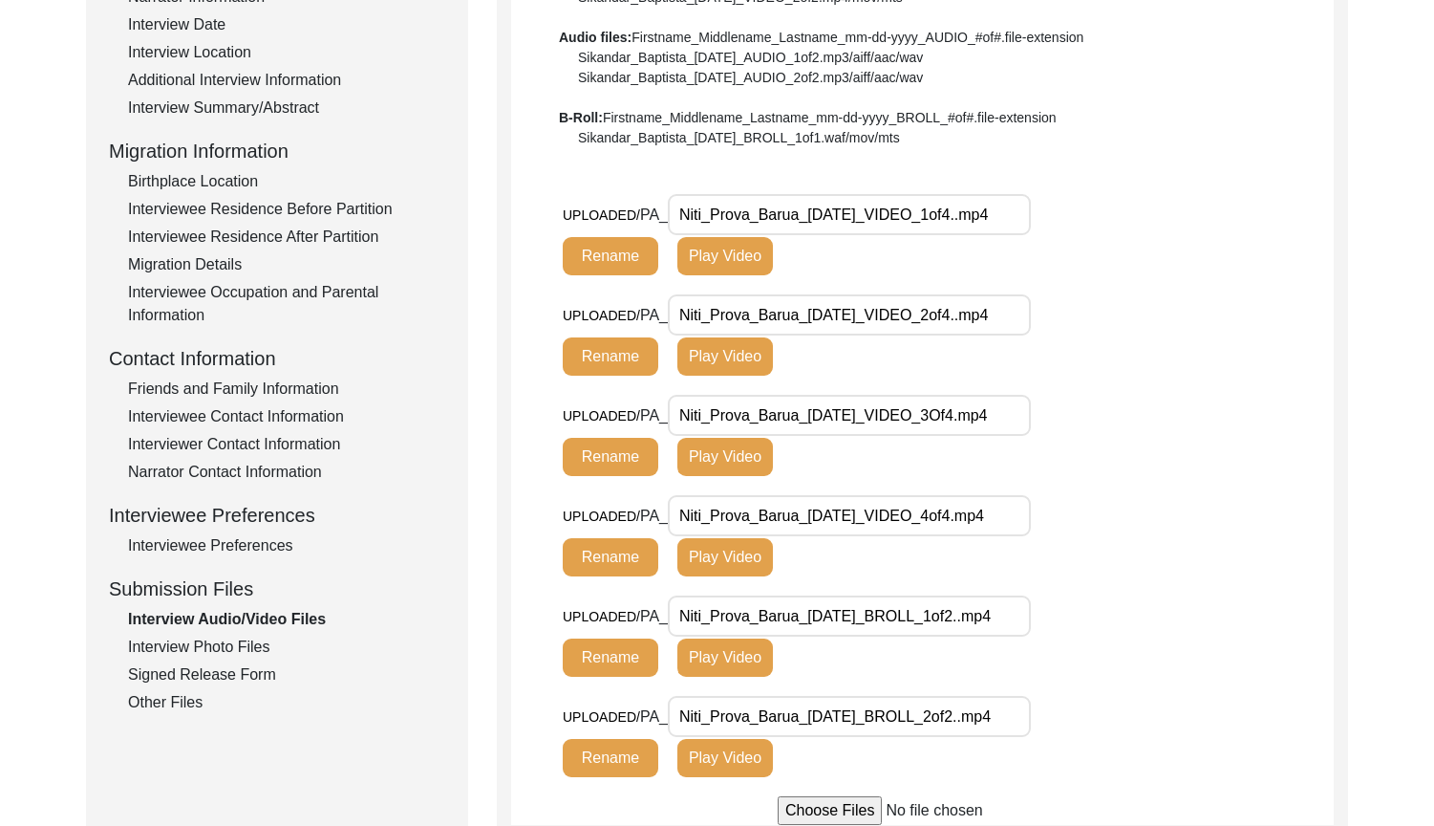
drag, startPoint x: 670, startPoint y: 208, endPoint x: 1088, endPoint y: 208, distance: 418.5
click at [1088, 208] on div "UPLOADED/ PA_ Niti_Prova_Barua_[DATE]_VIDEO_1of4..mp4 Rename Play Video" at bounding box center [833, 234] width 540 height 81
click at [828, 199] on input "Niti_Prova_Barua_[DATE]_VIDEO_1of4..mp4" at bounding box center [849, 214] width 363 height 41
click at [989, 218] on input "Niti_Prova_Barua_[DATE]_VIDEO_1of4..mp4" at bounding box center [849, 214] width 363 height 41
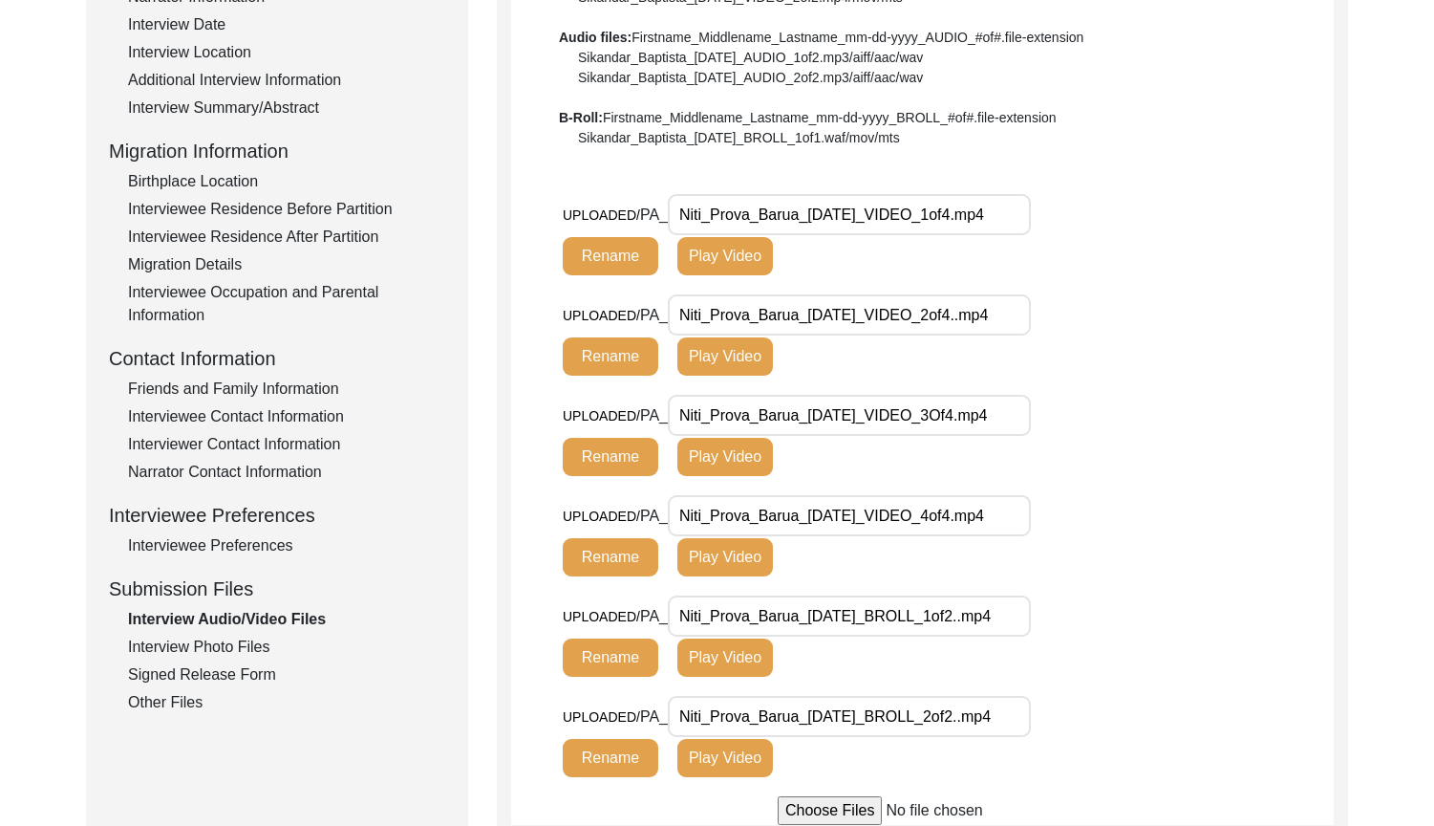
drag, startPoint x: 1021, startPoint y: 218, endPoint x: 653, endPoint y: 218, distance: 368.8
click at [653, 218] on div "UPLOADED/ PA_ Niti_Prova_Barua_[DATE]_VIDEO_1of4.mp4 Rename Play Video" at bounding box center [833, 234] width 540 height 81
click at [629, 250] on button "Rename" at bounding box center [611, 256] width 96 height 38
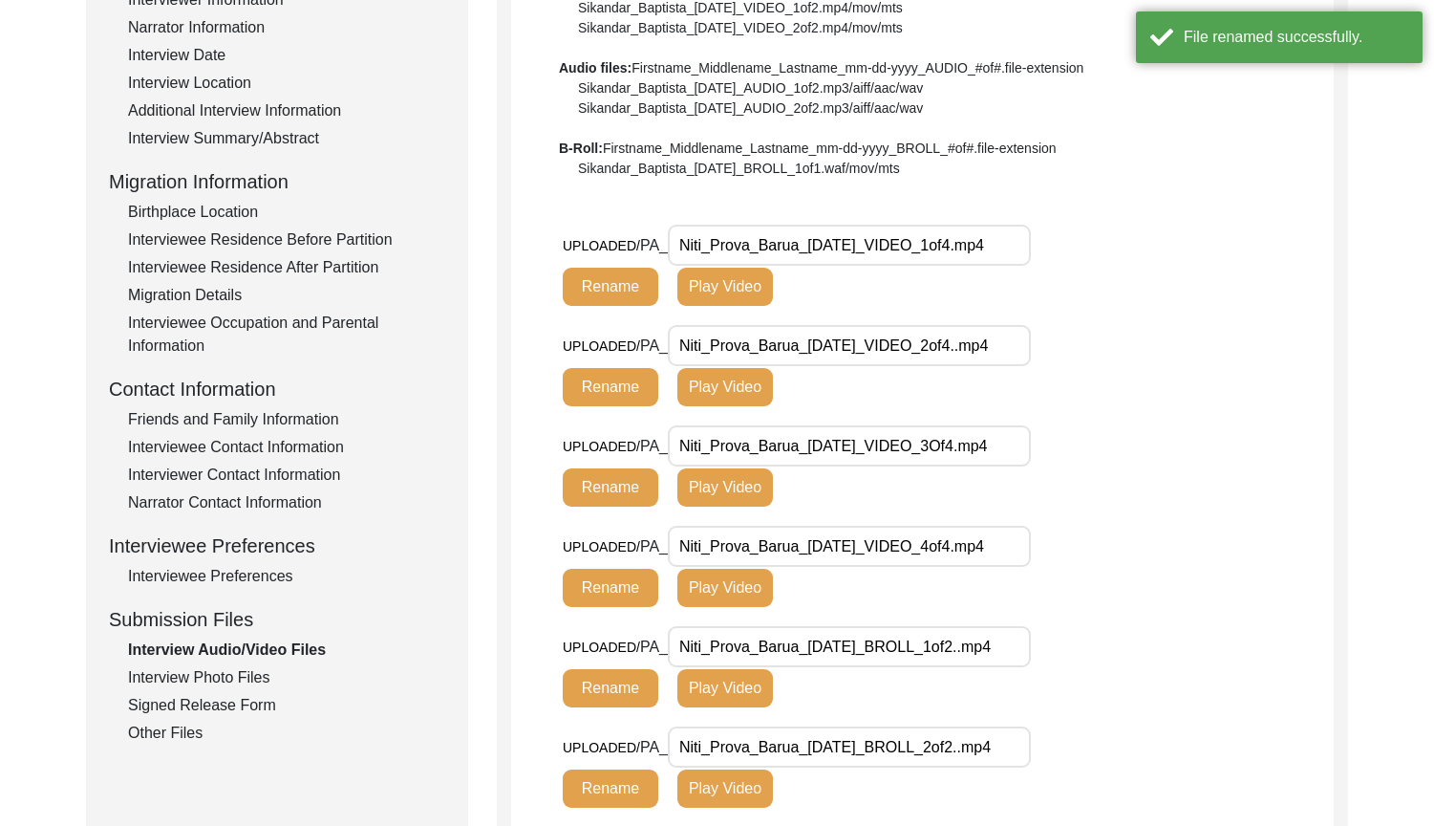
scroll to position [382, 0]
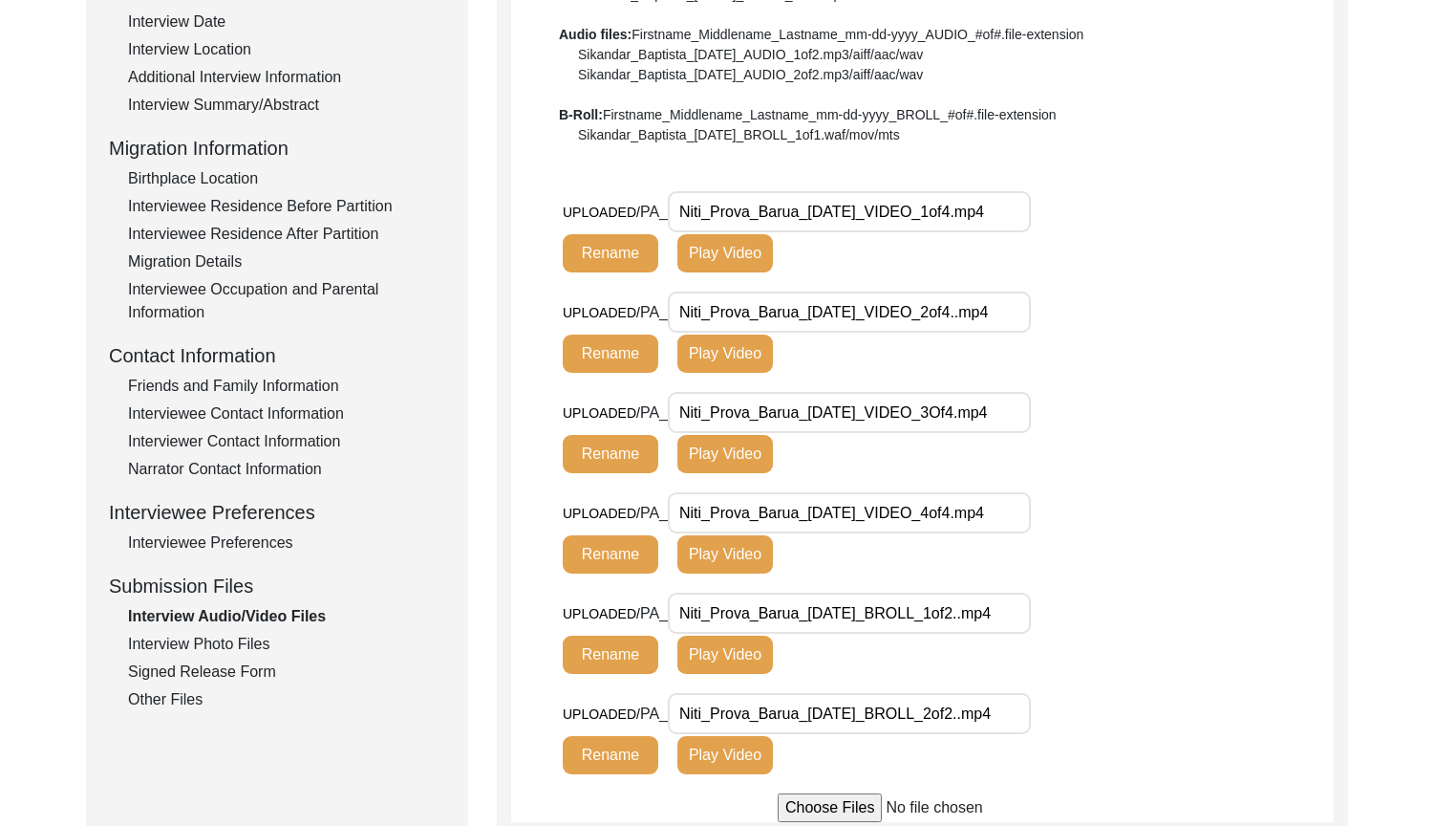
drag, startPoint x: 714, startPoint y: 296, endPoint x: 1046, endPoint y: 296, distance: 332.5
click at [1046, 296] on div "UPLOADED/ PA_ Niti_Prova_Barua_[DATE]_VIDEO_2of4..mp4 Rename Play Video" at bounding box center [833, 331] width 540 height 81
click at [1033, 309] on div "UPLOADED/ PA_ Niti_Prova_Barua_[DATE]_VIDEO_2of4..mp4 Rename Play Video" at bounding box center [833, 331] width 540 height 81
click at [985, 318] on input "Niti_Prova_Barua_[DATE]_VIDEO_2of4..mp4" at bounding box center [849, 311] width 363 height 41
click at [607, 357] on button "Rename" at bounding box center [611, 353] width 96 height 38
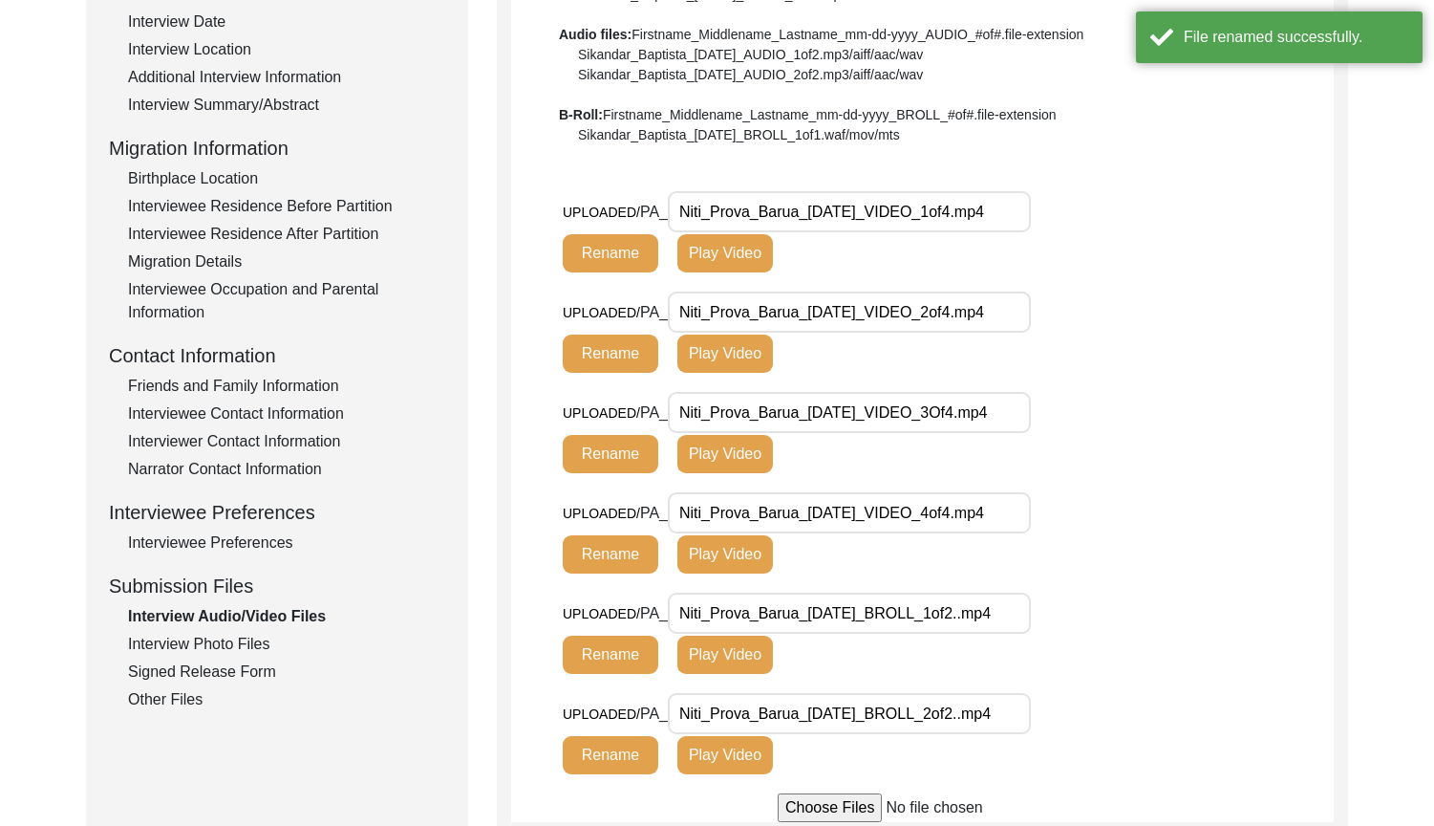
drag, startPoint x: 676, startPoint y: 306, endPoint x: 1080, endPoint y: 309, distance: 404.2
click at [1080, 309] on div "UPLOADED/ PA_ Niti_Prova_Barua_[DATE]_VIDEO_2of4.mp4 Rename Play Video" at bounding box center [833, 331] width 540 height 81
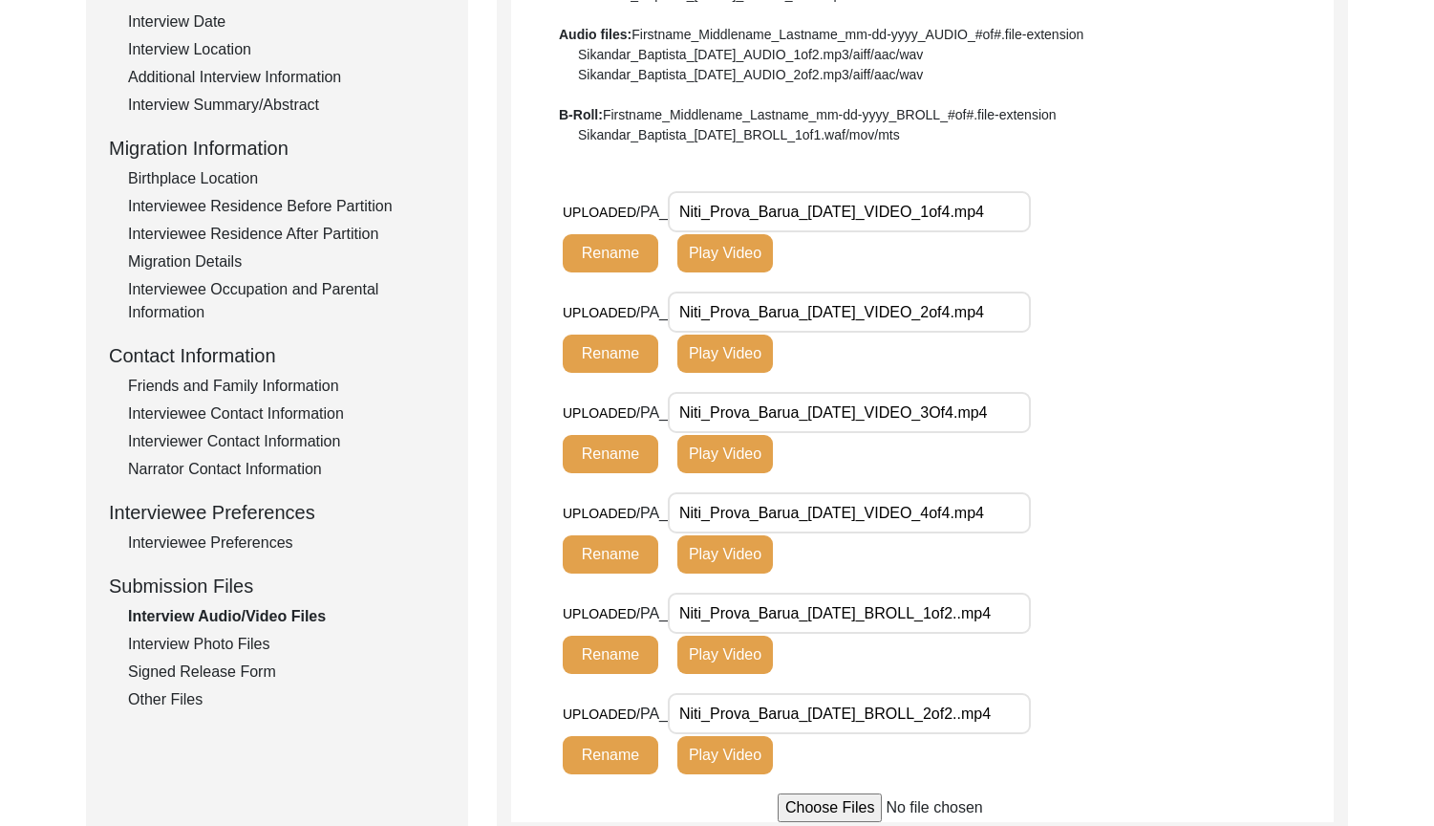
drag, startPoint x: 527, startPoint y: 375, endPoint x: 538, endPoint y: 381, distance: 12.5
click at [527, 375] on app-file-uploader "UPLOADED/ PA_ Niti_Prova_Barua_[DATE]_VIDEO_1of4.mp4 Rename Play Video UPLOADED…" at bounding box center [922, 506] width 823 height 631
click at [964, 419] on input "Niti_Prova_Barua_[DATE]_VIDEO_3Of4.mp4" at bounding box center [849, 412] width 363 height 41
drag, startPoint x: 1013, startPoint y: 414, endPoint x: 638, endPoint y: 414, distance: 374.6
click at [638, 414] on div "UPLOADED/ PA_ Niti_Prova_Barua_[DATE]_VIDEO_3of4.mp4 Rename Play Video" at bounding box center [833, 432] width 540 height 81
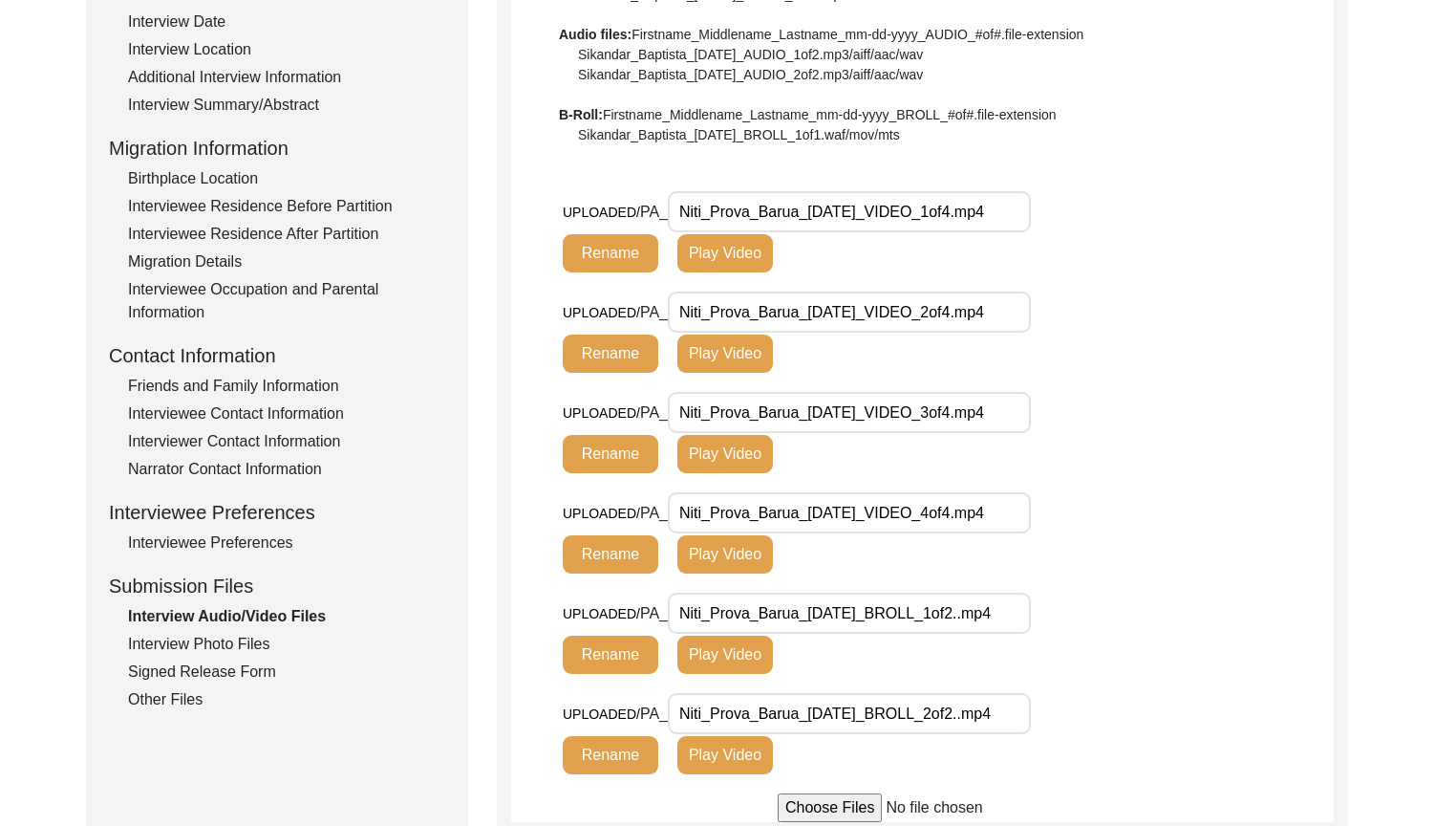
click at [1084, 444] on div "UPLOADED/ PA_ Niti_Prova_Barua_[DATE]_VIDEO_3of4.mp4 Rename Play Video" at bounding box center [833, 432] width 540 height 81
click at [632, 459] on button "Rename" at bounding box center [611, 454] width 96 height 38
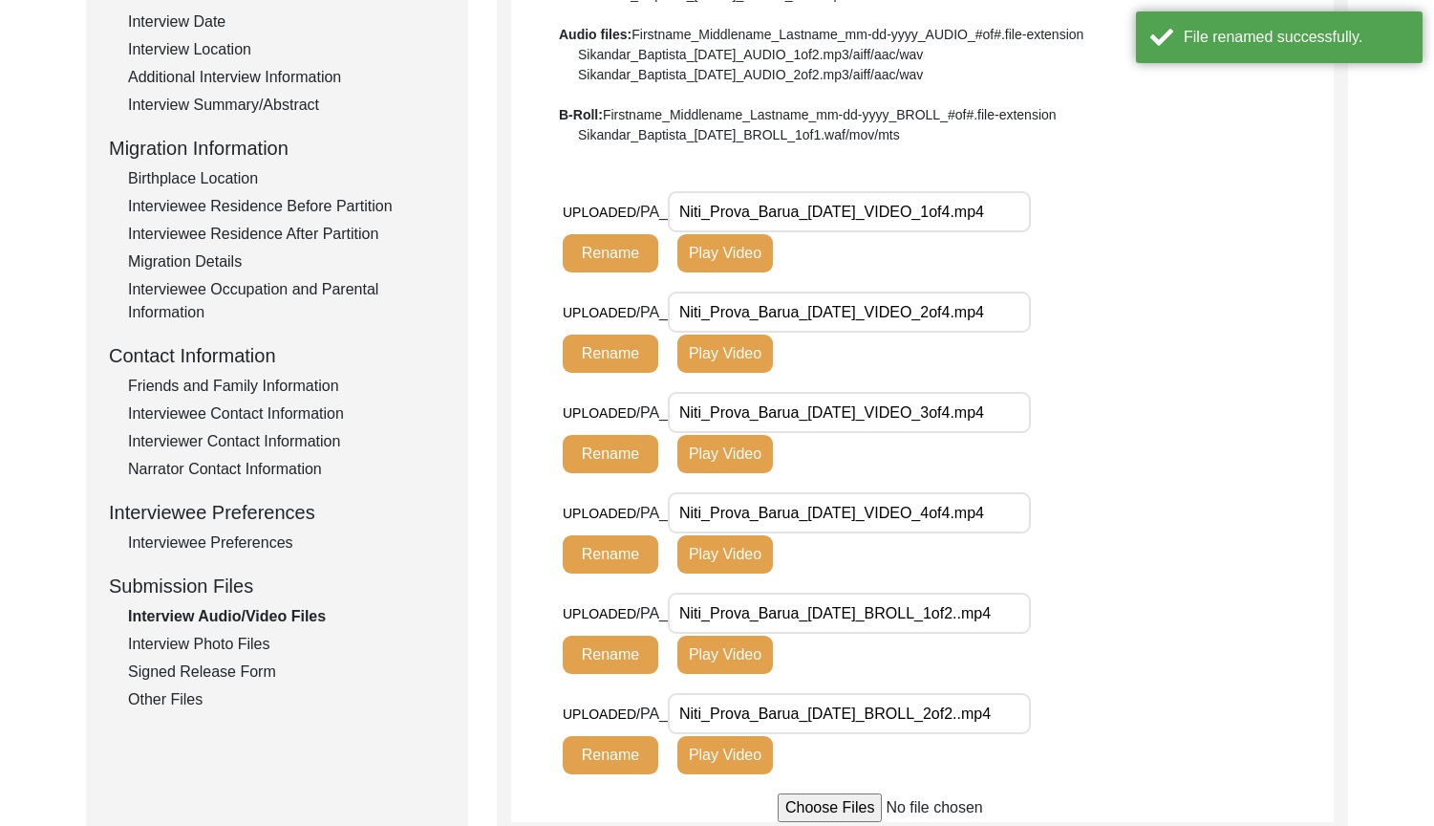
click at [1060, 514] on div "UPLOADED/ PA_ Niti_Prova_Barua_[DATE]_VIDEO_4of4.mp4 Rename Play Video" at bounding box center [833, 532] width 540 height 81
click at [984, 618] on input "Niti_Prova_Barua_[DATE]_BROLL_1of2..mp4" at bounding box center [849, 612] width 363 height 41
click at [984, 616] on input "Niti_Prova_Barua_[DATE]_BROLL_1of2..mp4" at bounding box center [849, 612] width 363 height 41
click at [986, 615] on input "Niti_Prova_Barua_[DATE]_BROLL_1of2..mp4" at bounding box center [849, 612] width 363 height 41
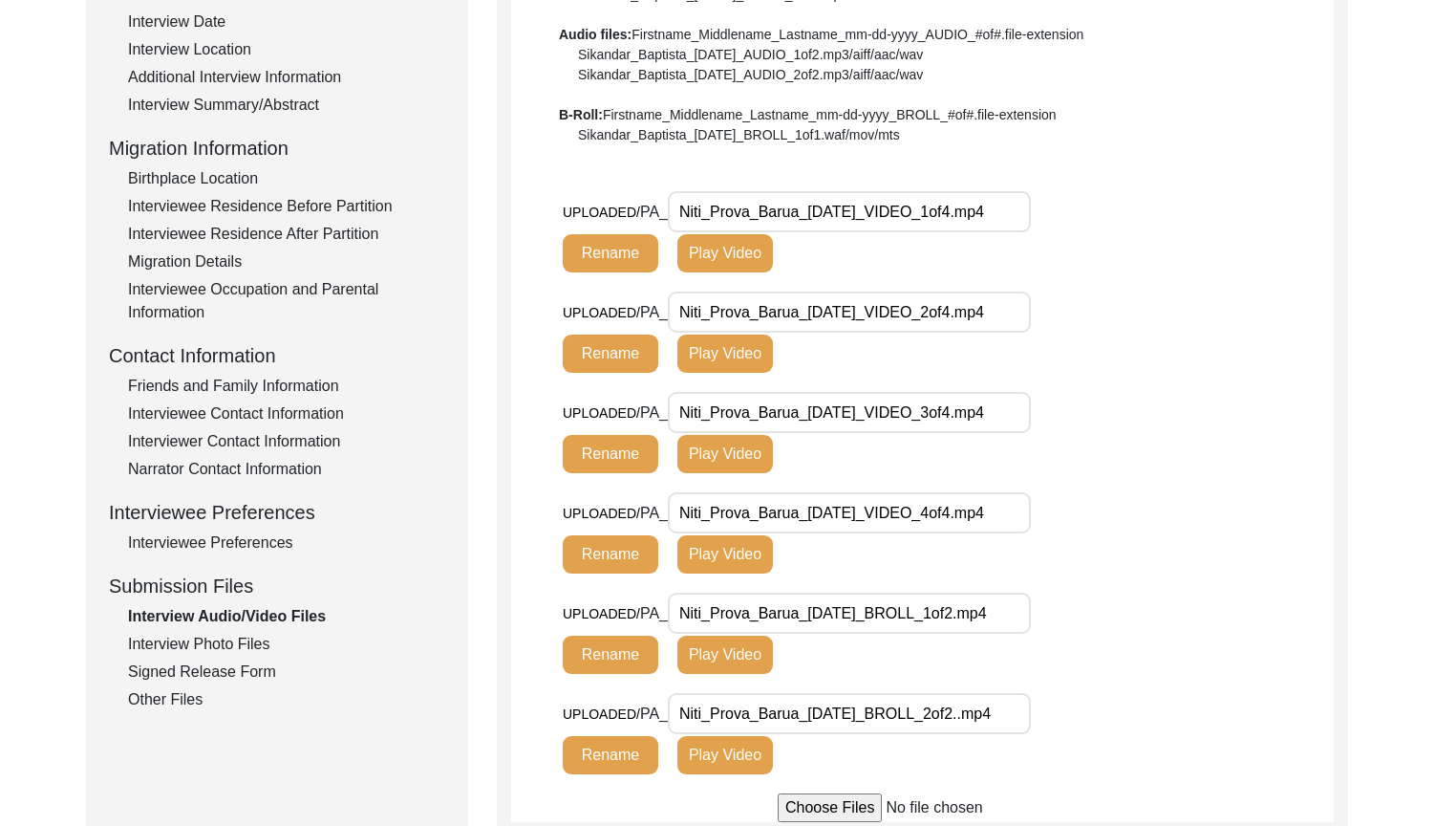
drag, startPoint x: 997, startPoint y: 610, endPoint x: 648, endPoint y: 620, distance: 348.9
click at [652, 617] on div "UPLOADED/ PA_ Niti_Prova_Barua_[DATE]_BROLL_1of2.mp4 Rename Play Video" at bounding box center [833, 632] width 540 height 81
click at [622, 638] on button "Rename" at bounding box center [611, 654] width 96 height 38
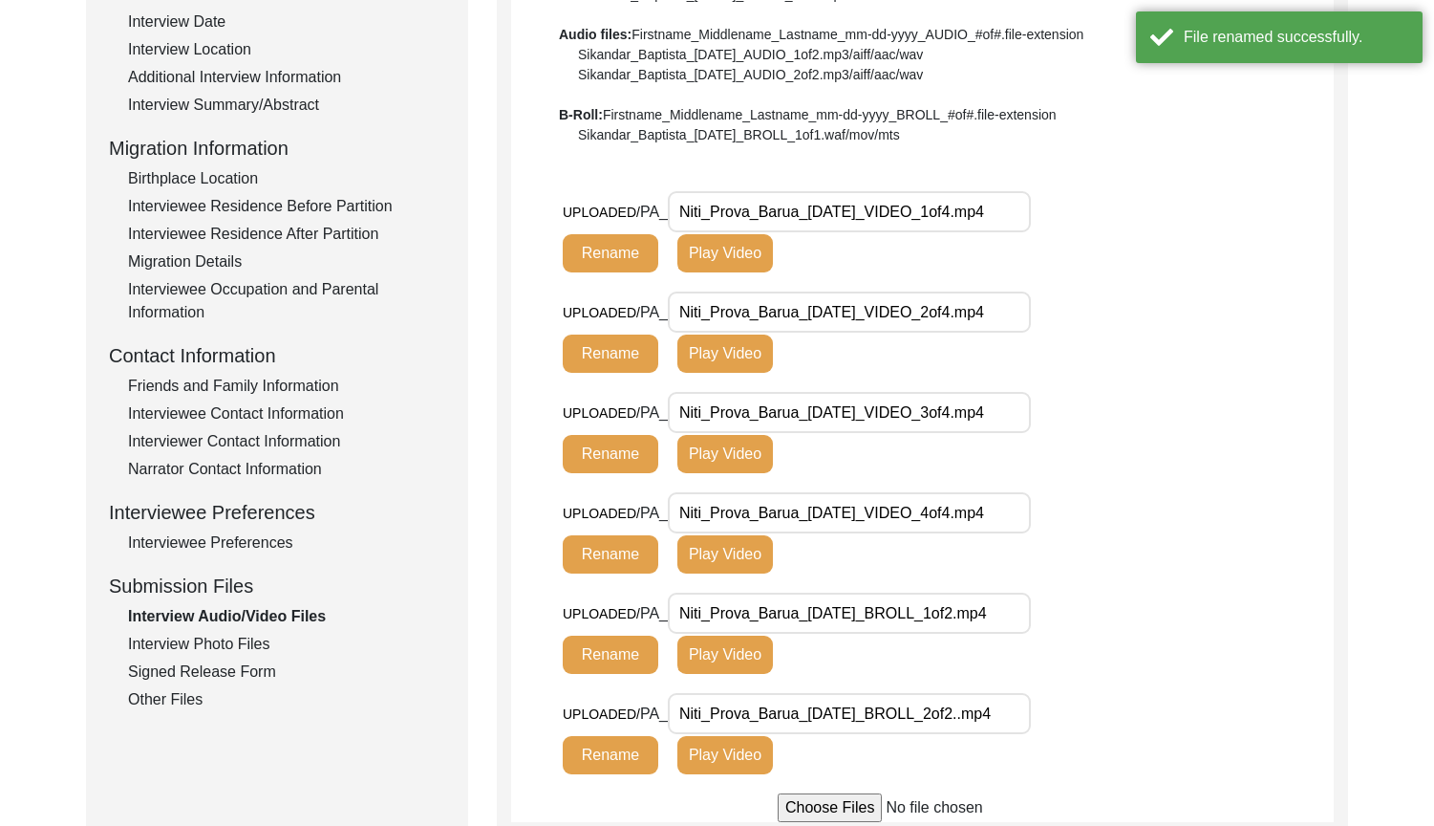
click at [989, 718] on input "Niti_Prova_Barua_[DATE]_BROLL_2of2..mp4" at bounding box center [849, 713] width 363 height 41
drag, startPoint x: 1021, startPoint y: 717, endPoint x: 626, endPoint y: 717, distance: 394.6
click at [626, 717] on div "UPLOADED/ PA_ Niti_Prova_Barua_[DATE]_BROLL_2of2.mp4 Rename Play Video" at bounding box center [833, 733] width 540 height 81
click at [610, 740] on button "Rename" at bounding box center [611, 755] width 96 height 38
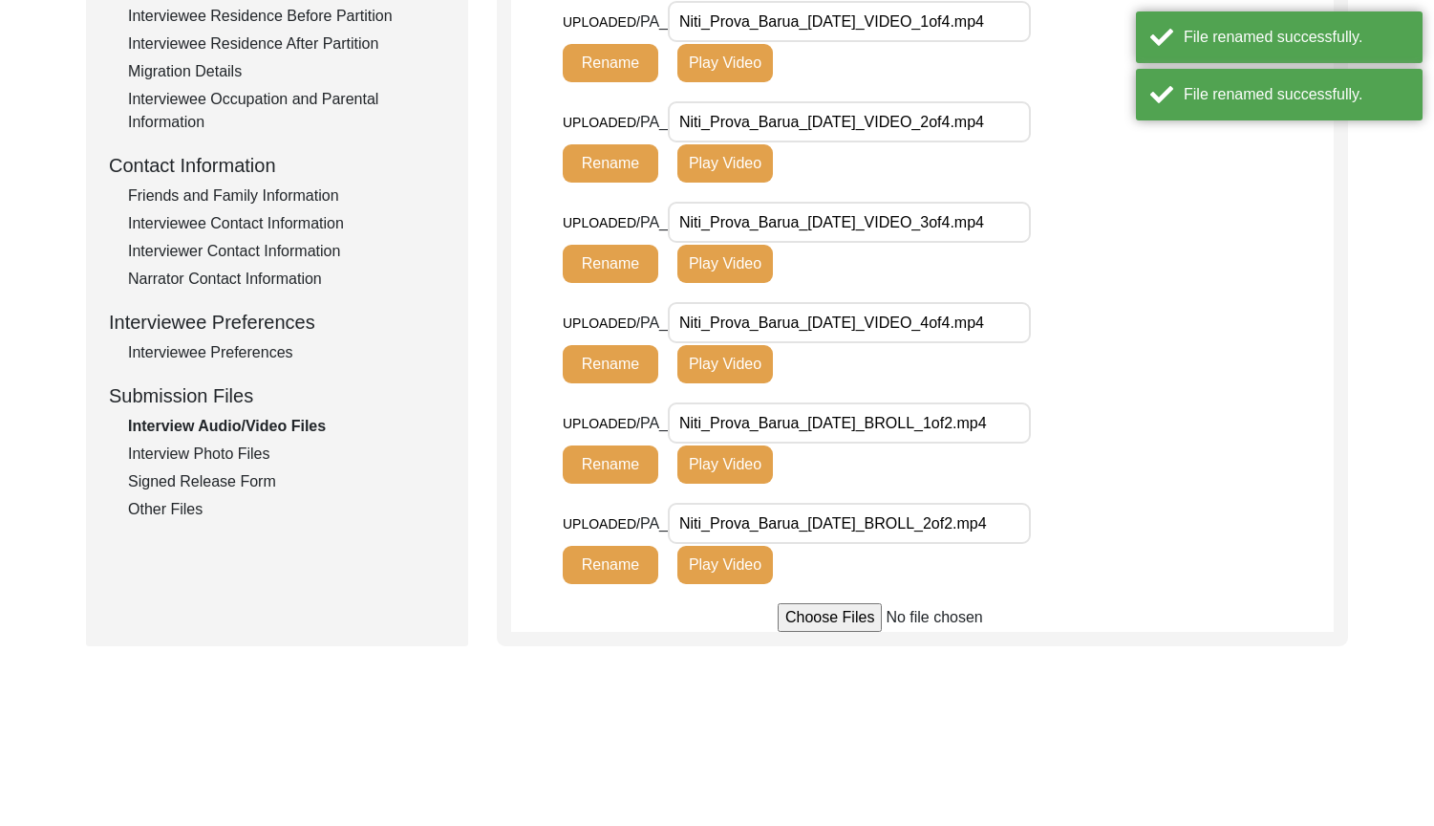
scroll to position [573, 0]
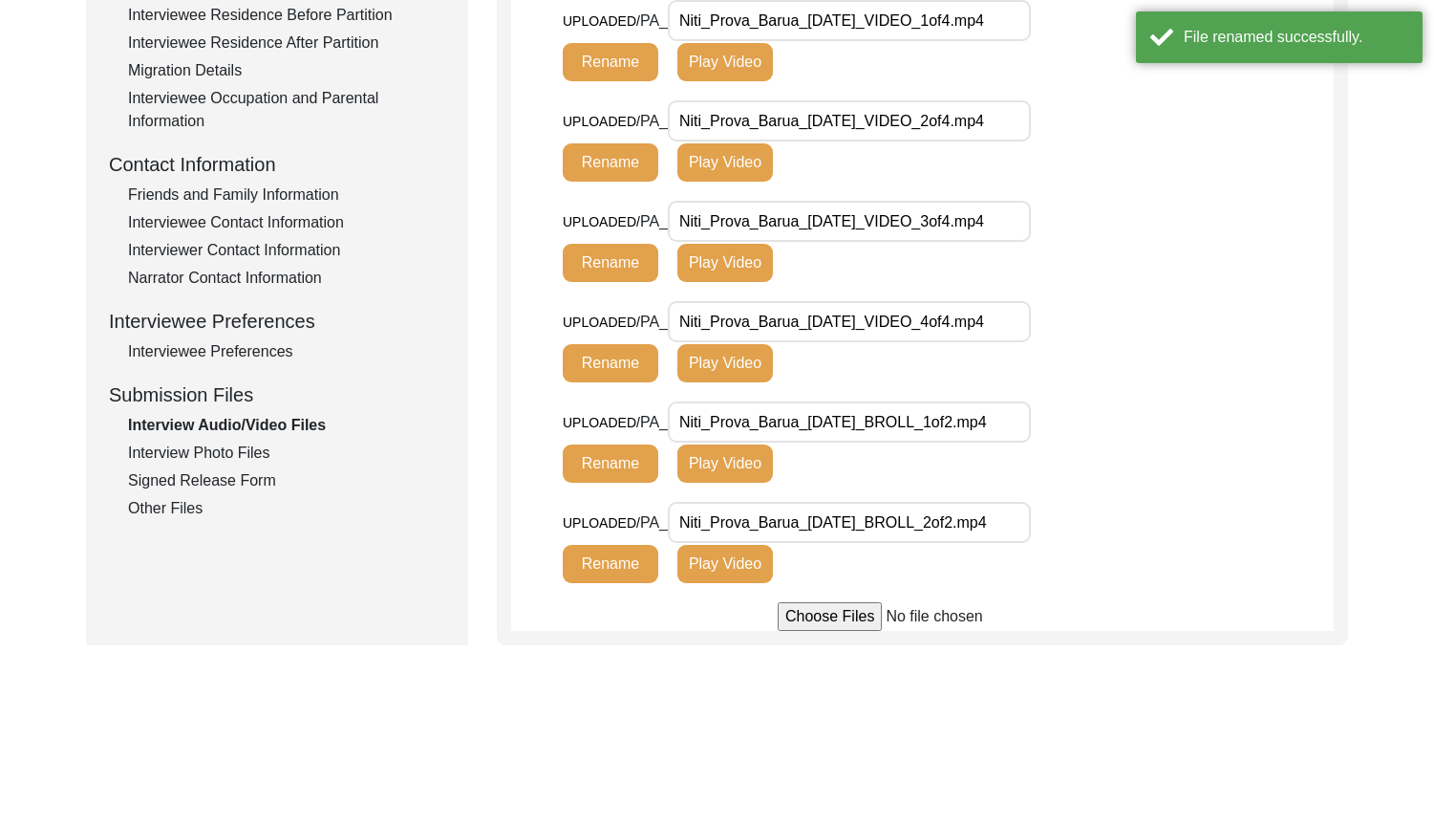
click at [251, 461] on div "Interview Photo Files" at bounding box center [286, 452] width 317 height 23
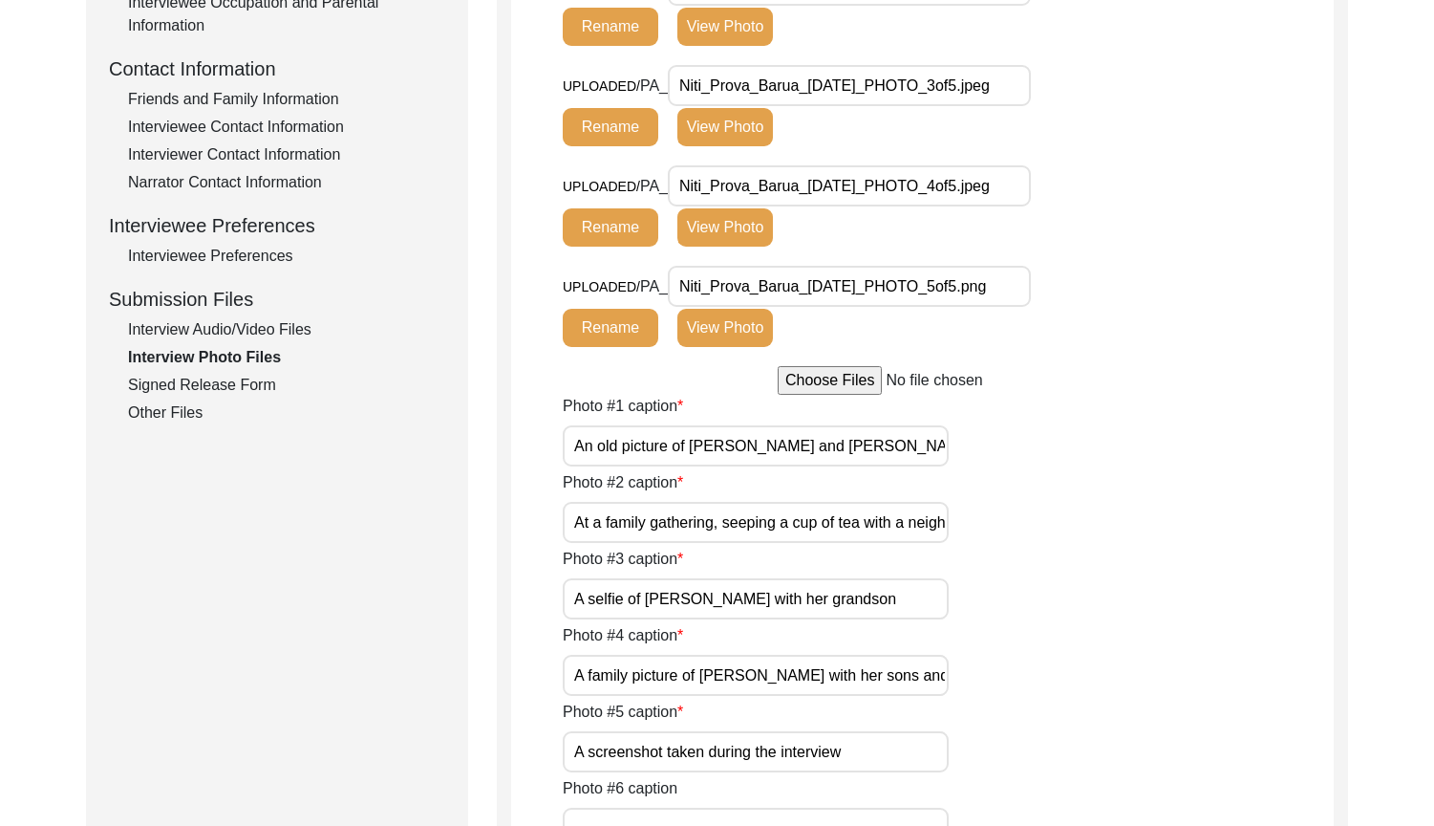
scroll to position [0, 25]
drag, startPoint x: 631, startPoint y: 449, endPoint x: 1000, endPoint y: 473, distance: 370.6
drag, startPoint x: 574, startPoint y: 516, endPoint x: 977, endPoint y: 562, distance: 404.9
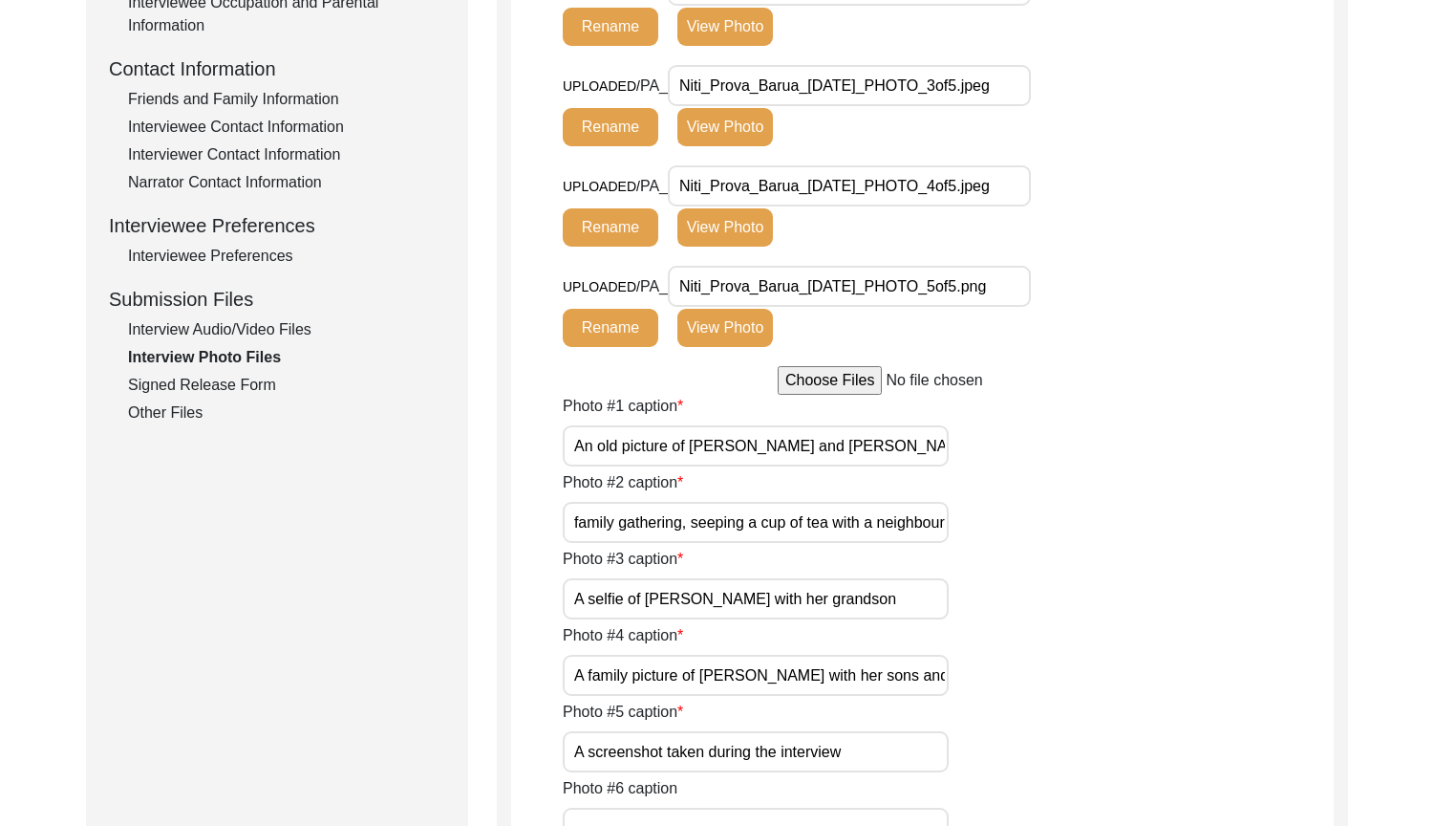
click at [1034, 527] on div "Photo #2 caption At a family gathering, seeping a cup of tea with a neighbour" at bounding box center [948, 507] width 771 height 72
click at [926, 585] on input "A selfie of [PERSON_NAME] with her grandson" at bounding box center [756, 598] width 386 height 41
drag, startPoint x: 581, startPoint y: 678, endPoint x: 1016, endPoint y: 679, distance: 434.8
click at [1016, 679] on div "Photo #4 caption A family picture of [PERSON_NAME] with her sons and daughter's…" at bounding box center [948, 660] width 771 height 72
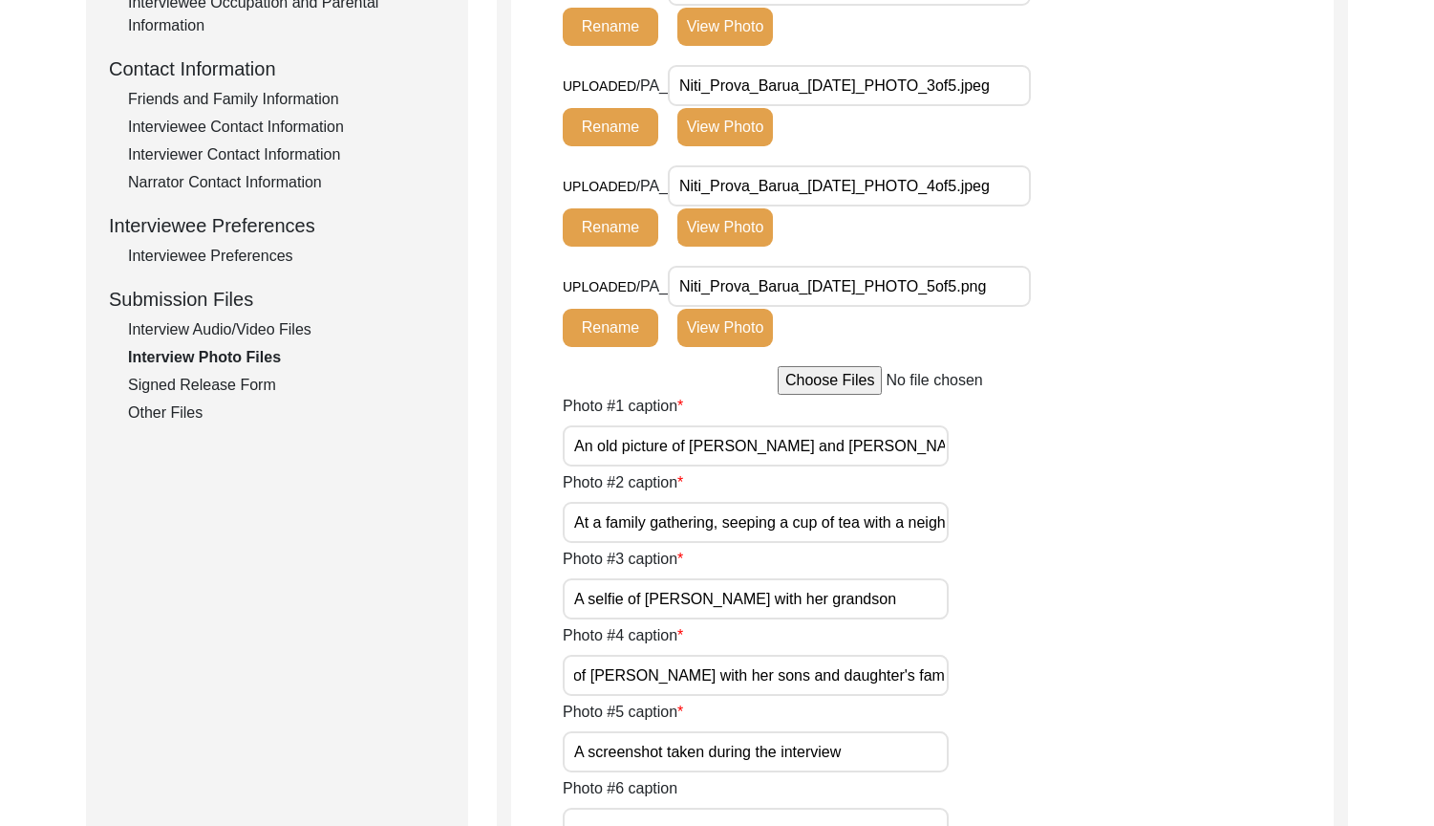
scroll to position [0, 0]
click at [894, 749] on input "A screenshot taken during the interview" at bounding box center [756, 751] width 386 height 41
click at [1033, 702] on div "Photo #5 caption A screenshot taken during the interview" at bounding box center [948, 736] width 771 height 72
drag, startPoint x: 935, startPoint y: 521, endPoint x: 973, endPoint y: 521, distance: 38.2
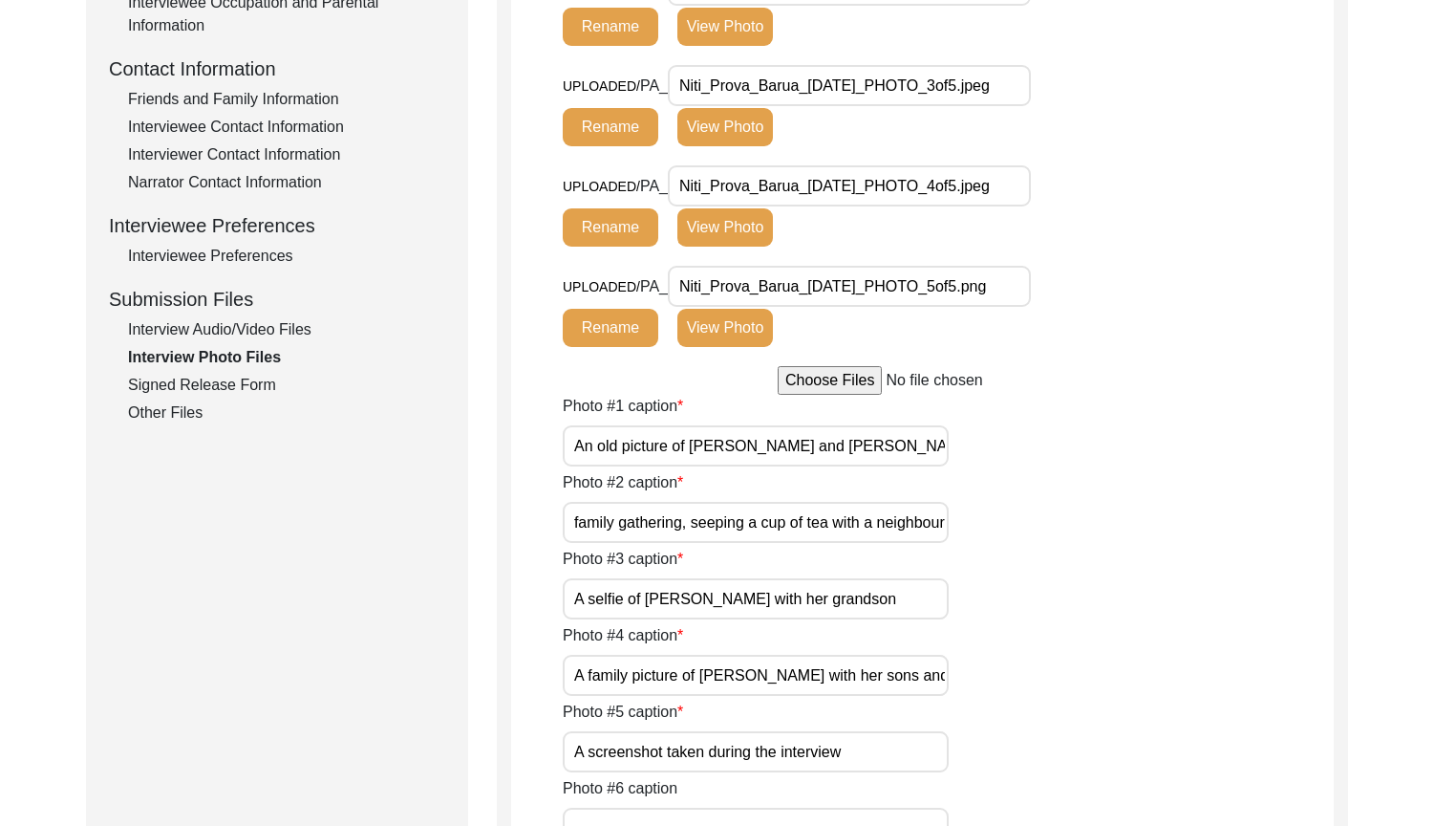
click at [973, 521] on div "Photo #2 caption At a family gathering, seeping a cup of tea with a neighbour" at bounding box center [948, 507] width 771 height 72
click at [941, 520] on input "At a family gathering, seeping a cup of tea with a neighbour" at bounding box center [756, 522] width 386 height 41
click at [1029, 531] on div "Photo #2 caption At a family gathering, seeping a cup of tea with a neighbor" at bounding box center [948, 507] width 771 height 72
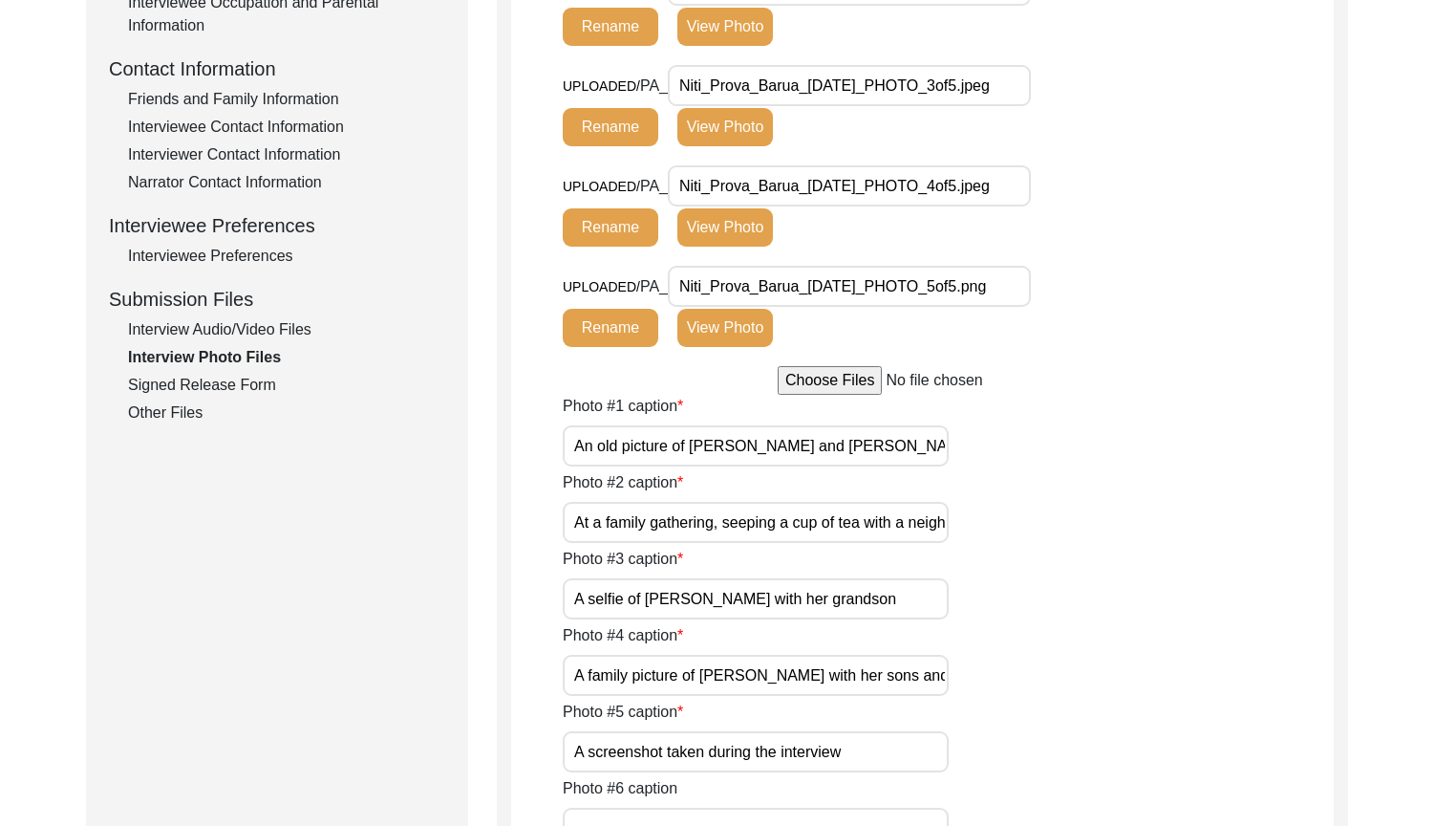
click at [531, 598] on app-photo-files "Interview Photo Files Write a detailed caption for each photo: when was the pho…" at bounding box center [922, 619] width 823 height 2090
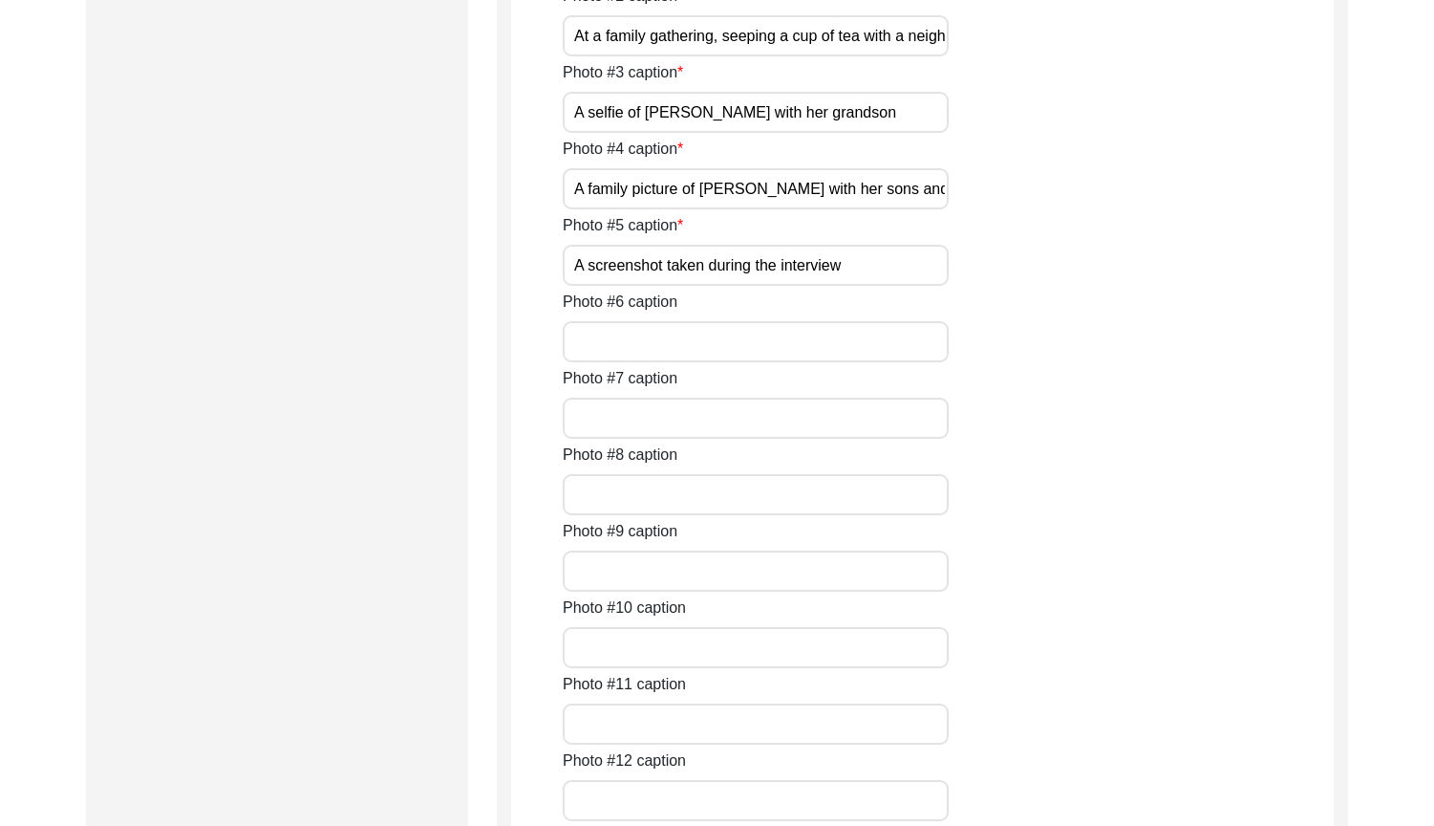
scroll to position [1529, 0]
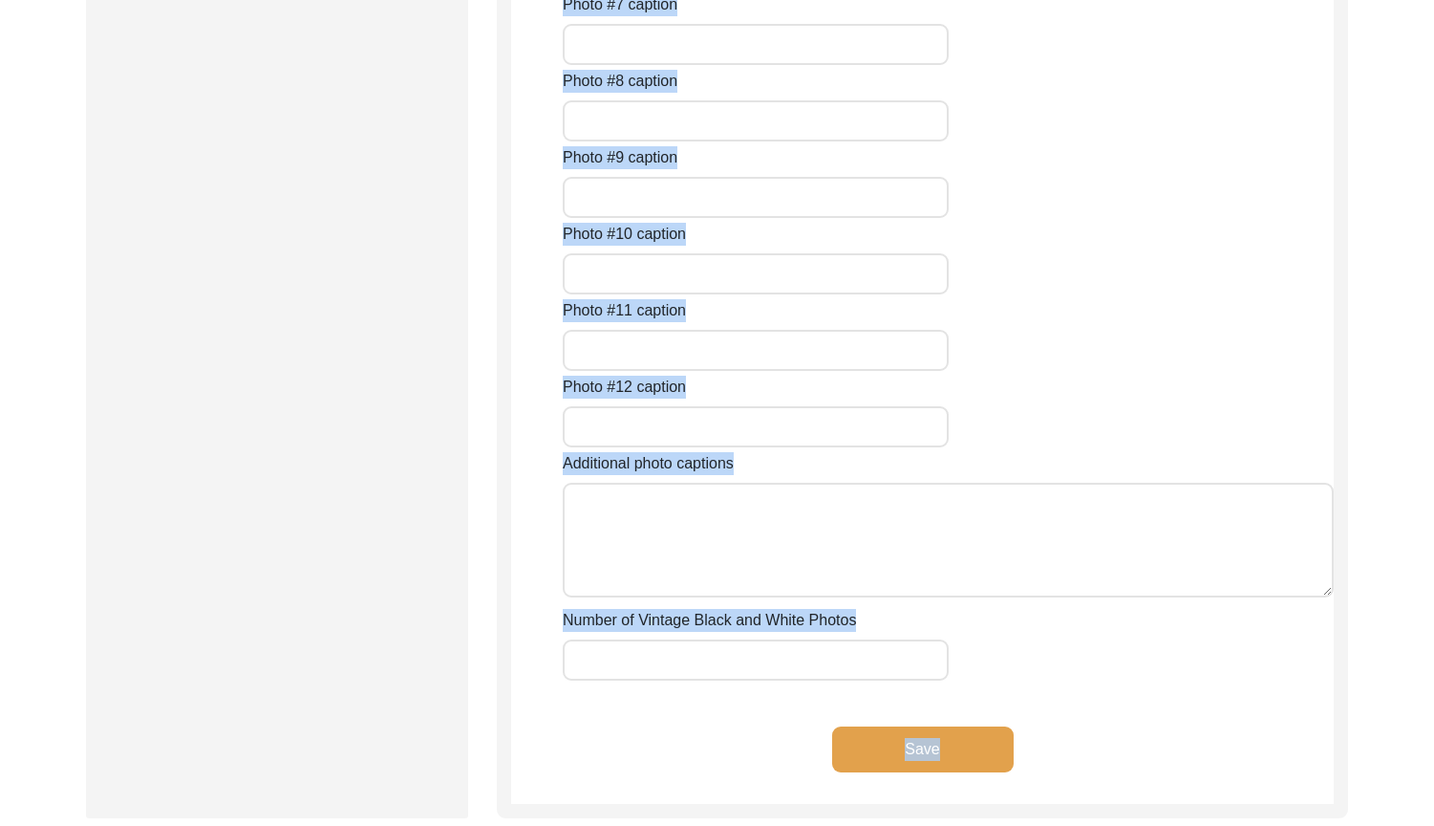
click at [944, 726] on button "Save" at bounding box center [923, 749] width 182 height 46
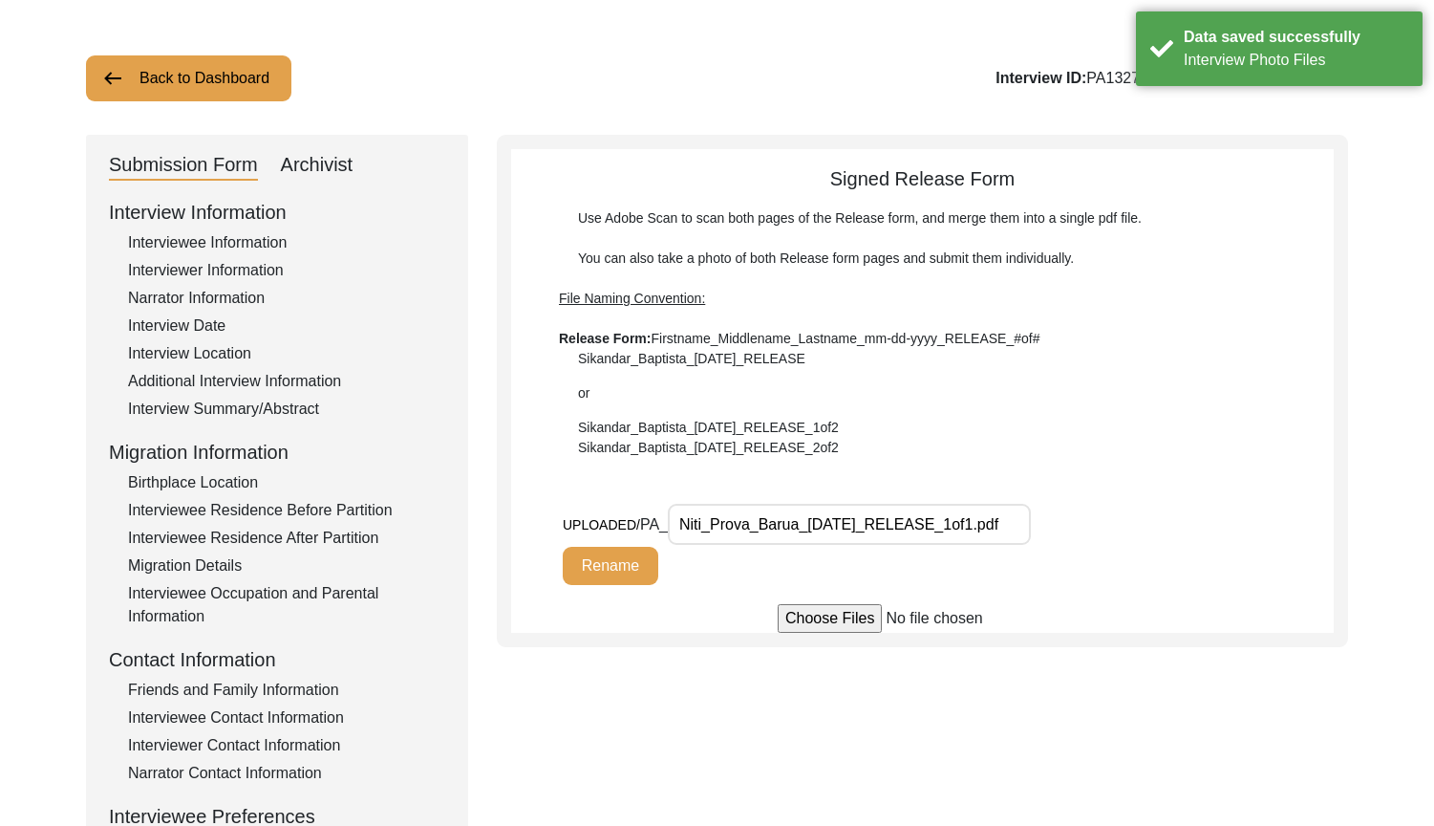
scroll to position [0, 2]
drag, startPoint x: 731, startPoint y: 524, endPoint x: 1072, endPoint y: 523, distance: 341.1
click at [1072, 523] on div "UPLOADED/ PA_ Niti_Prova_Barua_[DATE]_RELEASE_1of1.pdf Rename" at bounding box center [833, 544] width 540 height 81
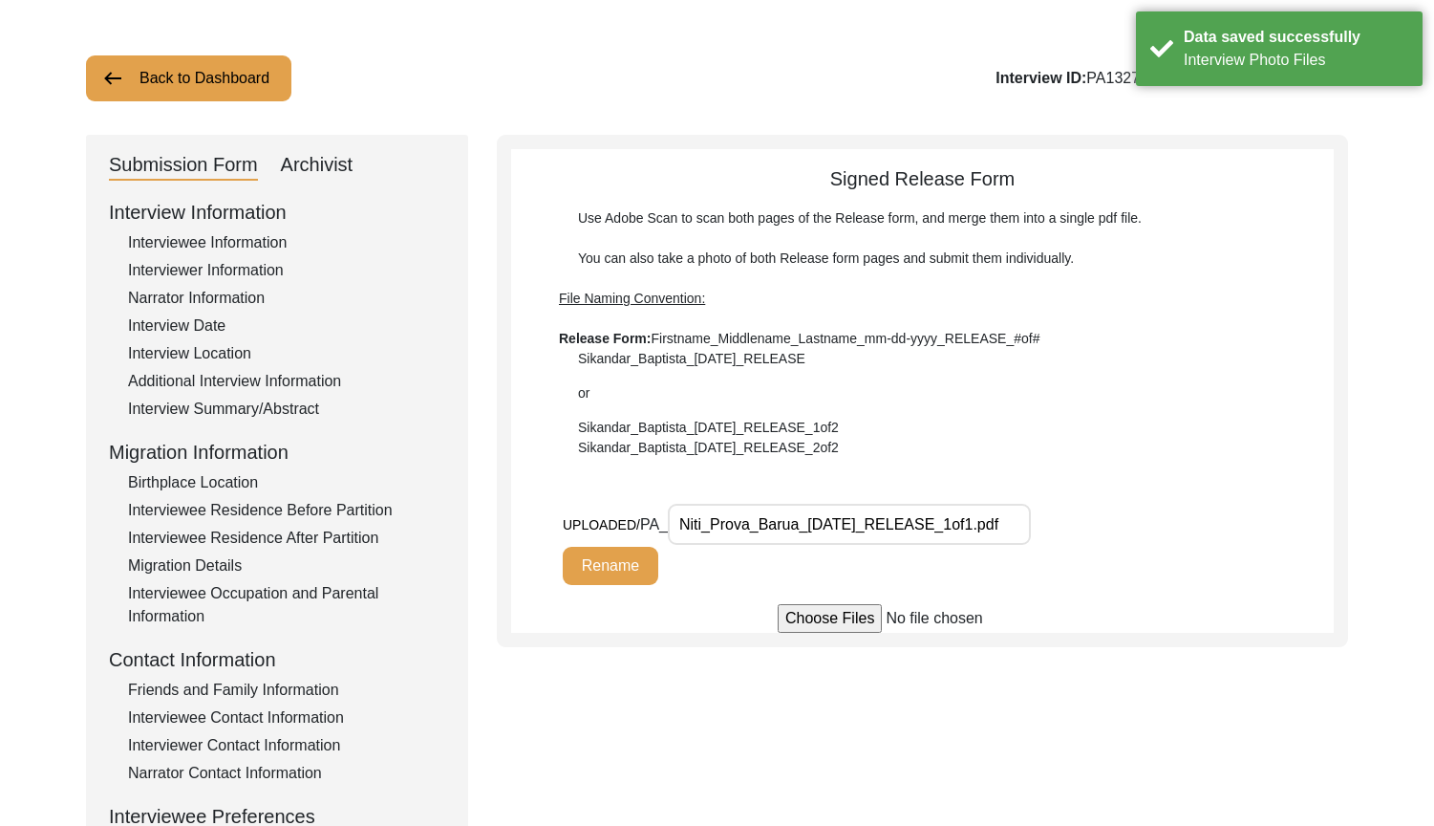
drag, startPoint x: 964, startPoint y: 525, endPoint x: 1003, endPoint y: 527, distance: 39.3
click at [1003, 527] on input "Niti_Prova_Barua_[DATE]_RELEASE_1of1.pdf" at bounding box center [849, 524] width 363 height 41
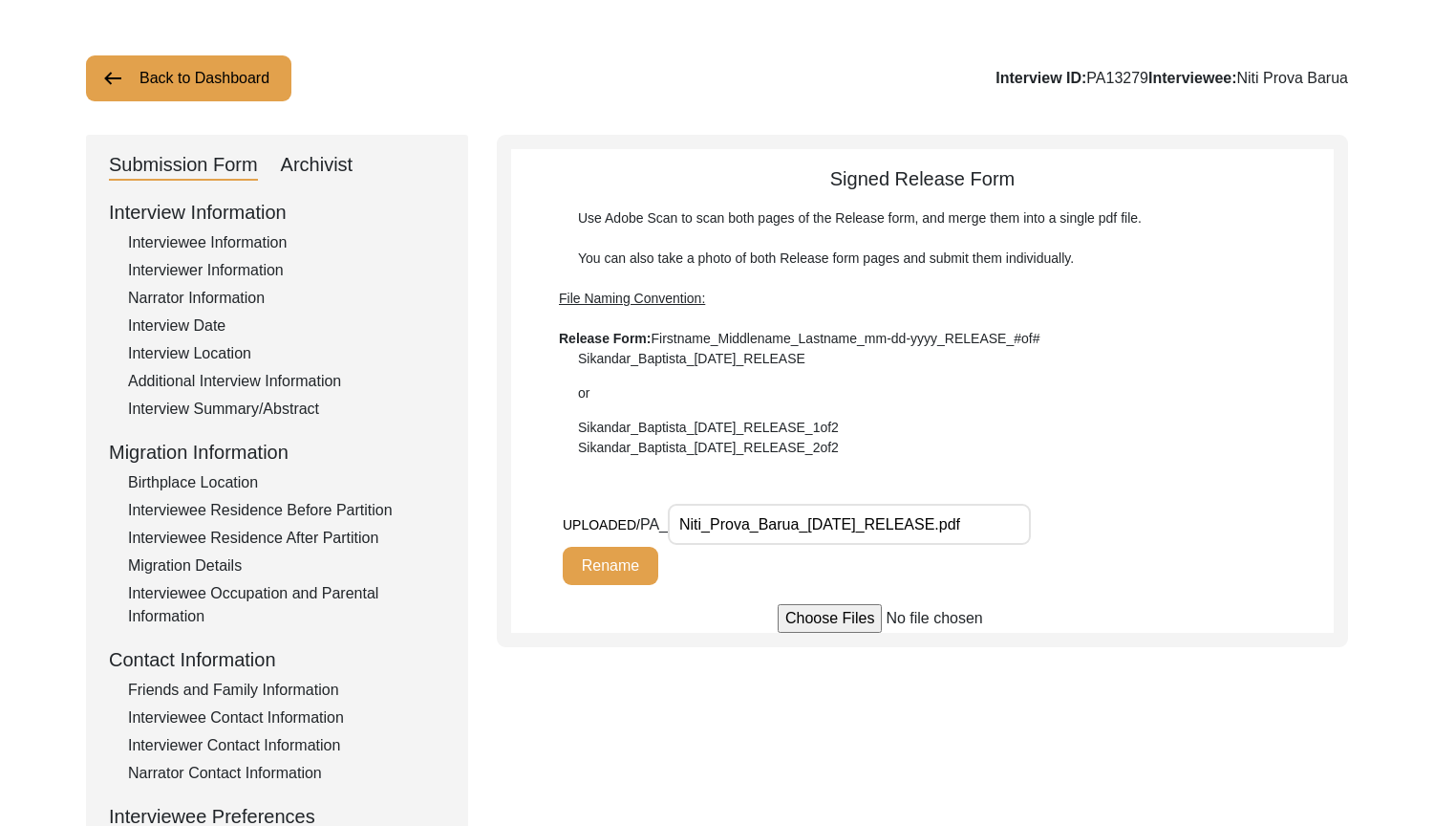
drag, startPoint x: 944, startPoint y: 527, endPoint x: 543, endPoint y: 527, distance: 401.3
click at [543, 527] on app-file-uploader "UPLOADED/ PA_ Niti_Prova_Barua_[DATE]_RELEASE.pdf Rename" at bounding box center [922, 568] width 823 height 129
click at [591, 552] on button "Rename" at bounding box center [611, 566] width 96 height 38
click at [644, 659] on div "Submission Form Archivist Interview Information Interviewee Information Intervi…" at bounding box center [717, 582] width 1262 height 895
click at [619, 564] on button "Rename" at bounding box center [611, 566] width 96 height 38
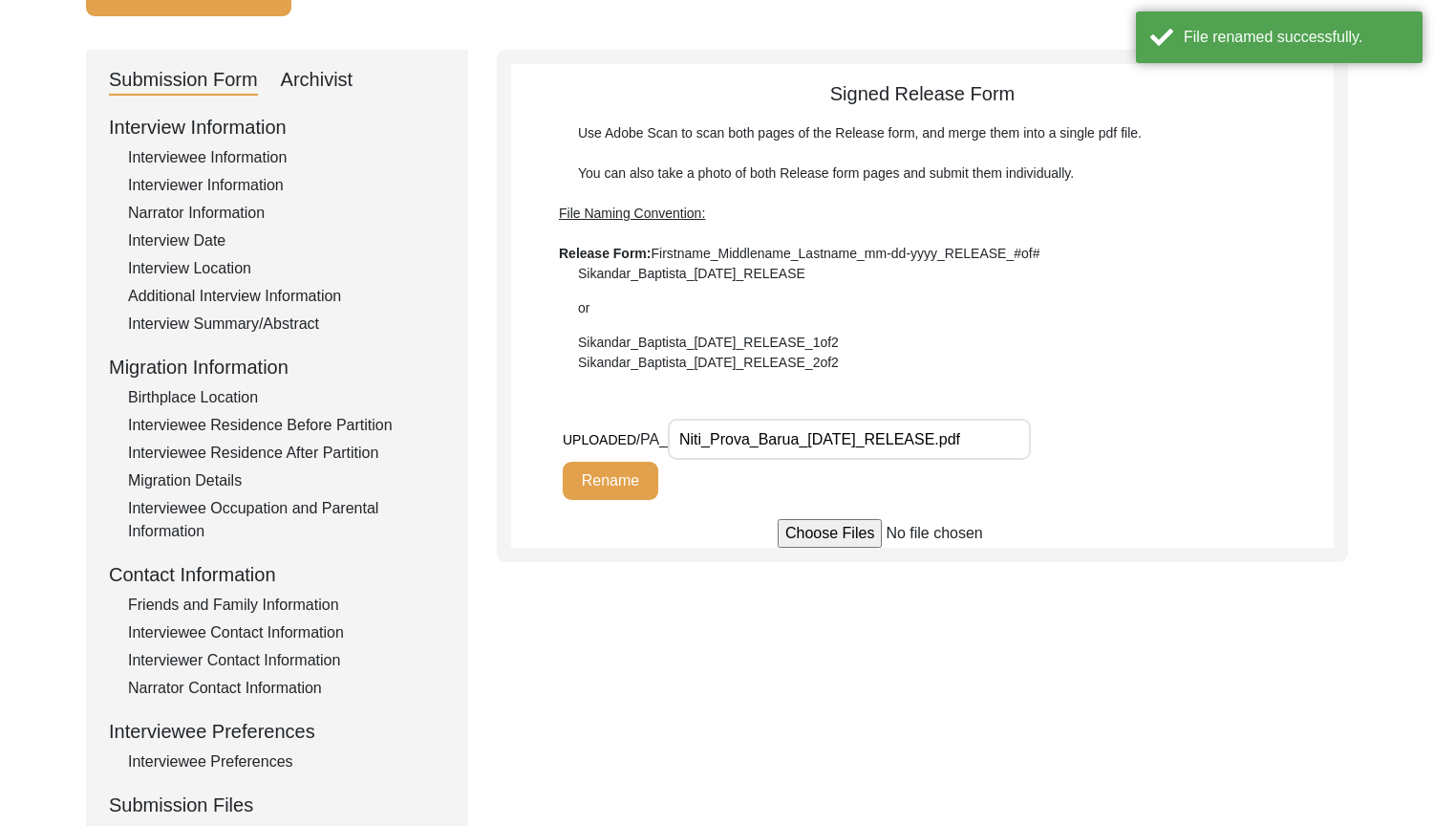
scroll to position [269, 0]
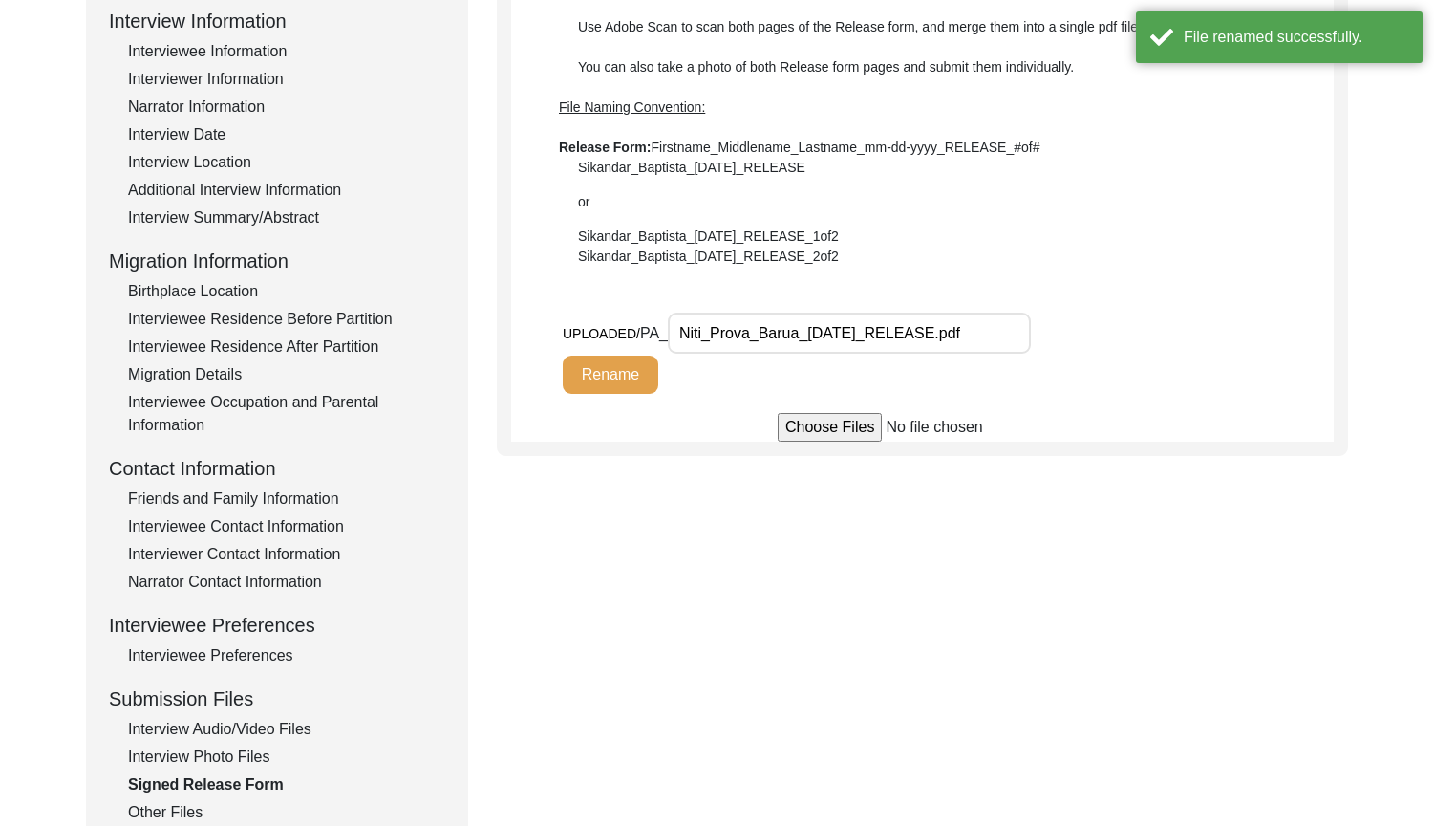
click at [268, 723] on div "Interview Audio/Video Files" at bounding box center [286, 729] width 317 height 23
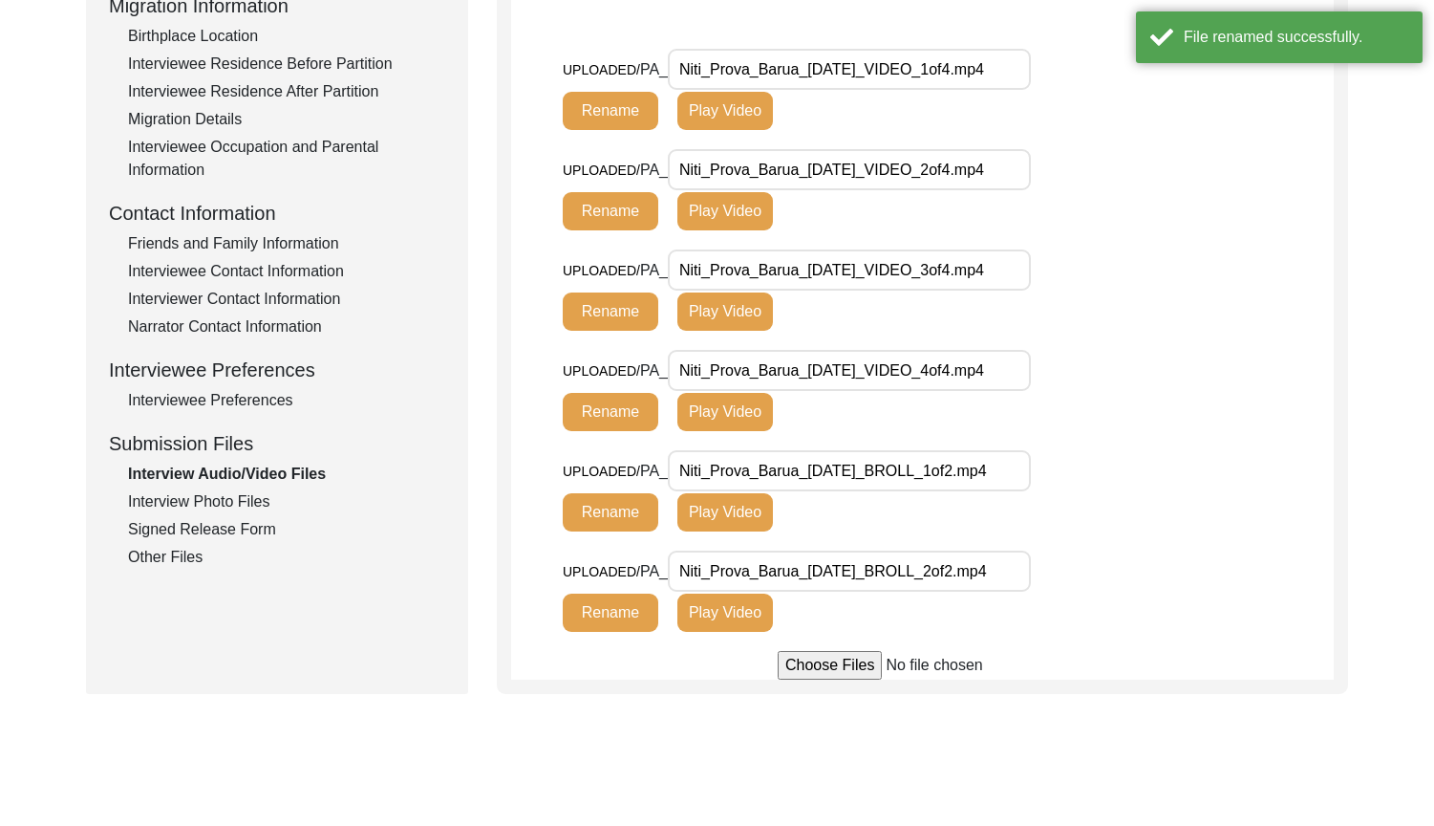
scroll to position [556, 0]
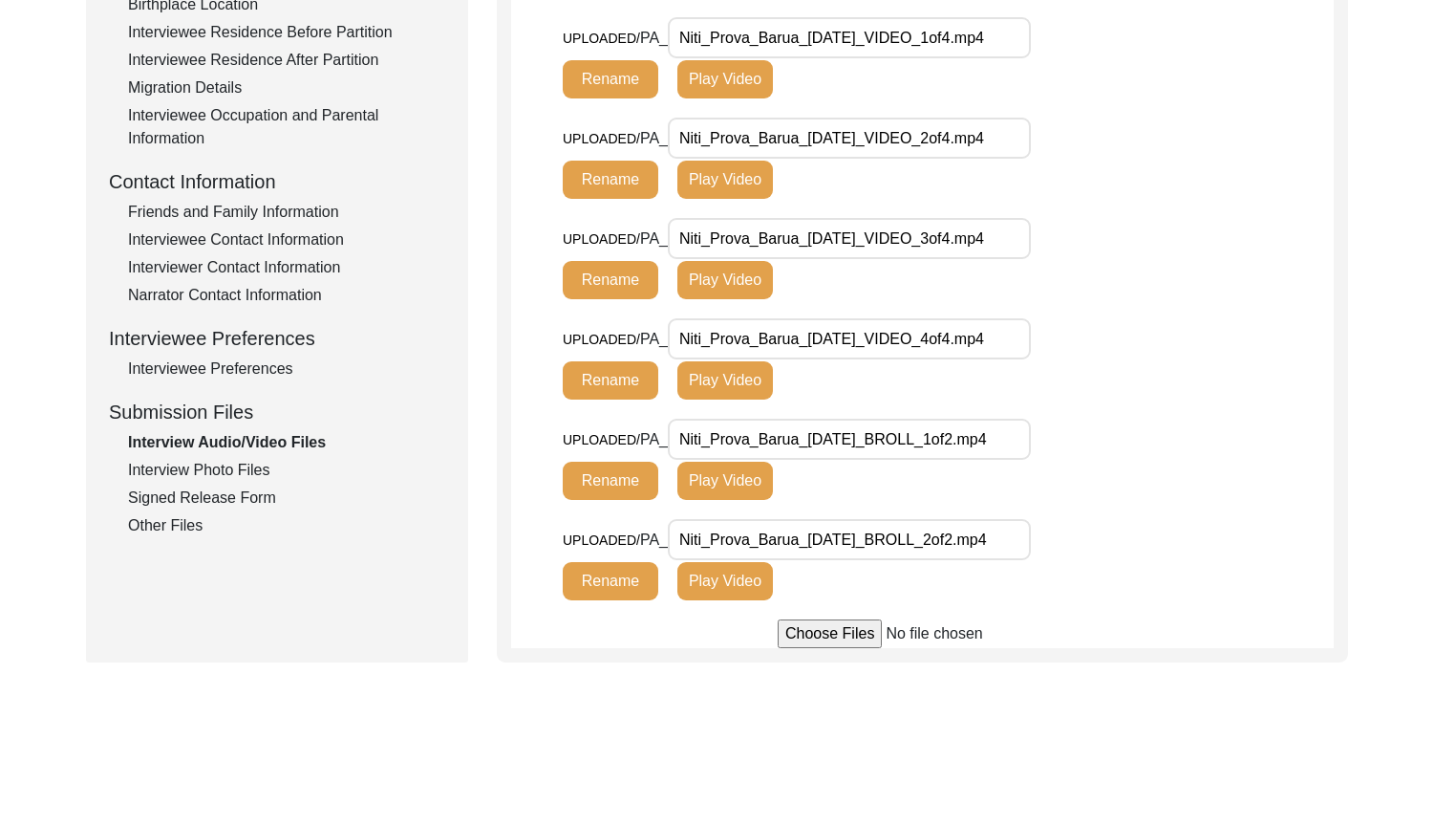
click at [209, 530] on div "Other Files" at bounding box center [286, 525] width 317 height 23
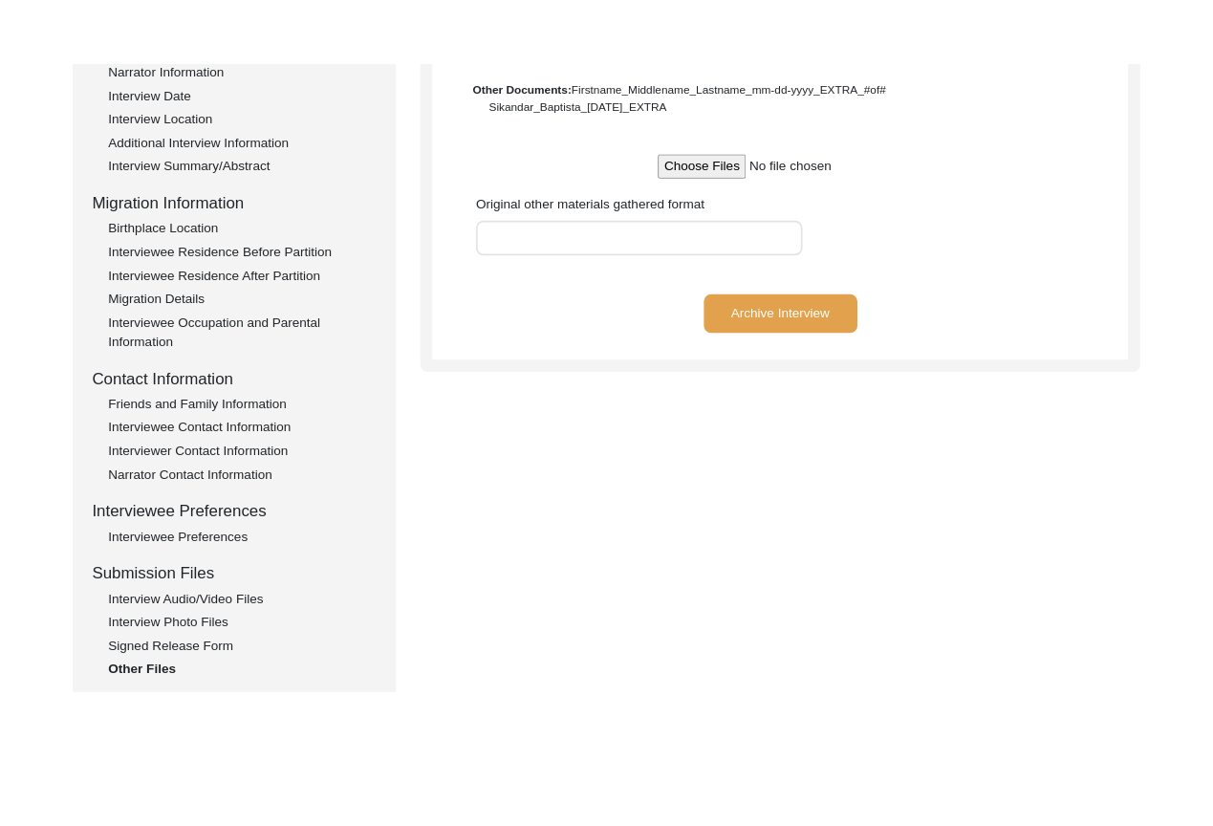
scroll to position [174, 0]
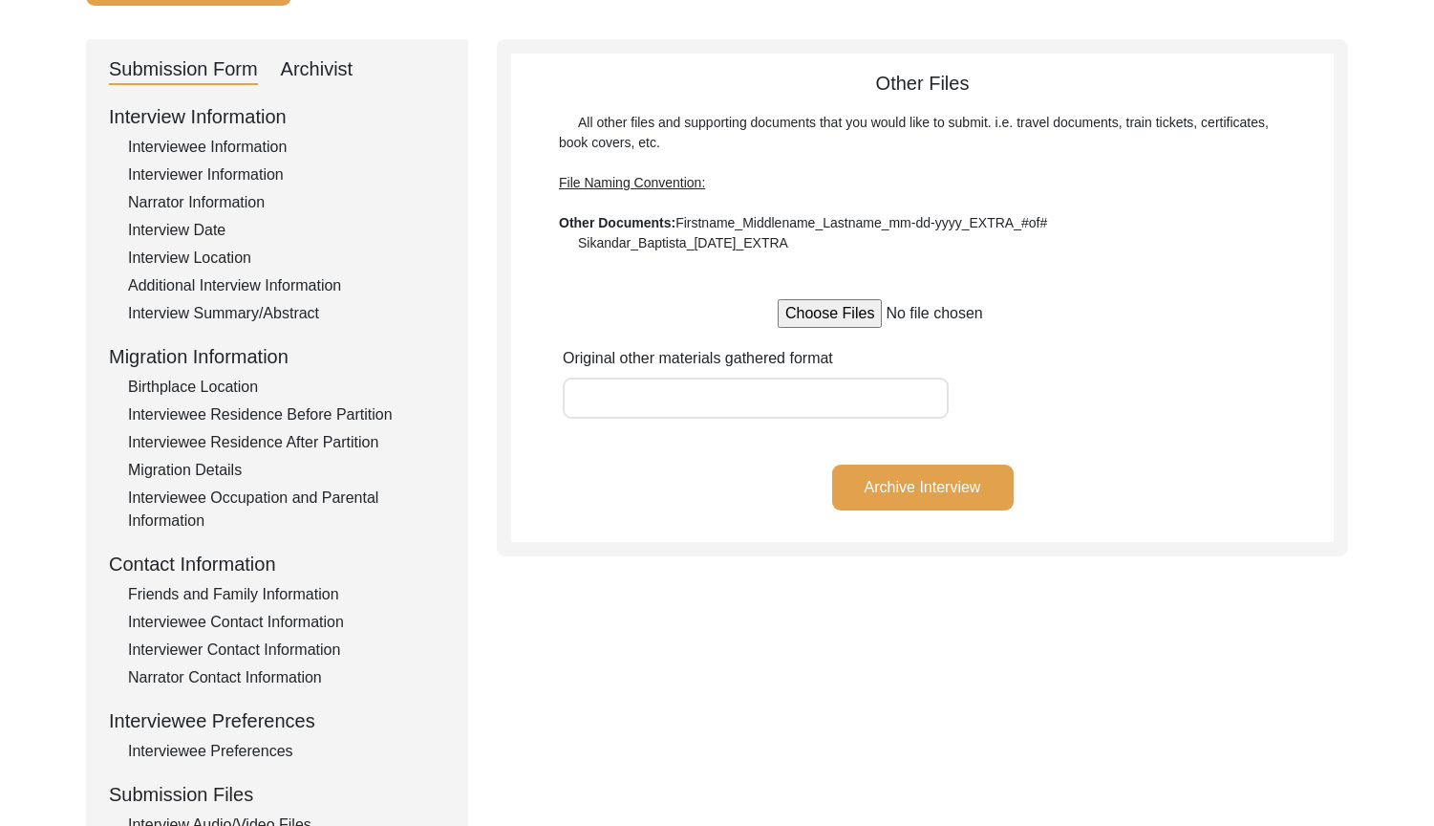
click at [278, 402] on div "Interview Information Interviewee Information Interviewer Information Narrator …" at bounding box center [277, 510] width 336 height 817
click at [281, 410] on div "Interviewee Residence Before Partition" at bounding box center [286, 414] width 317 height 23
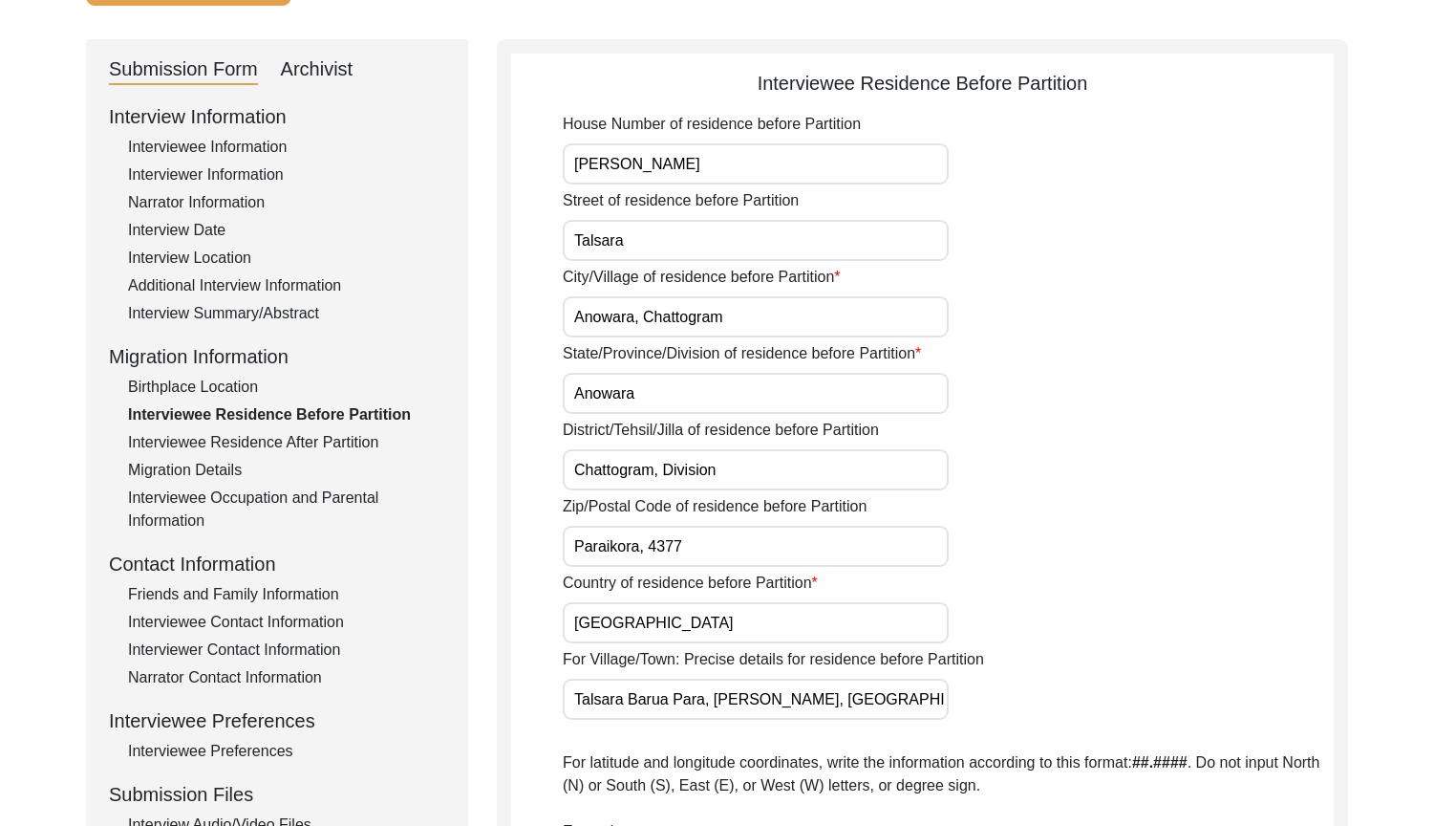
click at [658, 259] on input "Talsara" at bounding box center [756, 240] width 386 height 41
click at [775, 395] on input "Anowara" at bounding box center [756, 393] width 386 height 41
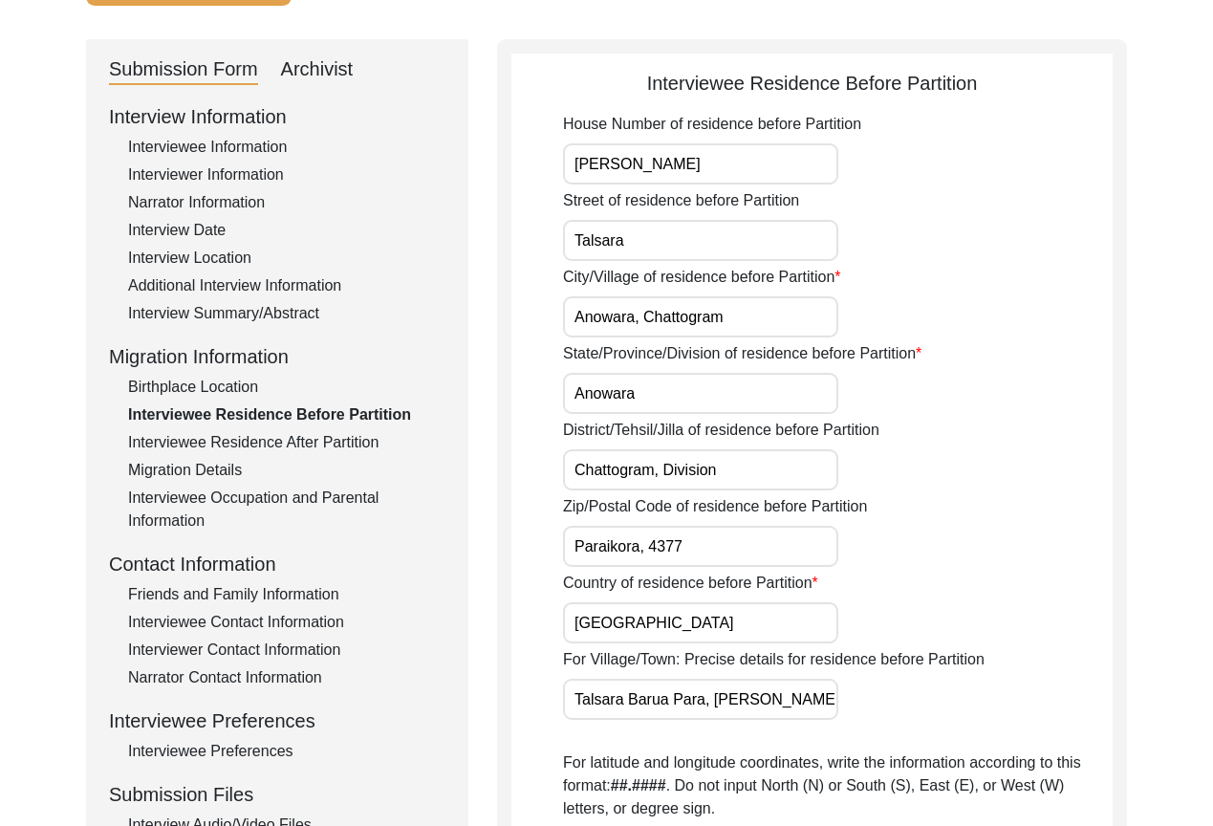
click at [892, 204] on div "Street of residence before Partition Talsara" at bounding box center [837, 225] width 549 height 72
click at [238, 383] on div "Birthplace Location" at bounding box center [286, 387] width 317 height 23
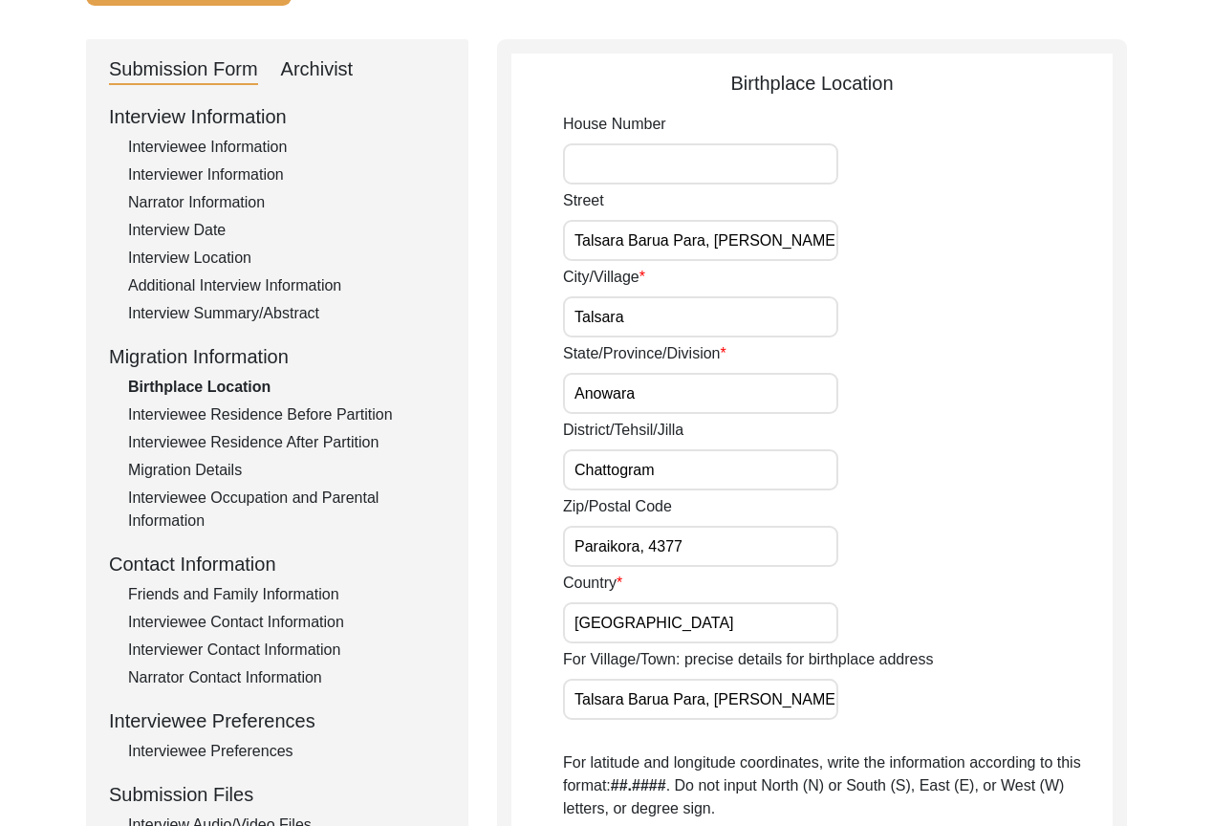
click at [820, 227] on input "Talsara Barua Para, [PERSON_NAME]" at bounding box center [700, 240] width 275 height 41
click at [812, 219] on div "Street [GEOGRAPHIC_DATA], [PERSON_NAME][GEOGRAPHIC_DATA]" at bounding box center [837, 225] width 549 height 72
drag, startPoint x: 803, startPoint y: 244, endPoint x: 716, endPoint y: 237, distance: 87.2
click at [716, 237] on input "Talsara Barua Para, [PERSON_NAME]" at bounding box center [700, 240] width 275 height 41
click at [729, 182] on input "House Number" at bounding box center [700, 163] width 275 height 41
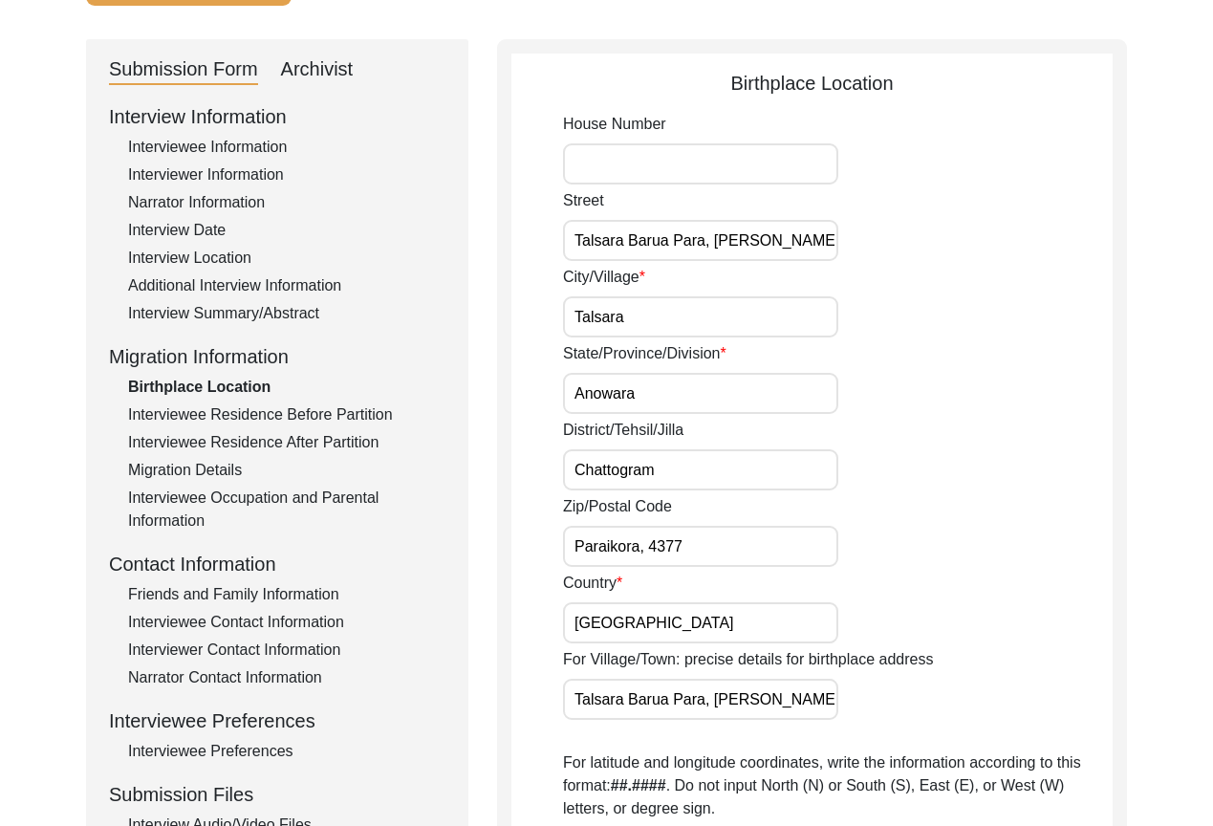
paste input "[PERSON_NAME]"
click at [854, 184] on div "House Number [PERSON_NAME][GEOGRAPHIC_DATA], [PERSON_NAME][GEOGRAPHIC_DATA]/[GE…" at bounding box center [837, 678] width 549 height 1130
drag, startPoint x: 828, startPoint y: 235, endPoint x: 624, endPoint y: 238, distance: 204.5
click at [624, 238] on input "Talsara Barua Para, [PERSON_NAME]" at bounding box center [700, 240] width 275 height 41
drag, startPoint x: 647, startPoint y: 330, endPoint x: 556, endPoint y: 318, distance: 91.5
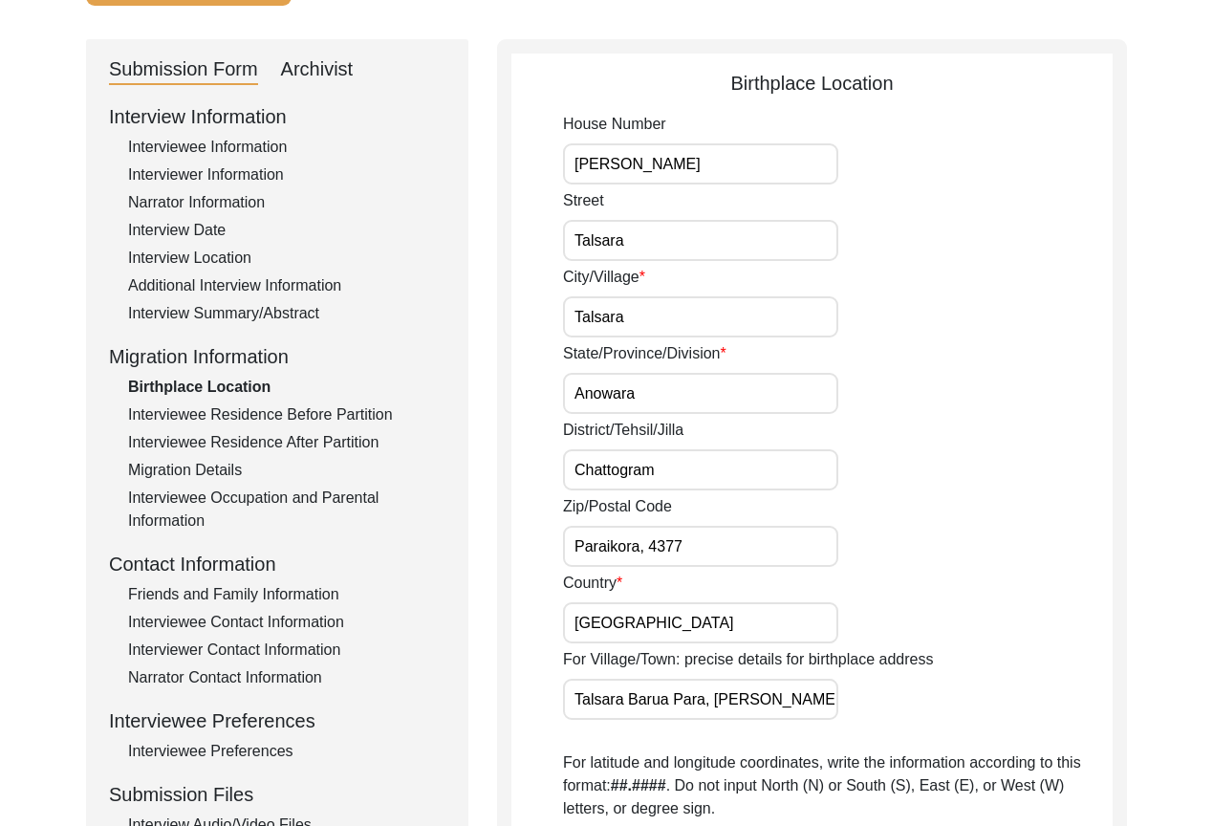
click at [556, 318] on app-birthplace-location "Birthplace Location House Number [PERSON_NAME][GEOGRAPHIC_DATA] [GEOGRAPHIC_DAT…" at bounding box center [811, 718] width 601 height 1298
paste input "Anw"
click at [558, 318] on app-birthplace-location "Birthplace Location House Number [PERSON_NAME][GEOGRAPHIC_DATA] [GEOGRAPHIC_DAT…" at bounding box center [811, 718] width 601 height 1298
click at [660, 382] on input "Anowara" at bounding box center [700, 393] width 275 height 41
drag, startPoint x: 673, startPoint y: 552, endPoint x: 652, endPoint y: 548, distance: 21.6
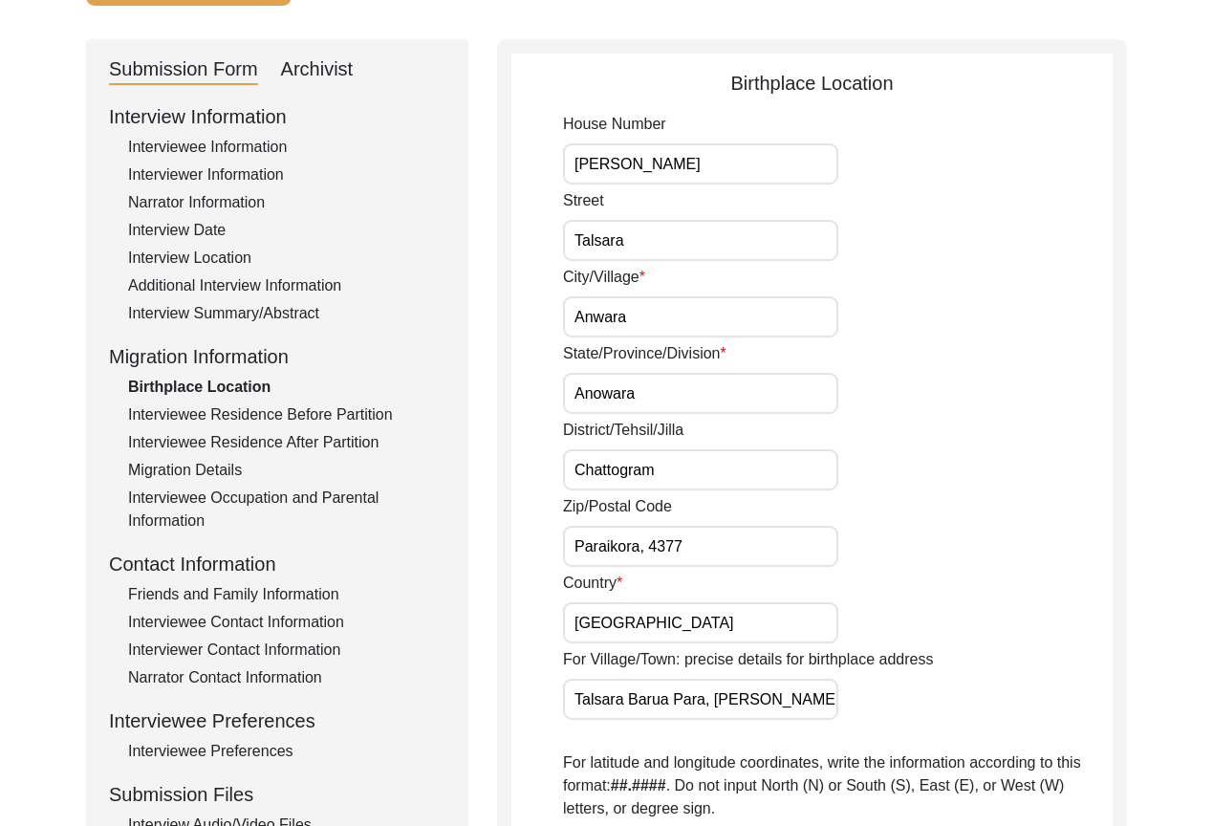
click at [652, 548] on input "Paraikora, 4377" at bounding box center [700, 546] width 275 height 41
drag, startPoint x: 746, startPoint y: 698, endPoint x: 828, endPoint y: 702, distance: 82.3
click at [828, 702] on input "Talsara Barua Para, [PERSON_NAME], [GEOGRAPHIC_DATA], [GEOGRAPHIC_DATA], 4377, …" at bounding box center [700, 698] width 275 height 41
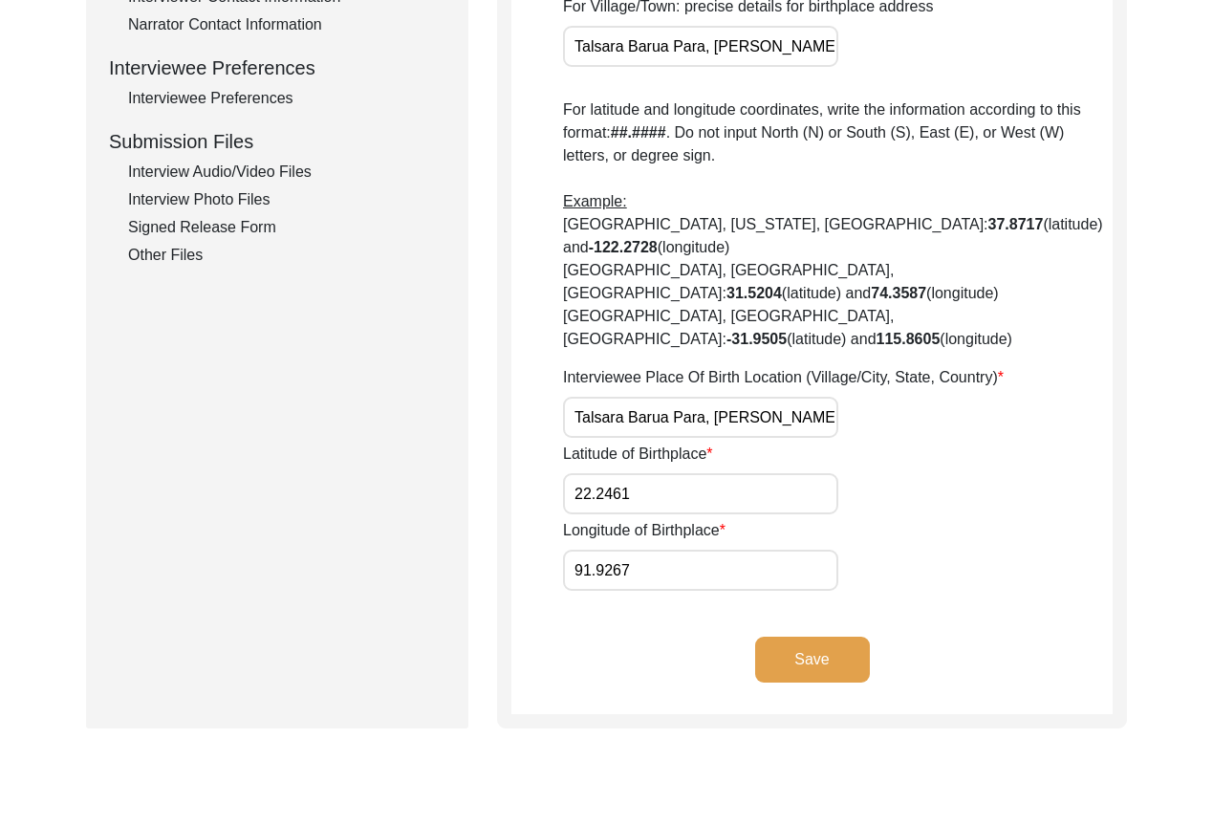
scroll to position [647, 0]
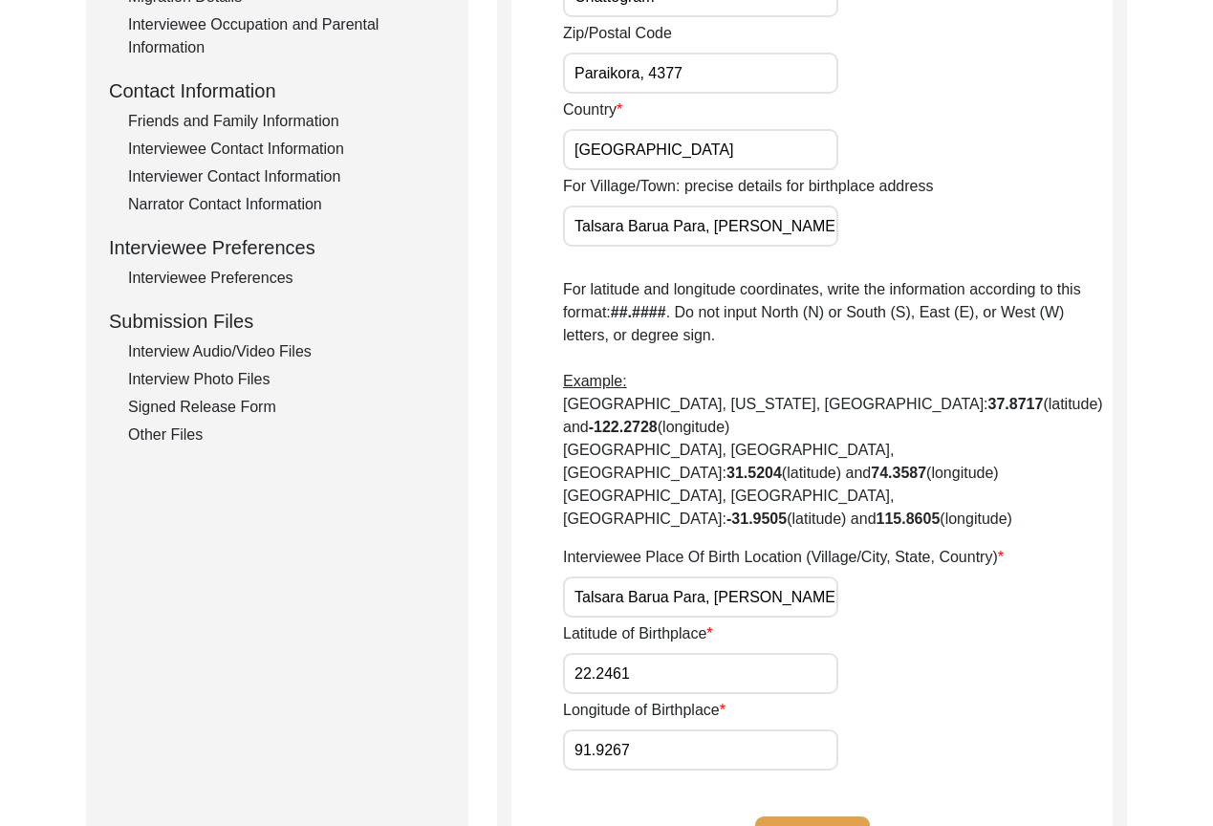
drag, startPoint x: 634, startPoint y: 613, endPoint x: 547, endPoint y: 579, distance: 93.2
click at [517, 590] on app-birthplace-location "Birthplace Location House Number [PERSON_NAME][GEOGRAPHIC_DATA] [GEOGRAPHIC_DAT…" at bounding box center [811, 245] width 601 height 1298
click at [653, 729] on input "91.9267" at bounding box center [700, 749] width 275 height 41
click at [698, 389] on p "For latitude and longitude coordinates, write the information according to this…" at bounding box center [837, 404] width 549 height 252
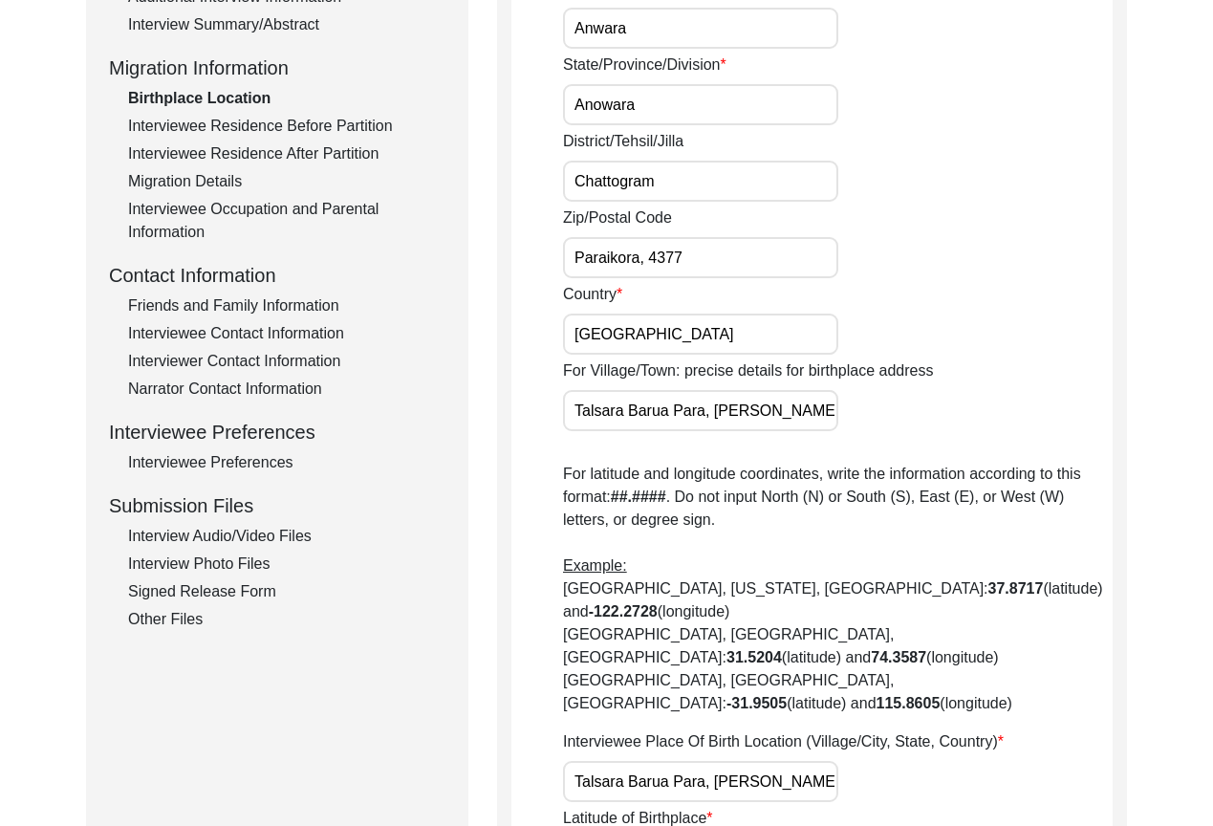
scroll to position [169, 0]
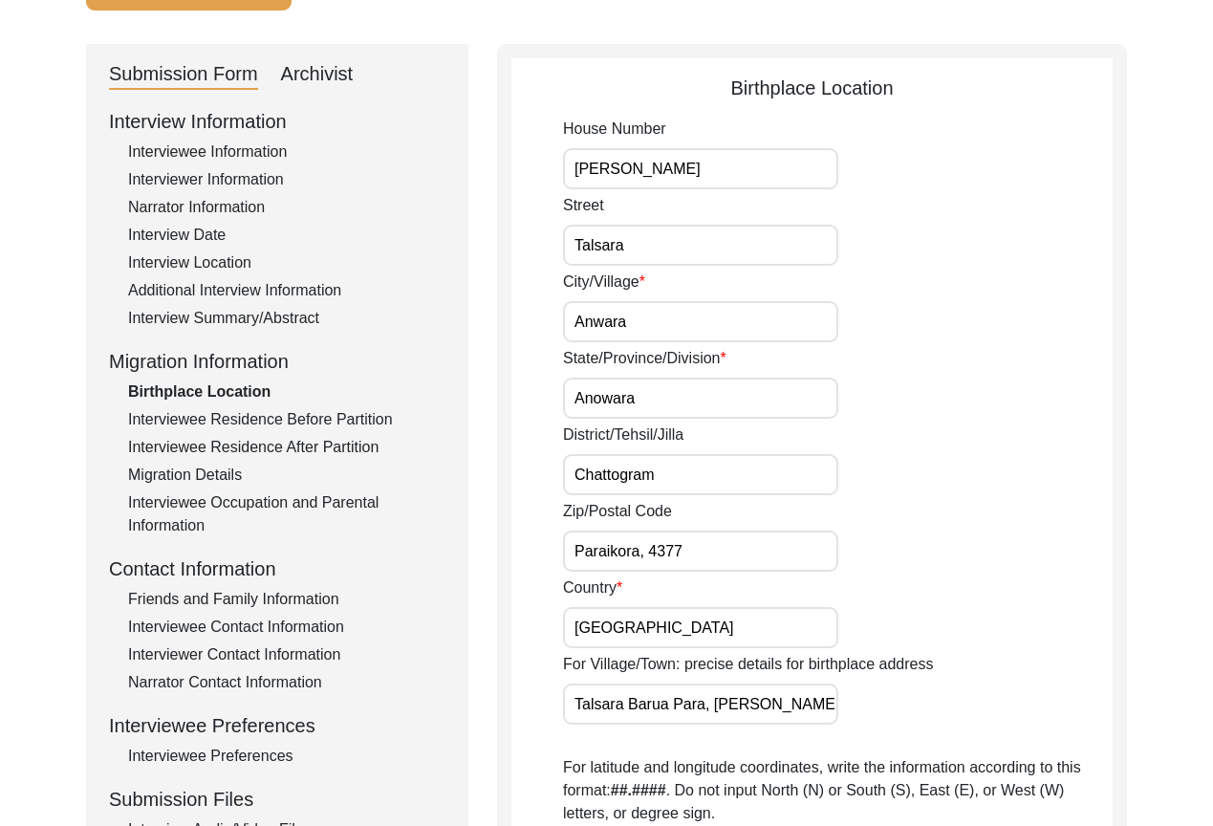
click at [323, 420] on div "Interviewee Residence Before Partition" at bounding box center [286, 419] width 317 height 23
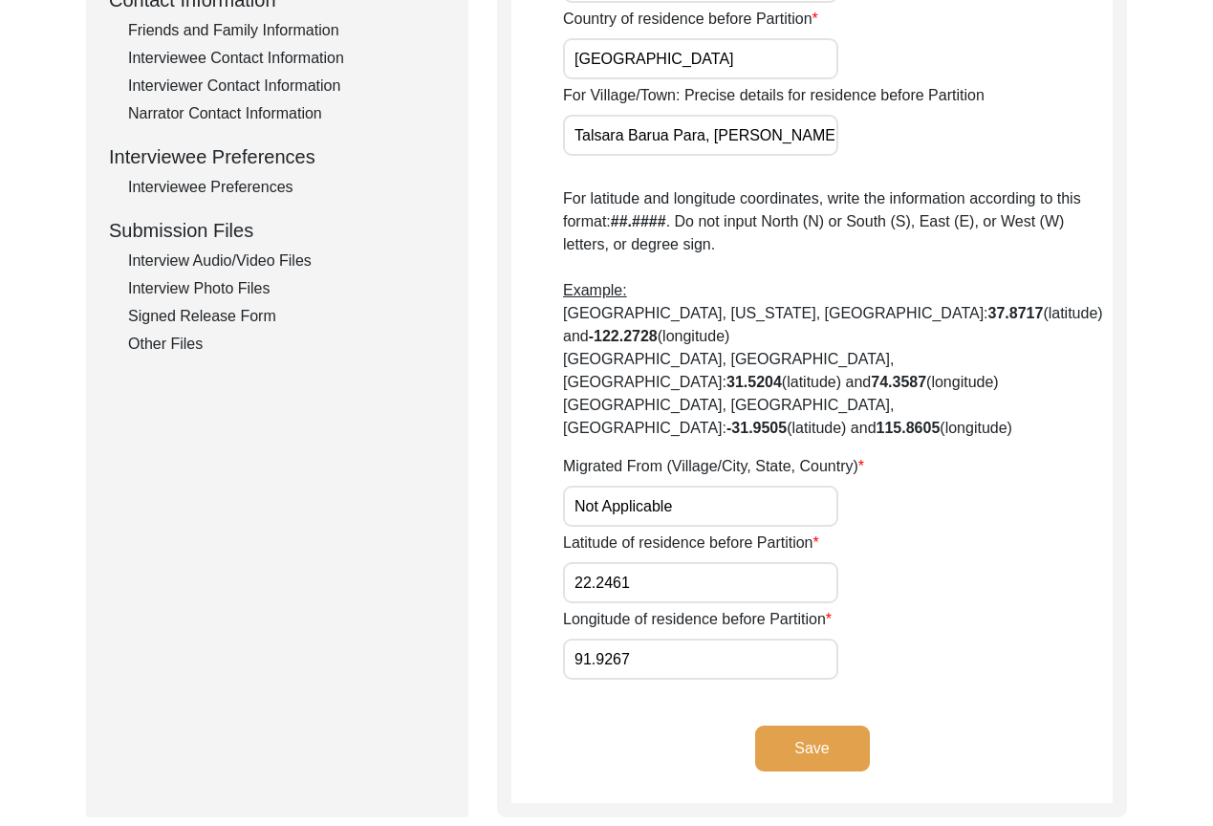
scroll to position [838, 0]
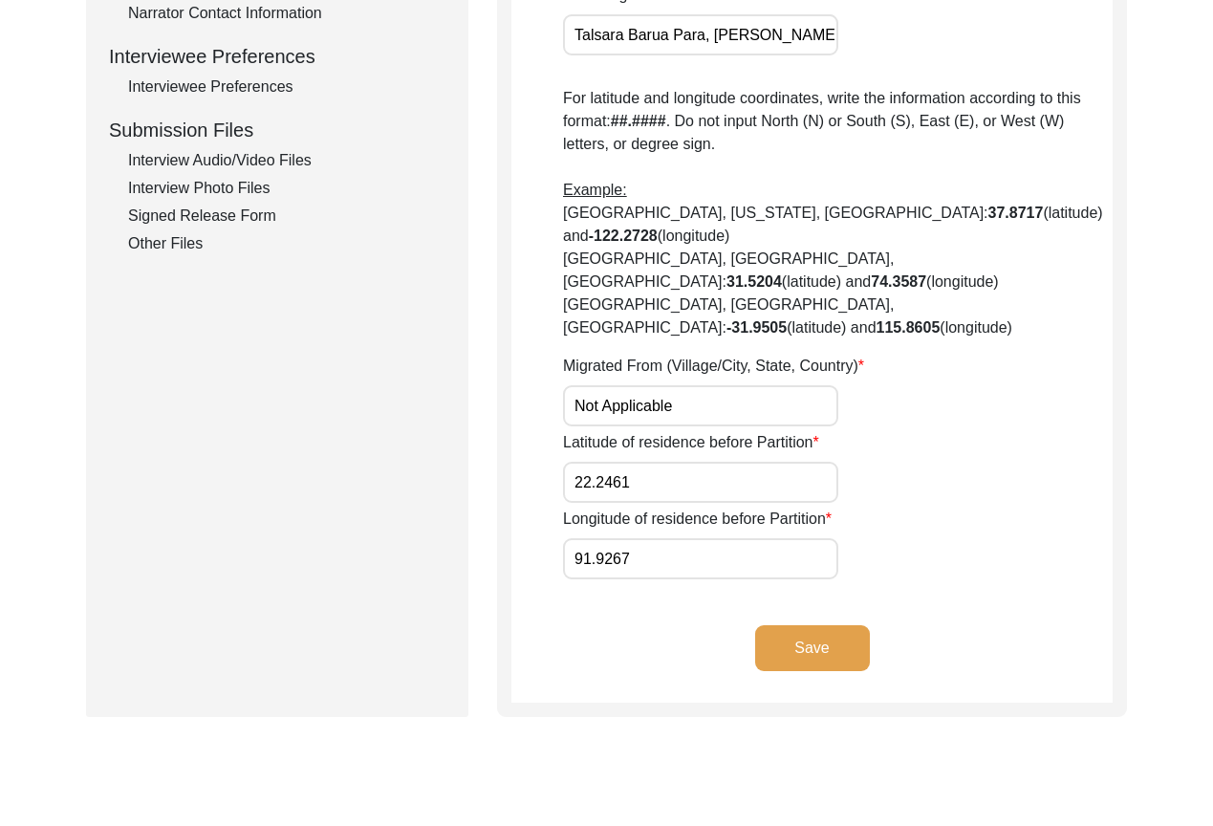
click at [432, 361] on div "Submission Form Archivist Interview Information Interviewee Information Intervi…" at bounding box center [277, 46] width 382 height 1342
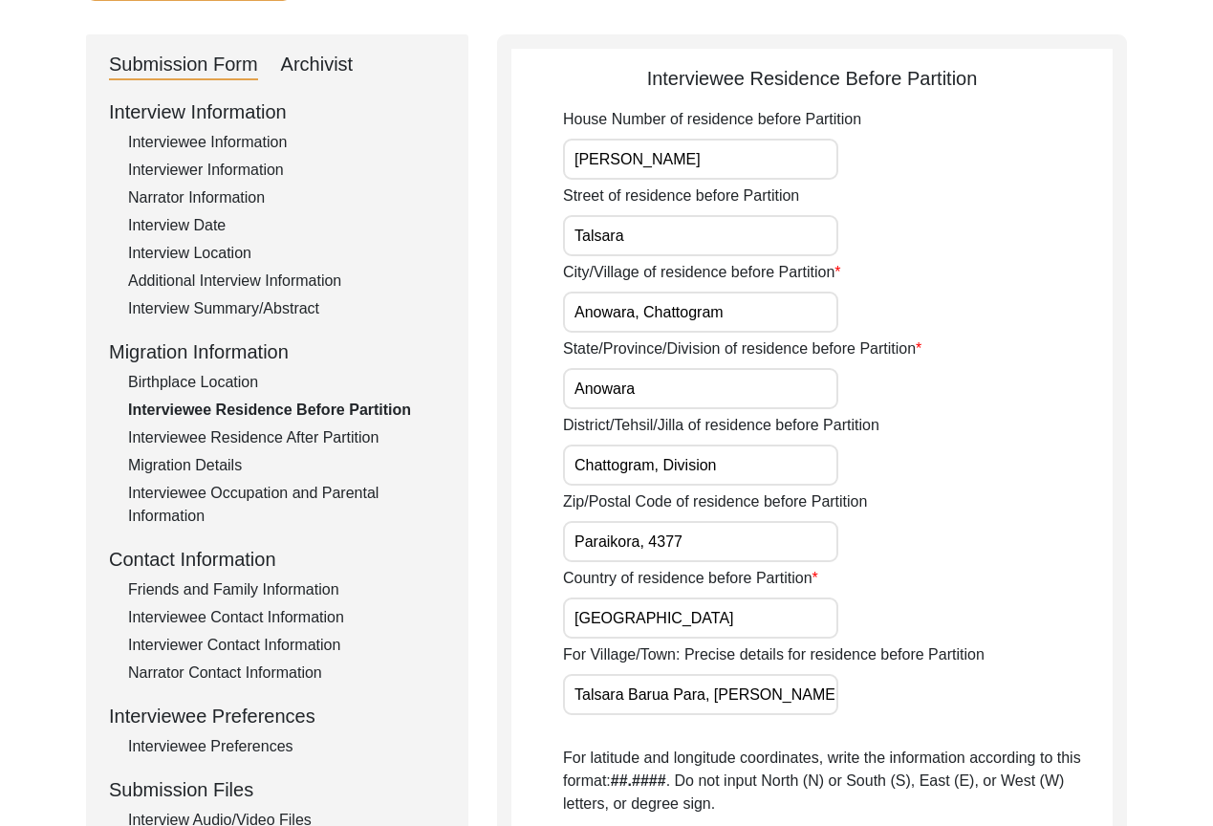
scroll to position [169, 0]
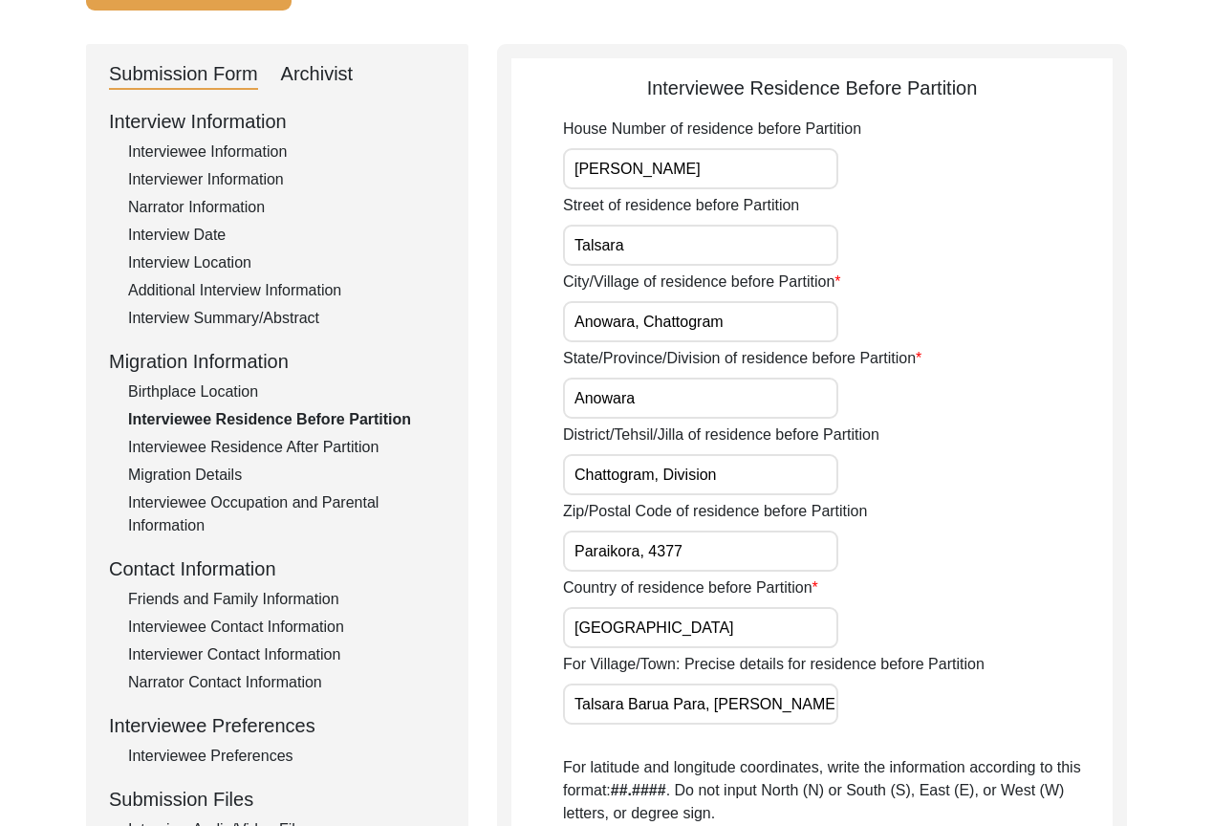
click at [372, 443] on div "Interviewee Residence After Partition" at bounding box center [286, 447] width 317 height 23
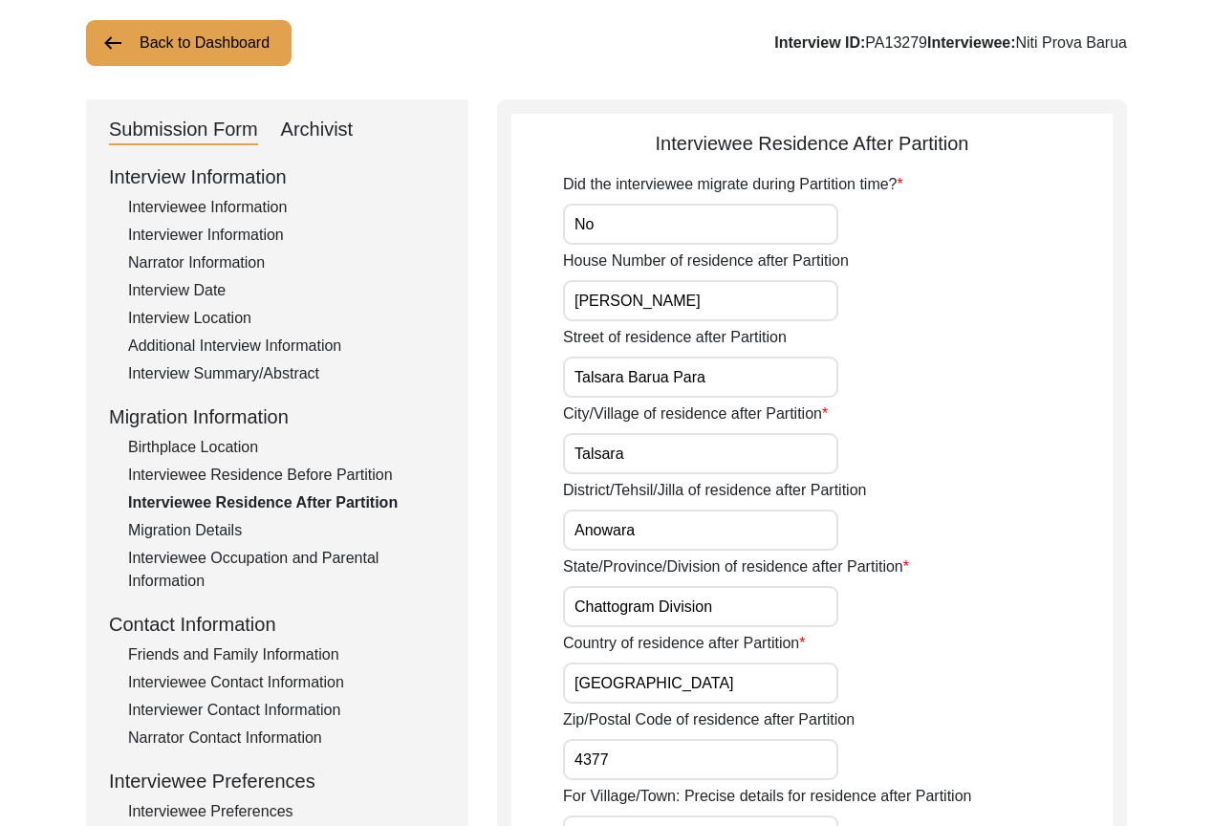
scroll to position [74, 0]
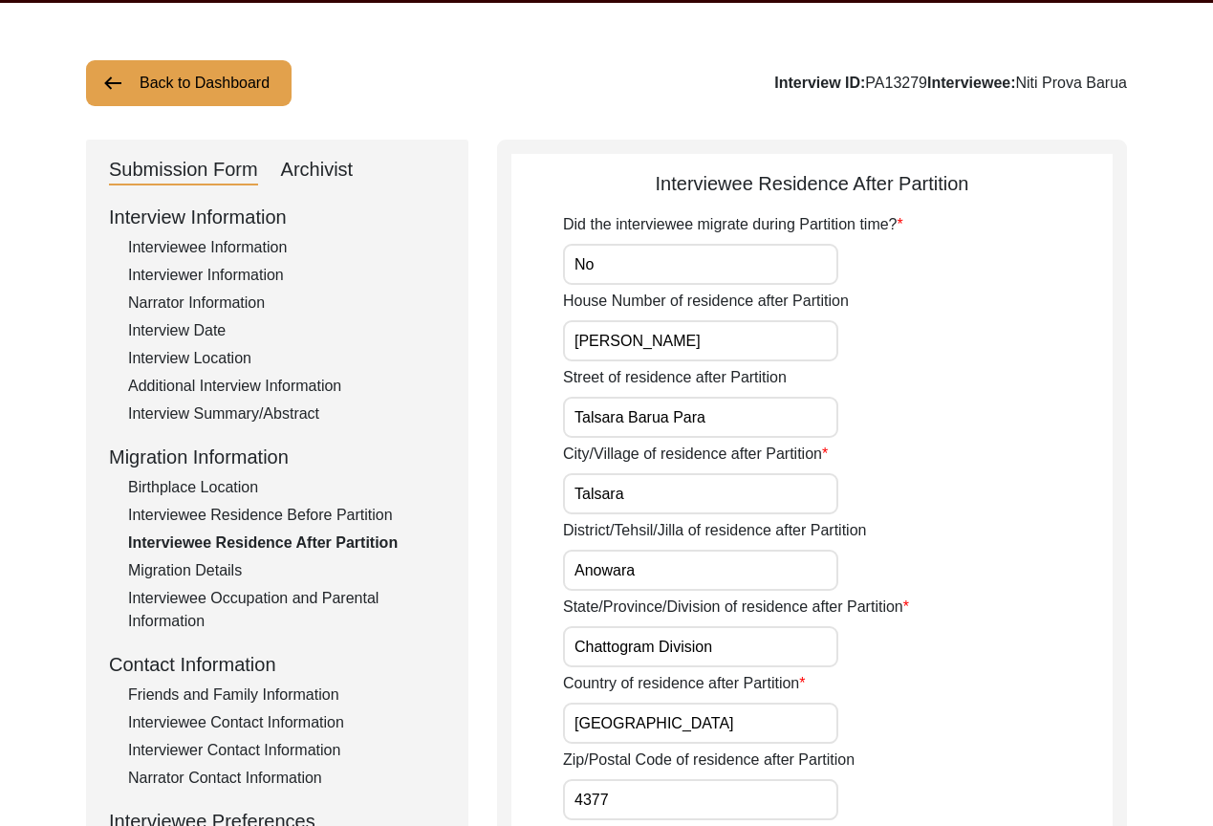
click at [935, 456] on div "City/Village of residence after Partition Talsara" at bounding box center [837, 478] width 549 height 72
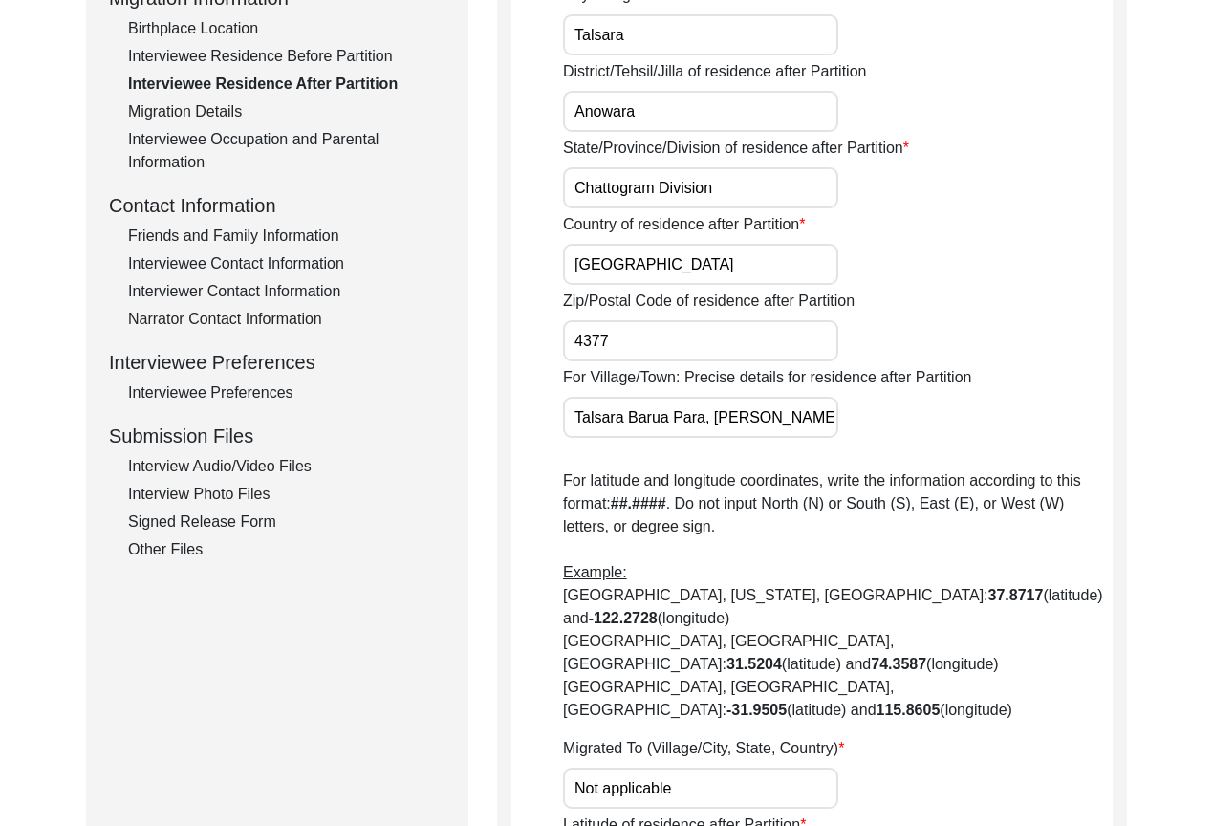
scroll to position [54, 0]
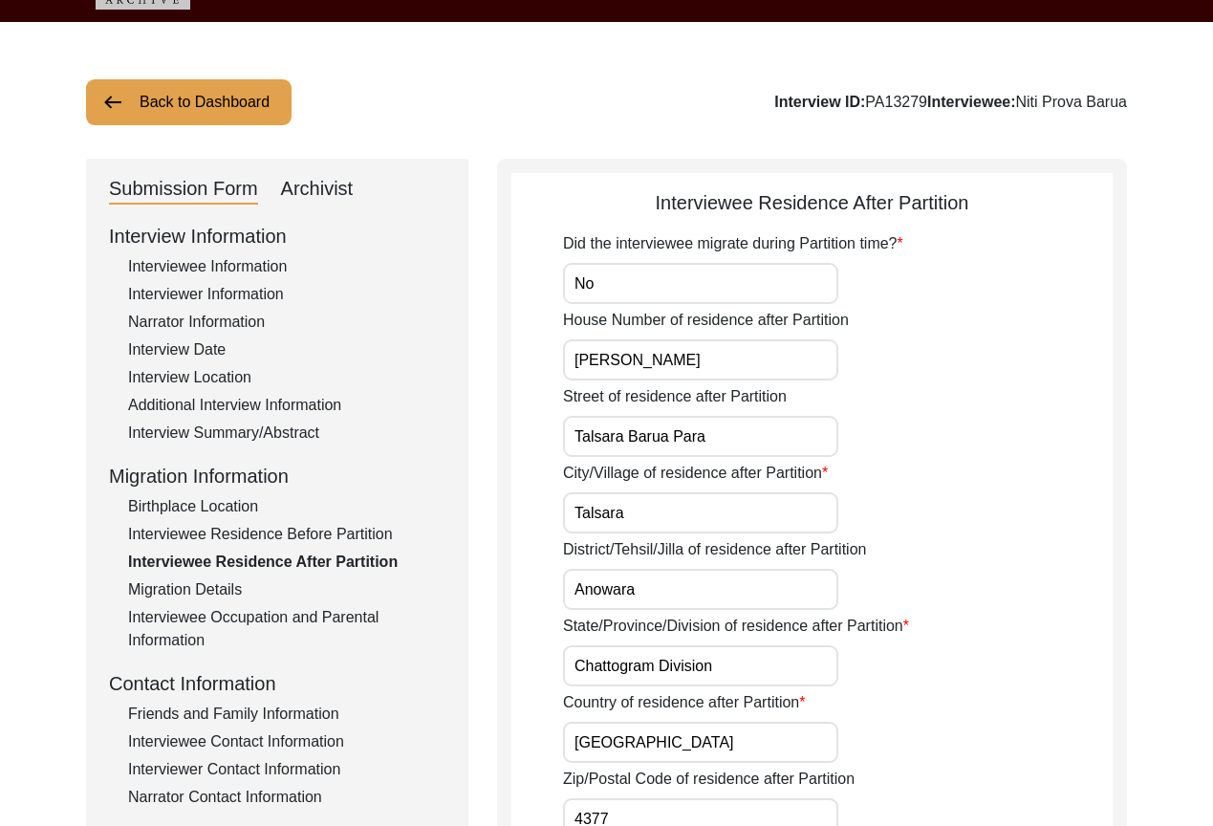
click at [238, 541] on div "Interviewee Residence Before Partition" at bounding box center [286, 534] width 317 height 23
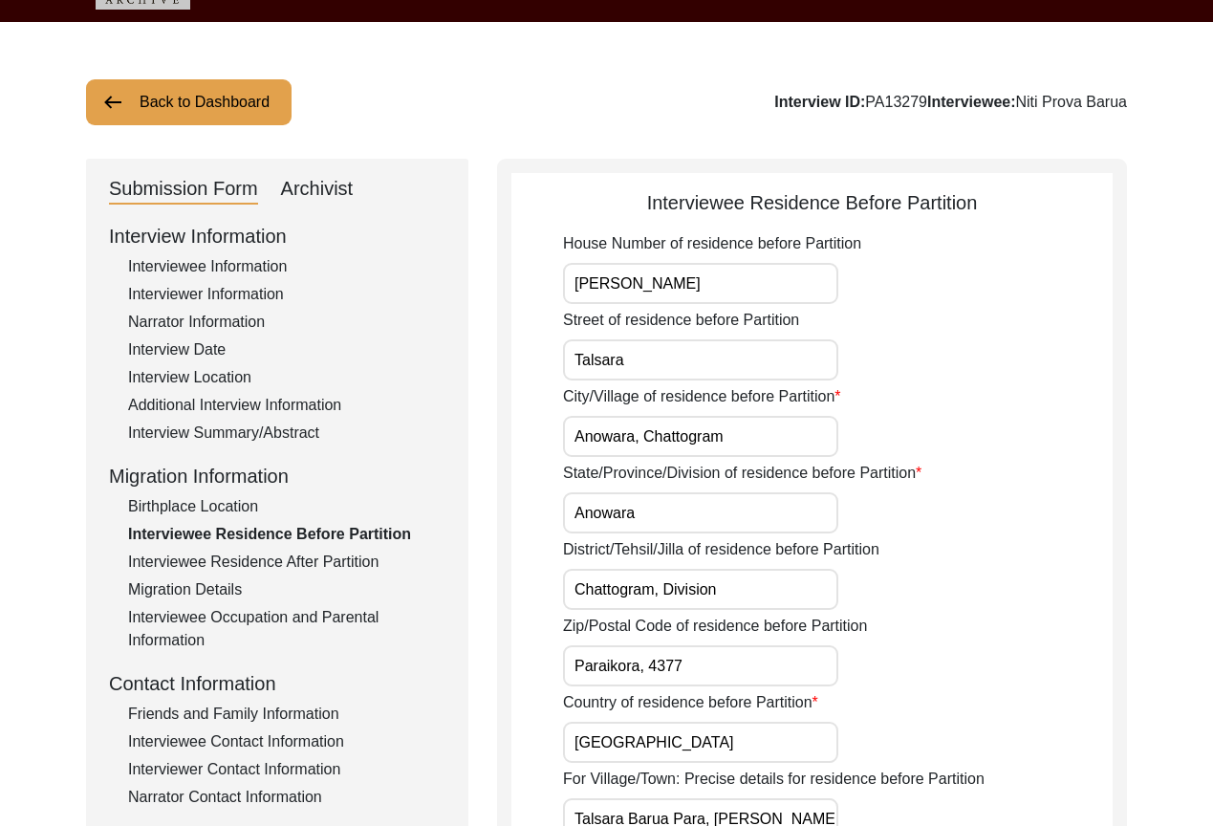
click at [228, 506] on div "Birthplace Location" at bounding box center [286, 506] width 317 height 23
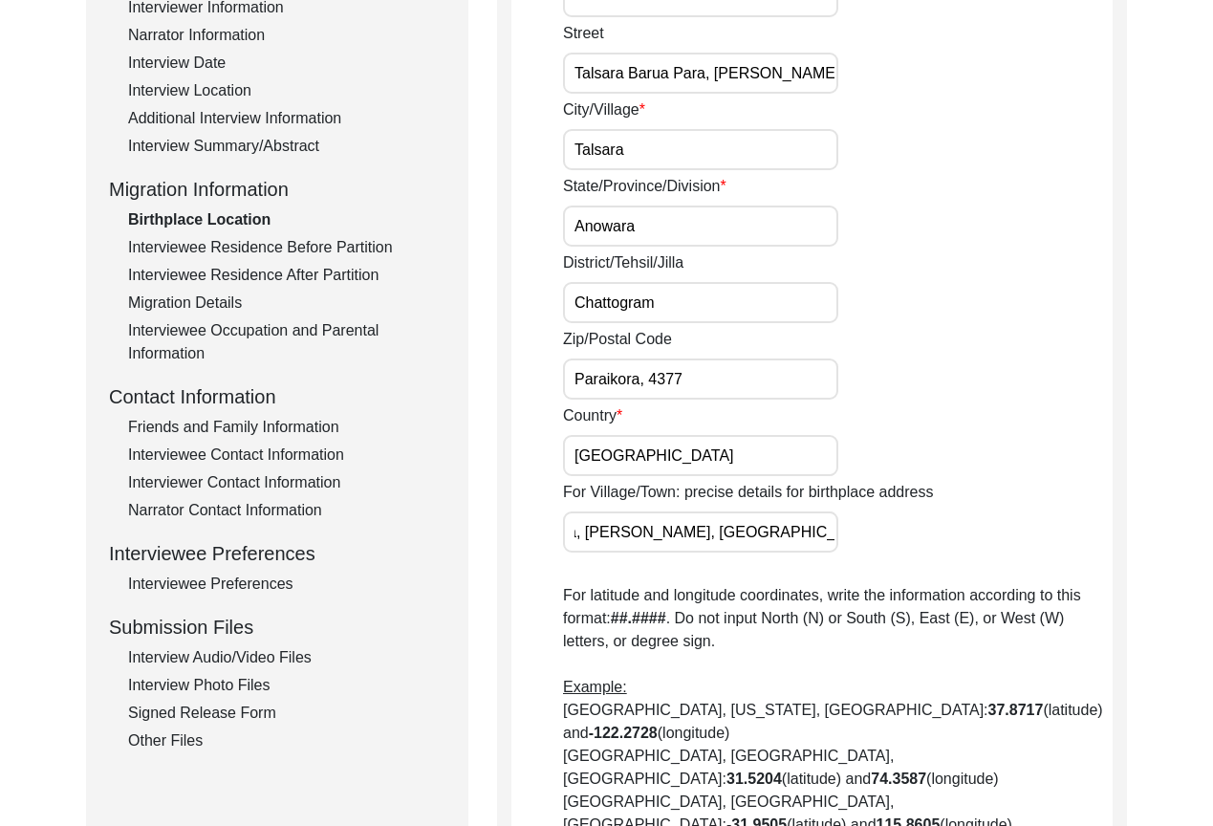
scroll to position [0, 249]
drag, startPoint x: 702, startPoint y: 537, endPoint x: 874, endPoint y: 537, distance: 172.0
click at [874, 537] on div "For Village/Town: precise details for birthplace address [PERSON_NAME][GEOGRAPH…" at bounding box center [837, 517] width 549 height 72
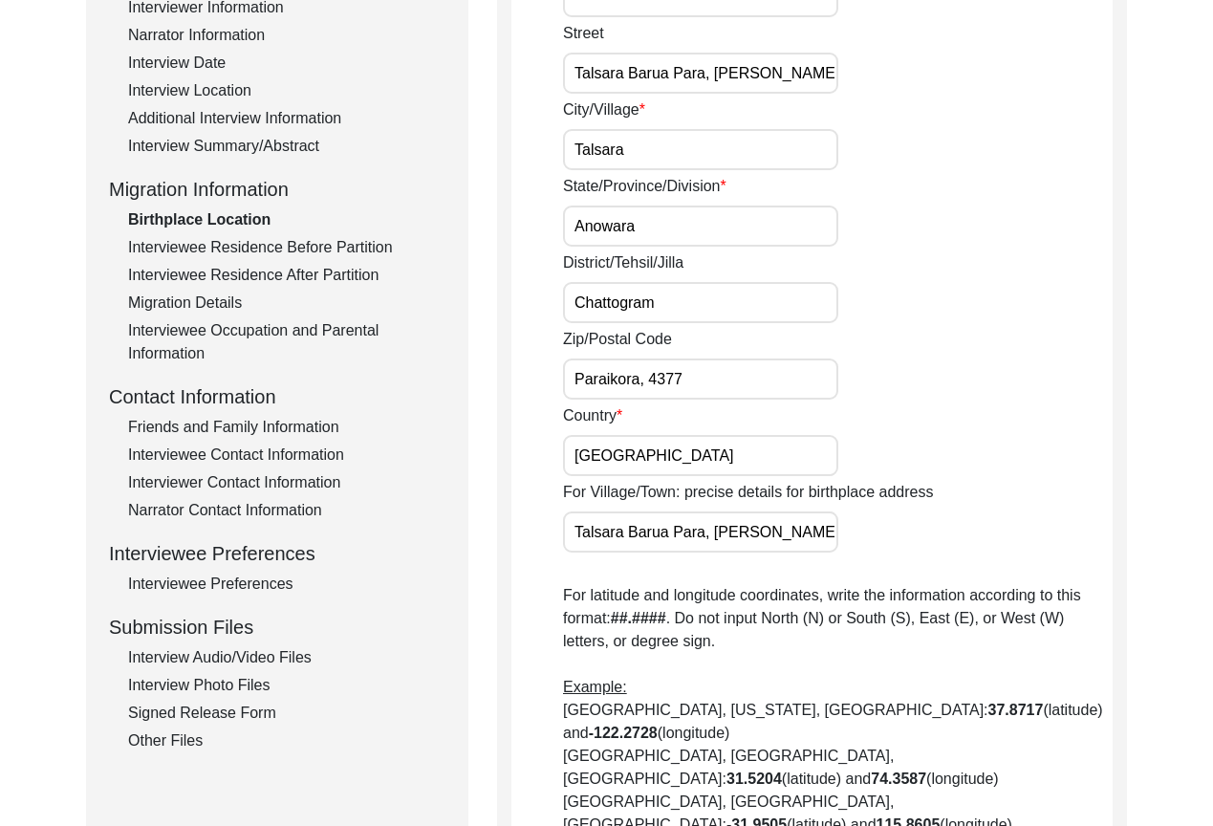
scroll to position [0, 249]
drag, startPoint x: 761, startPoint y: 530, endPoint x: 893, endPoint y: 533, distance: 132.9
click at [893, 533] on div "For Village/Town: precise details for birthplace address [PERSON_NAME][GEOGRAPH…" at bounding box center [837, 517] width 549 height 72
click at [835, 539] on input "Talsara Barua Para, [PERSON_NAME], [GEOGRAPHIC_DATA], [GEOGRAPHIC_DATA], 4377, …" at bounding box center [700, 531] width 275 height 41
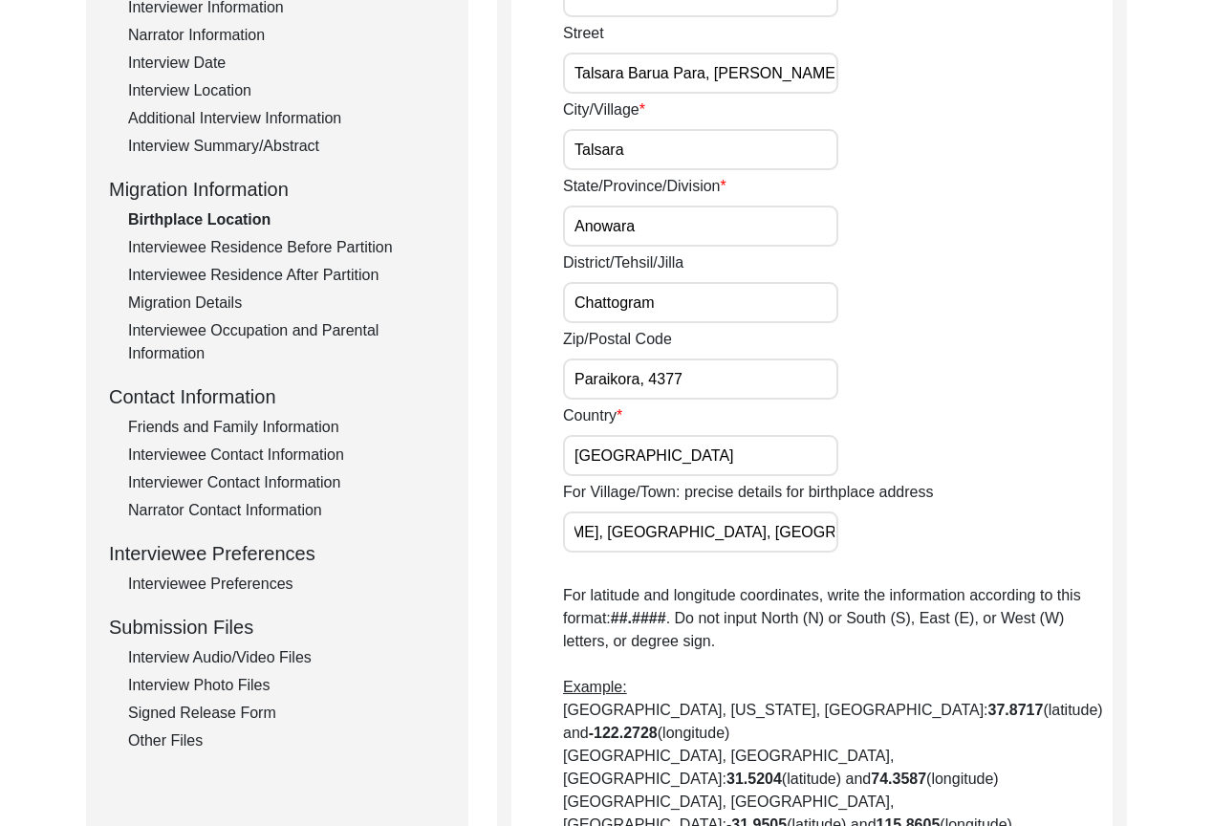
click at [973, 518] on div "For Village/Town: precise details for birthplace address [PERSON_NAME][GEOGRAPH…" at bounding box center [837, 517] width 549 height 72
click at [872, 438] on div "Country [GEOGRAPHIC_DATA]" at bounding box center [837, 440] width 549 height 72
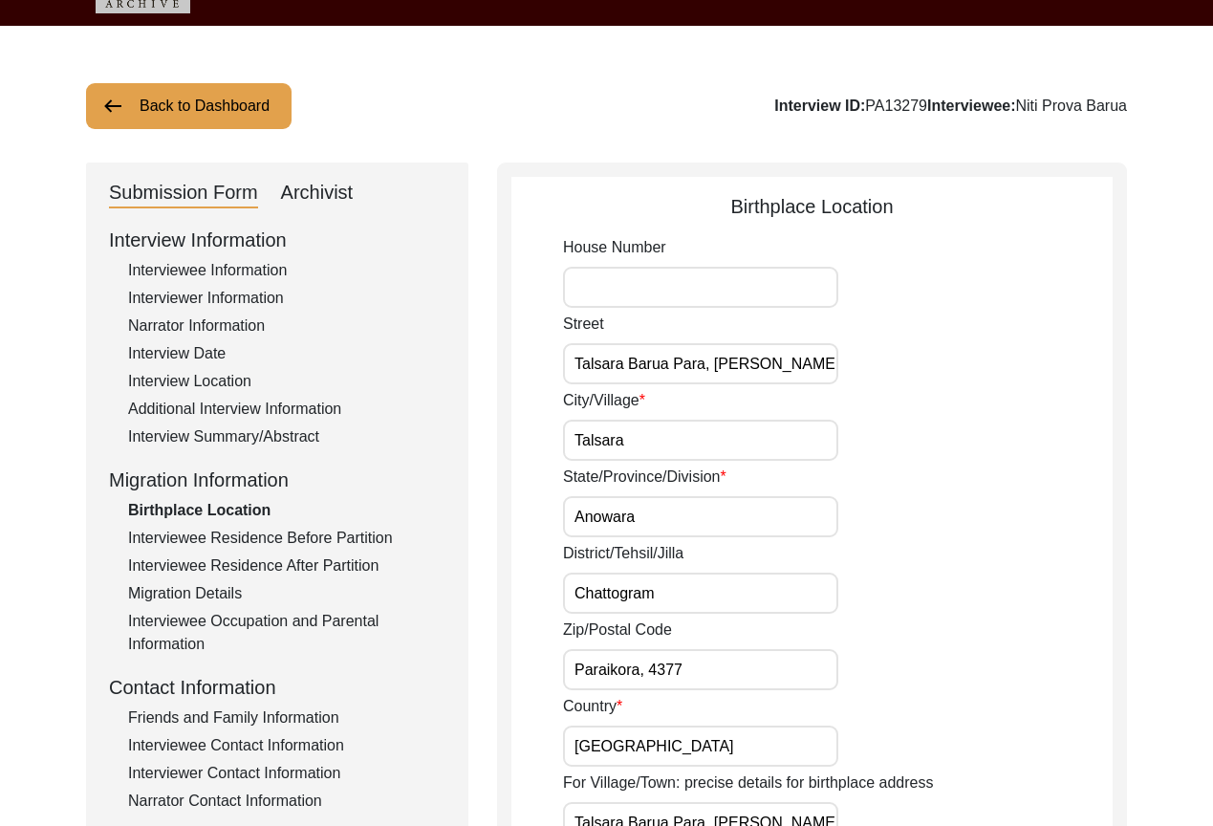
scroll to position [96, 0]
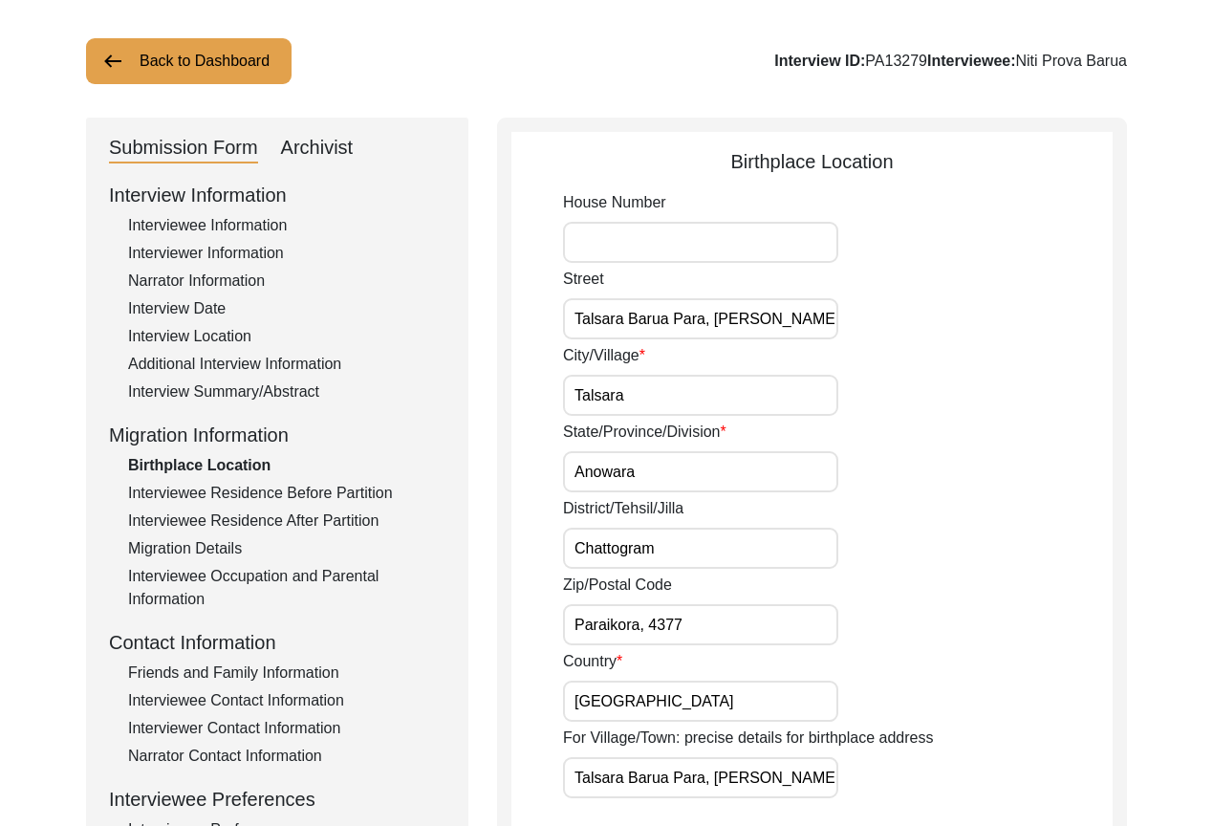
drag, startPoint x: 799, startPoint y: 319, endPoint x: 752, endPoint y: 317, distance: 46.9
click at [727, 317] on input "Talsara Barua Para, [PERSON_NAME]" at bounding box center [700, 318] width 275 height 41
click at [789, 316] on input "Talsara Barua Para, [PERSON_NAME]" at bounding box center [700, 318] width 275 height 41
drag, startPoint x: 812, startPoint y: 319, endPoint x: 718, endPoint y: 319, distance: 94.6
click at [718, 319] on input "Talsara Barua Para, [PERSON_NAME]" at bounding box center [700, 318] width 275 height 41
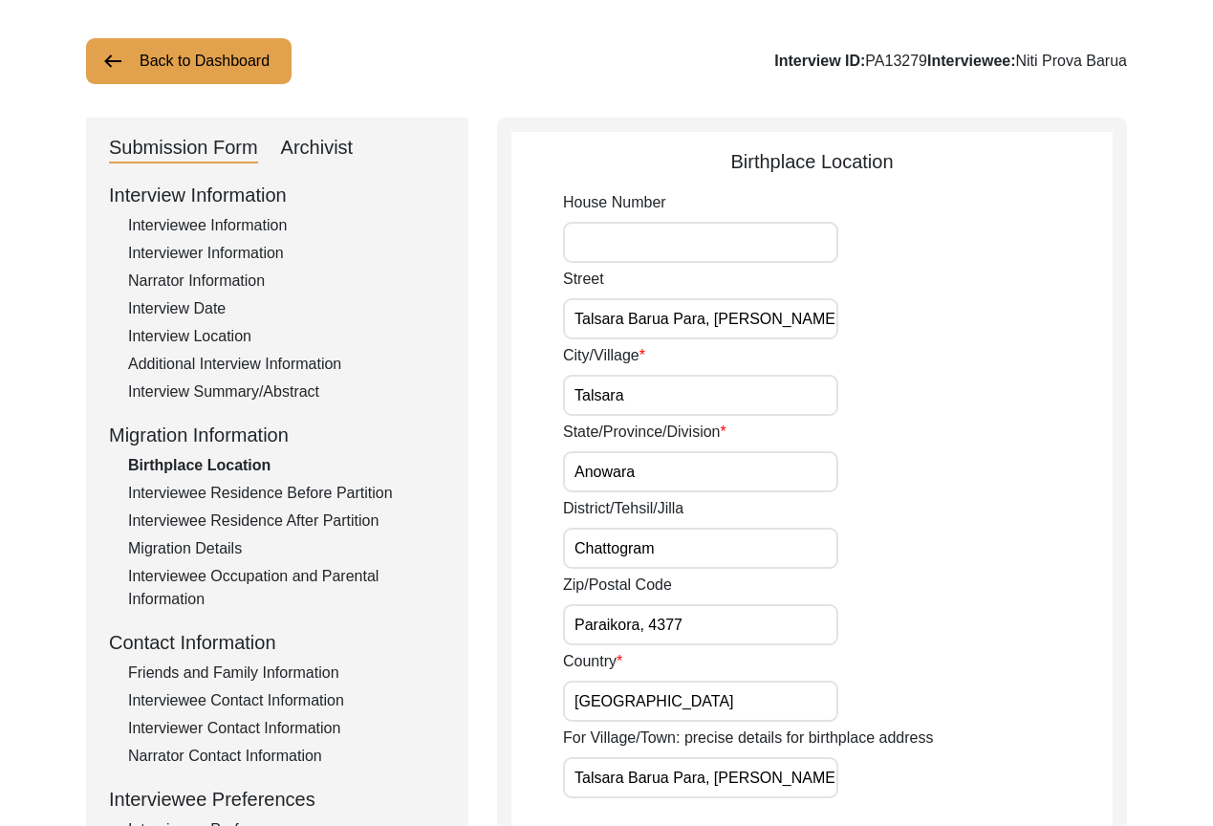
click at [732, 246] on input "House Number" at bounding box center [700, 242] width 275 height 41
paste input "[PERSON_NAME]"
drag, startPoint x: 820, startPoint y: 330, endPoint x: 704, endPoint y: 330, distance: 115.6
click at [704, 330] on input "Talsara Barua Para, [PERSON_NAME]" at bounding box center [700, 318] width 275 height 41
drag, startPoint x: 630, startPoint y: 405, endPoint x: 516, endPoint y: 404, distance: 113.7
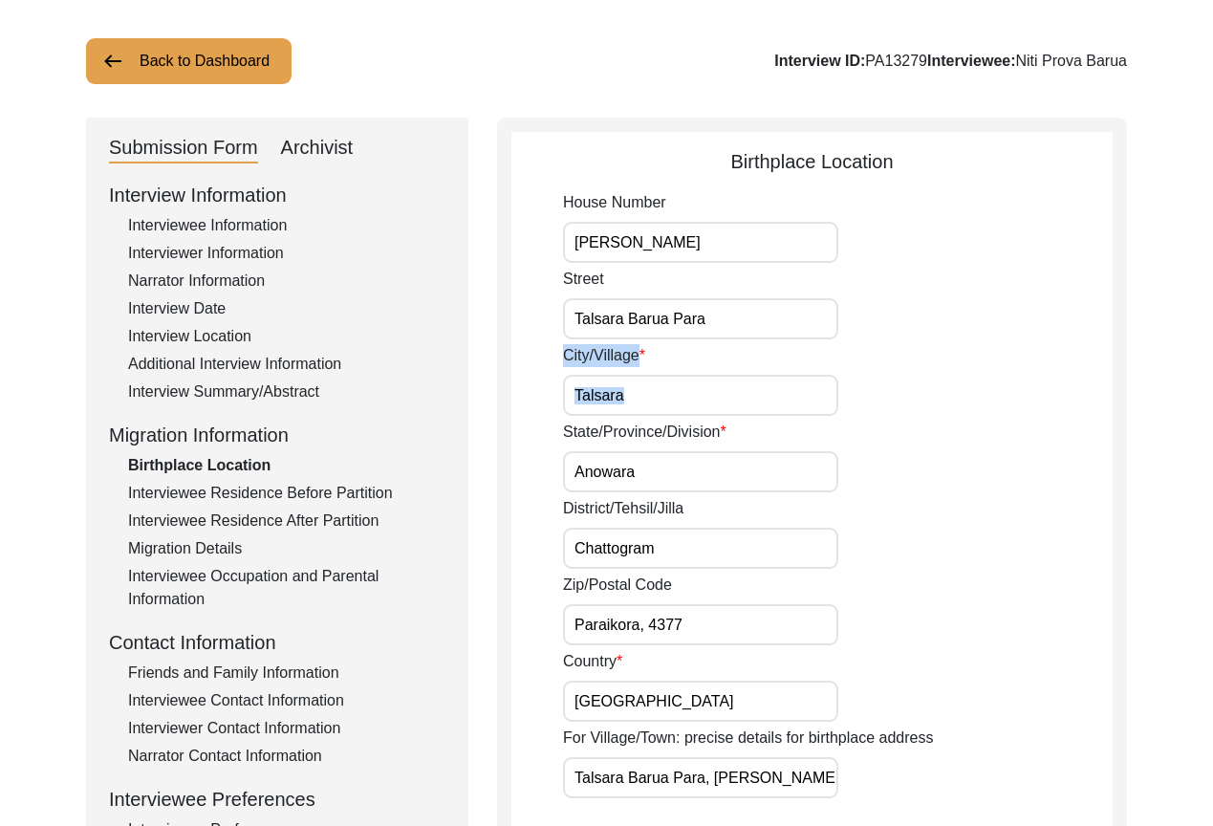
click at [516, 404] on app-birthplace-location "Birthplace Location House Number [PERSON_NAME][GEOGRAPHIC_DATA] [GEOGRAPHIC_DAT…" at bounding box center [811, 796] width 601 height 1298
click at [610, 394] on input "Talsara" at bounding box center [700, 395] width 275 height 41
drag, startPoint x: 679, startPoint y: 546, endPoint x: 504, endPoint y: 545, distance: 175.8
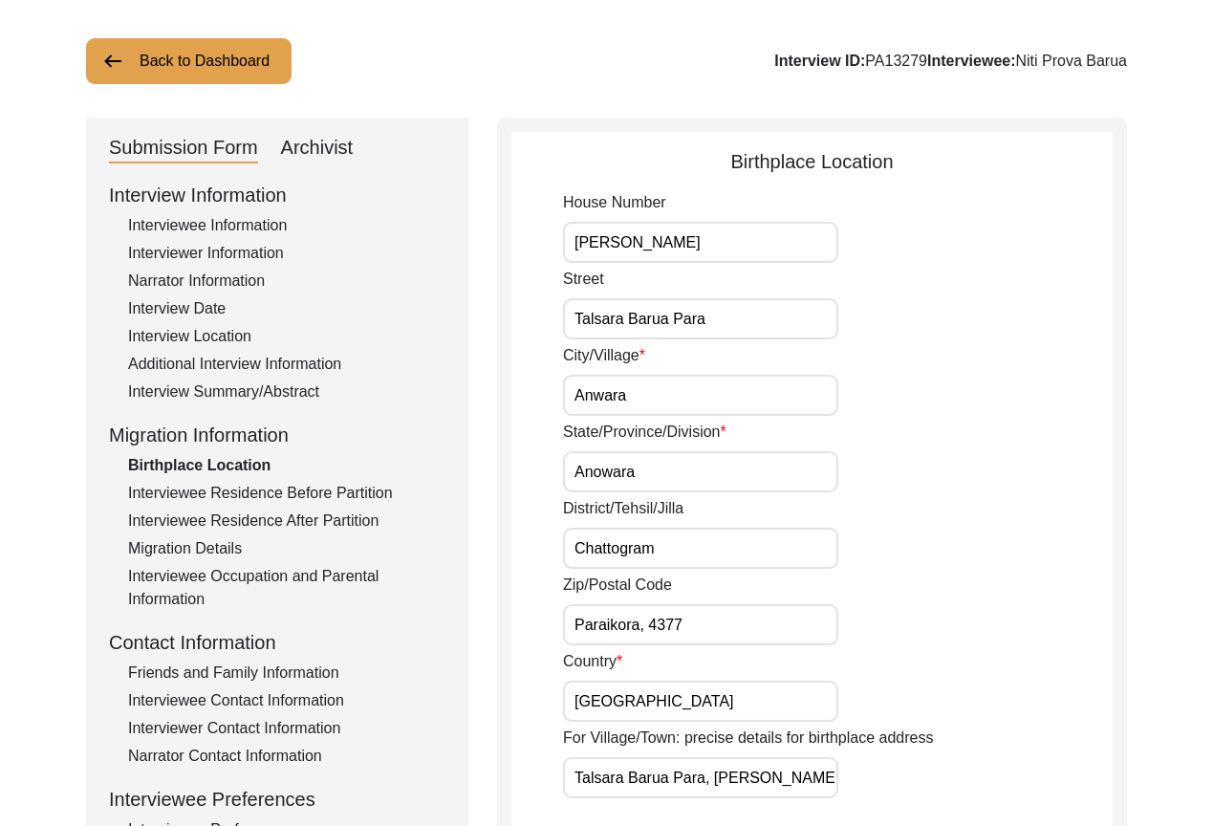
click at [504, 545] on div "Birthplace Location House Number [PERSON_NAME][GEOGRAPHIC_DATA] [GEOGRAPHIC_DAT…" at bounding box center [812, 789] width 630 height 1342
drag, startPoint x: 525, startPoint y: 459, endPoint x: 477, endPoint y: 458, distance: 47.8
click at [477, 458] on div "Submission Form Archivist Interview Information Interviewee Information Intervi…" at bounding box center [606, 789] width 1041 height 1342
paste input "Chattogram"
click at [680, 551] on input "Chattogram" at bounding box center [700, 547] width 275 height 41
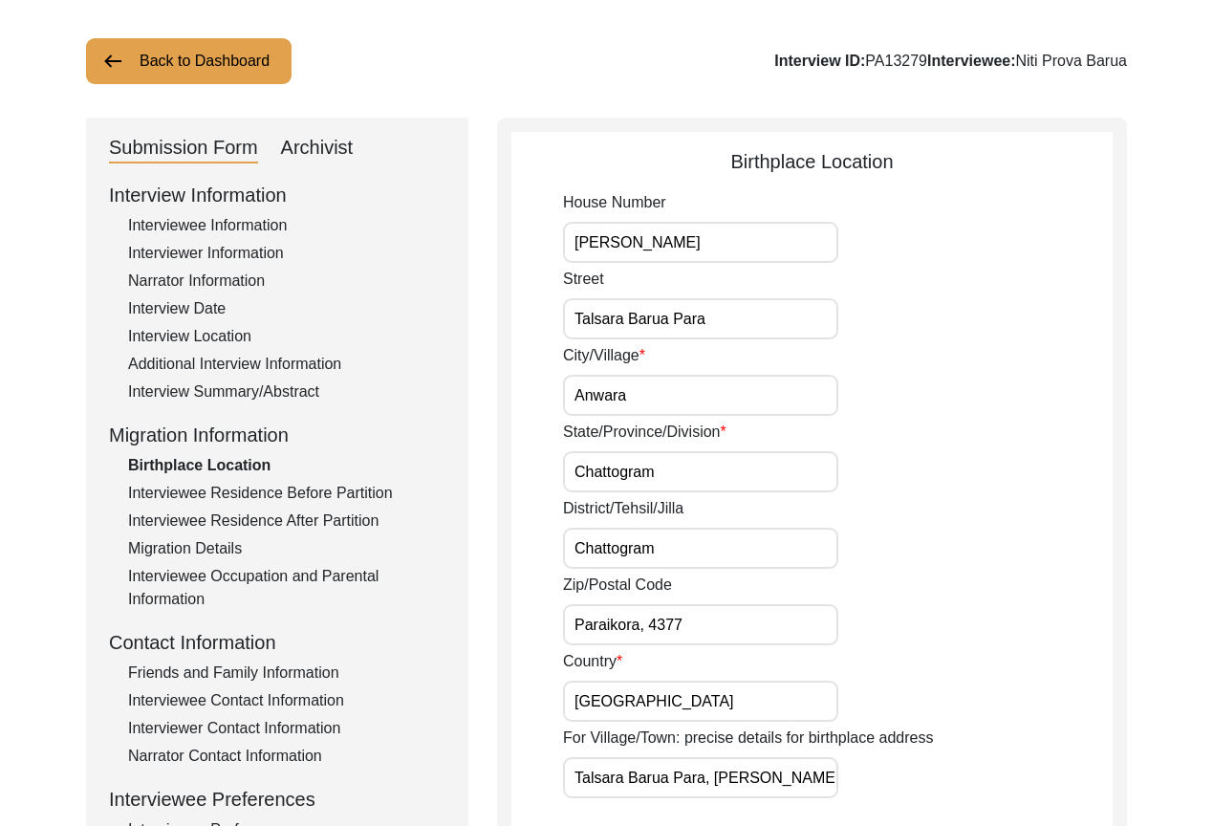
click at [680, 551] on input "Chattogram" at bounding box center [700, 547] width 275 height 41
click at [699, 556] on input "Chattogram" at bounding box center [700, 547] width 275 height 41
click at [717, 614] on input "Paraikora, 4377" at bounding box center [700, 624] width 275 height 41
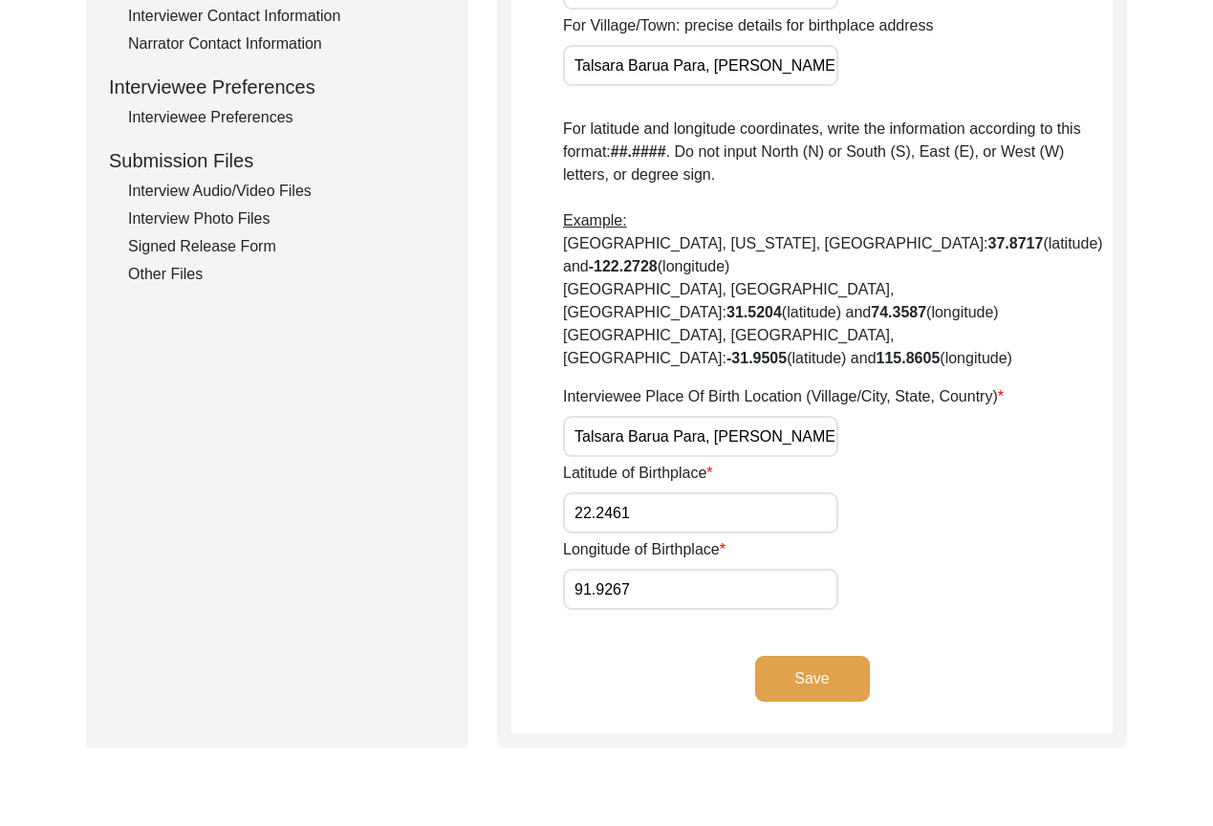
scroll to position [860, 0]
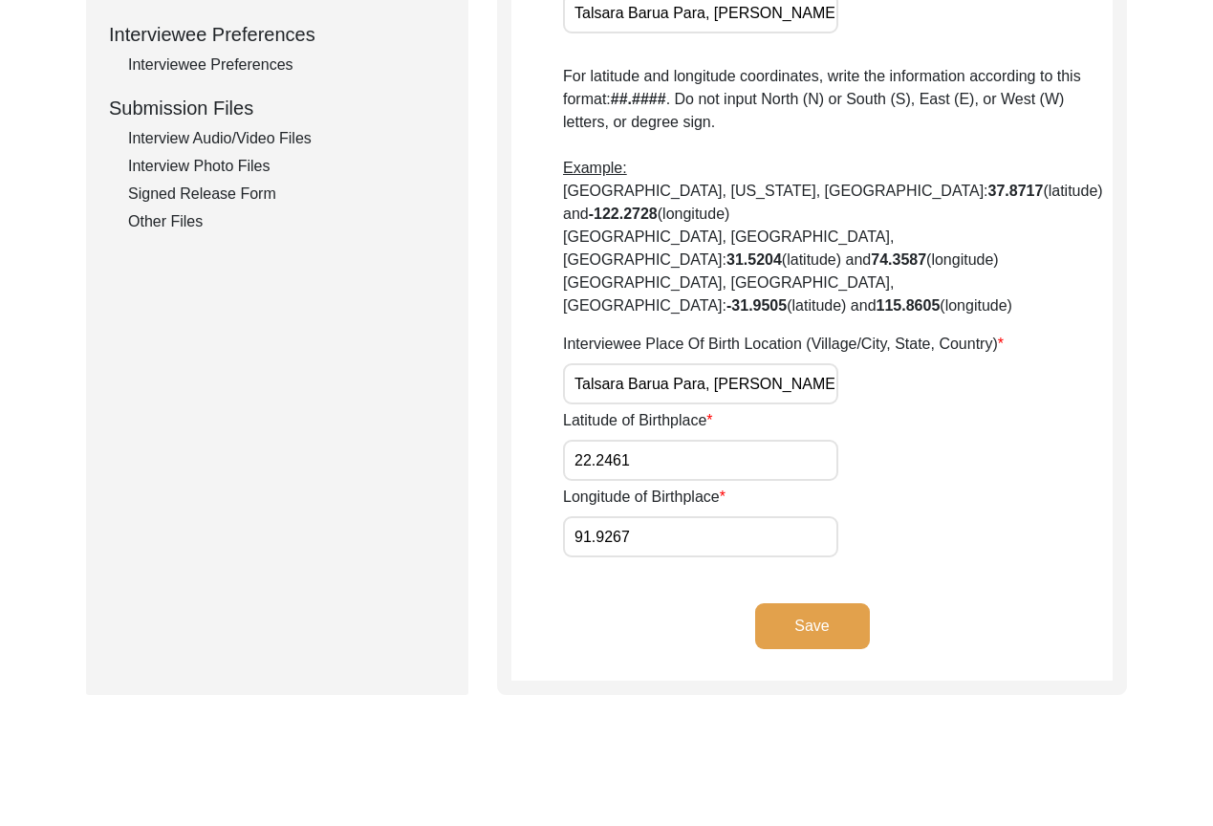
click at [501, 300] on div "Birthplace Location House Number [PERSON_NAME][GEOGRAPHIC_DATA] [GEOGRAPHIC_DAT…" at bounding box center [812, 24] width 630 height 1342
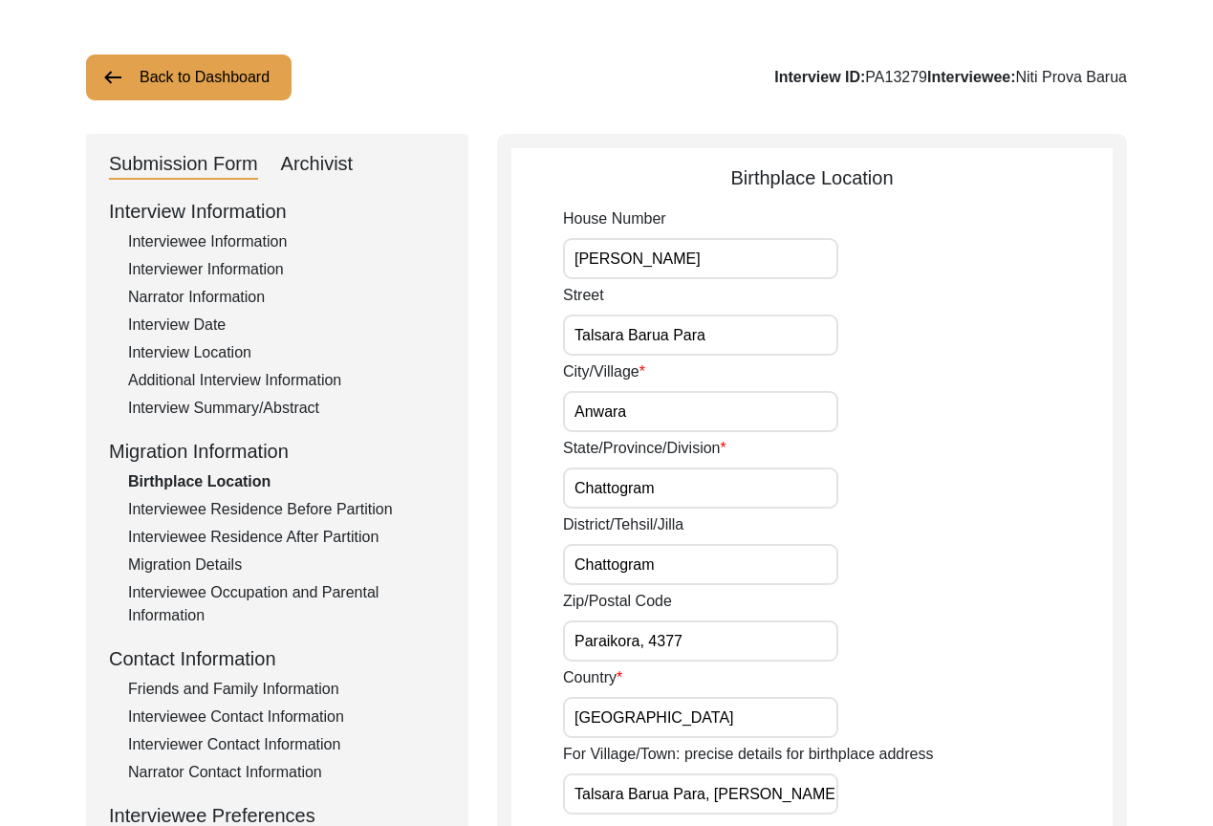
scroll to position [0, 0]
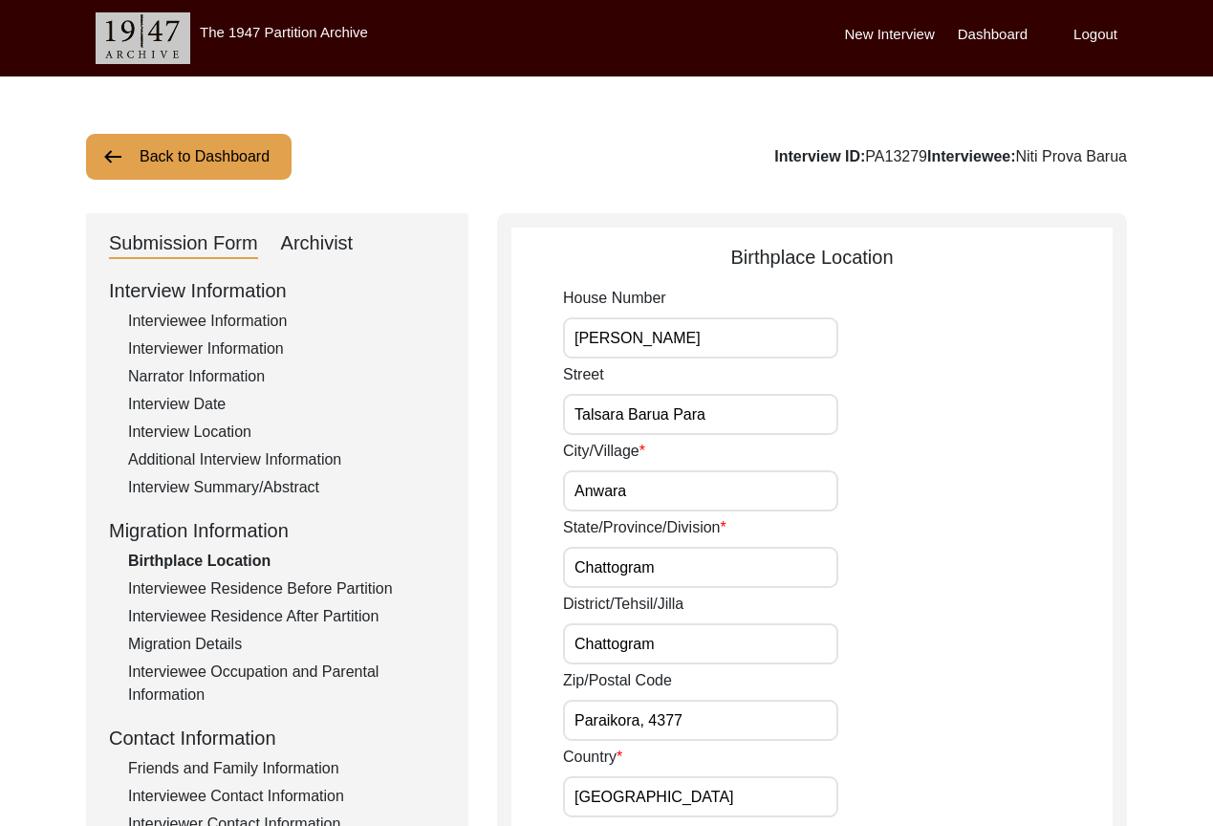
click at [248, 587] on div "Interviewee Residence Before Partition" at bounding box center [286, 588] width 317 height 23
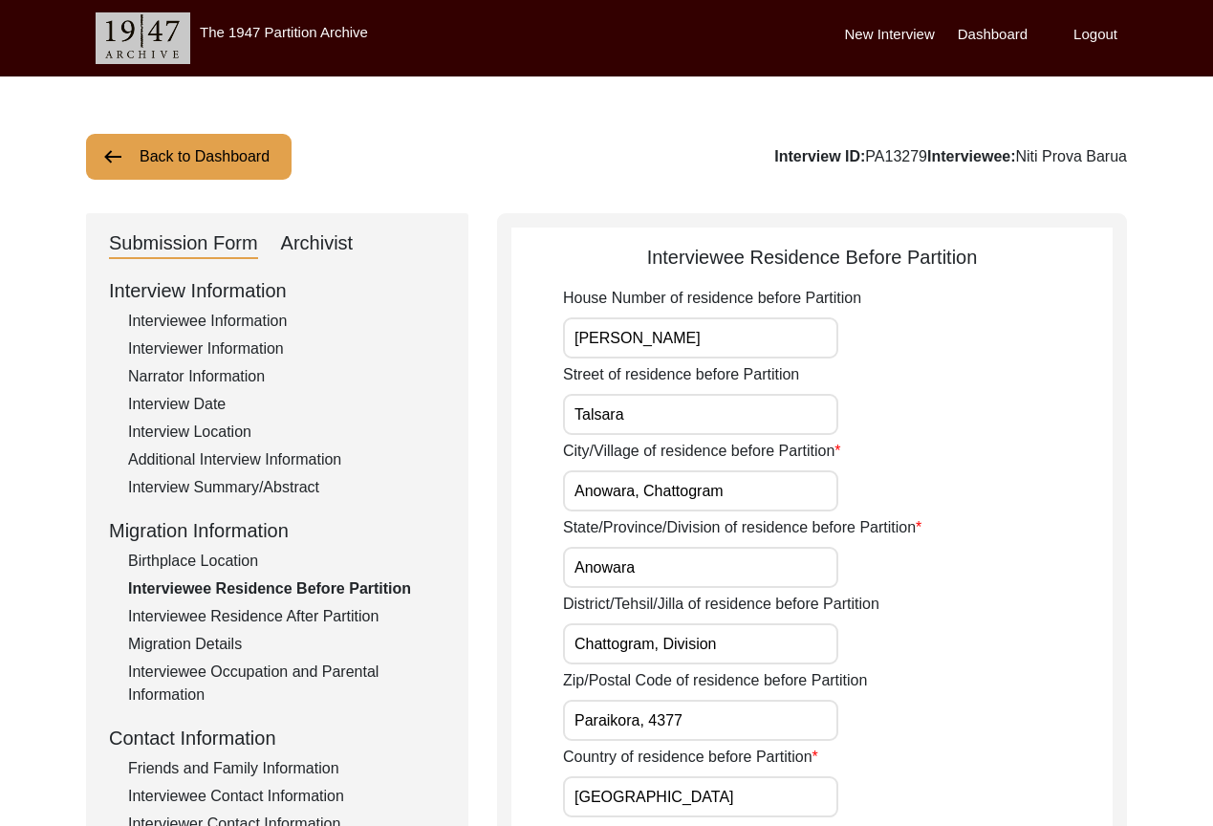
click at [211, 565] on div "Birthplace Location" at bounding box center [286, 560] width 317 height 23
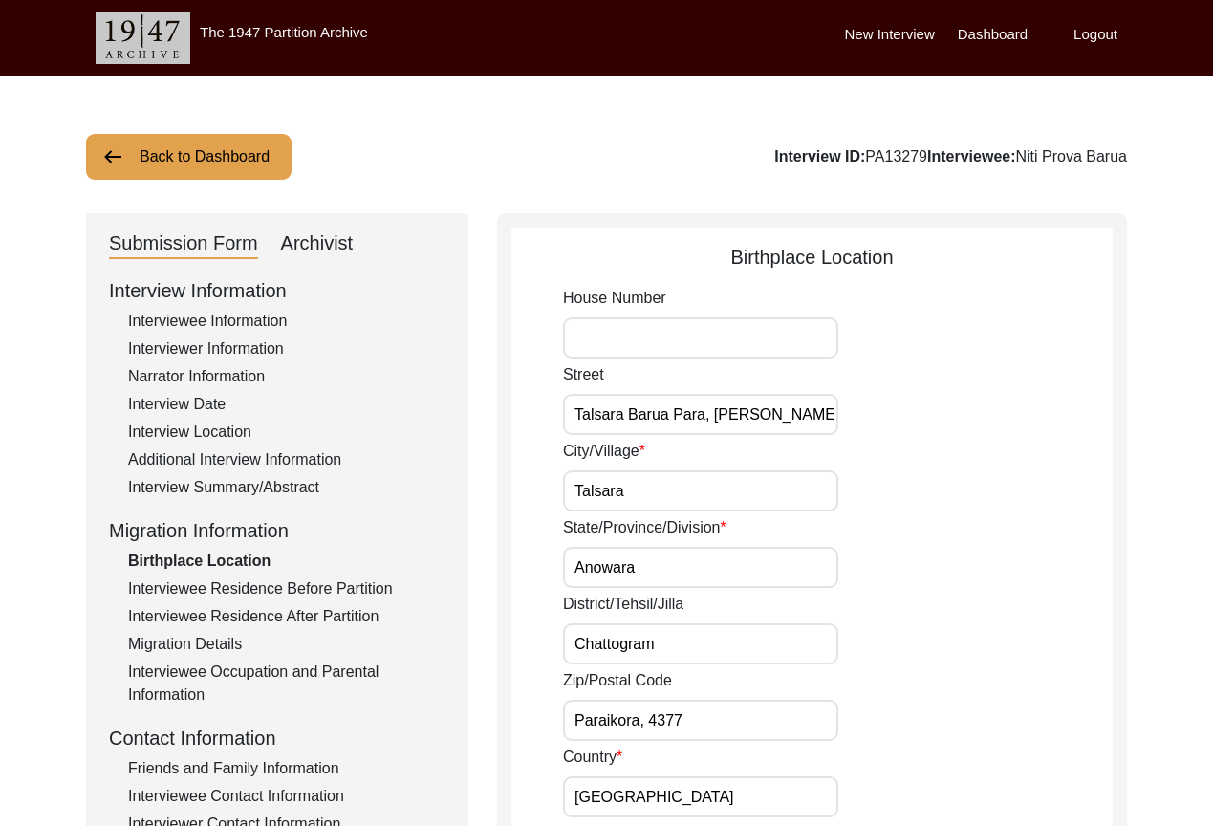
click at [260, 613] on div "Interviewee Residence After Partition" at bounding box center [286, 616] width 317 height 23
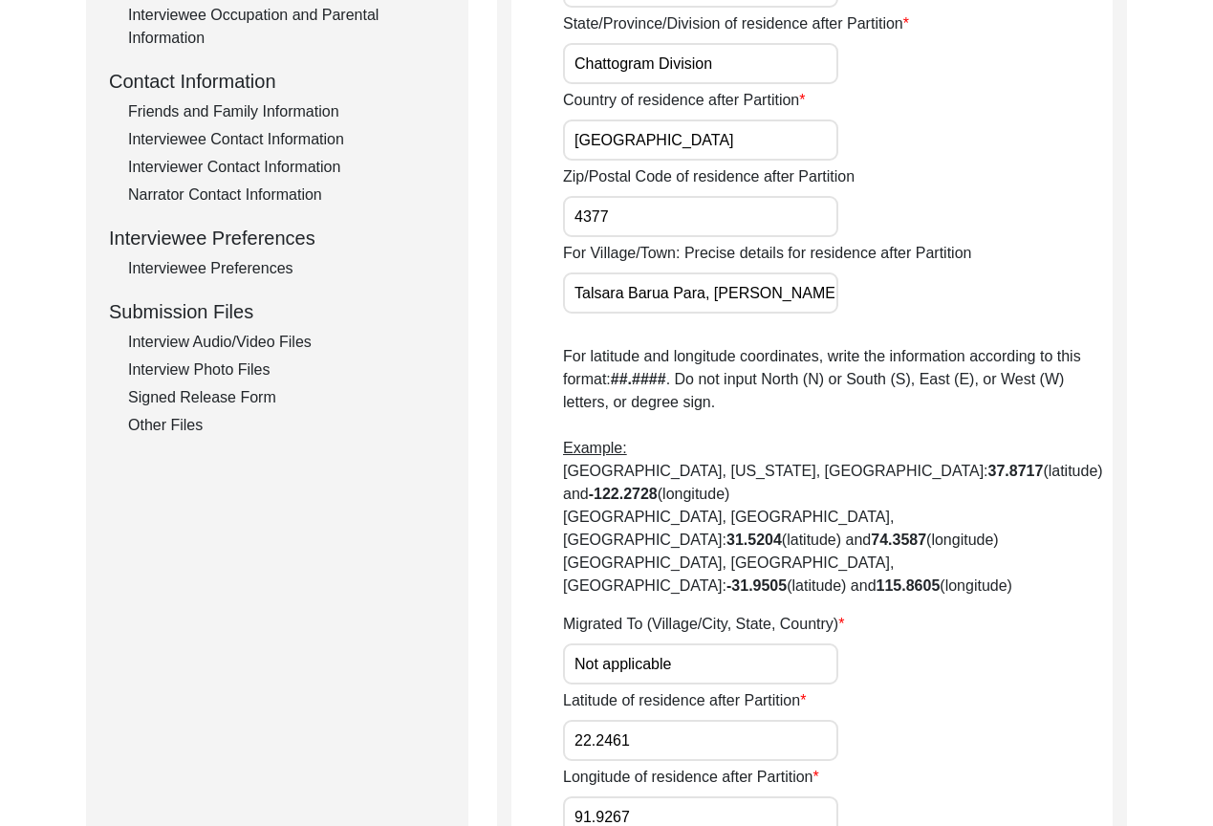
scroll to position [764, 0]
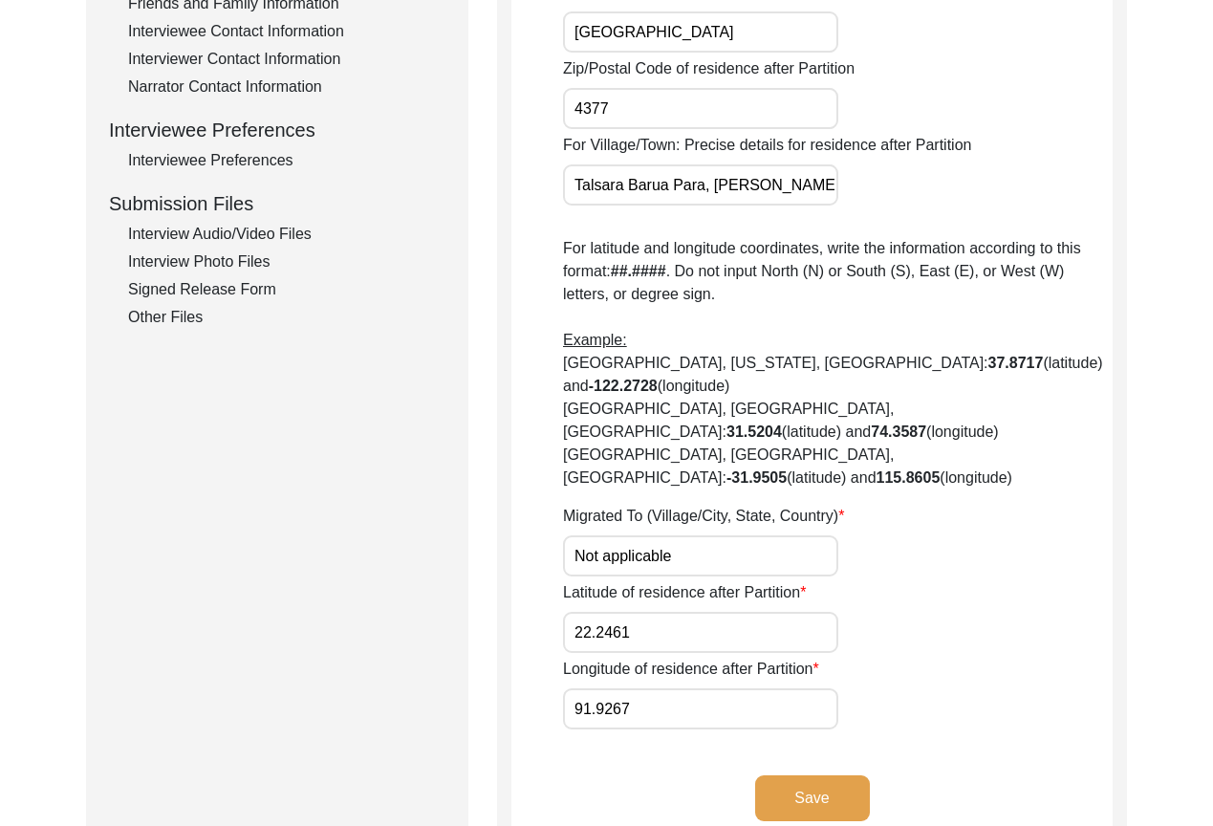
drag, startPoint x: 773, startPoint y: 490, endPoint x: 402, endPoint y: 484, distance: 370.8
click at [434, 487] on div "Submission Form Archivist Interview Information Interviewee Information Intervi…" at bounding box center [606, 158] width 1041 height 1418
paste input "/A"
drag, startPoint x: 735, startPoint y: 570, endPoint x: 534, endPoint y: 564, distance: 200.7
click at [534, 564] on app-residence-after-partition "Interviewee Residence After Partition Did the interviewee migrate during Partit…" at bounding box center [811, 165] width 601 height 1374
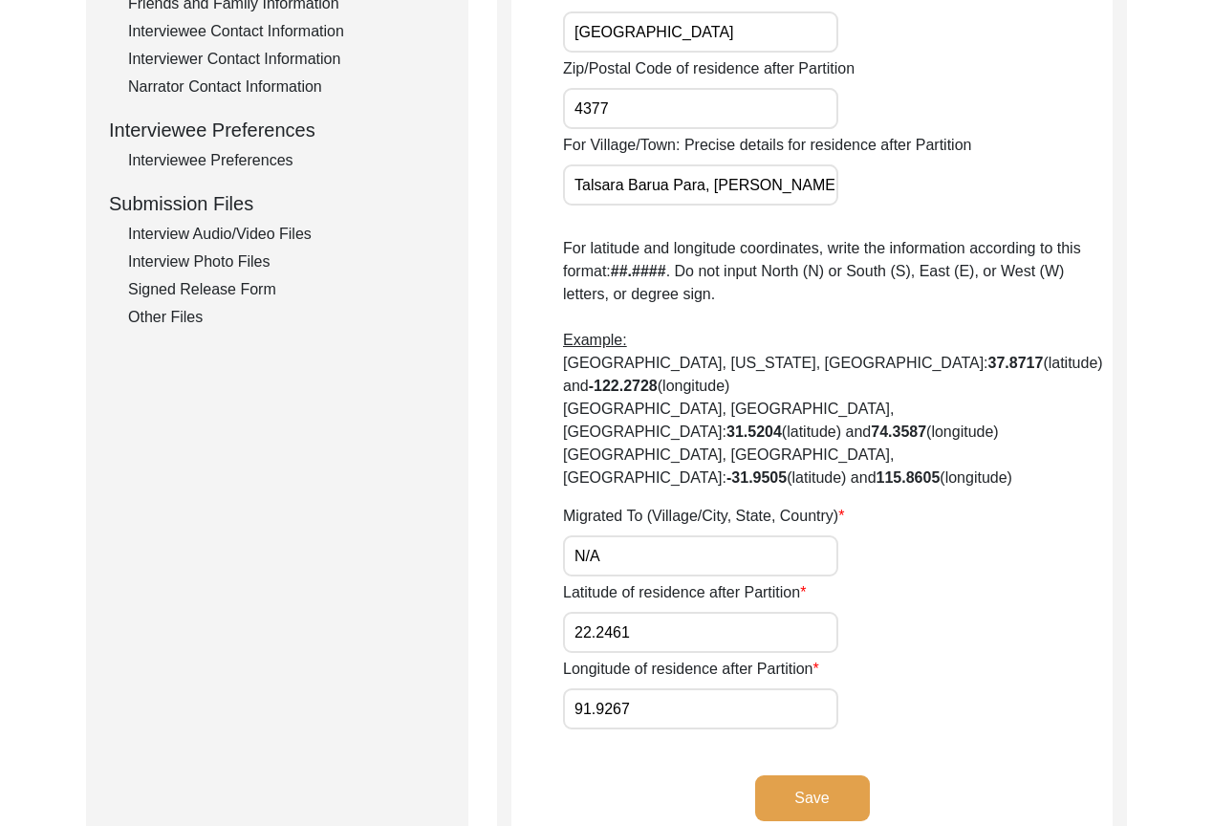
paste input "N/A"
drag, startPoint x: 629, startPoint y: 628, endPoint x: 463, endPoint y: 603, distance: 167.2
click at [465, 603] on div "Submission Form Archivist Interview Information Interviewee Information Intervi…" at bounding box center [606, 158] width 1041 height 1418
paste input "N/A"
drag, startPoint x: 623, startPoint y: 674, endPoint x: 742, endPoint y: 719, distance: 126.7
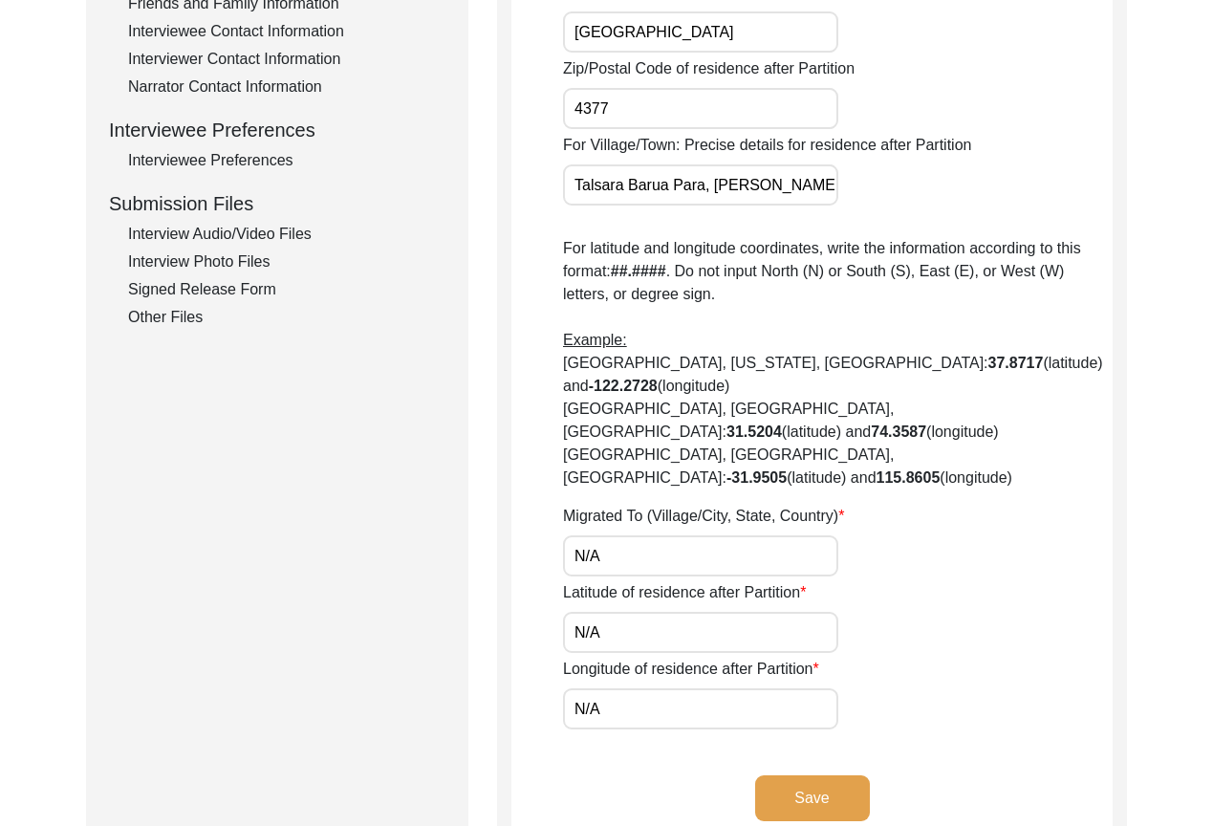
click at [624, 674] on app-residence-after-partition "Interviewee Residence After Partition Did the interviewee migrate during Partit…" at bounding box center [811, 165] width 601 height 1374
click at [760, 775] on button "Save" at bounding box center [812, 798] width 115 height 46
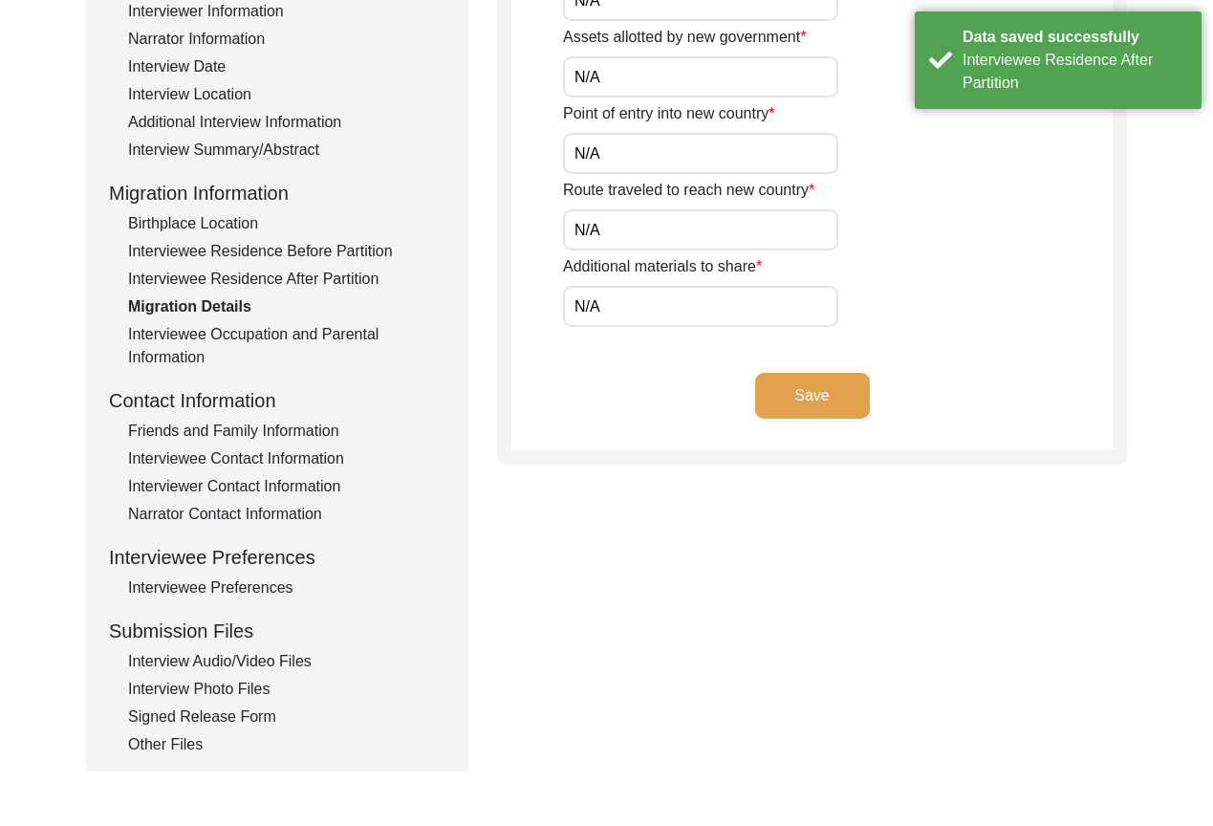
scroll to position [0, 0]
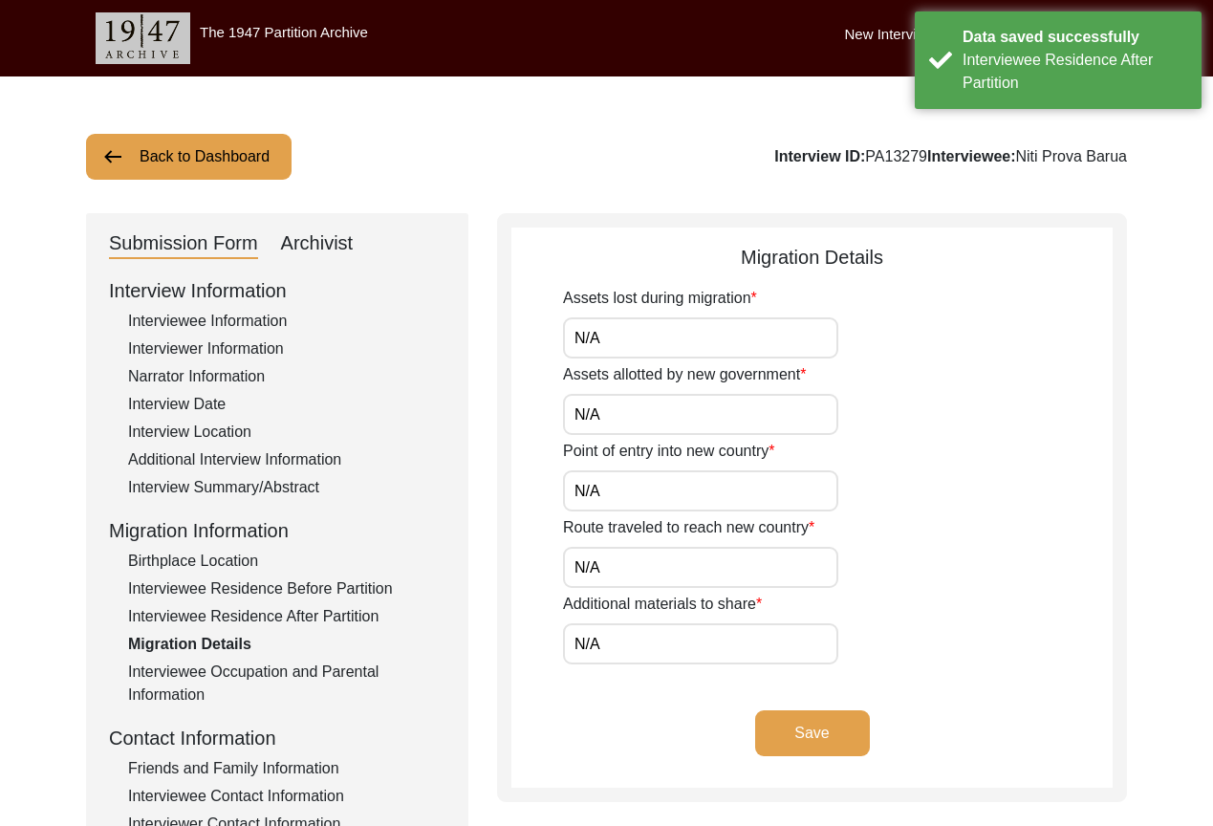
click at [269, 595] on div "Interviewee Residence Before Partition" at bounding box center [286, 588] width 317 height 23
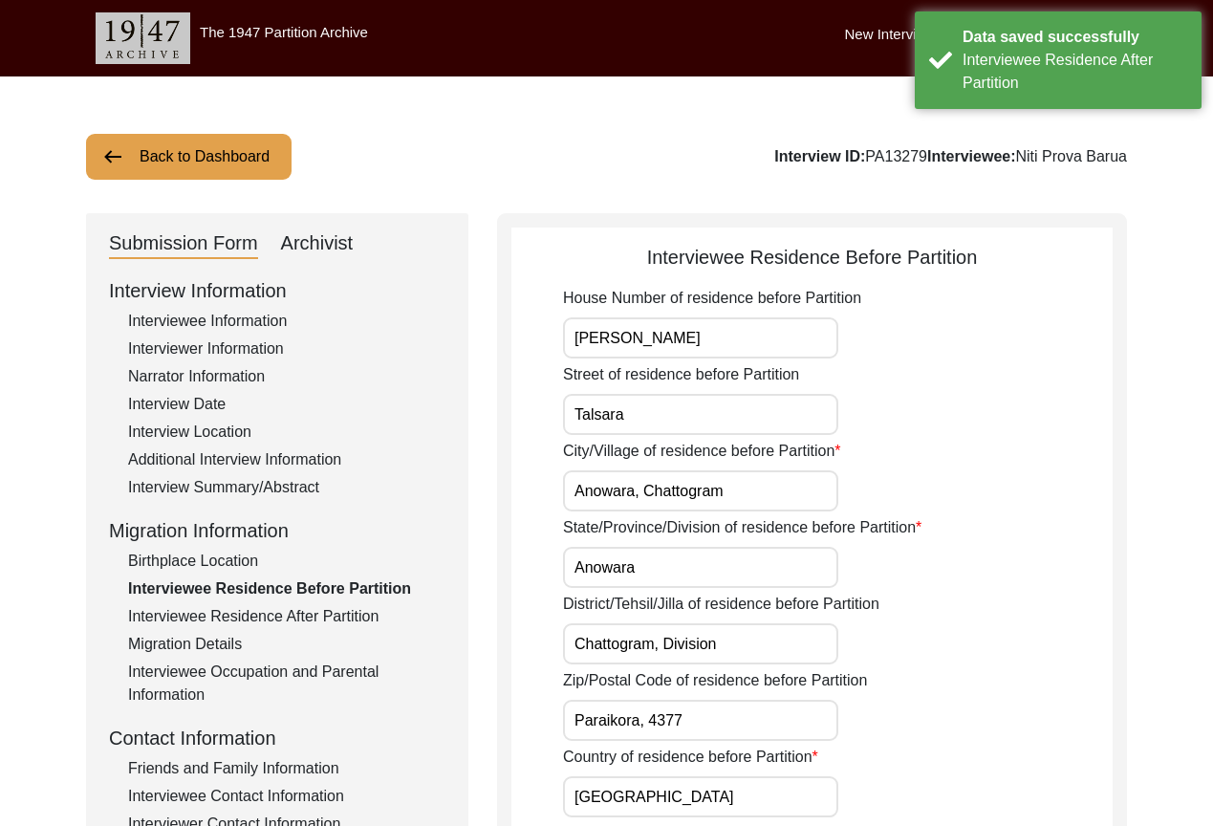
click at [269, 552] on div "Birthplace Location" at bounding box center [286, 560] width 317 height 23
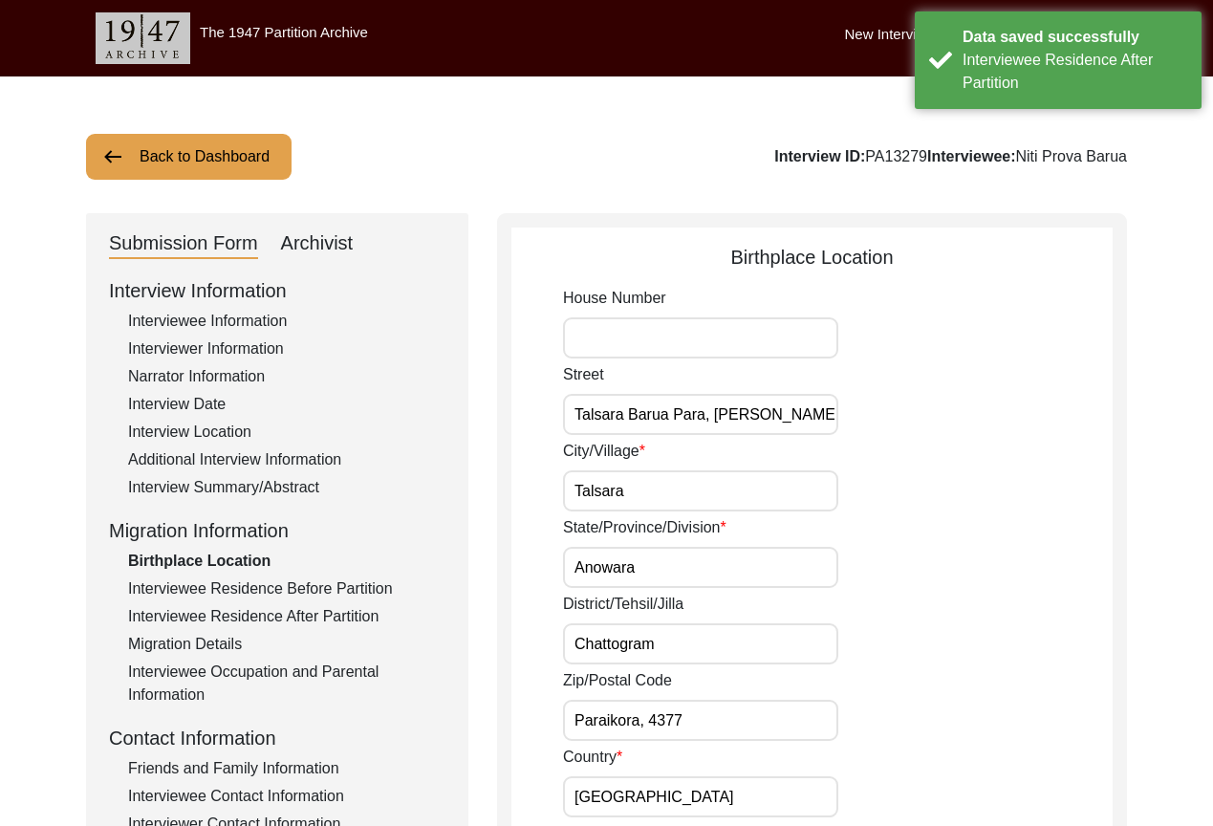
click at [339, 587] on div "Interviewee Residence Before Partition" at bounding box center [286, 588] width 317 height 23
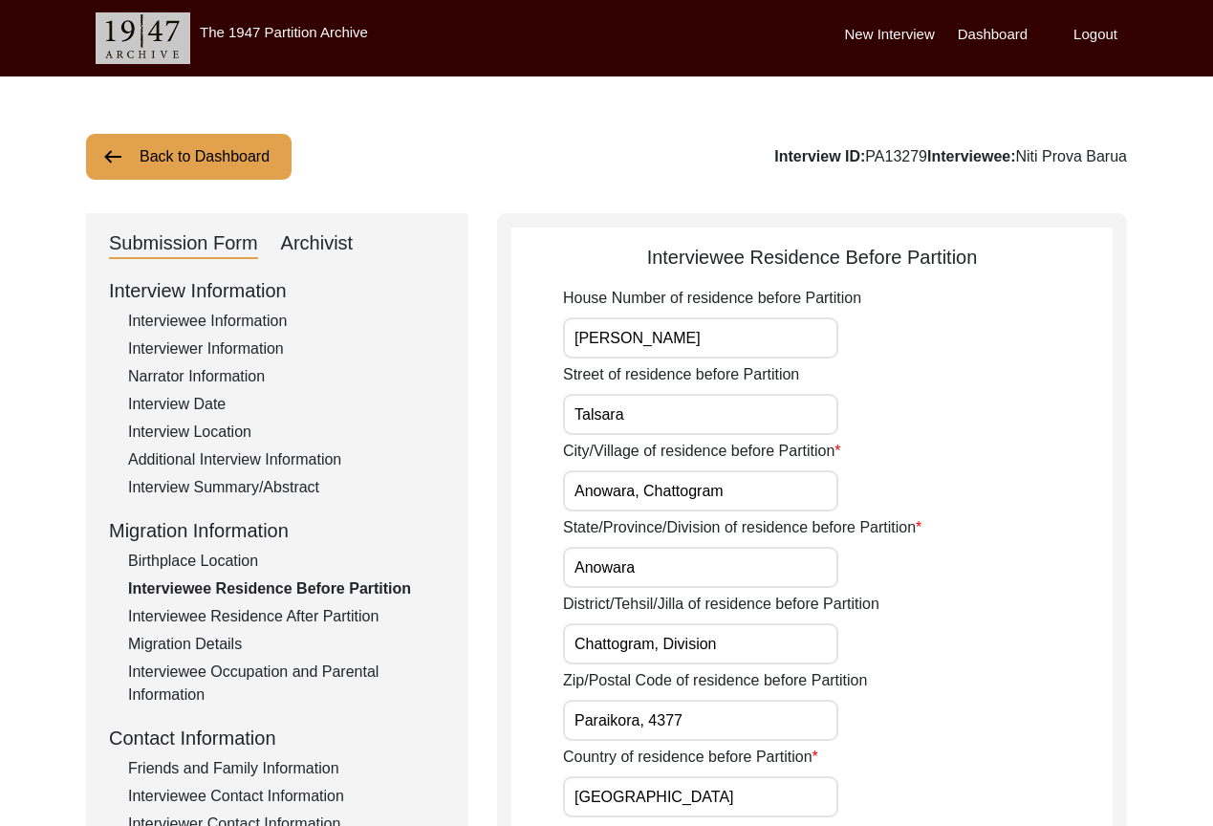
click at [344, 615] on div "Interviewee Residence After Partition" at bounding box center [286, 616] width 317 height 23
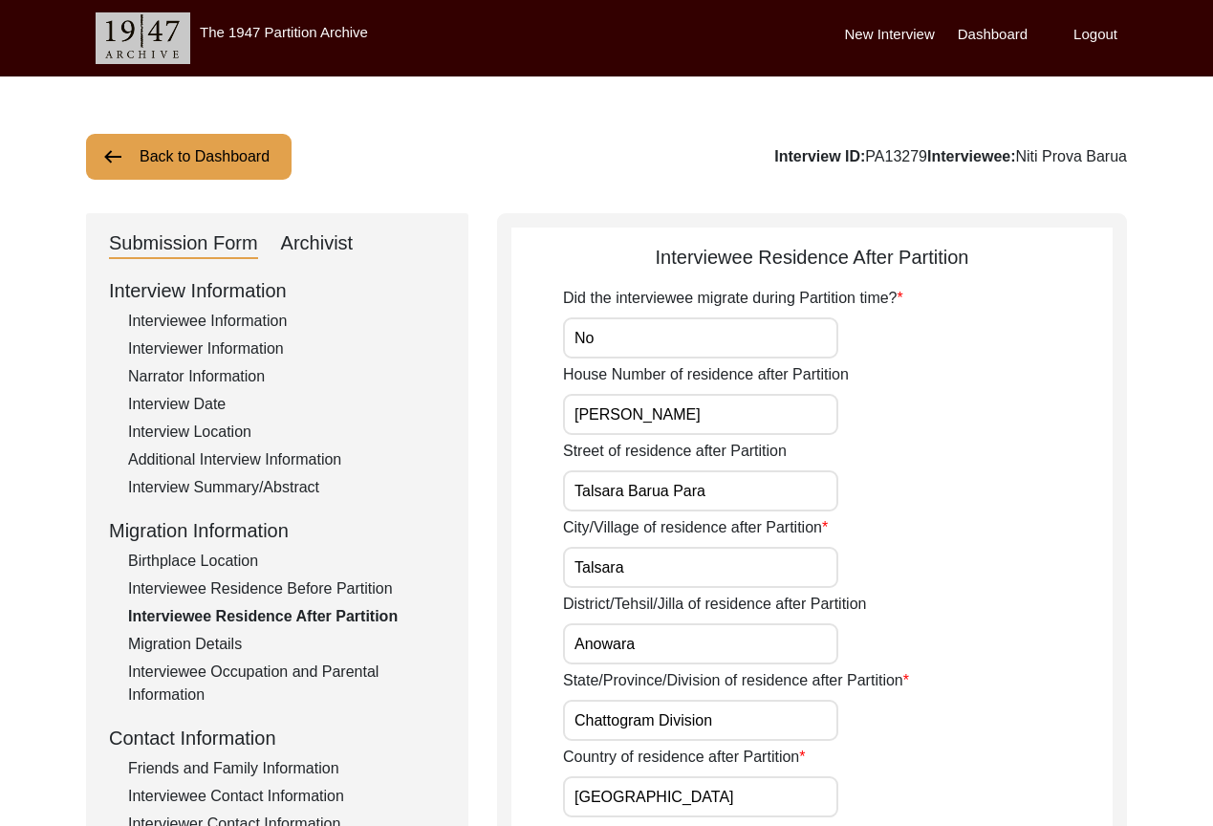
click at [257, 572] on div "Interview Information Interviewee Information Interviewer Information Narrator …" at bounding box center [277, 684] width 336 height 817
click at [251, 565] on div "Birthplace Location" at bounding box center [286, 560] width 317 height 23
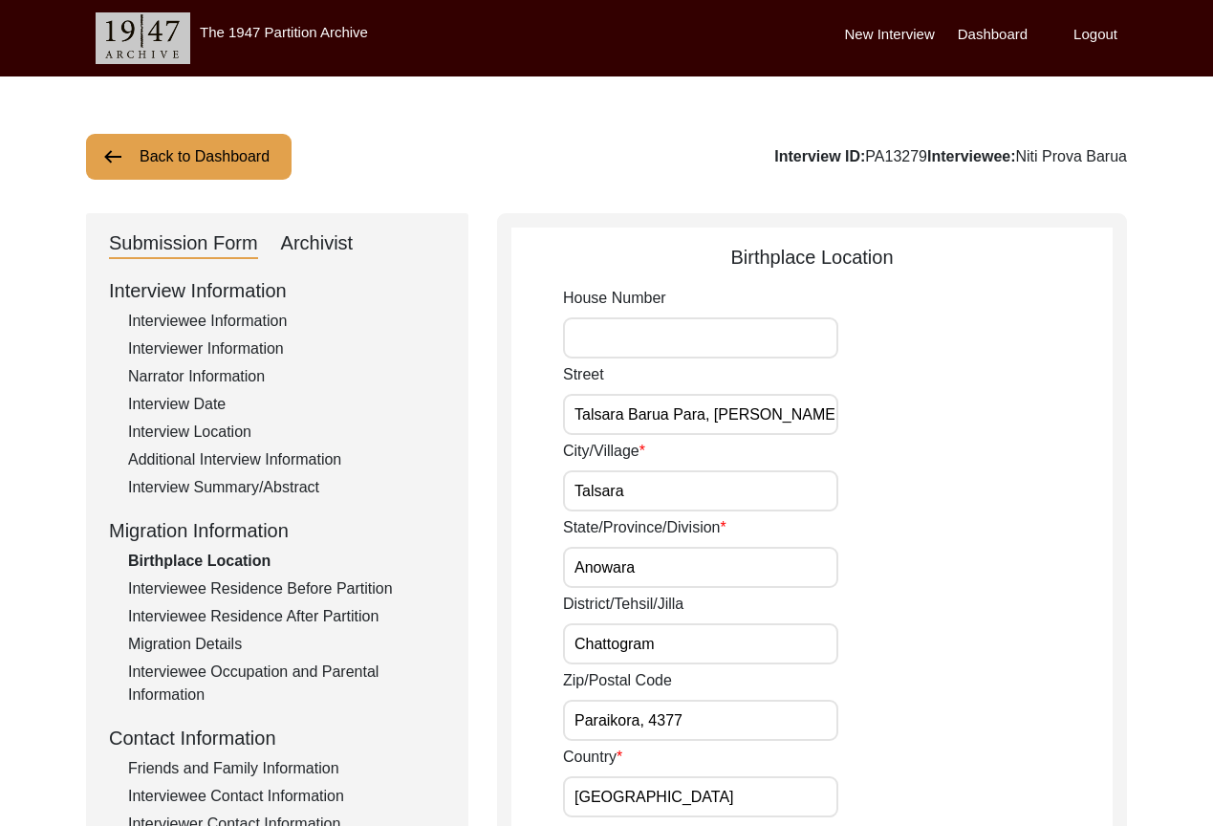
click at [296, 582] on div "Interviewee Residence Before Partition" at bounding box center [286, 588] width 317 height 23
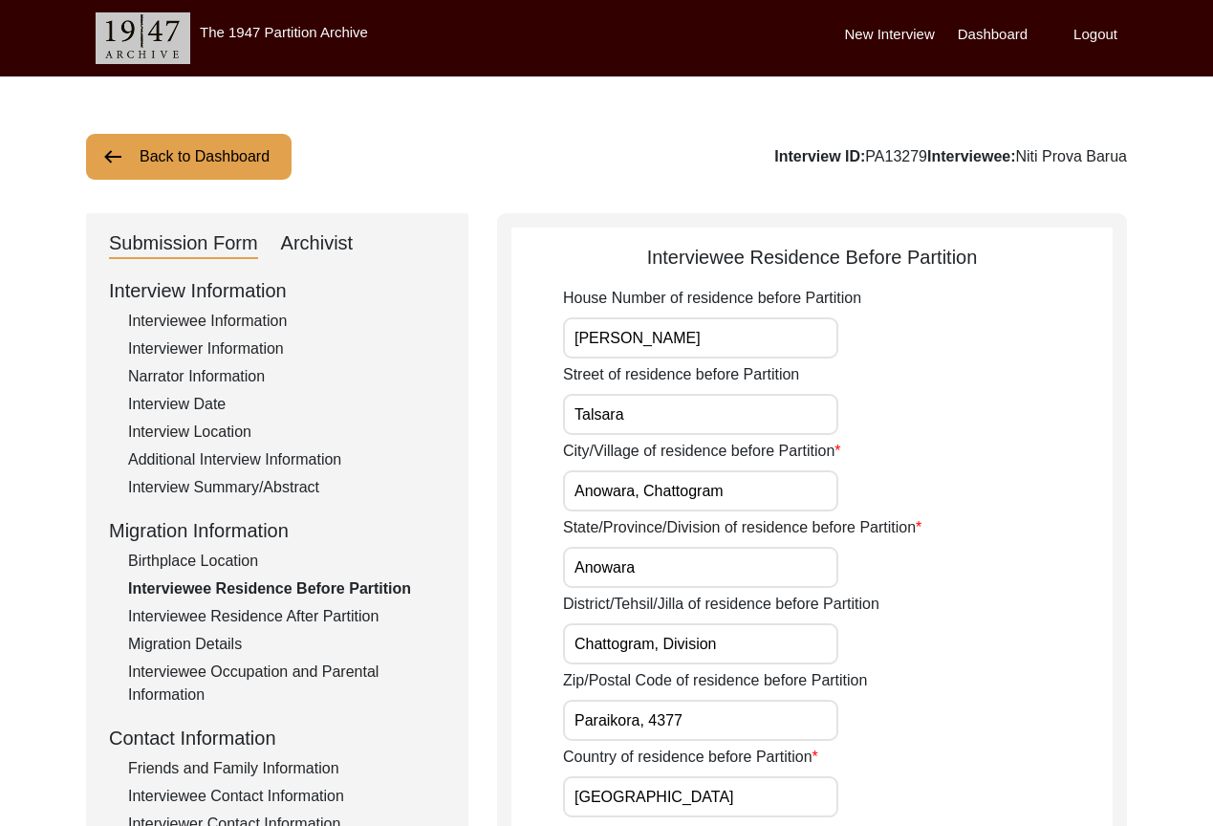
click at [259, 565] on div "Birthplace Location" at bounding box center [286, 560] width 317 height 23
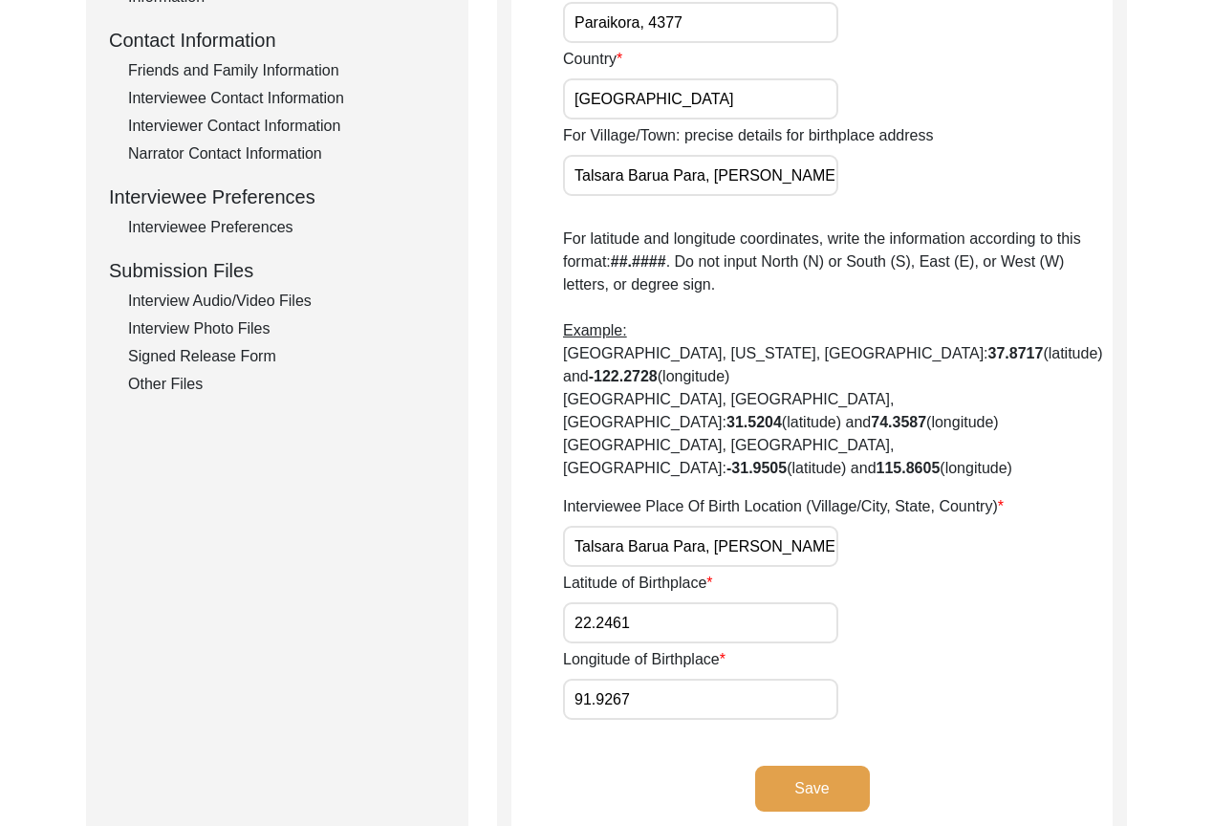
scroll to position [647, 0]
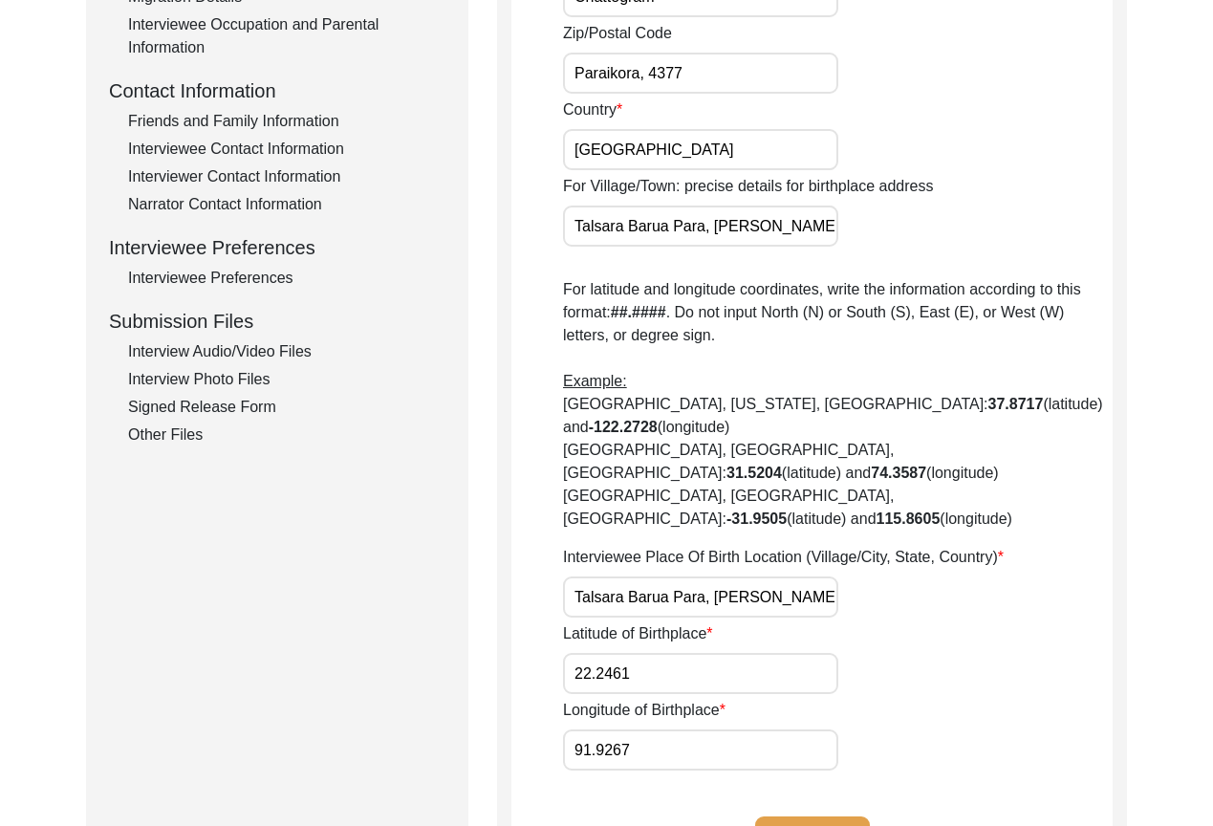
click at [699, 323] on p "For latitude and longitude coordinates, write the information according to this…" at bounding box center [837, 404] width 549 height 252
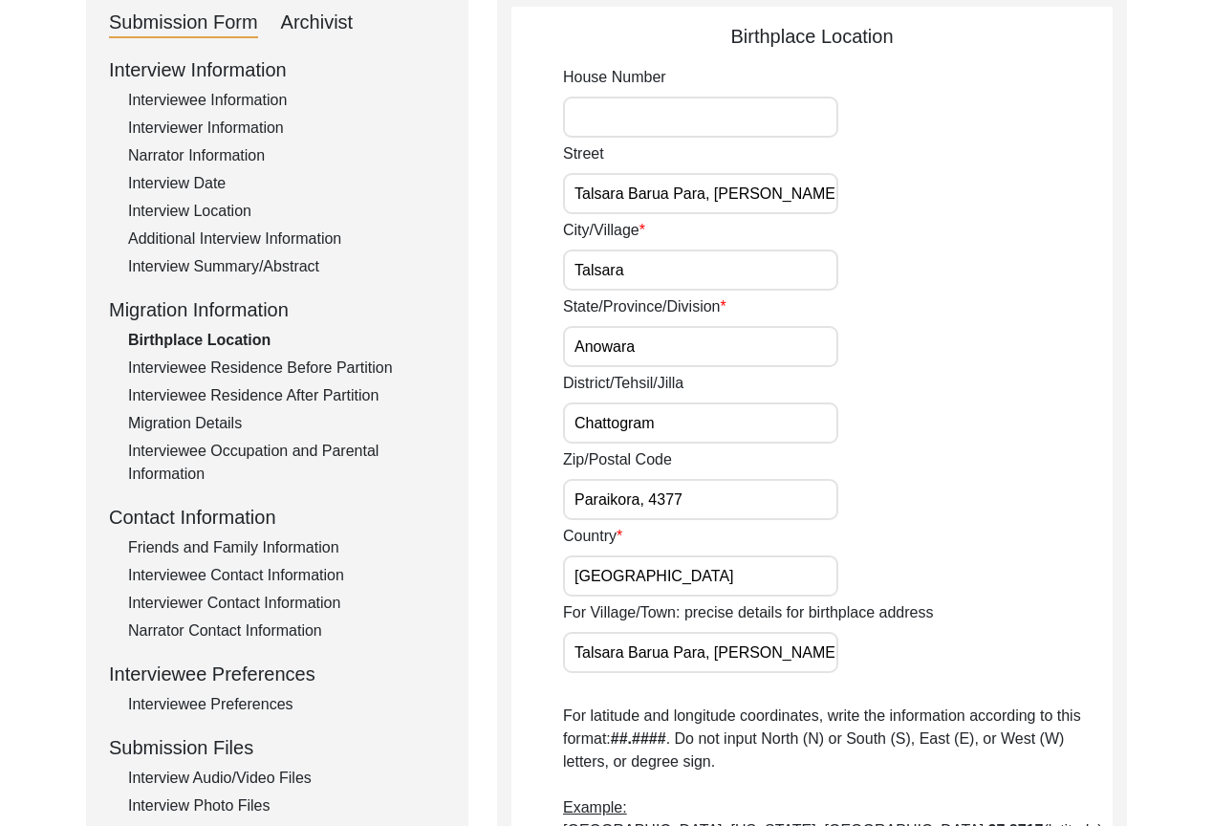
scroll to position [169, 0]
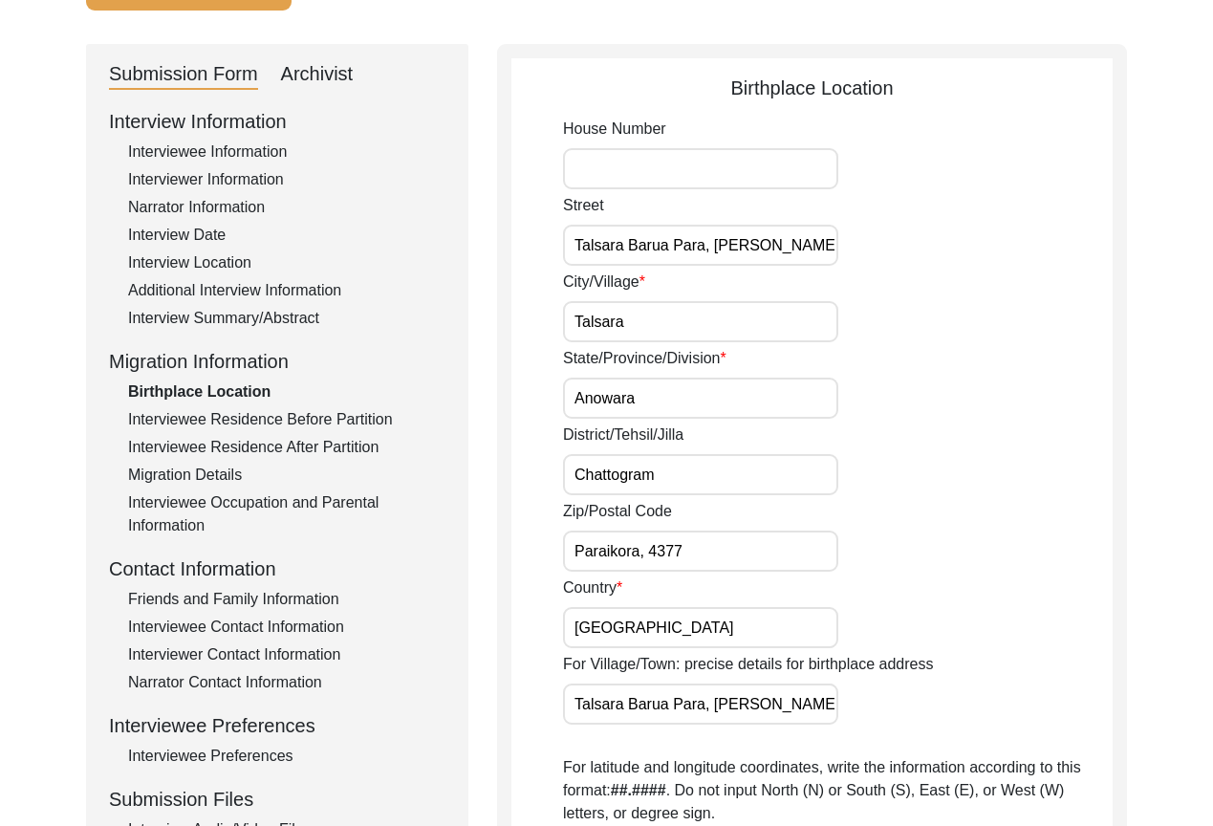
drag, startPoint x: 803, startPoint y: 243, endPoint x: 713, endPoint y: 244, distance: 89.8
click at [713, 244] on input "Talsara Barua Para, [PERSON_NAME]" at bounding box center [700, 245] width 275 height 41
click at [714, 157] on input "House Number" at bounding box center [700, 168] width 275 height 41
paste input "[PERSON_NAME]"
click at [815, 156] on input "[PERSON_NAME]" at bounding box center [700, 168] width 275 height 41
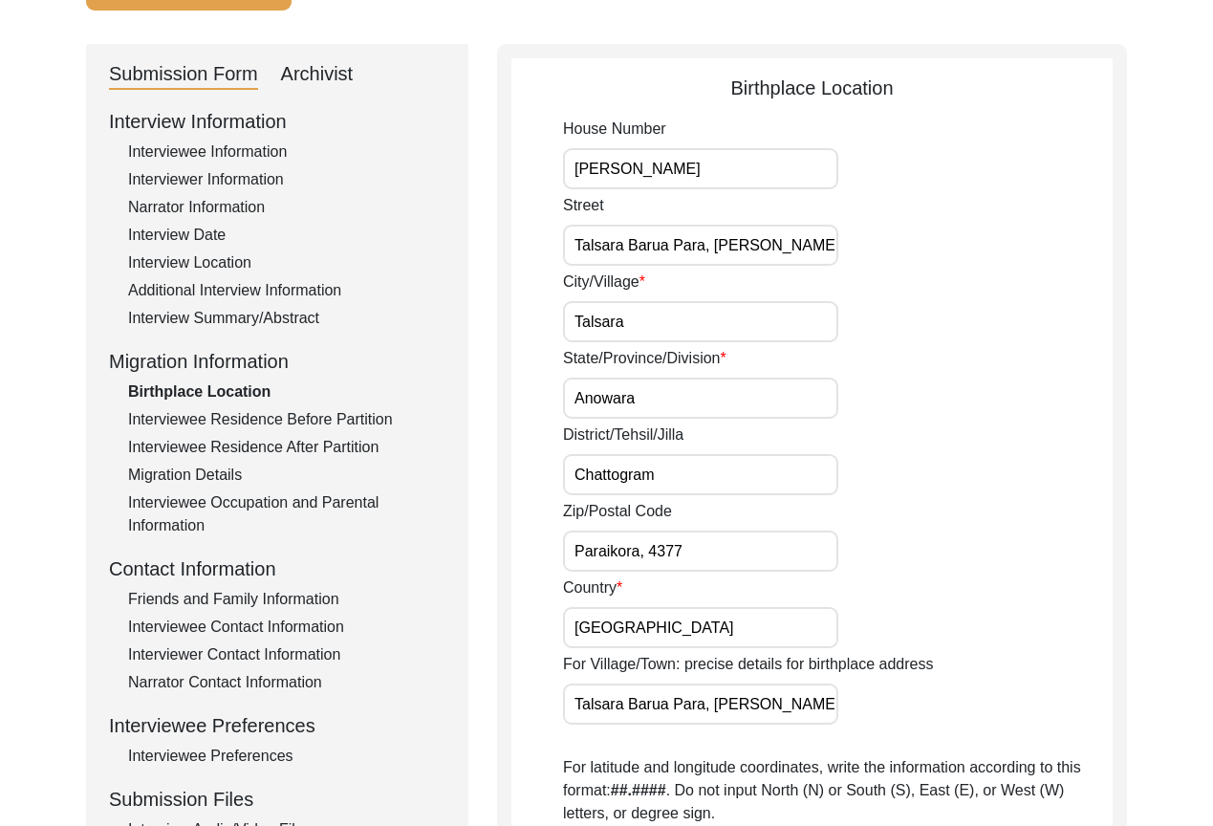
drag, startPoint x: 817, startPoint y: 236, endPoint x: 623, endPoint y: 237, distance: 194.0
click at [623, 237] on input "Talsara Barua Para, [PERSON_NAME]" at bounding box center [700, 245] width 275 height 41
click at [703, 329] on input "Talsara" at bounding box center [700, 321] width 275 height 41
paste input "Anw"
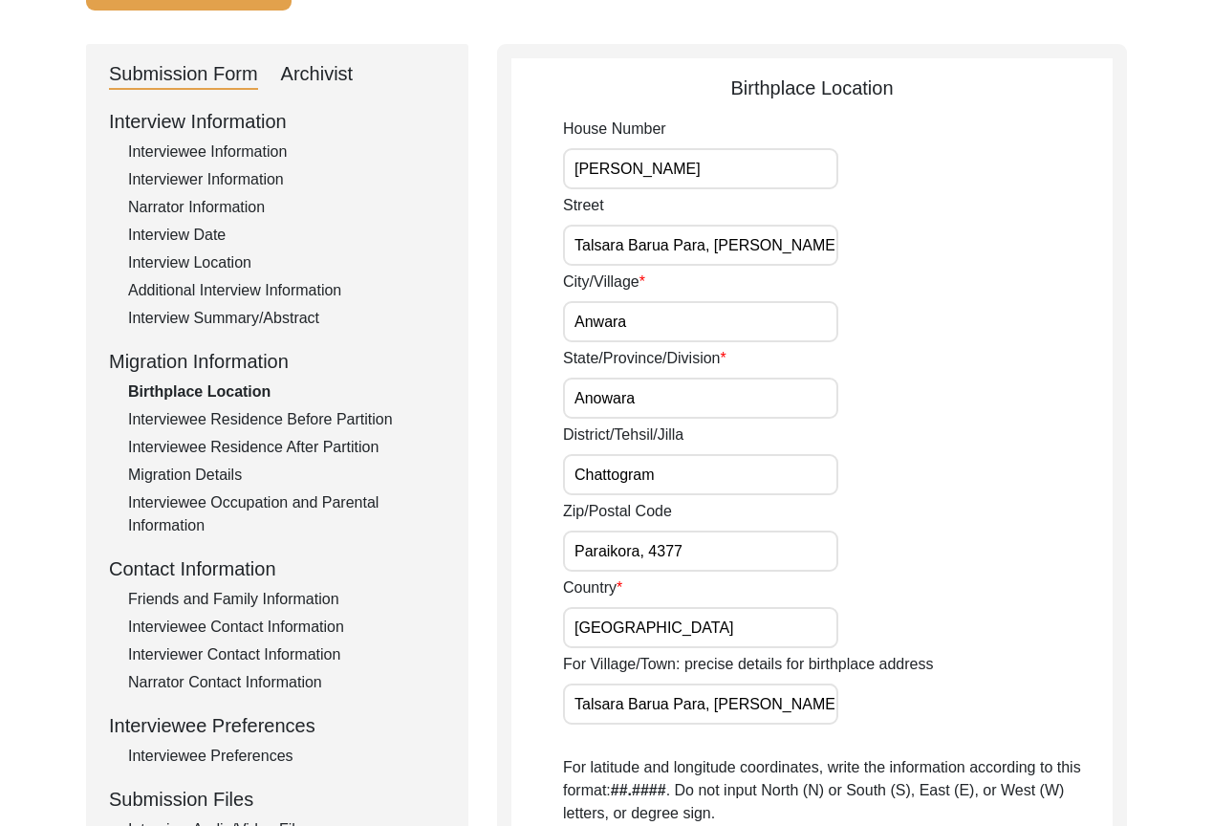
click at [719, 388] on input "Anowara" at bounding box center [700, 397] width 275 height 41
click at [668, 412] on input "Anowara" at bounding box center [700, 397] width 275 height 41
paste input "Chattogram"
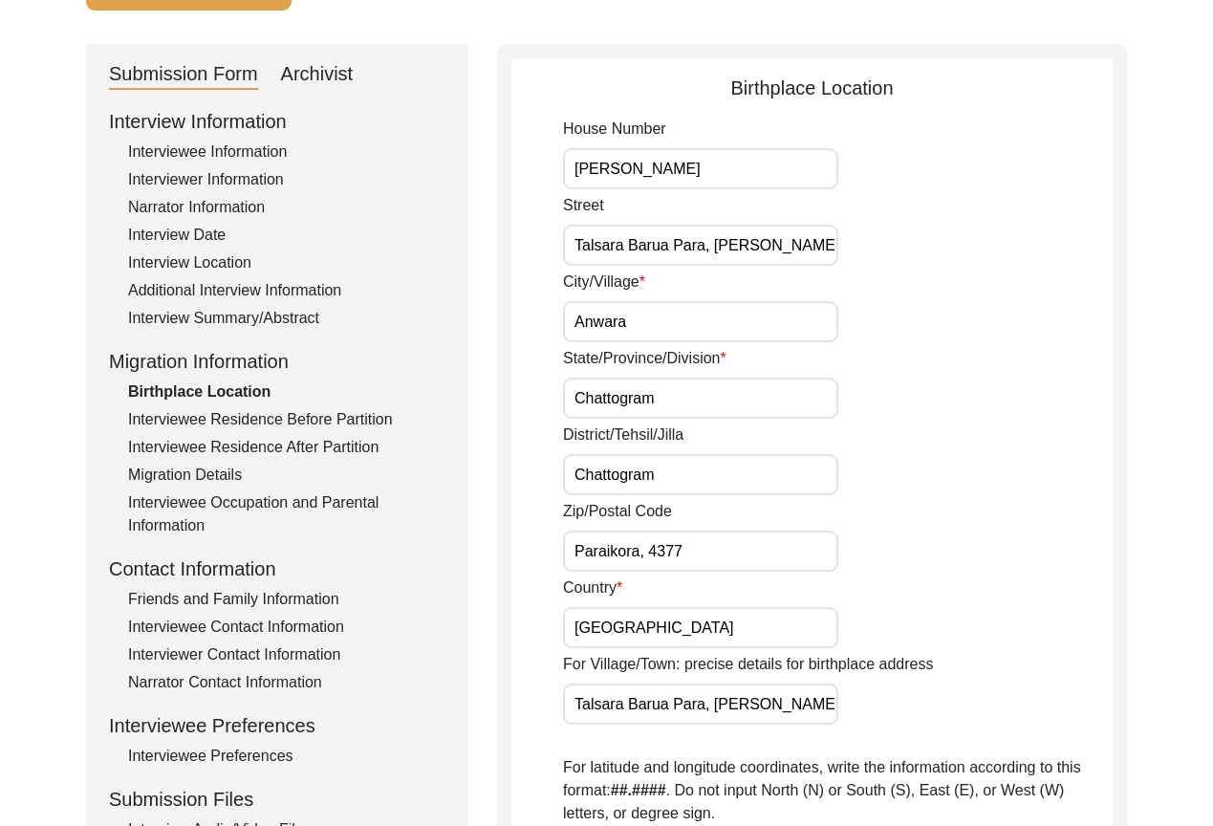
click at [693, 464] on input "Chattogram" at bounding box center [700, 474] width 275 height 41
click at [687, 401] on input "Chattogram" at bounding box center [700, 397] width 275 height 41
click at [738, 474] on input "Chattogram" at bounding box center [700, 474] width 275 height 41
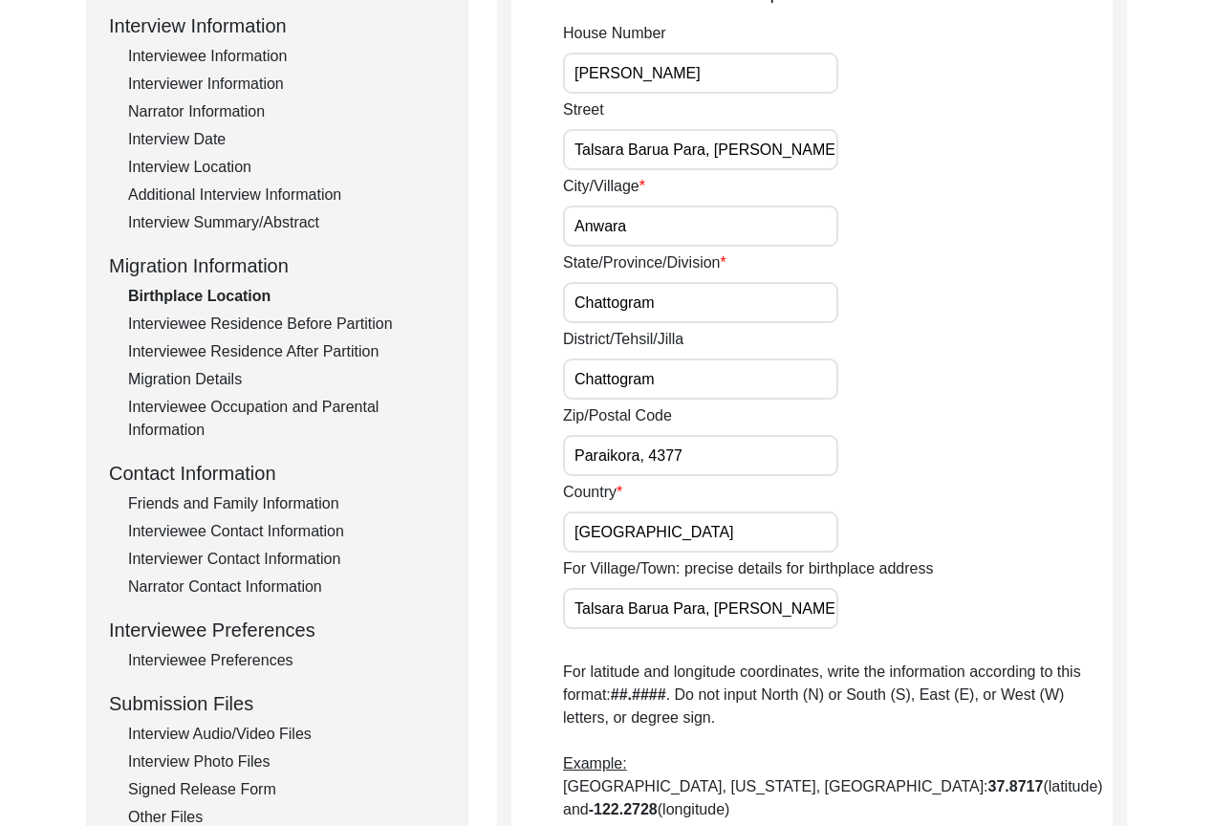
click at [737, 455] on input "Paraikora, 4377" at bounding box center [700, 455] width 275 height 41
click at [722, 518] on input "[GEOGRAPHIC_DATA]" at bounding box center [700, 531] width 275 height 41
drag, startPoint x: 563, startPoint y: 606, endPoint x: 965, endPoint y: 606, distance: 402.3
click at [965, 606] on div "For Village/Town: precise details for birthplace address [PERSON_NAME][GEOGRAPH…" at bounding box center [837, 593] width 549 height 72
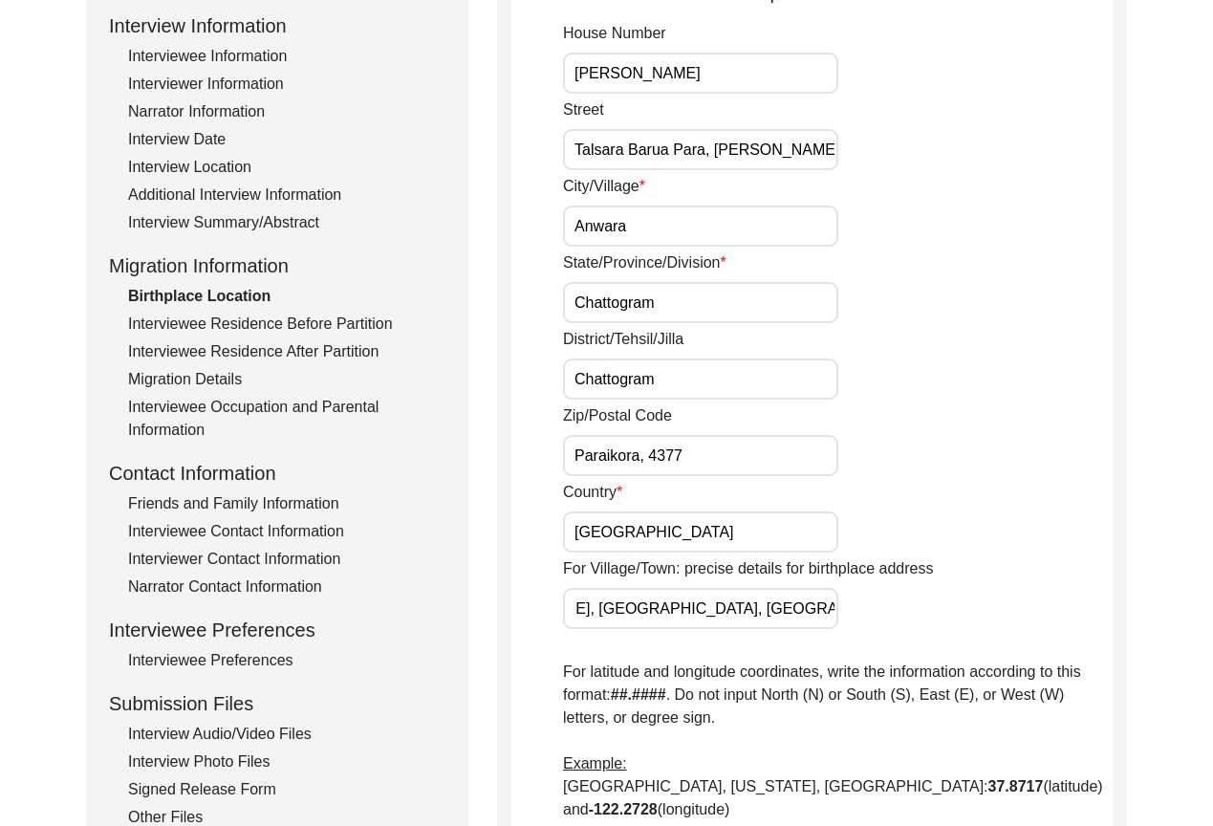
click at [965, 606] on div "For Village/Town: precise details for birthplace address [PERSON_NAME][GEOGRAPH…" at bounding box center [837, 593] width 549 height 72
click at [583, 607] on input "Talsara Barua Para, [PERSON_NAME], [GEOGRAPHIC_DATA], [GEOGRAPHIC_DATA], 4377, …" at bounding box center [700, 608] width 275 height 41
click at [578, 605] on input "Talsara Barua Para, [PERSON_NAME], [GEOGRAPHIC_DATA], [GEOGRAPHIC_DATA], 4377, …" at bounding box center [700, 608] width 275 height 41
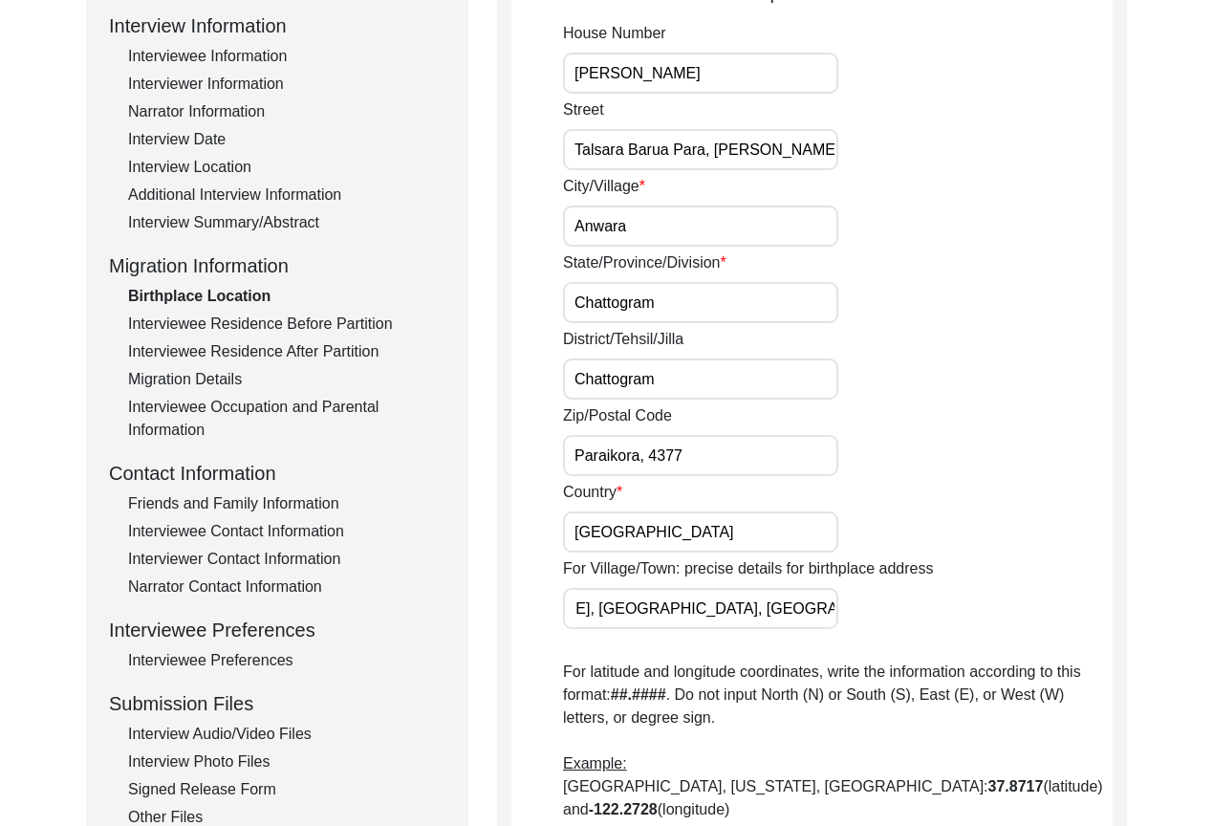
drag, startPoint x: 601, startPoint y: 610, endPoint x: 1040, endPoint y: 612, distance: 438.6
click at [1040, 612] on div "For Village/Town: precise details for birthplace address [PERSON_NAME][GEOGRAPH…" at bounding box center [837, 593] width 549 height 72
click at [841, 613] on div "For Village/Town: precise details for birthplace address [PERSON_NAME][GEOGRAPH…" at bounding box center [837, 593] width 549 height 72
drag, startPoint x: 824, startPoint y: 610, endPoint x: 880, endPoint y: 613, distance: 56.5
click at [879, 613] on div "For Village/Town: precise details for birthplace address [PERSON_NAME][GEOGRAPH…" at bounding box center [837, 593] width 549 height 72
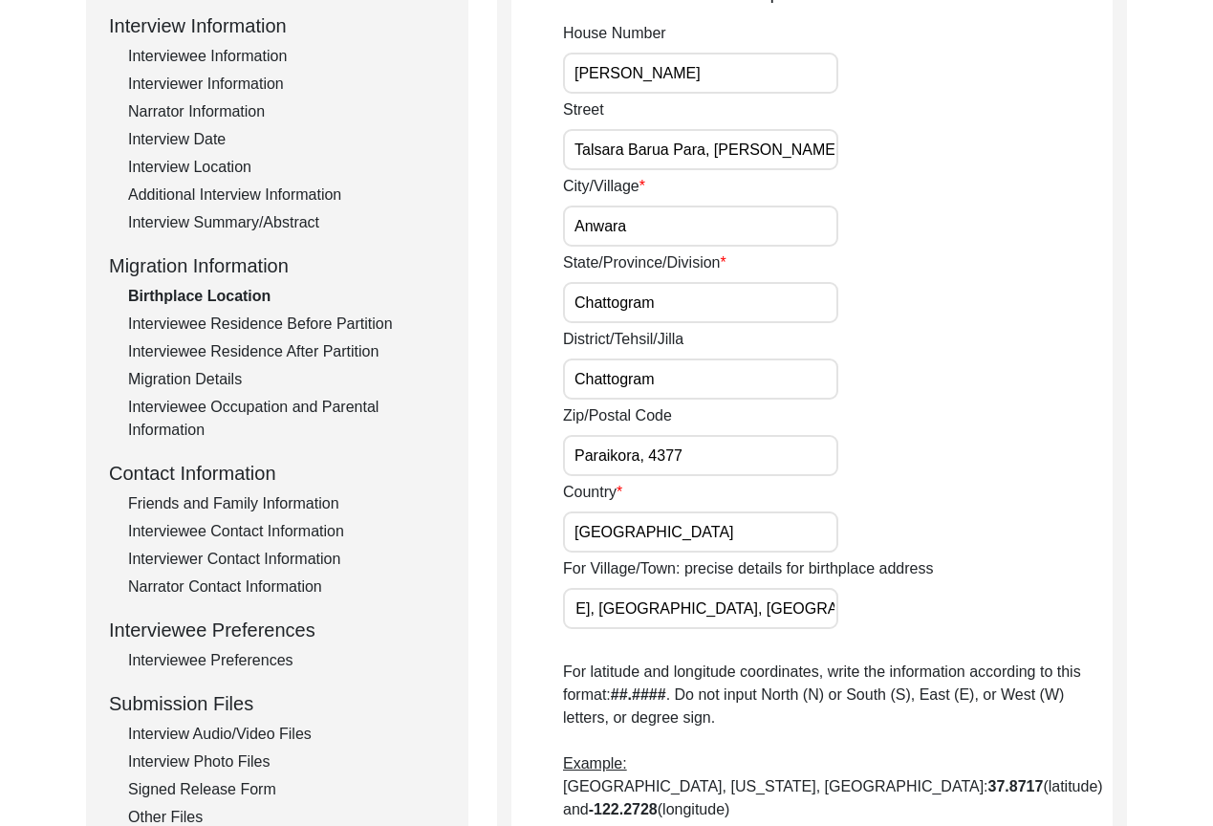
click at [820, 612] on input "Talsara Barua Para, [PERSON_NAME], [GEOGRAPHIC_DATA], [GEOGRAPHIC_DATA], 4377, …" at bounding box center [700, 608] width 275 height 41
click at [883, 641] on div "House Number [PERSON_NAME][GEOGRAPHIC_DATA] [GEOGRAPHIC_DATA], [PERSON_NAME][GE…" at bounding box center [837, 587] width 549 height 1130
click at [779, 600] on input "Talsara Barua Para, [PERSON_NAME], [GEOGRAPHIC_DATA], [GEOGRAPHIC_DATA], 4377, …" at bounding box center [700, 608] width 275 height 41
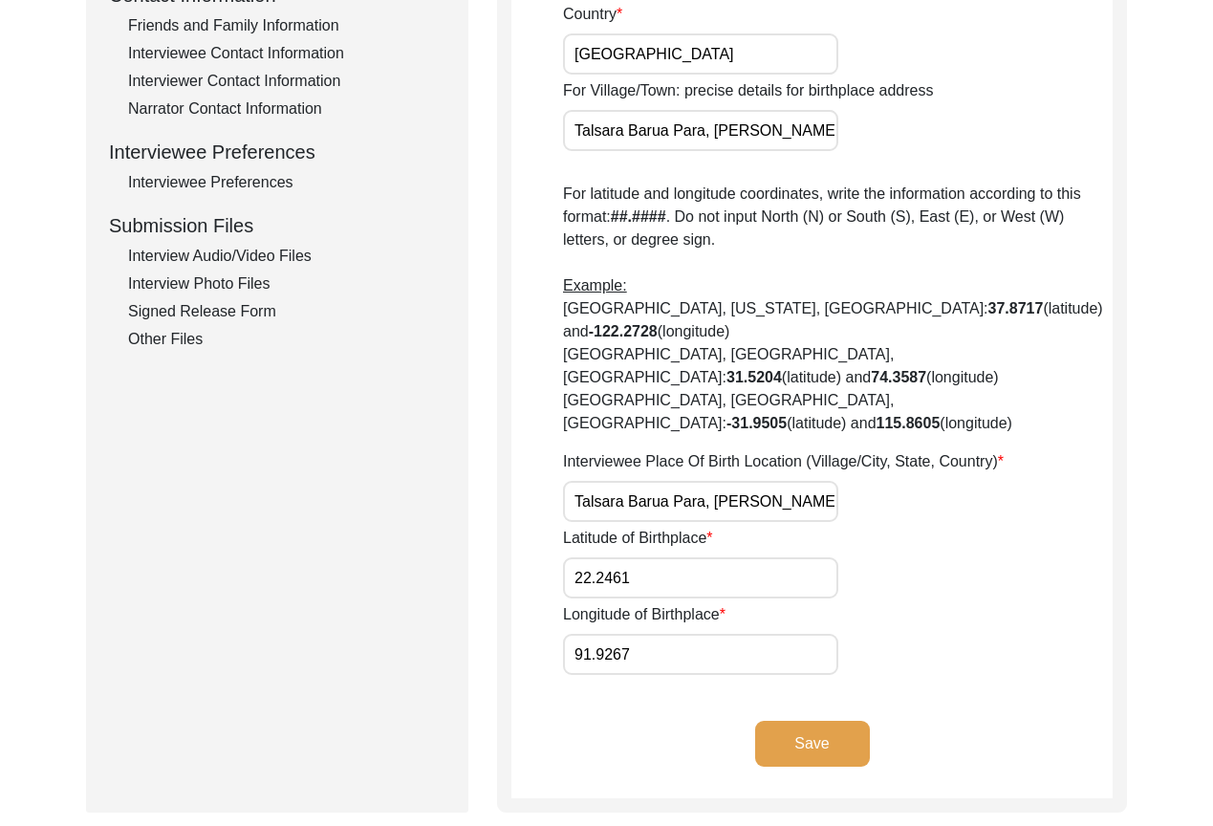
scroll to position [0, 249]
drag, startPoint x: 568, startPoint y: 431, endPoint x: 943, endPoint y: 430, distance: 375.5
click at [943, 450] on div "Interviewee Place Of Birth Location (Village/City, State, Country) [GEOGRAPHIC_…" at bounding box center [837, 486] width 549 height 72
click at [911, 527] on div "Latitude of Birthplace 22.2461" at bounding box center [837, 563] width 549 height 72
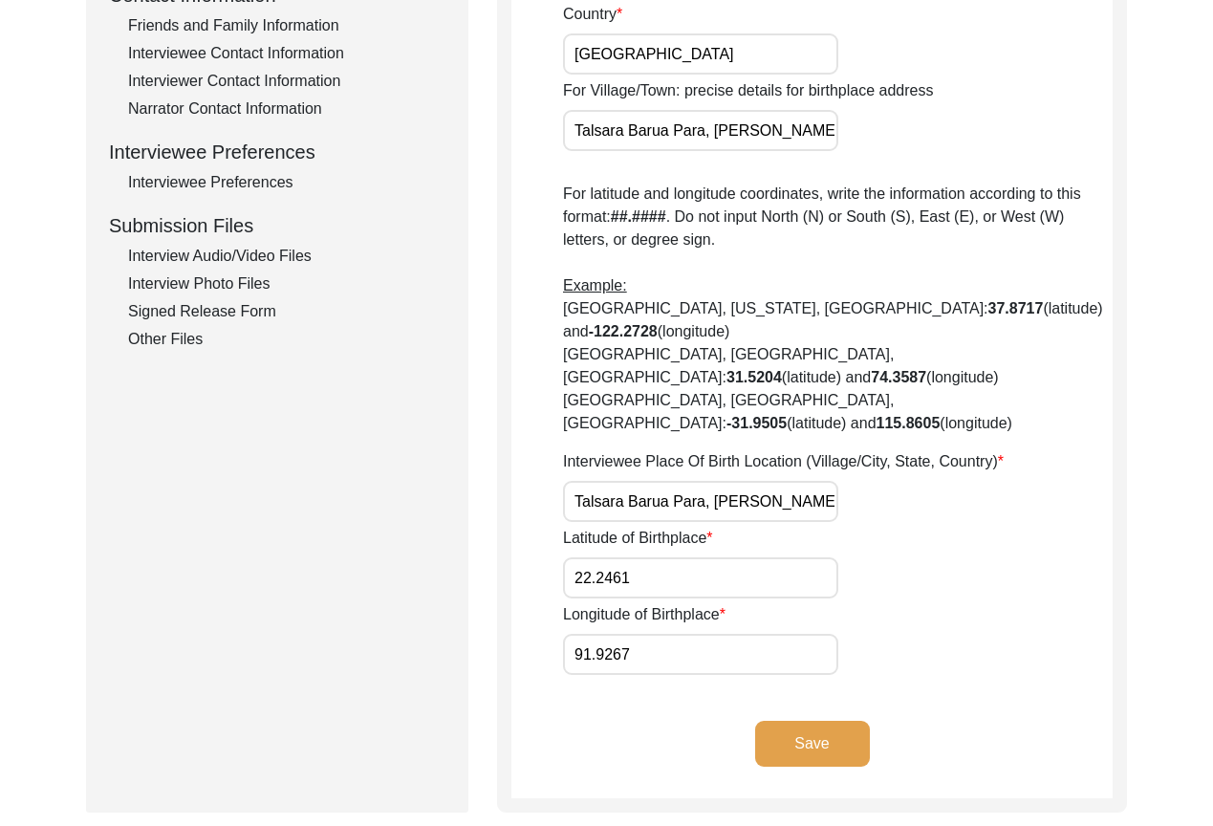
click at [997, 527] on div "Latitude of Birthplace 22.2461" at bounding box center [837, 563] width 549 height 72
click at [947, 456] on div "House Number [PERSON_NAME][GEOGRAPHIC_DATA] [GEOGRAPHIC_DATA], [PERSON_NAME][GE…" at bounding box center [837, 109] width 549 height 1130
click at [658, 481] on input "Talsara Barua Para, [PERSON_NAME], [GEOGRAPHIC_DATA], [GEOGRAPHIC_DATA], 4377, …" at bounding box center [700, 501] width 275 height 41
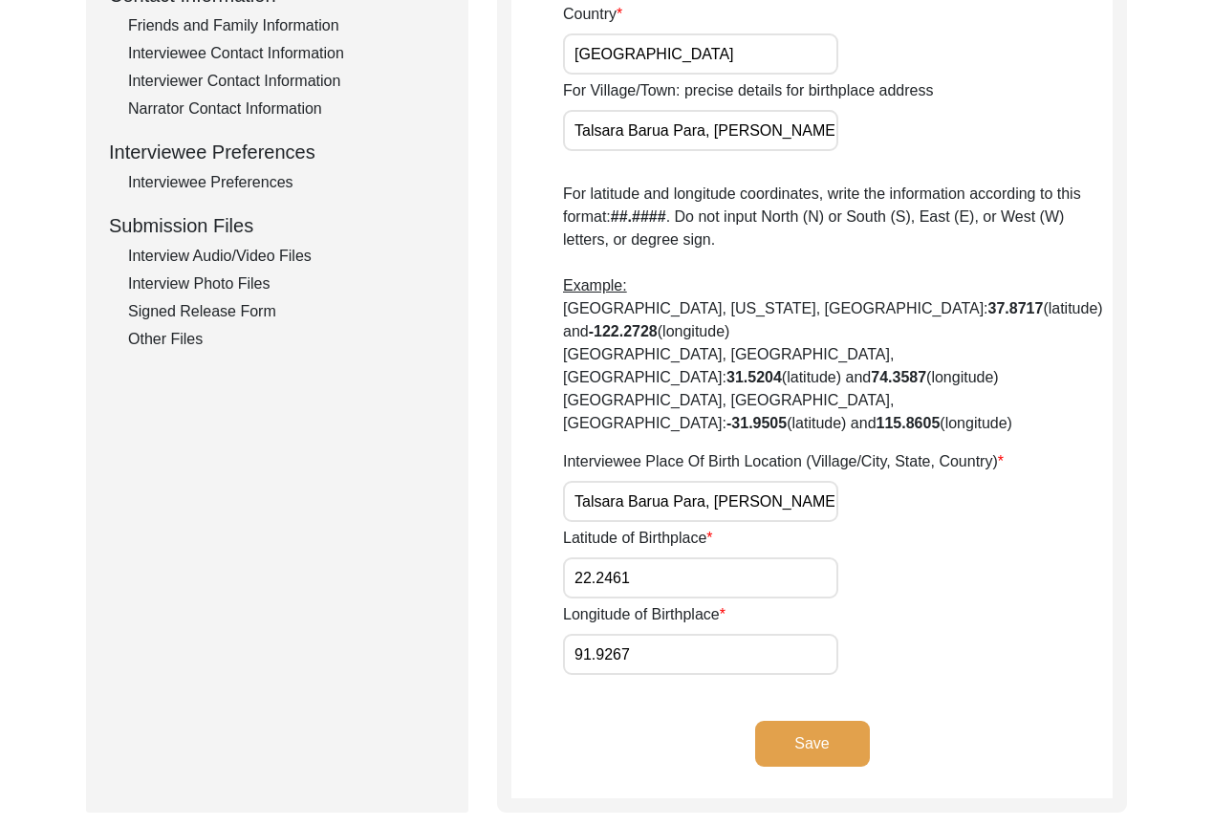
paste input "Anwara, Chattogram Division, [GEOGRAPHIC_DATA]"
click at [977, 450] on div "Interviewee Place Of Birth Location (Village/City, State, Country) [GEOGRAPHIC_…" at bounding box center [837, 486] width 549 height 72
click at [794, 557] on input "22.2461" at bounding box center [700, 577] width 275 height 41
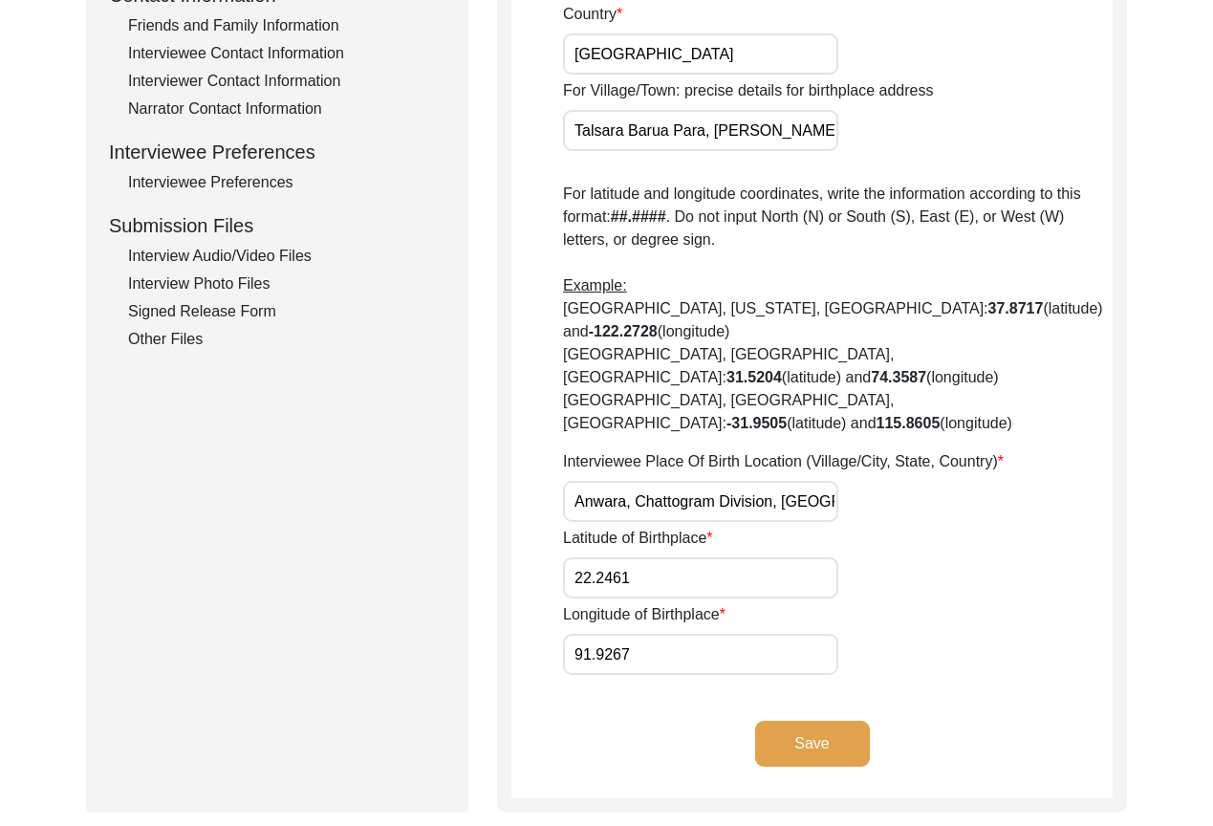
click at [744, 557] on input "22.2461" at bounding box center [700, 577] width 275 height 41
click at [685, 634] on input "91.9267" at bounding box center [700, 654] width 275 height 41
click at [676, 557] on input "22.2461" at bounding box center [700, 577] width 275 height 41
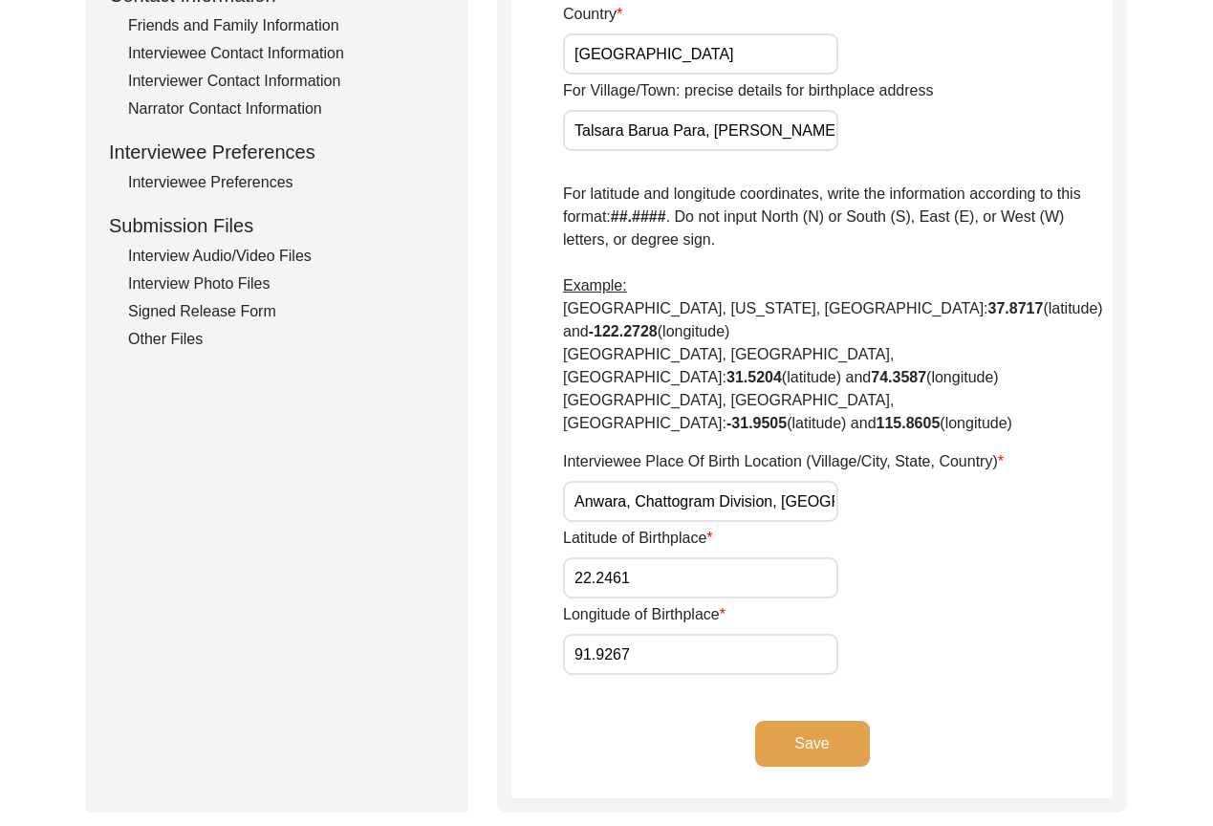
click at [676, 557] on input "22.2461" at bounding box center [700, 577] width 275 height 41
paste input "337"
click at [720, 634] on input "91.9267" at bounding box center [700, 654] width 275 height 41
paste input "8660"
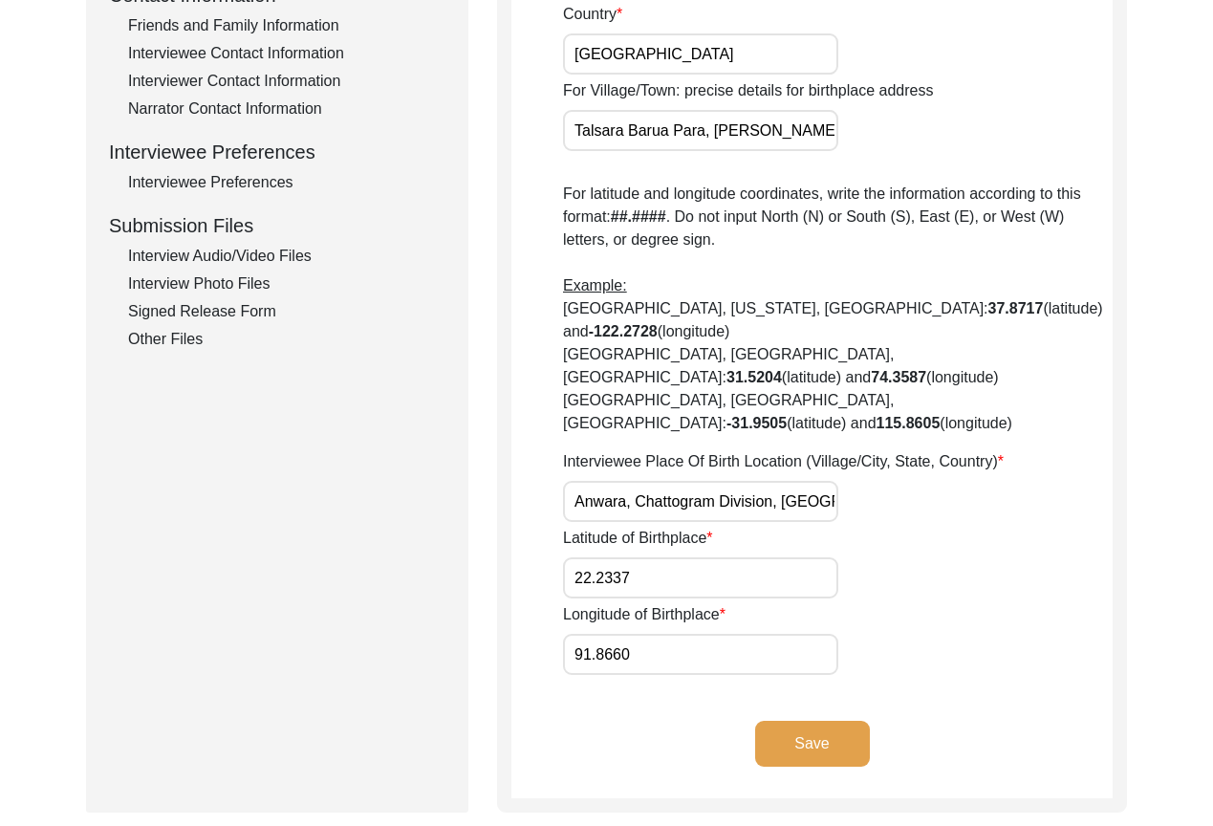
click at [691, 557] on input "22.2337" at bounding box center [700, 577] width 275 height 41
click at [656, 634] on input "91.8660" at bounding box center [700, 654] width 275 height 41
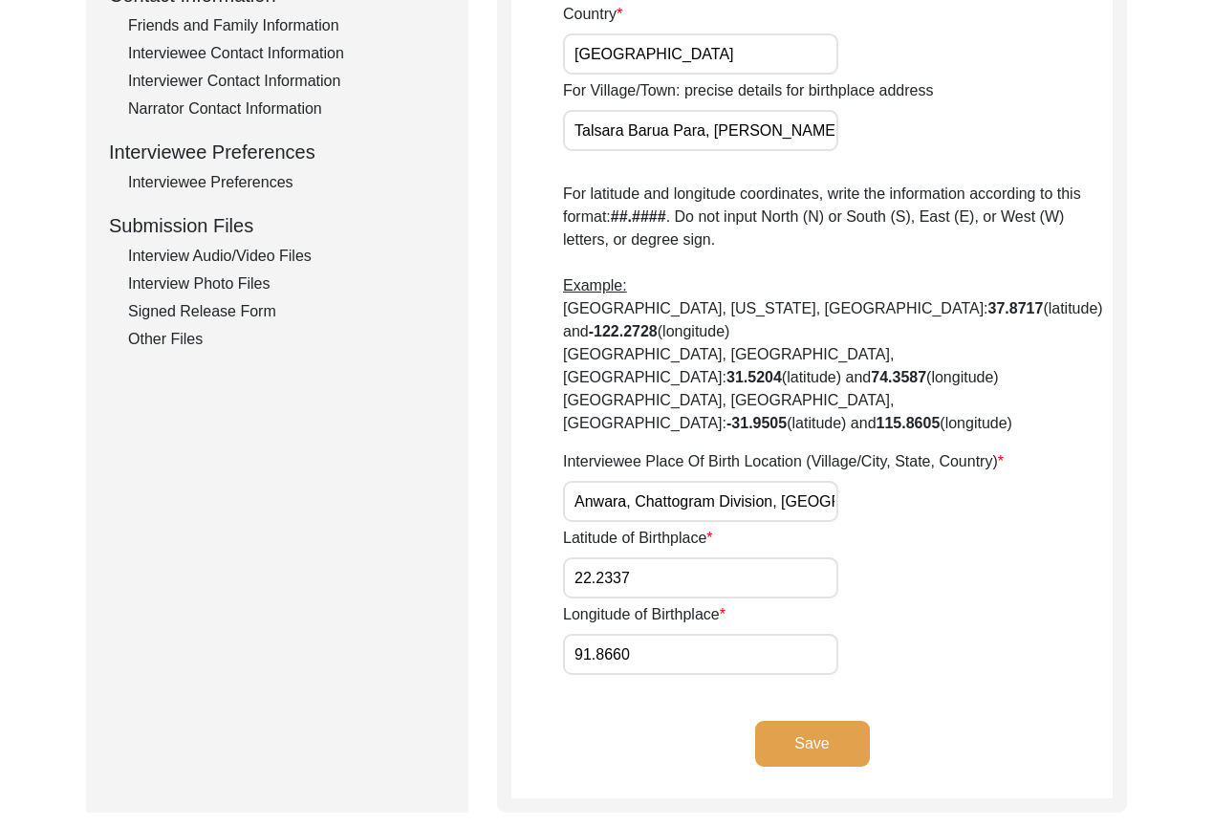
click at [656, 634] on input "91.8660" at bounding box center [700, 654] width 275 height 41
click at [813, 720] on button "Save" at bounding box center [812, 743] width 115 height 46
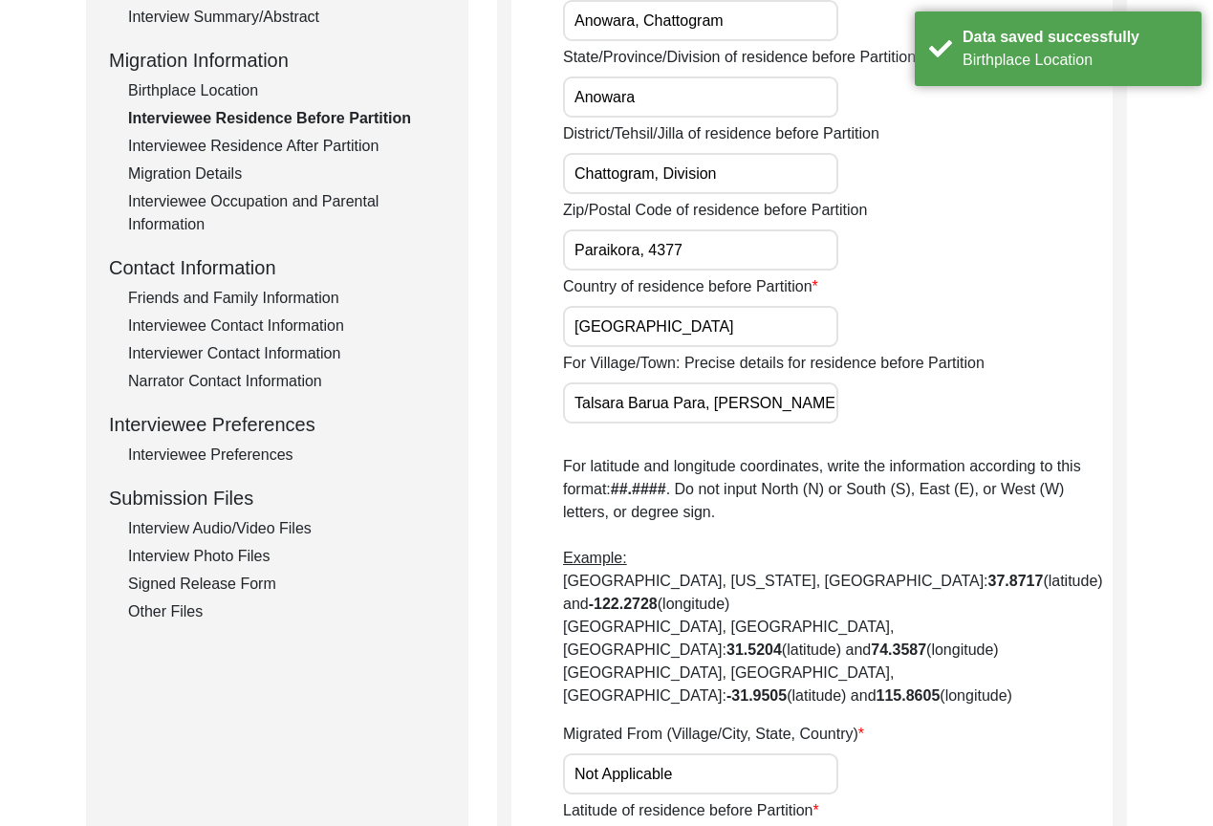
scroll to position [74, 0]
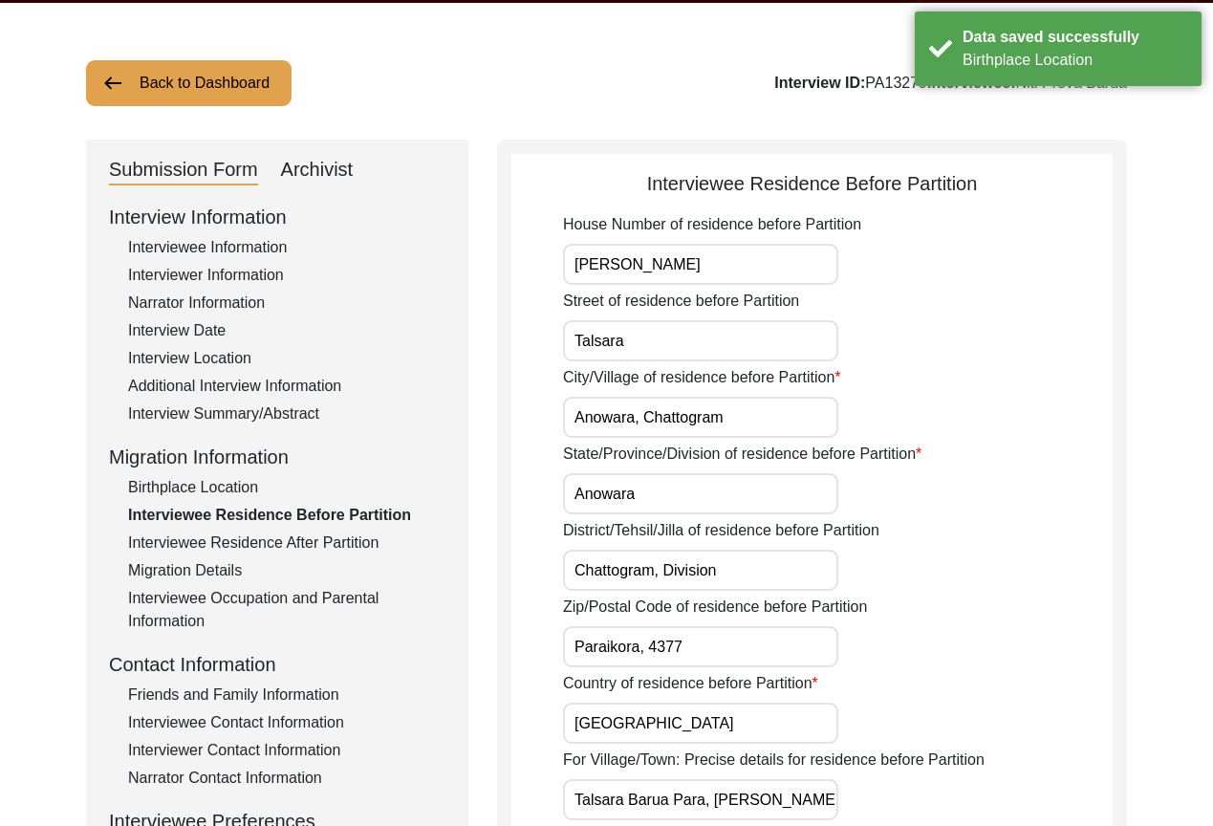
click at [720, 268] on input "[PERSON_NAME]" at bounding box center [700, 264] width 275 height 41
click at [734, 366] on label "City/Village of residence before Partition" at bounding box center [702, 377] width 278 height 23
click at [734, 397] on input "Anowara, Chattogram" at bounding box center [700, 417] width 275 height 41
click at [727, 346] on input "Talsara" at bounding box center [700, 340] width 275 height 41
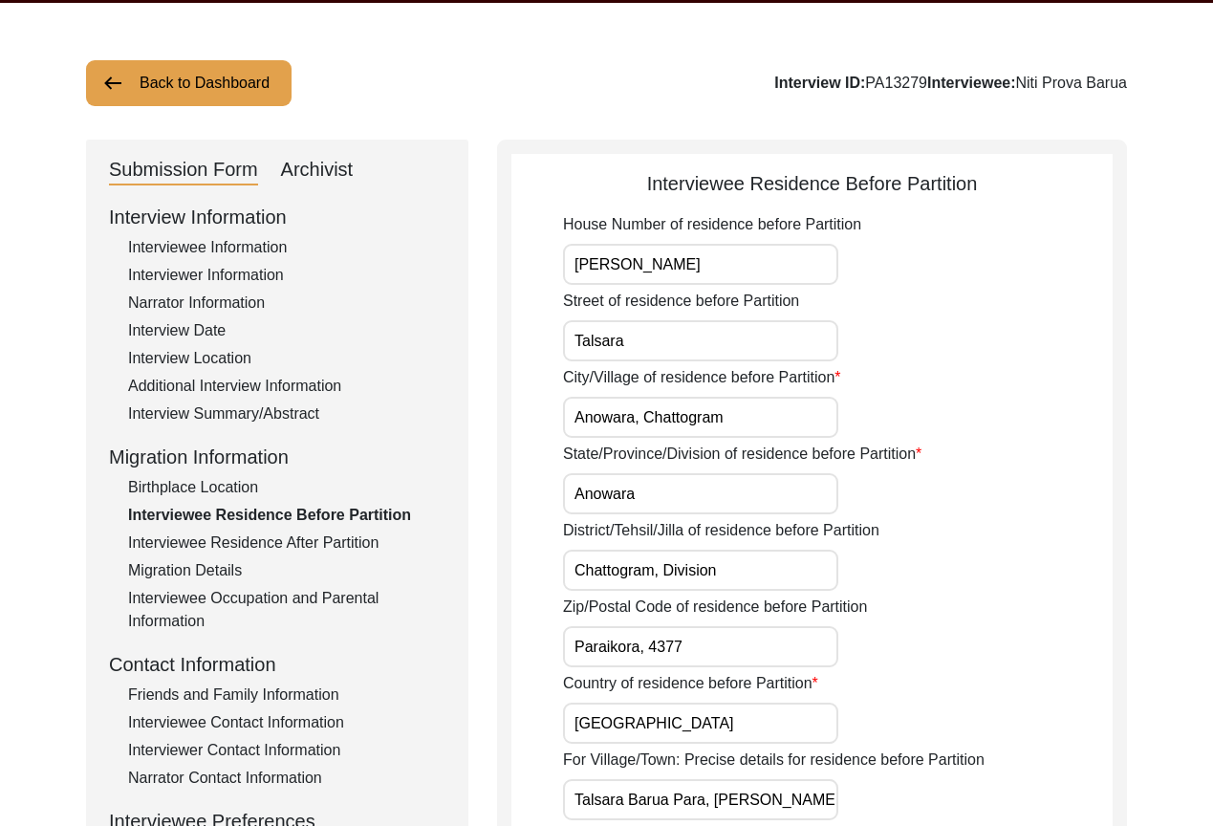
click at [757, 406] on input "Anowara, Chattogram" at bounding box center [700, 417] width 275 height 41
click at [758, 406] on input "Anowara, Chattogram" at bounding box center [700, 417] width 275 height 41
click at [731, 421] on input "Anowara, Chattogram" at bounding box center [700, 417] width 275 height 41
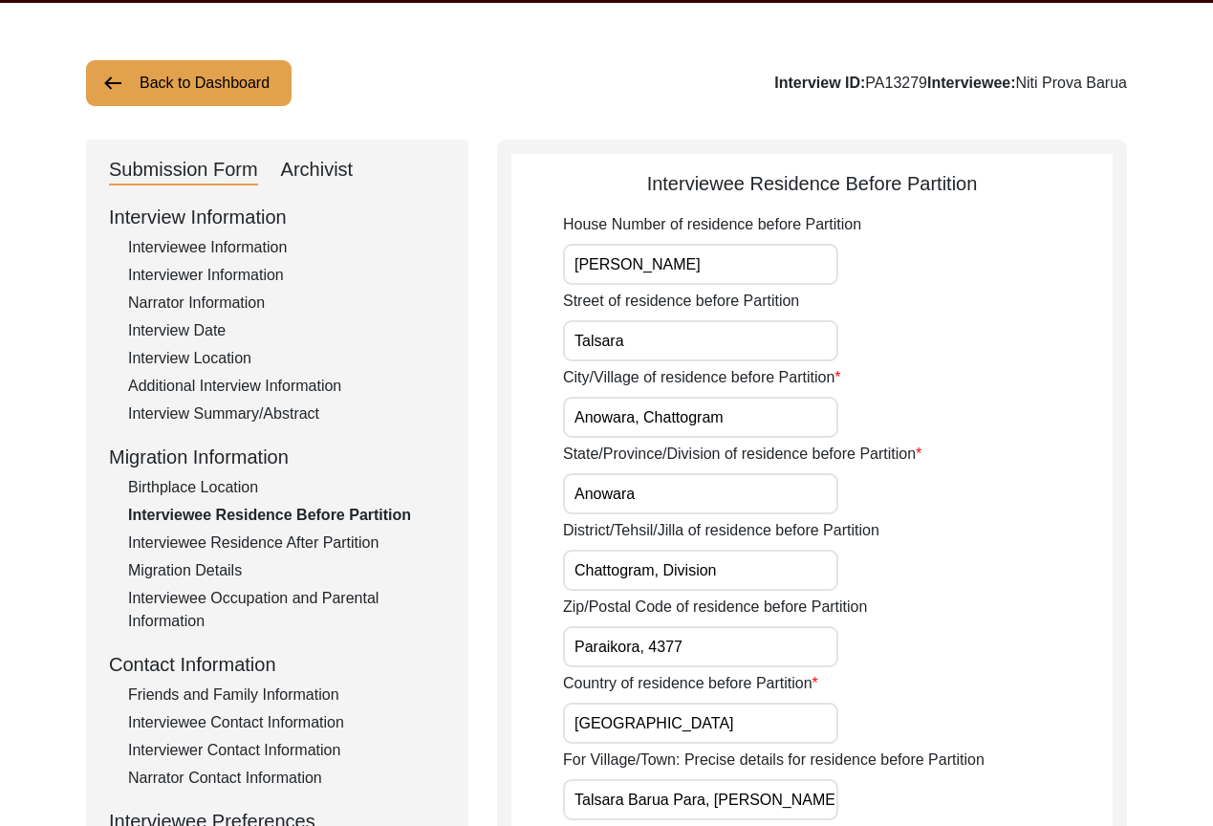
click at [731, 421] on input "Anowara, Chattogram" at bounding box center [700, 417] width 275 height 41
paste input "wara"
click at [889, 429] on div "City/Village of residence before Partition Anwara" at bounding box center [837, 402] width 549 height 72
click at [720, 500] on input "Anowara" at bounding box center [700, 493] width 275 height 41
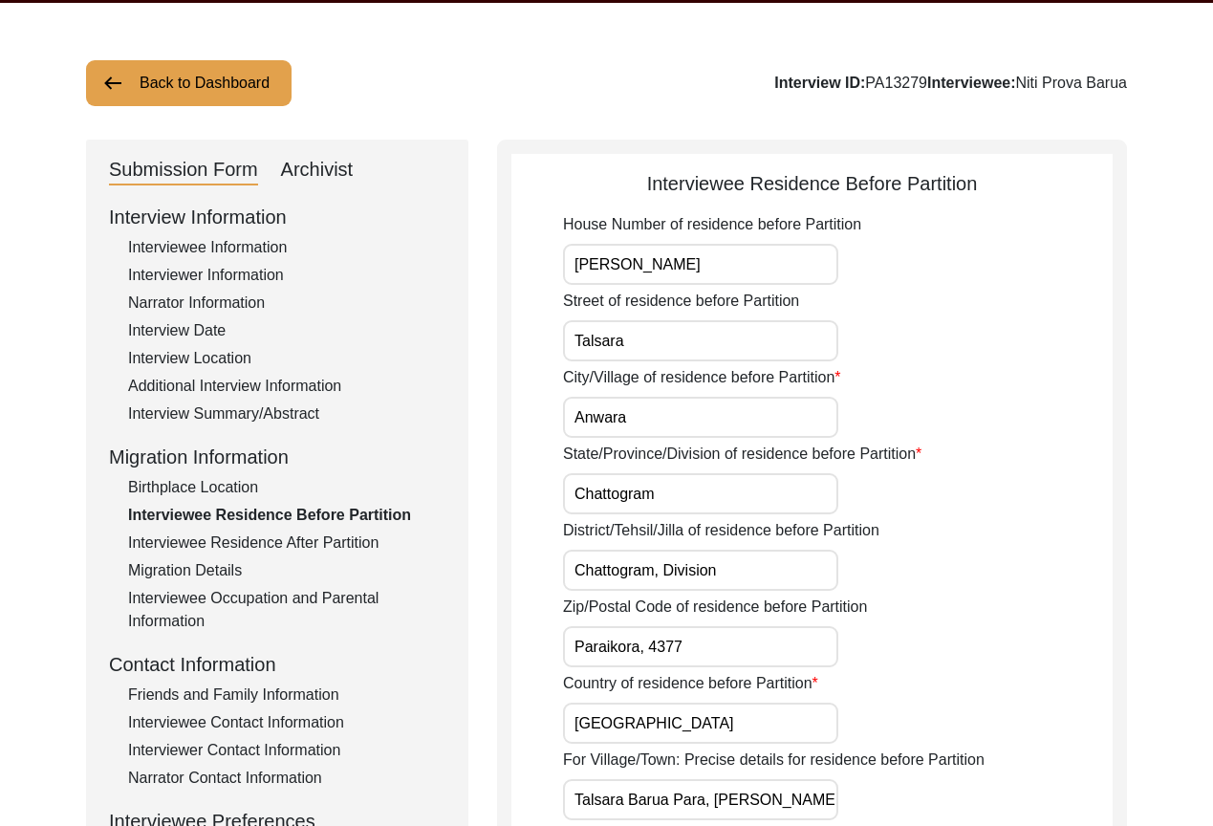
scroll to position [169, 0]
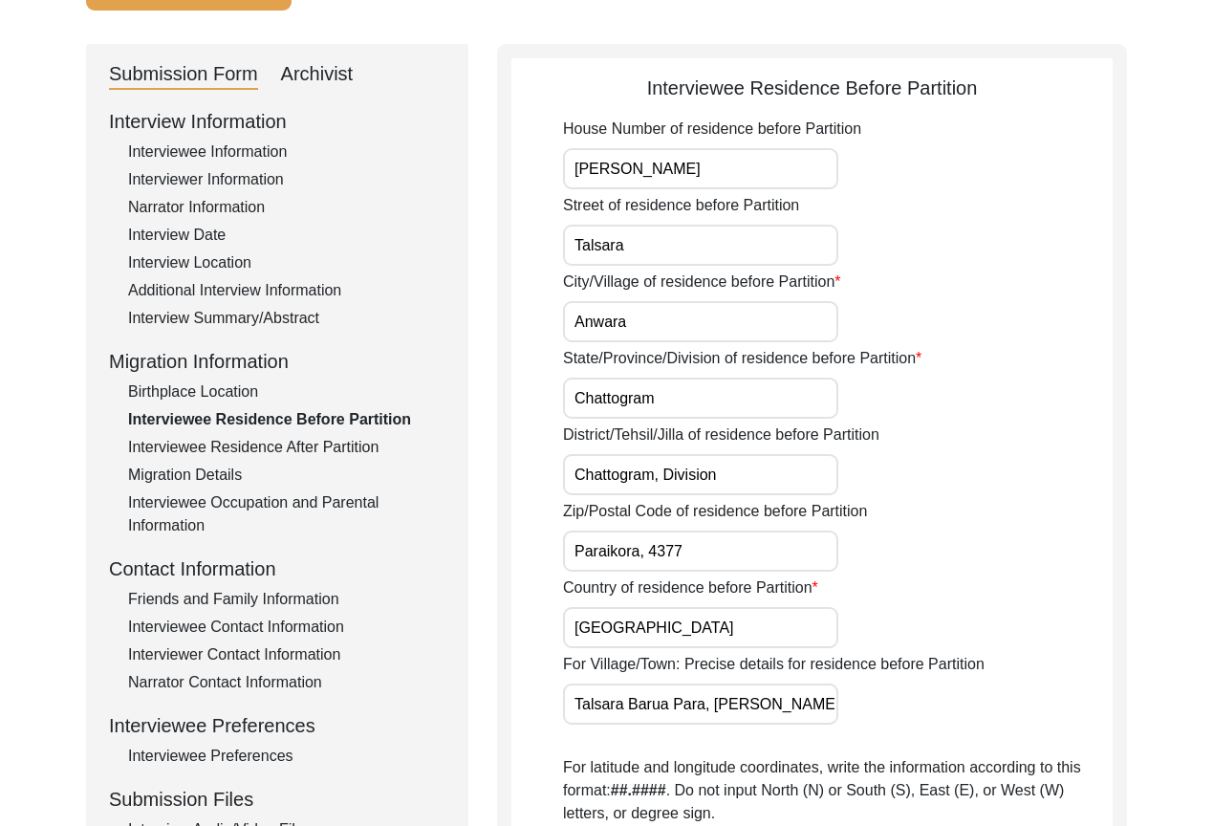
drag, startPoint x: 745, startPoint y: 476, endPoint x: 650, endPoint y: 470, distance: 95.7
click at [650, 470] on input "Chattogram, Division" at bounding box center [700, 474] width 275 height 41
click at [697, 552] on input "Paraikora, 4377" at bounding box center [700, 550] width 275 height 41
click at [690, 623] on input "[GEOGRAPHIC_DATA]" at bounding box center [700, 627] width 275 height 41
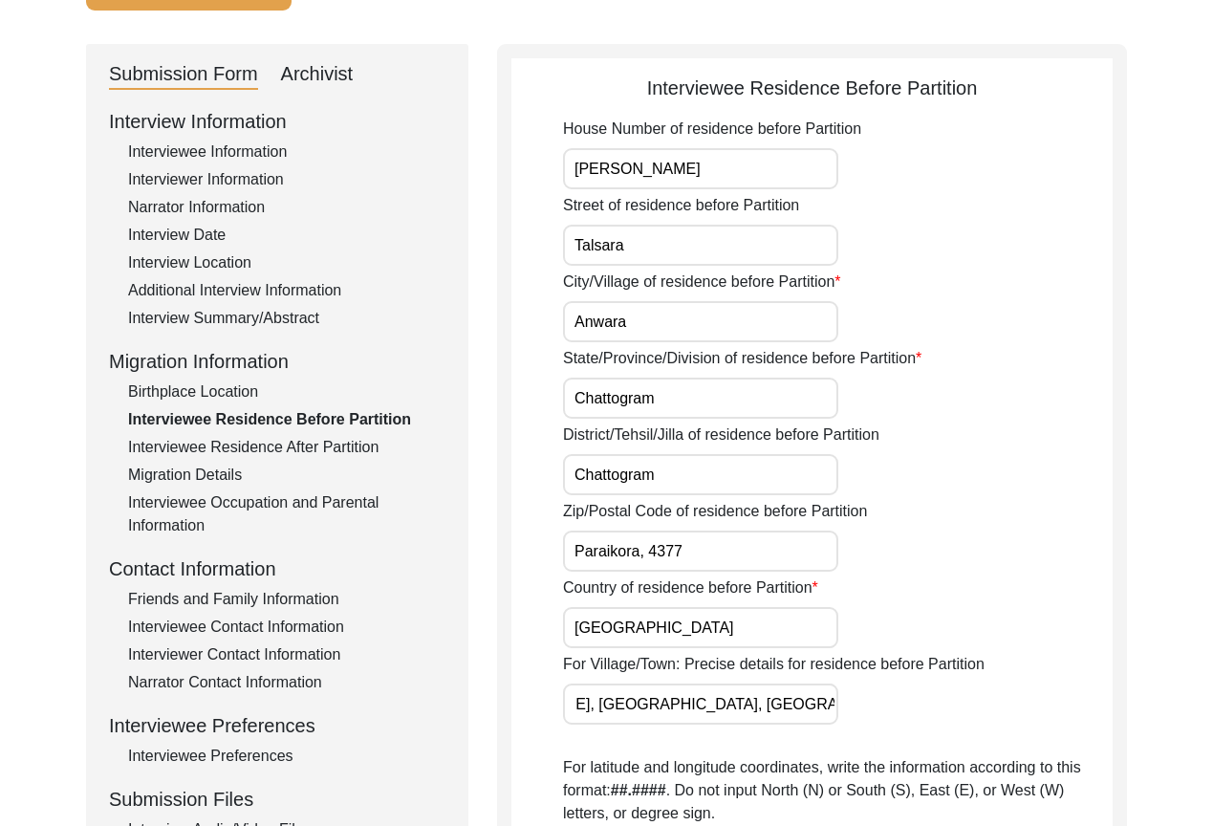
drag, startPoint x: 572, startPoint y: 702, endPoint x: 1003, endPoint y: 710, distance: 431.0
click at [1003, 710] on div "For Village/Town: Precise details for residence before Partition [GEOGRAPHIC_DA…" at bounding box center [837, 689] width 549 height 72
click at [813, 713] on input "Talsara Barua Para, [PERSON_NAME], [GEOGRAPHIC_DATA], [GEOGRAPHIC_DATA], 4377, …" at bounding box center [700, 703] width 275 height 41
click at [983, 638] on div "Country of residence before Partition [DEMOGRAPHIC_DATA]" at bounding box center [837, 612] width 549 height 72
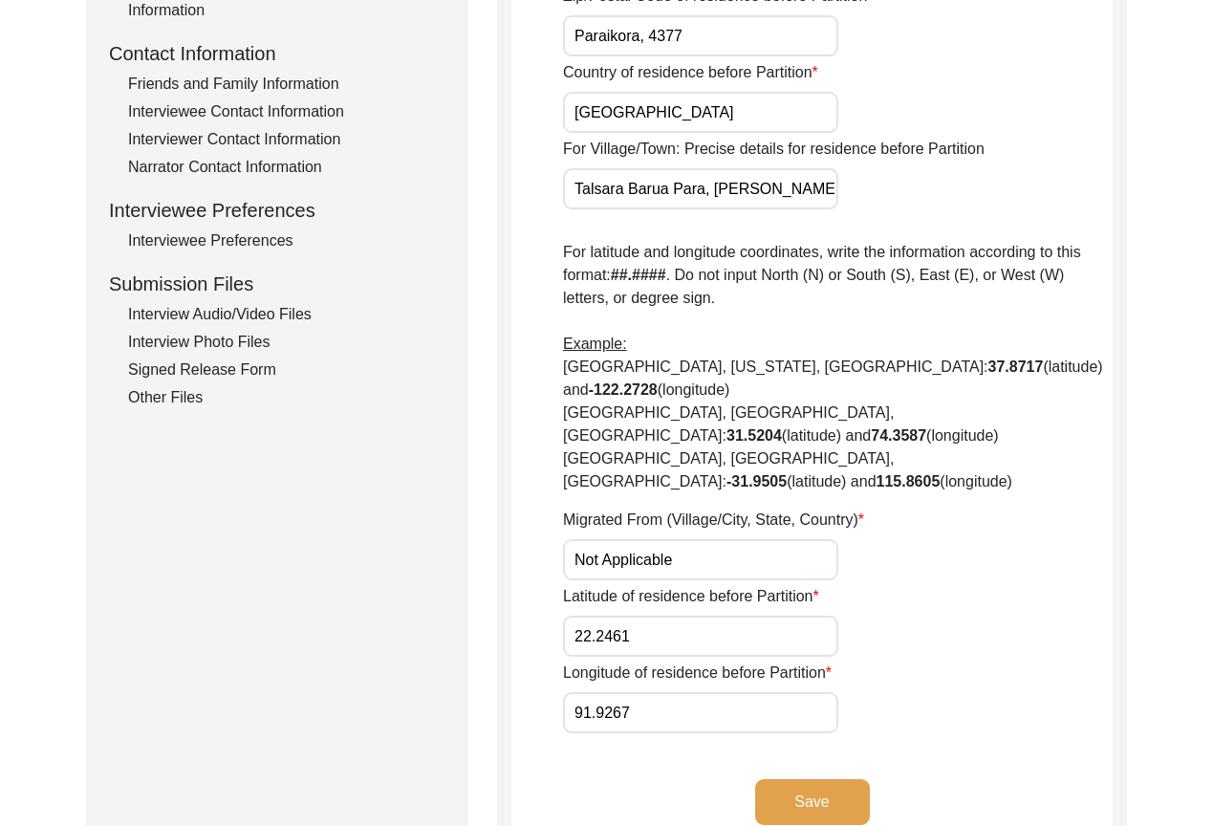
scroll to position [742, 0]
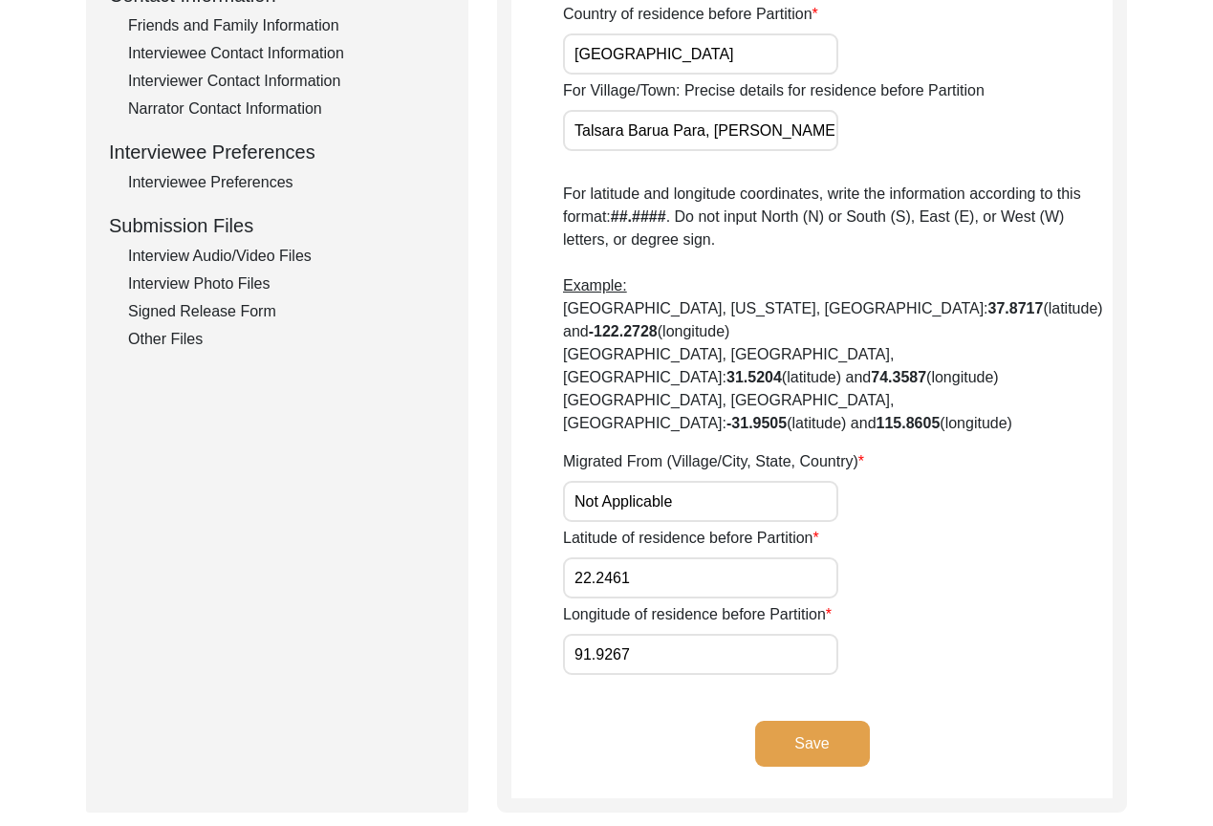
click at [728, 481] on input "Not Applicable" at bounding box center [700, 501] width 275 height 41
paste input "Latitude: Changed 22.2461 to 22.2337 Longitude: Changed 91.9267 to 91.8660"
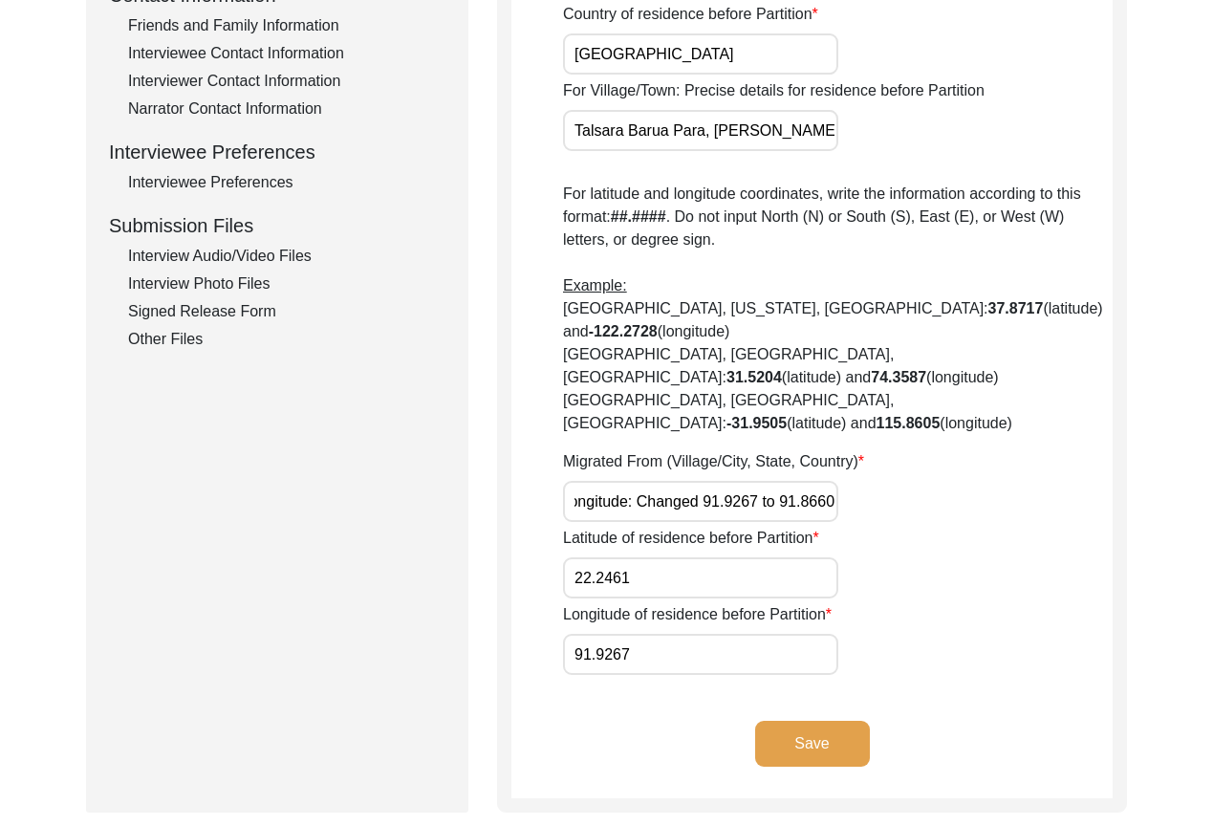
click at [985, 450] on div "Migrated From (Village/City, State, Country) Latitude: Changed 22.2461 to 22.23…" at bounding box center [837, 486] width 549 height 72
click at [710, 481] on input "Not Applicable" at bounding box center [700, 501] width 275 height 41
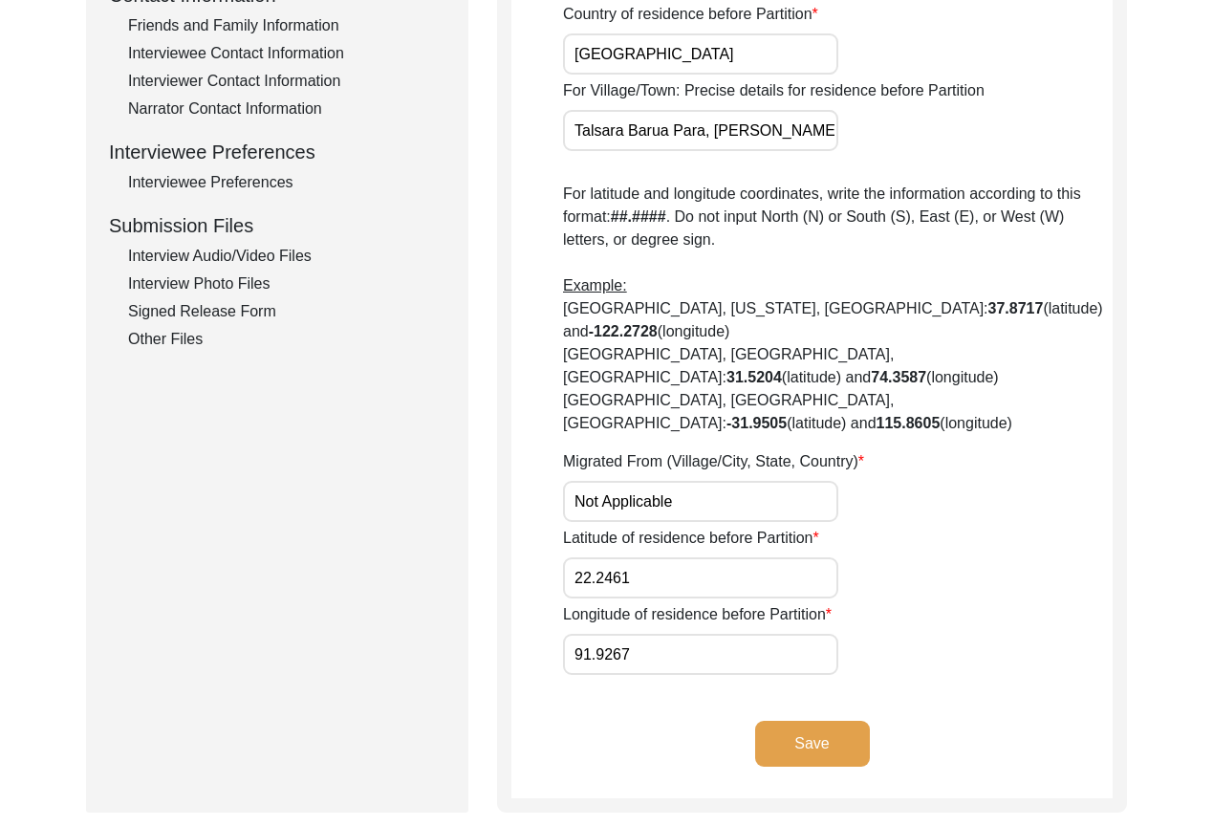
paste input "Anwara, Chattogram Division, [GEOGRAPHIC_DATA]"
click at [926, 527] on div "Latitude of residence before Partition 22.2461" at bounding box center [837, 563] width 549 height 72
click at [721, 557] on input "22.2461" at bounding box center [700, 577] width 275 height 41
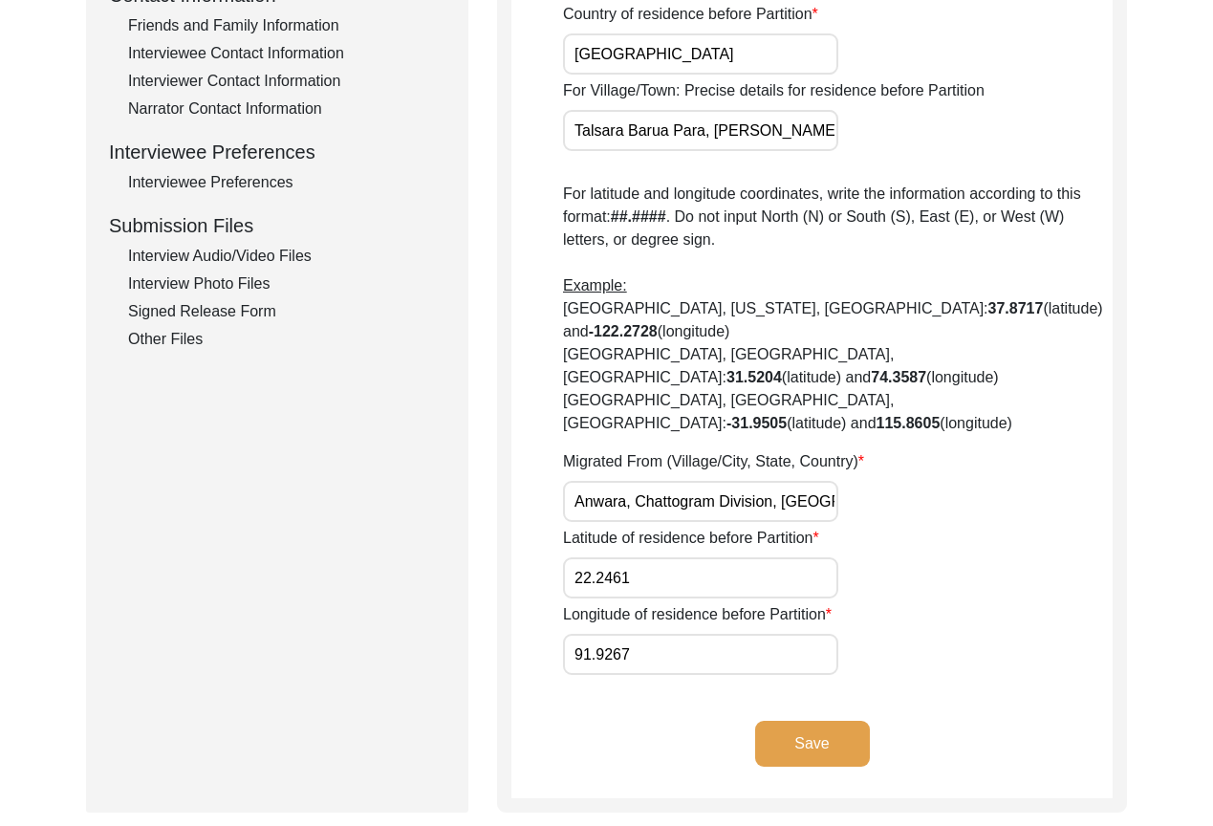
click at [721, 557] on input "22.2461" at bounding box center [700, 577] width 275 height 41
paste input "337"
click at [916, 527] on div "Latitude of residence before Partition 22.2337" at bounding box center [837, 563] width 549 height 72
click at [761, 634] on input "91.9267" at bounding box center [700, 654] width 275 height 41
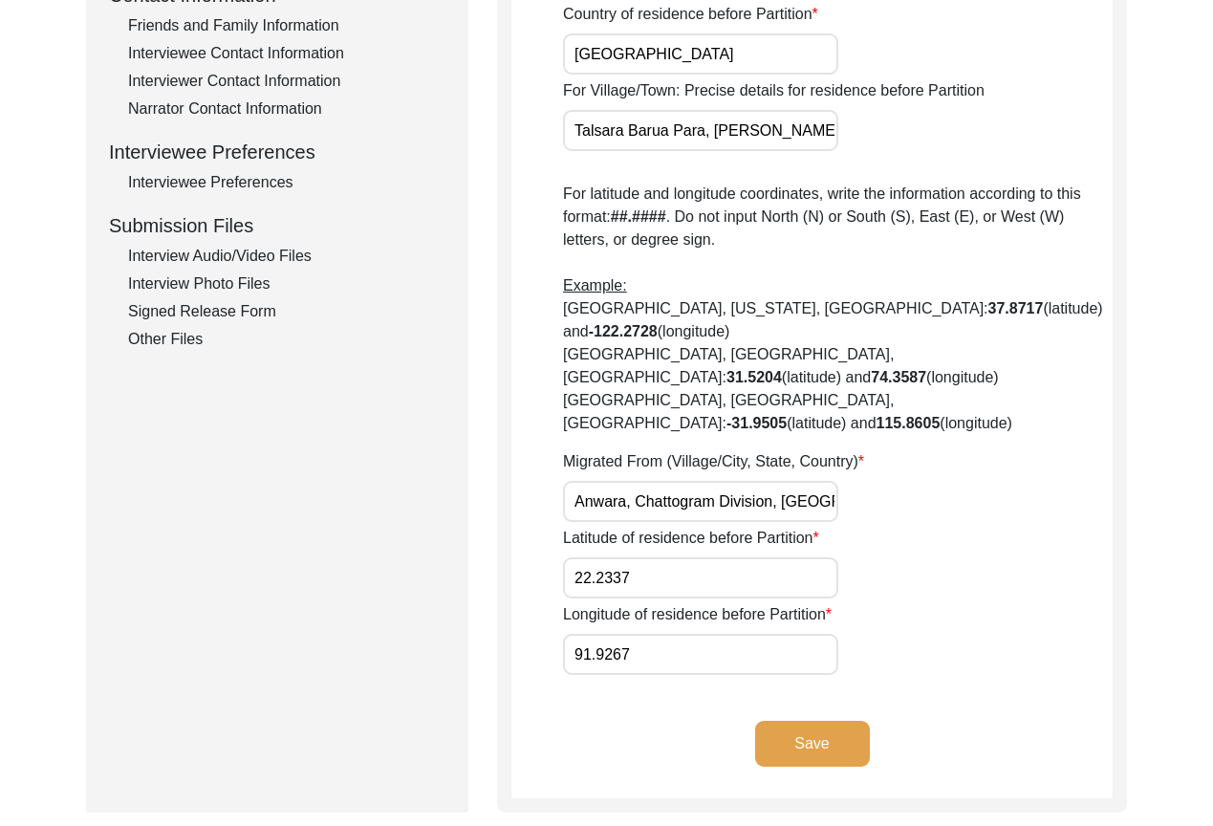
click at [761, 634] on input "91.9267" at bounding box center [700, 654] width 275 height 41
paste input "8660"
click at [916, 603] on div "Longitude of residence before Partition 91.8660" at bounding box center [837, 639] width 549 height 72
click at [849, 720] on button "Save" at bounding box center [812, 743] width 115 height 46
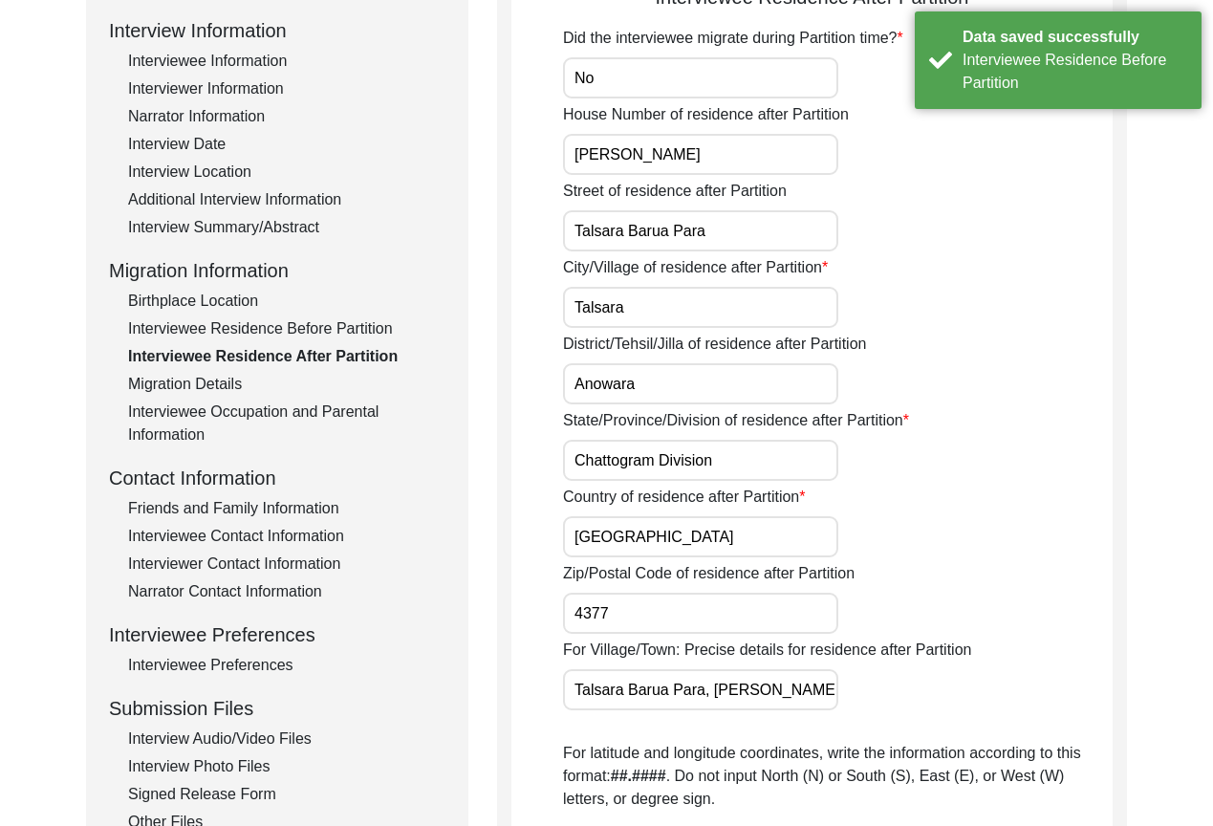
scroll to position [265, 0]
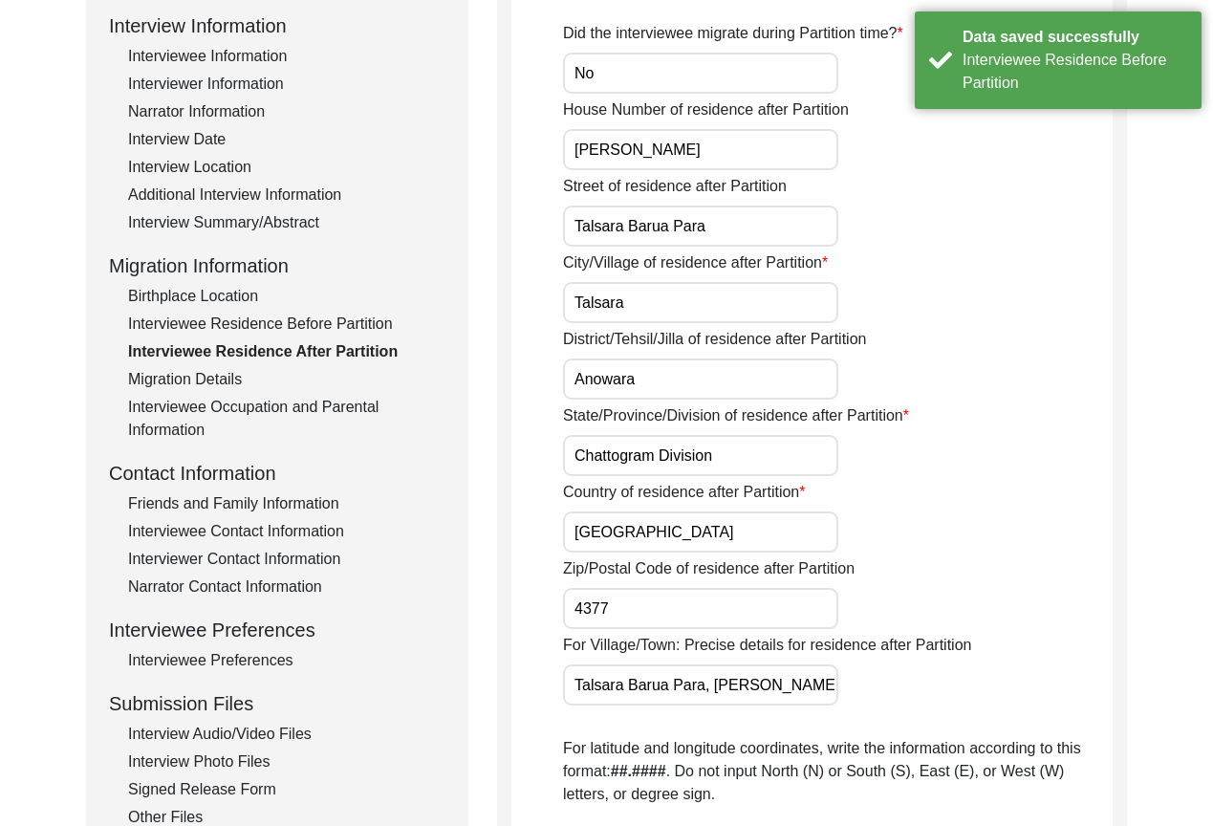
click at [751, 161] on input "[PERSON_NAME]" at bounding box center [700, 149] width 275 height 41
drag, startPoint x: 740, startPoint y: 230, endPoint x: 668, endPoint y: 236, distance: 71.9
click at [668, 236] on input "Talsara Barua Para" at bounding box center [700, 225] width 275 height 41
click at [687, 340] on label "District/Tehsil/Jilla of residence after Partition" at bounding box center [714, 339] width 303 height 23
click at [687, 358] on input "Anowara" at bounding box center [700, 378] width 275 height 41
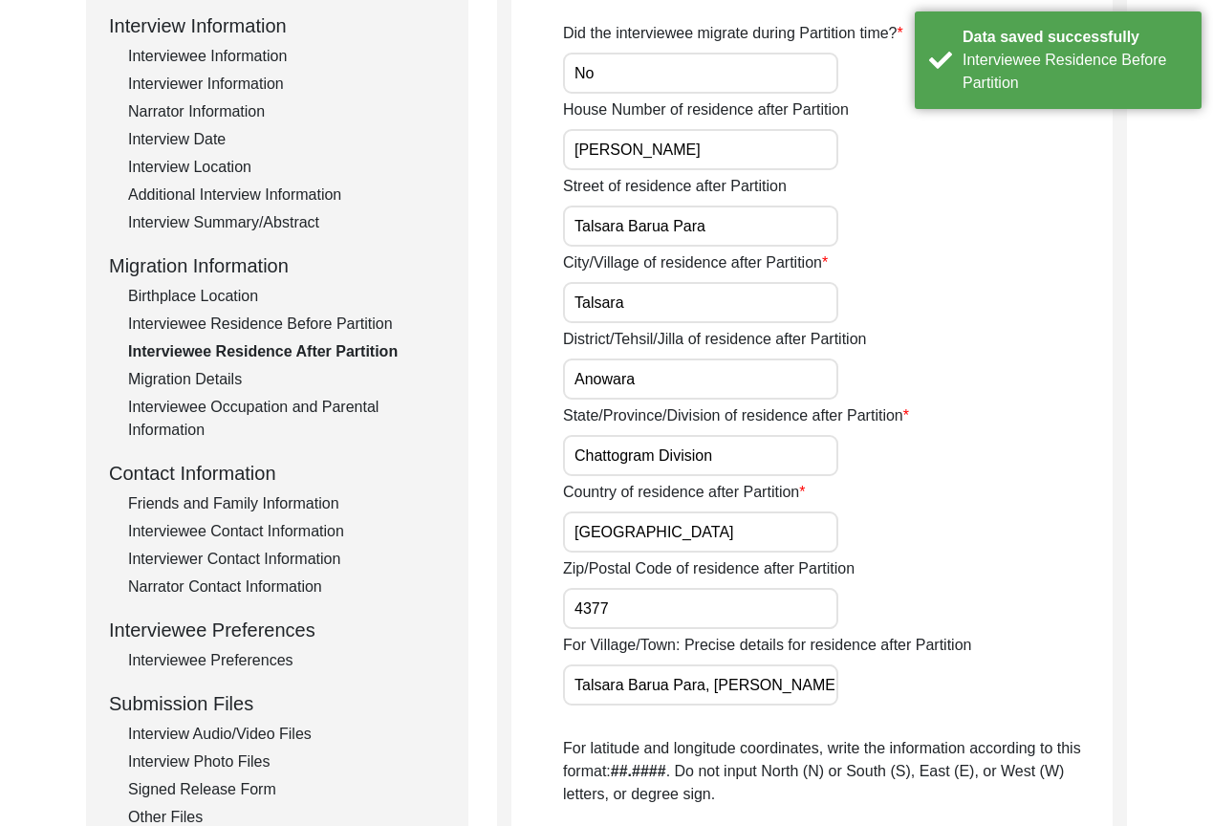
click at [681, 307] on input "Talsara" at bounding box center [700, 302] width 275 height 41
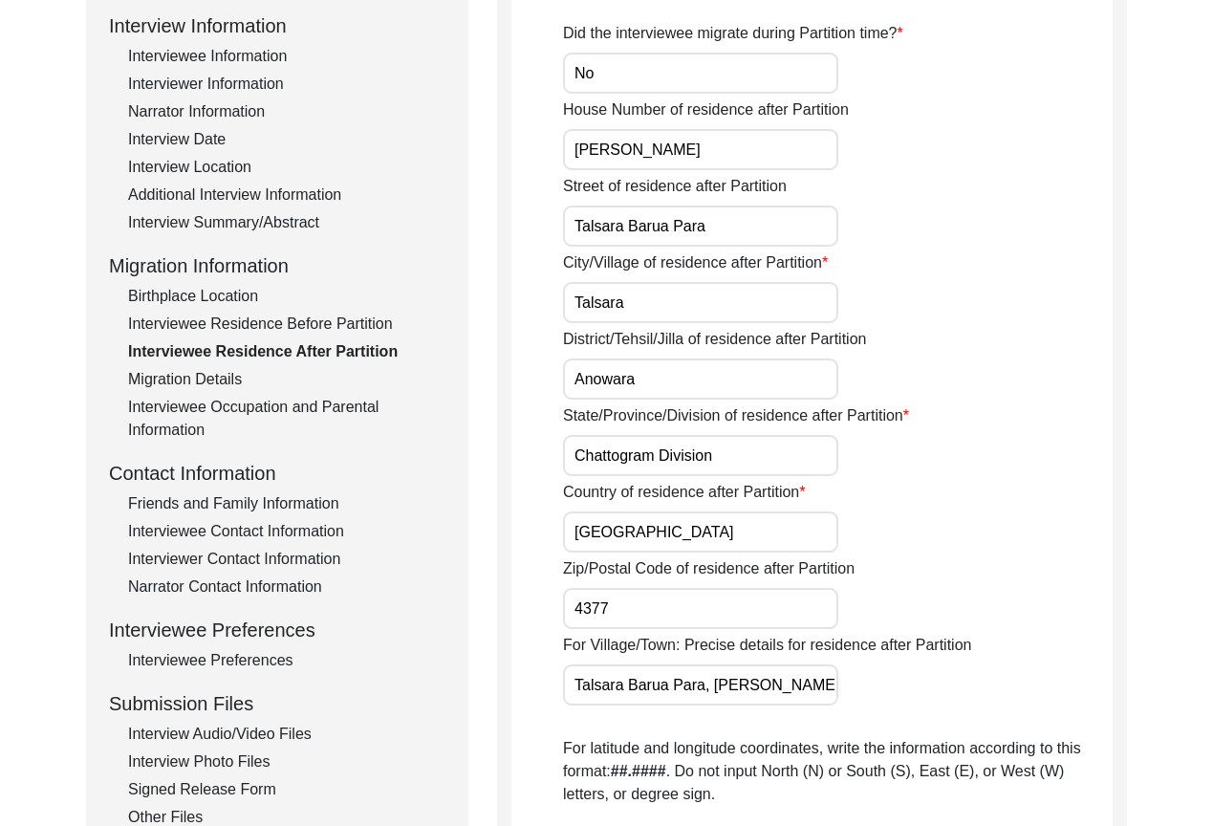
drag, startPoint x: 732, startPoint y: 233, endPoint x: 722, endPoint y: 232, distance: 9.6
click at [722, 232] on input "Talsara Barua Para" at bounding box center [700, 225] width 275 height 41
click at [701, 298] on input "Talsara" at bounding box center [700, 302] width 275 height 41
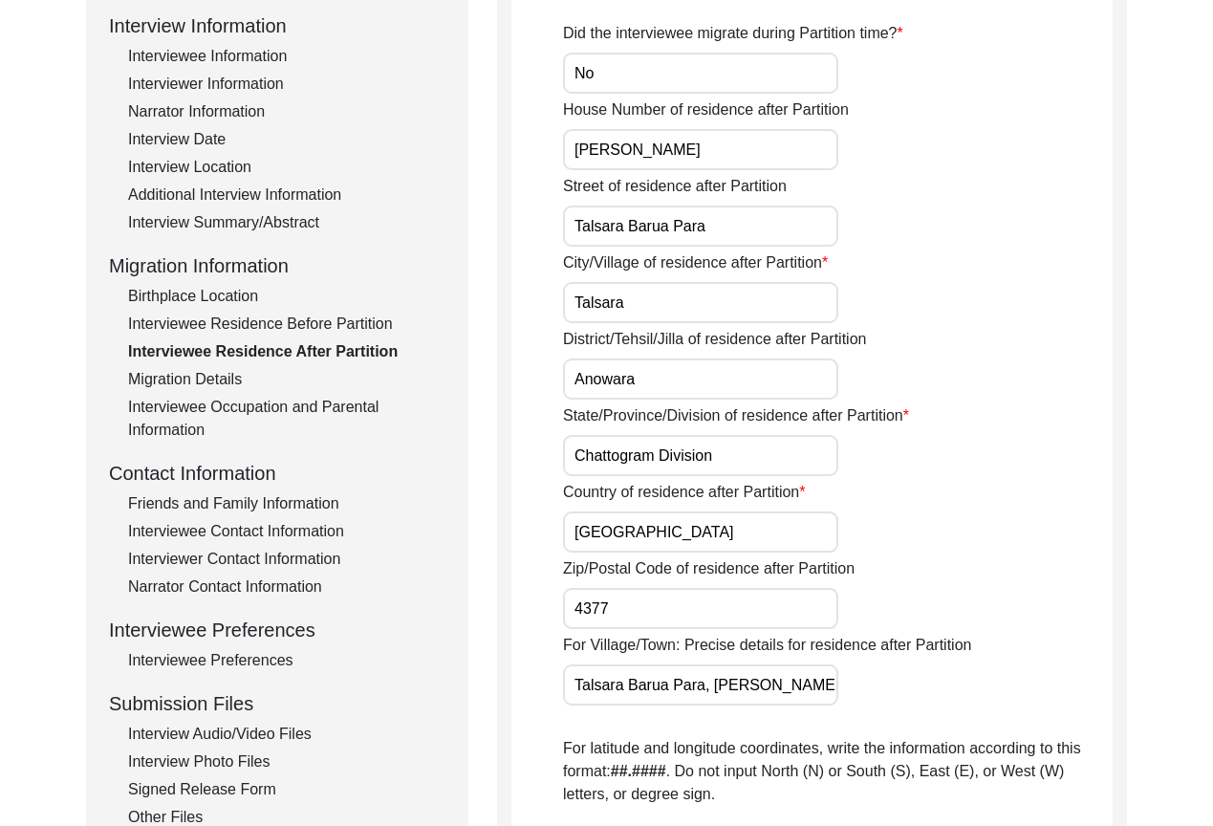
paste input "Anw"
click at [758, 376] on input "Anowara" at bounding box center [700, 378] width 275 height 41
paste input "Chattogram"
click at [854, 410] on label "State/Province/Division of residence after Partition" at bounding box center [736, 415] width 346 height 23
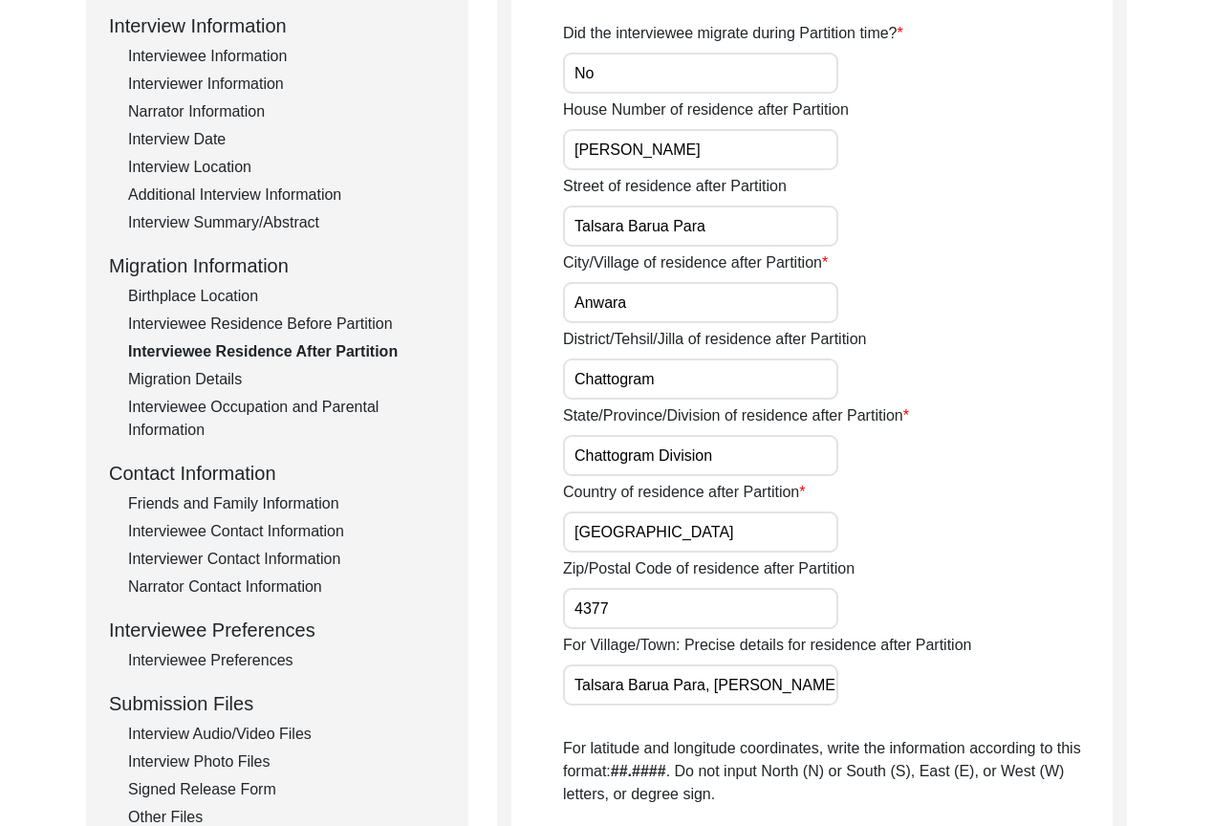
click at [838, 435] on input "Chattogram Division" at bounding box center [700, 455] width 275 height 41
drag, startPoint x: 682, startPoint y: 449, endPoint x: 656, endPoint y: 451, distance: 26.8
click at [656, 451] on input "Chattogram Division" at bounding box center [700, 455] width 275 height 41
click at [677, 544] on input "[GEOGRAPHIC_DATA]" at bounding box center [700, 531] width 275 height 41
click at [674, 596] on input "4377" at bounding box center [700, 608] width 275 height 41
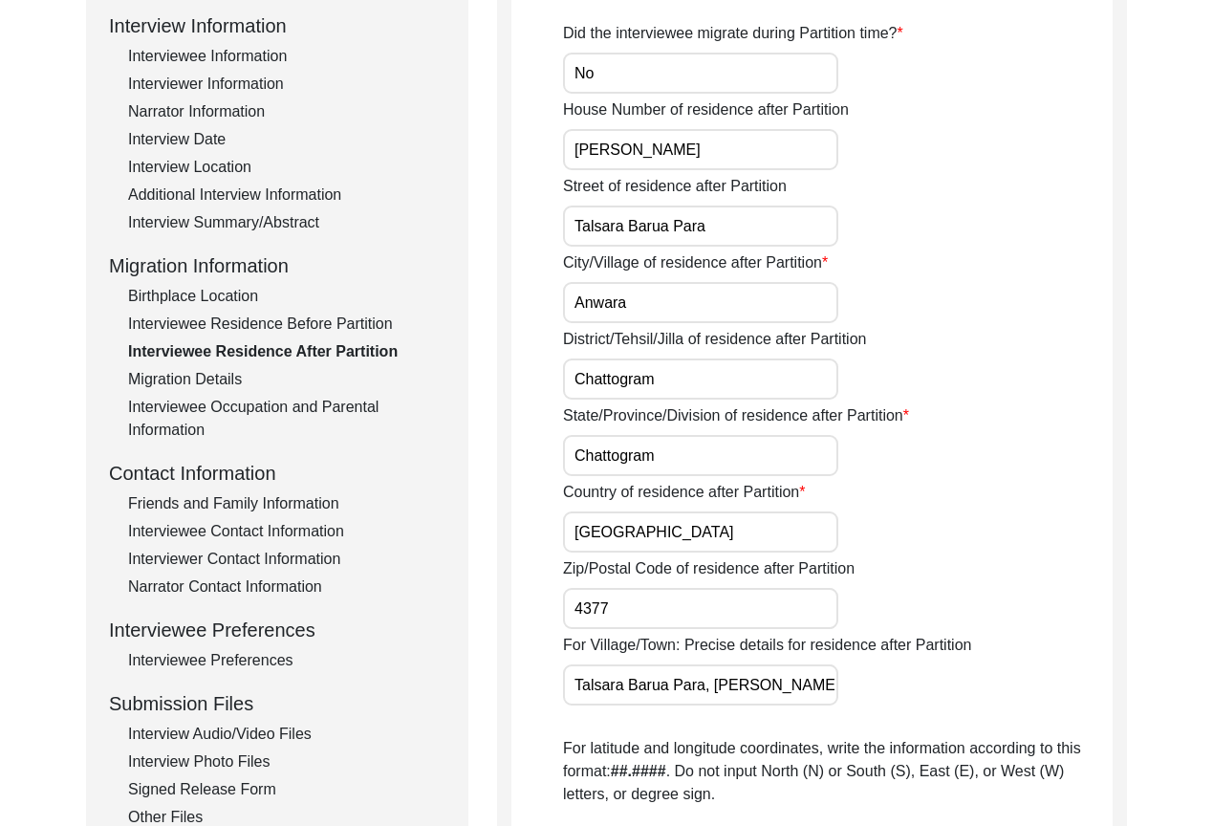
scroll to position [0, 249]
drag, startPoint x: 570, startPoint y: 680, endPoint x: 956, endPoint y: 665, distance: 386.3
click at [956, 665] on div "For Village/Town: Precise details for residence after Partition [GEOGRAPHIC_DAT…" at bounding box center [837, 670] width 549 height 72
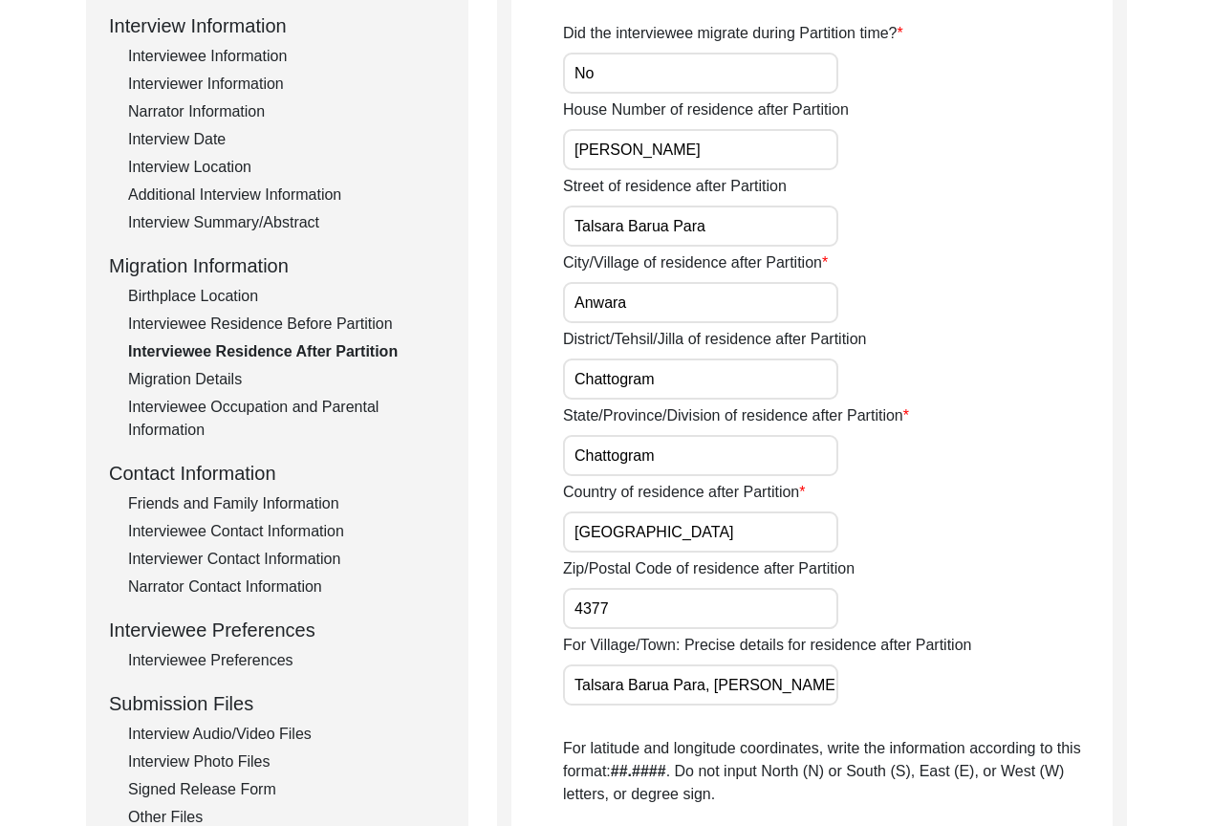
scroll to position [0, 249]
drag, startPoint x: 826, startPoint y: 680, endPoint x: 957, endPoint y: 681, distance: 130.9
click at [957, 681] on div "For Village/Town: Precise details for residence after Partition [GEOGRAPHIC_DAT…" at bounding box center [837, 670] width 549 height 72
click at [823, 685] on input "Talsara Barua Para, [PERSON_NAME], [GEOGRAPHIC_DATA], [GEOGRAPHIC_DATA], 4377, …" at bounding box center [700, 684] width 275 height 41
drag, startPoint x: 824, startPoint y: 686, endPoint x: 839, endPoint y: 687, distance: 15.3
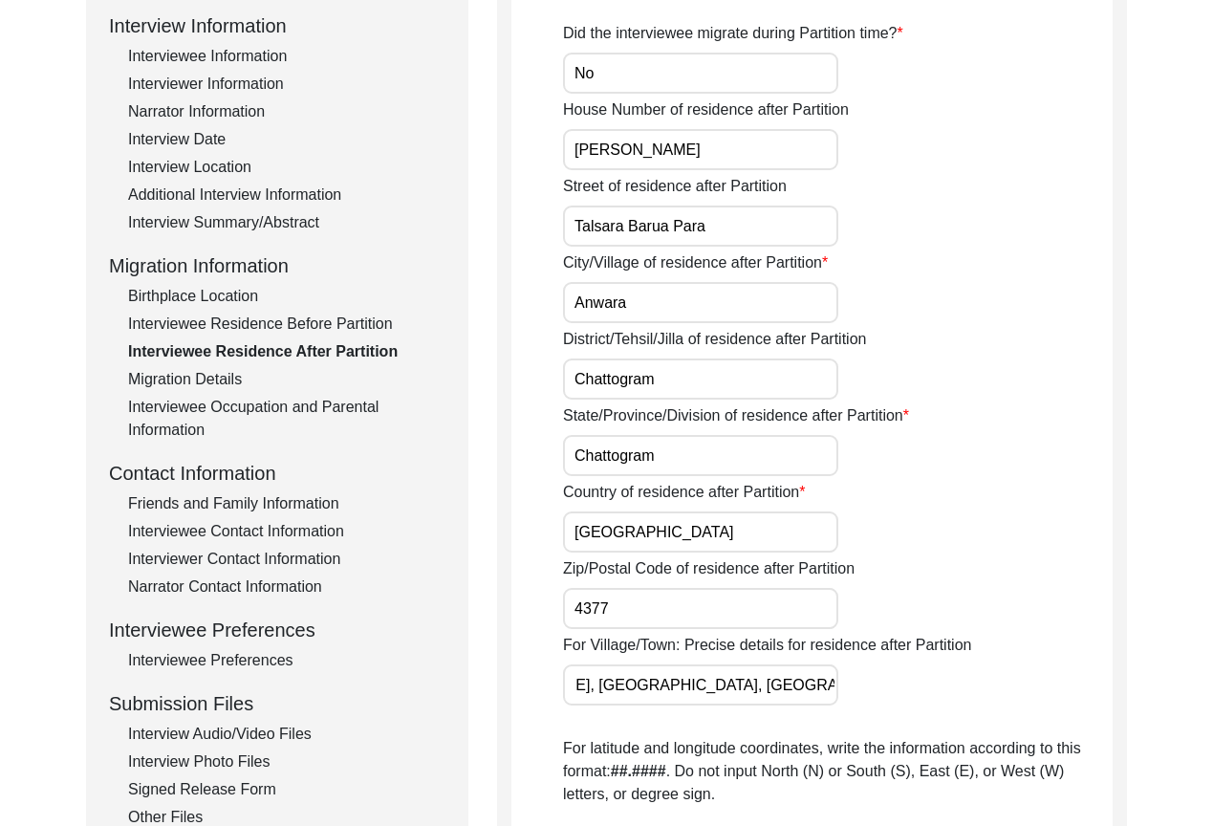
click at [839, 687] on div "For Village/Town: Precise details for residence after Partition [GEOGRAPHIC_DAT…" at bounding box center [837, 670] width 549 height 72
click at [889, 687] on div "For Village/Town: Precise details for residence after Partition [GEOGRAPHIC_DAT…" at bounding box center [837, 670] width 549 height 72
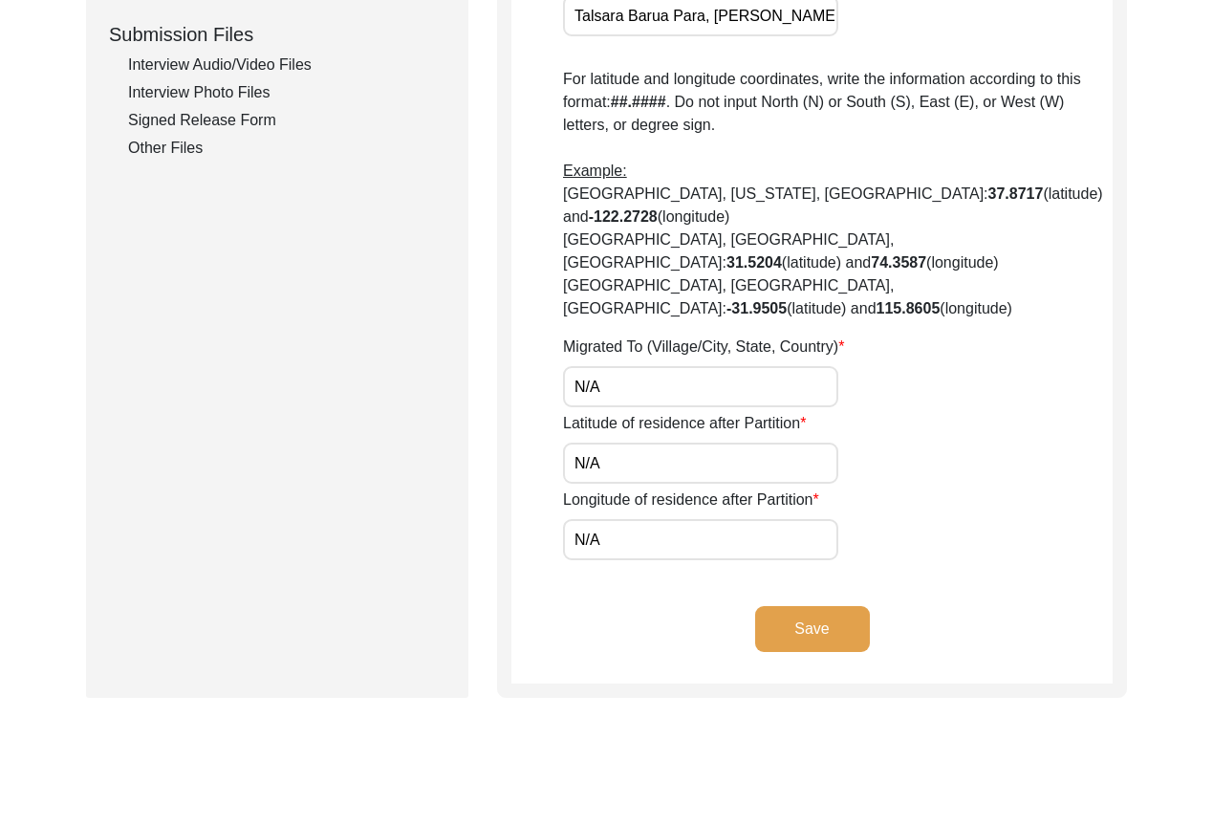
click at [811, 606] on button "Save" at bounding box center [812, 629] width 115 height 46
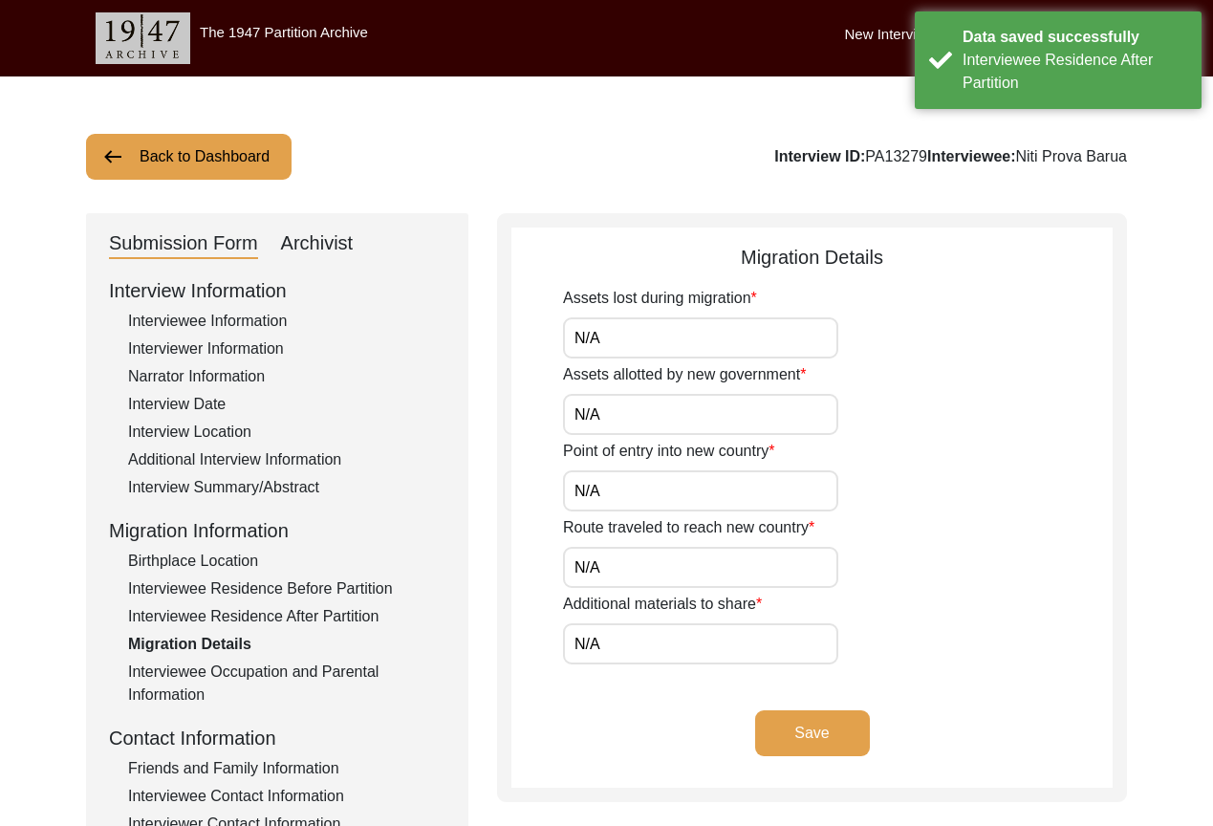
click at [804, 740] on button "Save" at bounding box center [812, 733] width 115 height 46
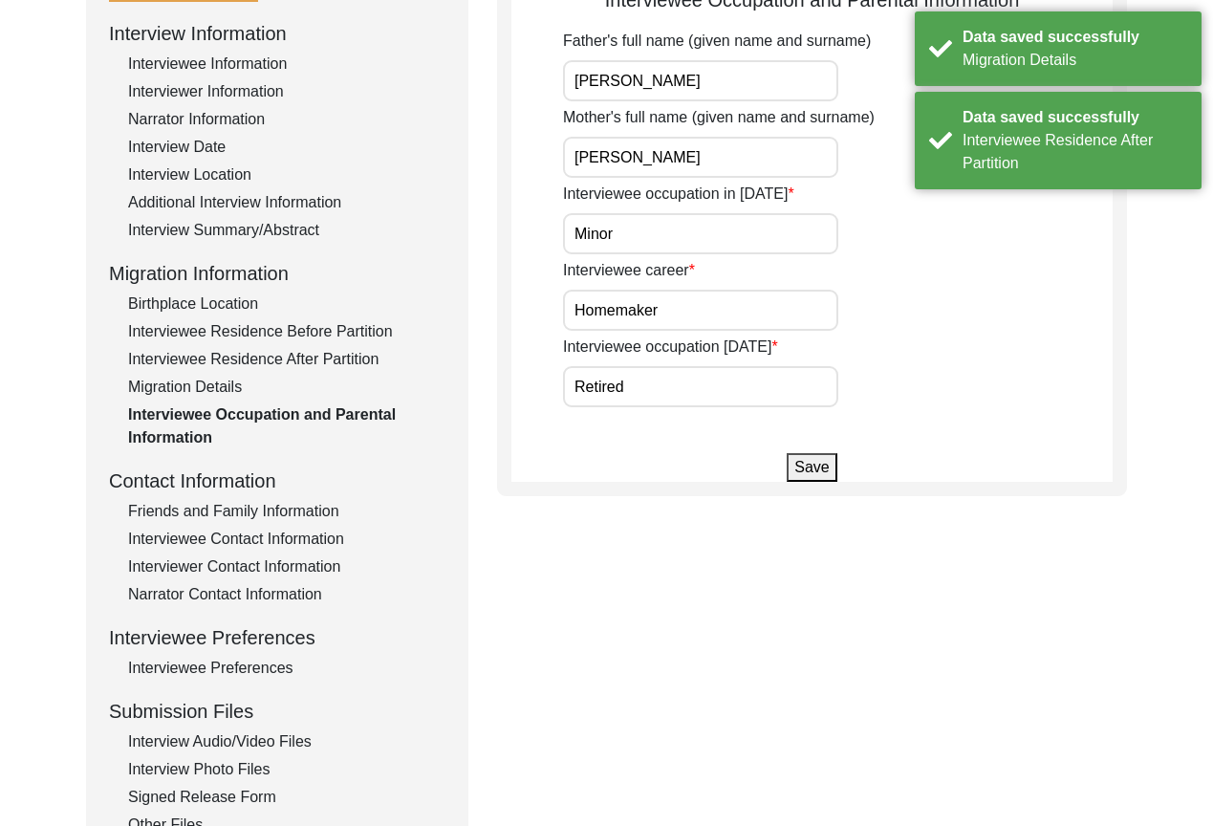
scroll to position [287, 0]
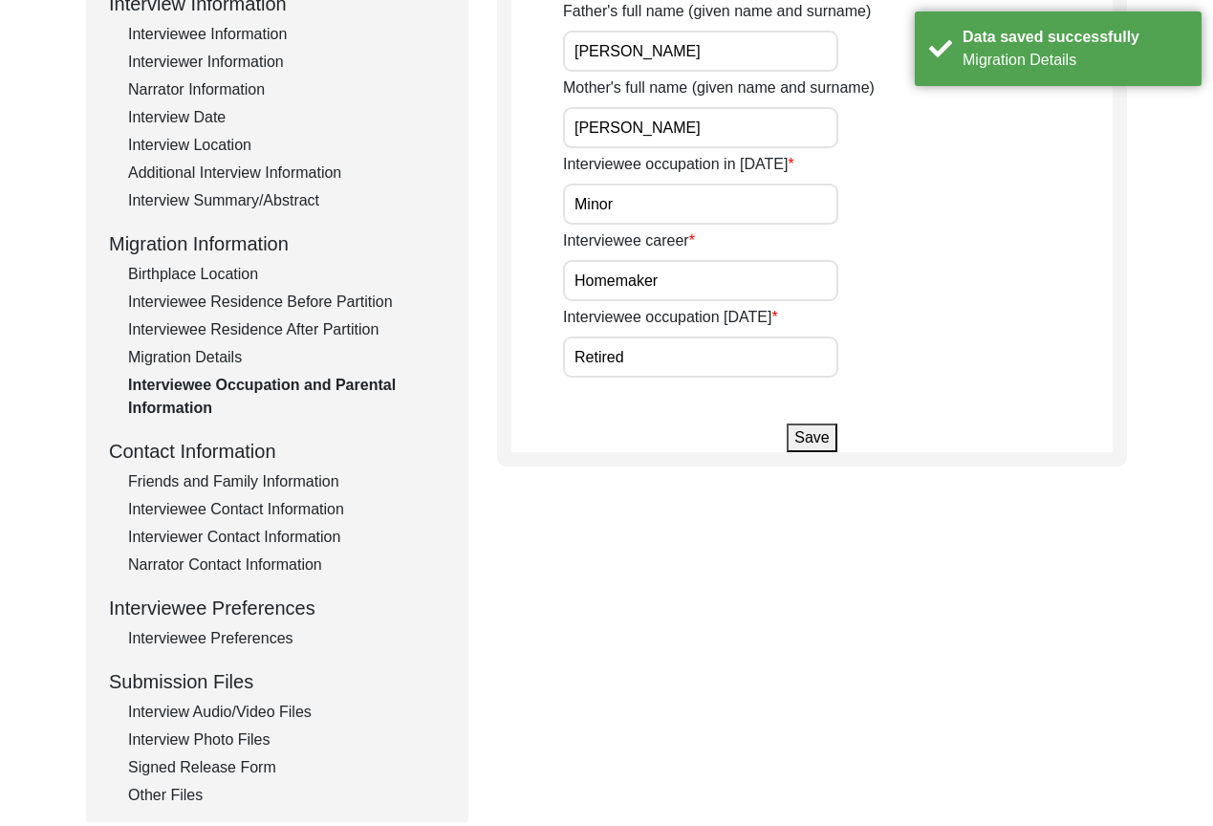
click at [244, 509] on div "Interviewee Contact Information" at bounding box center [286, 509] width 317 height 23
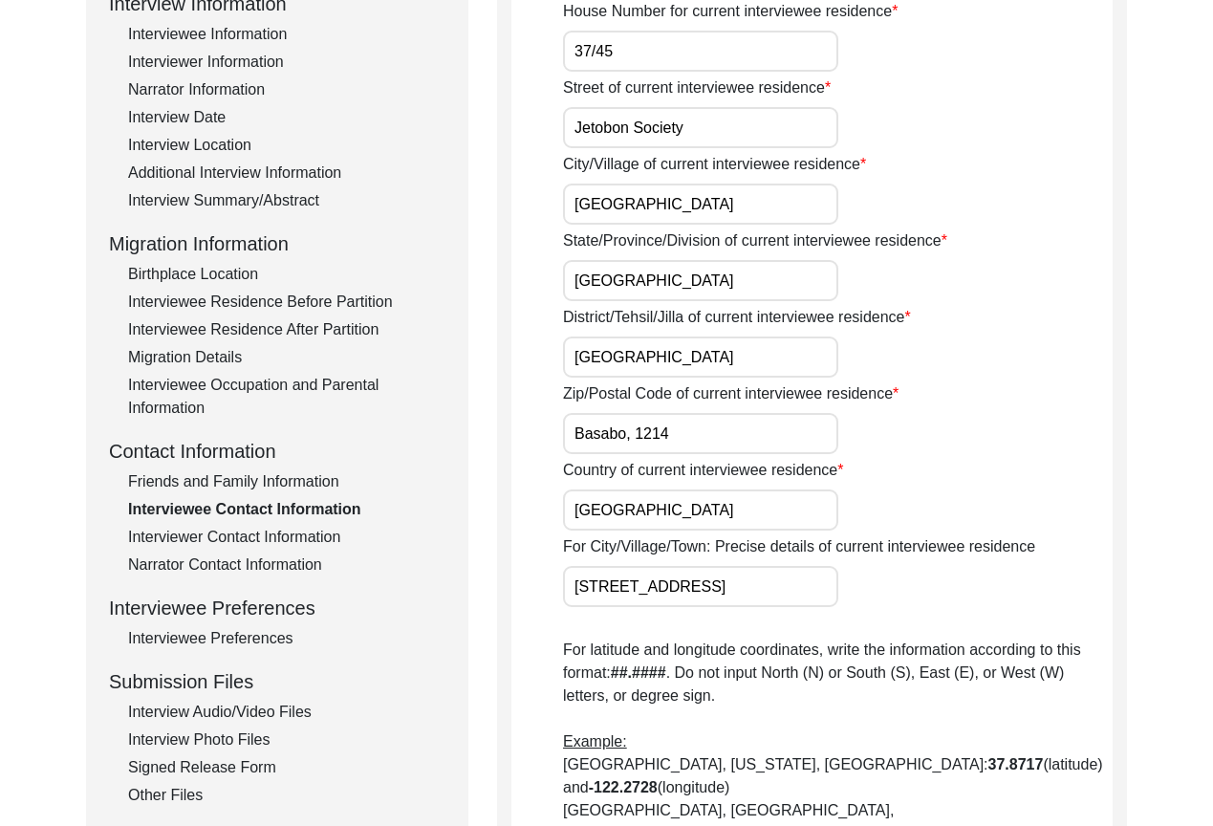
click at [309, 524] on div "Interview Information Interviewee Information Interviewer Information Narrator …" at bounding box center [277, 397] width 336 height 817
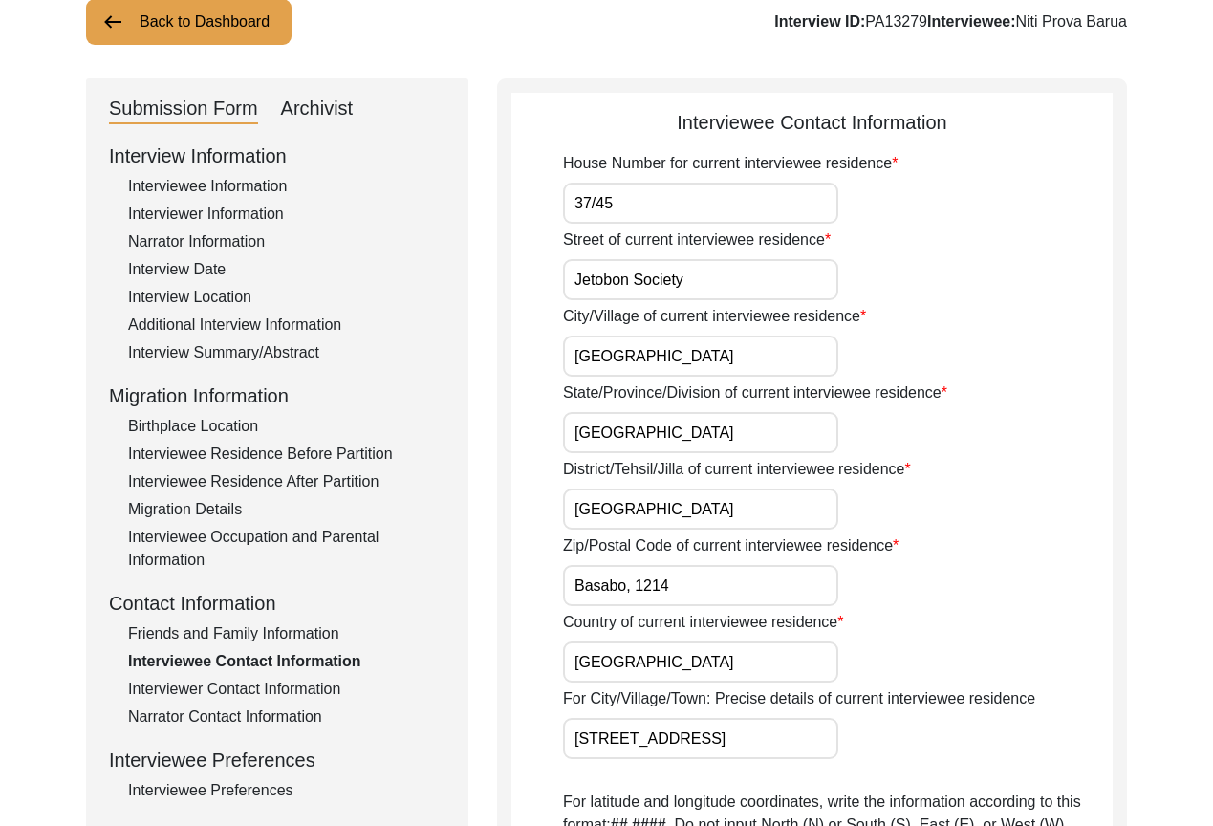
scroll to position [0, 0]
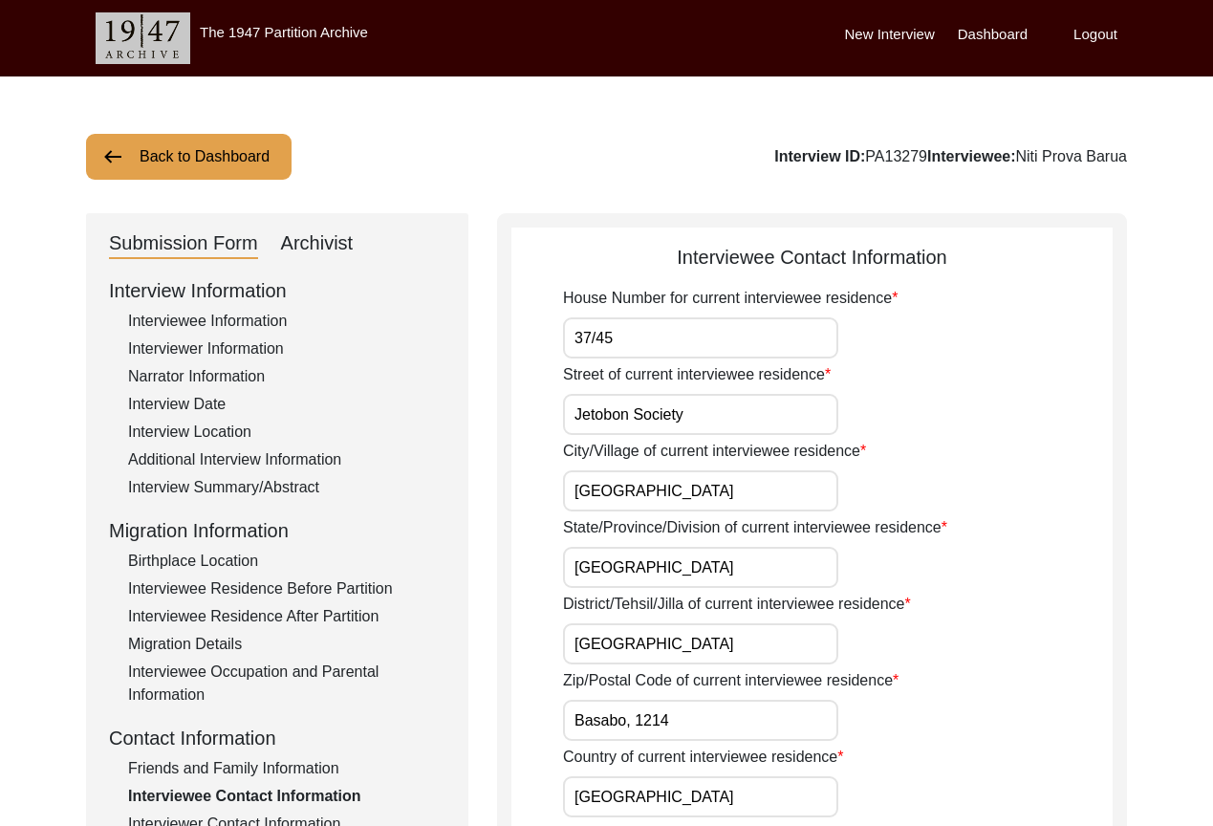
click at [252, 489] on div "Interview Summary/Abstract" at bounding box center [286, 487] width 317 height 23
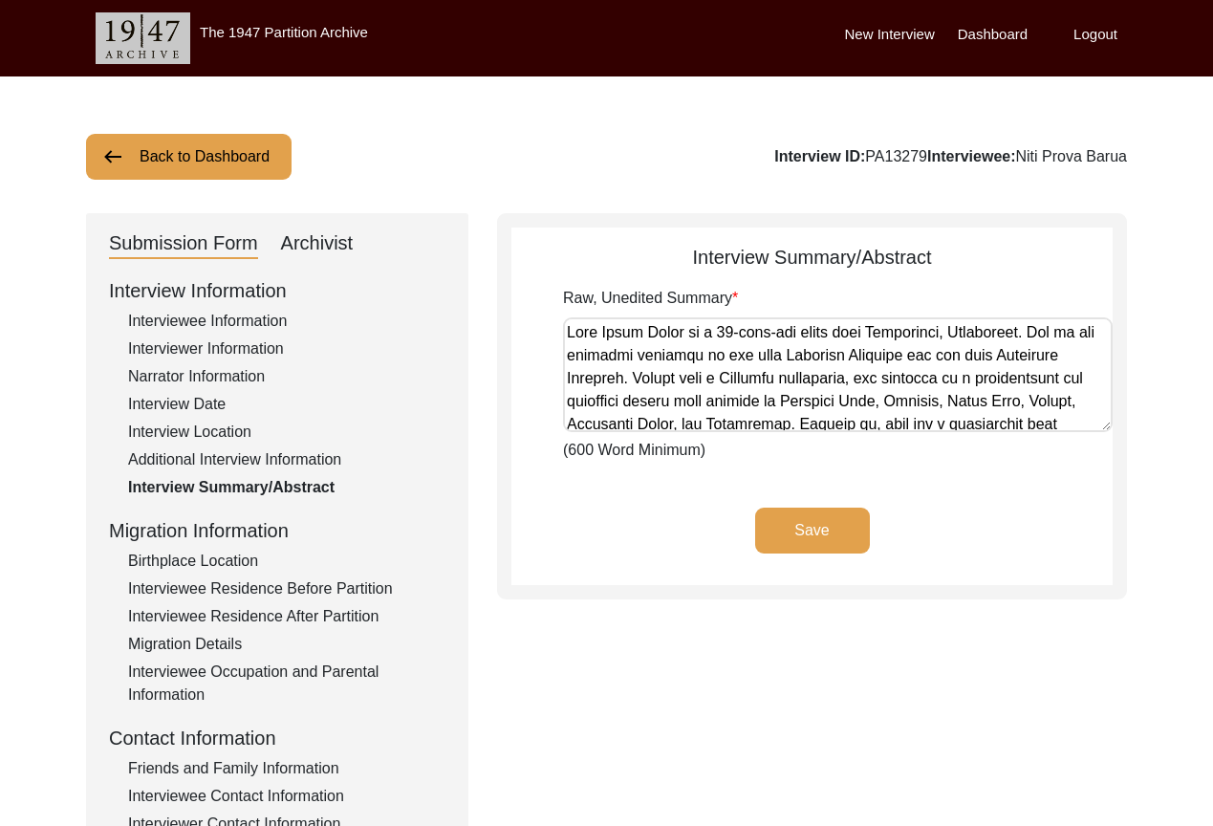
click at [720, 375] on textarea "Raw, Unedited Summary" at bounding box center [837, 374] width 549 height 115
click at [701, 513] on div "Save" at bounding box center [811, 545] width 601 height 77
click at [570, 311] on div "Raw, Unedited Summary (600 Word Minimum)" at bounding box center [837, 374] width 549 height 175
click at [238, 352] on div "Interviewer Information" at bounding box center [286, 348] width 317 height 23
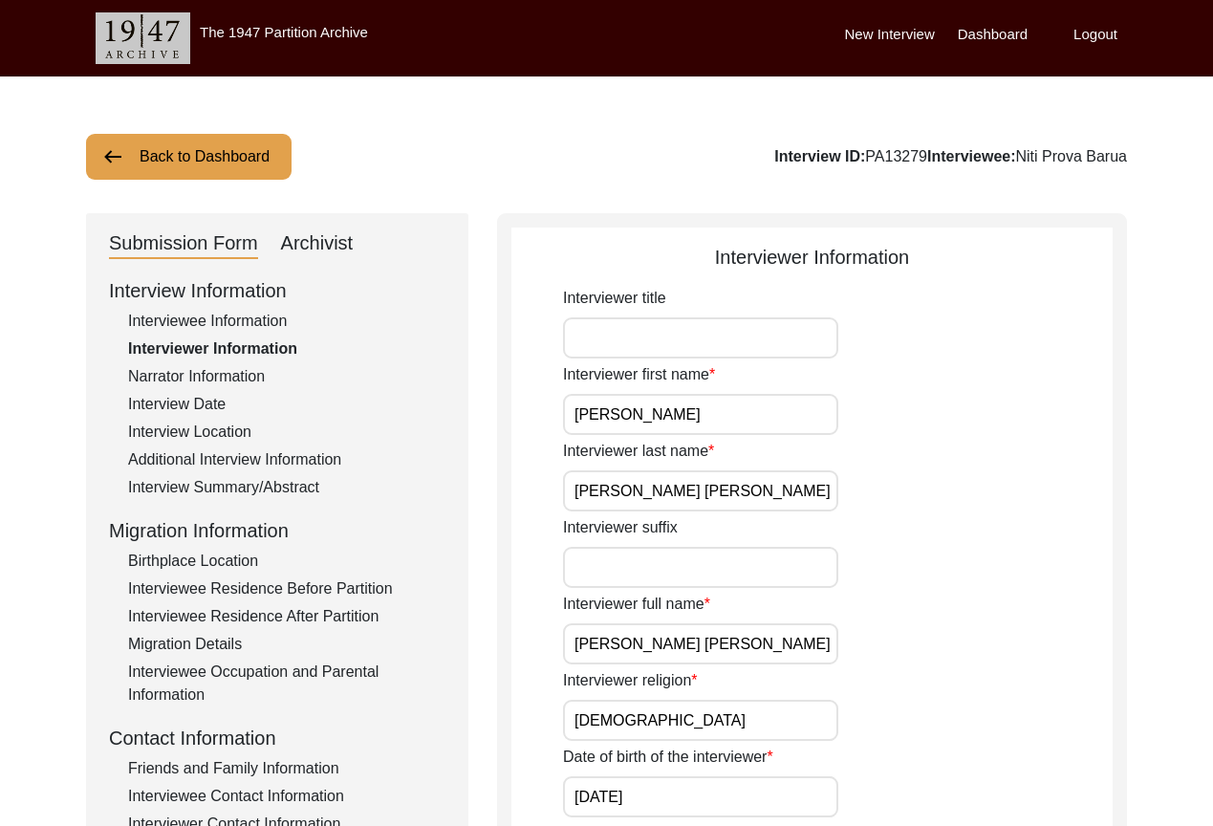
click at [288, 334] on div "Interview Information Interviewee Information Interviewer Information Narrator …" at bounding box center [277, 684] width 336 height 817
click at [281, 321] on div "Interviewee Information" at bounding box center [286, 321] width 317 height 23
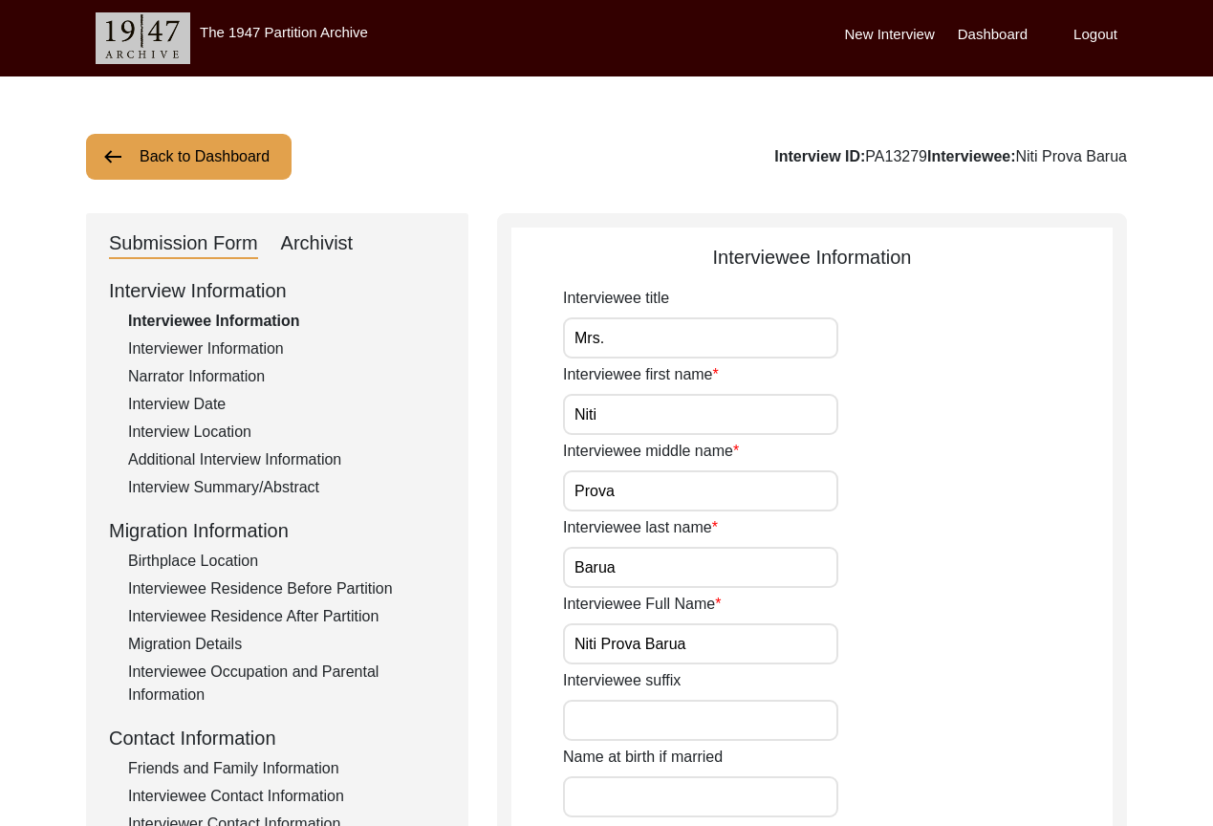
click at [351, 253] on div "Archivist" at bounding box center [317, 243] width 73 height 31
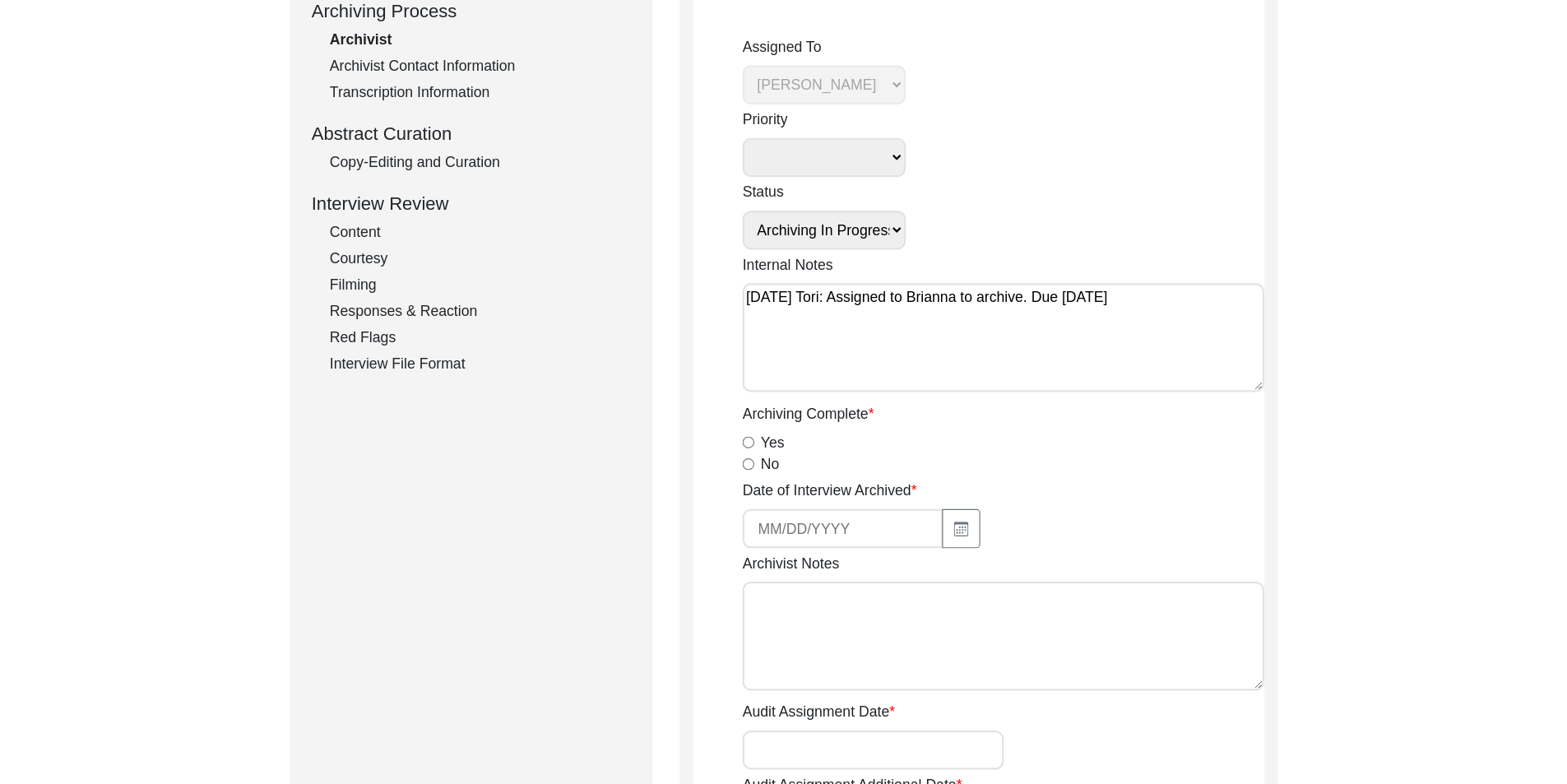
scroll to position [329, 0]
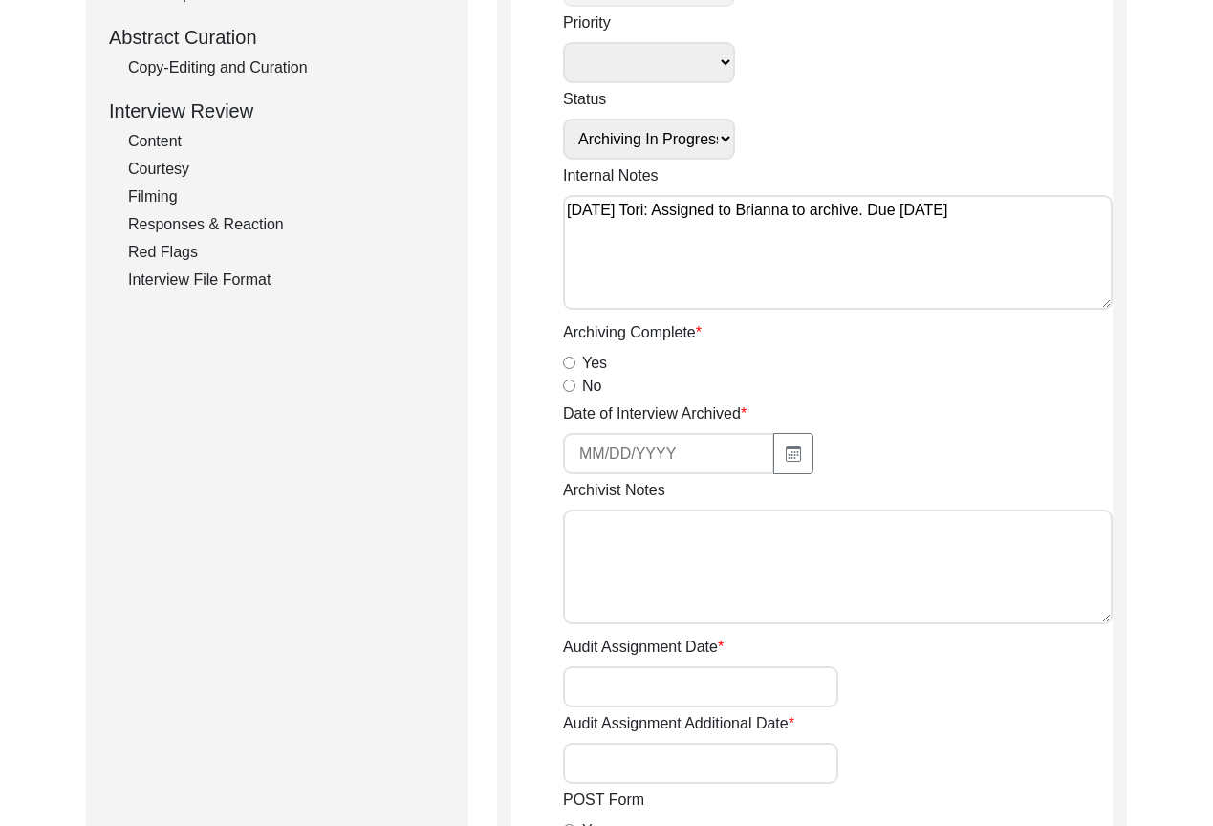
click at [566, 364] on input "Yes" at bounding box center [569, 362] width 12 height 12
click at [763, 441] on input at bounding box center [668, 453] width 211 height 41
click at [779, 451] on button "button" at bounding box center [793, 453] width 40 height 41
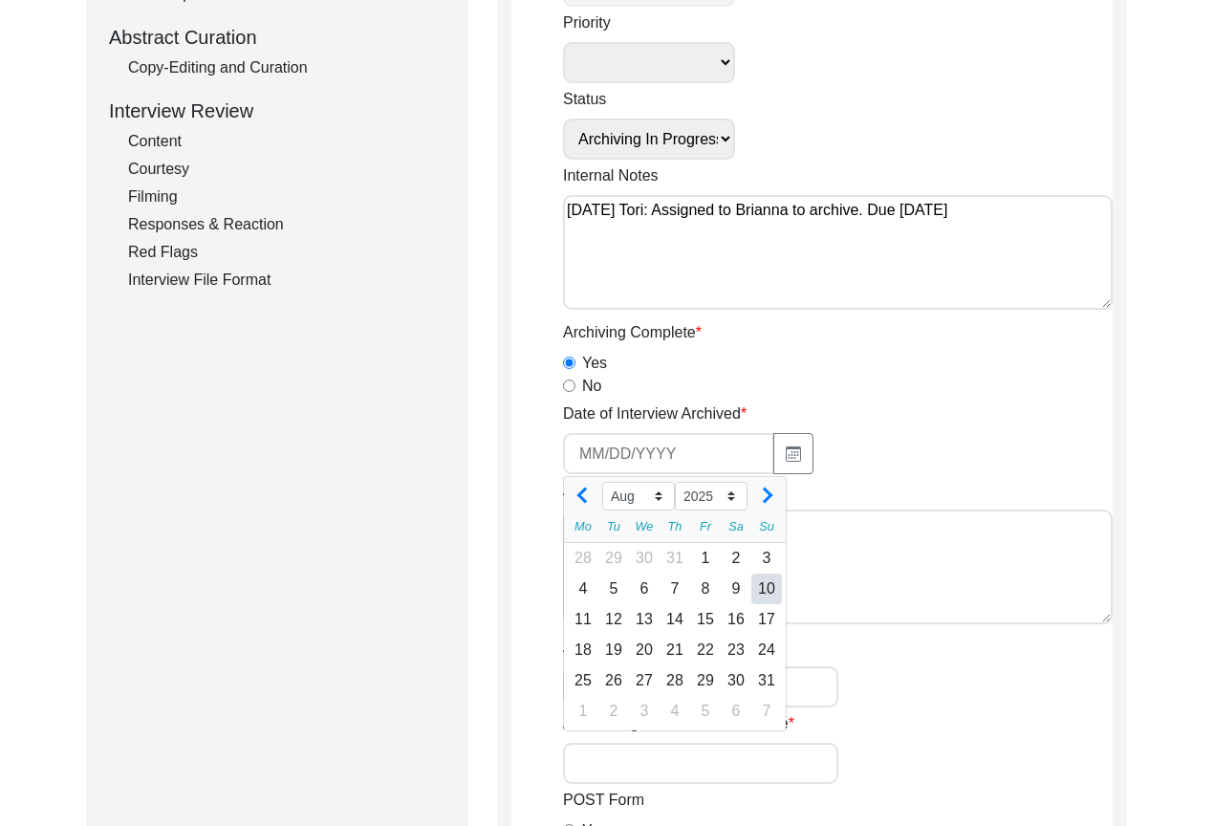
click at [761, 592] on div "10" at bounding box center [766, 588] width 31 height 31
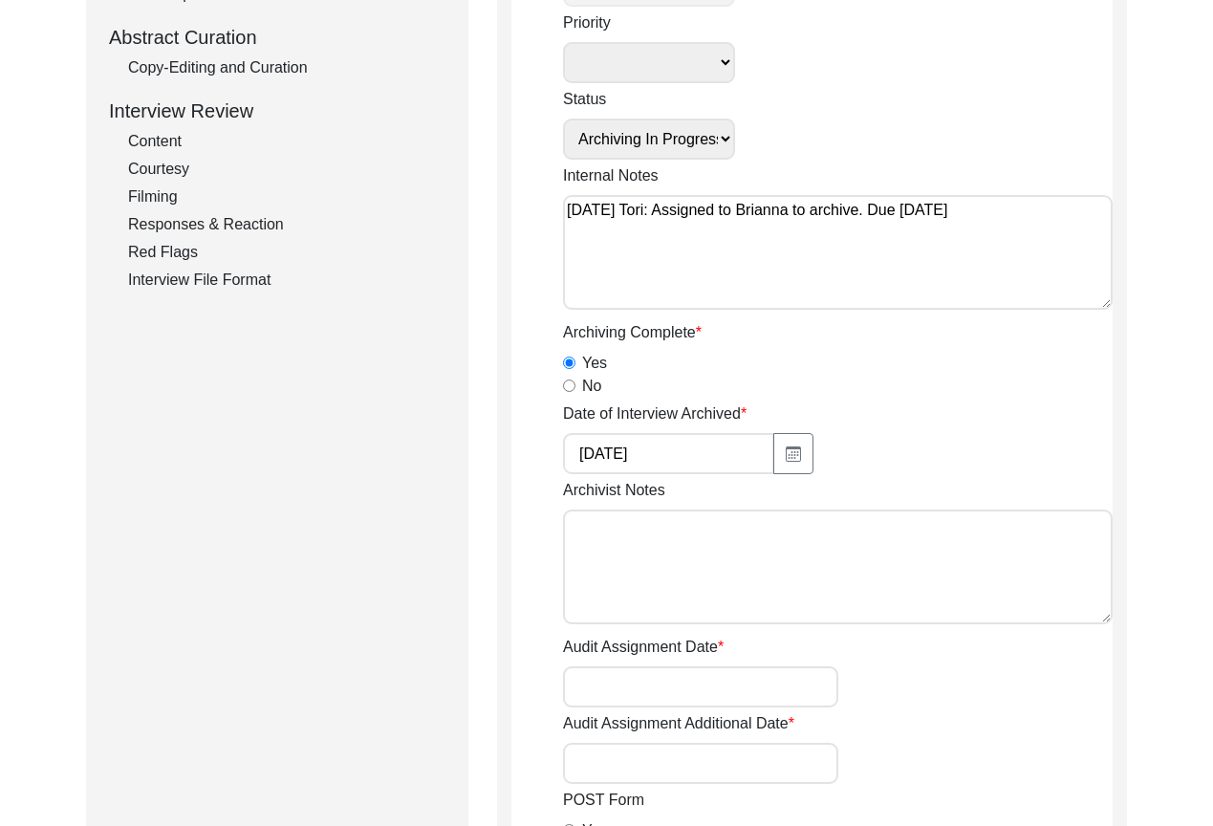
click at [879, 496] on div "Archivist Notes" at bounding box center [837, 555] width 549 height 152
click at [825, 564] on textarea "Archivist Notes" at bounding box center [837, 566] width 549 height 115
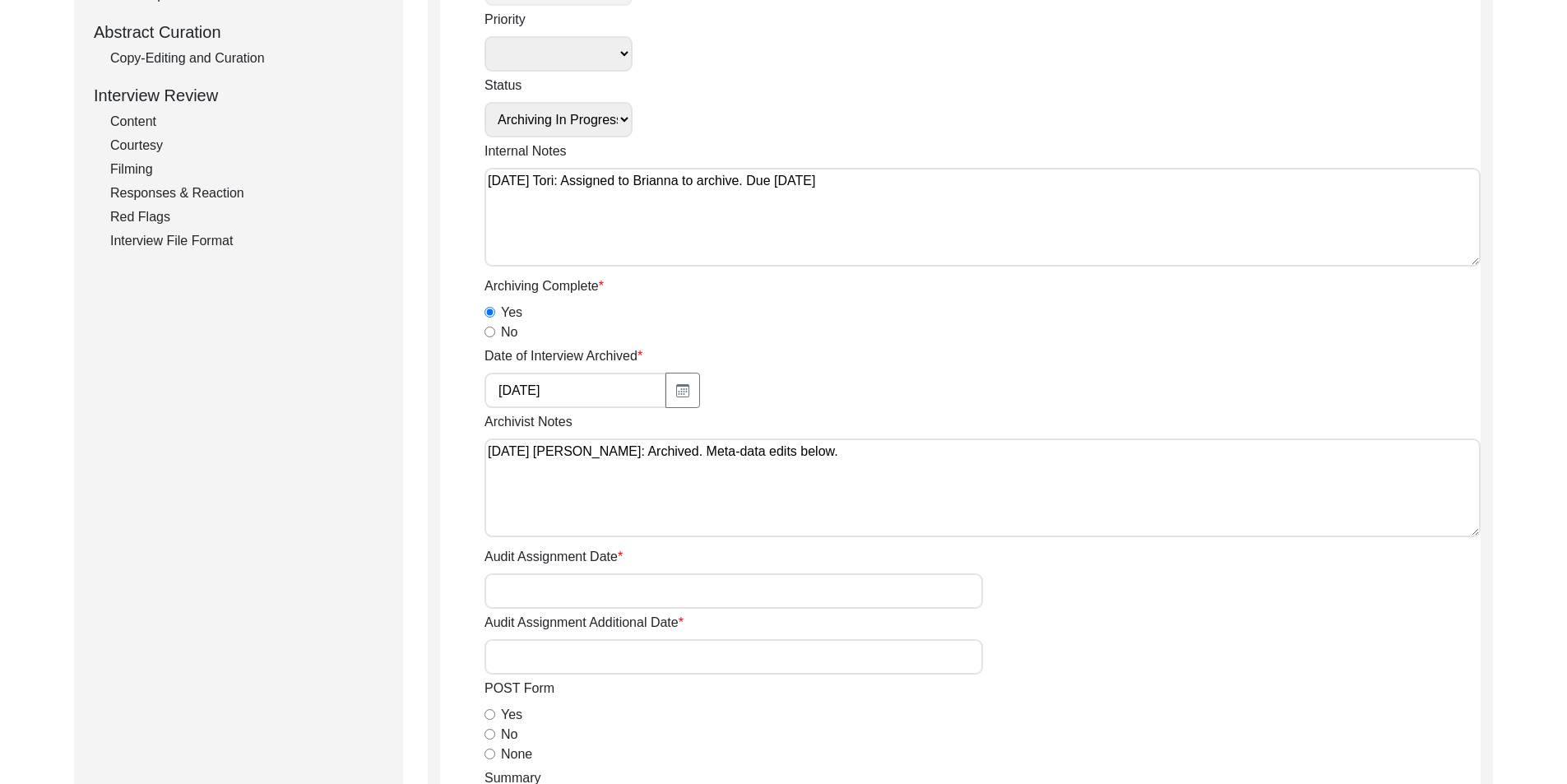
click at [905, 456] on textarea "[DATE] [PERSON_NAME]: Archived. Meta-data edits below." at bounding box center [982, 487] width 996 height 99
paste textarea "Loremip dolor sitame Consectetur Adipi: Elitsed Doeiu te Inc. Utlaboreetd Magna…"
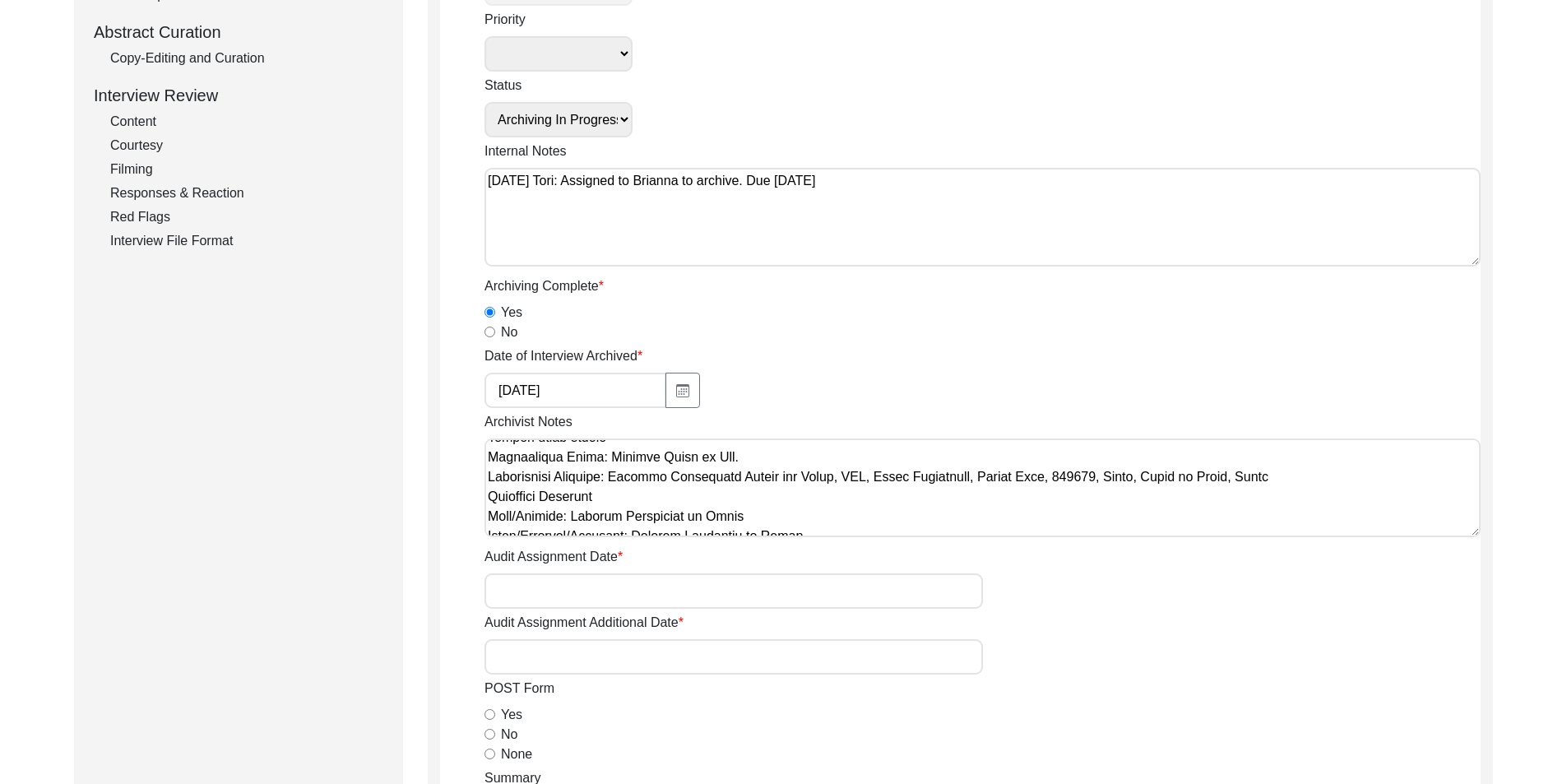
scroll to position [83, 0]
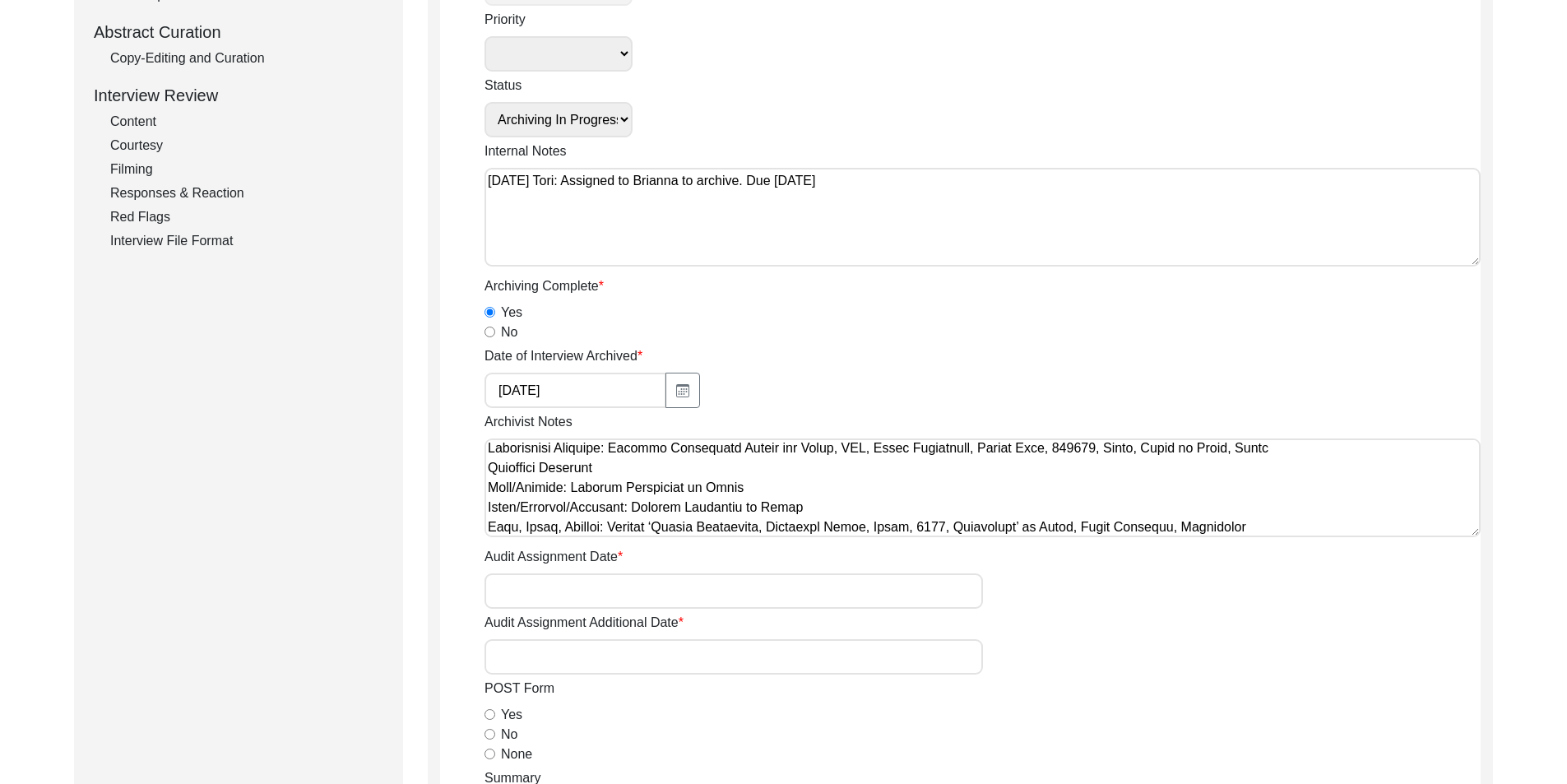
click at [1278, 449] on textarea "Archivist Notes" at bounding box center [982, 487] width 996 height 99
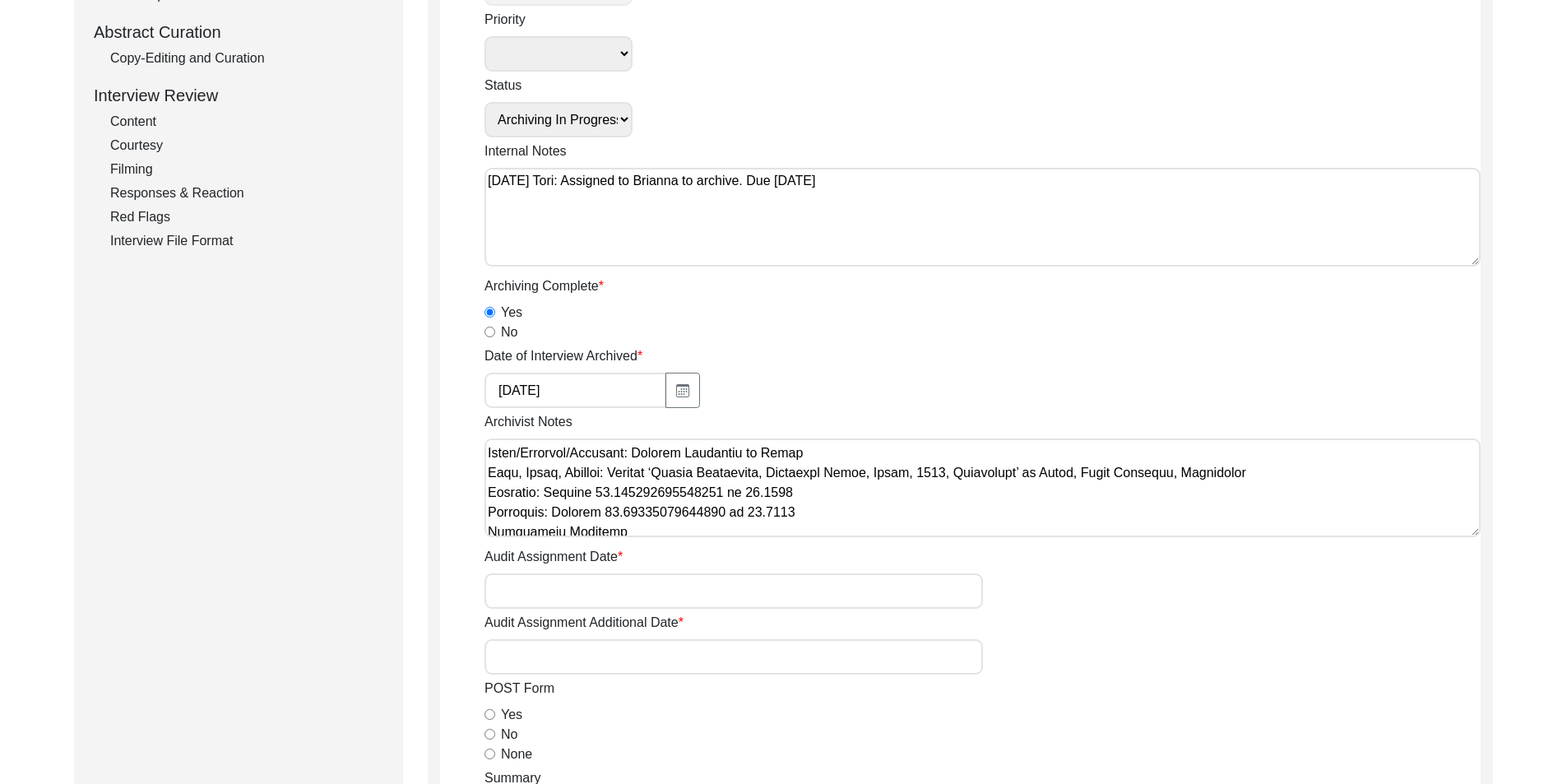
scroll to position [184, 0]
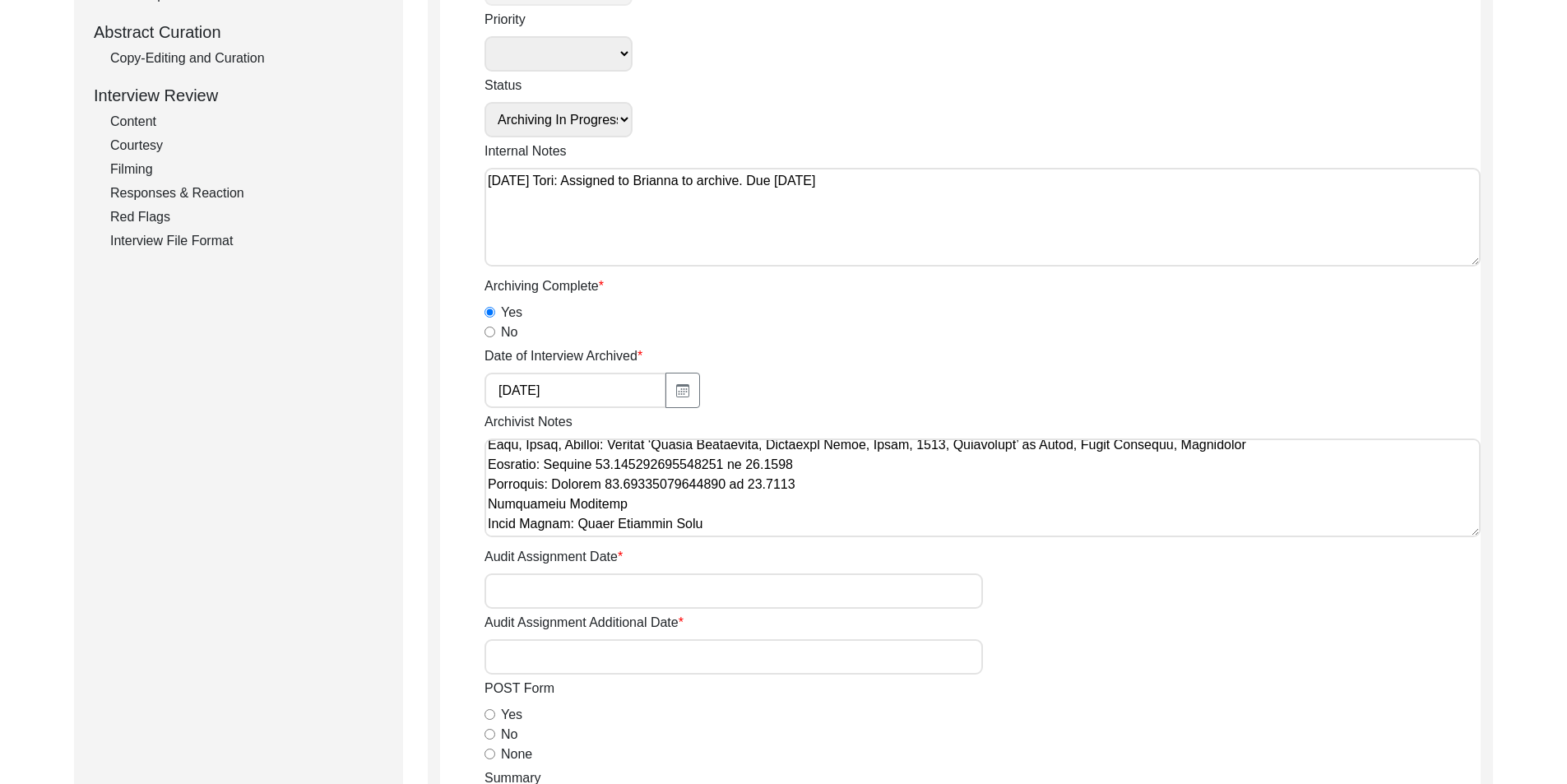
click at [869, 488] on textarea "Archivist Notes" at bounding box center [982, 487] width 996 height 99
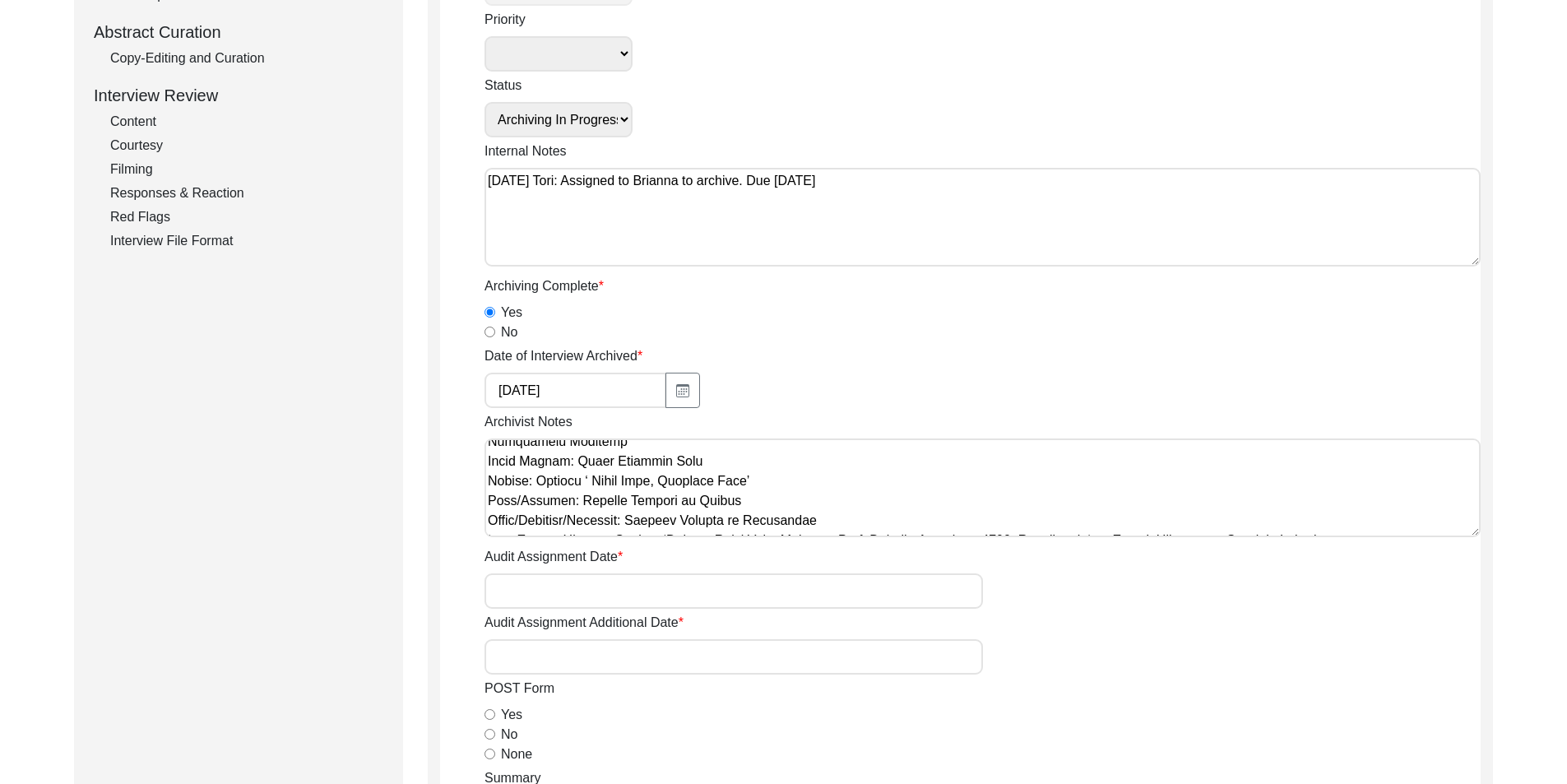
scroll to position [349, 0]
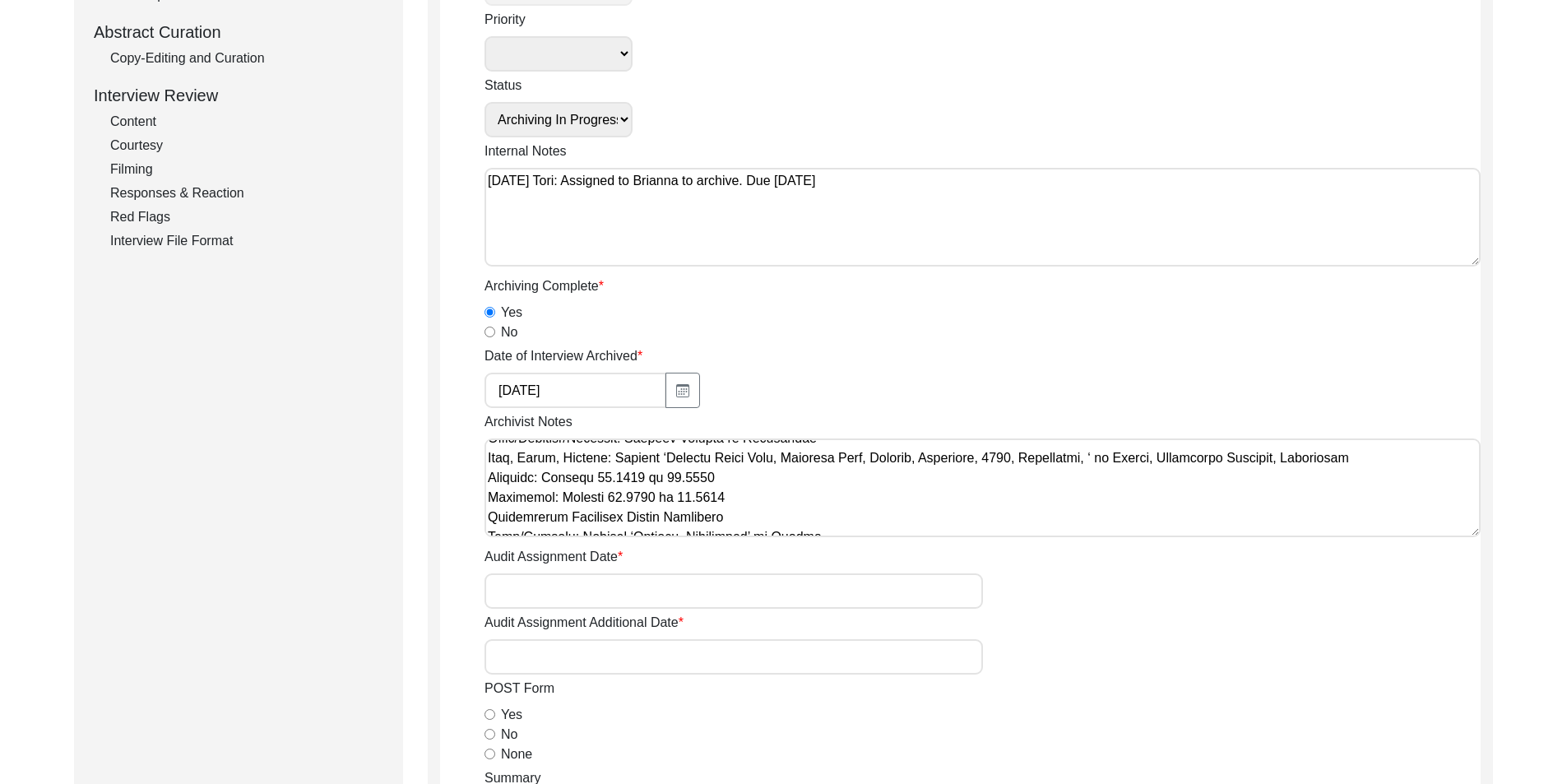
click at [777, 497] on textarea "Archivist Notes" at bounding box center [982, 487] width 996 height 99
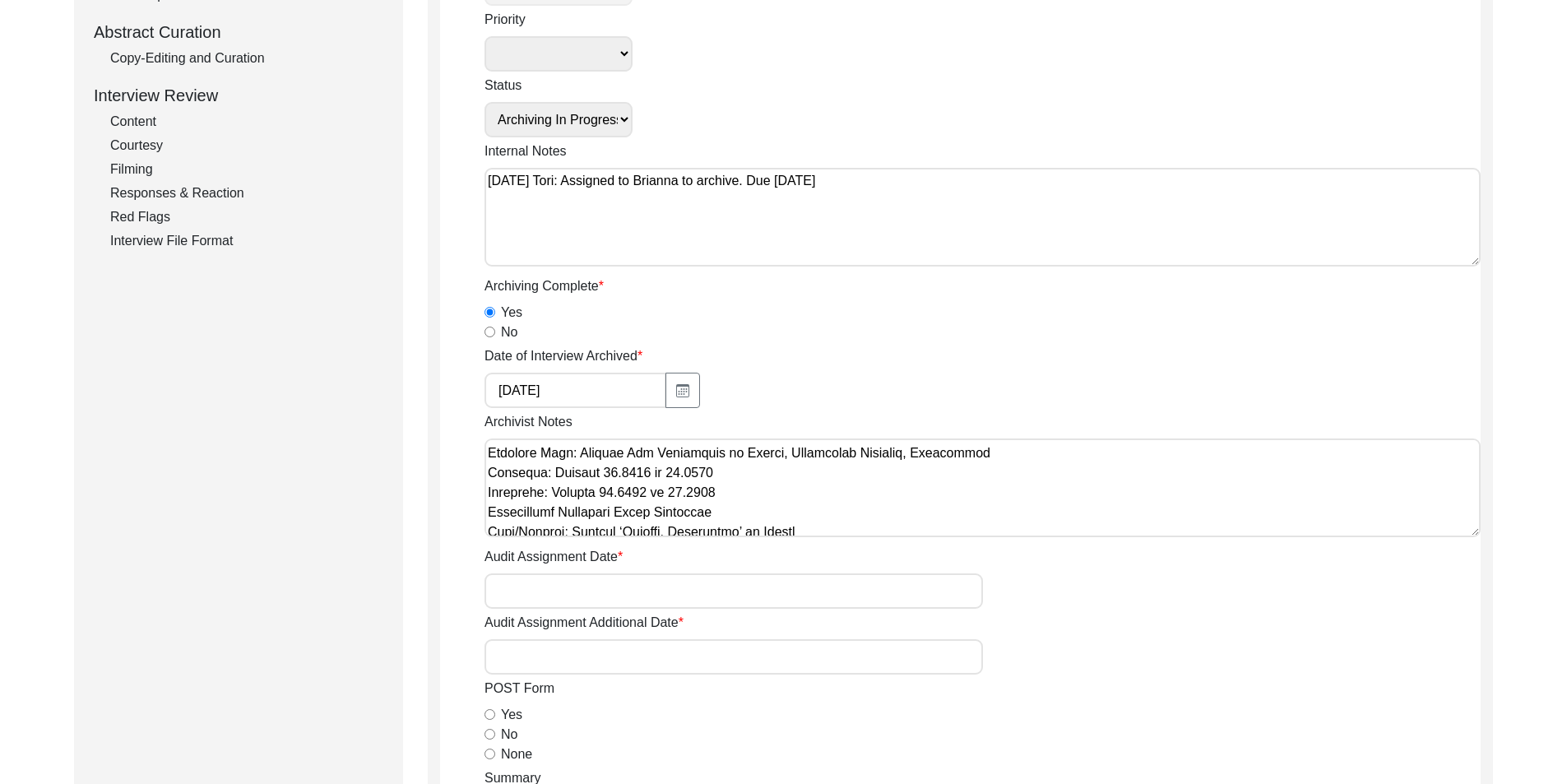
scroll to position [513, 0]
click at [777, 496] on textarea "Archivist Notes" at bounding box center [982, 487] width 996 height 99
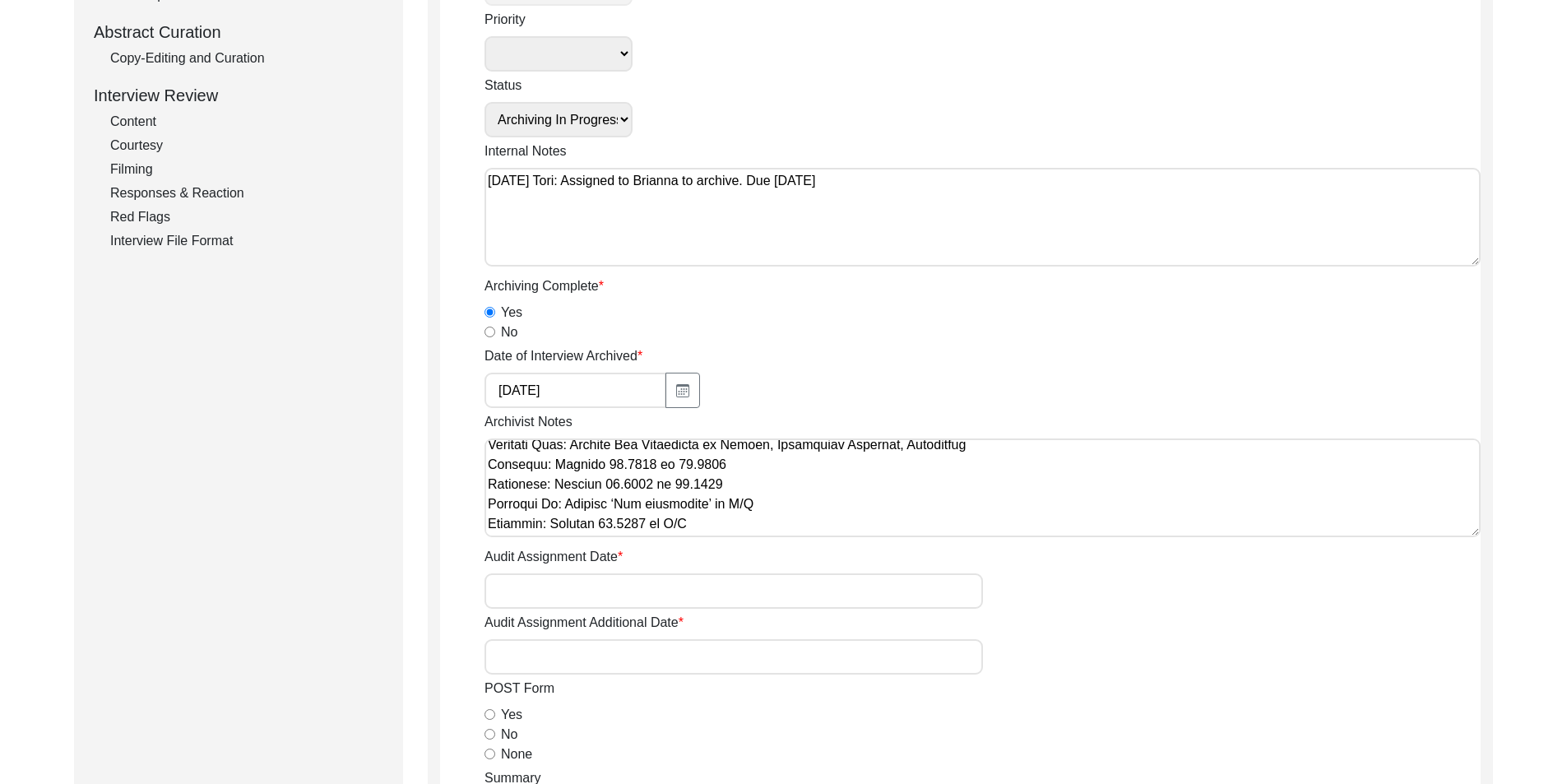
scroll to position [760, 0]
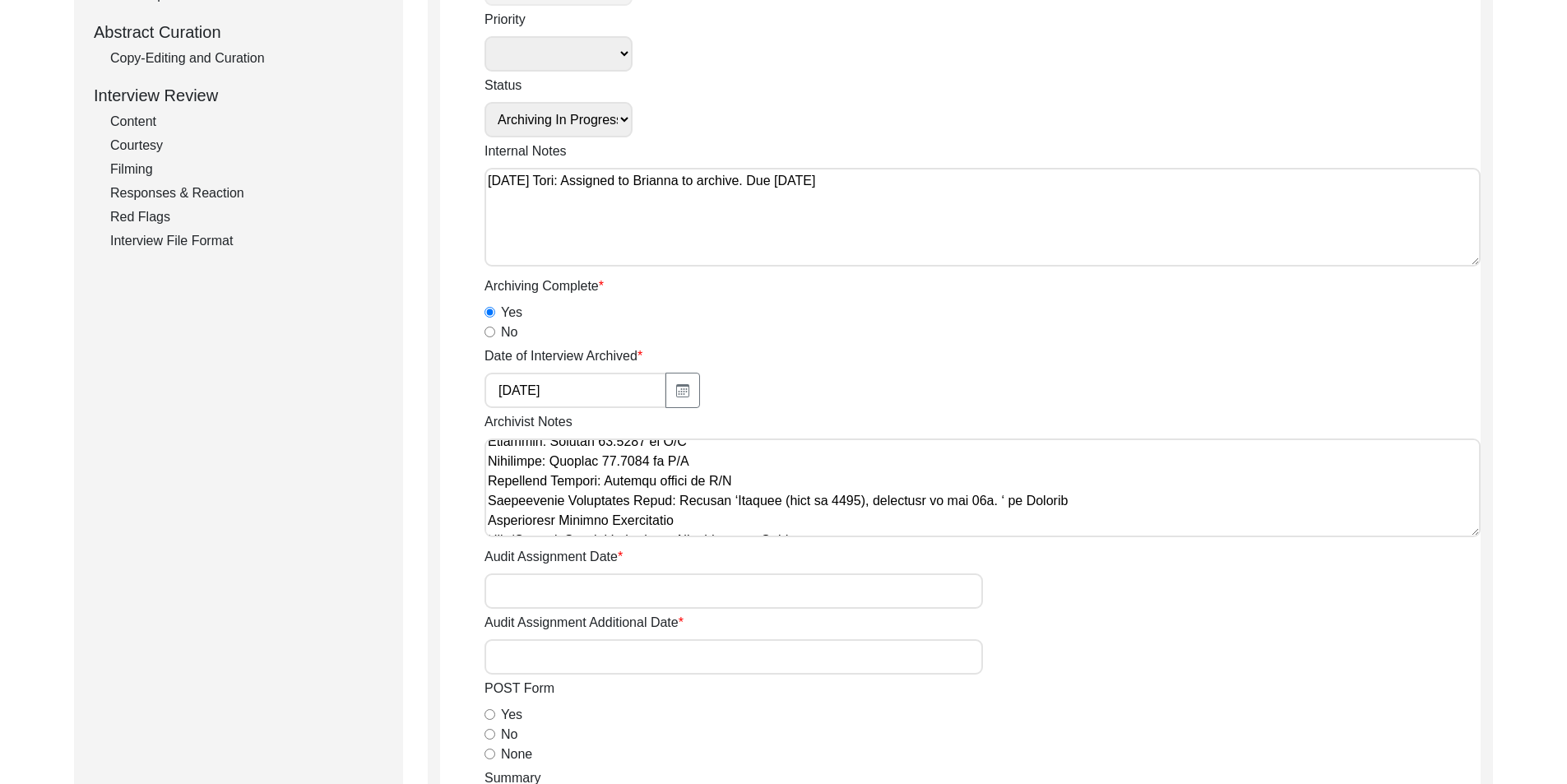
click at [759, 487] on textarea "Archivist Notes" at bounding box center [982, 487] width 996 height 99
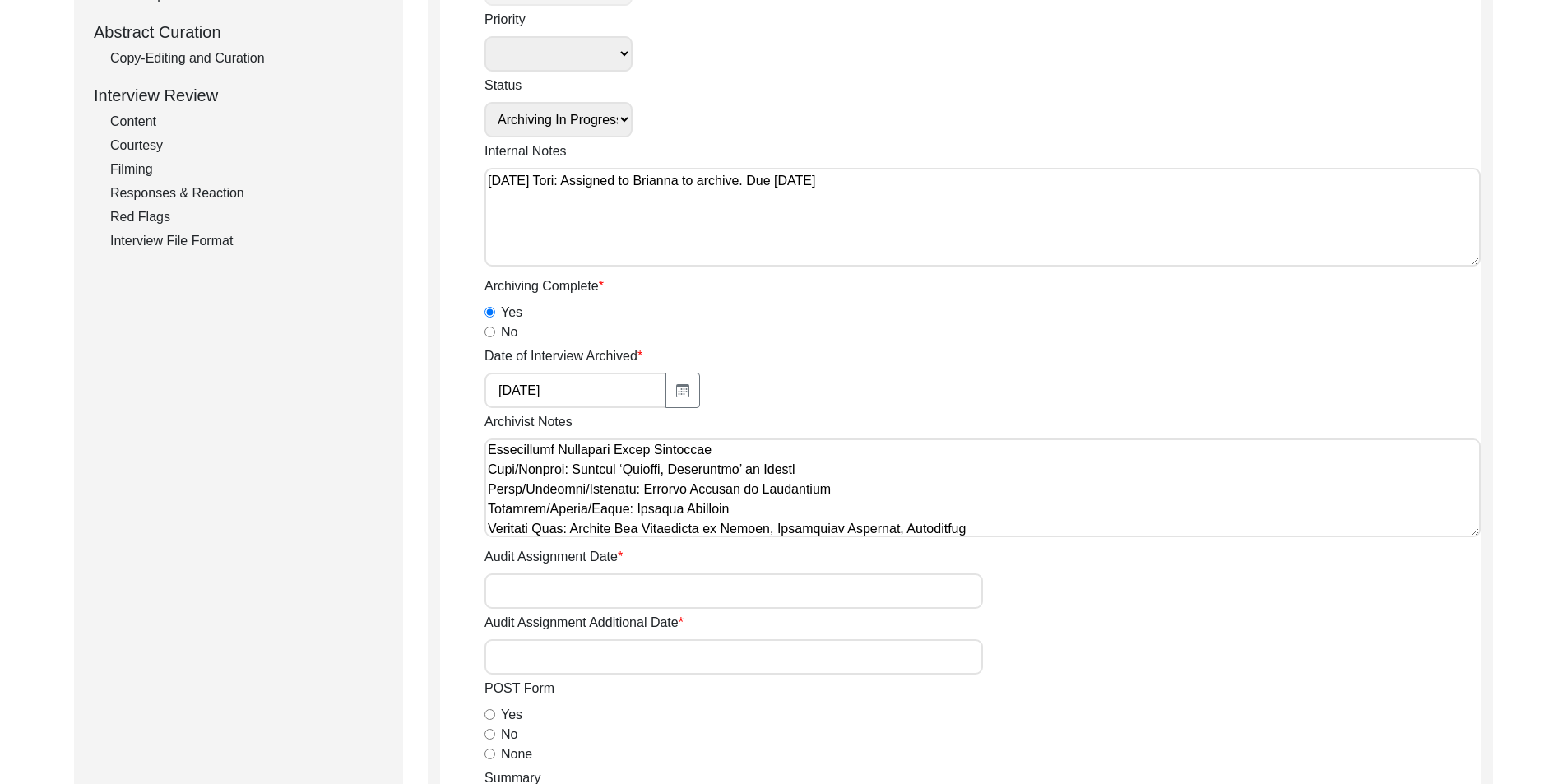
scroll to position [713, 0]
click at [733, 497] on textarea "Archivist Notes" at bounding box center [982, 487] width 996 height 99
click at [734, 509] on textarea "Archivist Notes" at bounding box center [982, 487] width 996 height 99
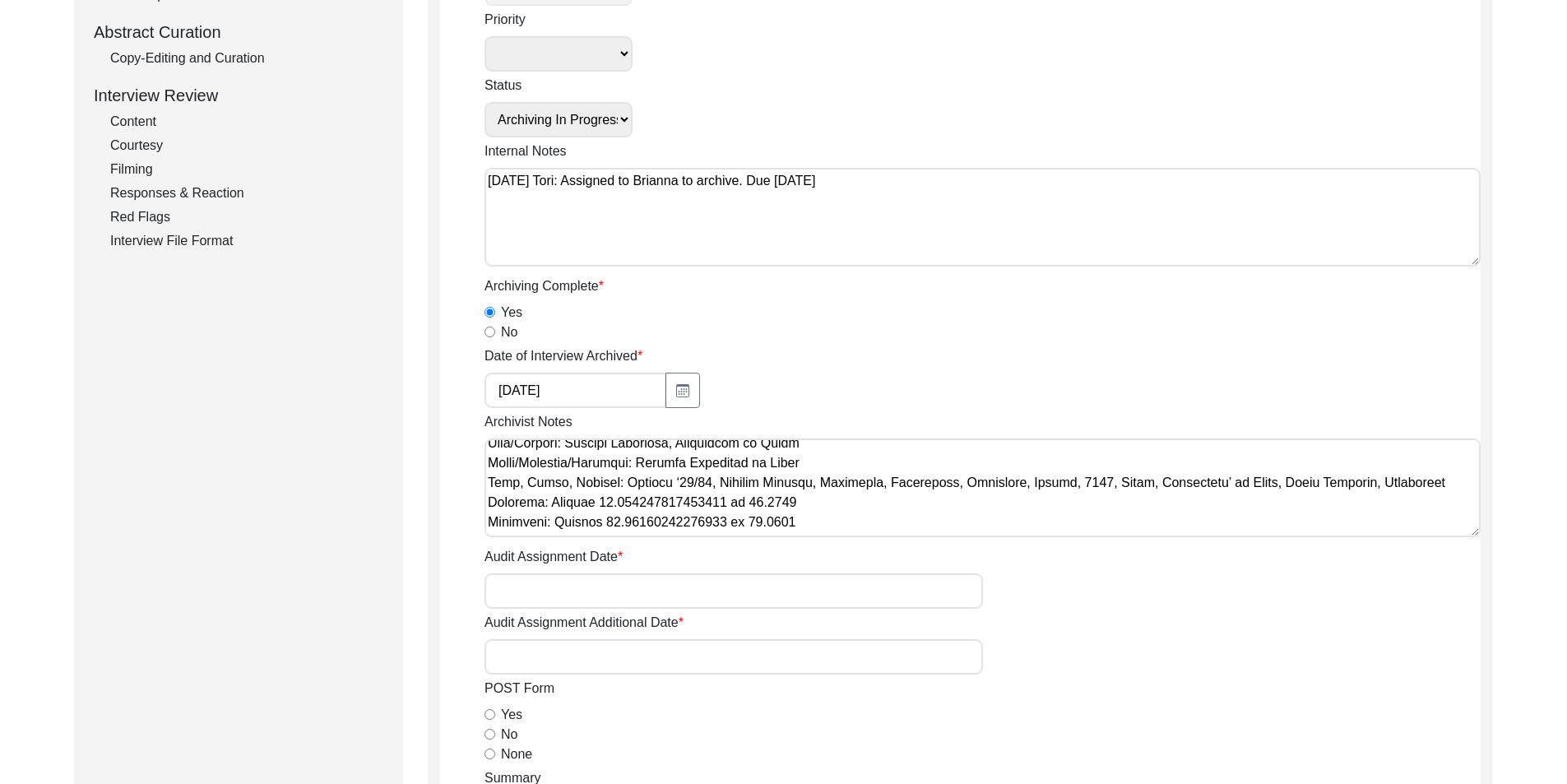
scroll to position [794, 0]
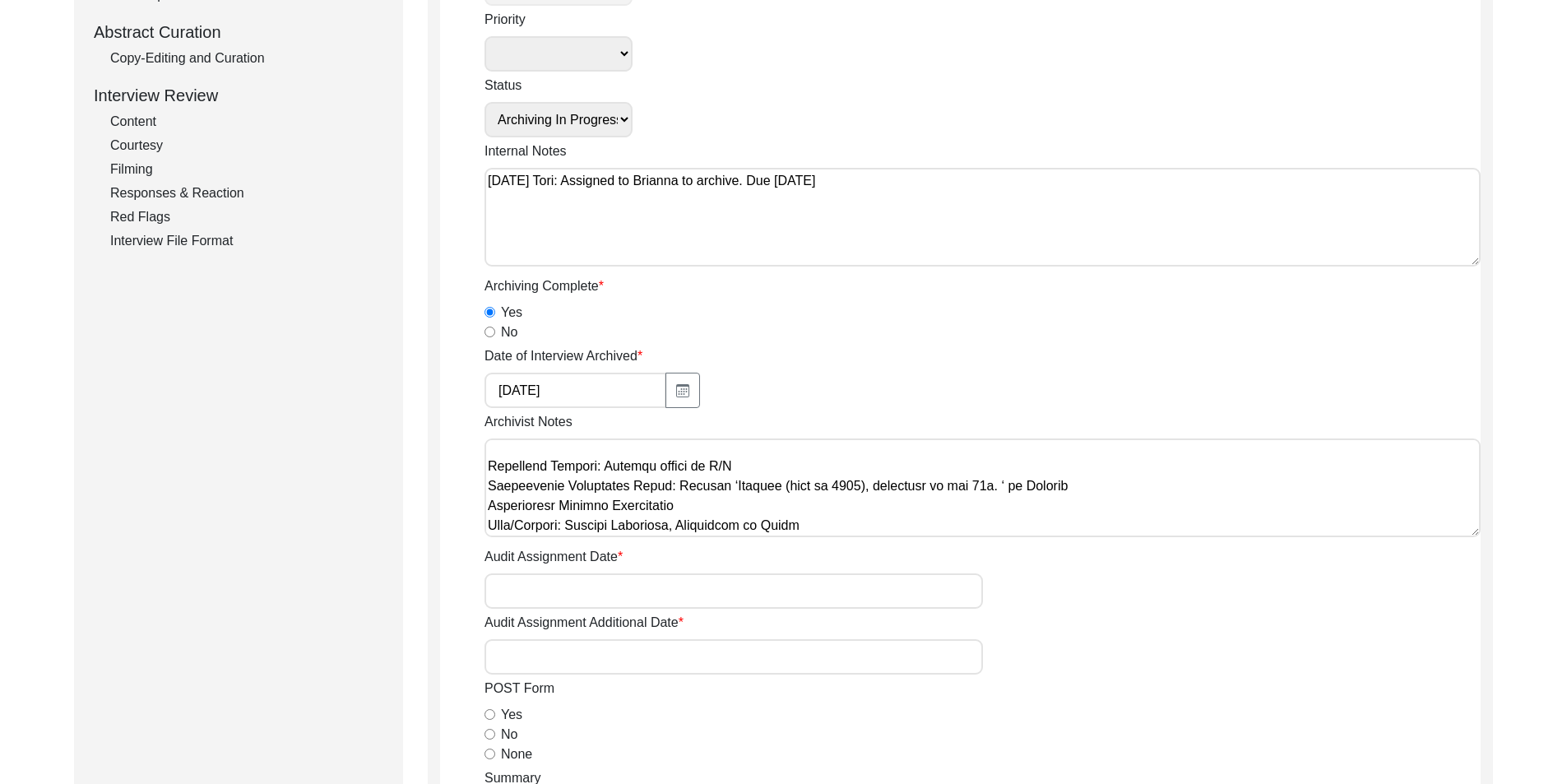
click at [1083, 491] on textarea "Archivist Notes" at bounding box center [982, 487] width 996 height 99
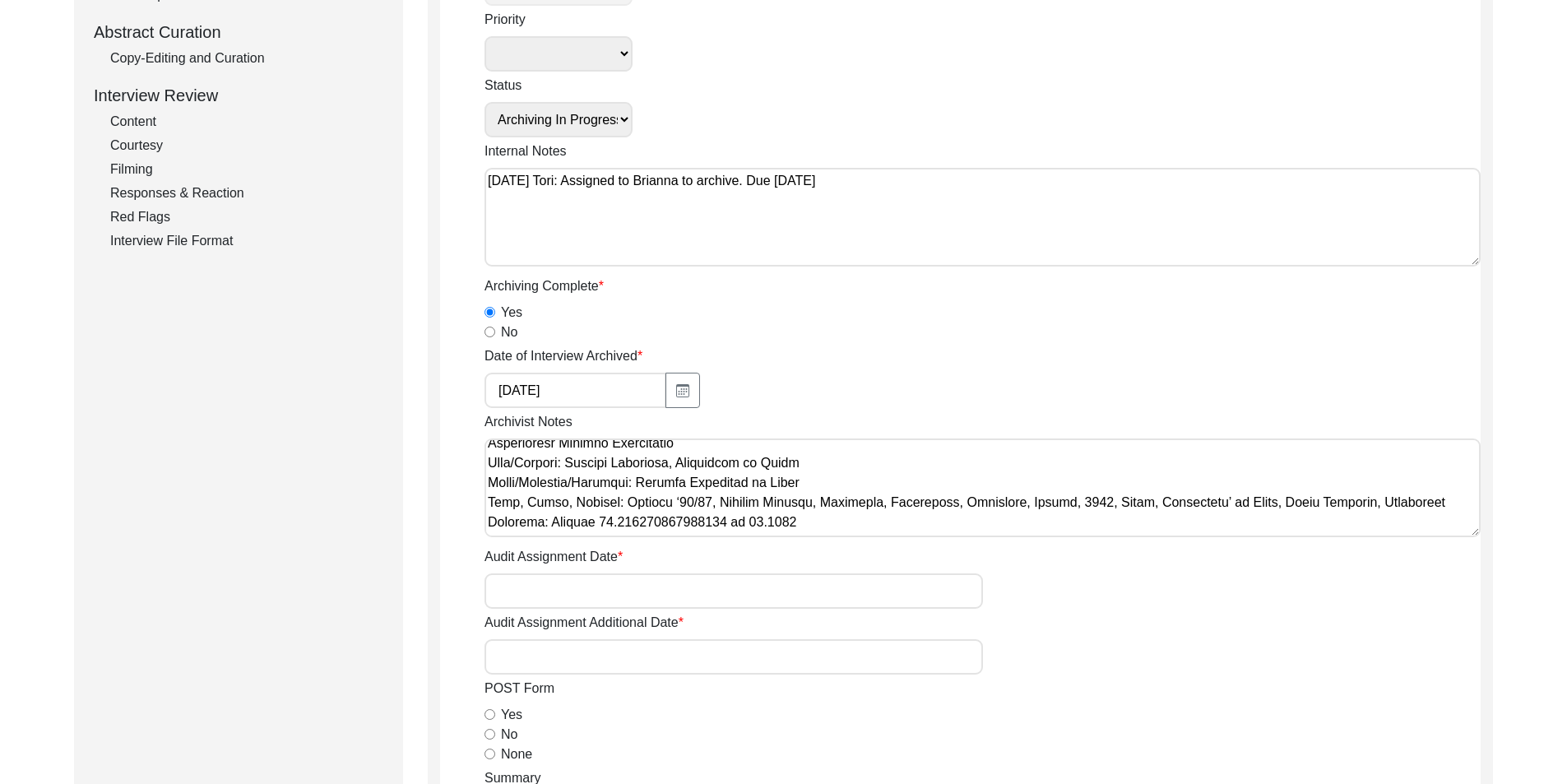
scroll to position [959, 0]
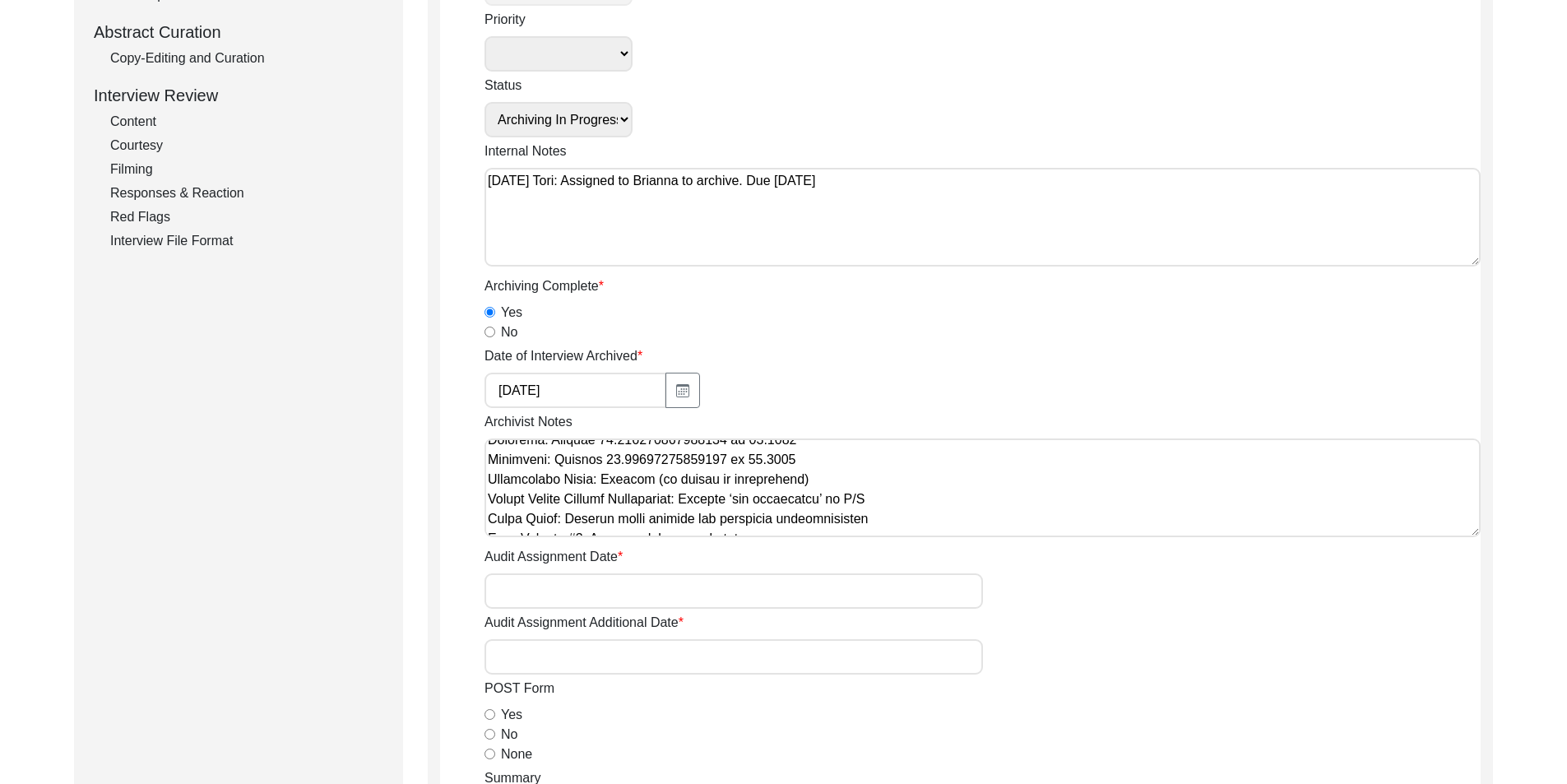
click at [873, 490] on textarea "Archivist Notes" at bounding box center [982, 487] width 996 height 99
click at [854, 482] on textarea "Archivist Notes" at bounding box center [982, 487] width 996 height 99
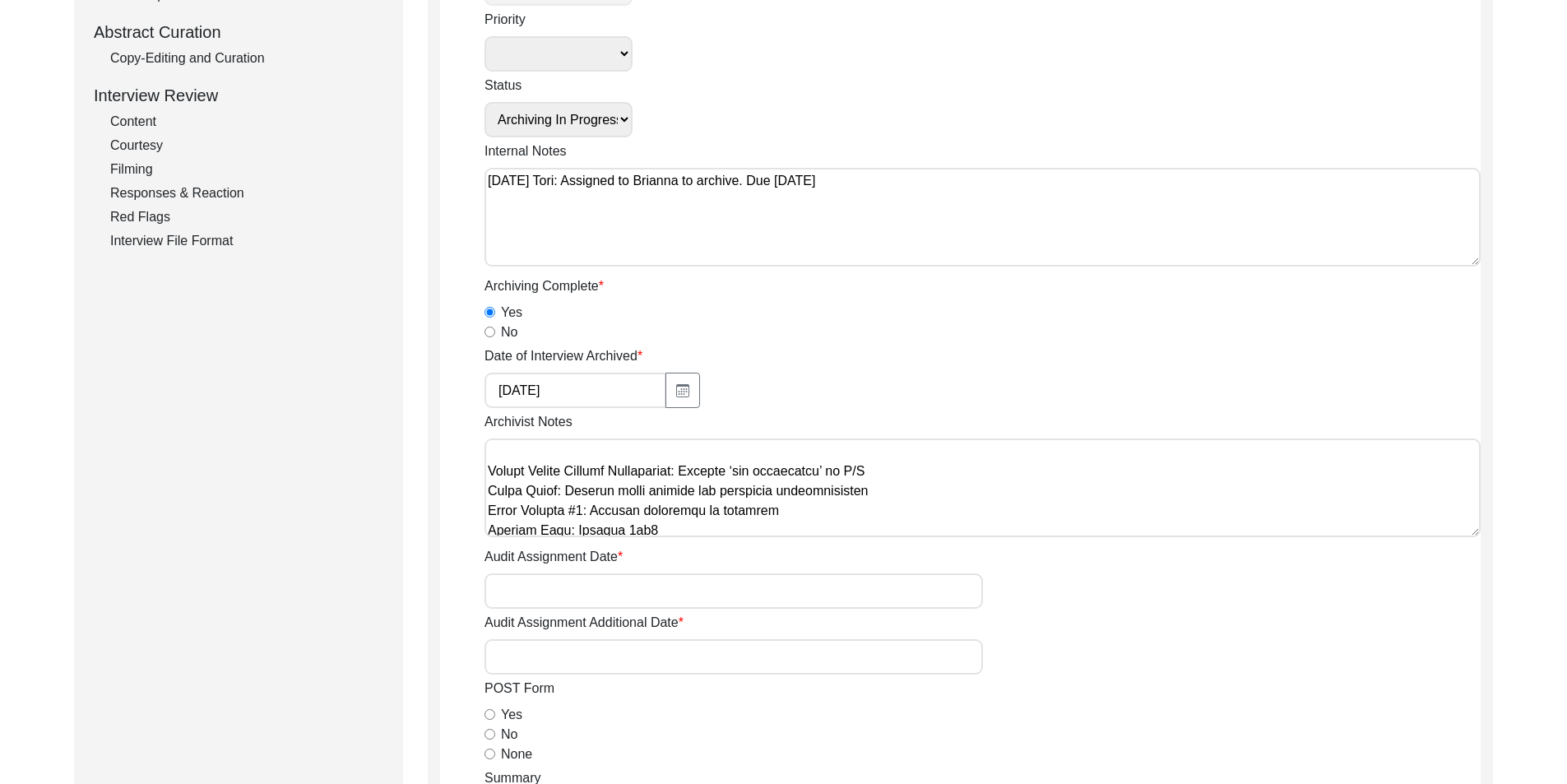
scroll to position [1033, 0]
click at [694, 514] on textarea "Archivist Notes" at bounding box center [982, 487] width 996 height 99
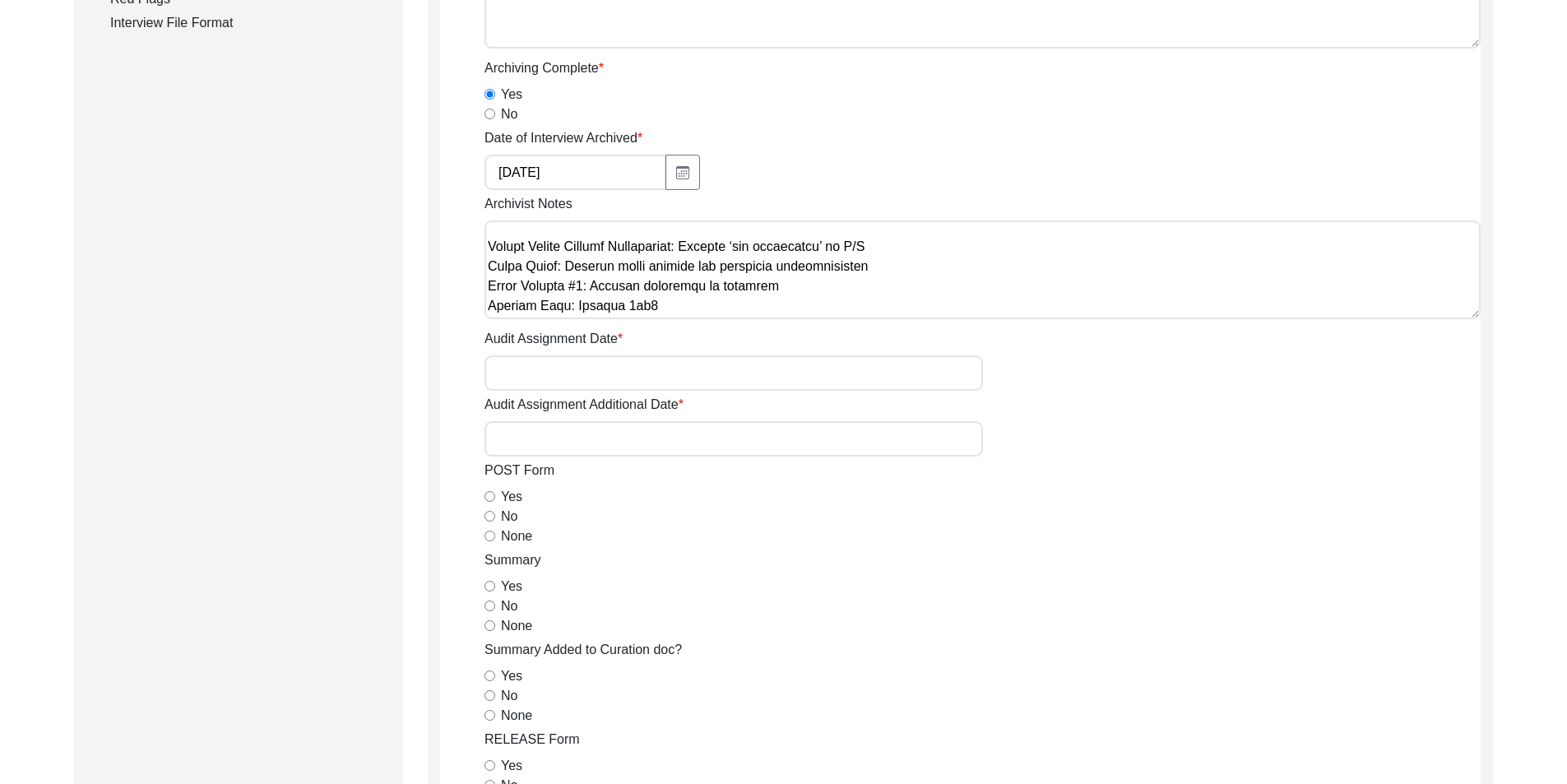
scroll to position [576, 0]
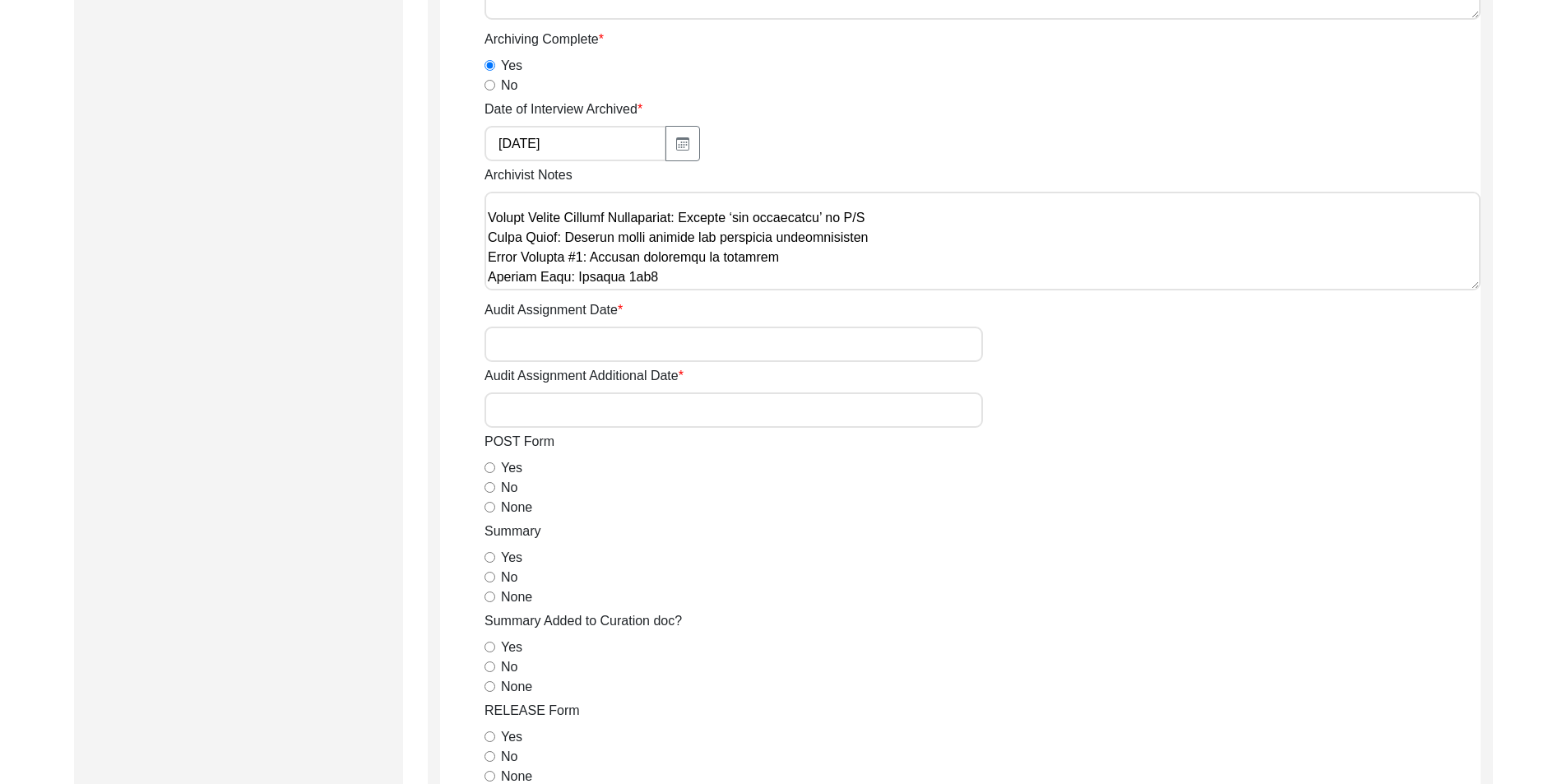
click at [496, 503] on div "None" at bounding box center [982, 507] width 996 height 20
drag, startPoint x: 494, startPoint y: 507, endPoint x: 492, endPoint y: 521, distance: 14.1
click at [493, 507] on input "None" at bounding box center [490, 507] width 10 height 10
click at [490, 561] on input "Yes" at bounding box center [490, 557] width 10 height 10
click at [491, 683] on input "None" at bounding box center [490, 686] width 10 height 10
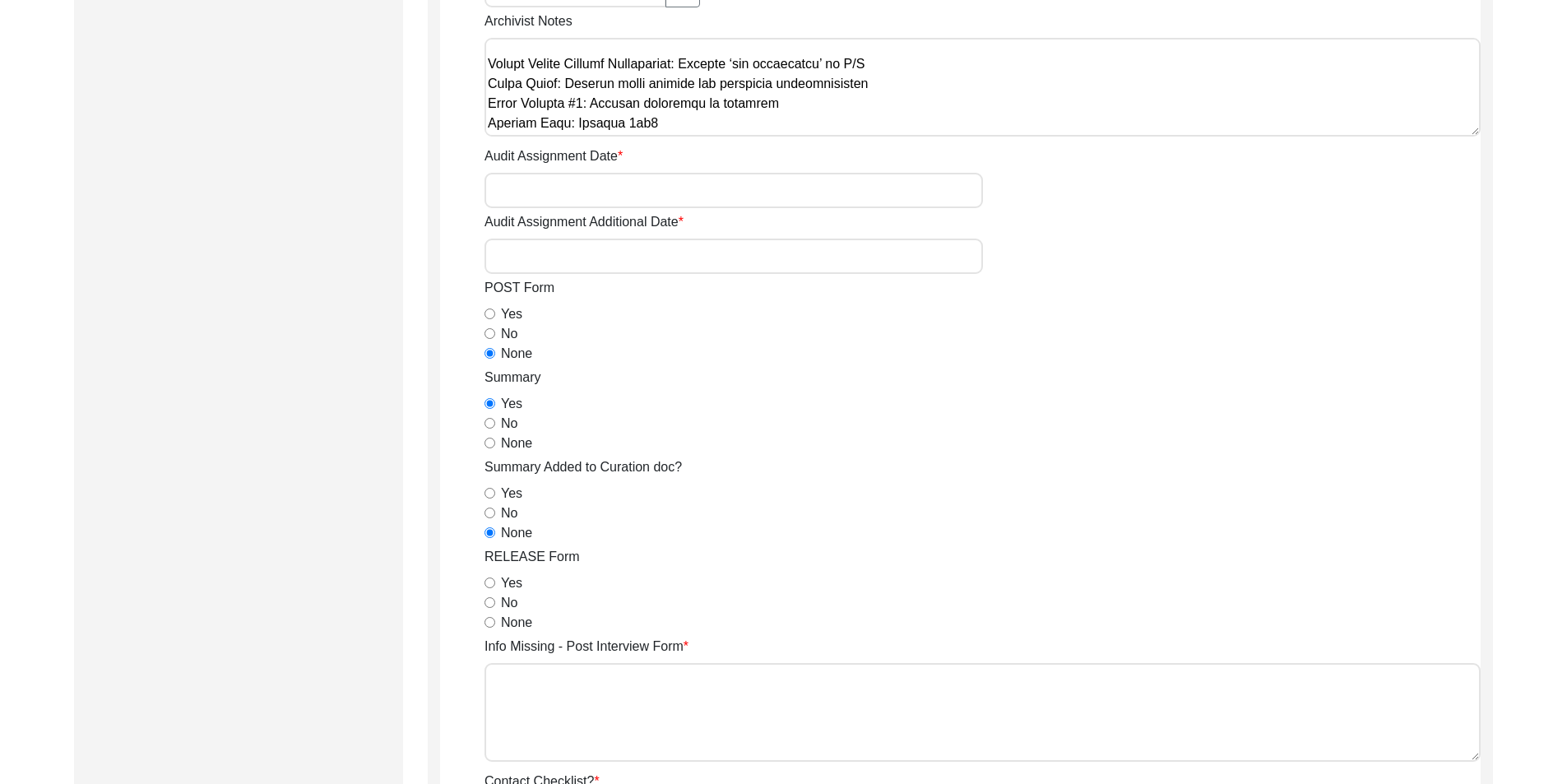
scroll to position [904, 0]
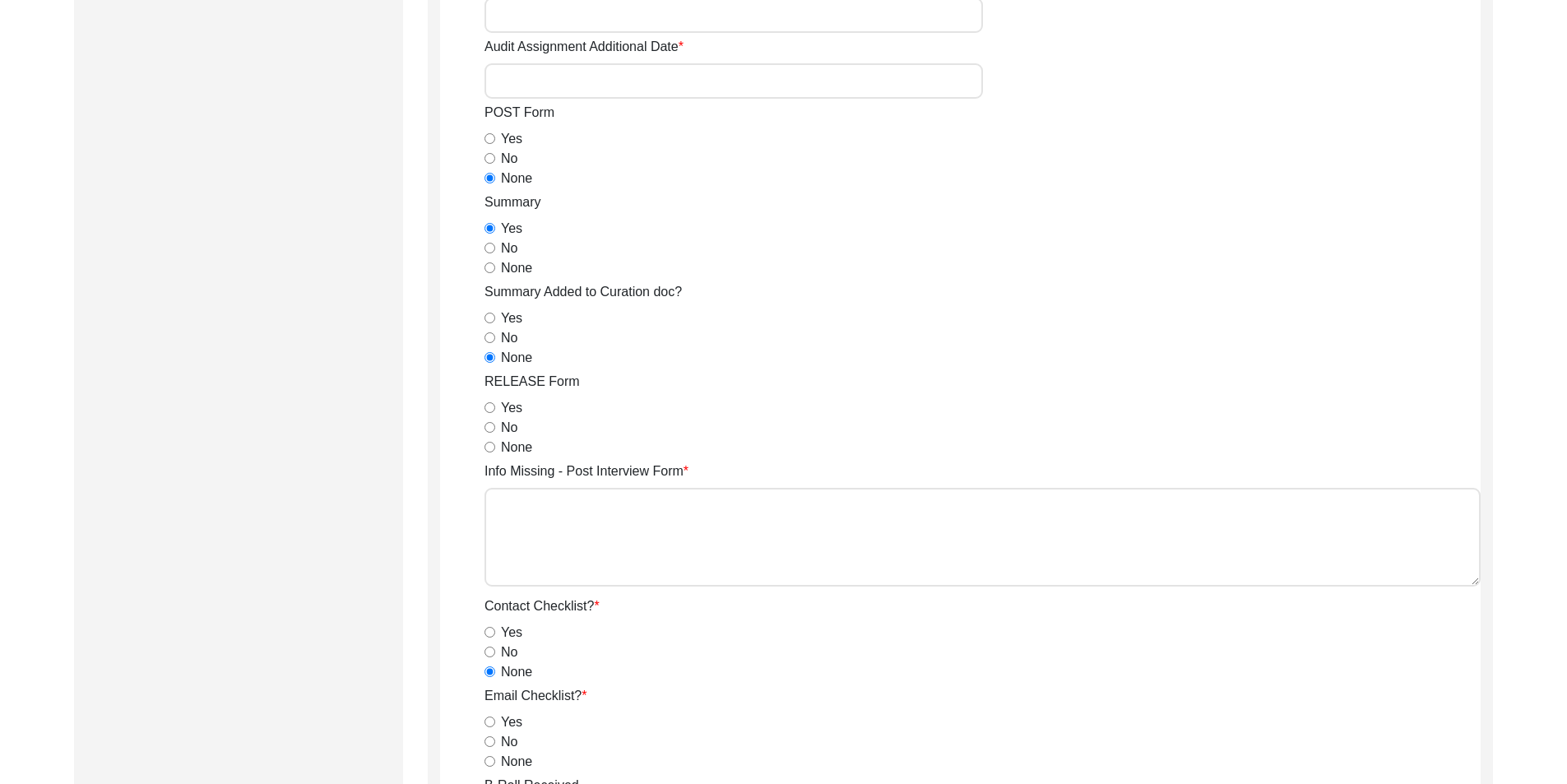
click at [494, 409] on input "Yes" at bounding box center [490, 407] width 10 height 10
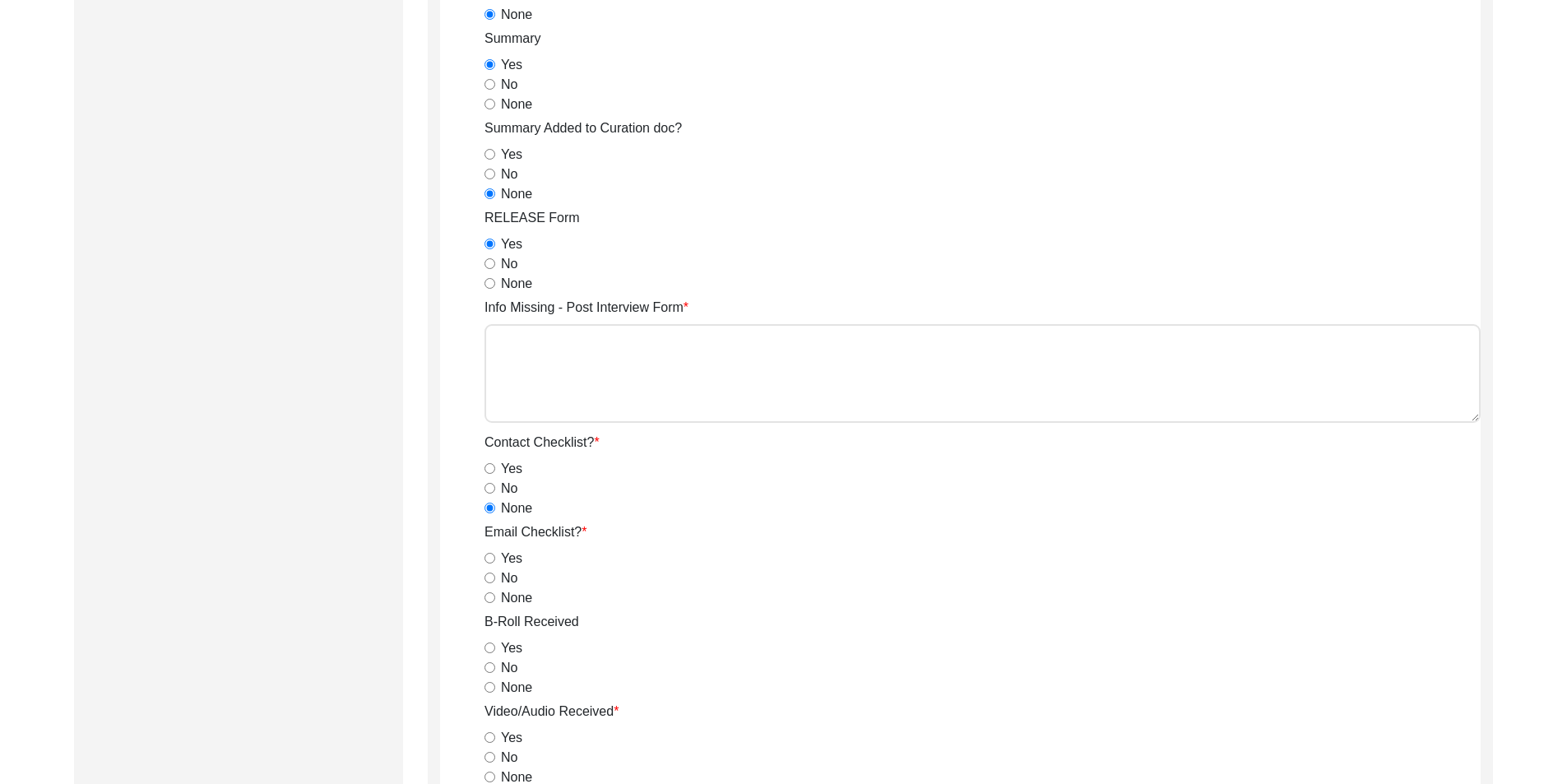
scroll to position [1069, 0]
click at [495, 591] on div "None" at bounding box center [982, 596] width 996 height 20
click at [491, 599] on input "None" at bounding box center [490, 596] width 10 height 10
click at [492, 647] on input "Yes" at bounding box center [490, 646] width 10 height 10
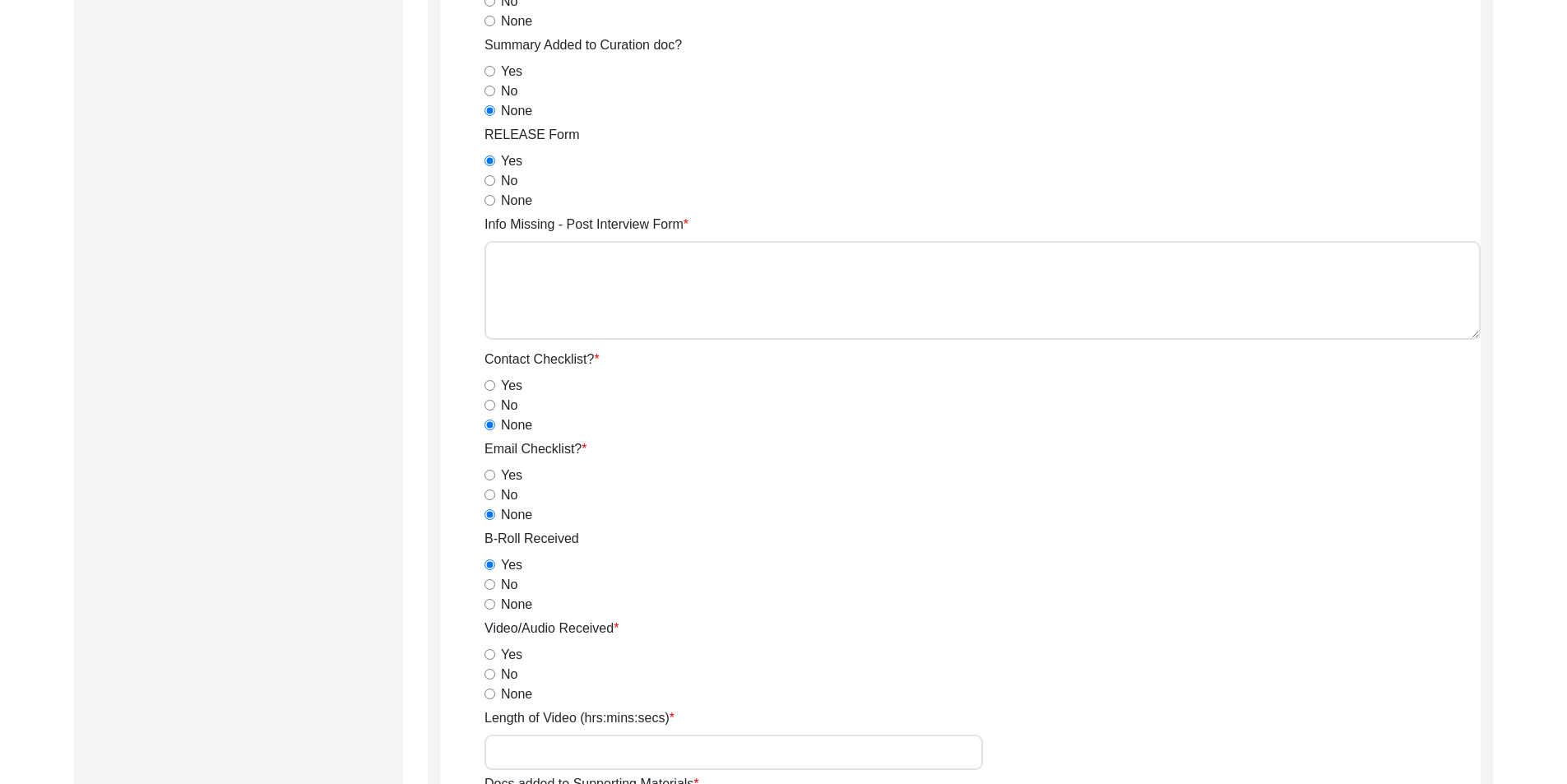
scroll to position [1316, 0]
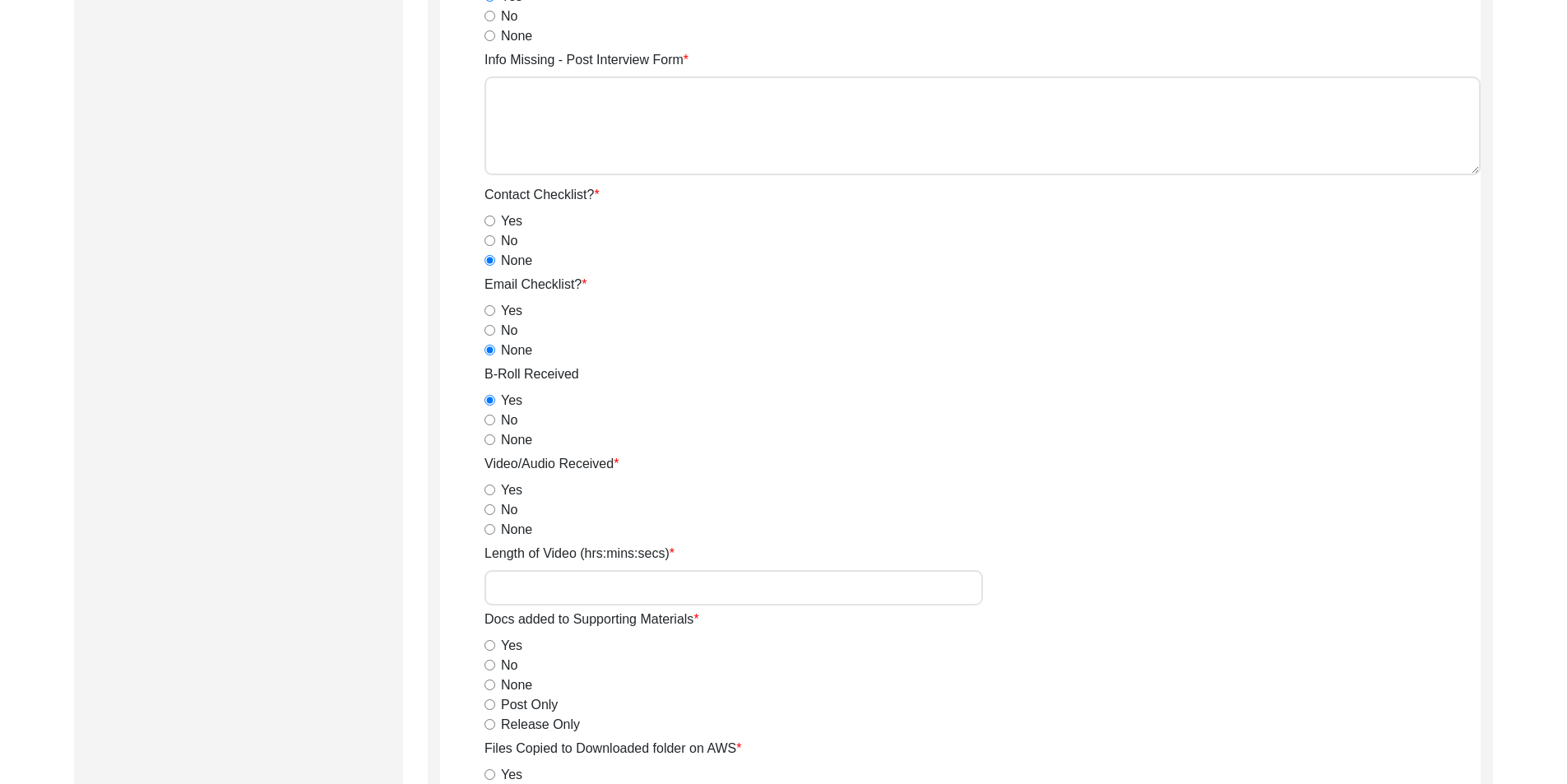
click at [493, 491] on input "Yes" at bounding box center [490, 490] width 10 height 10
click at [451, 516] on app-archivist-form "Archivist Assigned To [PERSON_NAME] [PERSON_NAME] archivist [PERSON_NAME] [PERS…" at bounding box center [960, 290] width 1041 height 2793
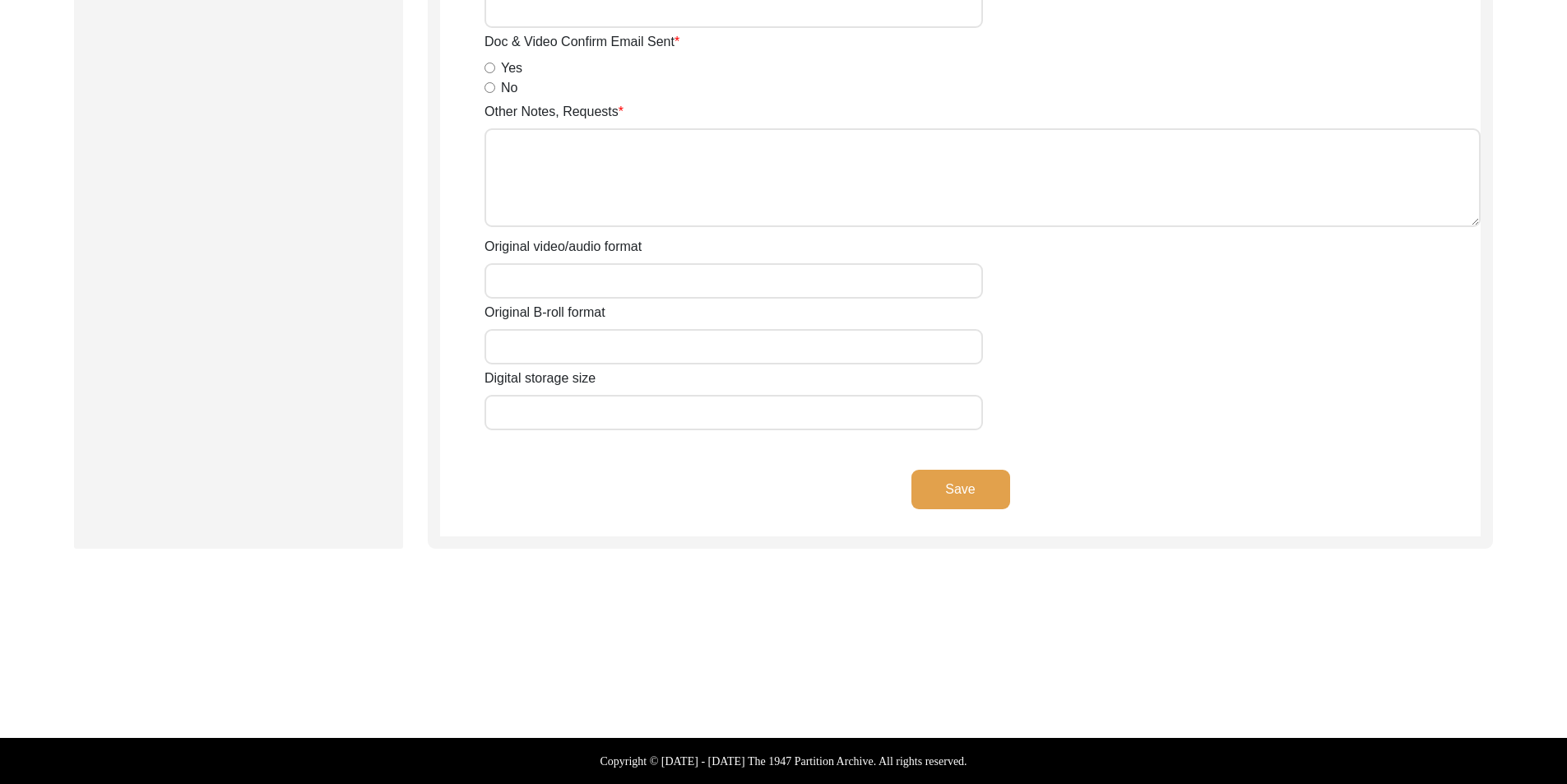
click at [929, 499] on button "Save" at bounding box center [961, 490] width 99 height 40
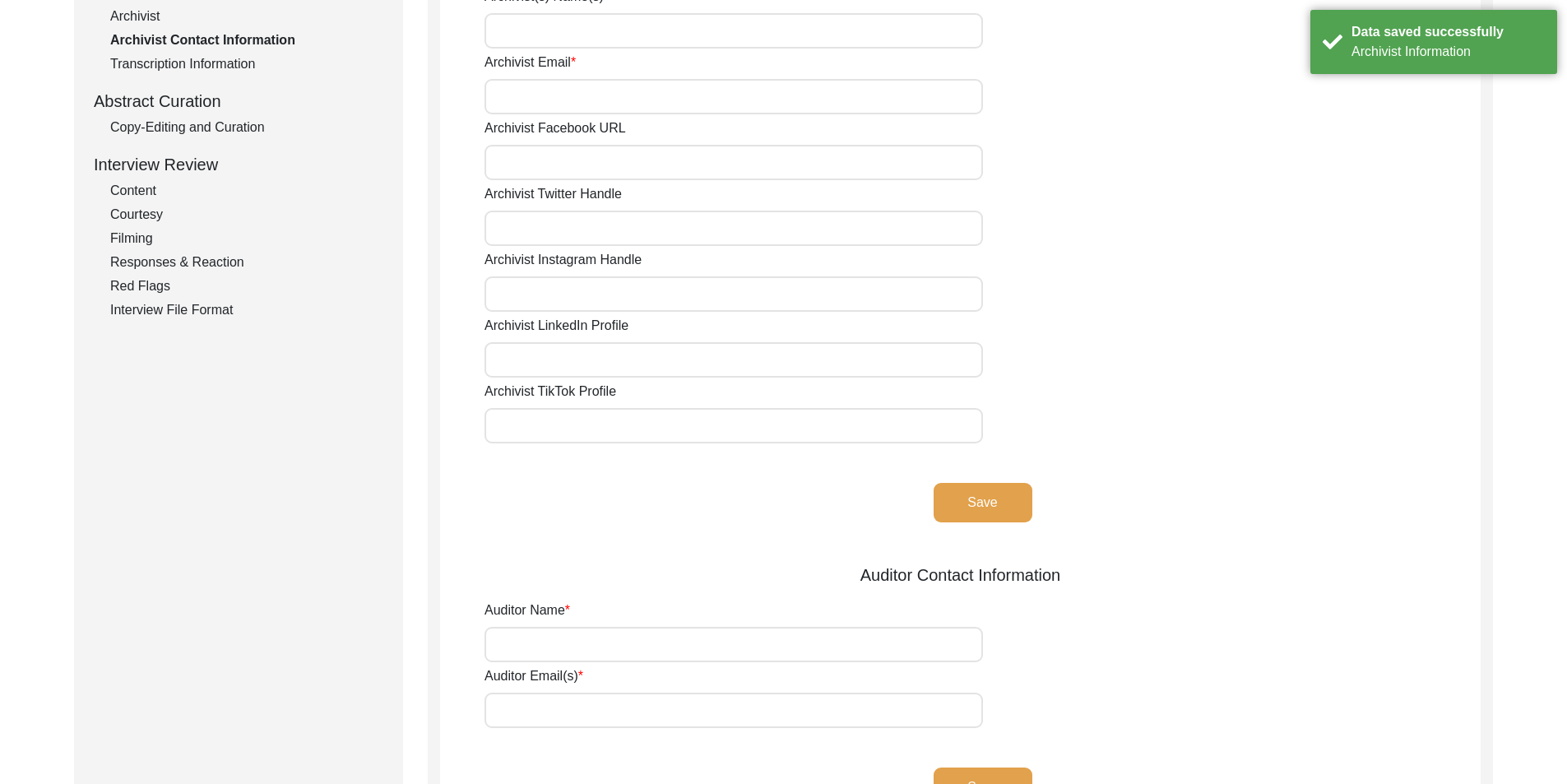
scroll to position [0, 0]
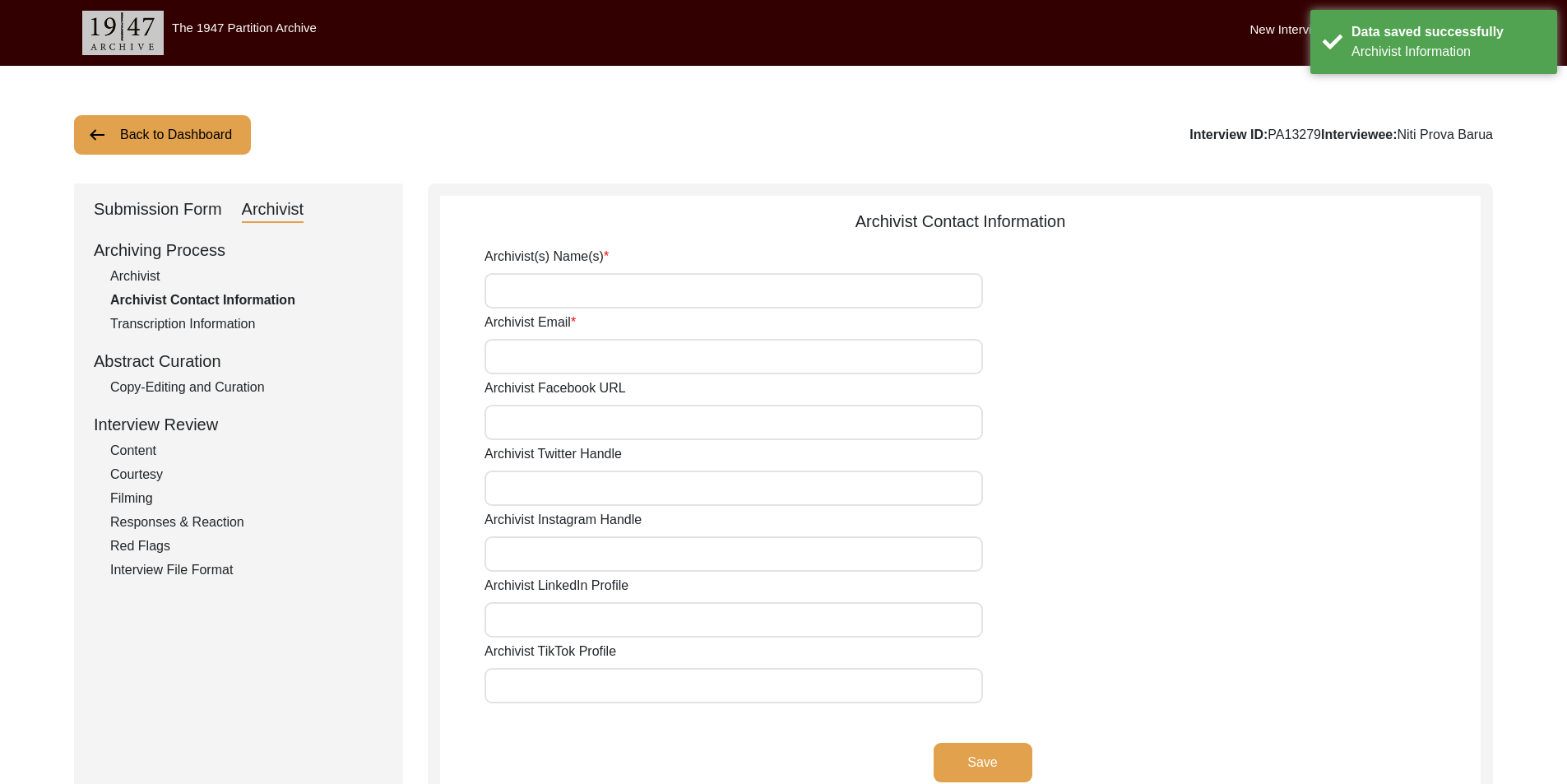
drag, startPoint x: 608, startPoint y: 302, endPoint x: 619, endPoint y: 307, distance: 12.1
click at [609, 301] on input "Archivist(s) Name(s)" at bounding box center [734, 290] width 499 height 35
click at [1100, 324] on div "Archivist Email" at bounding box center [982, 343] width 996 height 62
click at [986, 769] on button "Save" at bounding box center [983, 762] width 99 height 40
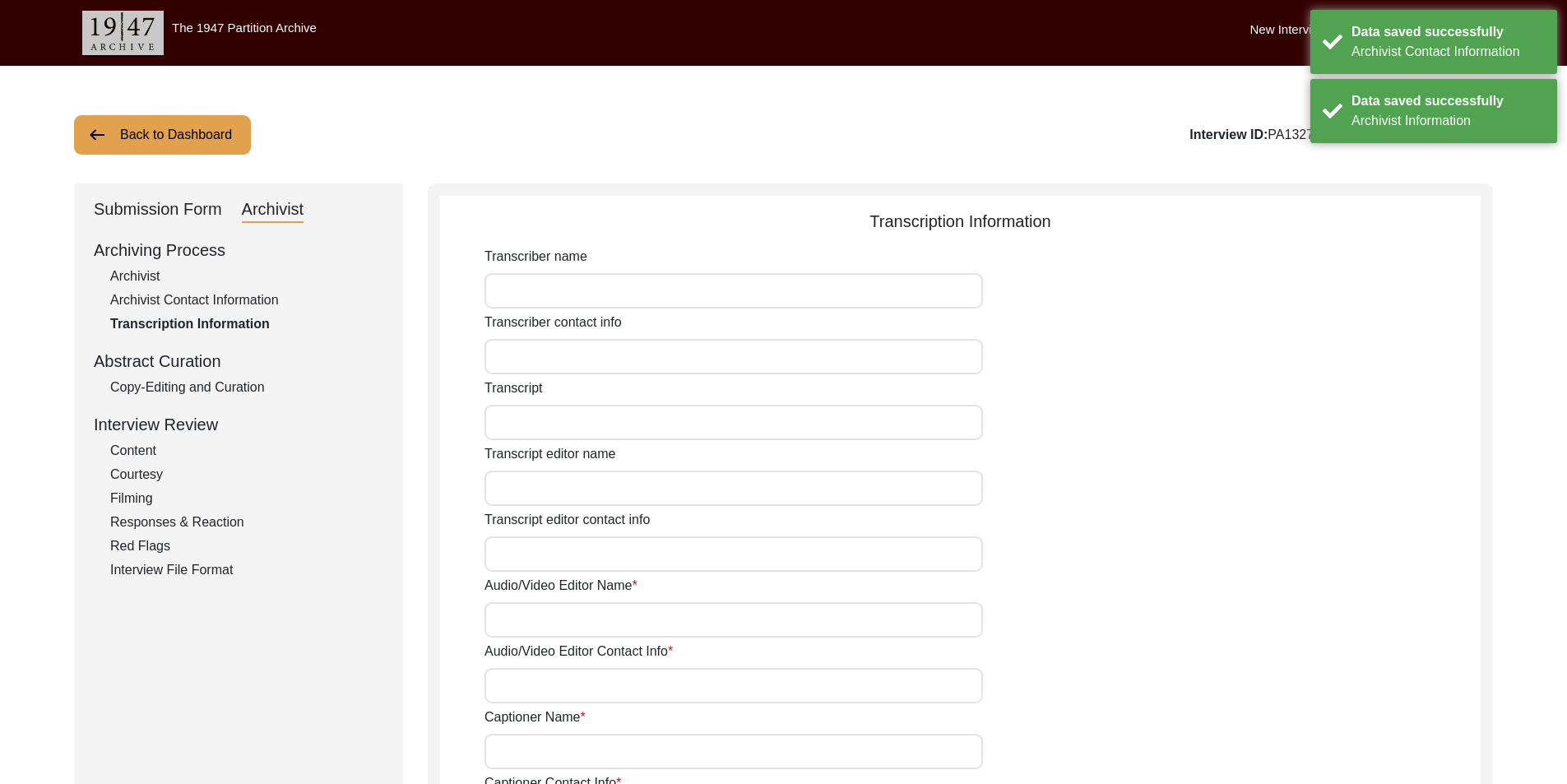
click at [219, 380] on div "Copy-Editing and Curation" at bounding box center [246, 387] width 273 height 20
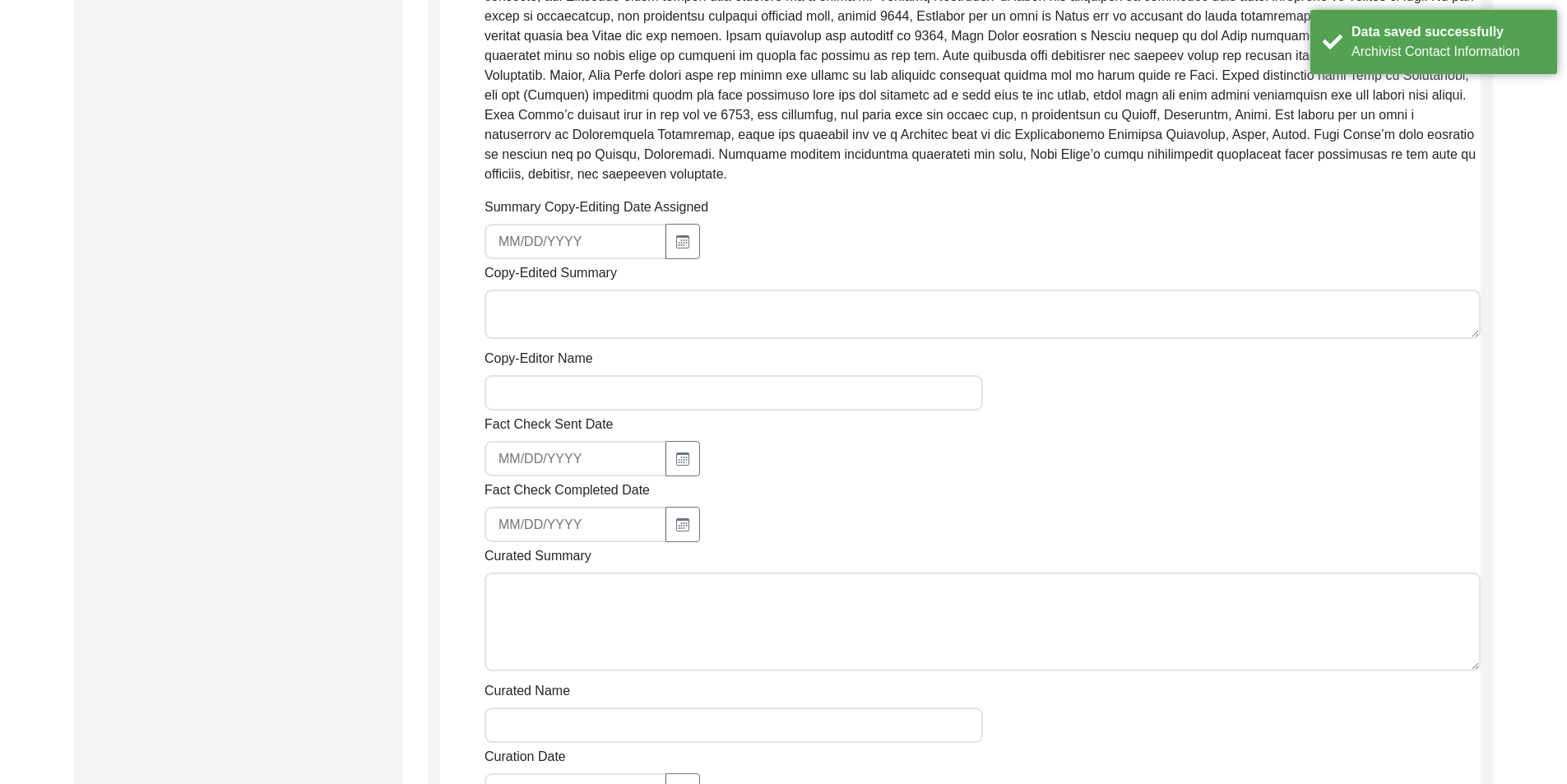
scroll to position [576, 0]
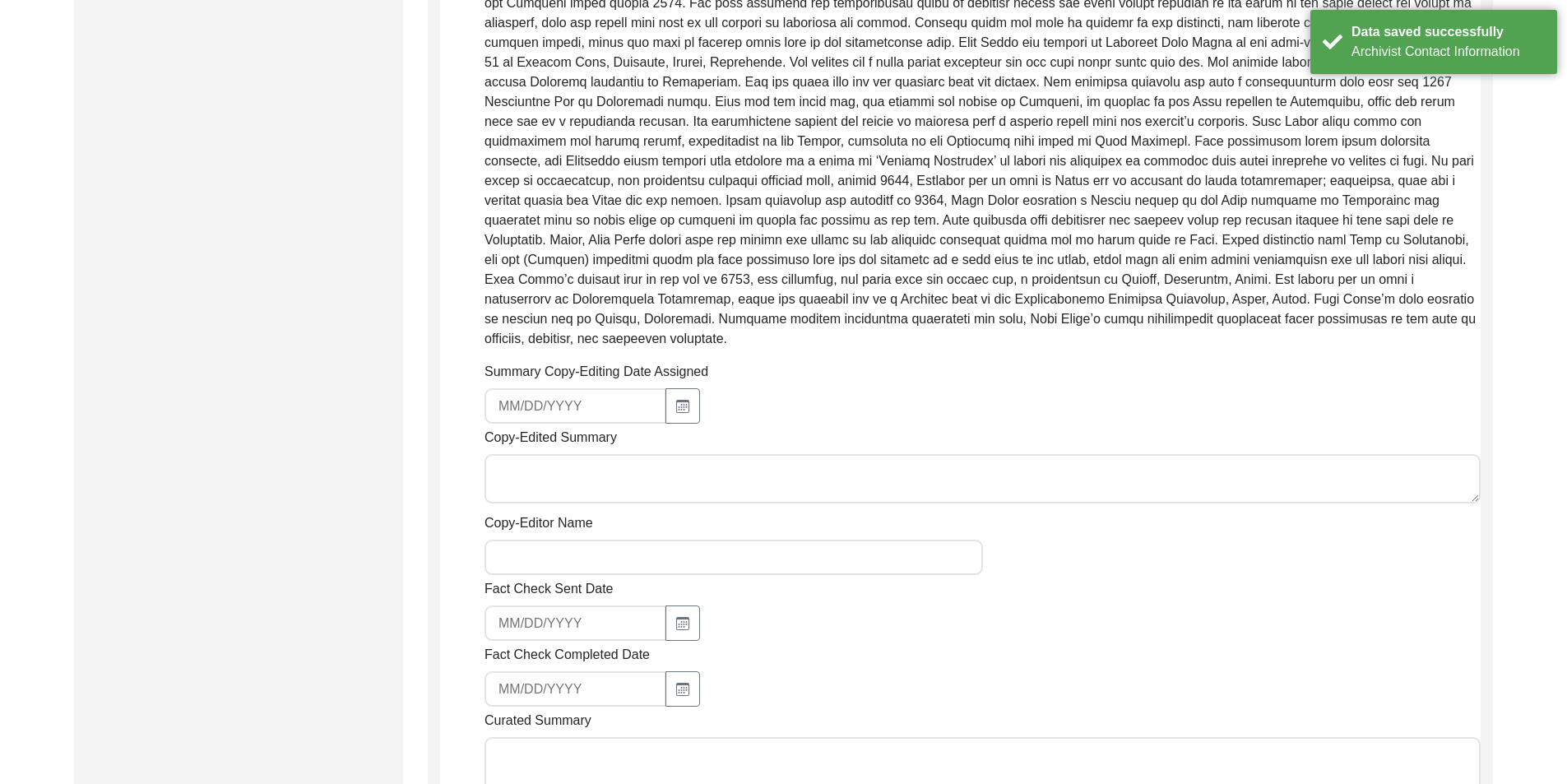
click at [604, 556] on div "Summary Copy-Editing Date Assigned Copy-Edited Summary Copy-Editor Name Fact Ch…" at bounding box center [982, 734] width 996 height 746
click at [601, 551] on input "Copy-Editor Name" at bounding box center [734, 557] width 499 height 35
click at [560, 614] on input "[EMAIL_ADDRESS][DOMAIN_NAME]" at bounding box center [575, 622] width 182 height 35
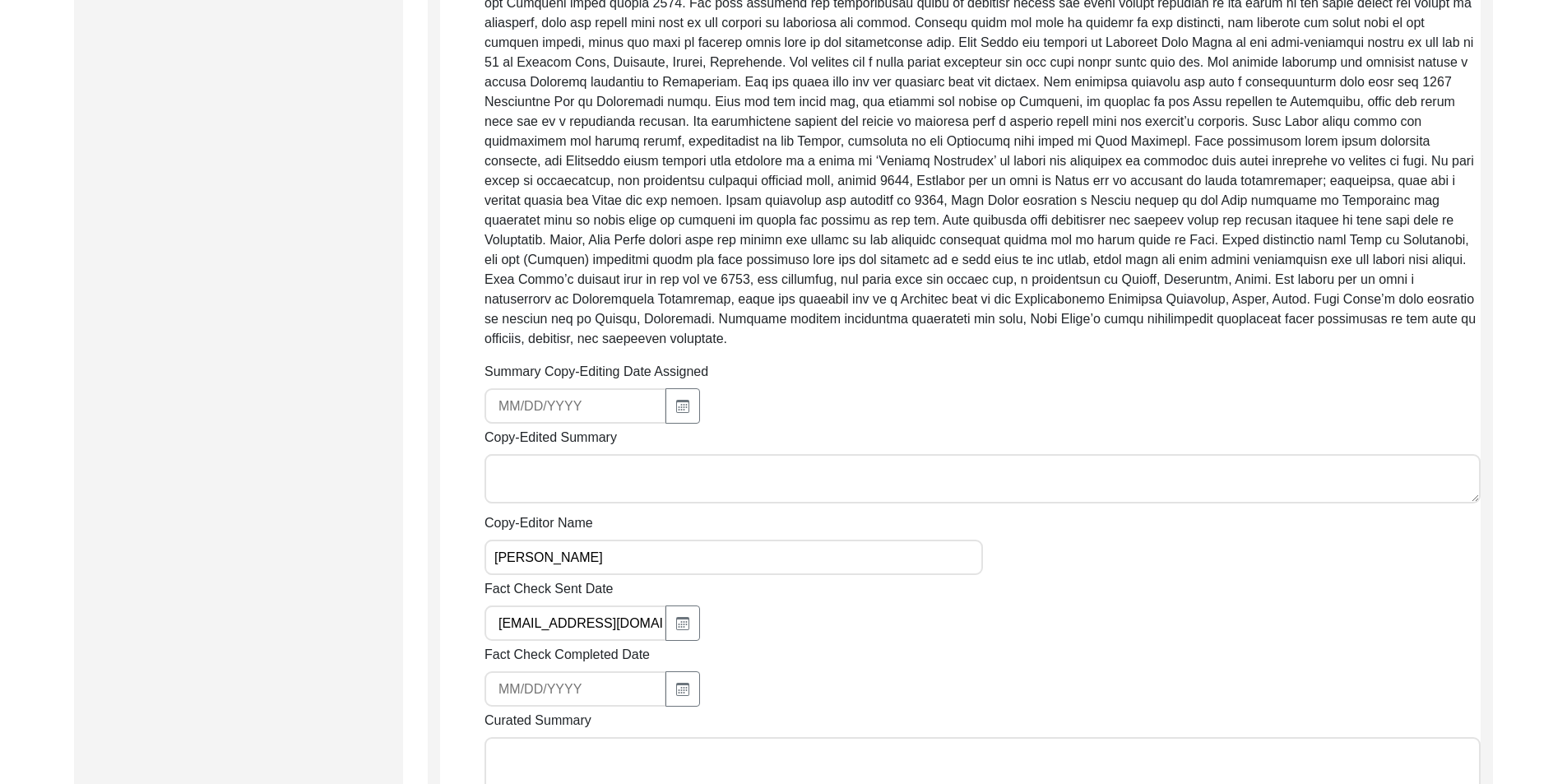
click at [560, 614] on input "[EMAIL_ADDRESS][DOMAIN_NAME]" at bounding box center [575, 622] width 182 height 35
click at [825, 605] on div at bounding box center [734, 622] width 499 height 35
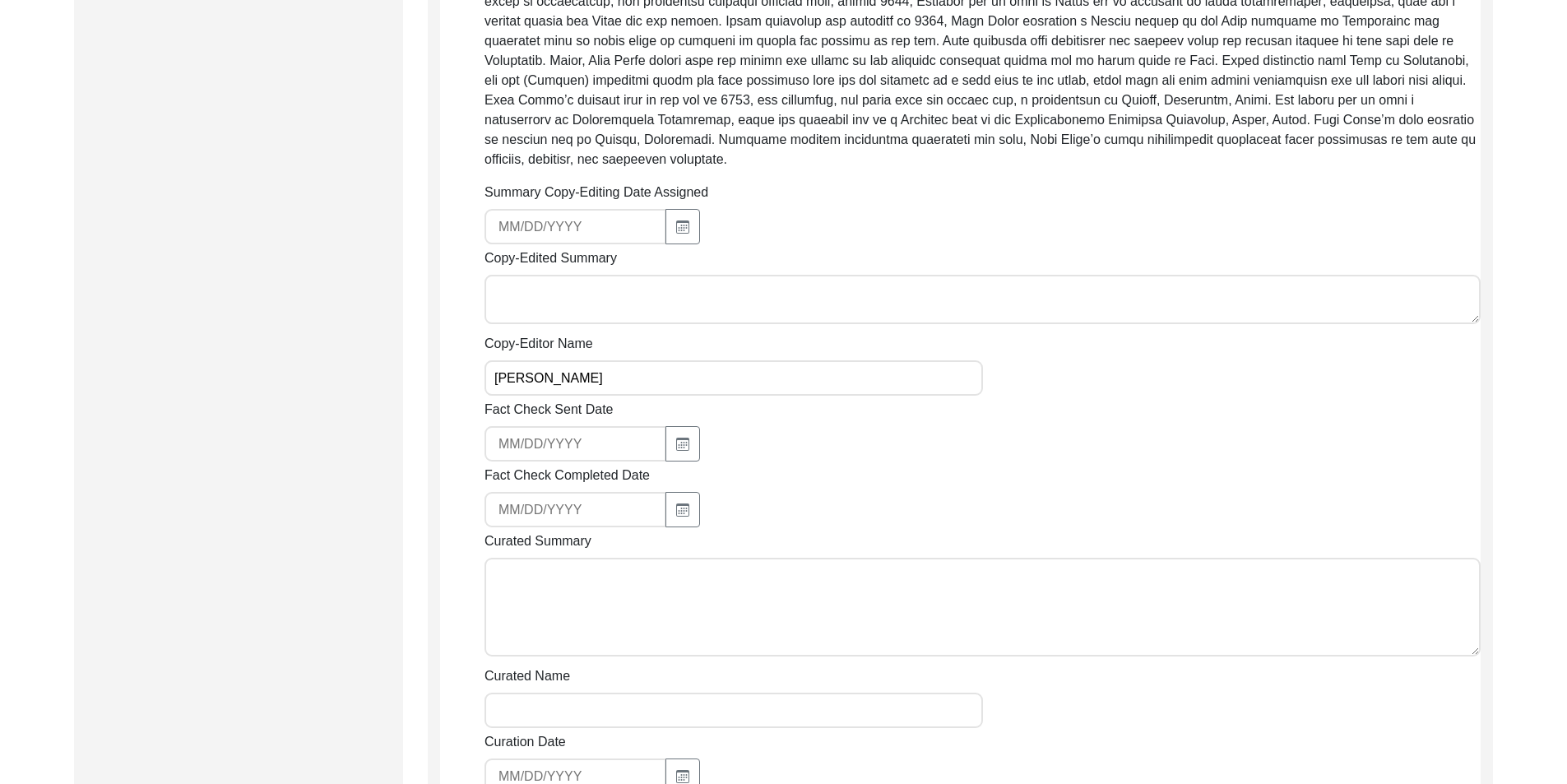
scroll to position [904, 0]
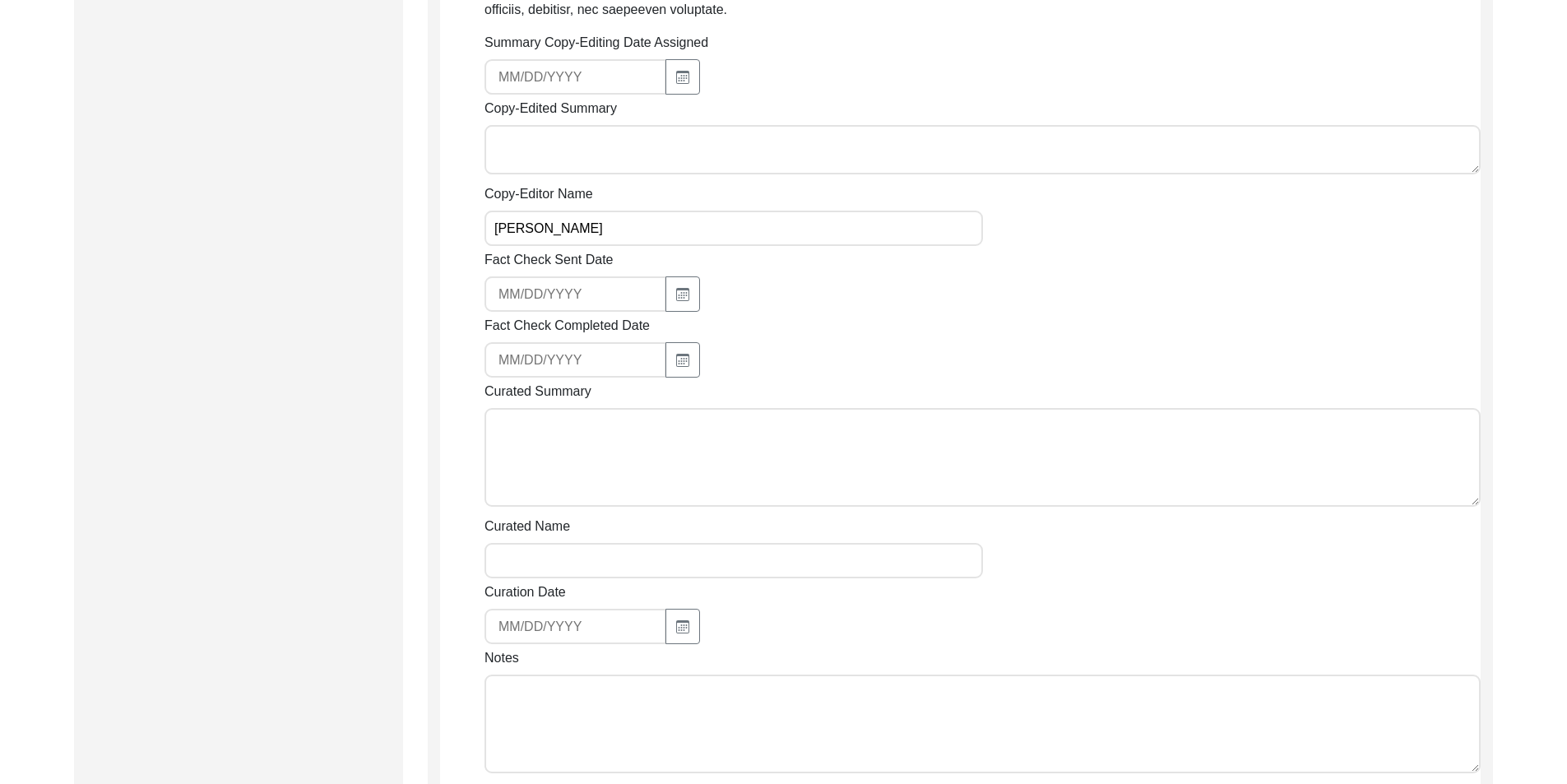
click at [640, 699] on textarea "Notes" at bounding box center [982, 724] width 996 height 99
click at [766, 441] on textarea "Curated Summary" at bounding box center [982, 457] width 996 height 99
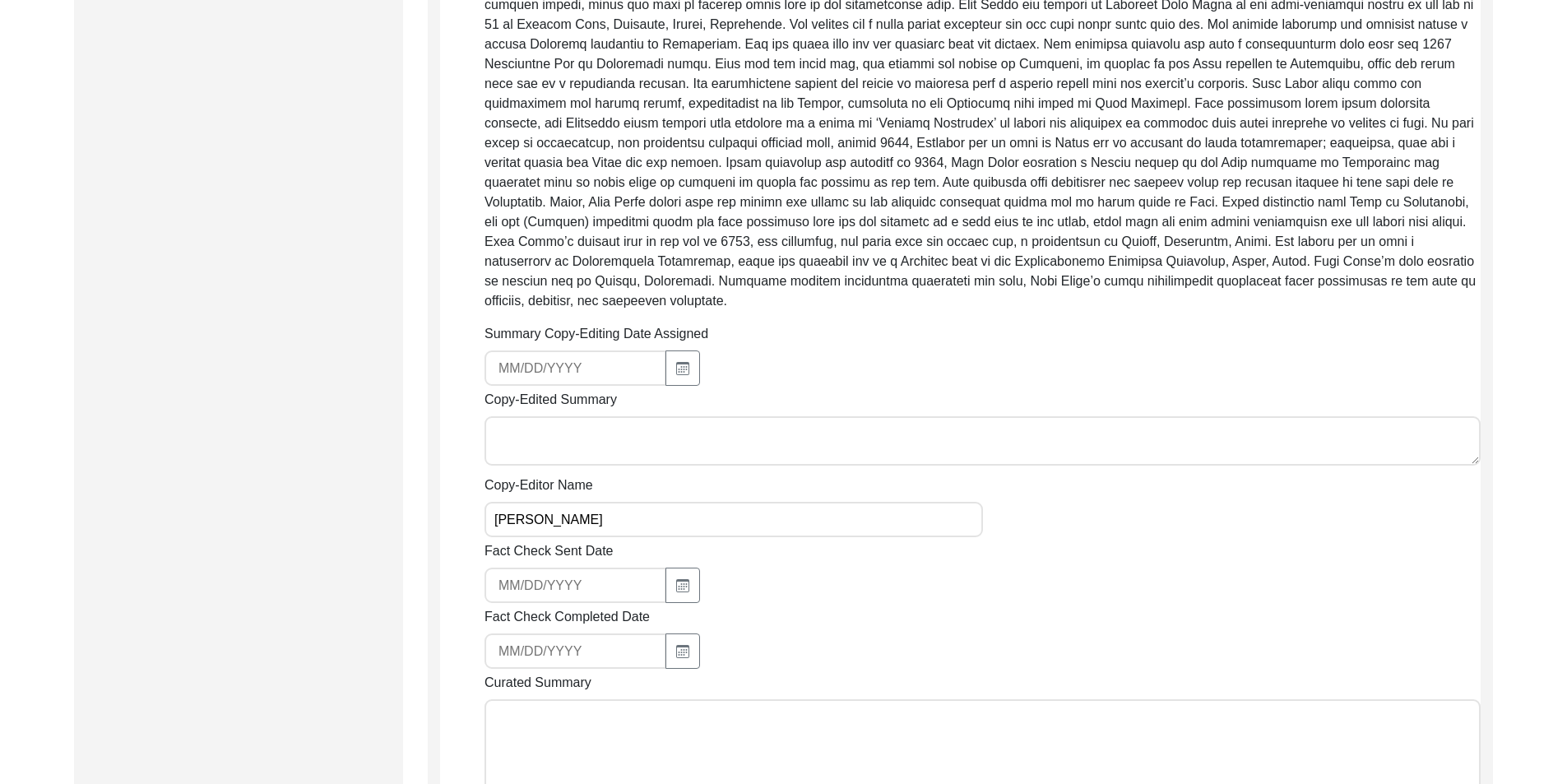
scroll to position [493, 0]
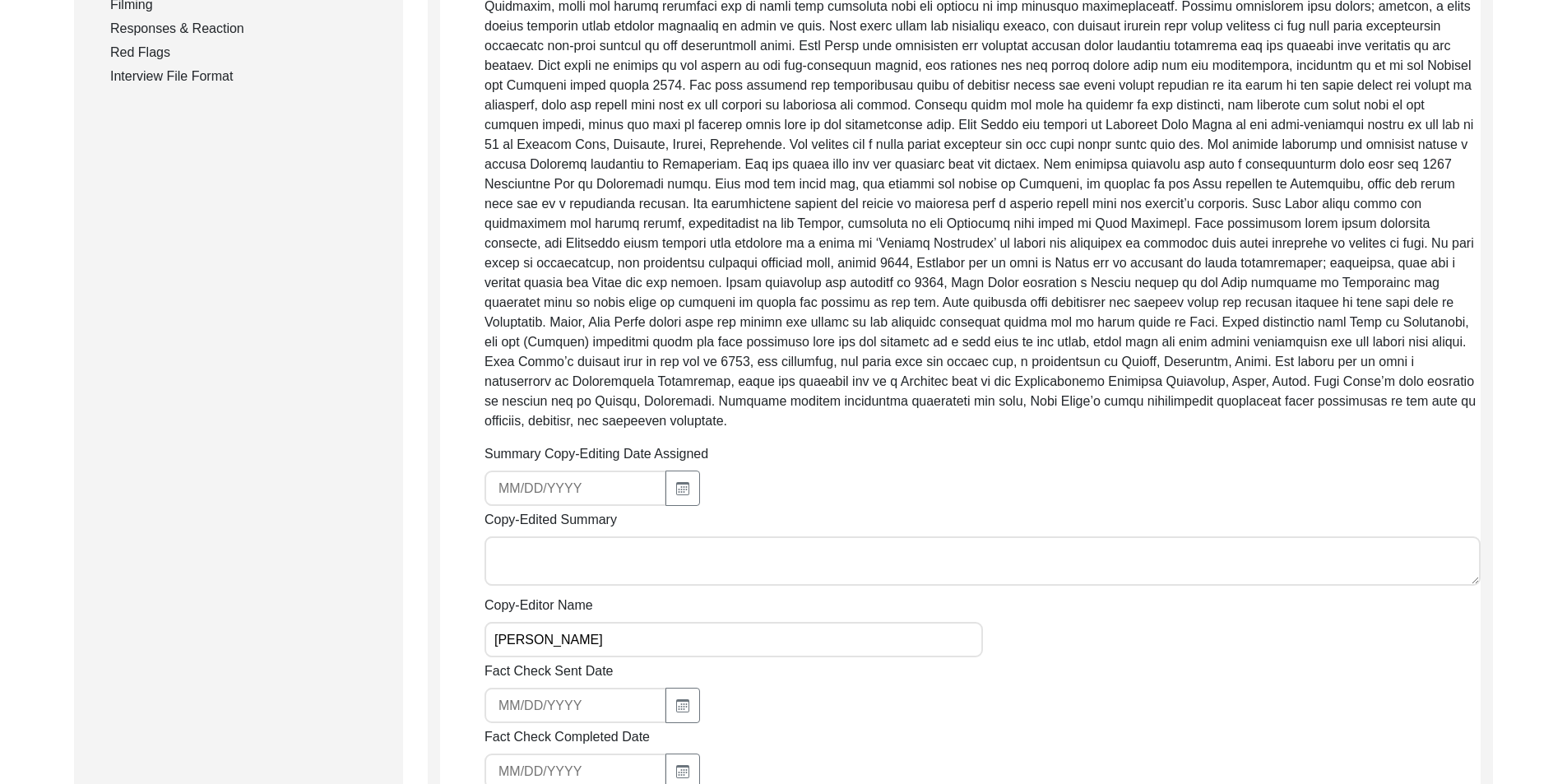
click at [635, 536] on textarea "Copy-Edited Summary" at bounding box center [982, 560] width 996 height 49
paste textarea "Loremip Dolorsi 22/11/1980 Ame. Cons Adipi Elits do 86 eiusm tem inc utla Etdol…"
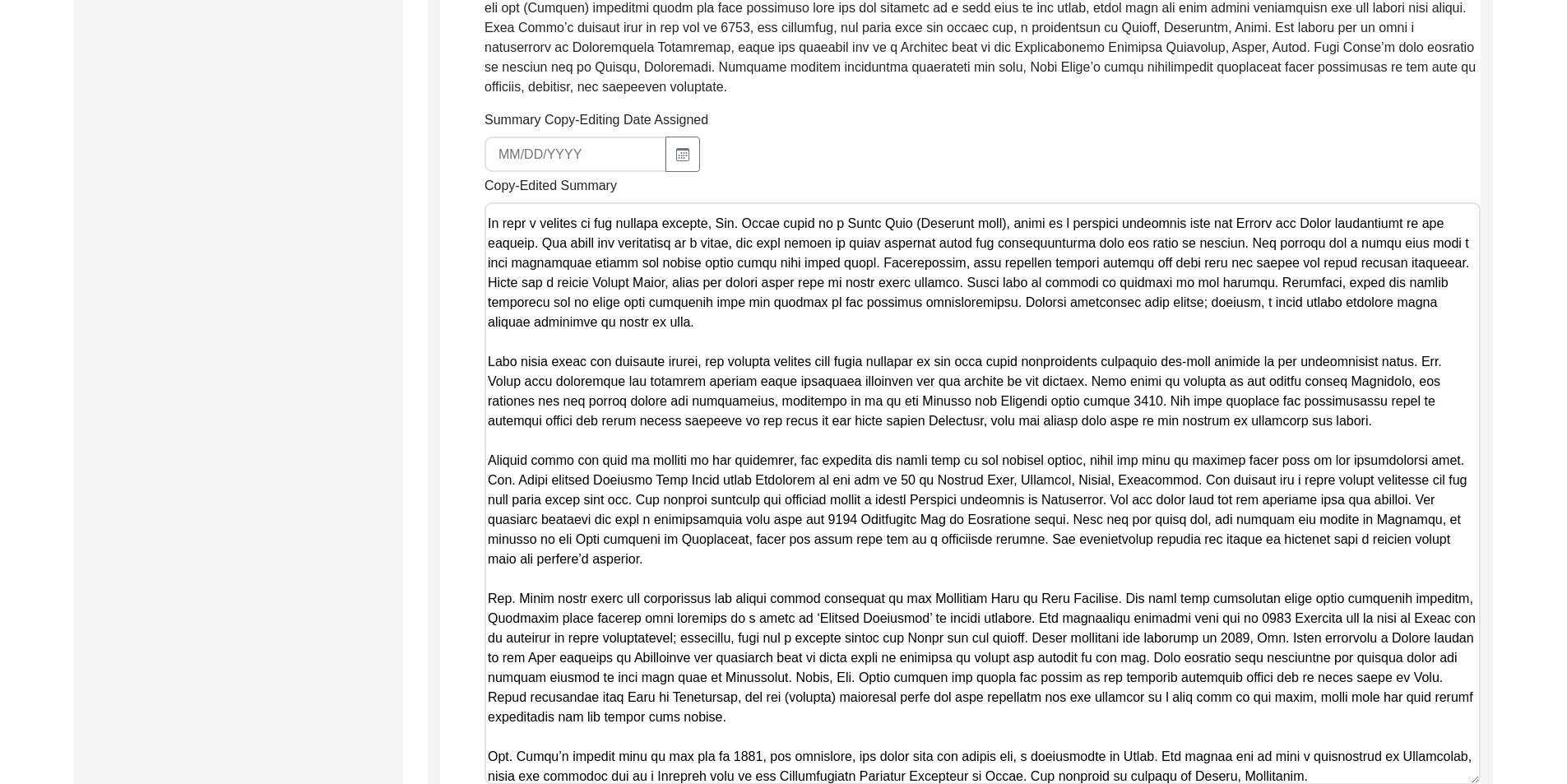
scroll to position [826, 0]
click at [730, 322] on textarea "Copy-Edited Summary" at bounding box center [982, 494] width 996 height 583
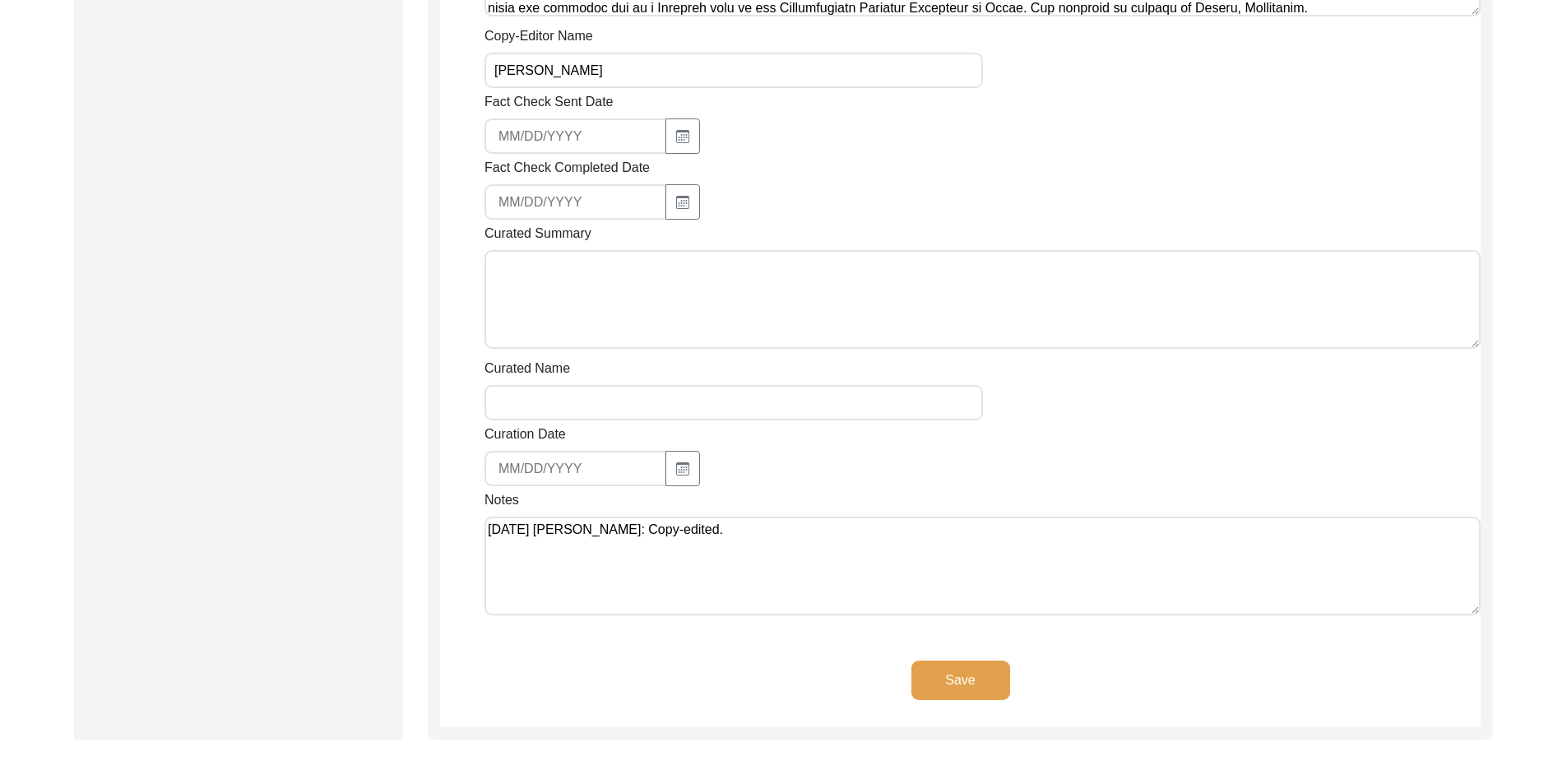
scroll to position [1649, 0]
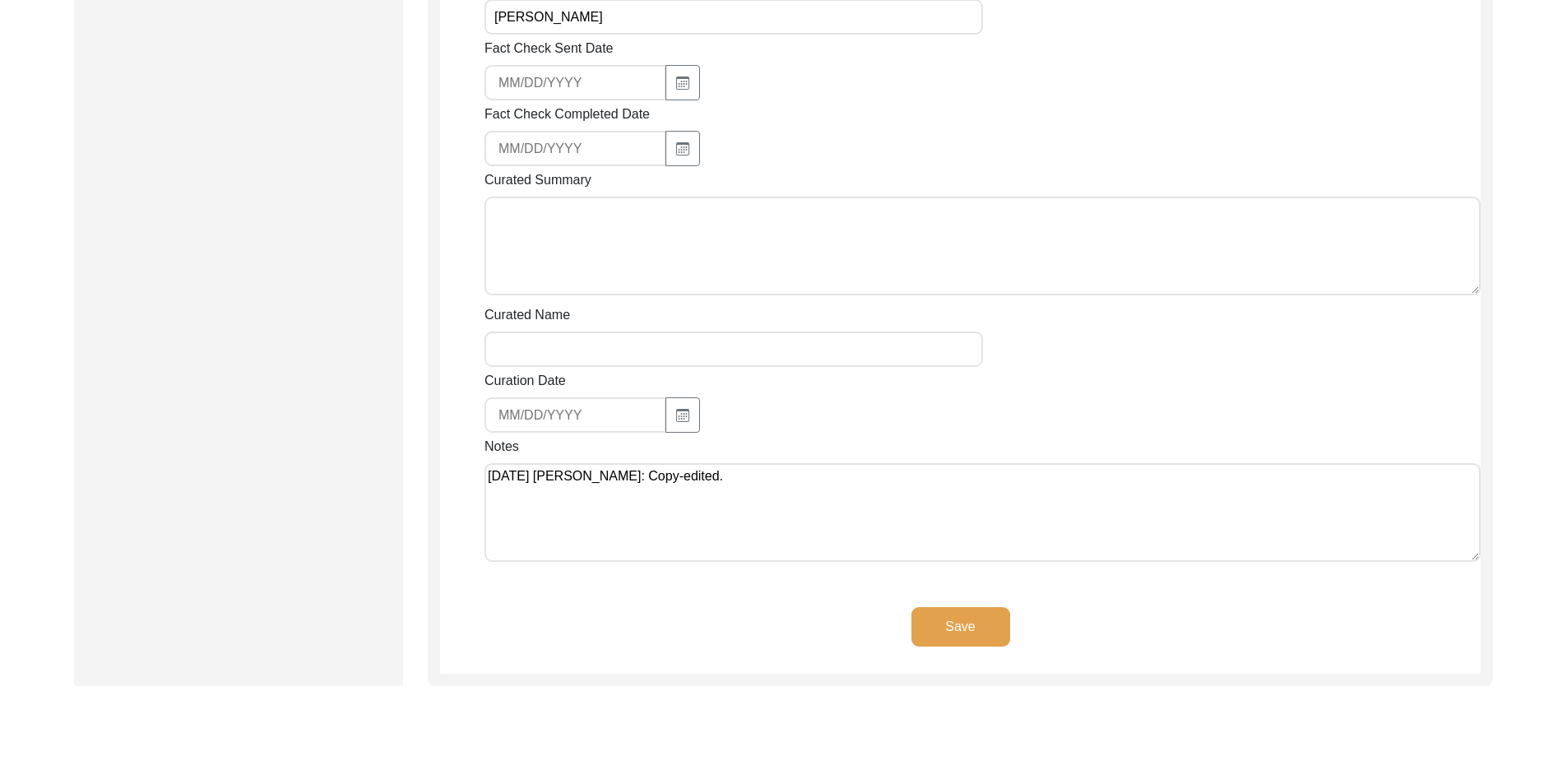
click at [789, 515] on textarea "[DATE] [PERSON_NAME]: Copy-edited." at bounding box center [982, 512] width 996 height 99
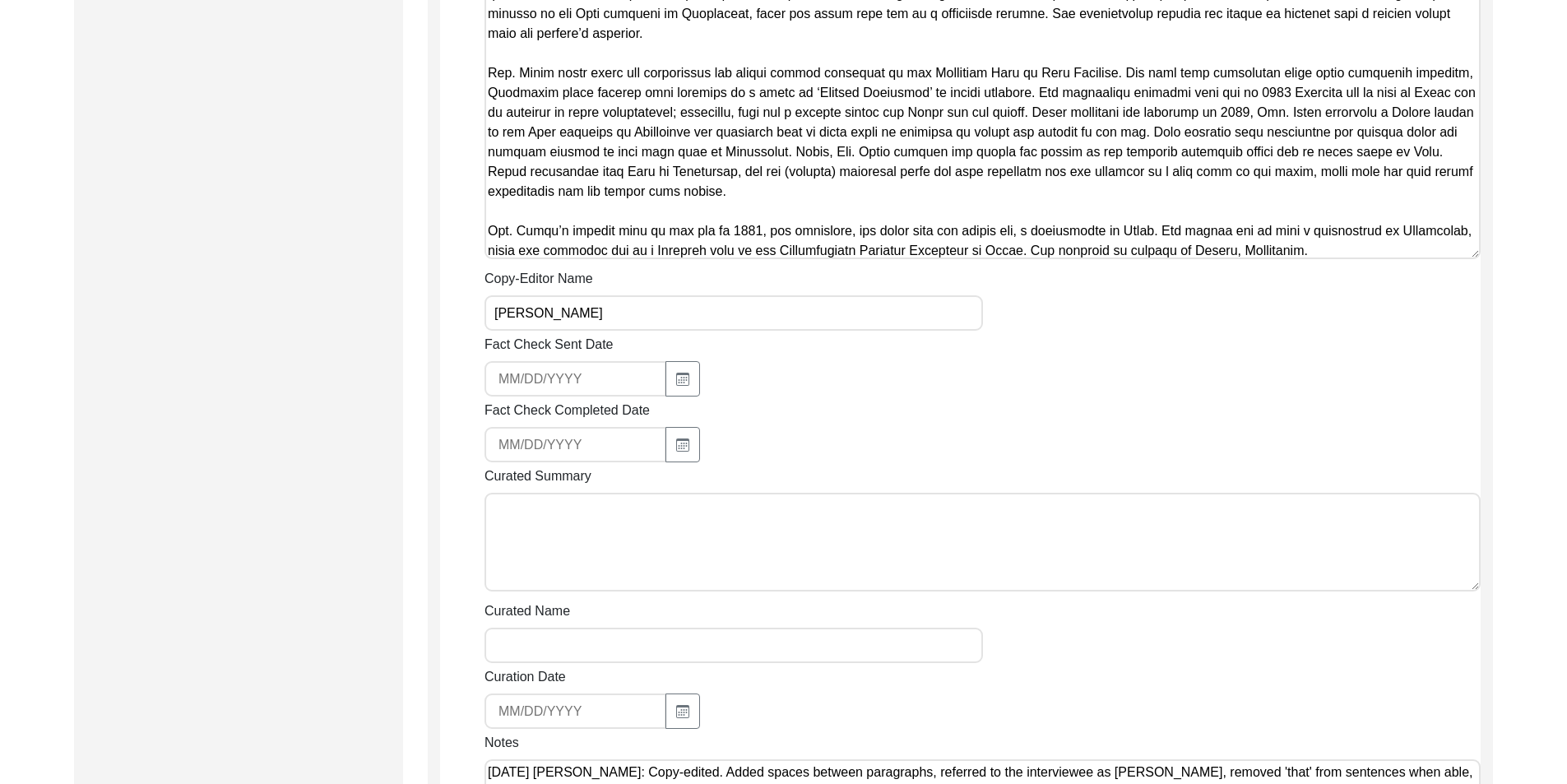
scroll to position [1566, 0]
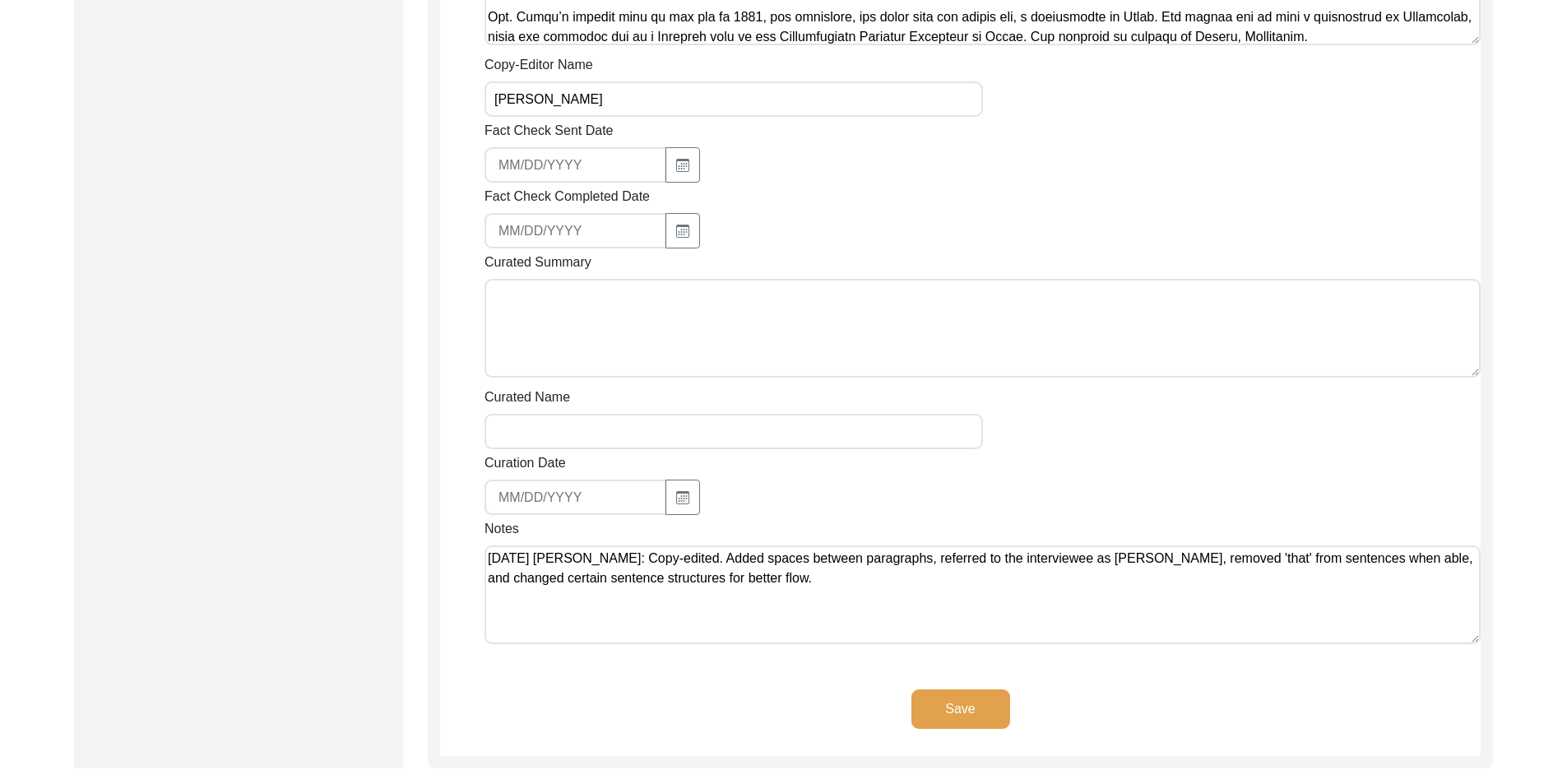
click at [969, 701] on button "Save" at bounding box center [961, 709] width 99 height 40
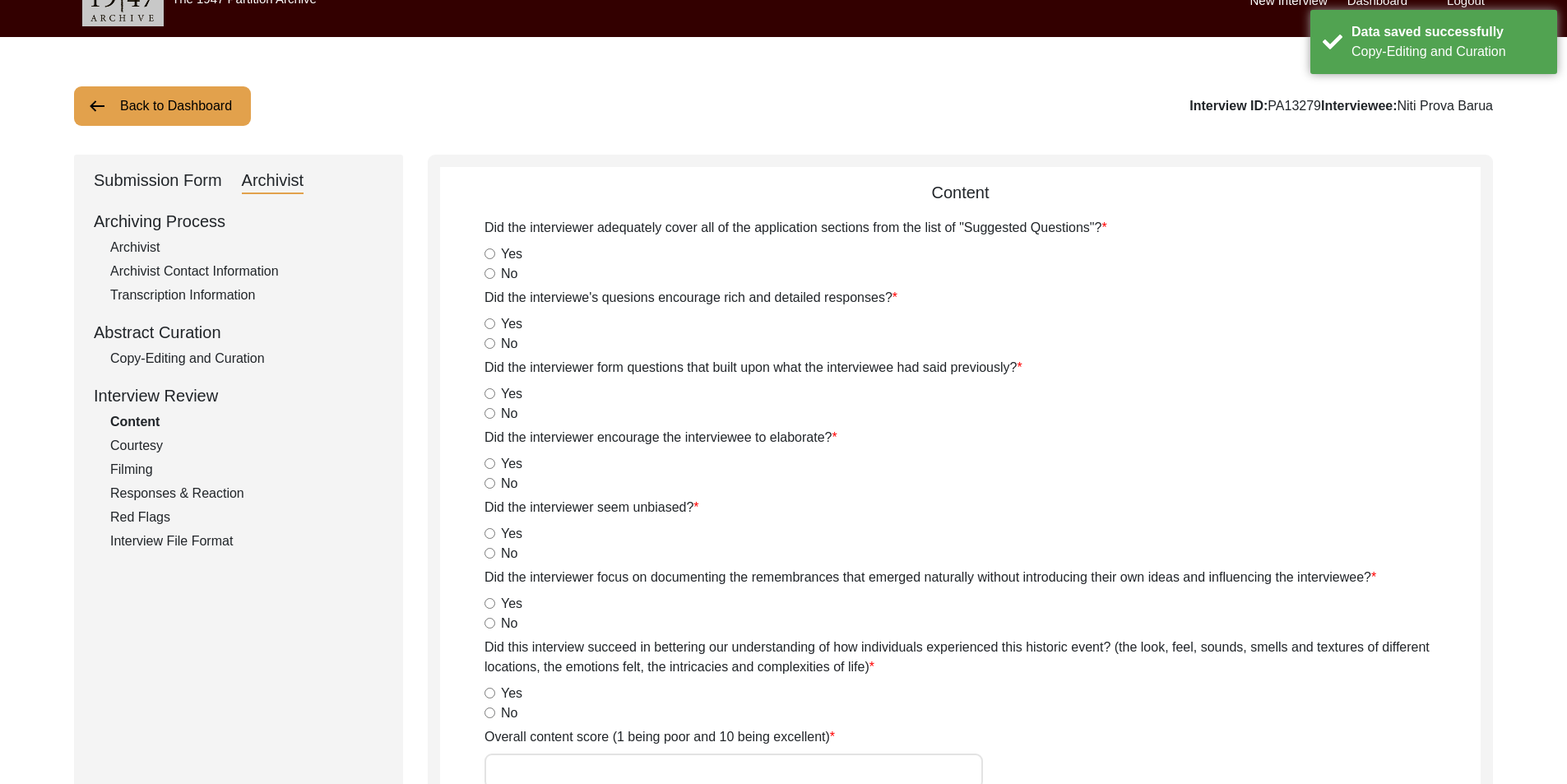
click at [177, 121] on button "Back to Dashboard" at bounding box center [162, 106] width 177 height 40
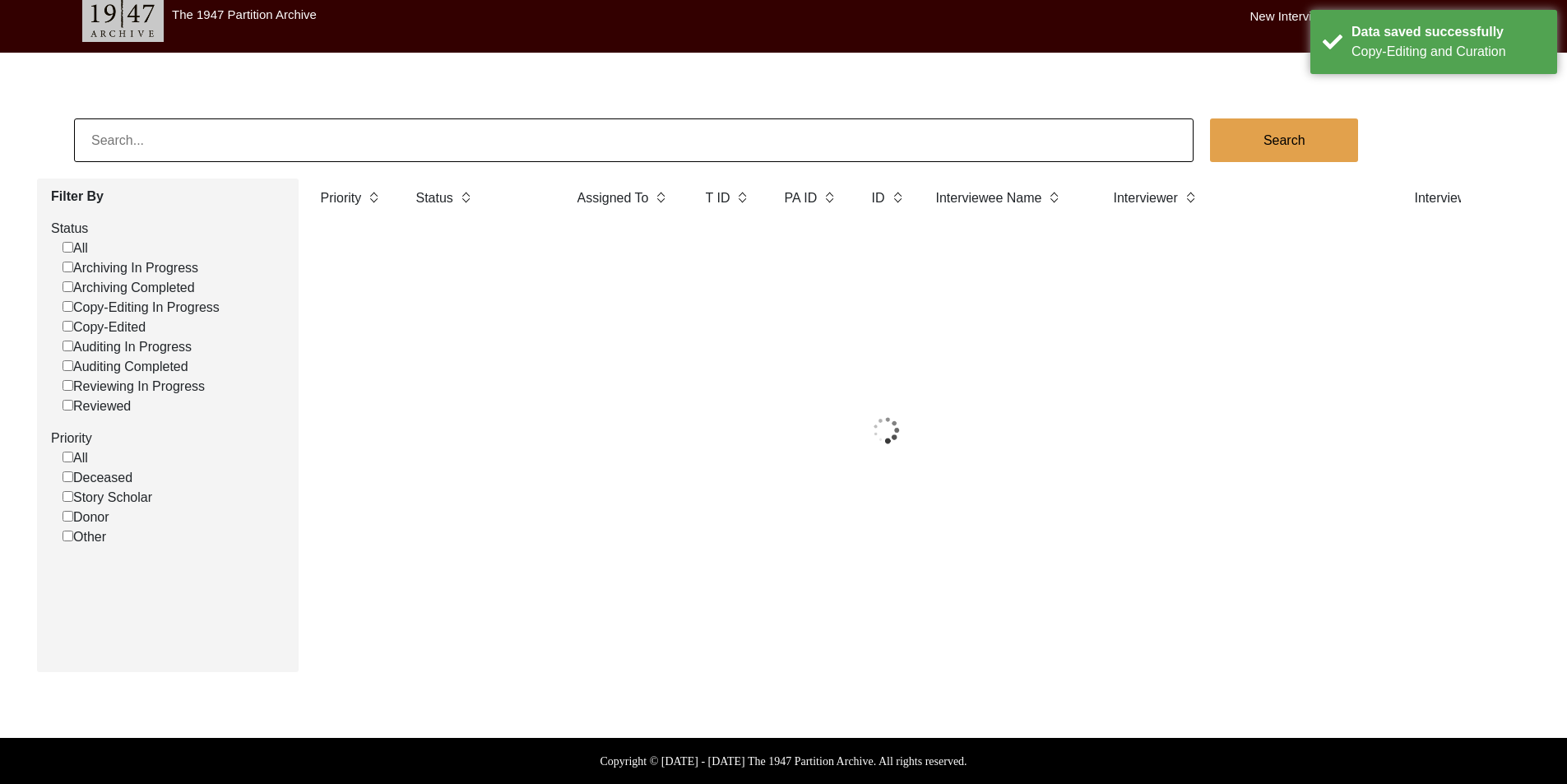
scroll to position [28, 0]
